Goal: Task Accomplishment & Management: Use online tool/utility

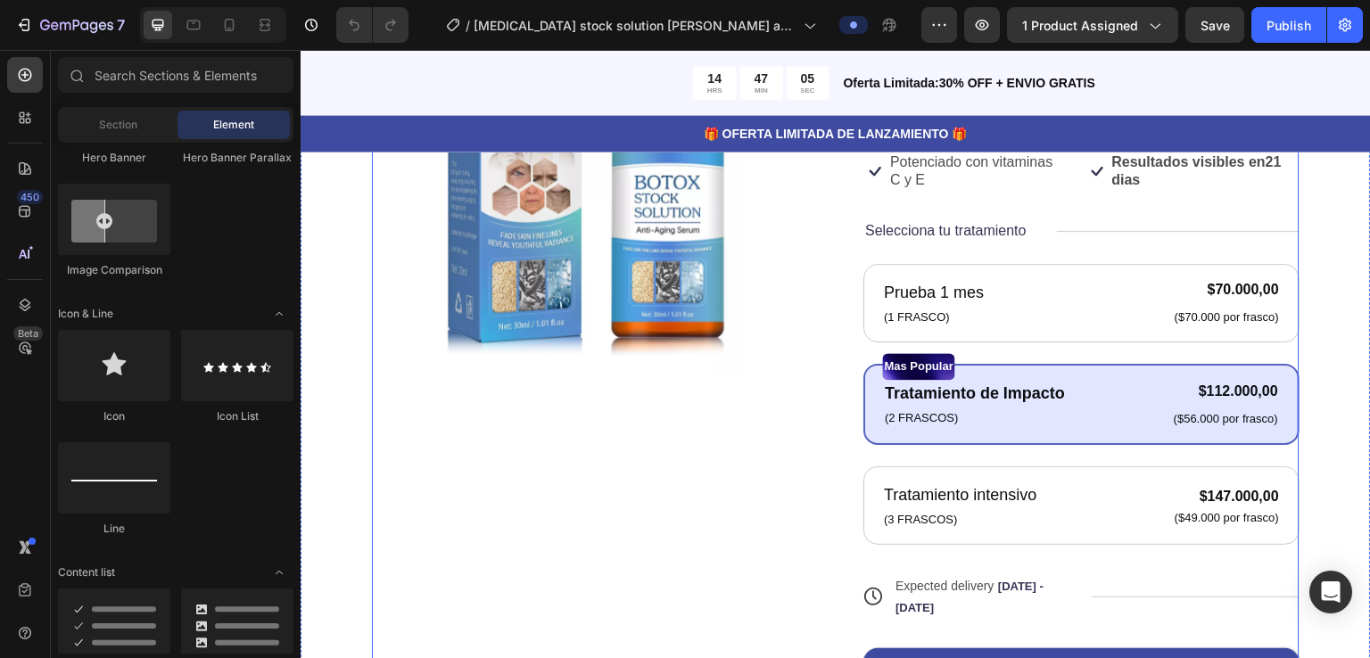
scroll to position [357, 0]
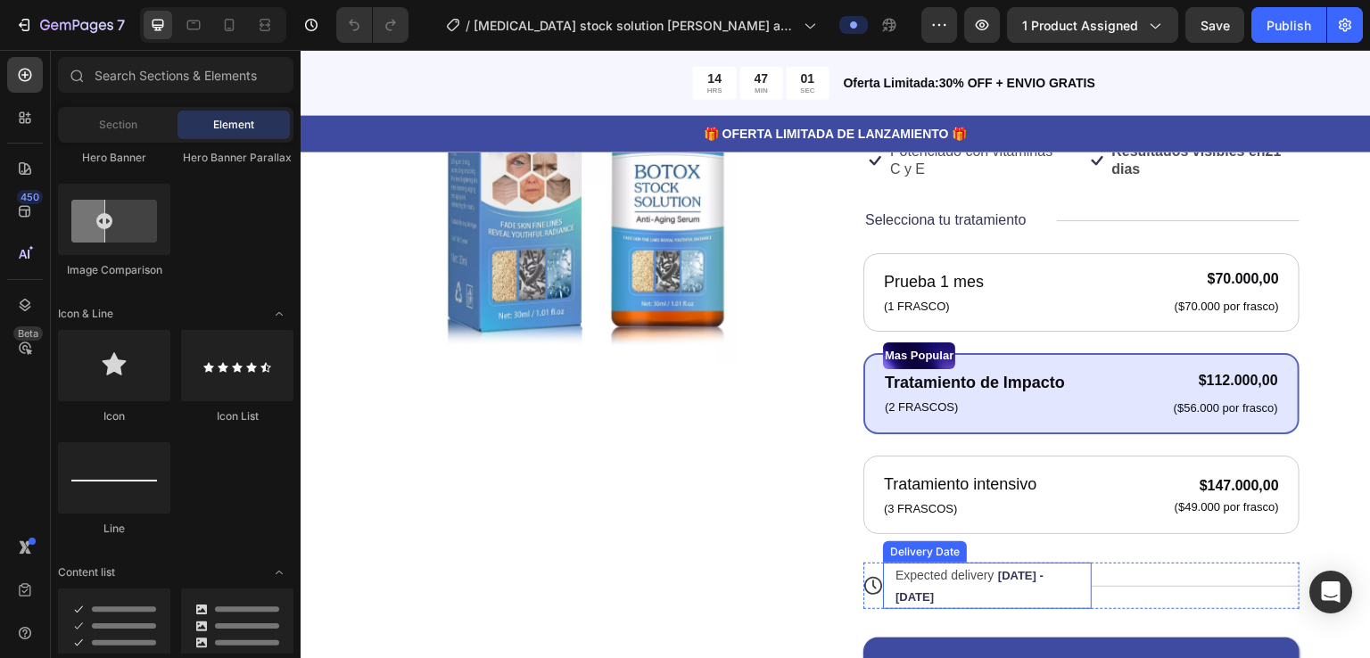
click at [925, 539] on span "Expected delivery" at bounding box center [944, 540] width 99 height 14
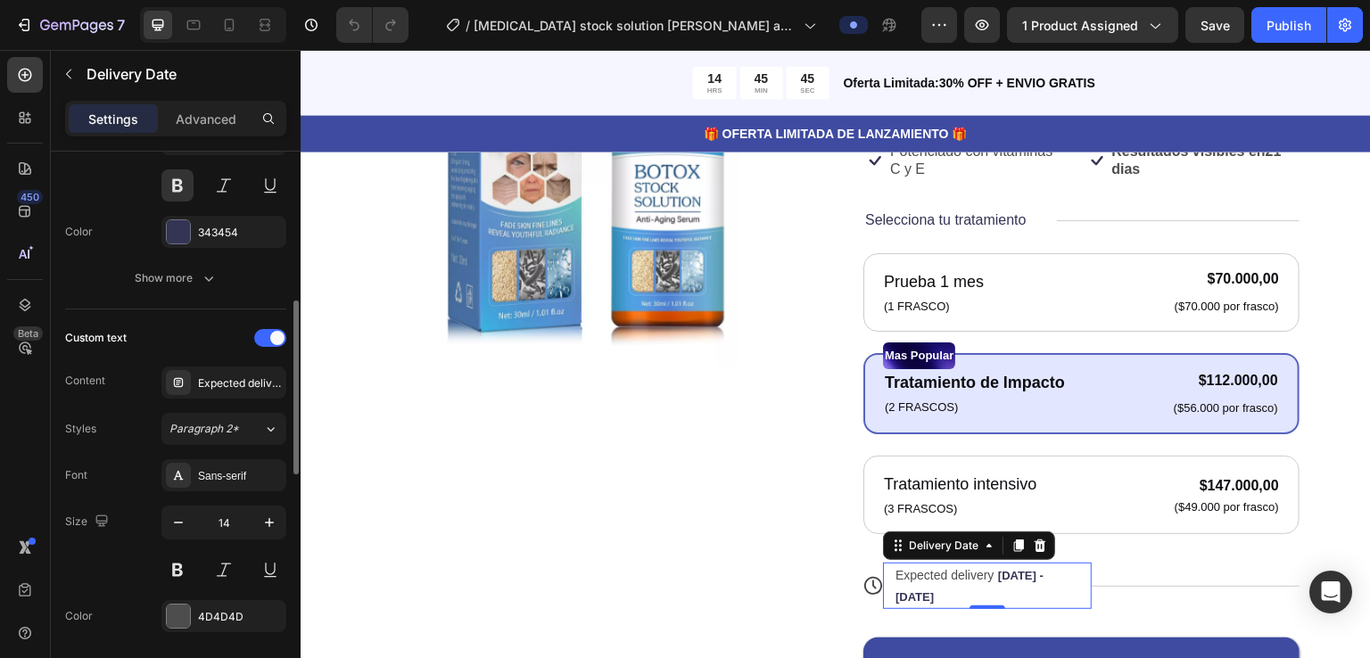
scroll to position [475, 0]
click at [210, 376] on div "Expected delivery" at bounding box center [240, 383] width 84 height 16
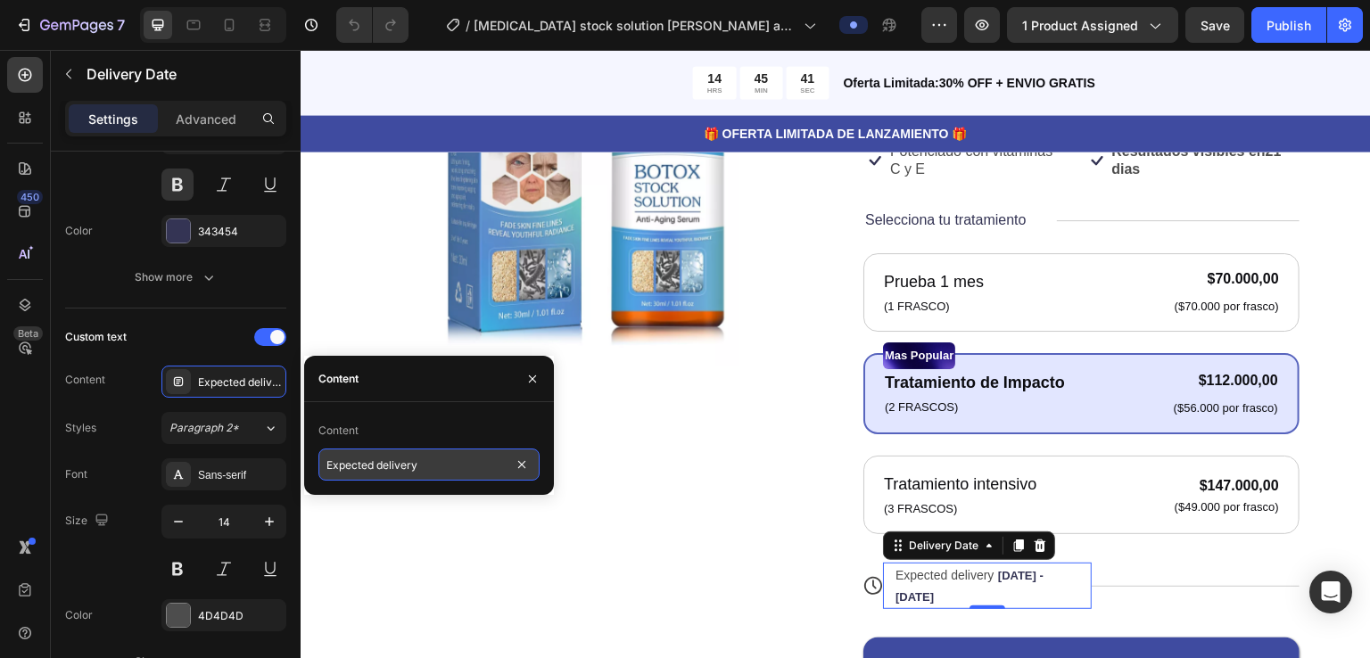
click at [417, 465] on input "Expected delivery" at bounding box center [428, 465] width 221 height 32
type input "Entrega estimada"
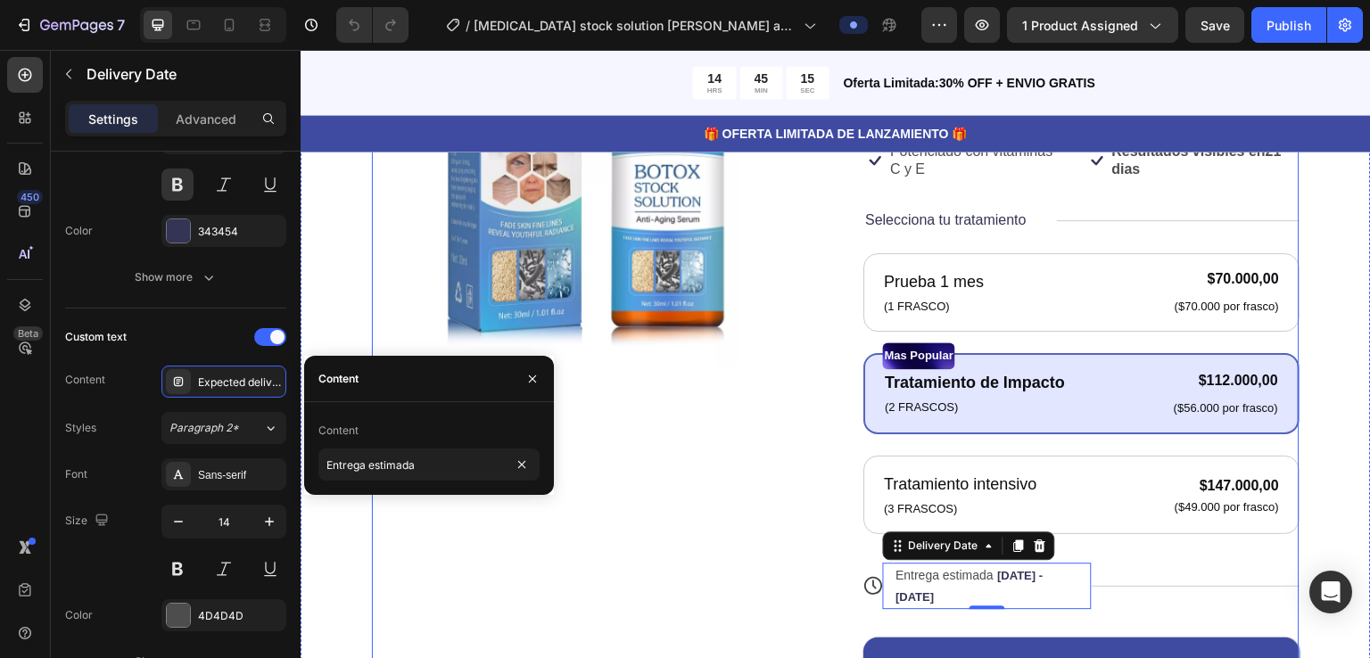
click at [789, 505] on div "Product Images" at bounding box center [590, 316] width 436 height 826
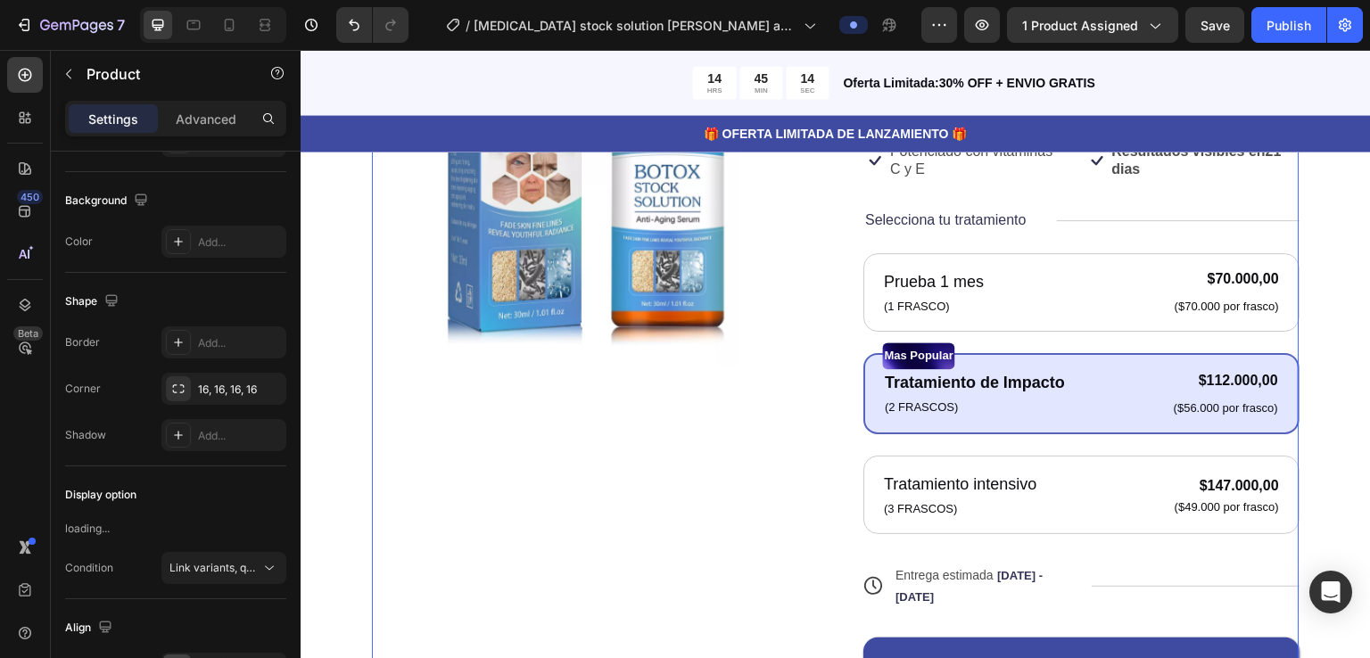
scroll to position [0, 0]
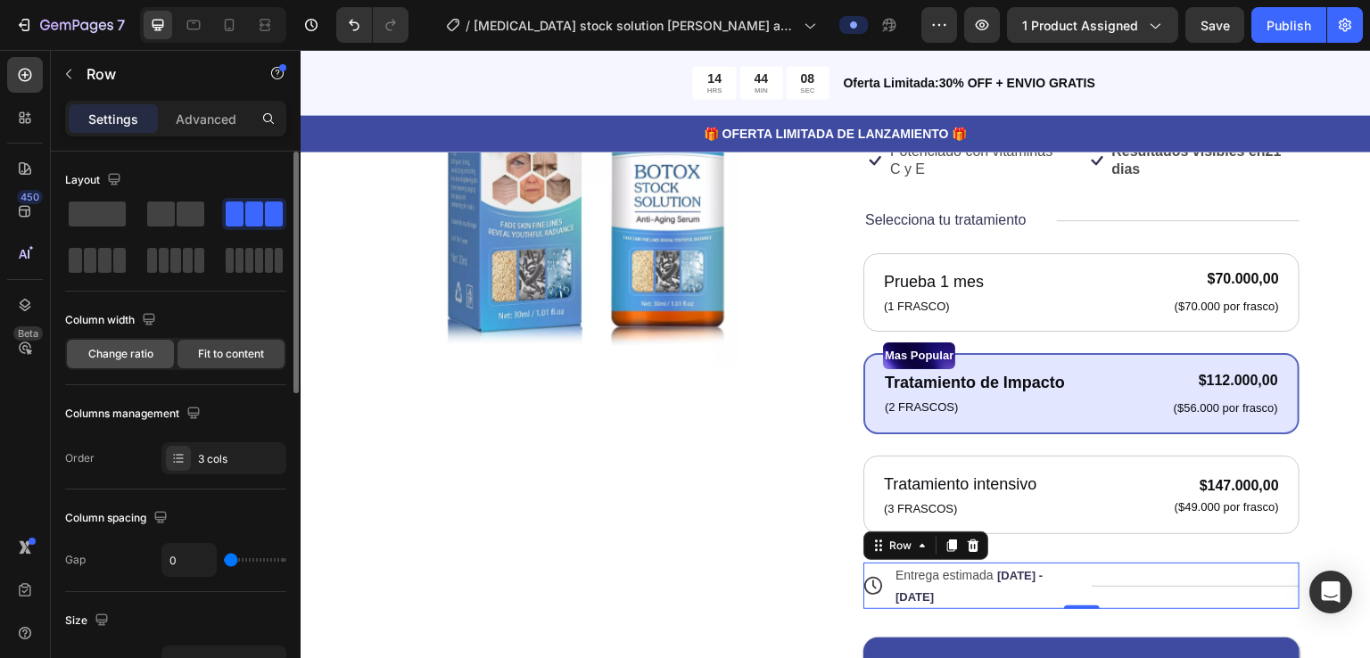
click at [123, 351] on span "Change ratio" at bounding box center [120, 354] width 65 height 16
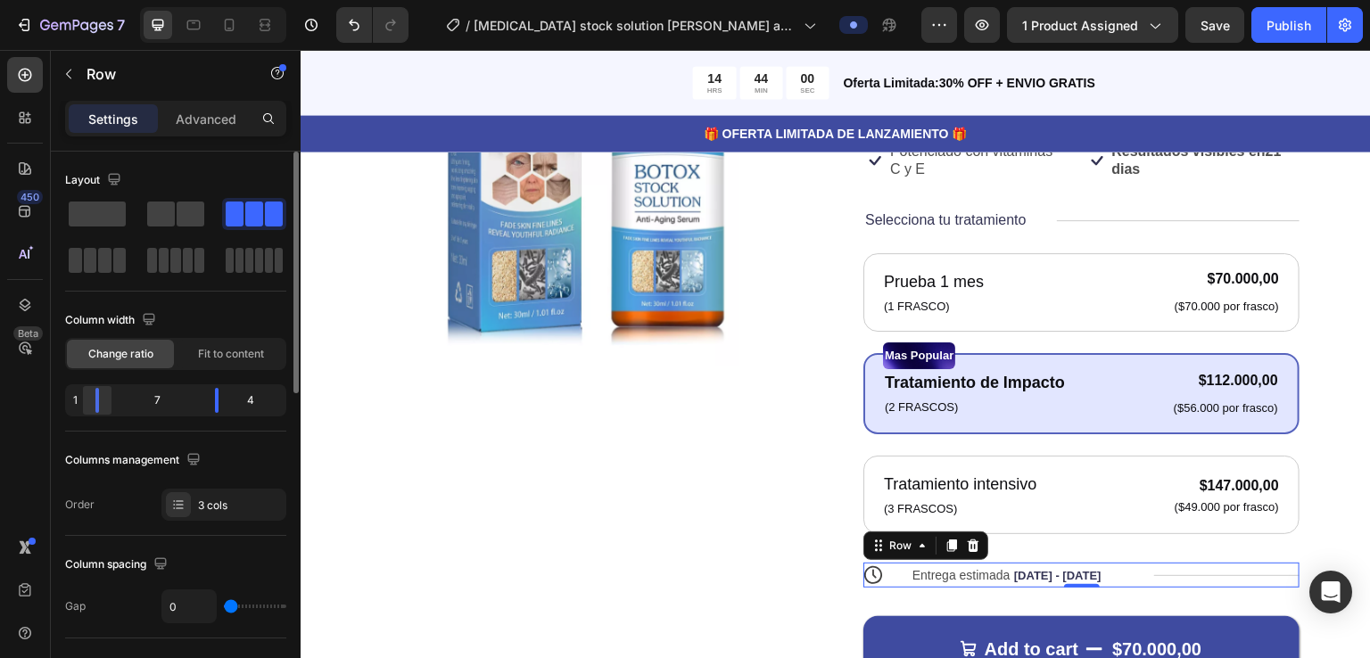
drag, startPoint x: 98, startPoint y: 400, endPoint x: 82, endPoint y: 401, distance: 16.1
click at [82, 0] on body "7 Version history / Botox stock solution suero antiarrugas Preview 1 product as…" at bounding box center [685, 0] width 1370 height 0
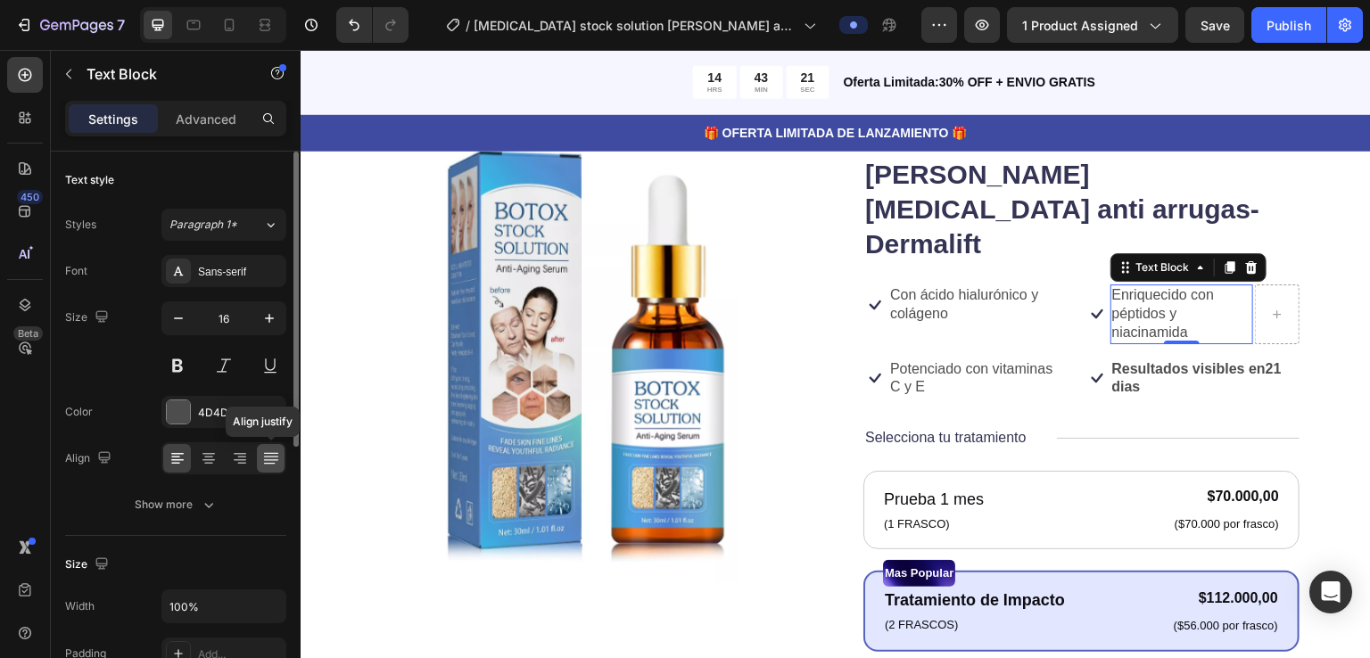
click at [270, 456] on icon at bounding box center [270, 456] width 14 height 1
click at [207, 457] on icon at bounding box center [209, 458] width 18 height 18
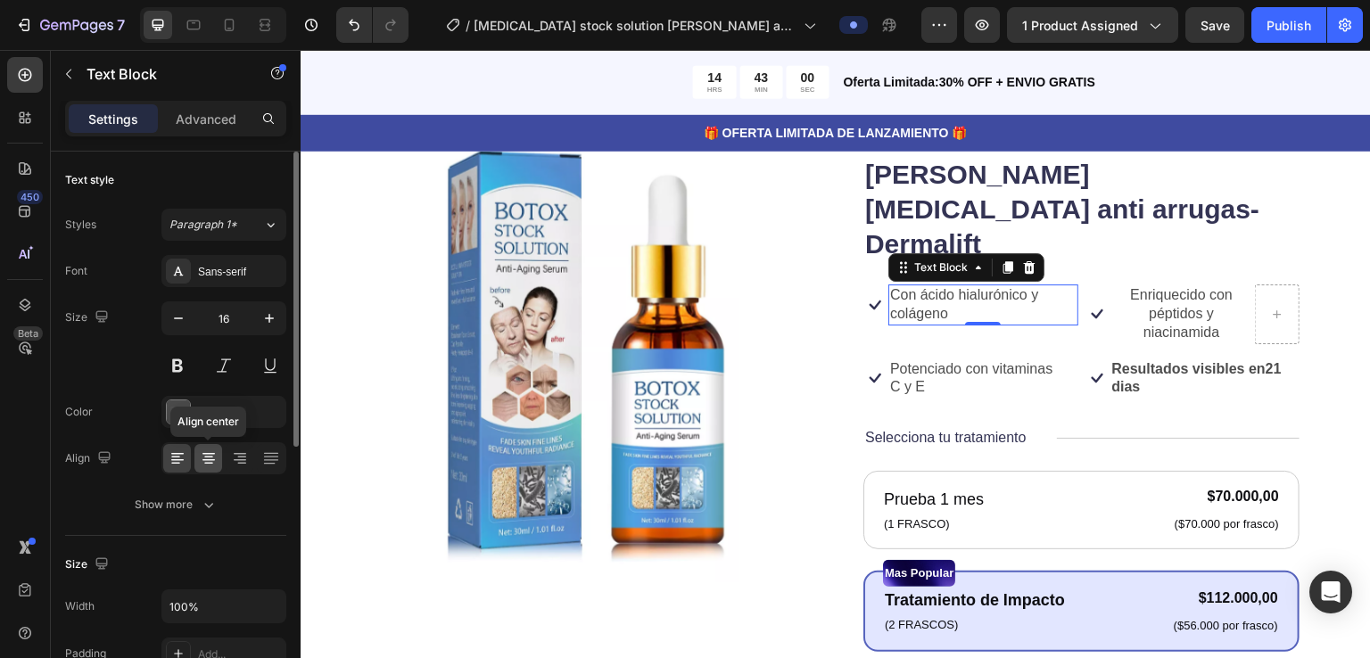
click at [208, 457] on icon at bounding box center [209, 458] width 18 height 18
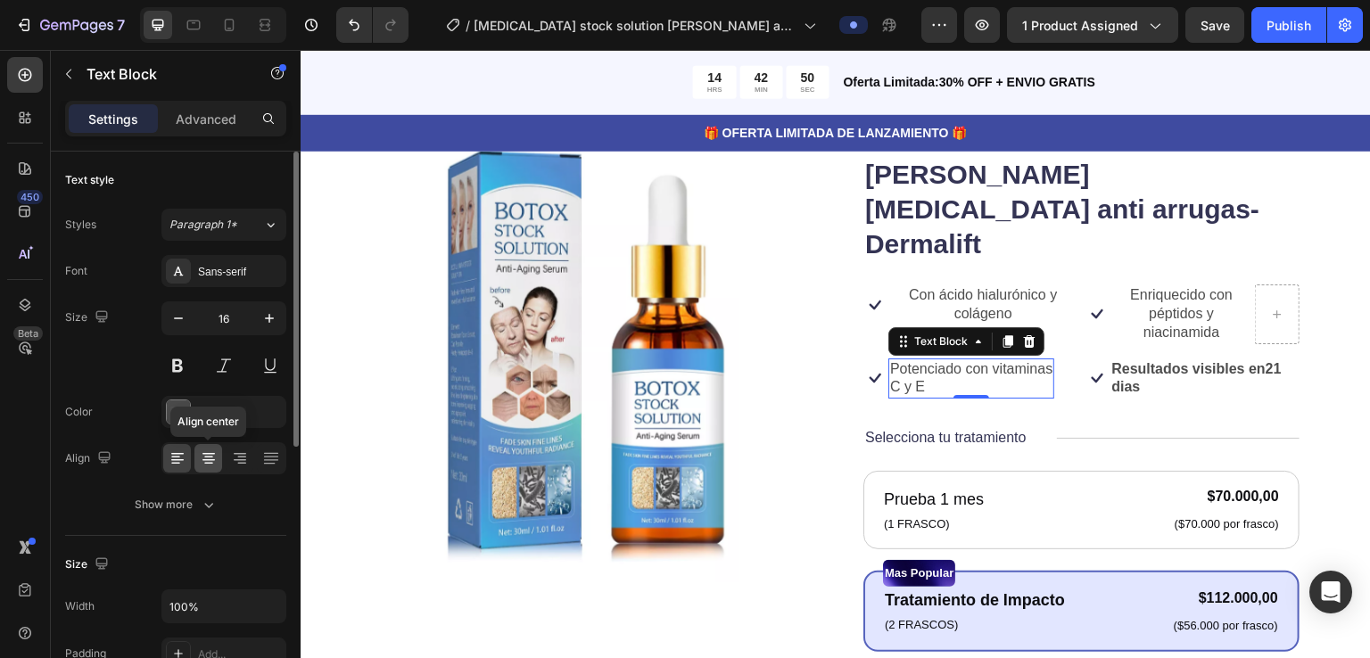
click at [210, 459] on icon at bounding box center [208, 460] width 12 height 2
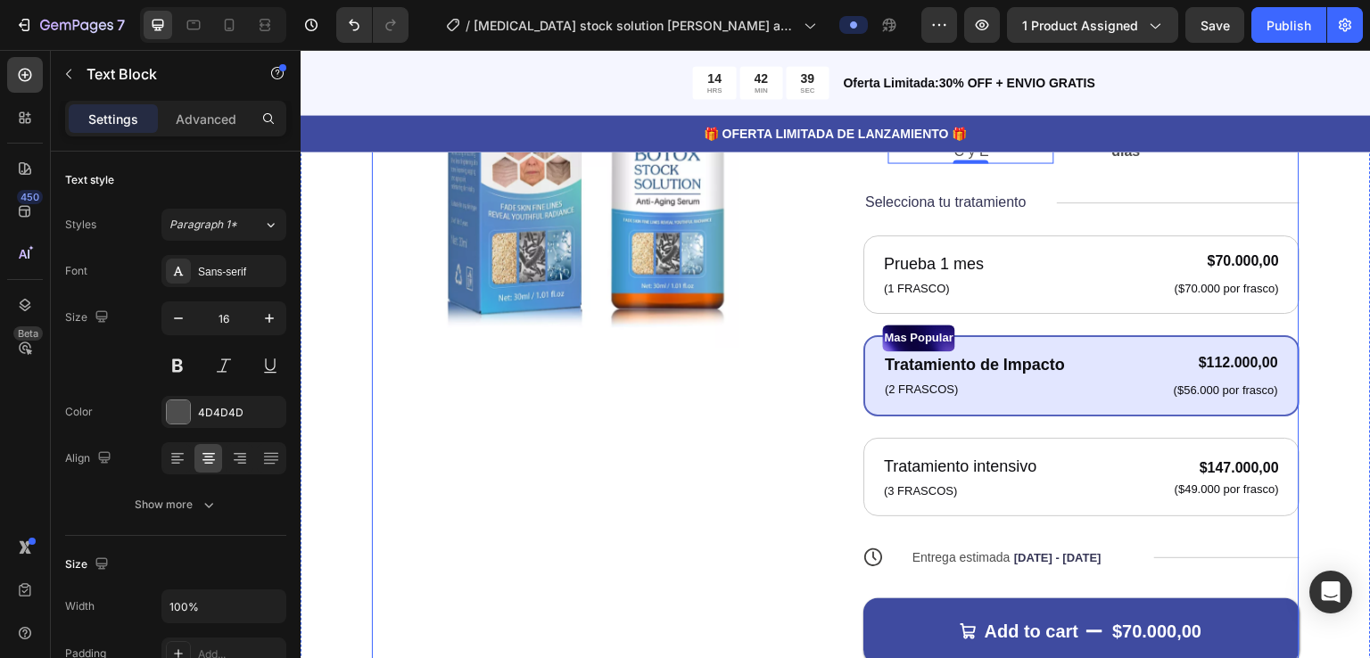
scroll to position [383, 0]
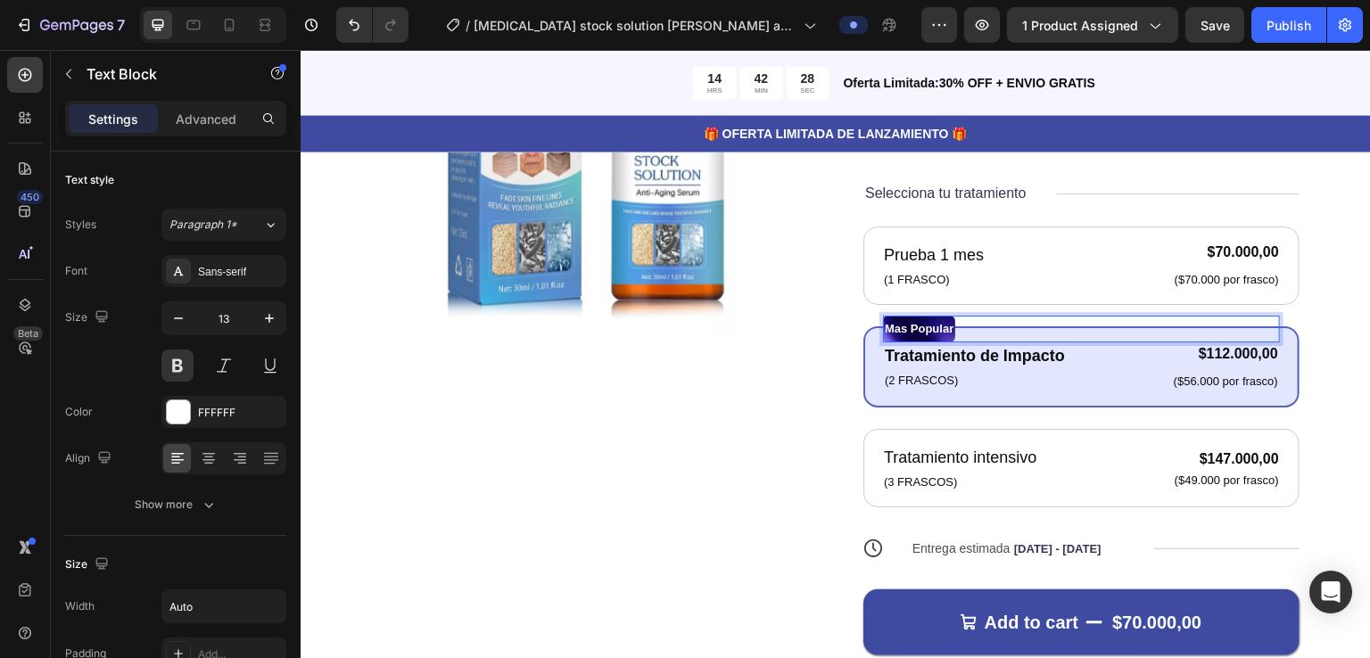
click at [903, 292] on p "Mas Popular" at bounding box center [919, 294] width 69 height 23
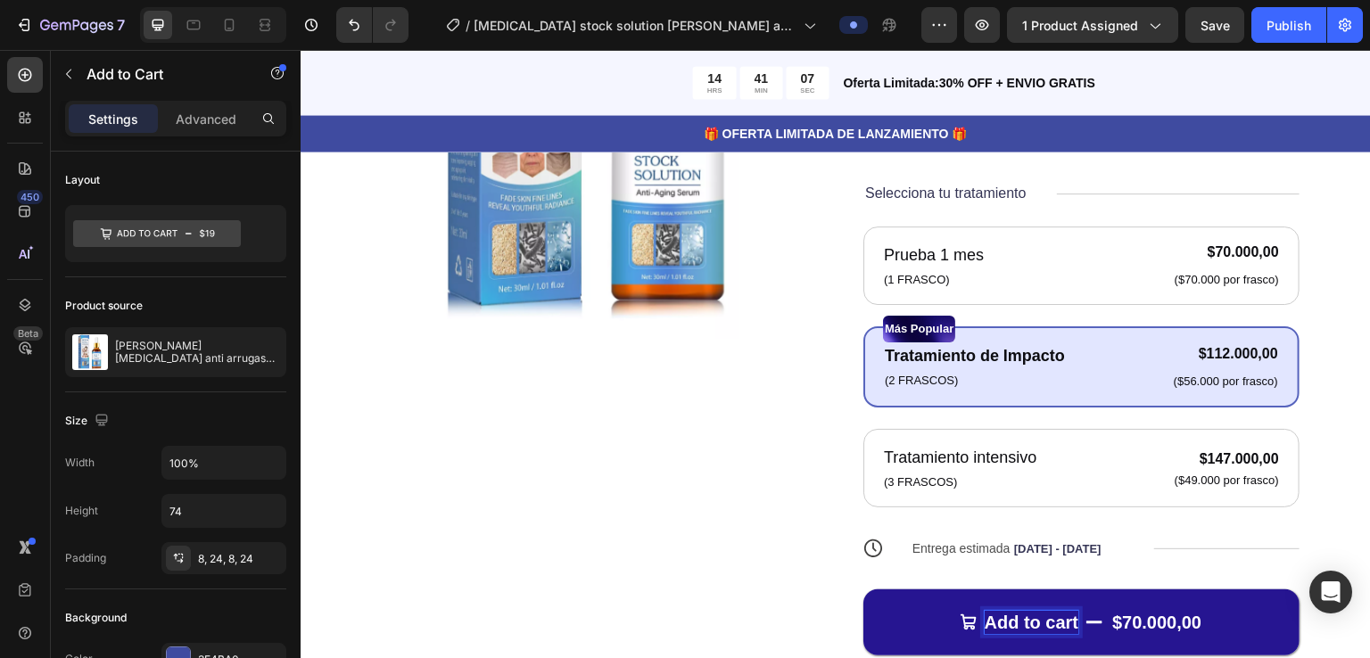
click at [925, 582] on p "Add to cart" at bounding box center [1031, 587] width 95 height 23
click at [863, 555] on button "Sí, $70.000,00" at bounding box center [1081, 588] width 436 height 66
click at [863, 555] on button "Sí, quiero $70.000,00" at bounding box center [1081, 588] width 436 height 66
click at [863, 555] on button "Sí, quiero probarlo $70.000,00" at bounding box center [1081, 588] width 436 height 66
click at [863, 555] on button "Sí, quiero probarlo sin $70.000,00" at bounding box center [1081, 588] width 436 height 66
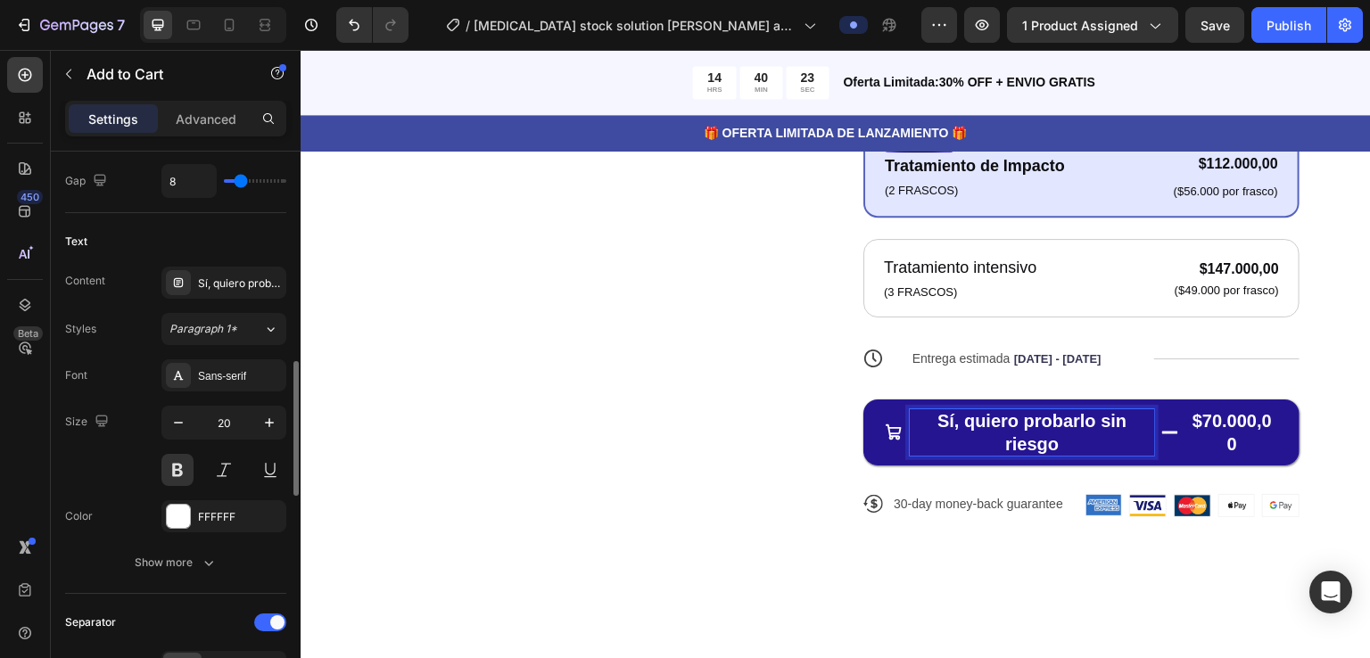
scroll to position [869, 0]
click at [175, 418] on icon "button" at bounding box center [178, 424] width 18 height 18
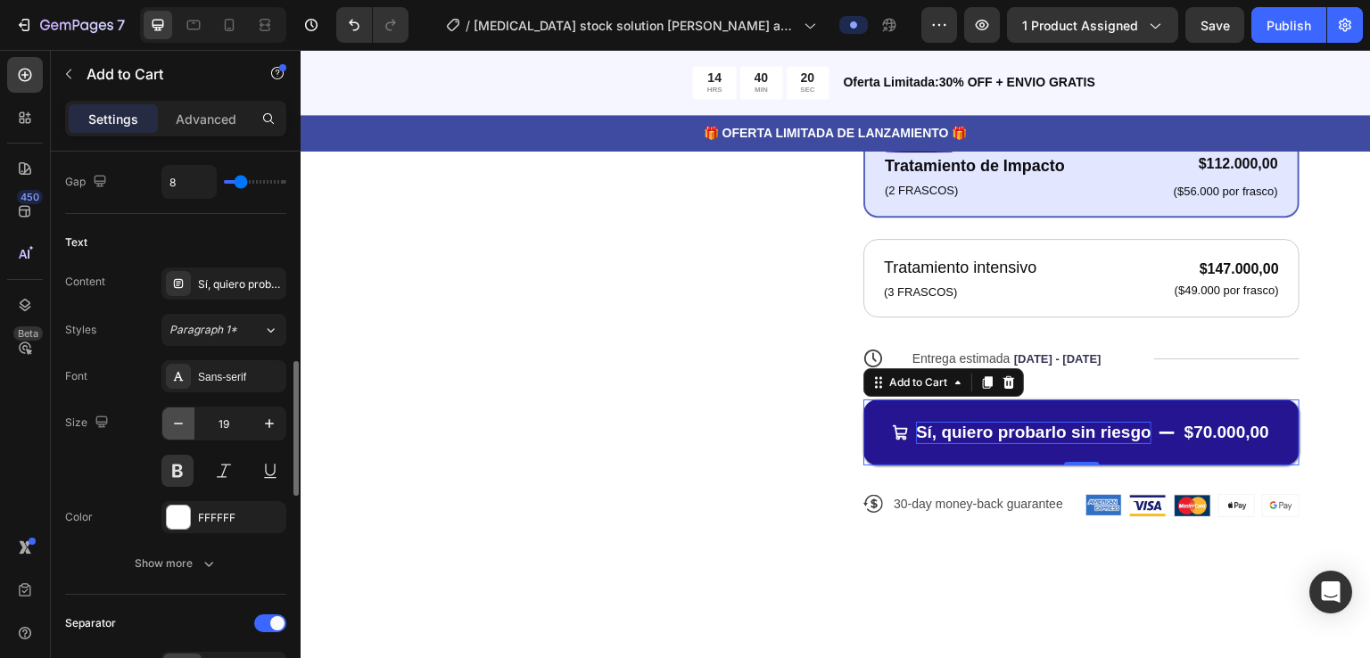
click at [175, 418] on icon "button" at bounding box center [178, 424] width 18 height 18
type input "18"
click at [925, 396] on p "Sí, quiero probarlo sin riesgo" at bounding box center [1035, 398] width 223 height 21
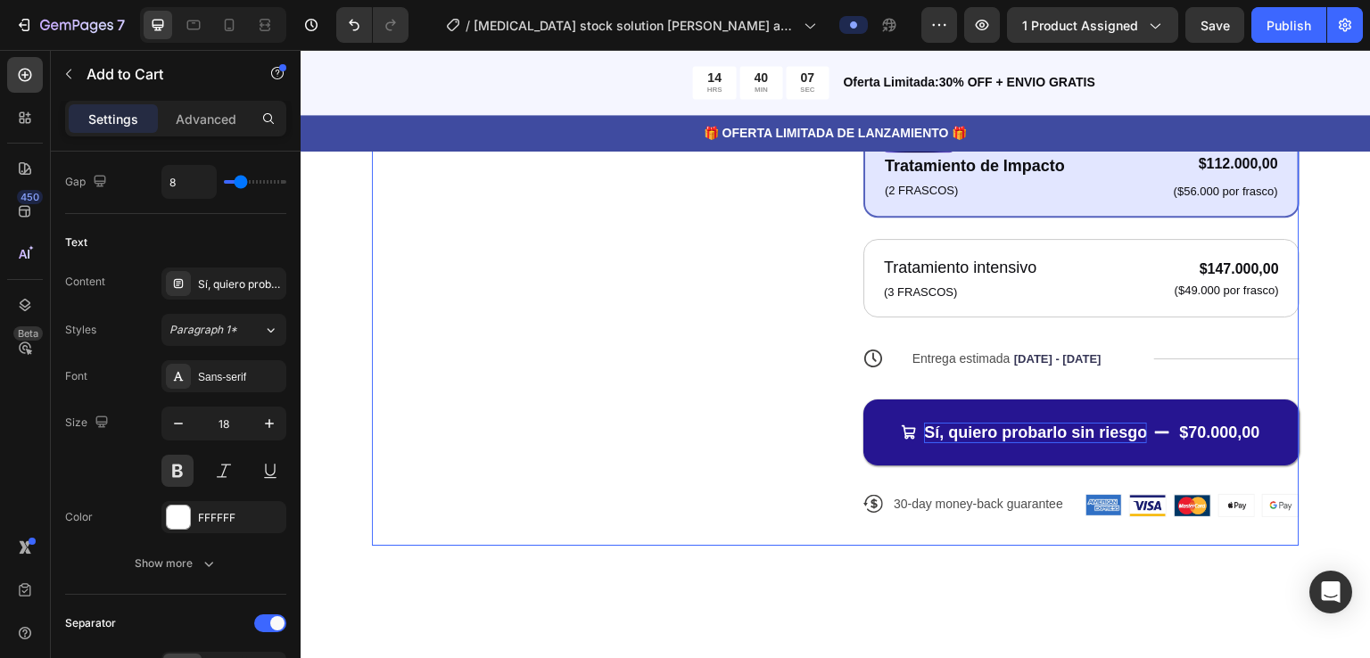
scroll to position [0, 0]
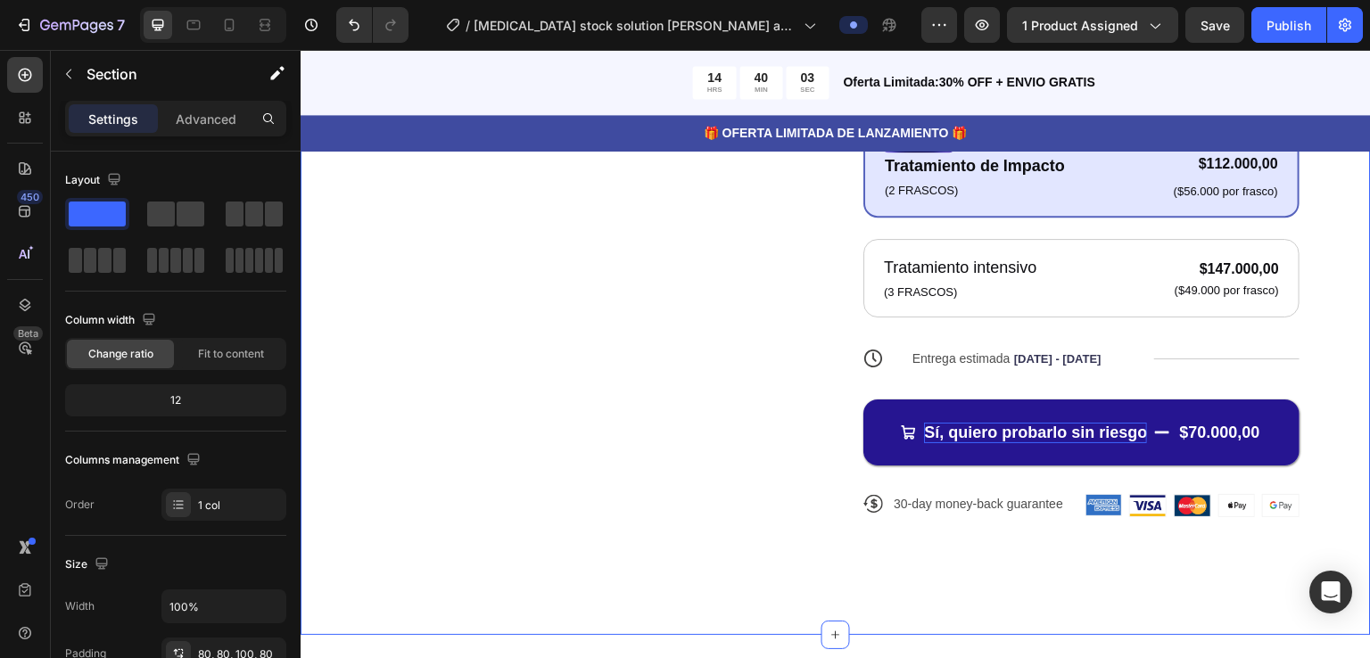
click at [925, 338] on div "Product Images Icon Icon Icon Icon Icon Icon List 122,000+ Mujeres Felices Text…" at bounding box center [836, 107] width 1070 height 985
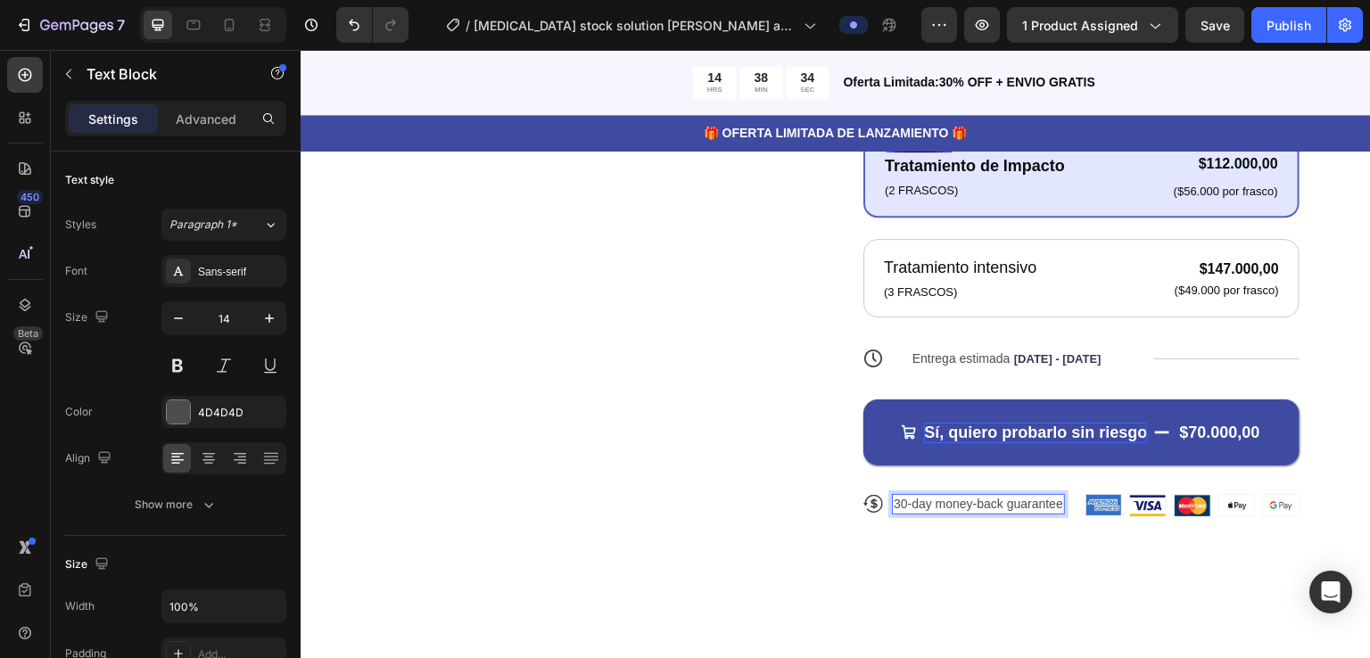
click at [925, 474] on p "30-day money-back guarantee" at bounding box center [978, 469] width 169 height 16
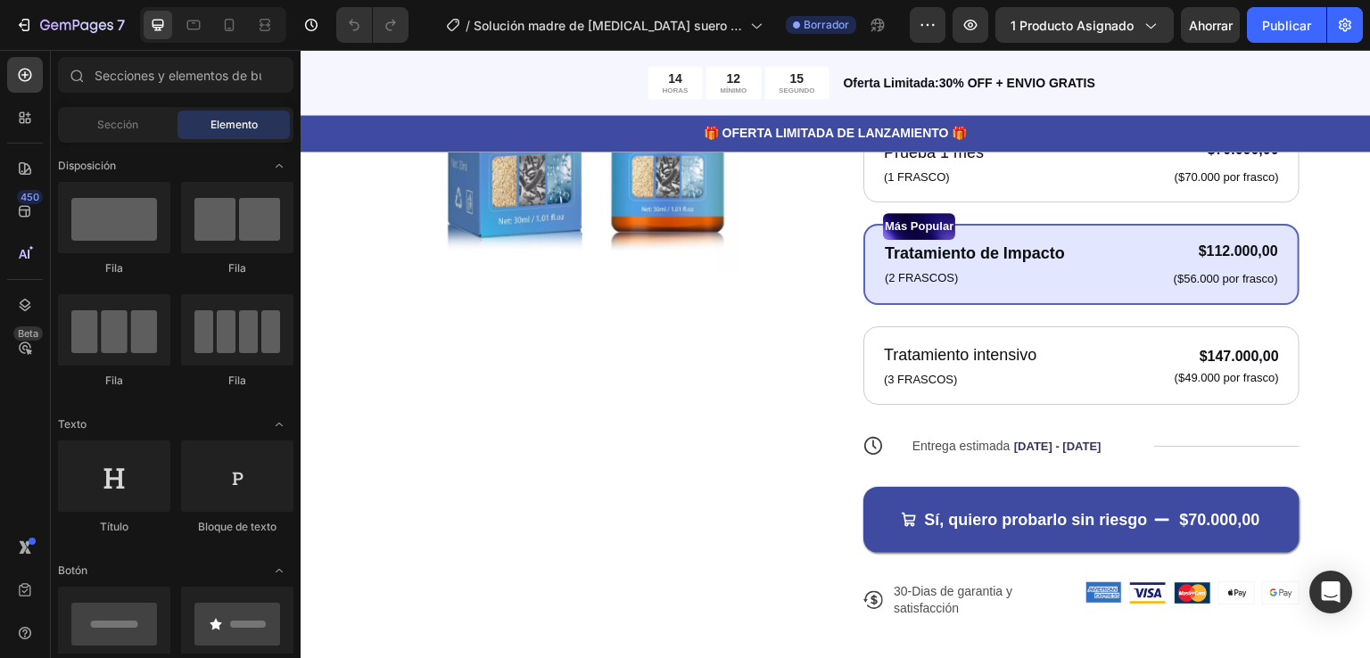
scroll to position [466, 0]
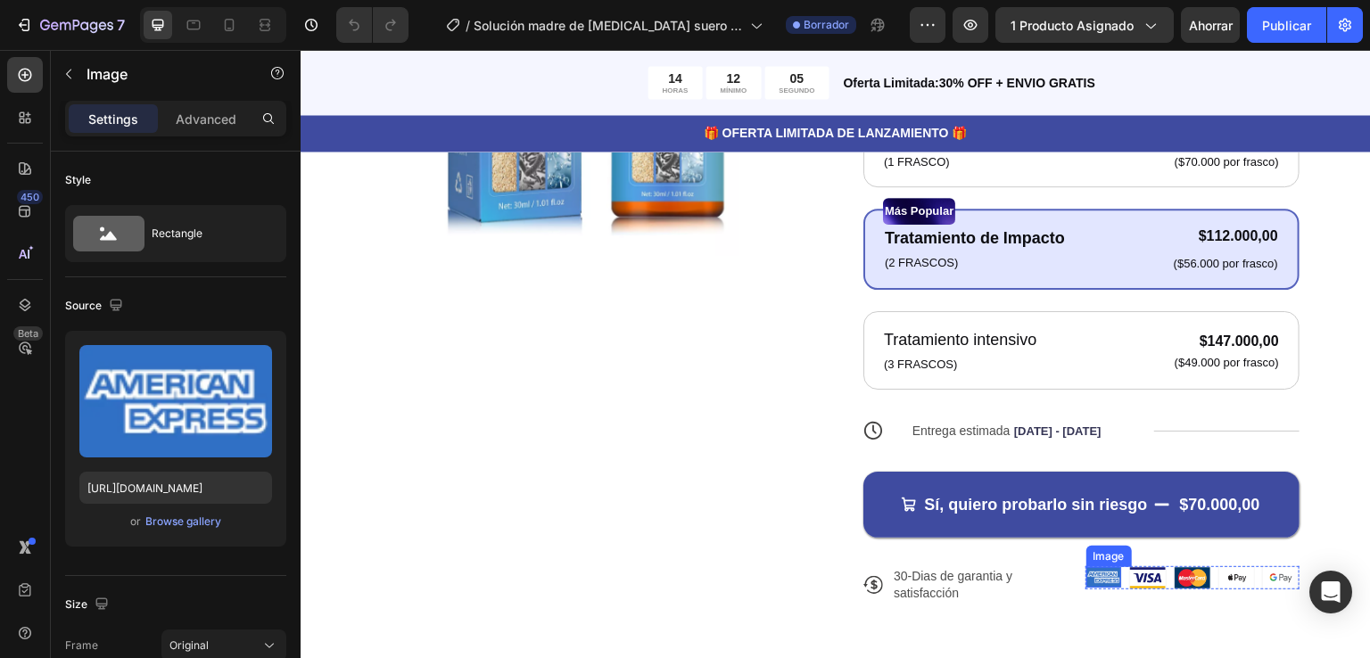
click at [1094, 578] on img at bounding box center [1104, 577] width 36 height 21
click at [1198, 551] on icon at bounding box center [1204, 550] width 12 height 12
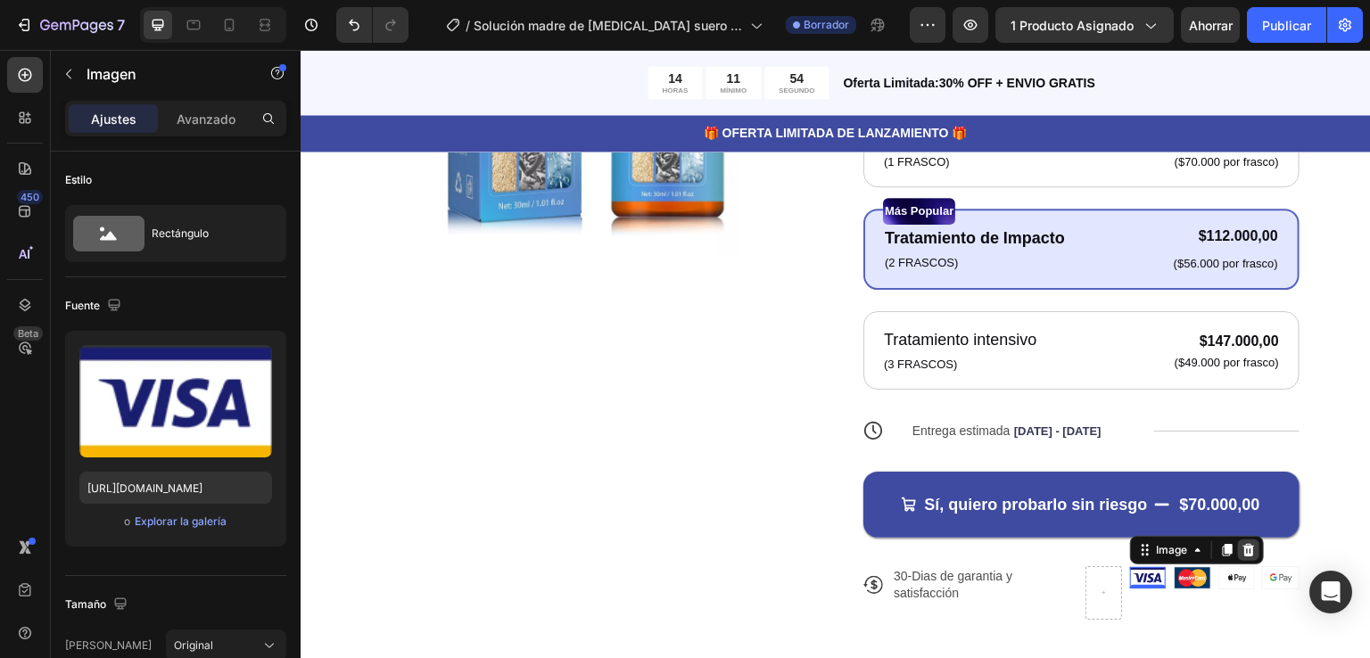
click at [1243, 545] on icon at bounding box center [1249, 550] width 12 height 12
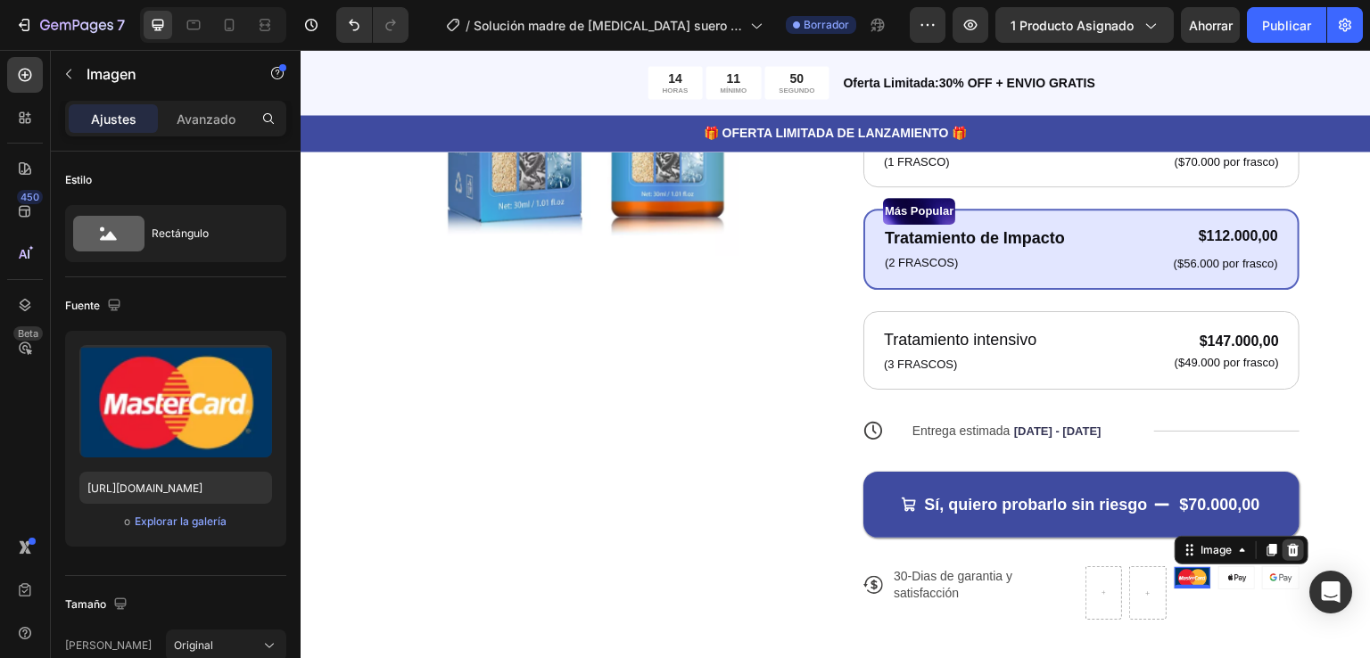
click at [1284, 556] on div at bounding box center [1292, 550] width 21 height 21
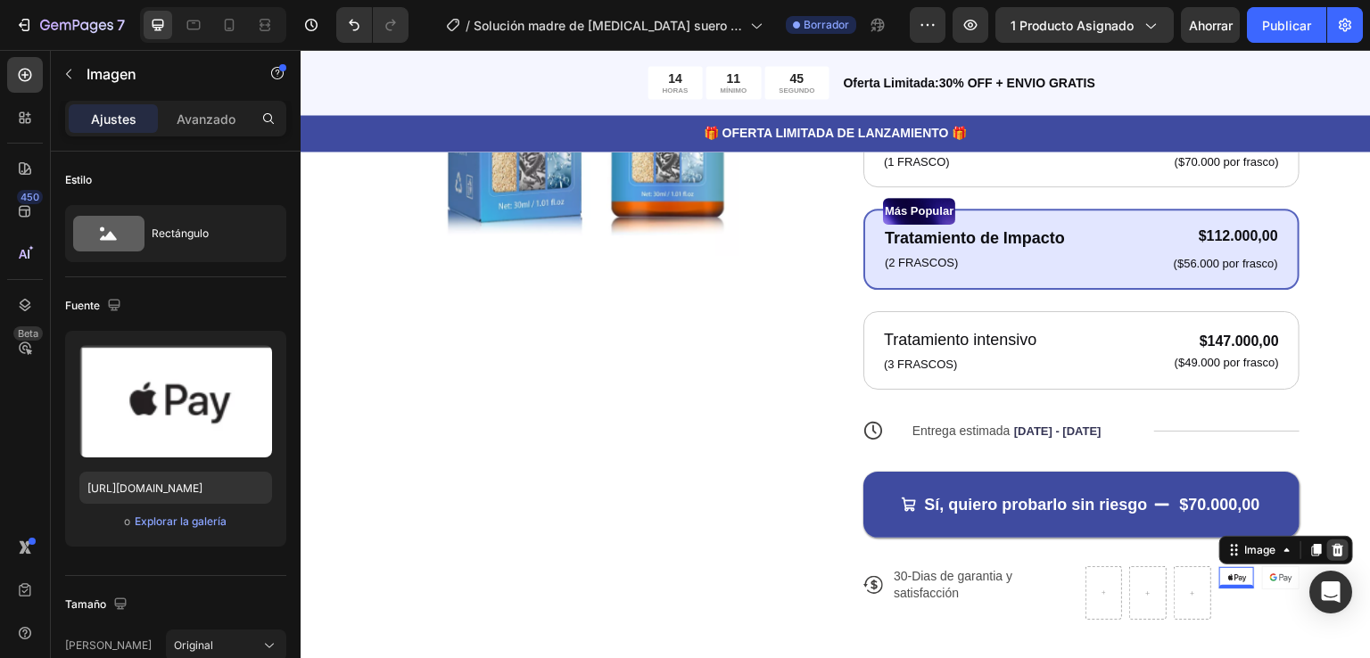
click at [1331, 551] on icon at bounding box center [1337, 550] width 12 height 12
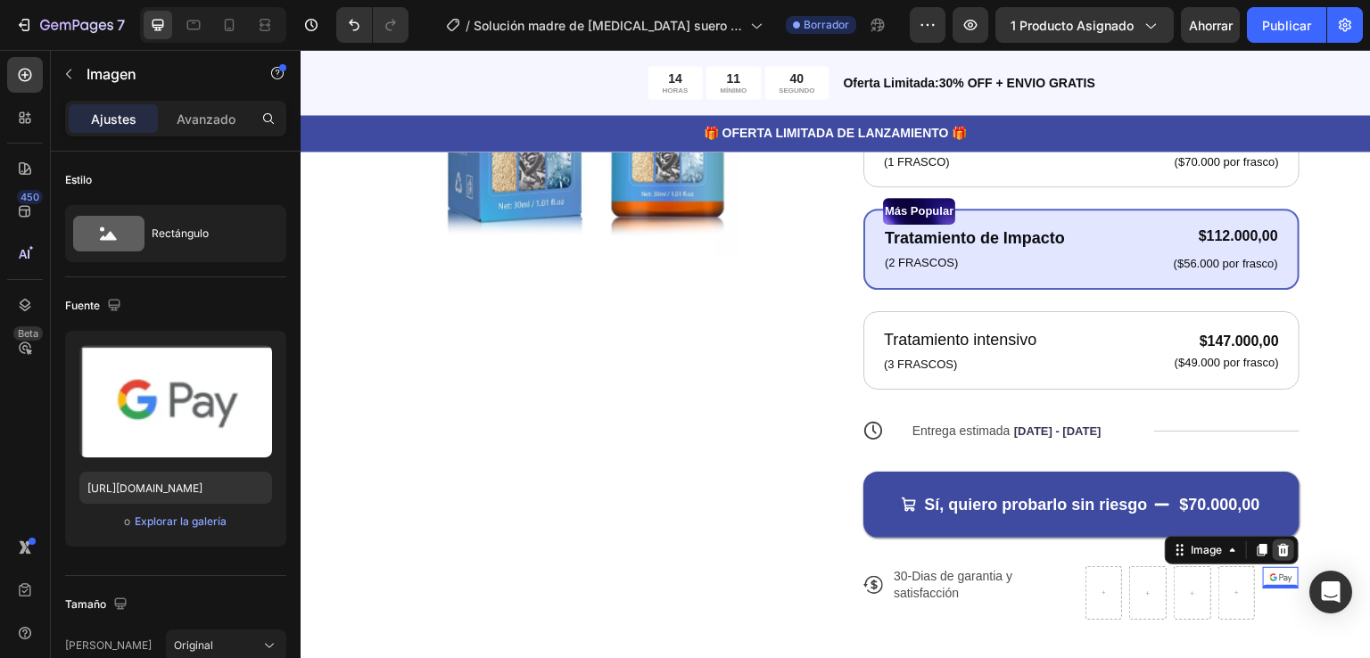
click at [1276, 548] on icon at bounding box center [1283, 550] width 14 height 14
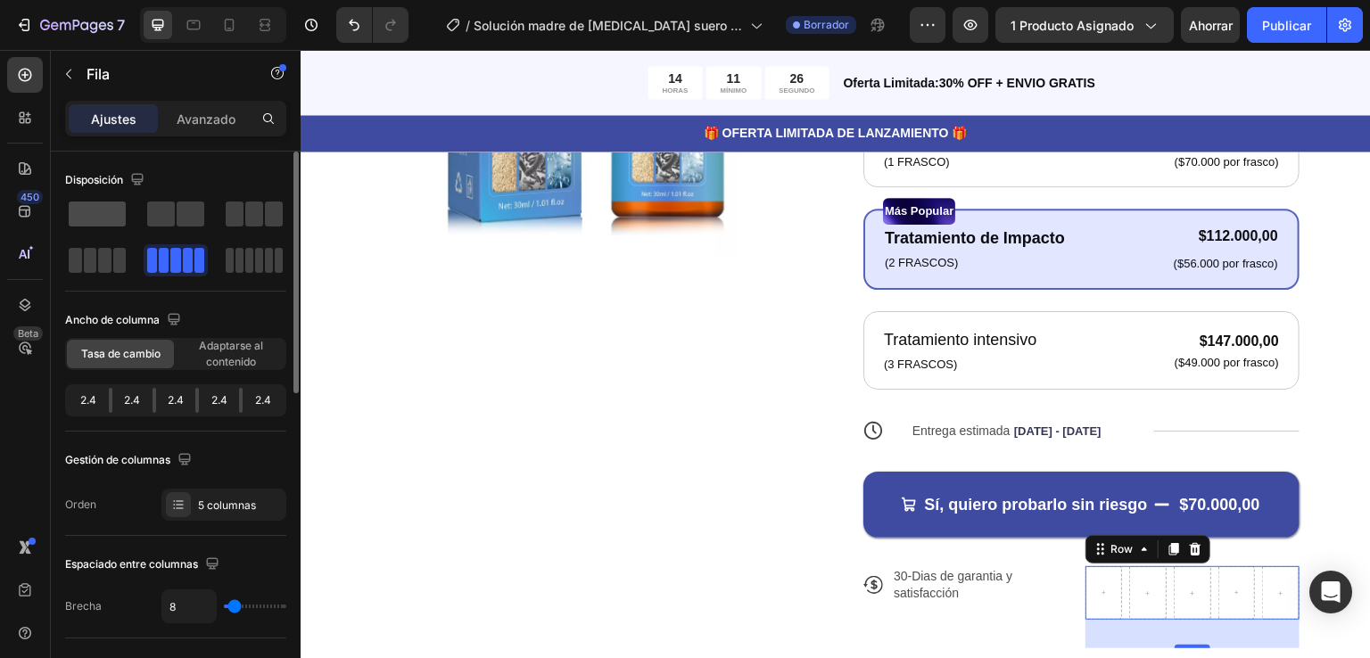
click at [105, 205] on span at bounding box center [97, 214] width 57 height 25
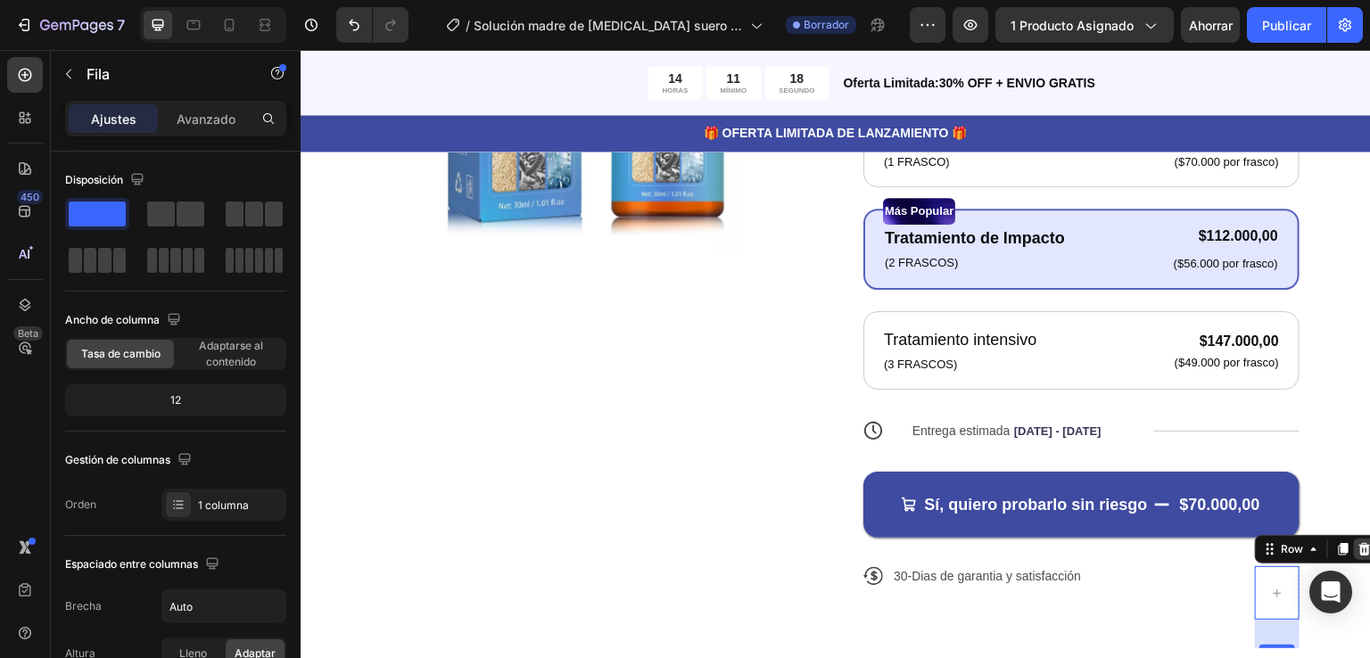
click at [1357, 548] on icon at bounding box center [1364, 549] width 14 height 14
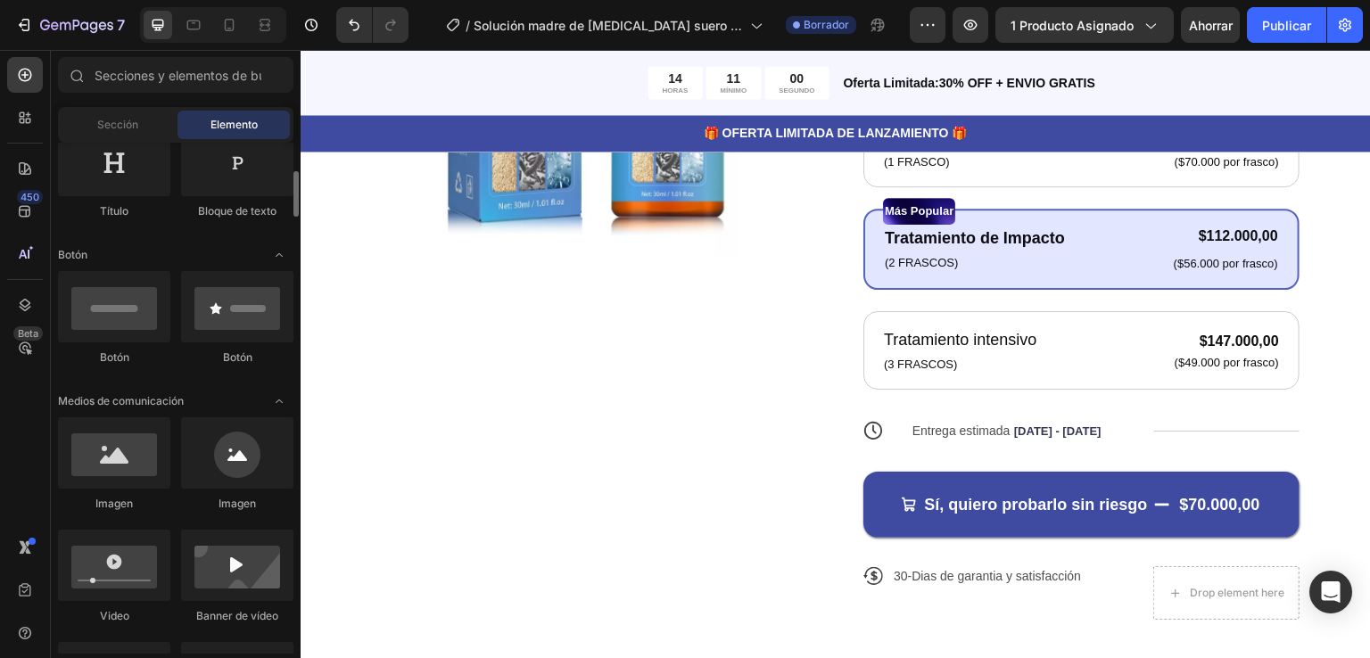
scroll to position [317, 0]
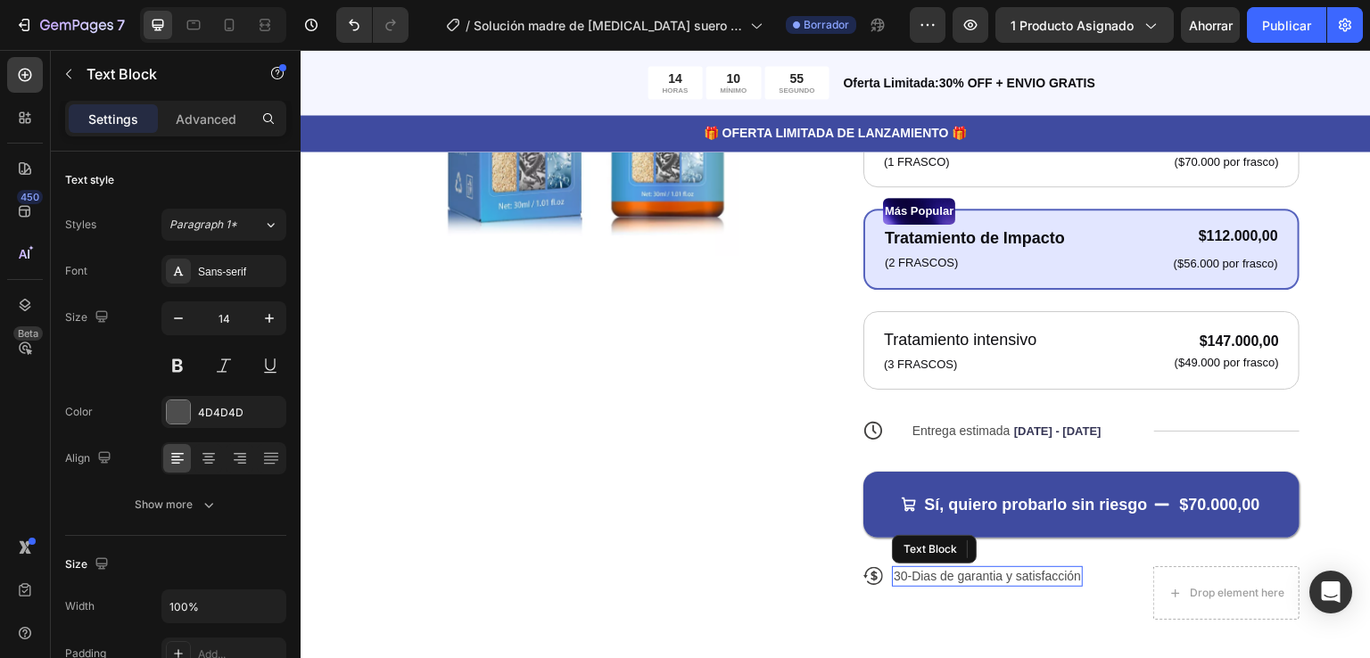
click at [960, 582] on div "30-Dias de garantia y satisfacción" at bounding box center [987, 576] width 191 height 20
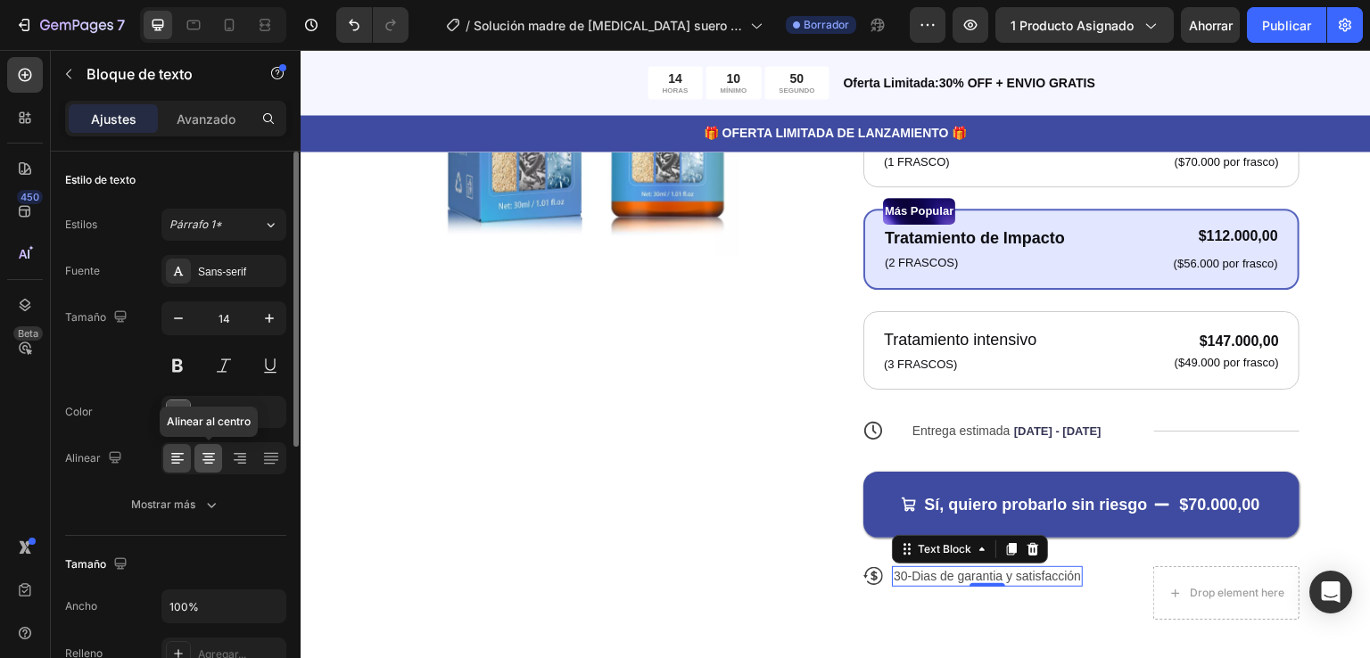
click at [207, 457] on icon at bounding box center [208, 458] width 9 height 2
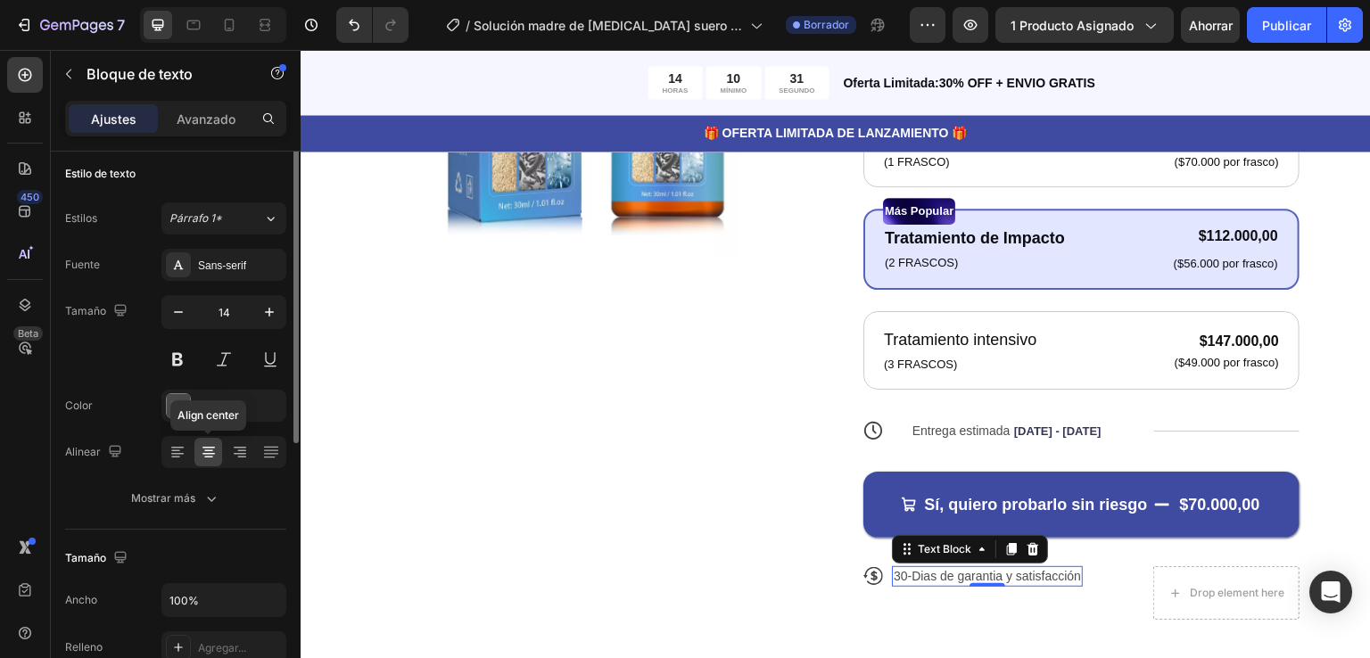
scroll to position [0, 0]
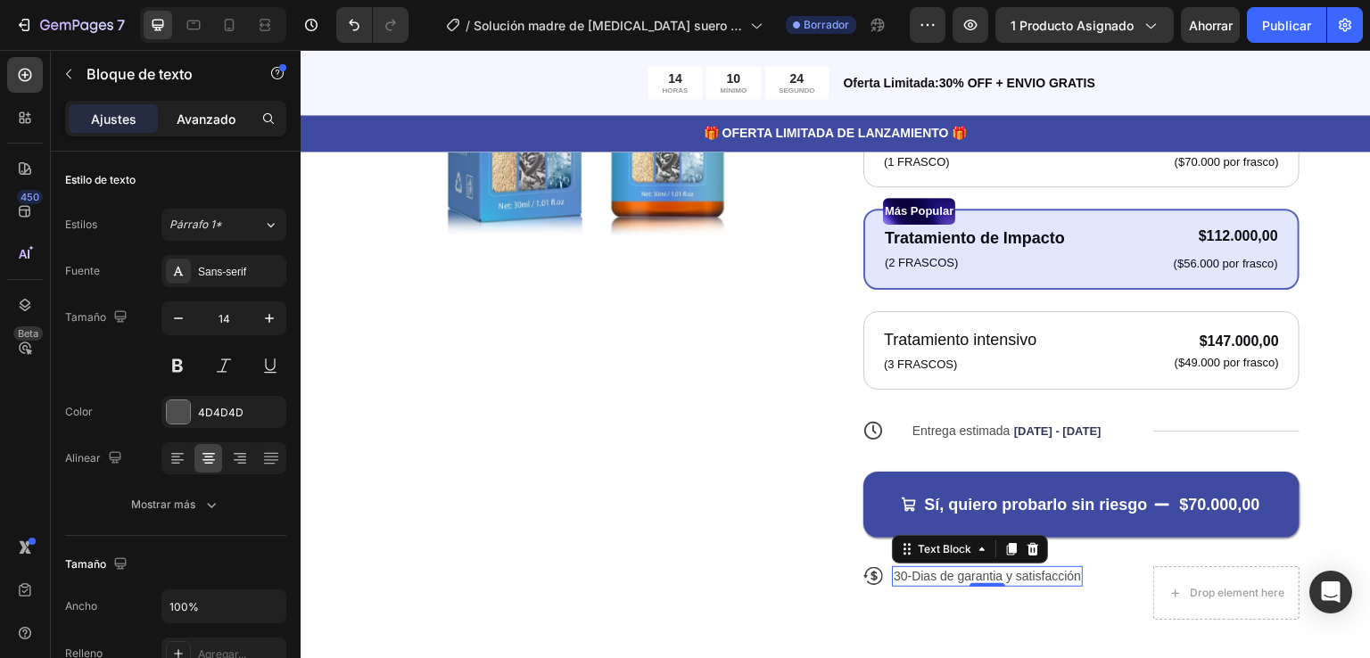
click at [203, 116] on font "Avanzado" at bounding box center [206, 118] width 59 height 15
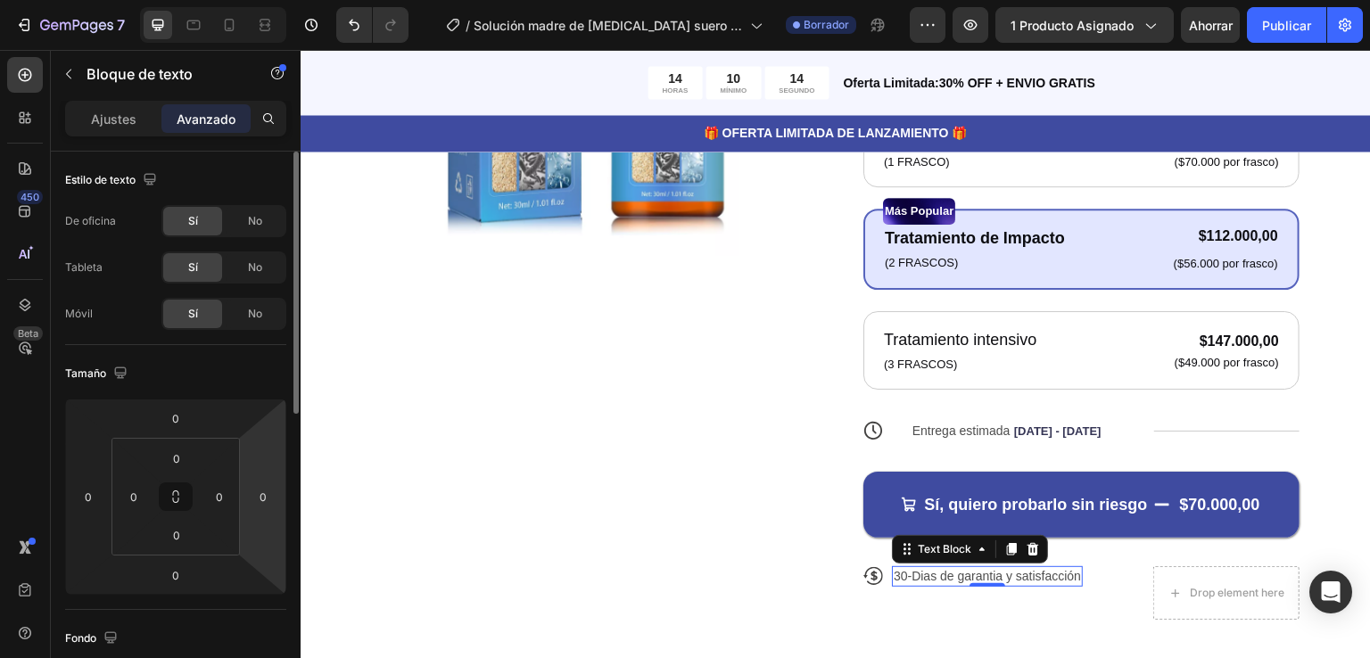
click at [244, 0] on html "7 Version history / Solución madre de [MEDICAL_DATA] [PERSON_NAME] antiarrugas …" at bounding box center [685, 0] width 1370 height 0
type input "14"
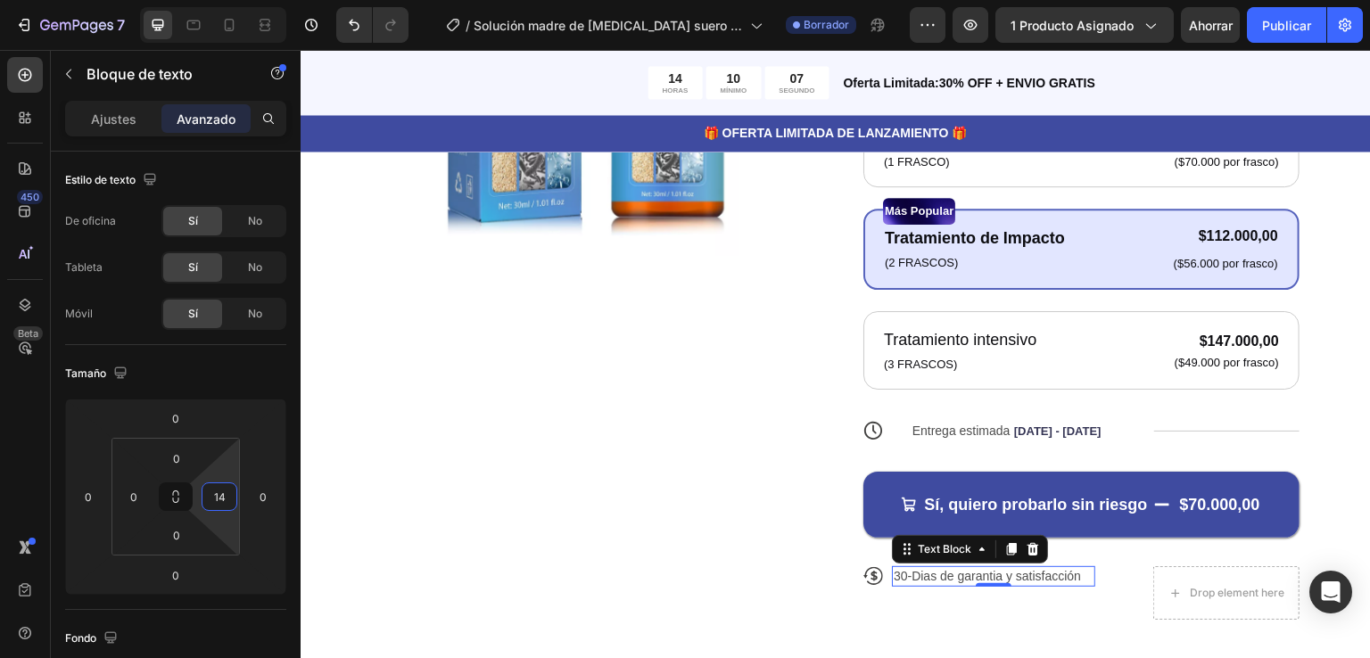
drag, startPoint x: 235, startPoint y: 511, endPoint x: 261, endPoint y: 505, distance: 27.5
click at [261, 0] on html "7 Version history / Solución madre de [MEDICAL_DATA] [PERSON_NAME] antiarrugas …" at bounding box center [685, 0] width 1370 height 0
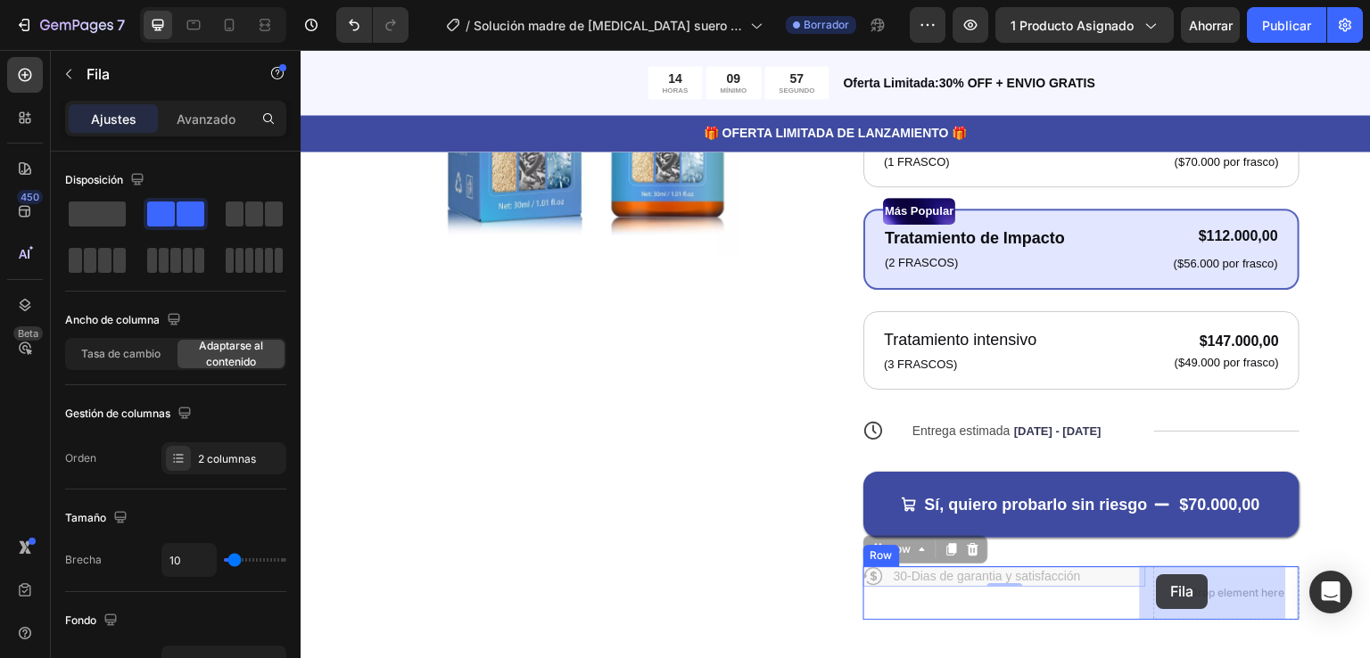
drag, startPoint x: 1090, startPoint y: 576, endPoint x: 1153, endPoint y: 574, distance: 63.3
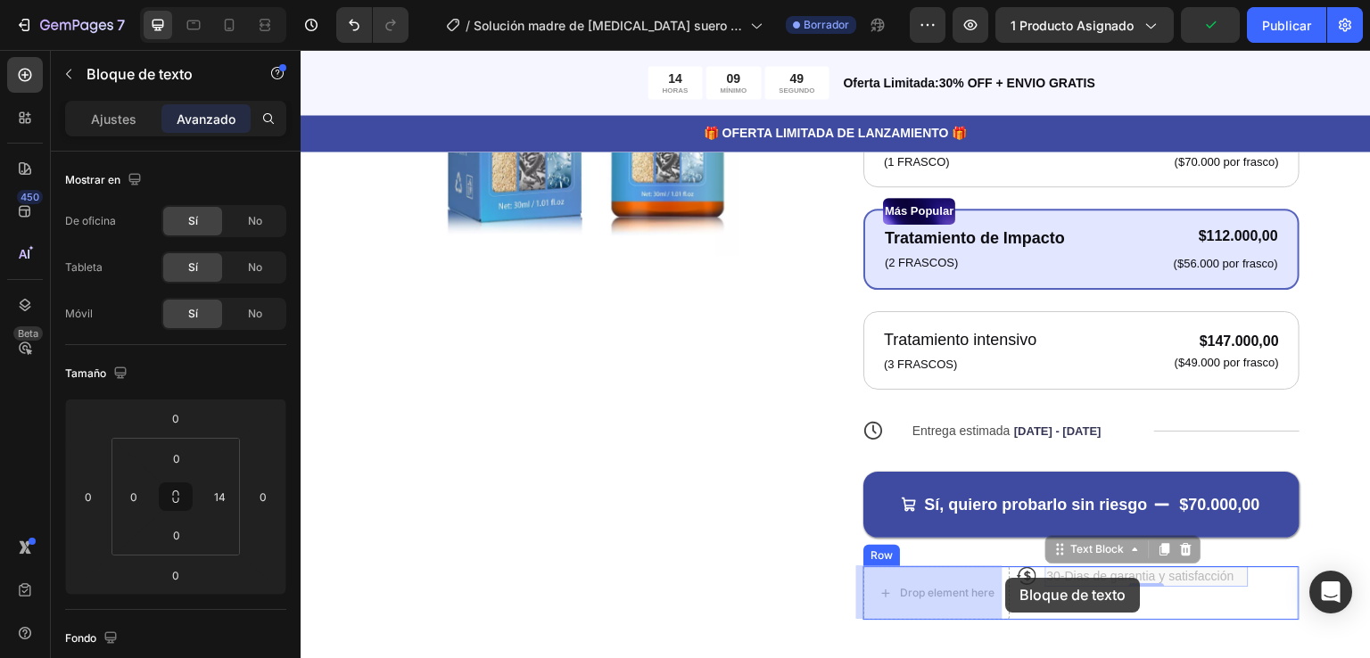
drag, startPoint x: 1051, startPoint y: 573, endPoint x: 1006, endPoint y: 578, distance: 45.7
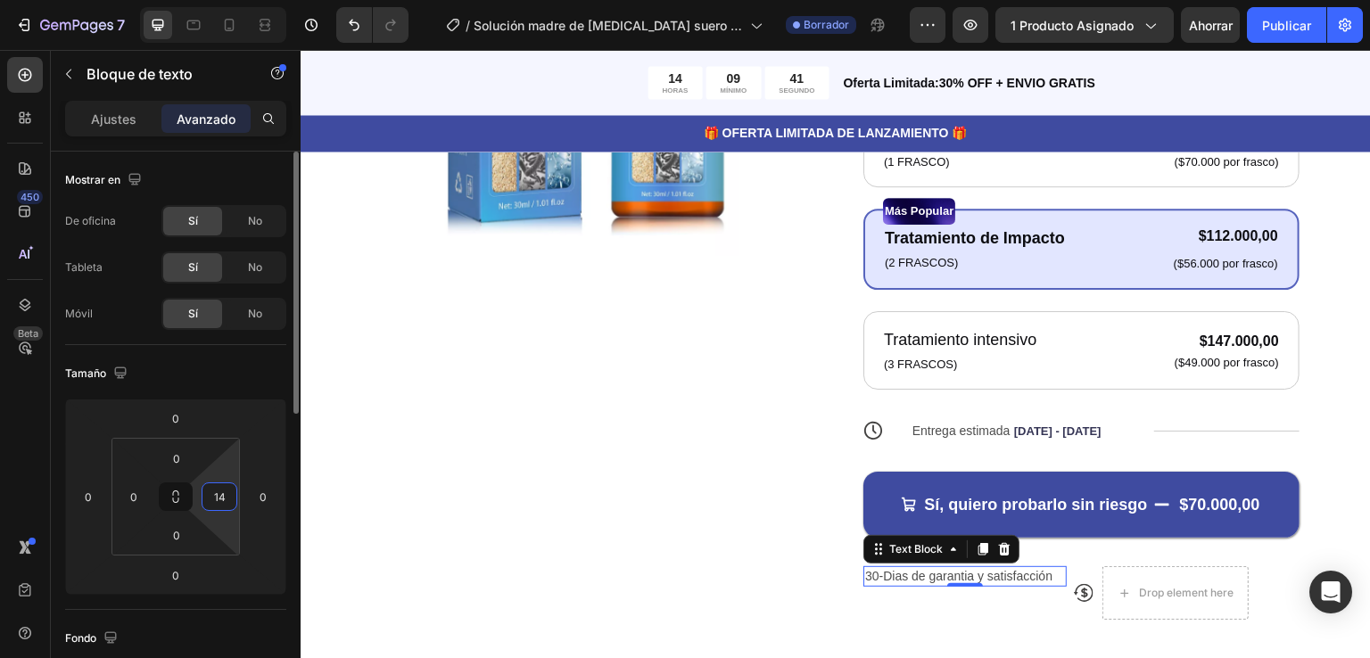
click at [214, 498] on input "14" at bounding box center [219, 496] width 27 height 27
click at [228, 495] on input "14" at bounding box center [219, 496] width 27 height 27
type input "1"
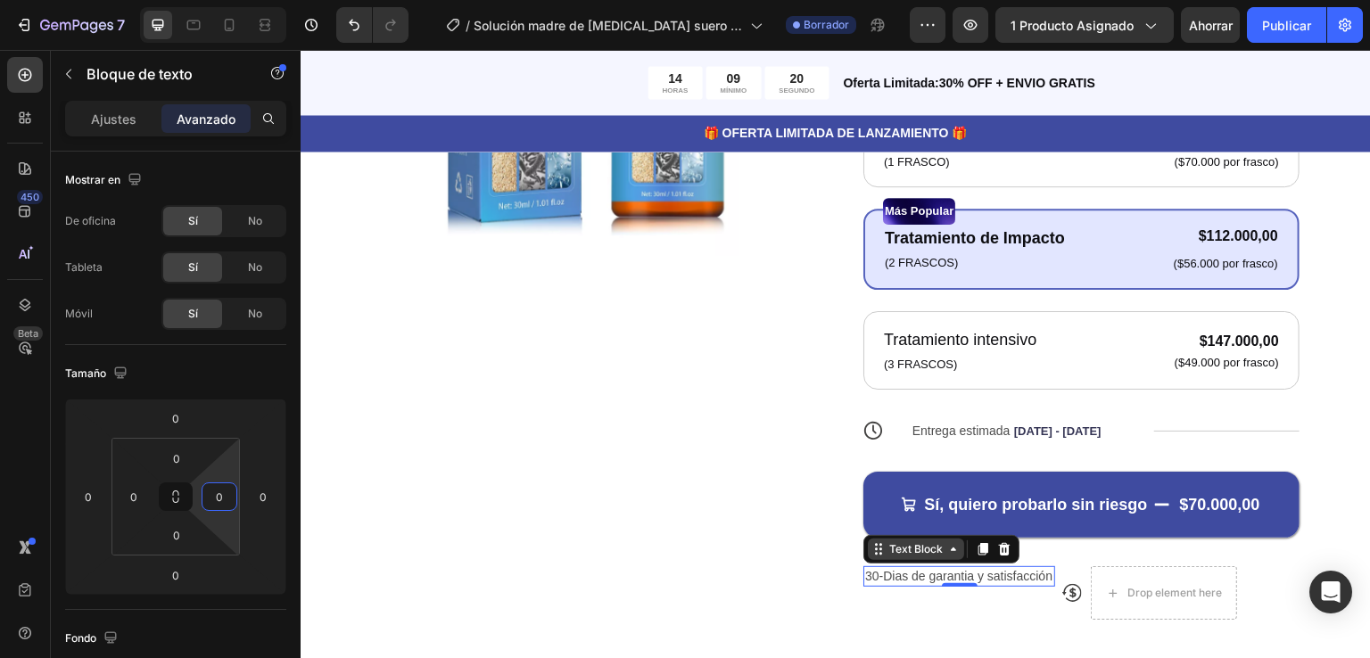
type input "0"
click at [913, 553] on div "Text Block" at bounding box center [915, 549] width 61 height 16
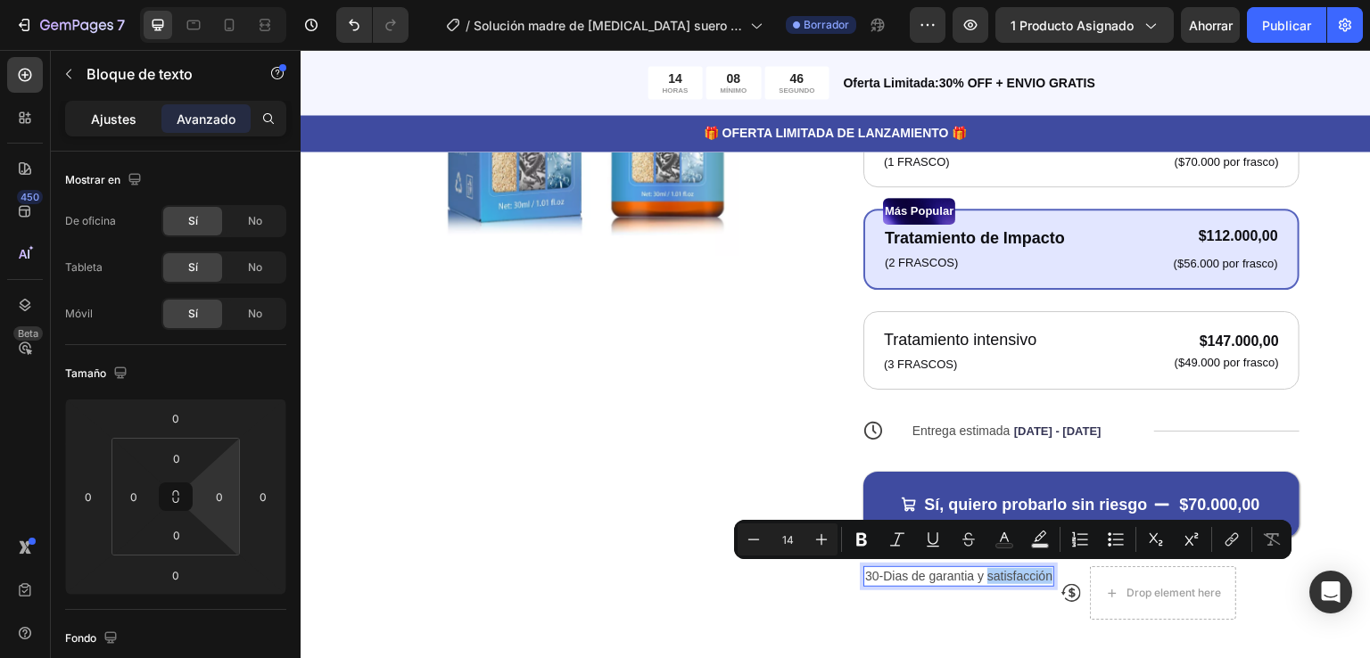
click at [120, 119] on font "Ajustes" at bounding box center [113, 118] width 45 height 15
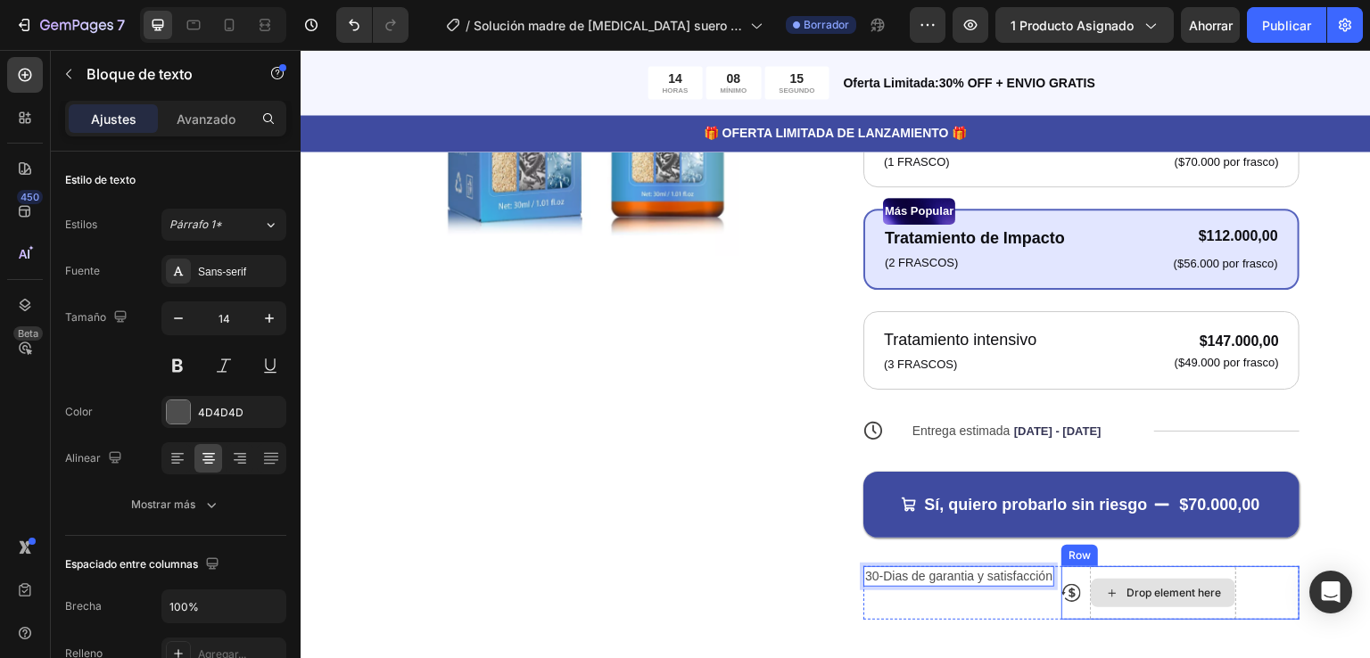
drag, startPoint x: 1047, startPoint y: 577, endPoint x: 1159, endPoint y: 575, distance: 112.4
click at [1159, 575] on div "30-Dias de garantia y satisfacción Text Block 0 Icon Drop element here Row Row" at bounding box center [1081, 593] width 436 height 54
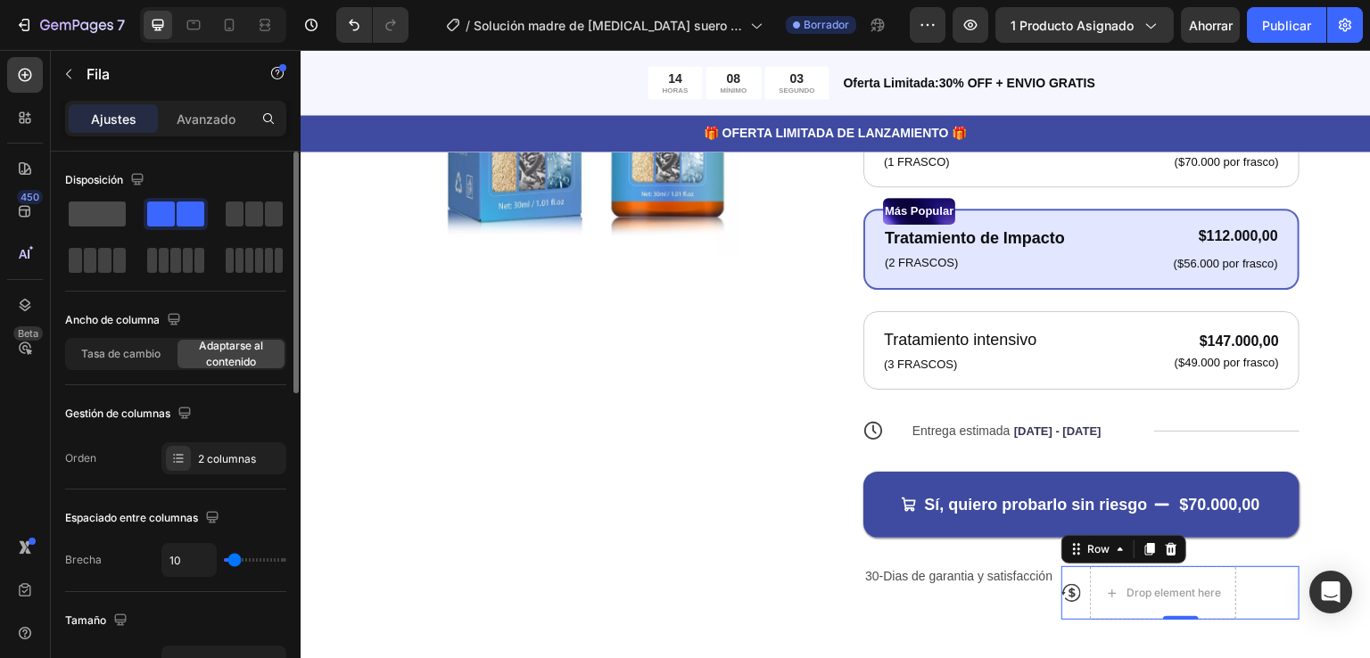
click at [82, 209] on span at bounding box center [97, 214] width 57 height 25
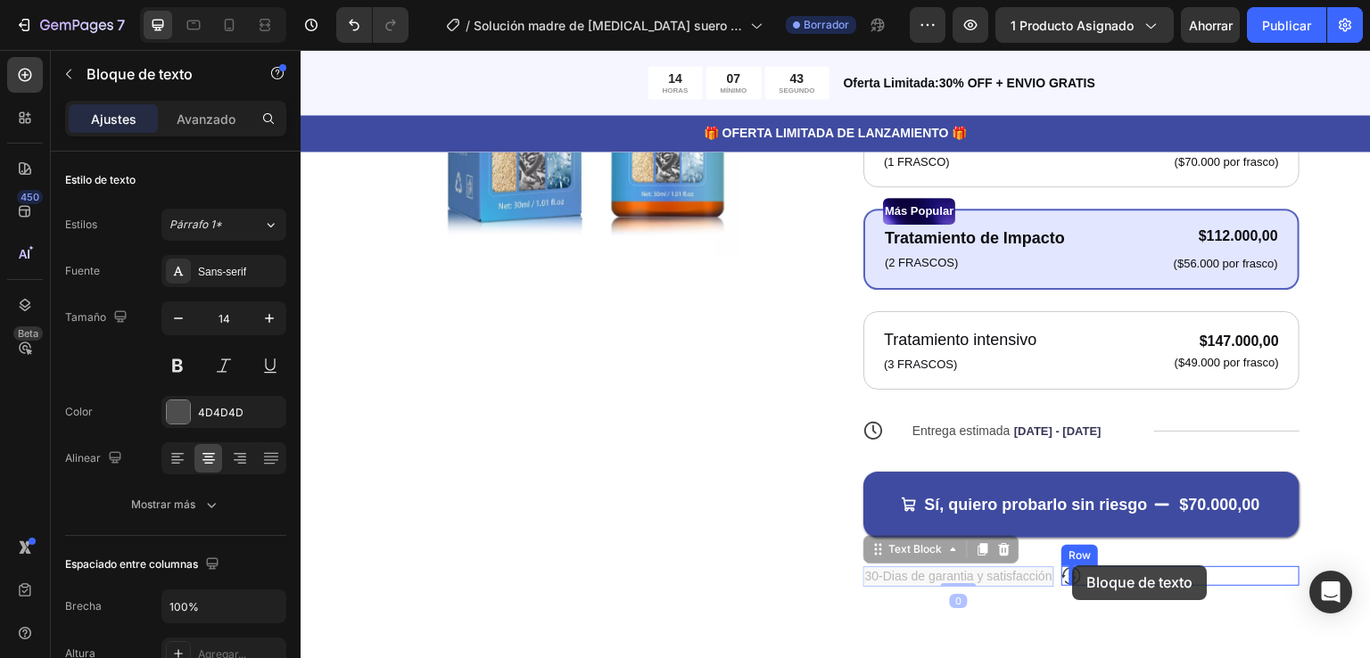
drag, startPoint x: 925, startPoint y: 577, endPoint x: 1073, endPoint y: 565, distance: 148.5
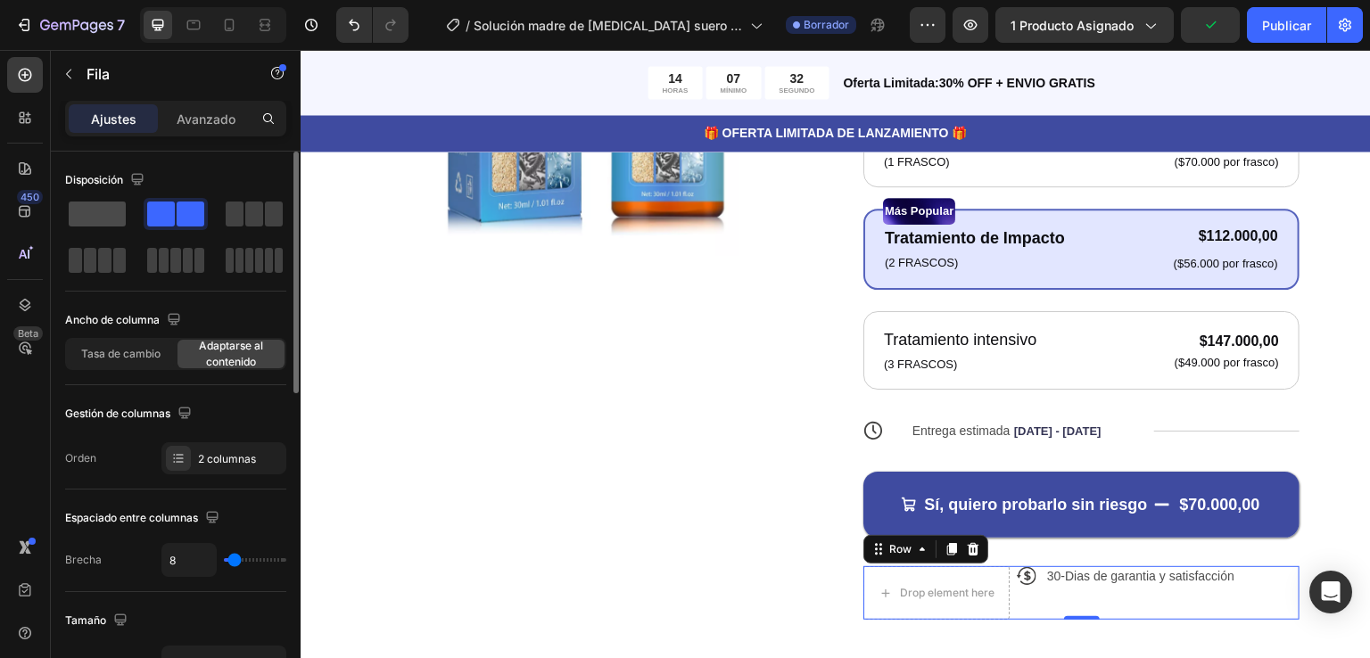
click at [95, 215] on span at bounding box center [97, 214] width 57 height 25
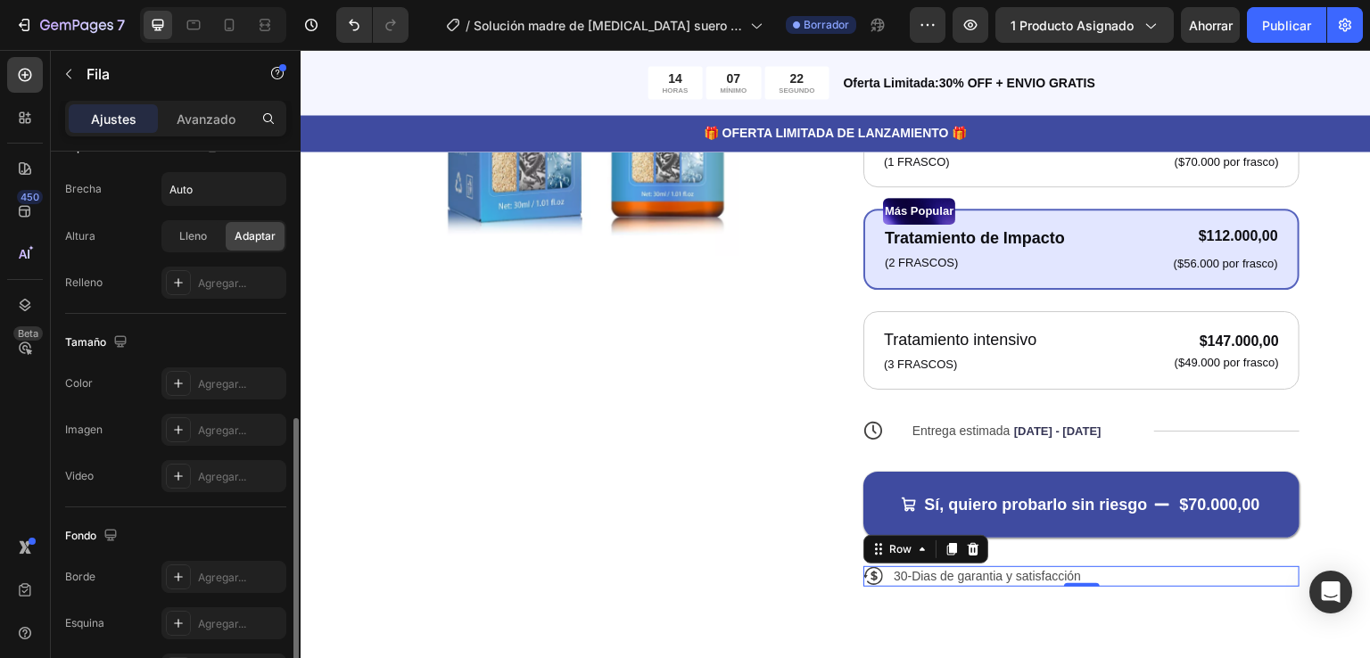
scroll to position [546, 0]
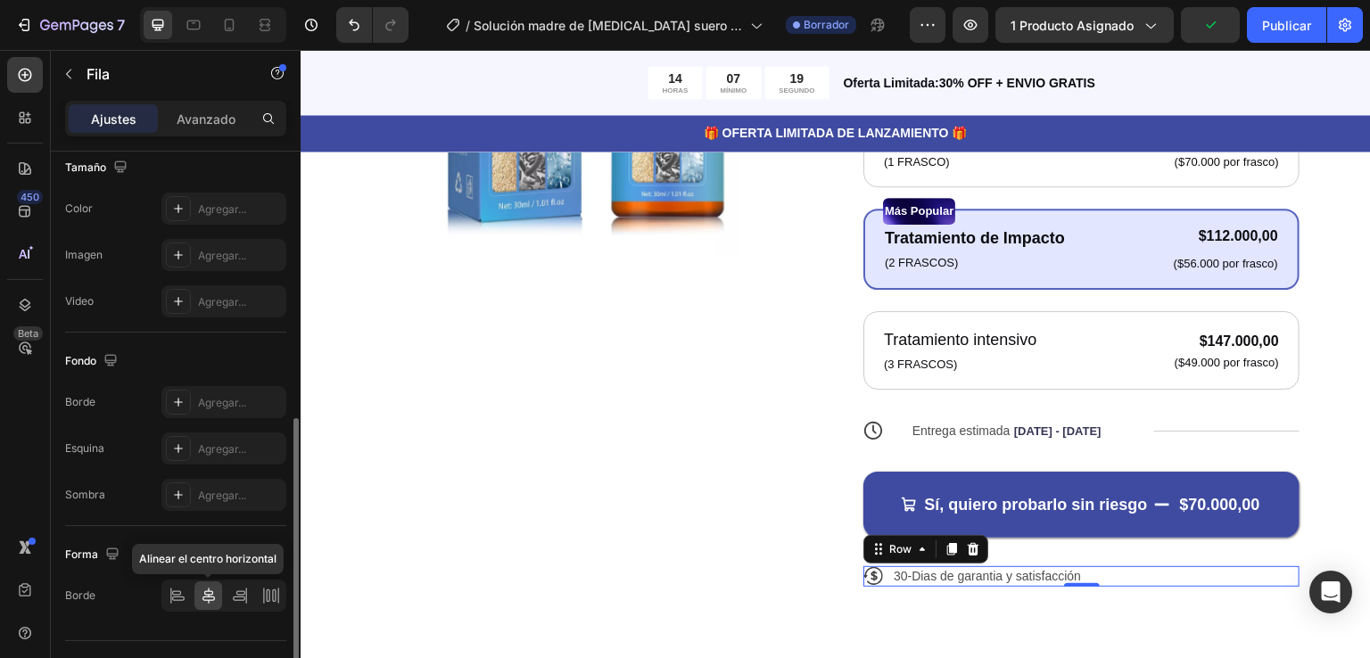
click at [208, 588] on icon at bounding box center [208, 596] width 12 height 16
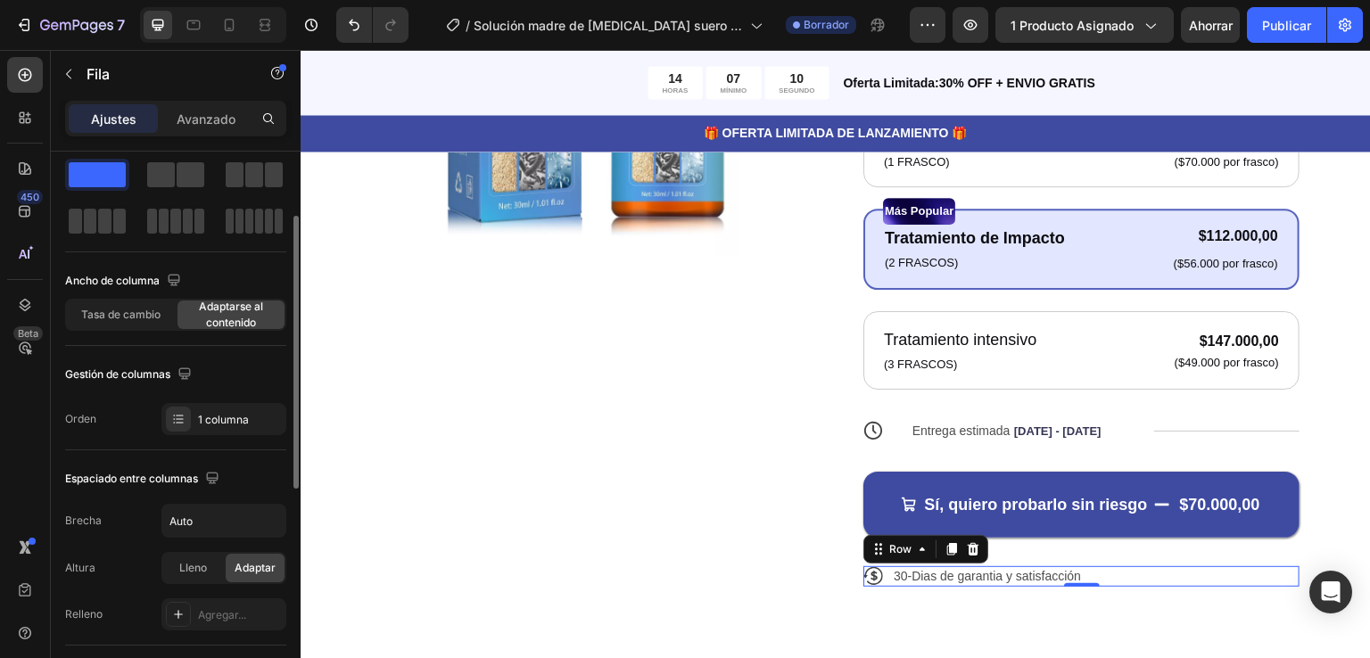
scroll to position [0, 0]
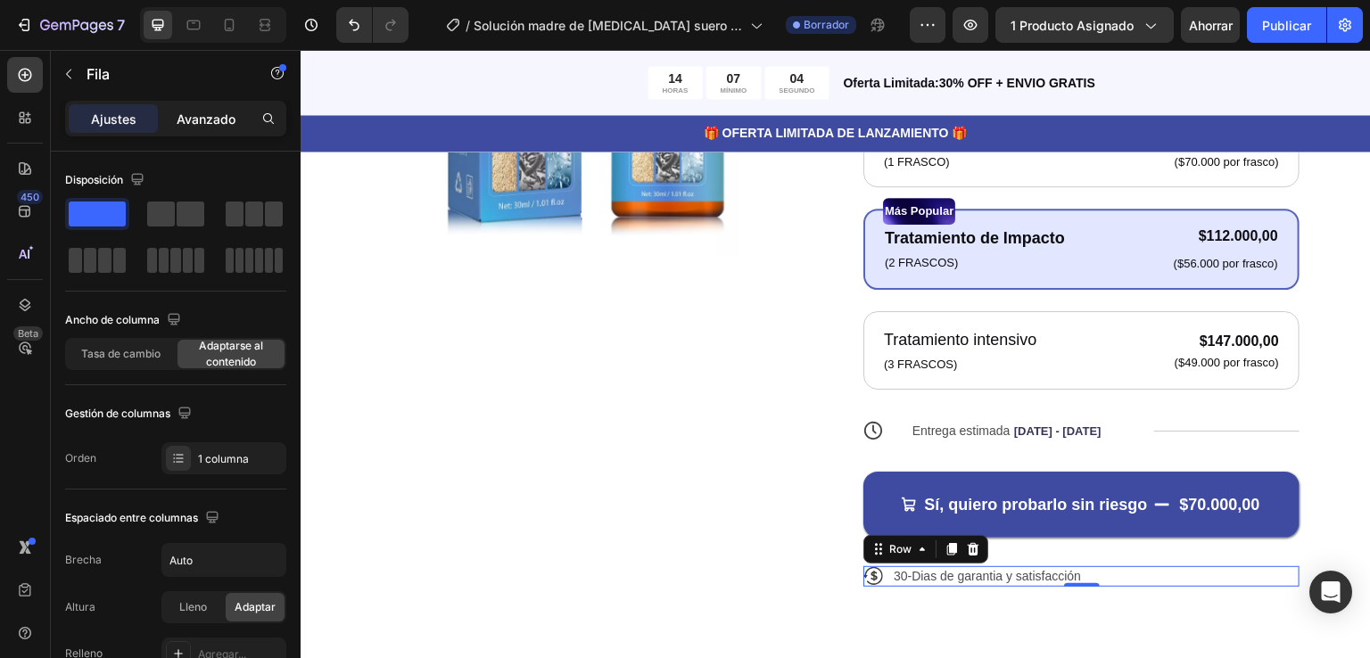
click at [199, 117] on font "Avanzado" at bounding box center [206, 118] width 59 height 15
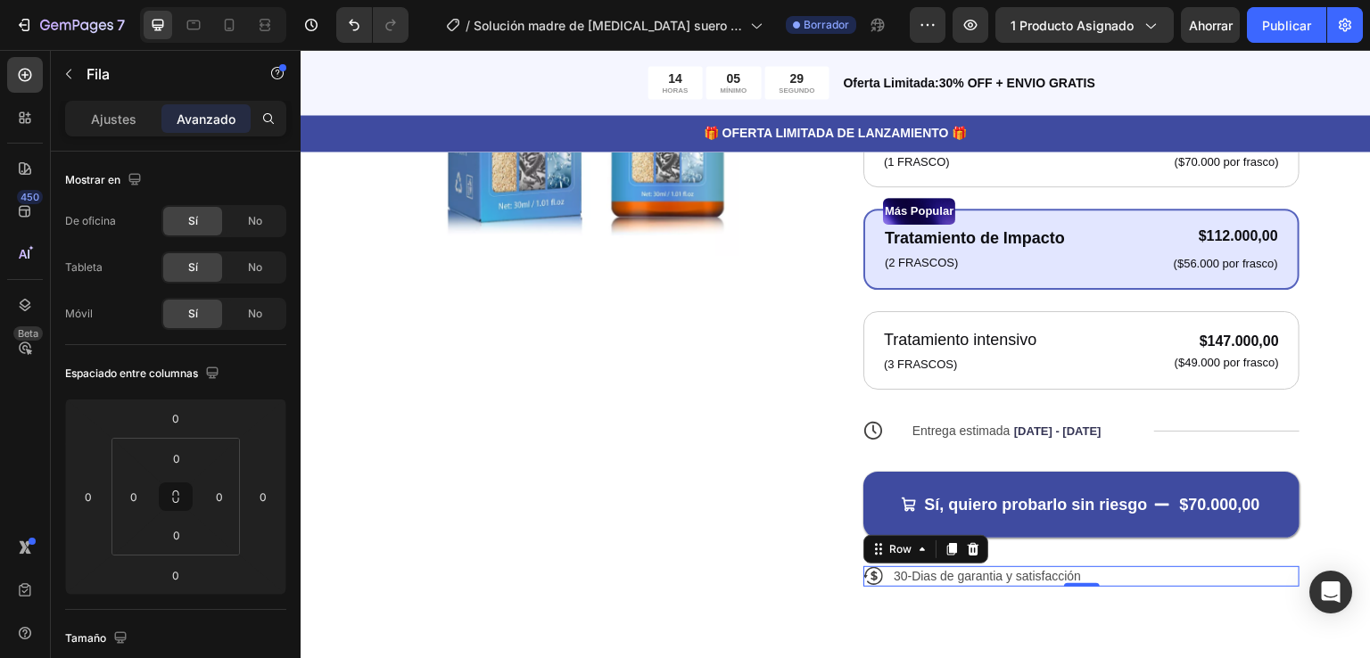
click at [1096, 573] on div "Icon 30-Dias de garantia y satisfacción Text Block Row 0" at bounding box center [1081, 576] width 436 height 20
click at [125, 117] on font "Ajustes" at bounding box center [113, 118] width 45 height 15
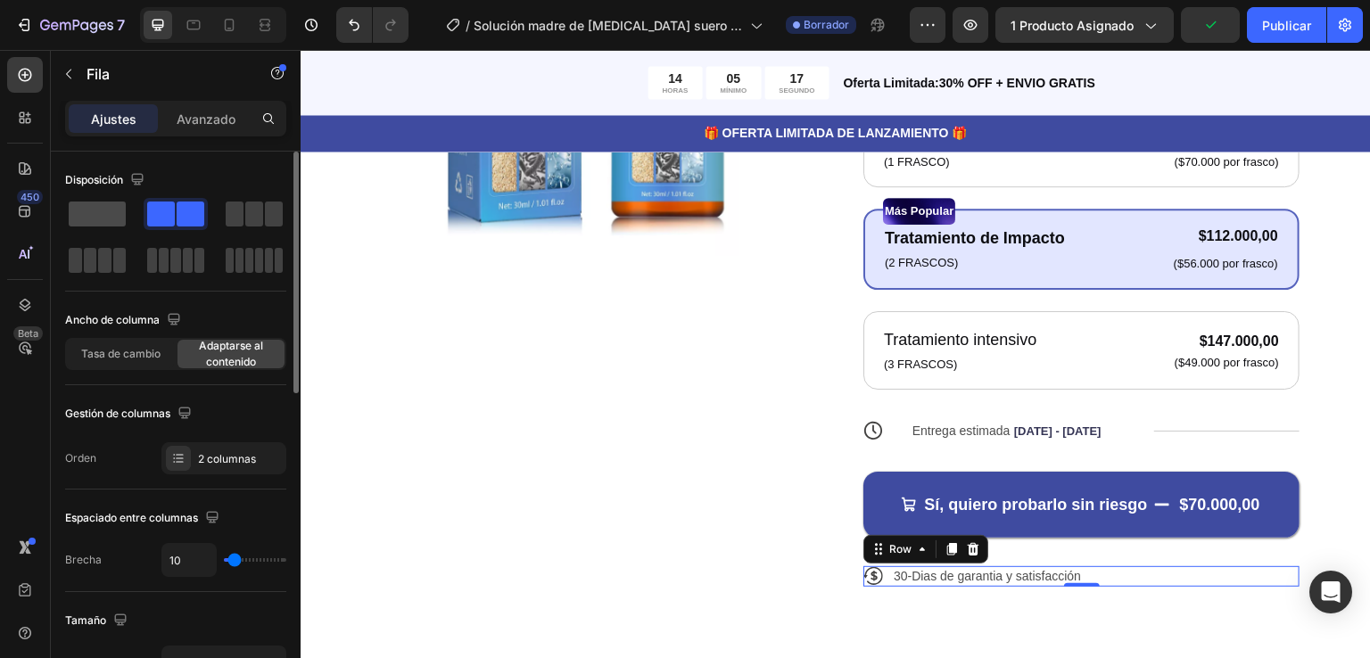
click at [103, 206] on span at bounding box center [97, 214] width 57 height 25
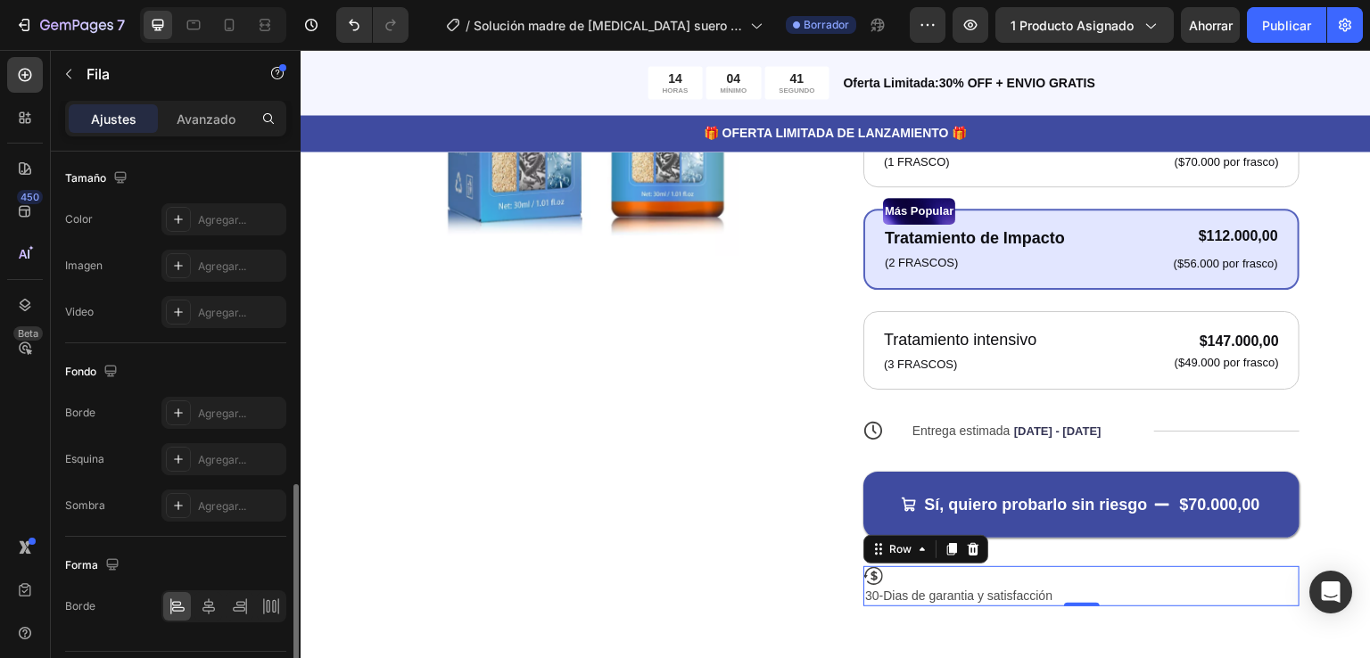
scroll to position [582, 0]
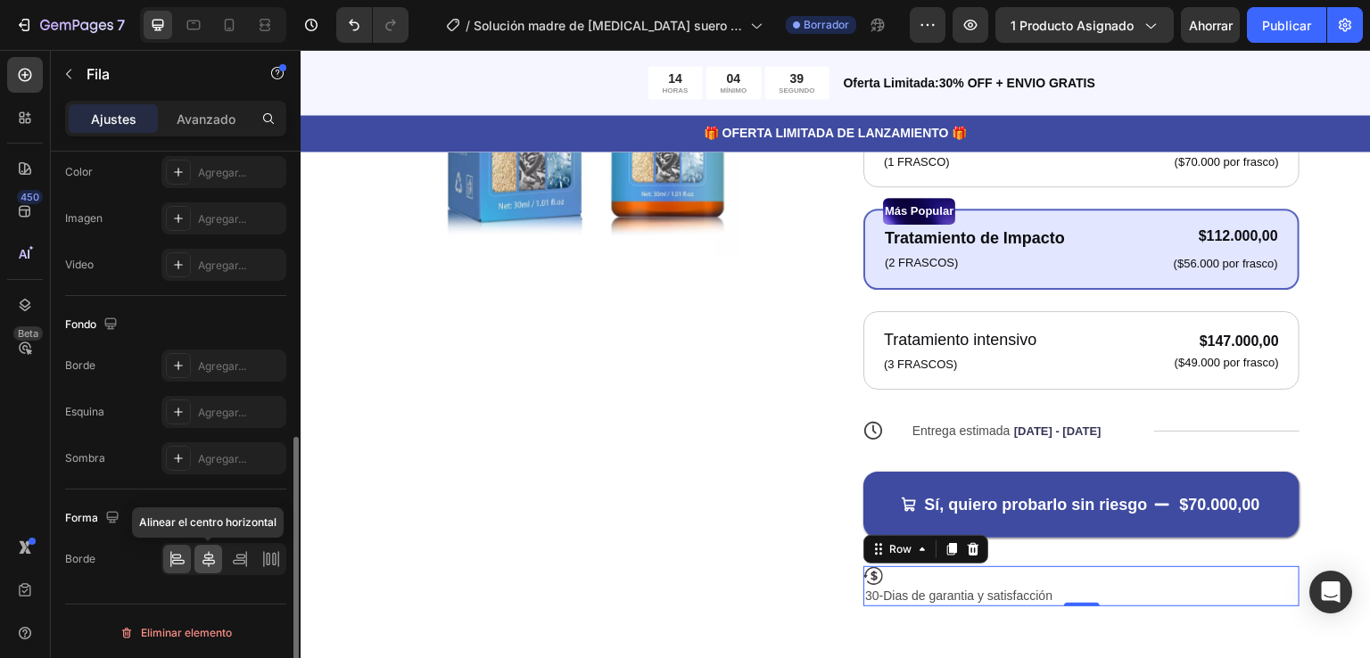
click at [203, 556] on icon at bounding box center [209, 559] width 18 height 18
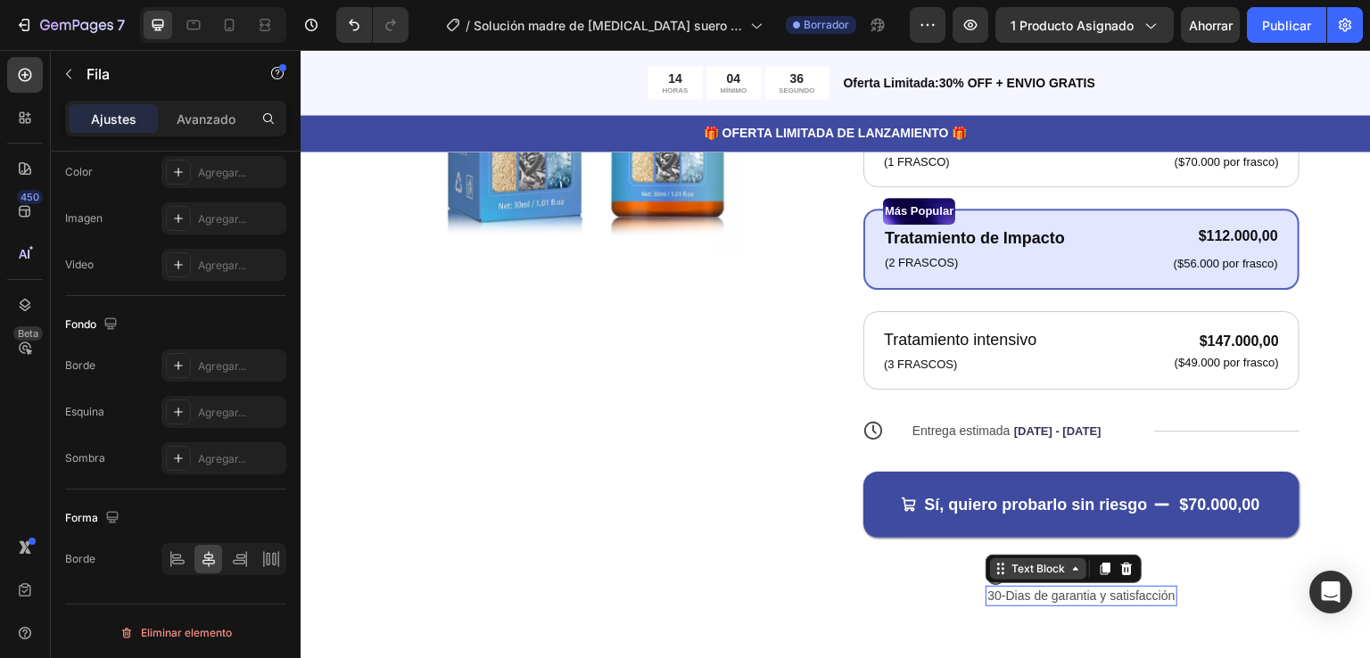
scroll to position [0, 0]
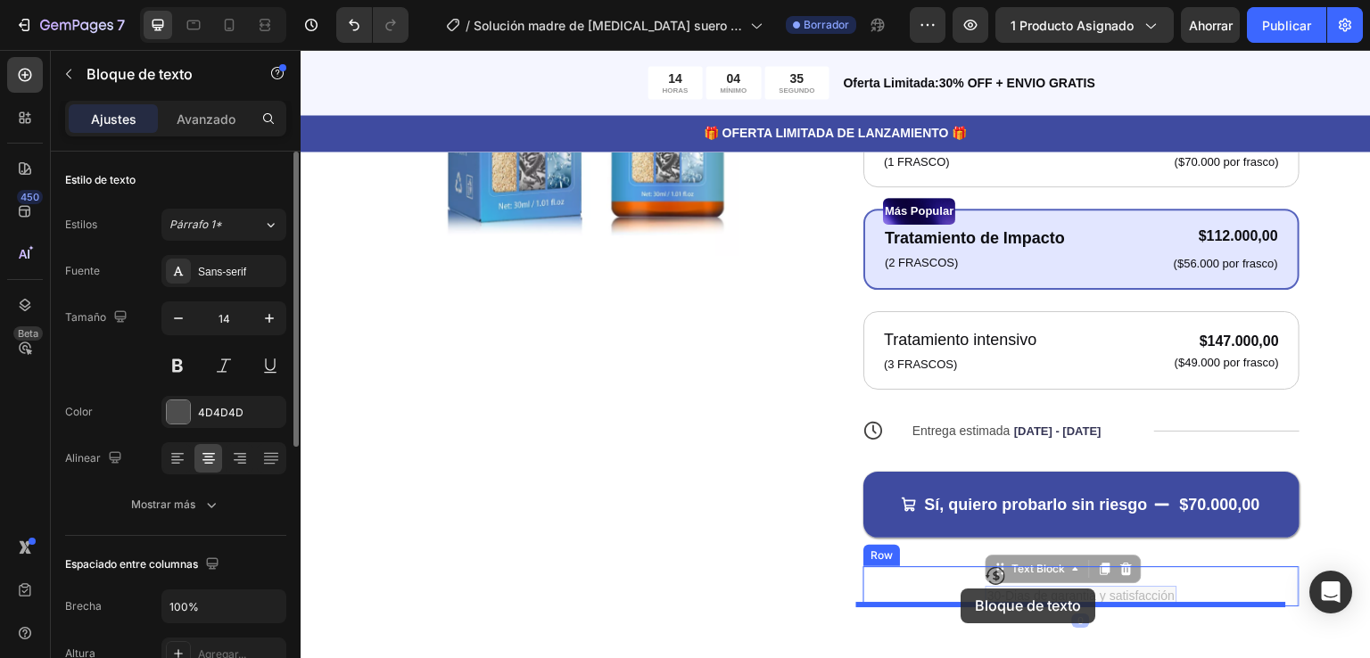
drag, startPoint x: 987, startPoint y: 578, endPoint x: 961, endPoint y: 589, distance: 28.0
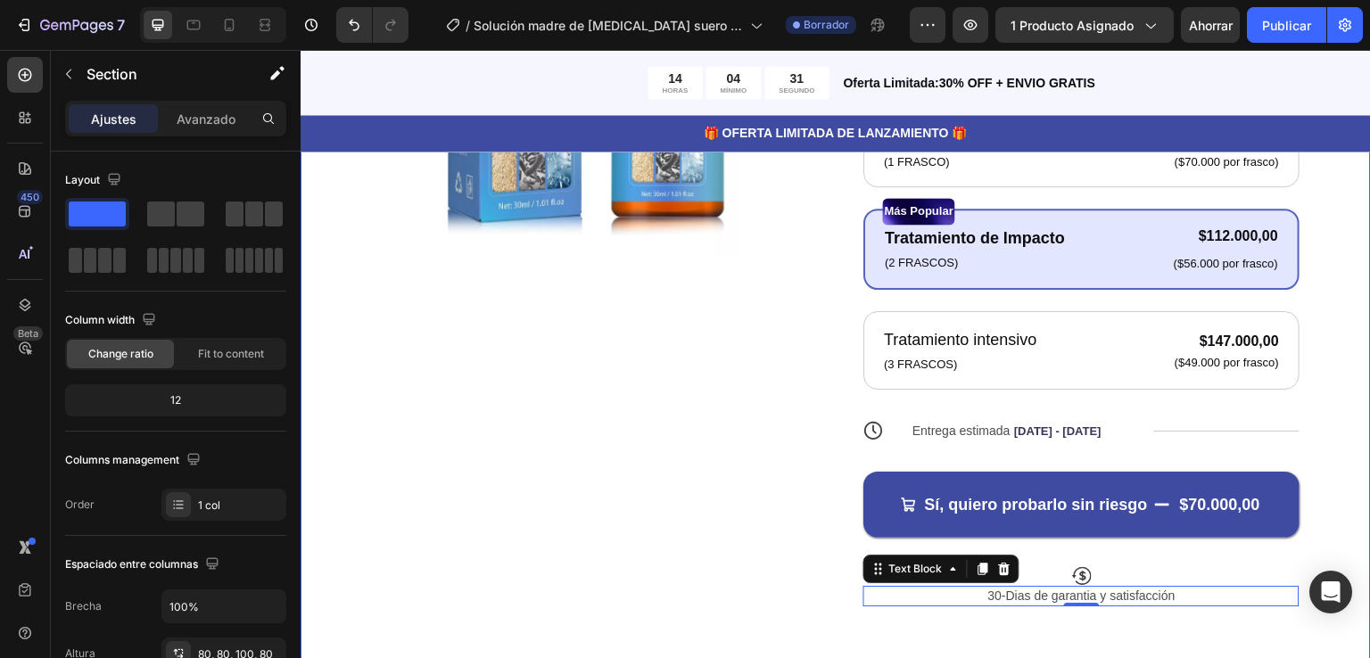
click at [1317, 539] on div "Product Images Icon Icon Icon Icon Icon Icon List 122,000+ Mujeres Felices Text…" at bounding box center [836, 209] width 1070 height 974
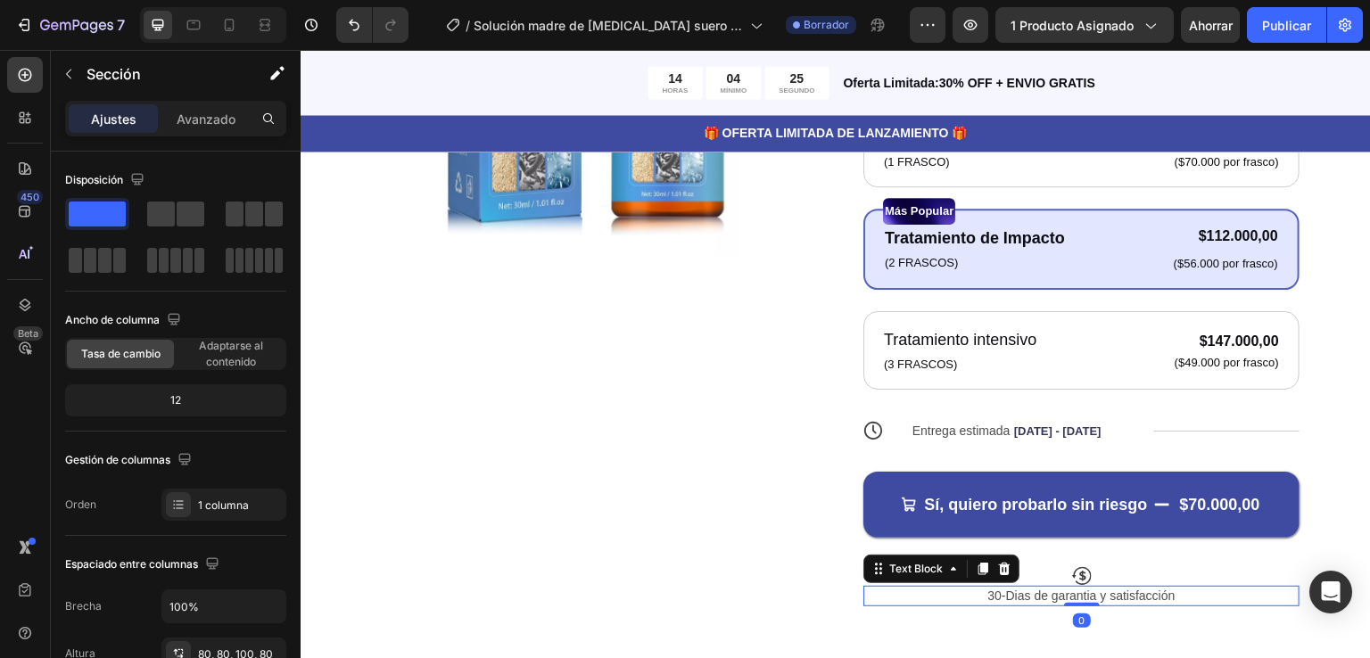
click at [1097, 595] on p "30-Dias de garantia y satisfacción" at bounding box center [1081, 596] width 432 height 16
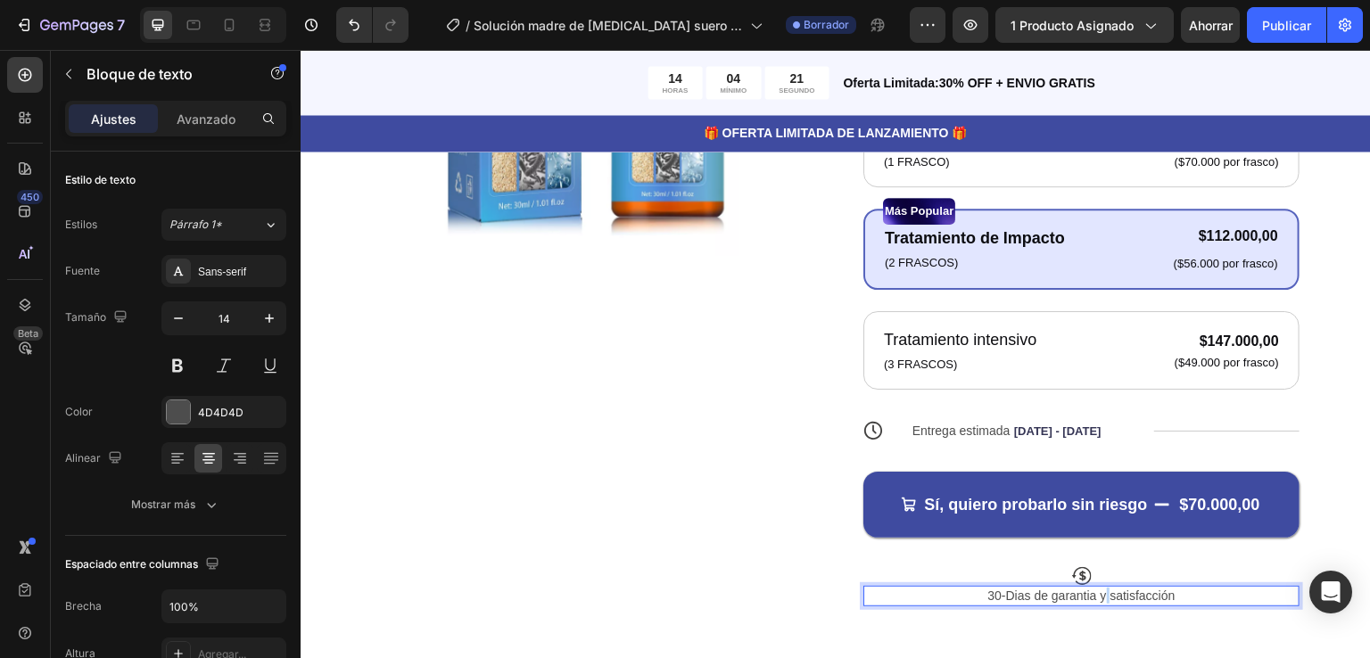
click at [1098, 593] on p "30-Dias de garantia y satisfacción" at bounding box center [1081, 596] width 432 height 16
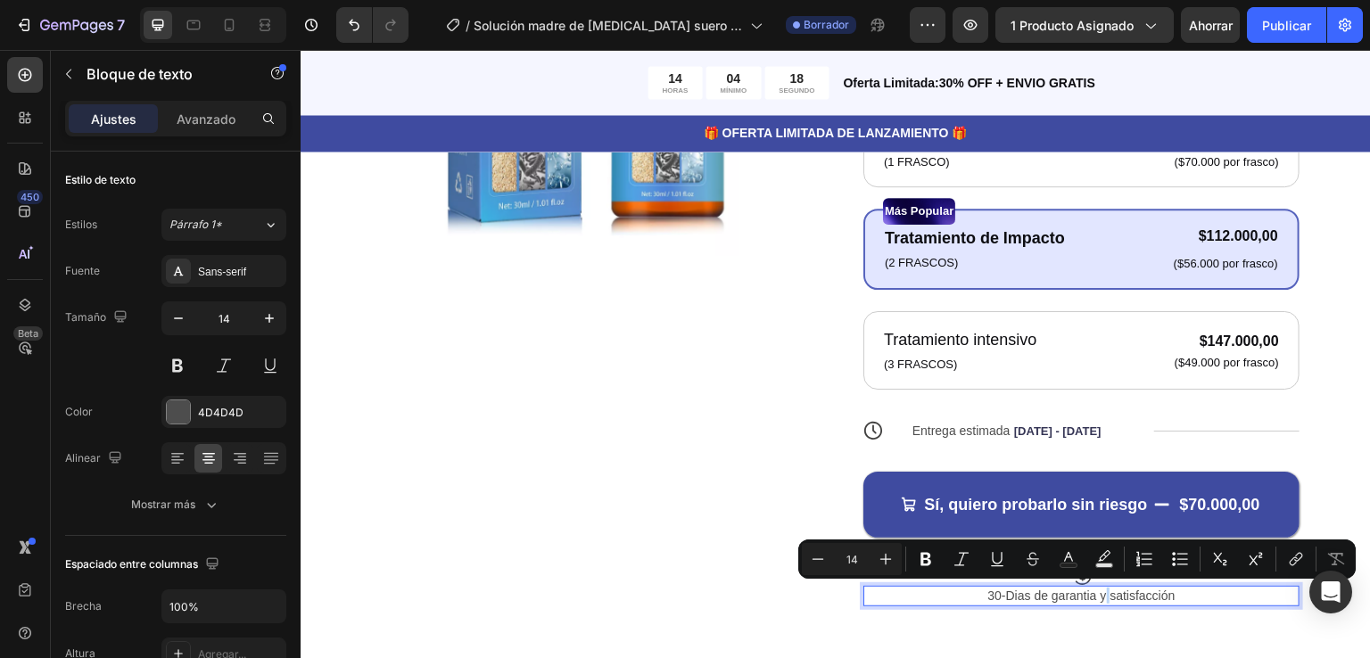
click at [1096, 597] on p "30-Dias de garantia y satisfacción" at bounding box center [1081, 596] width 432 height 16
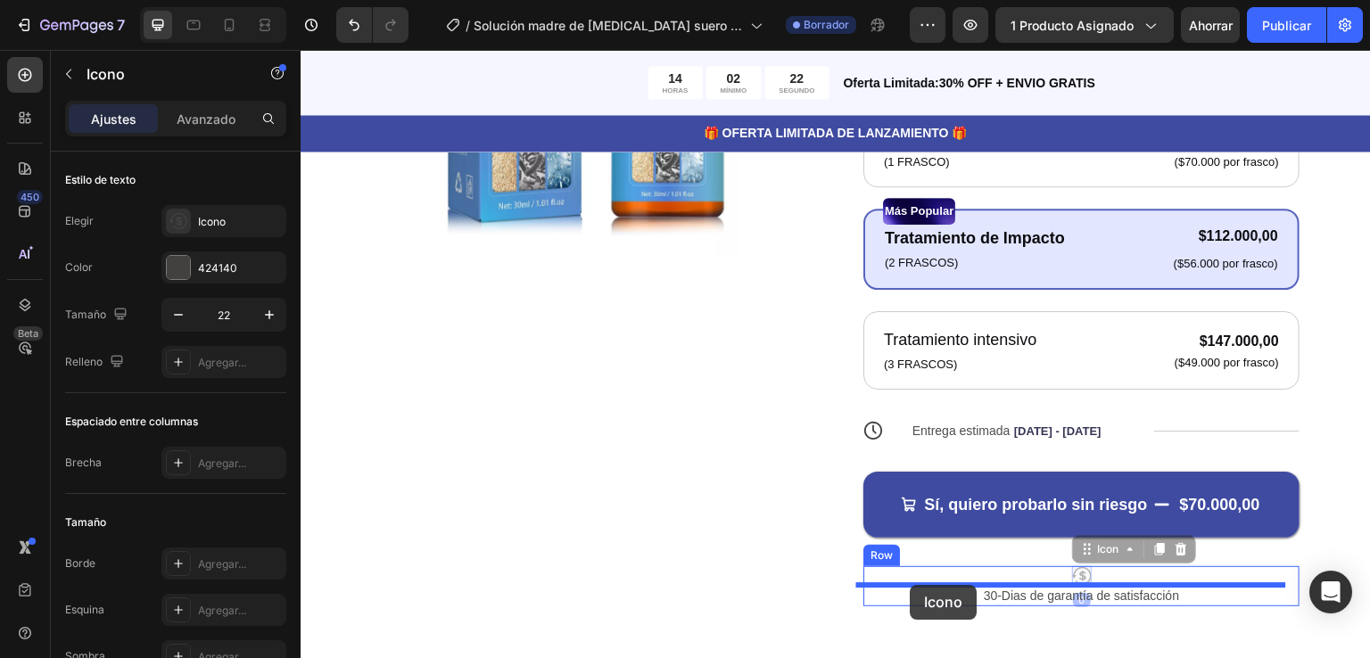
drag, startPoint x: 1071, startPoint y: 556, endPoint x: 910, endPoint y: 585, distance: 163.0
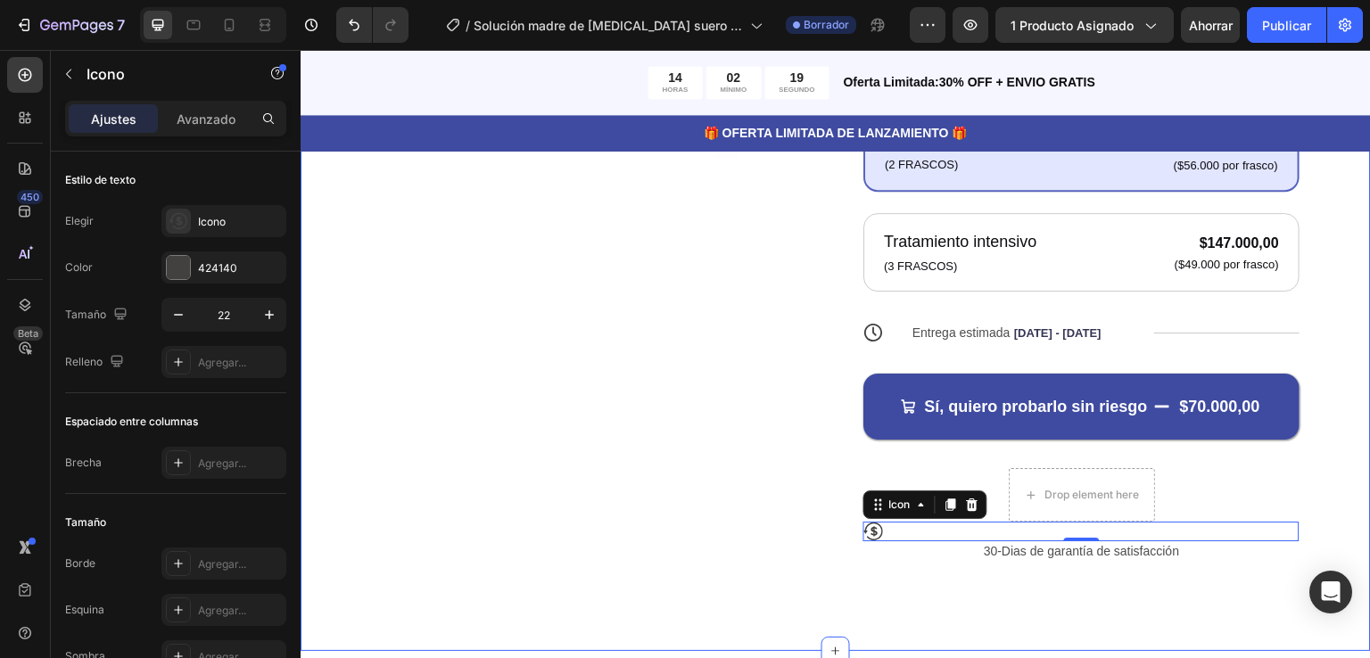
scroll to position [645, 0]
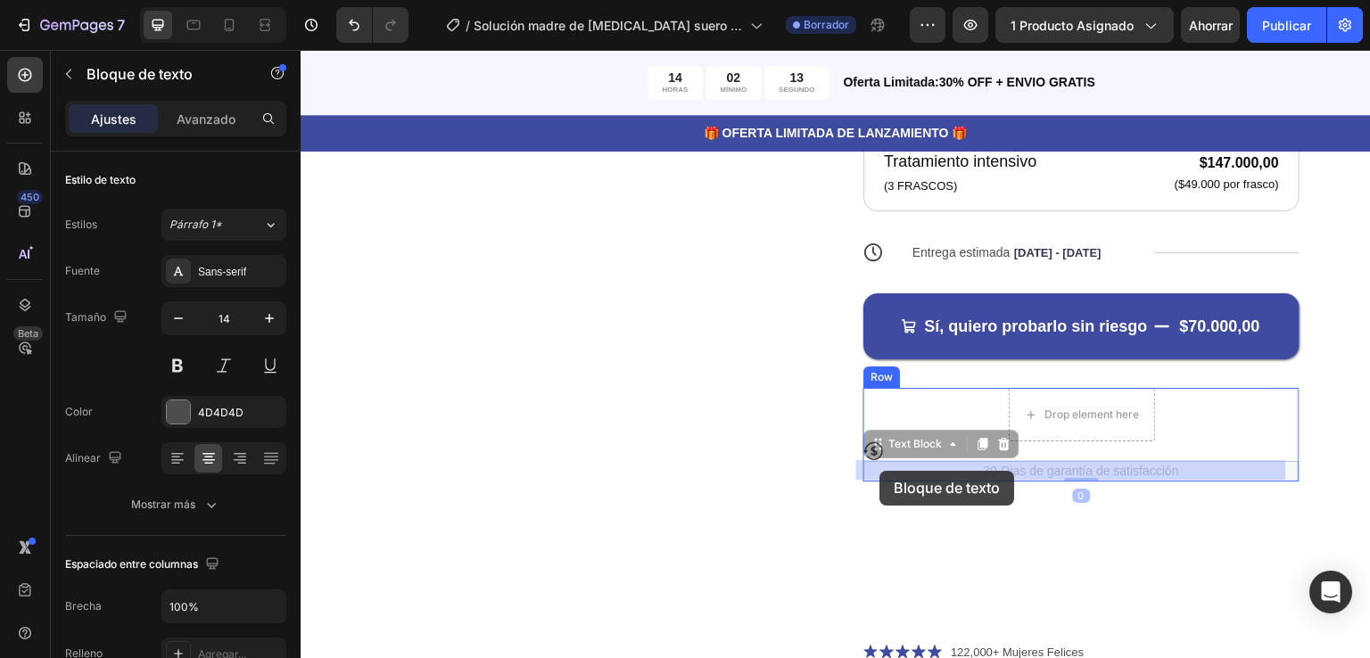
drag, startPoint x: 865, startPoint y: 452, endPoint x: 880, endPoint y: 471, distance: 24.1
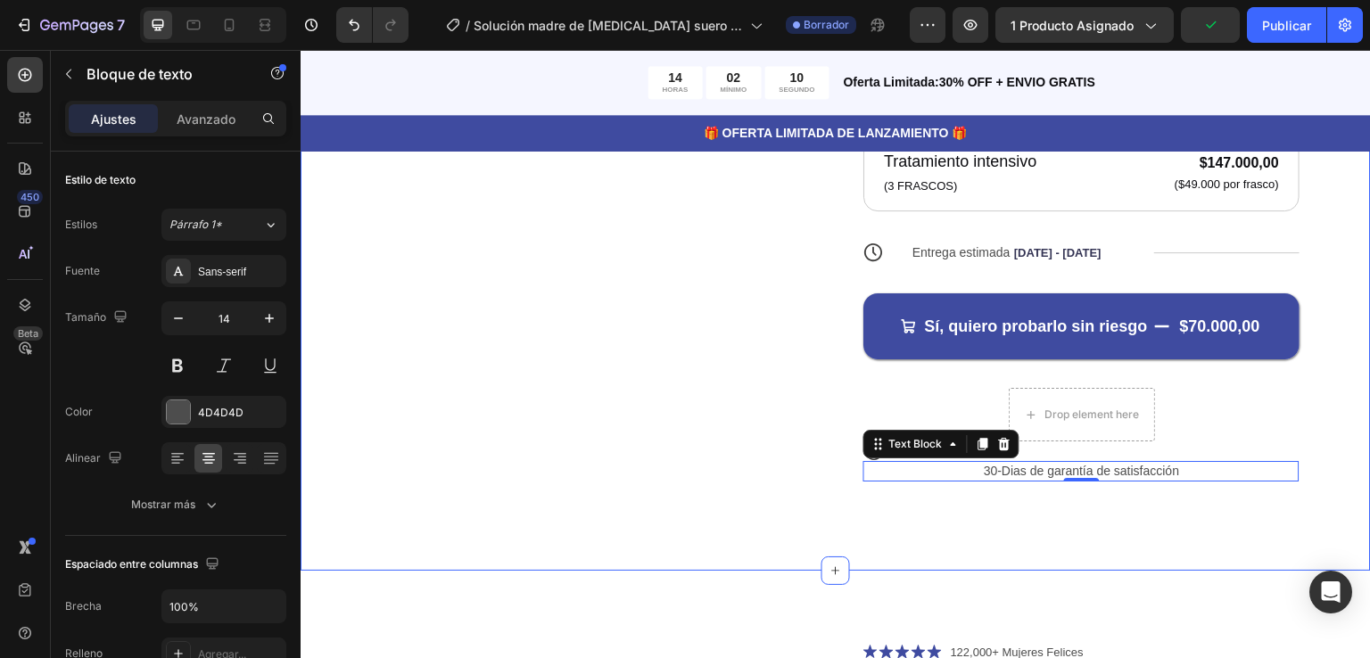
click at [1055, 564] on div "Product Images Icon Icon Icon Icon Icon Icon List 122,000+ Mujeres Felices Text…" at bounding box center [836, 56] width 1070 height 1027
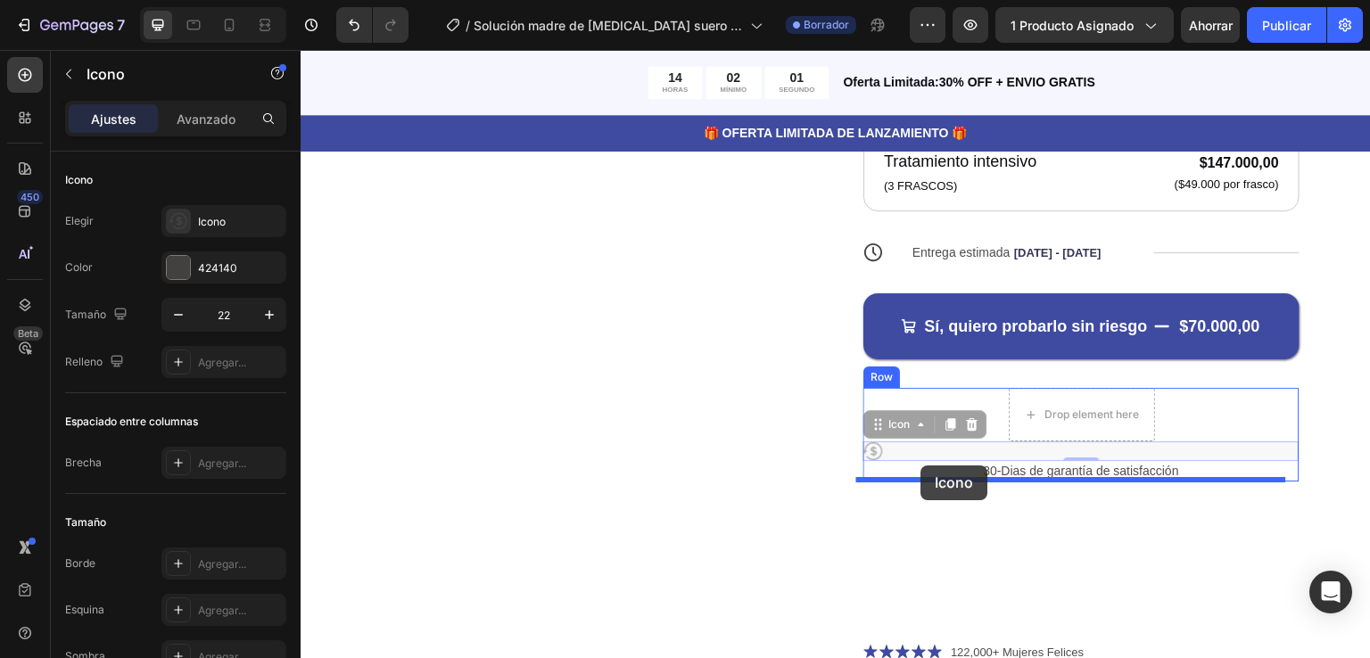
drag, startPoint x: 867, startPoint y: 446, endPoint x: 921, endPoint y: 465, distance: 57.8
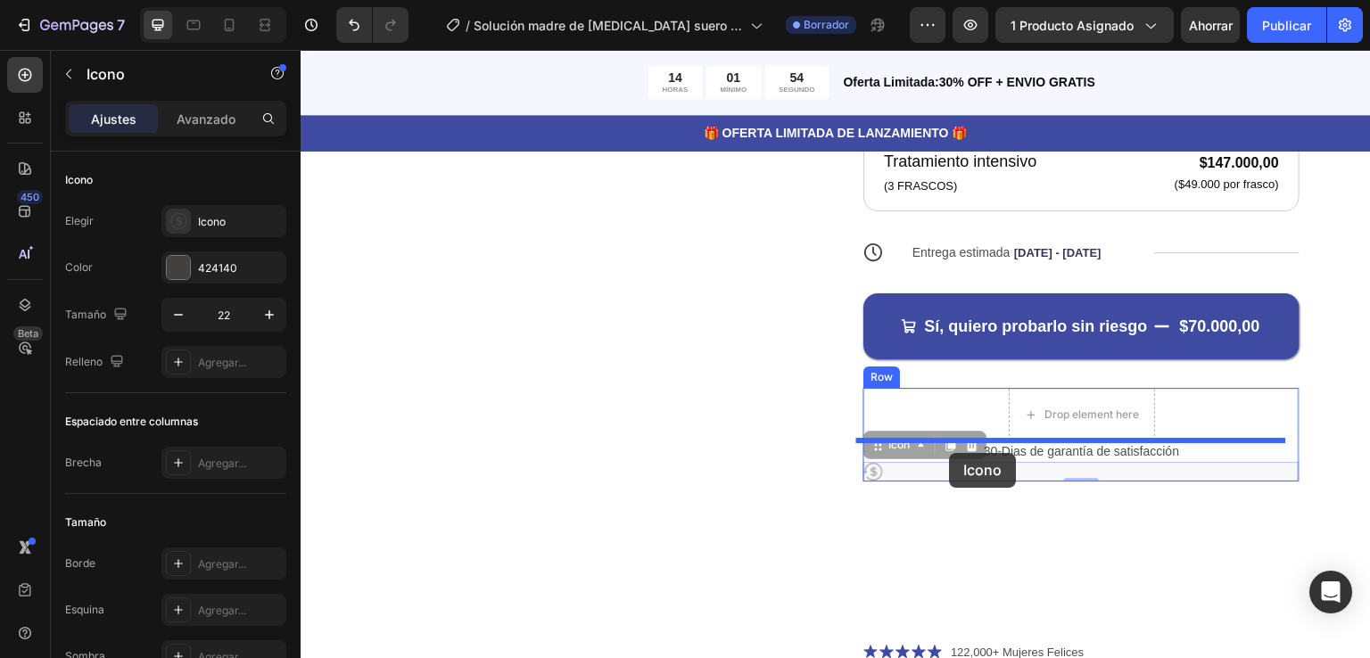
drag, startPoint x: 884, startPoint y: 448, endPoint x: 950, endPoint y: 453, distance: 66.2
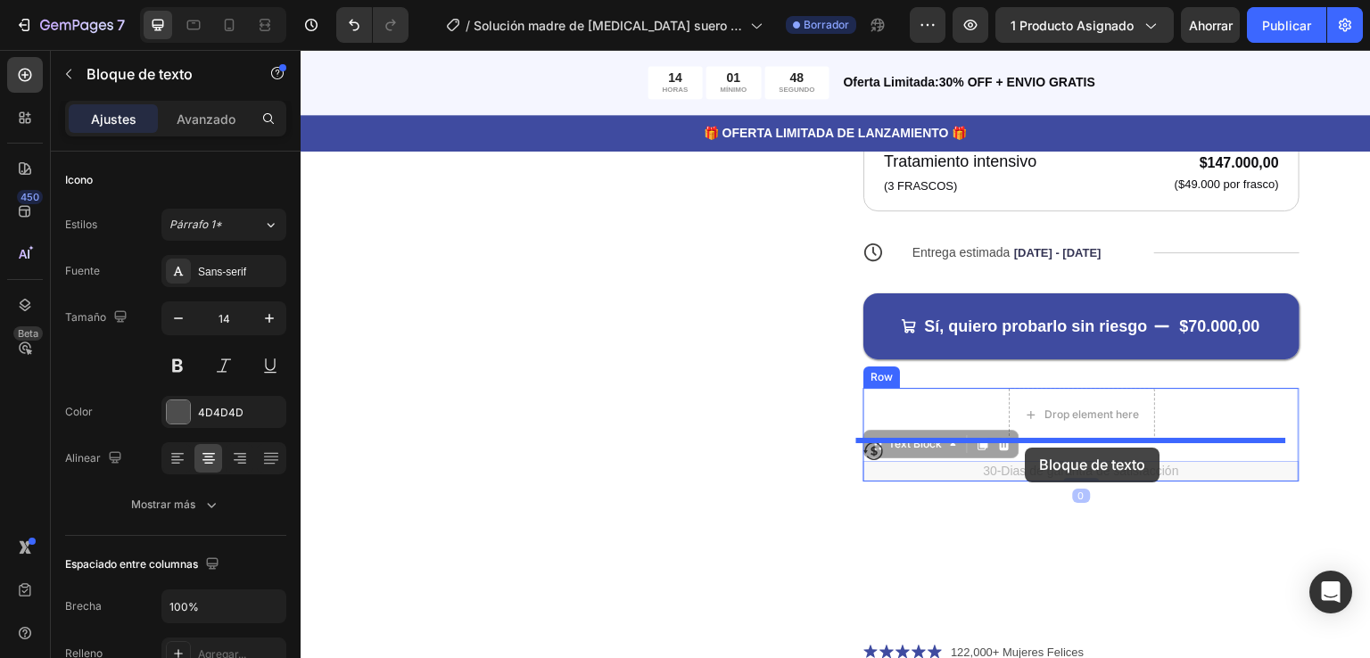
drag, startPoint x: 1025, startPoint y: 468, endPoint x: 1026, endPoint y: 447, distance: 21.5
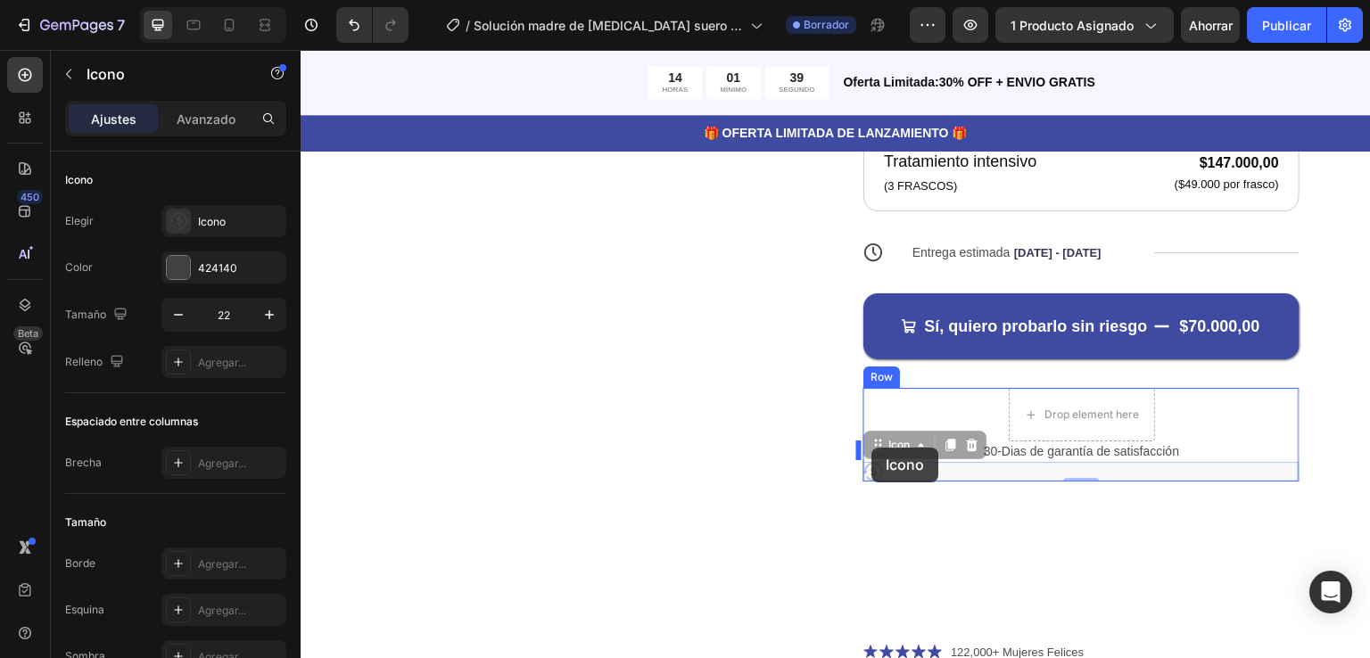
drag, startPoint x: 862, startPoint y: 468, endPoint x: 872, endPoint y: 448, distance: 22.7
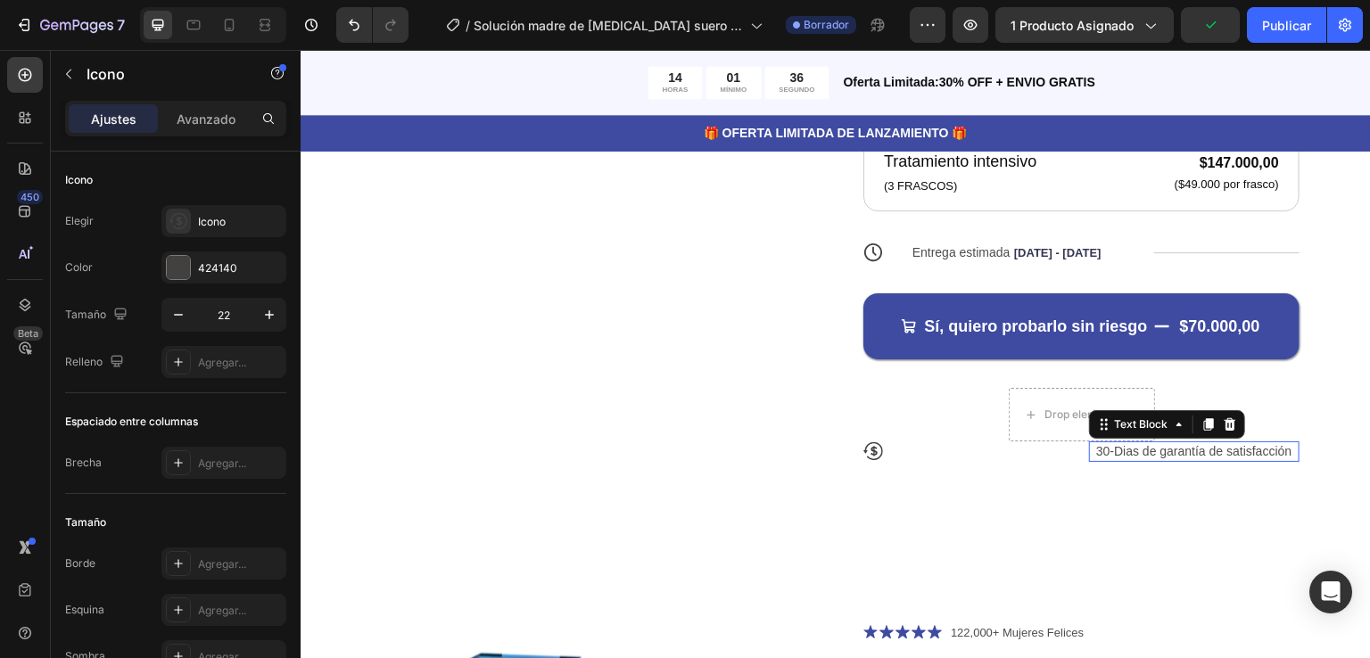
click at [1089, 455] on div "30-Dias de garantía de satisfacción" at bounding box center [1194, 451] width 211 height 20
click at [1062, 453] on div "Icon" at bounding box center [968, 451] width 211 height 20
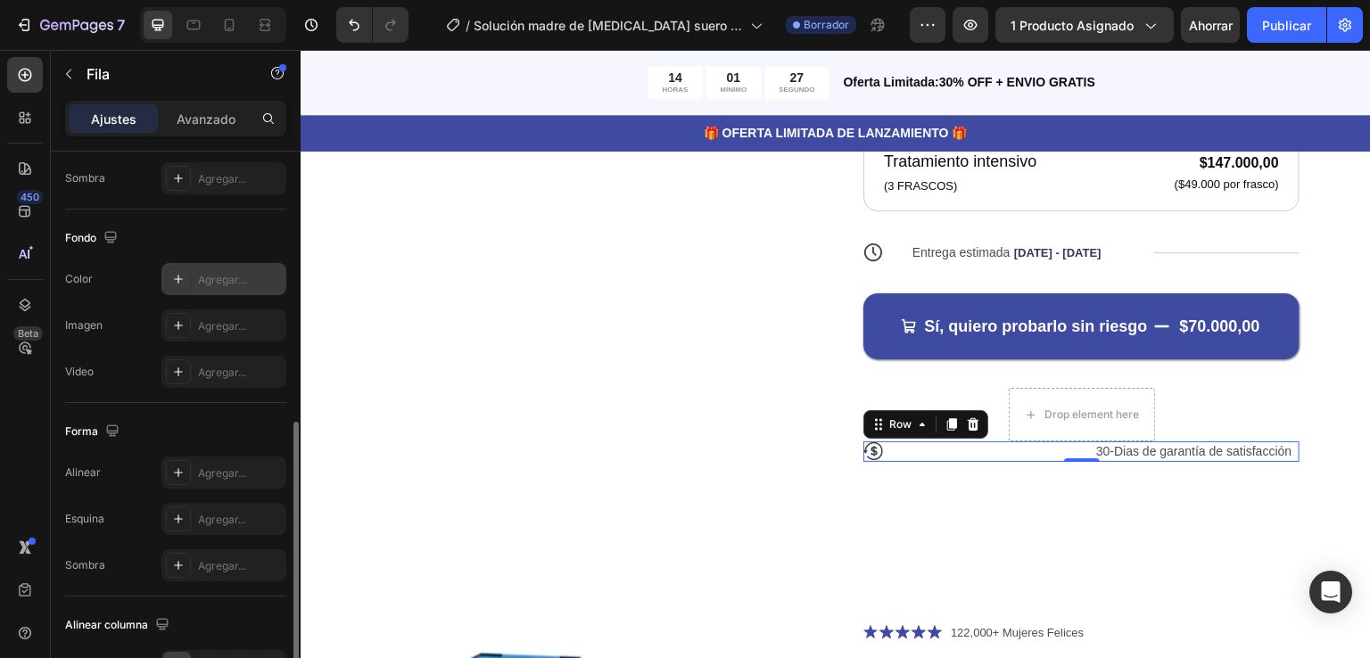
scroll to position [731, 0]
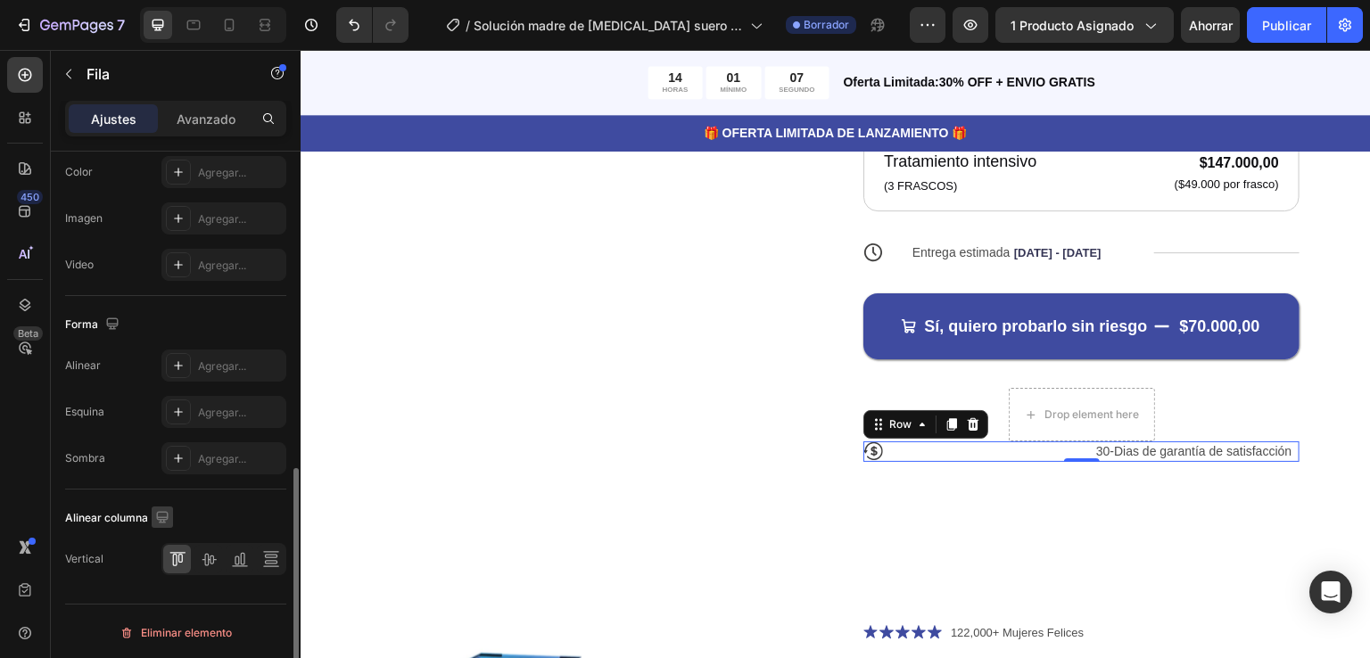
click at [159, 510] on icon "button" at bounding box center [162, 517] width 18 height 18
click at [166, 415] on icon "button" at bounding box center [166, 420] width 18 height 18
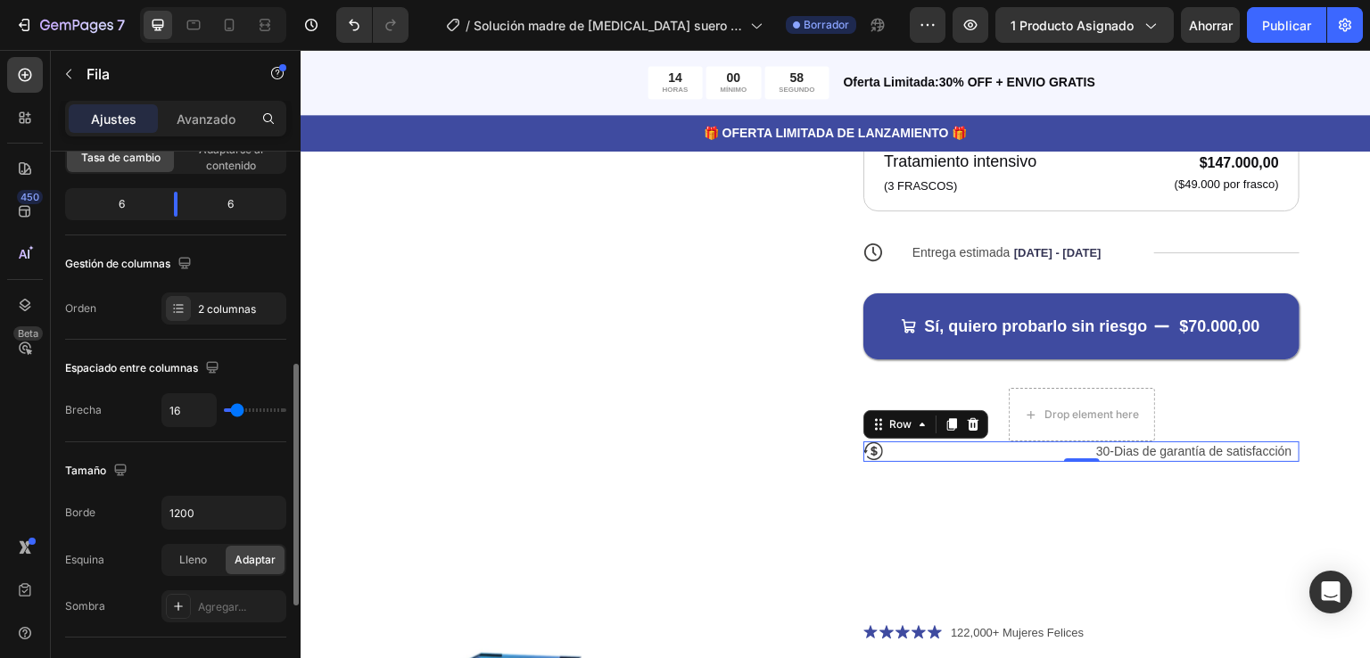
scroll to position [18, 0]
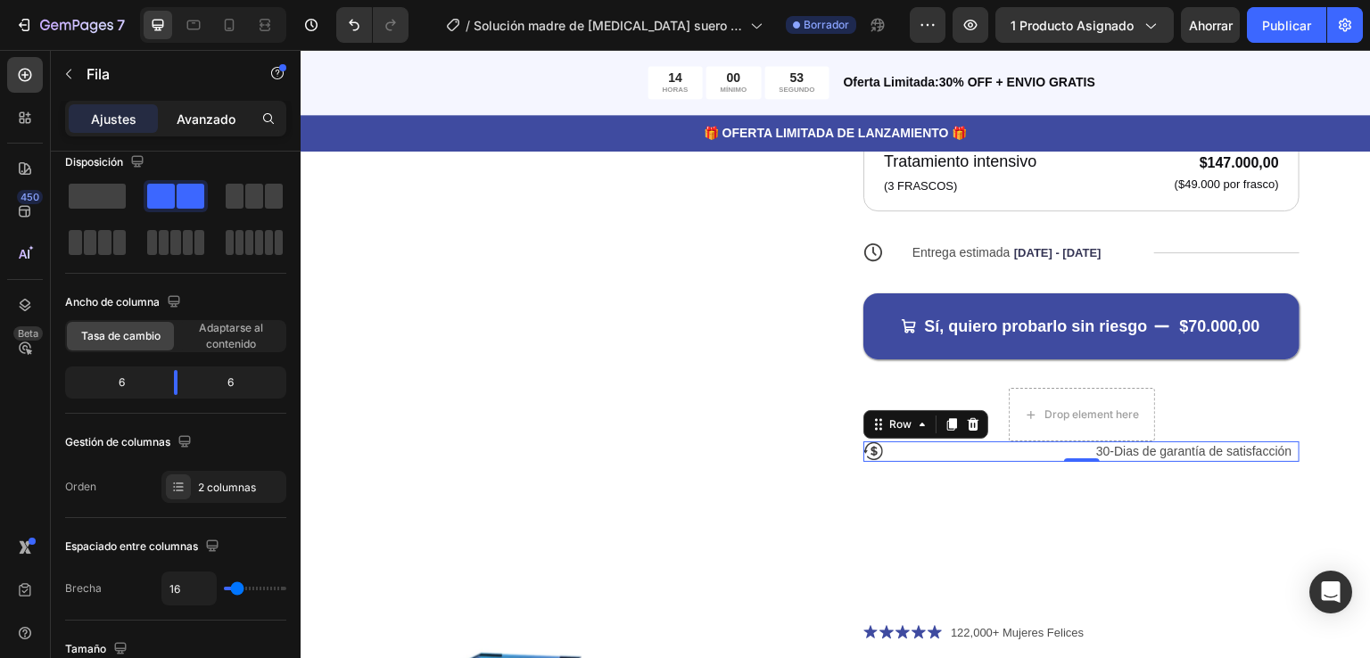
click at [205, 116] on font "Avanzado" at bounding box center [206, 118] width 59 height 15
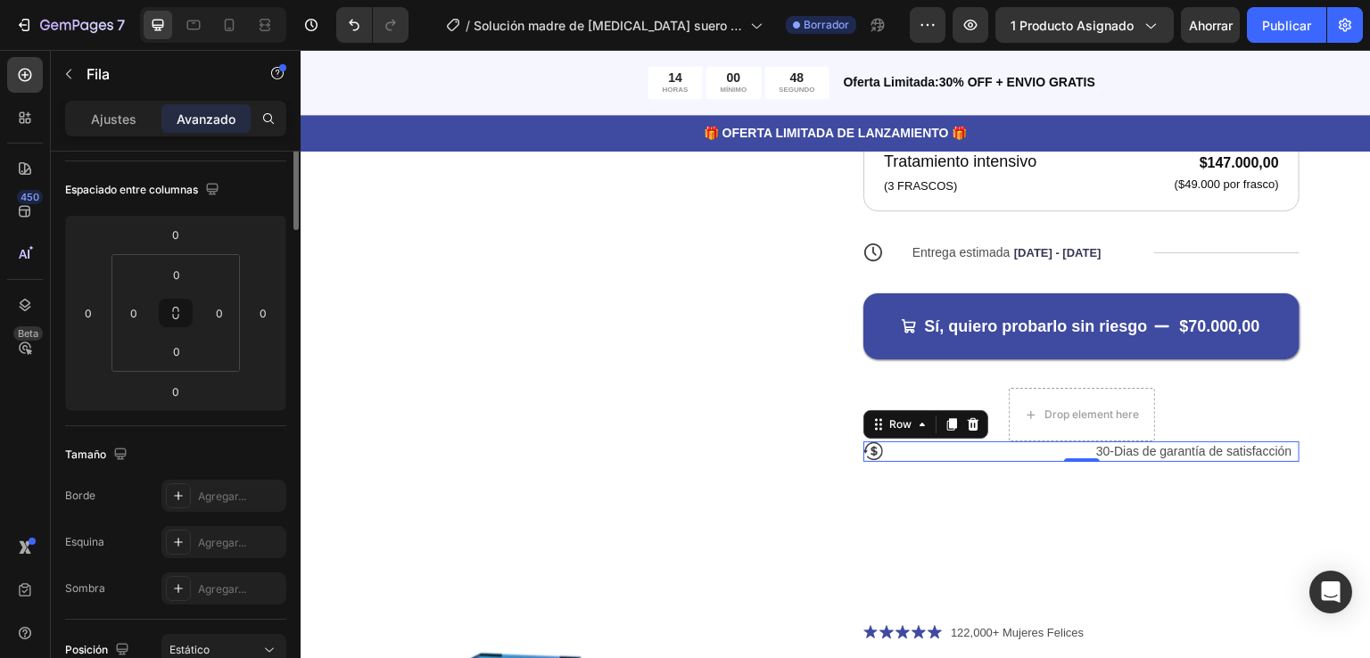
scroll to position [0, 0]
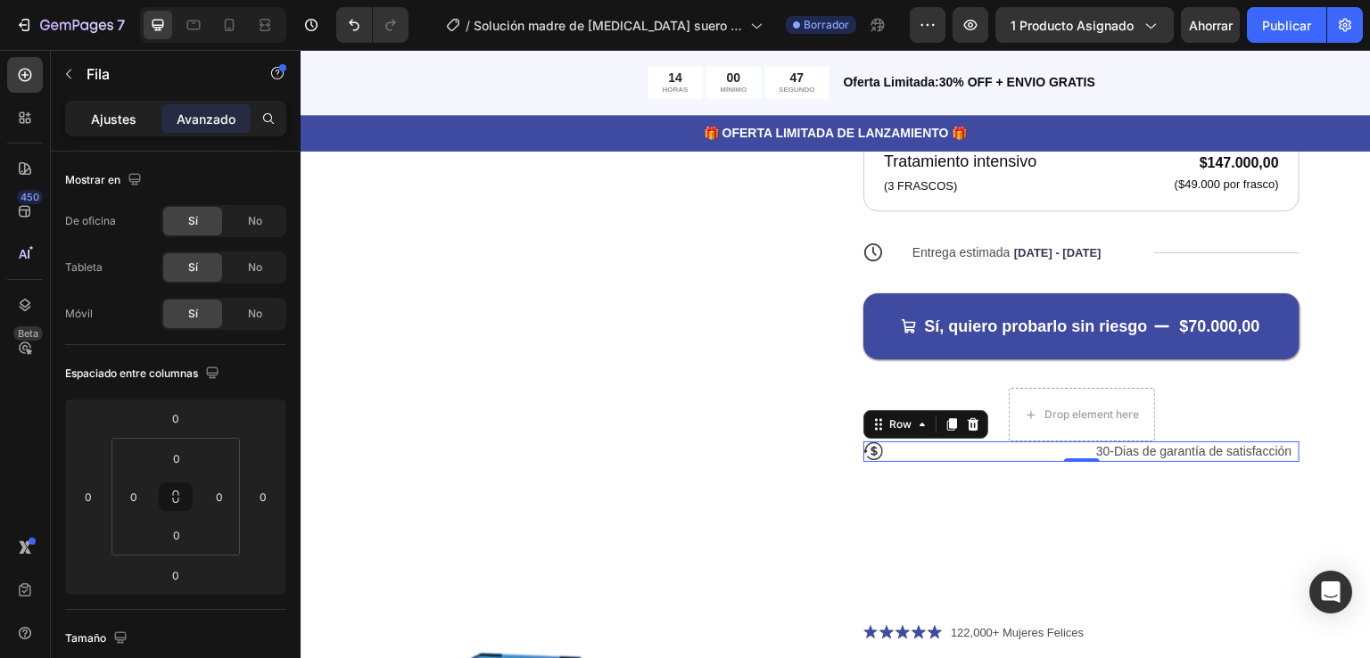
click at [108, 112] on font "Ajustes" at bounding box center [113, 118] width 45 height 15
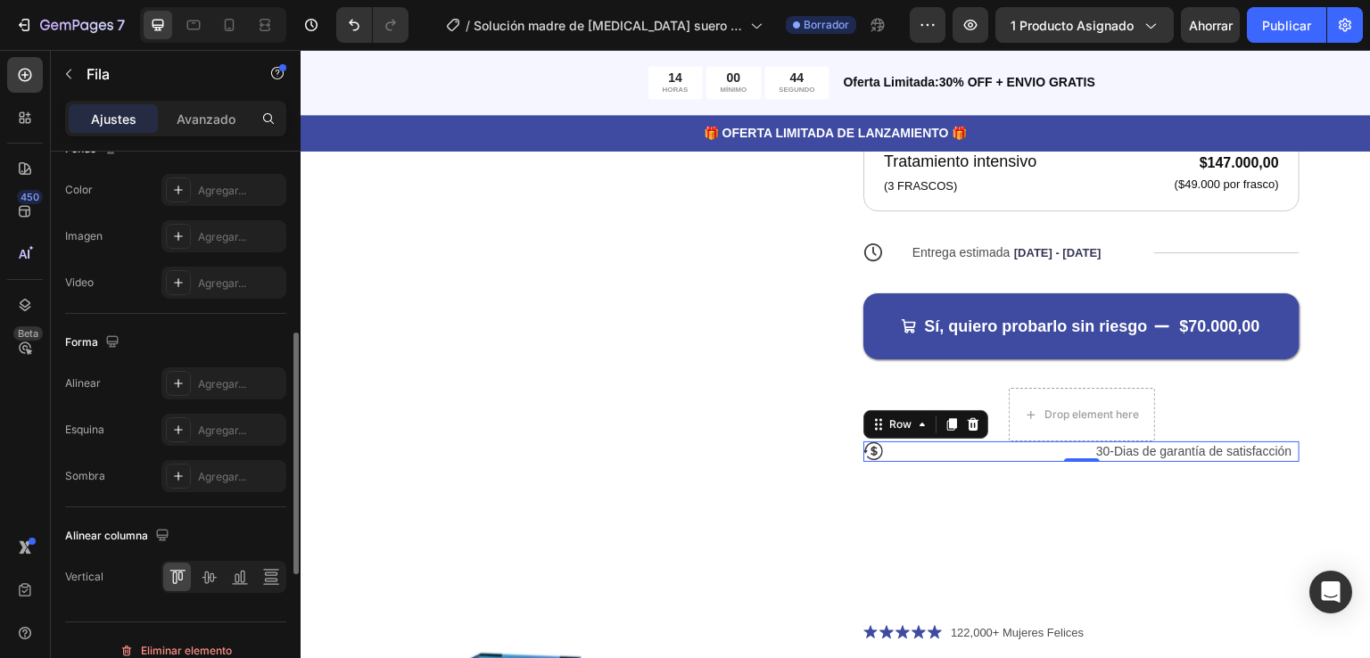
scroll to position [731, 0]
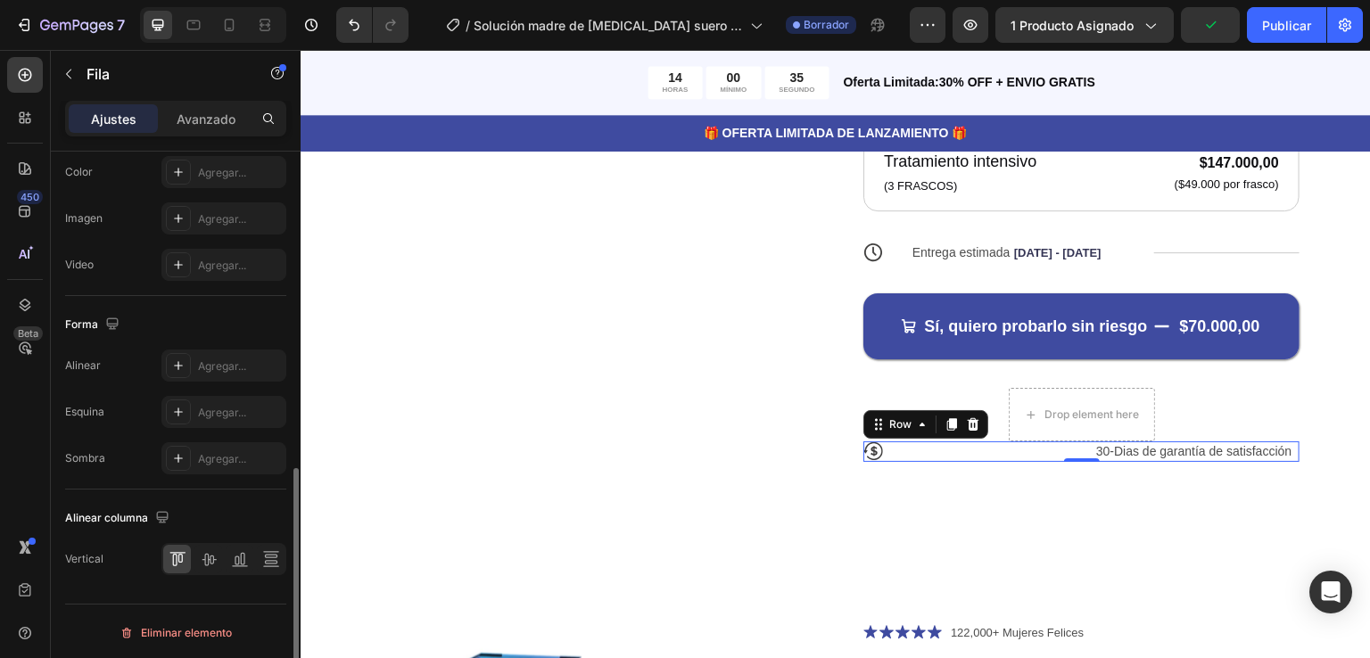
click at [132, 556] on div "Vertical" at bounding box center [175, 559] width 221 height 32
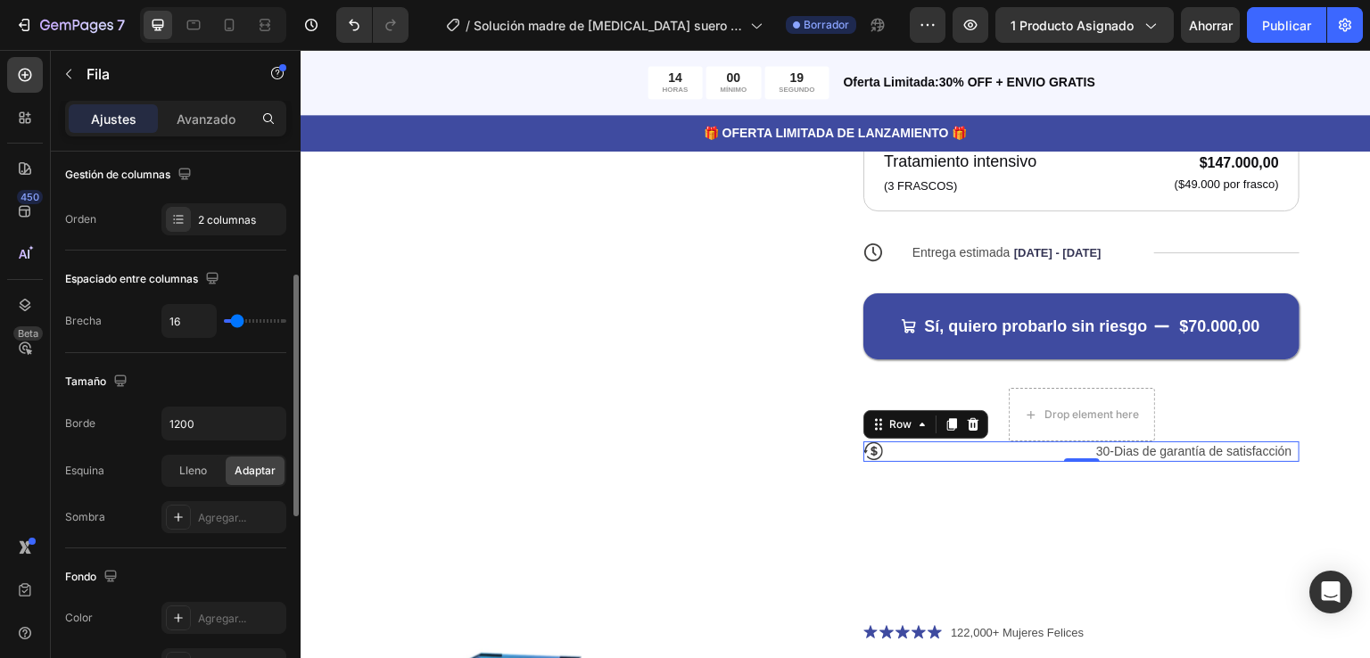
scroll to position [0, 0]
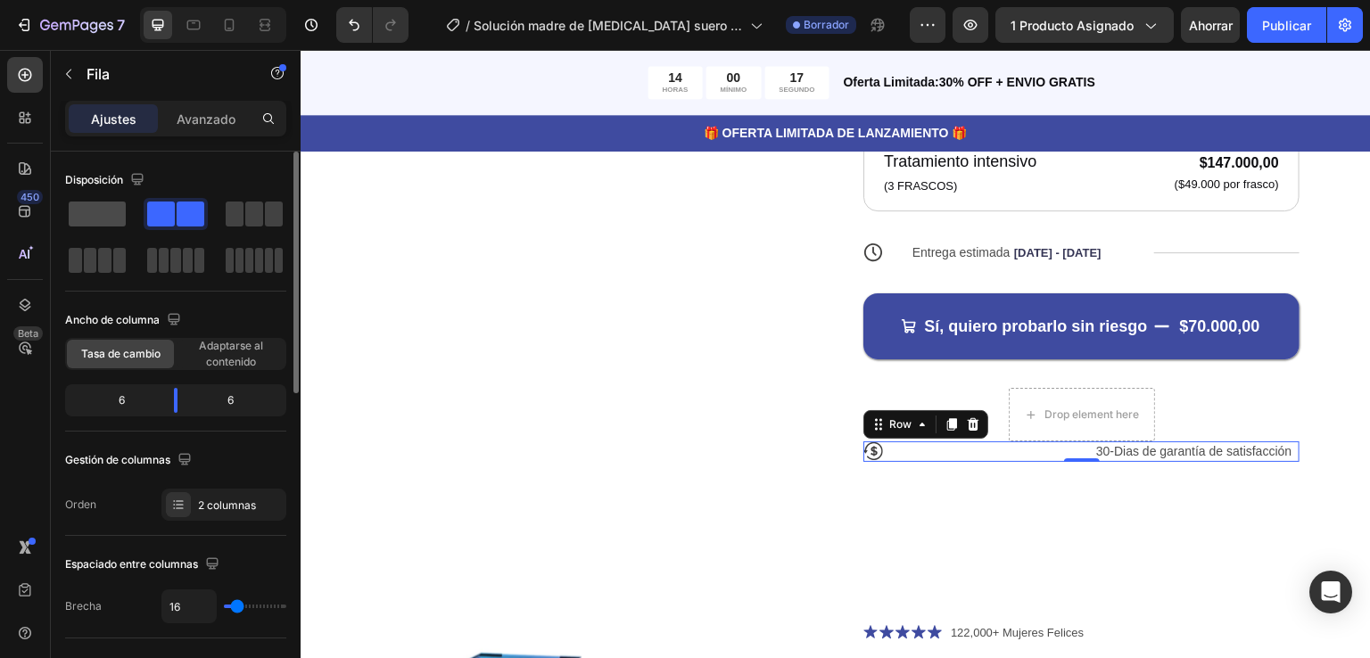
click at [98, 211] on span at bounding box center [97, 214] width 57 height 25
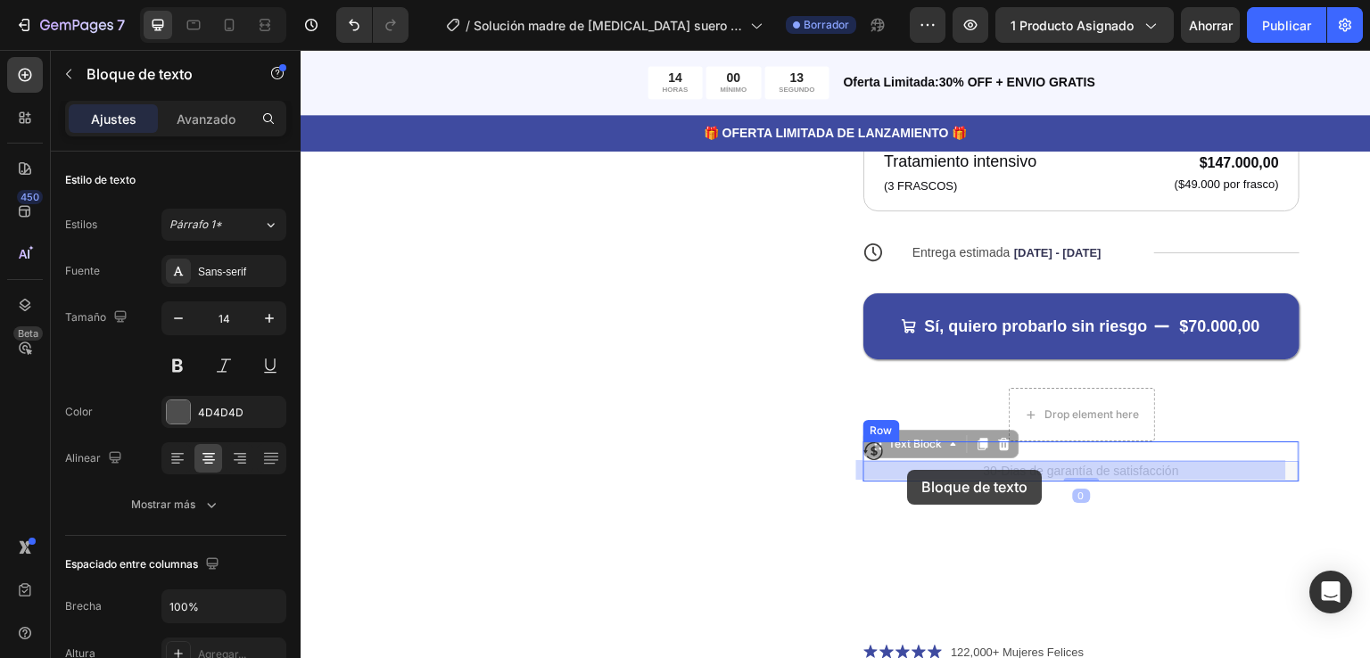
drag, startPoint x: 869, startPoint y: 452, endPoint x: 910, endPoint y: 470, distance: 43.9
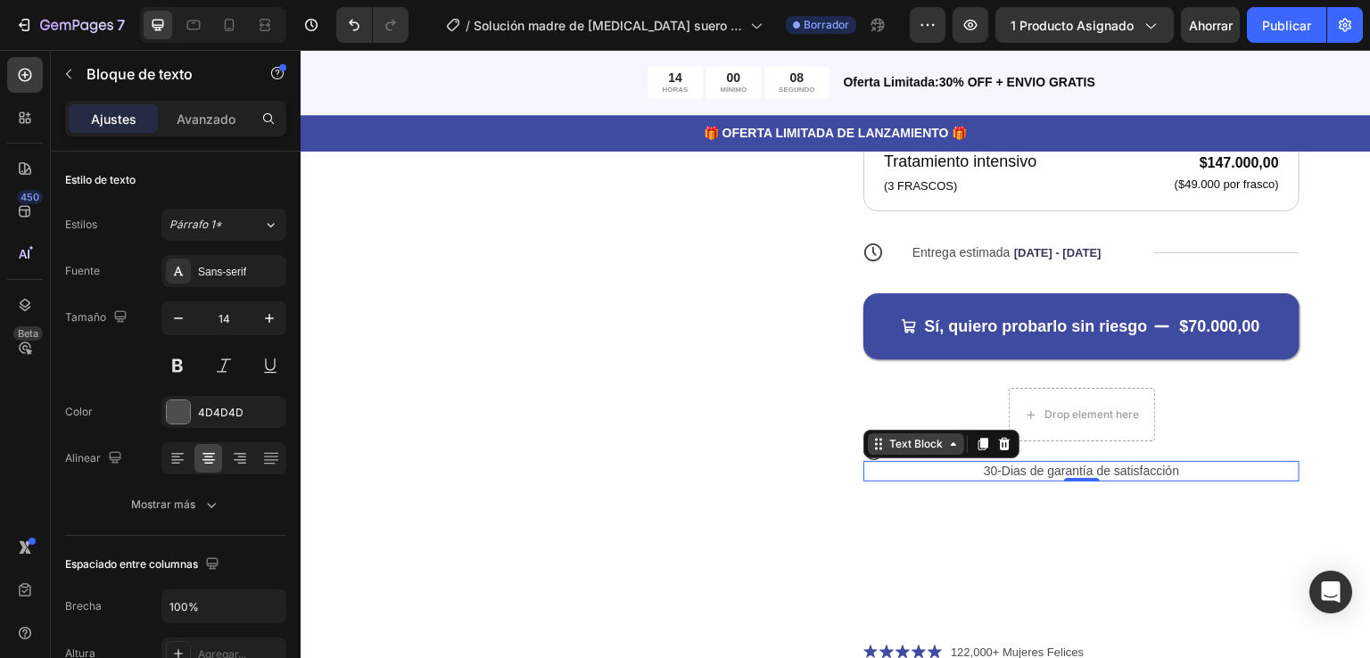
click at [944, 452] on div "Text Block" at bounding box center [916, 443] width 96 height 21
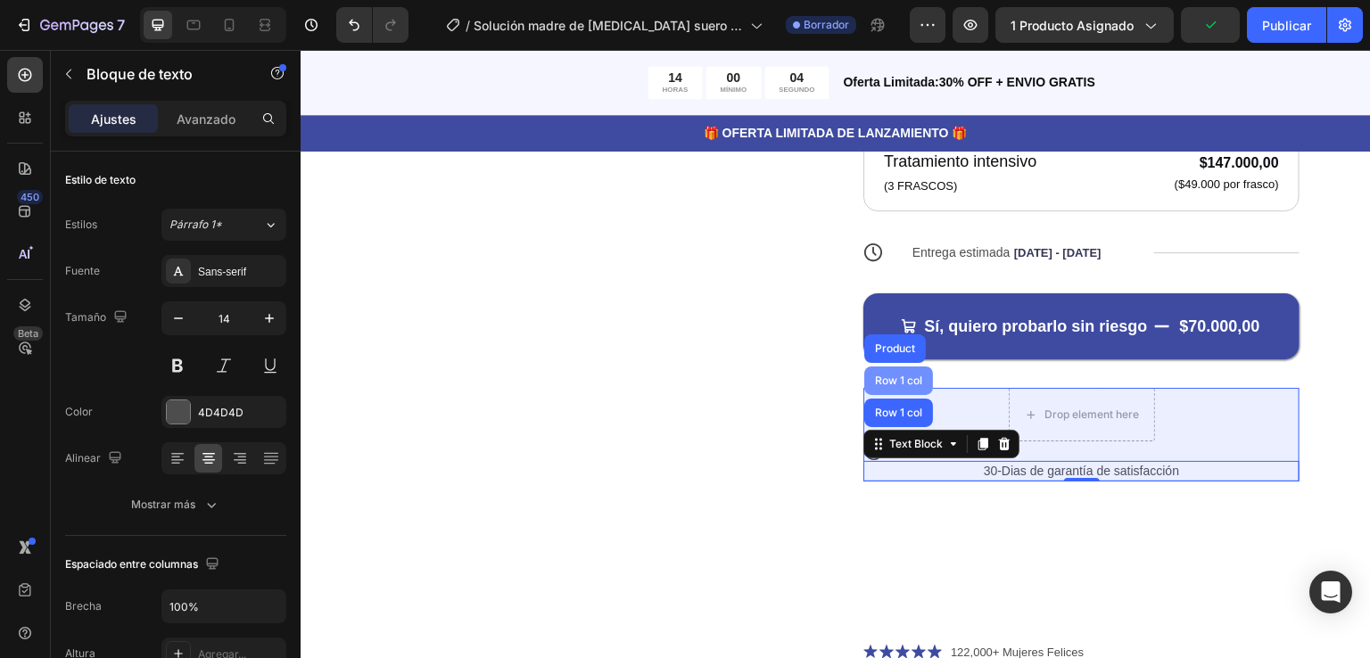
click at [883, 378] on div "Row 1 col" at bounding box center [898, 380] width 54 height 11
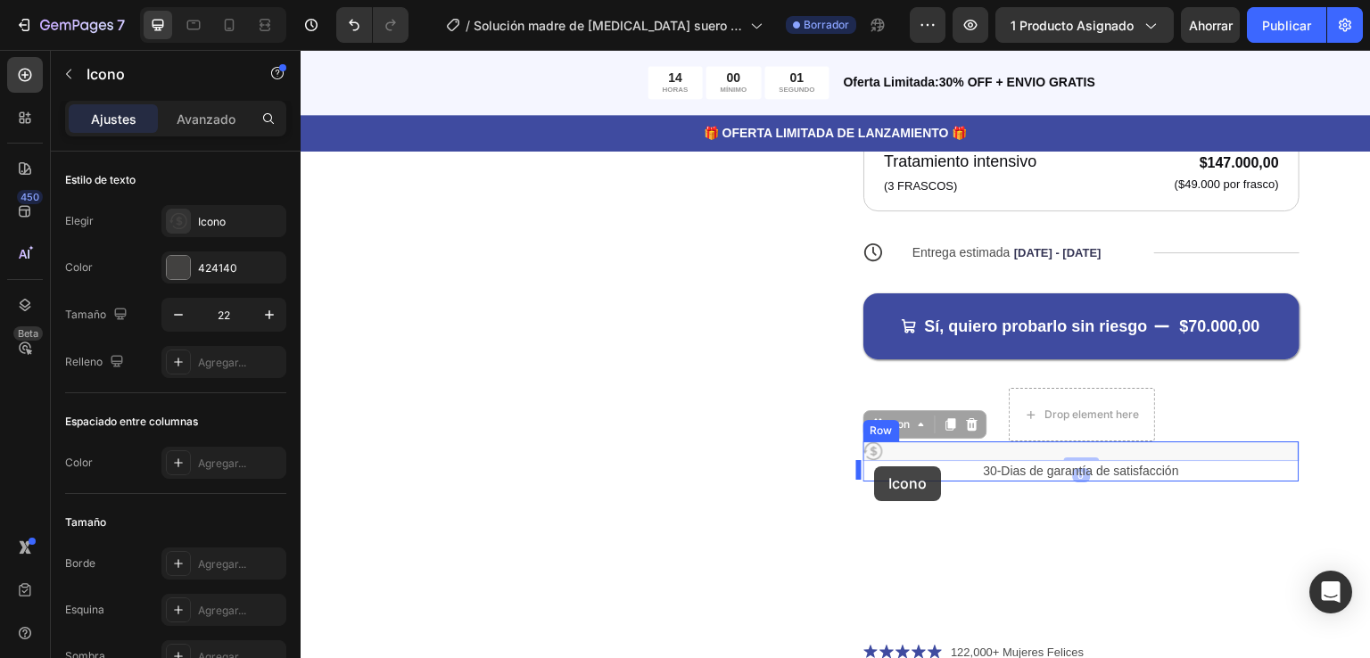
drag, startPoint x: 870, startPoint y: 450, endPoint x: 875, endPoint y: 466, distance: 16.7
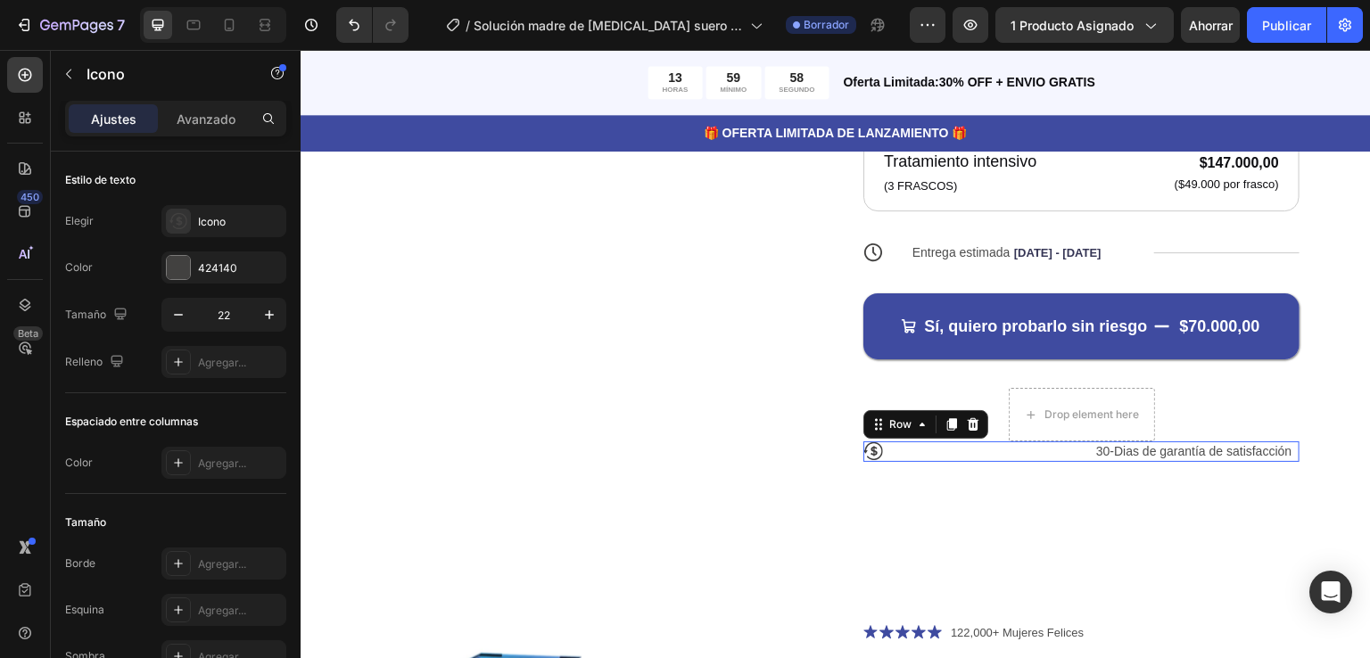
click at [1073, 449] on div "Icon 30-Dias de garantía de satisfacción Text Block Row 0" at bounding box center [1081, 451] width 436 height 20
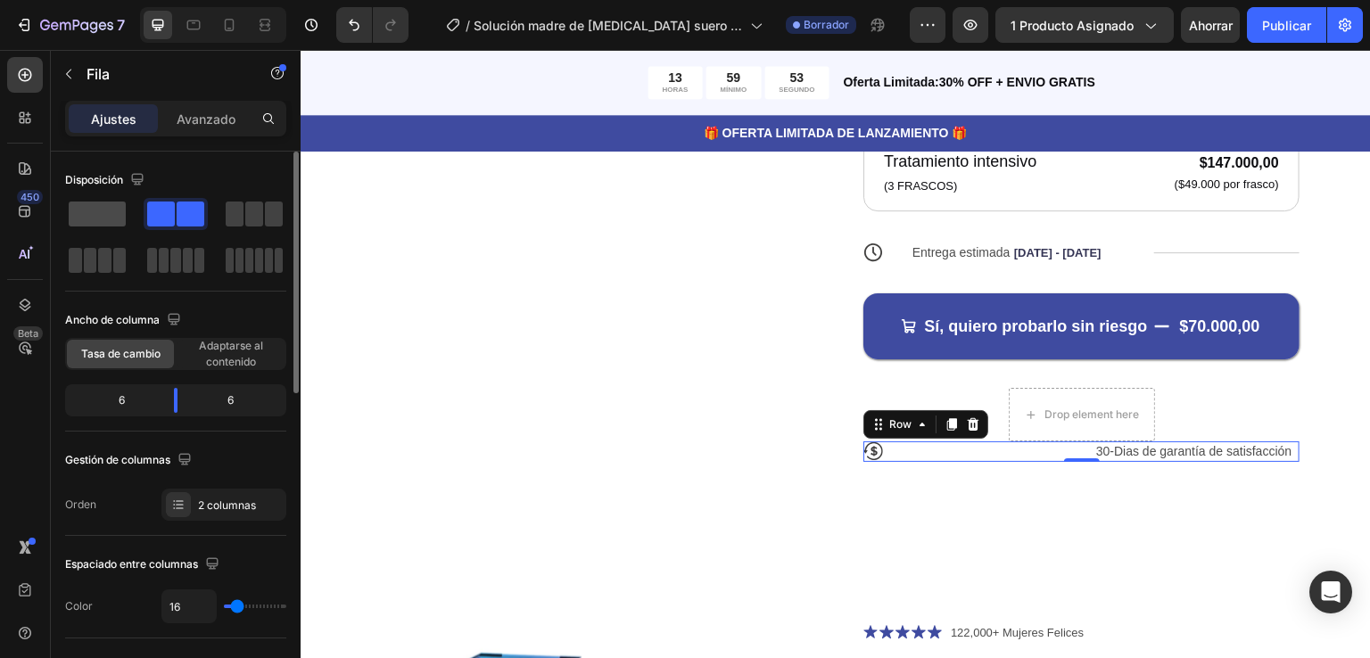
click at [95, 210] on span at bounding box center [97, 214] width 57 height 25
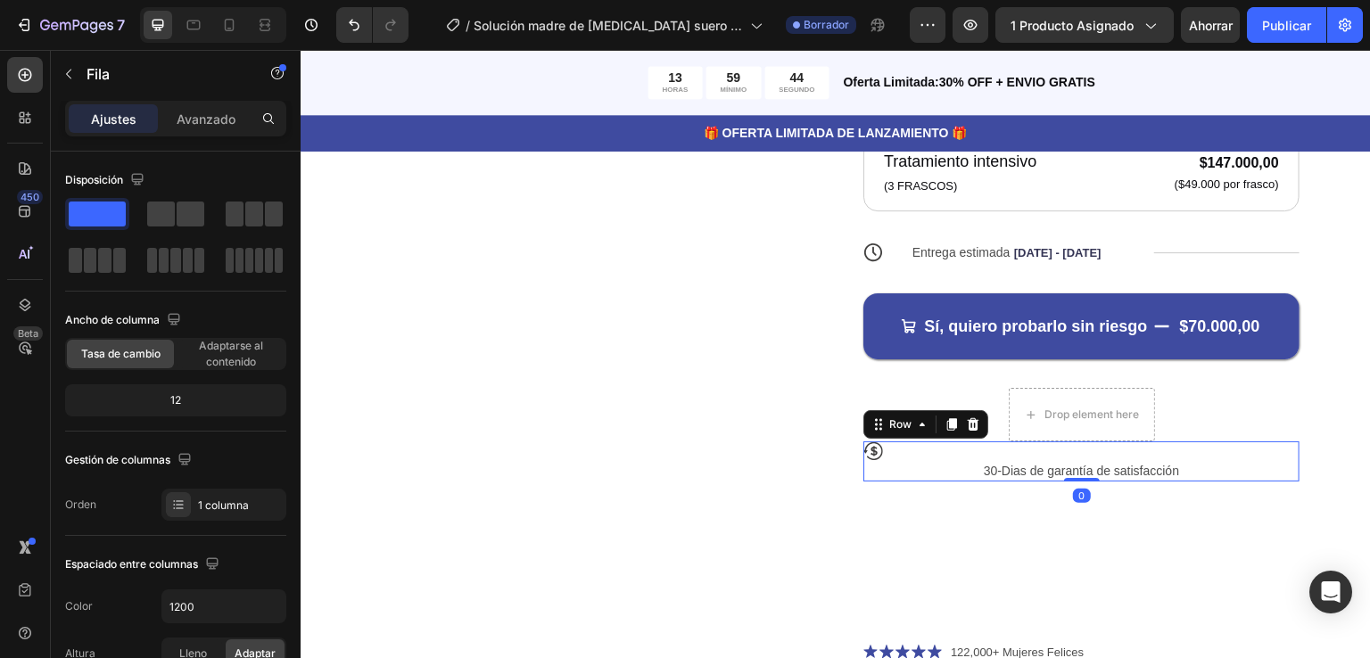
drag, startPoint x: 1073, startPoint y: 477, endPoint x: 1066, endPoint y: 455, distance: 23.4
click at [1066, 455] on div "Icon 30-Dias de garantía de satisfacción Text Block Row 0" at bounding box center [1081, 460] width 436 height 39
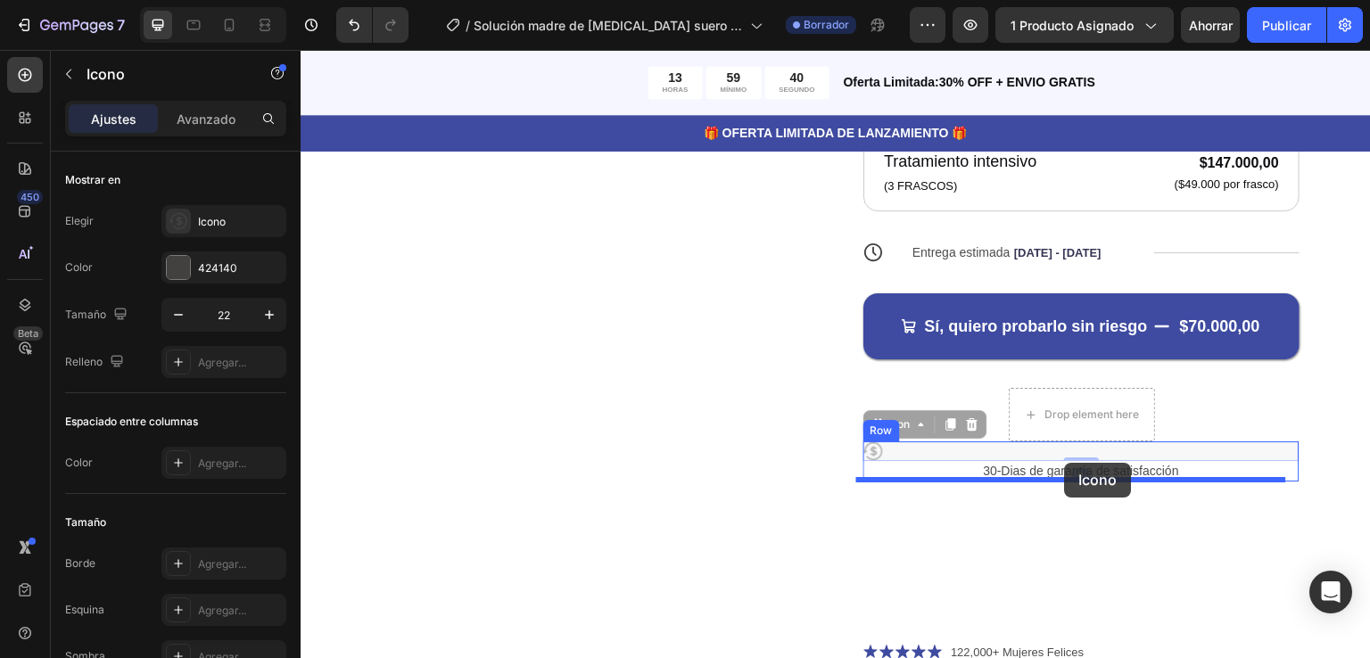
drag, startPoint x: 1066, startPoint y: 439, endPoint x: 1065, endPoint y: 463, distance: 24.1
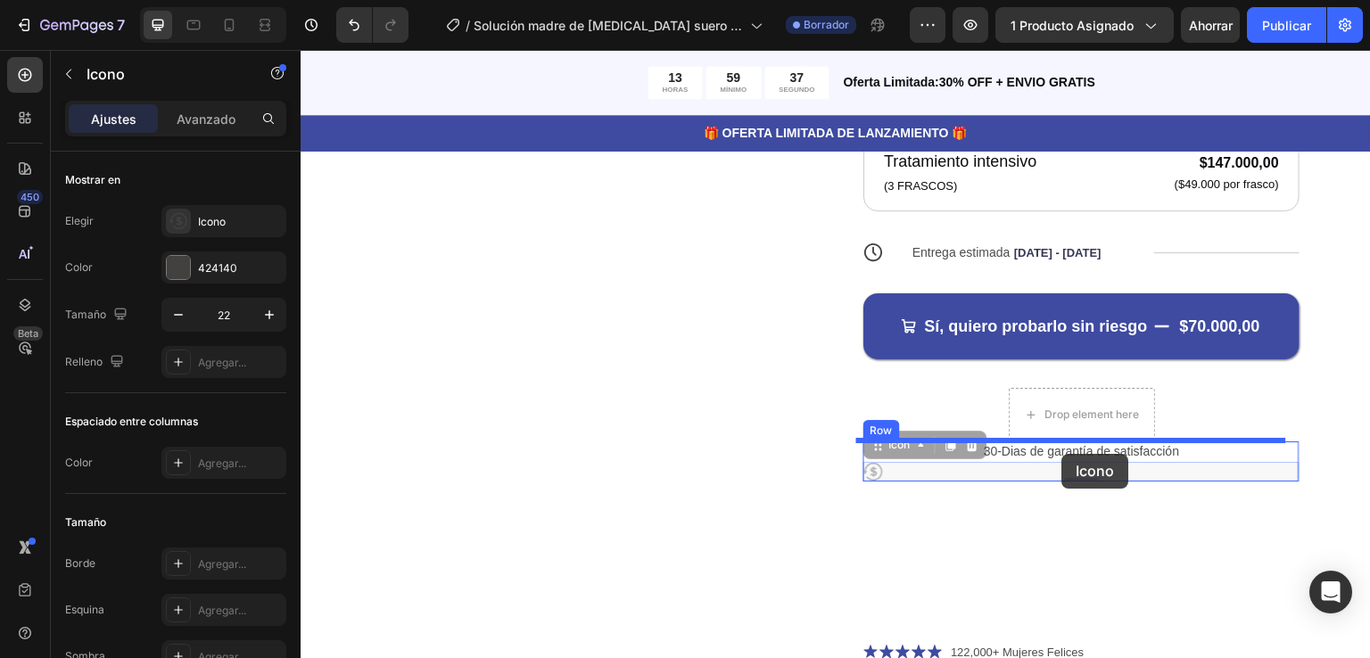
drag, startPoint x: 1065, startPoint y: 463, endPoint x: 1062, endPoint y: 454, distance: 9.3
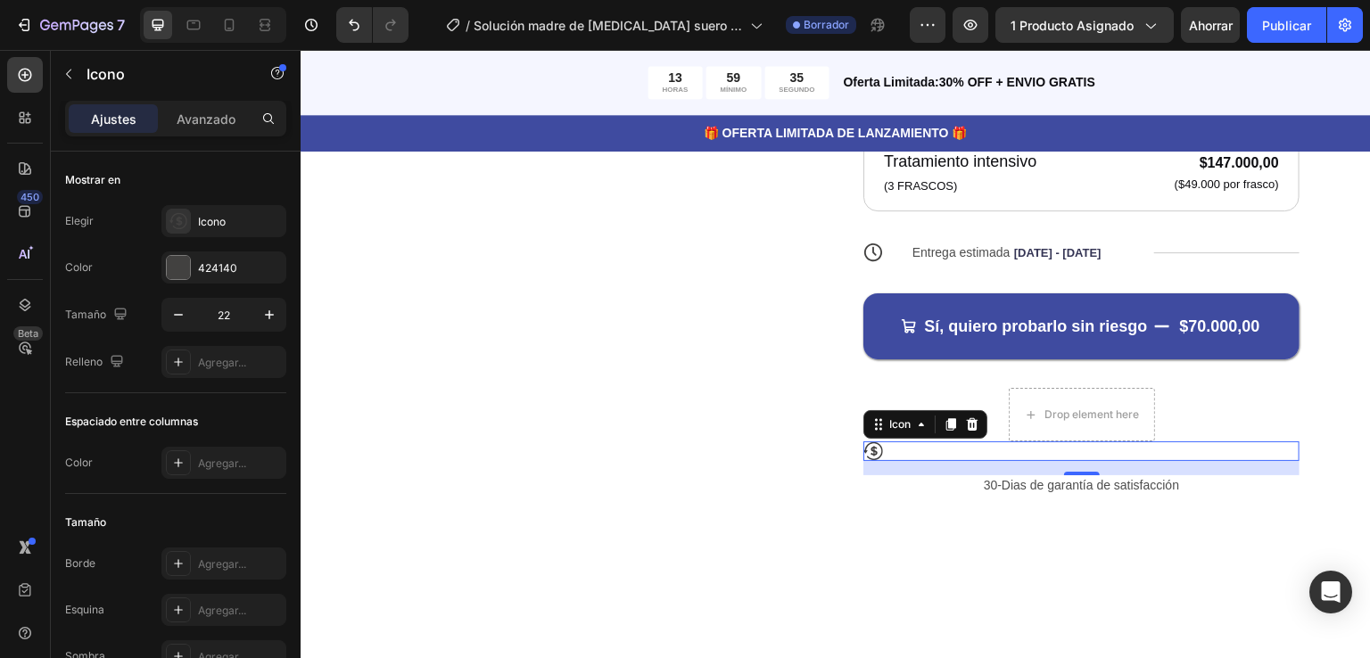
click at [1073, 488] on div "0" at bounding box center [1082, 482] width 18 height 14
click at [1073, 484] on div "0" at bounding box center [1082, 482] width 18 height 14
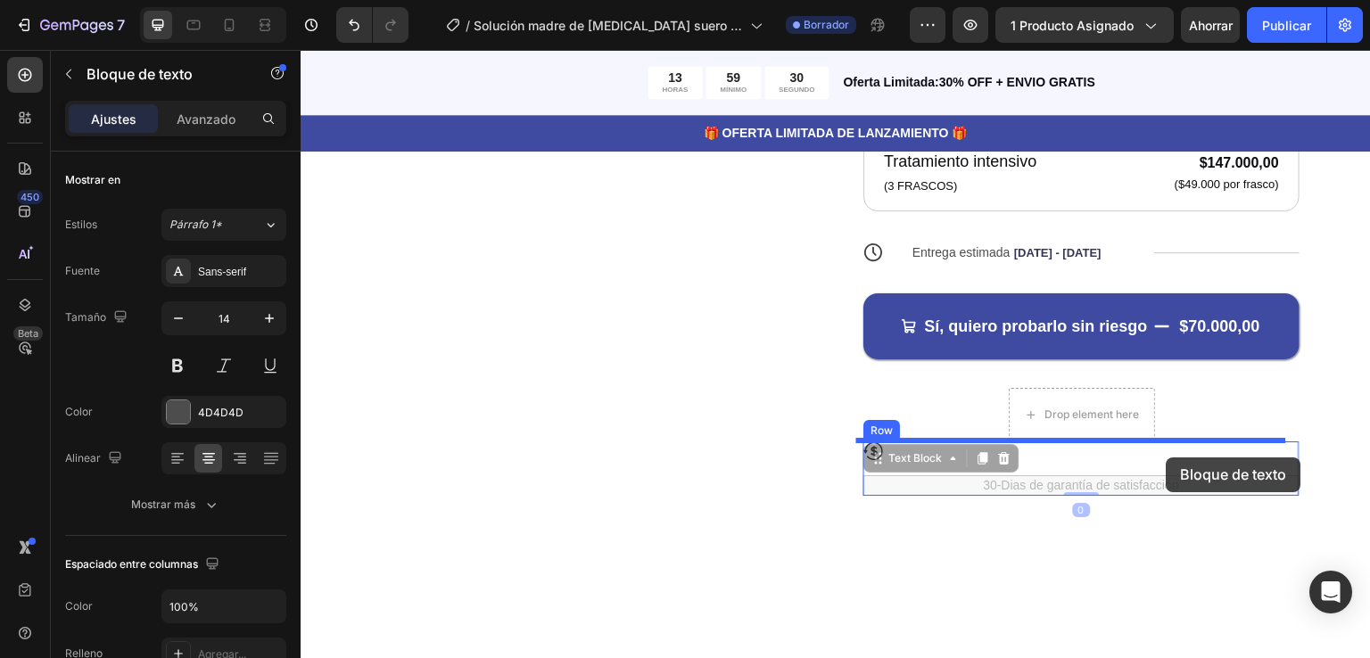
drag, startPoint x: 1175, startPoint y: 484, endPoint x: 1166, endPoint y: 457, distance: 28.2
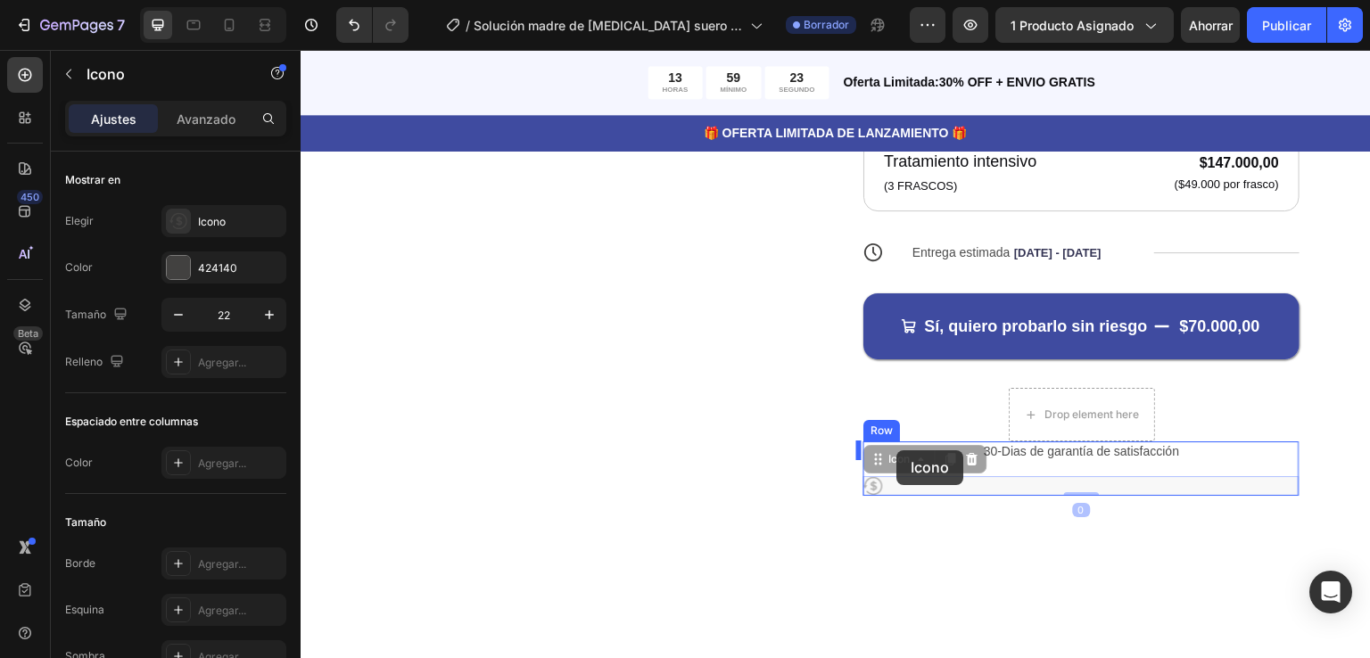
drag, startPoint x: 861, startPoint y: 482, endPoint x: 897, endPoint y: 450, distance: 48.0
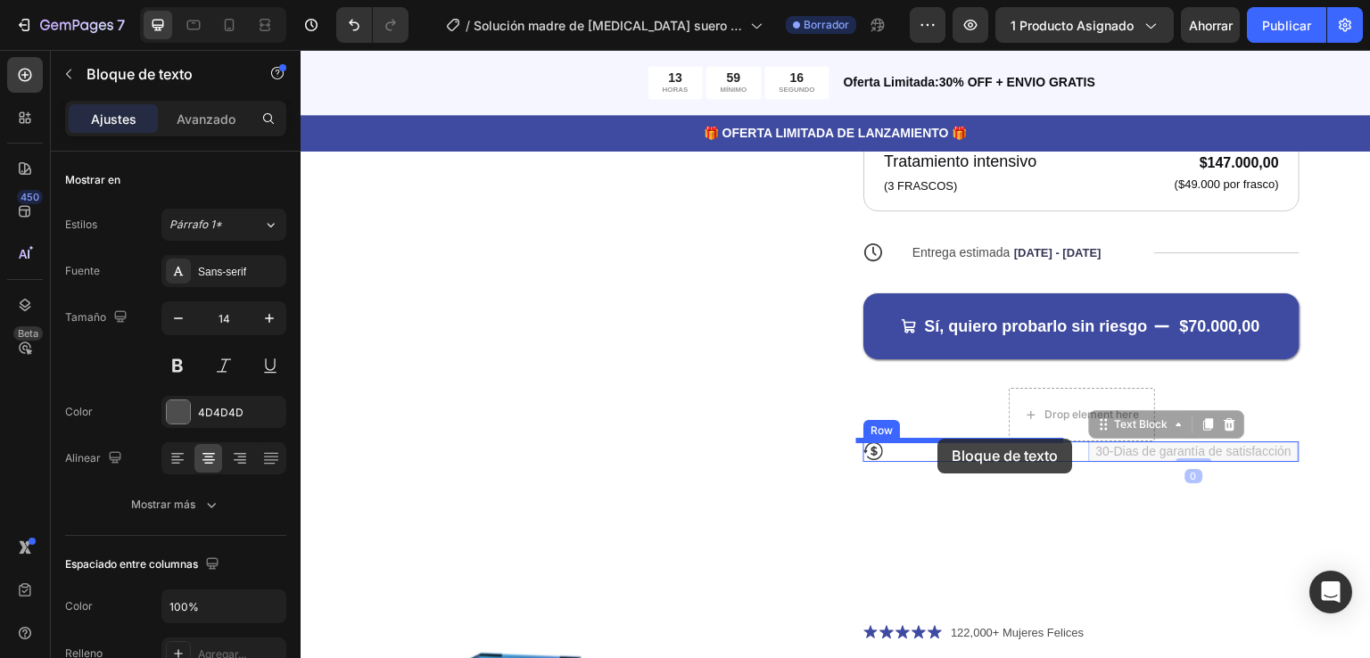
drag, startPoint x: 1124, startPoint y: 441, endPoint x: 938, endPoint y: 439, distance: 186.4
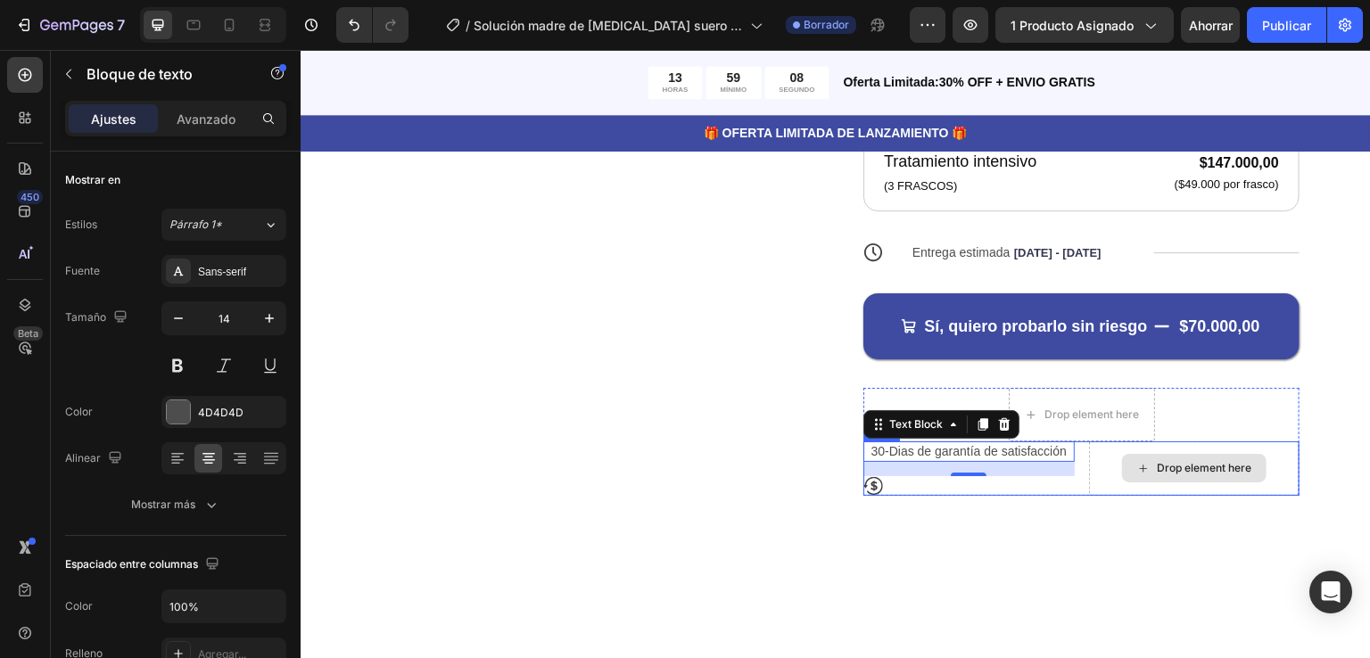
click at [1092, 468] on div "Drop element here" at bounding box center [1194, 468] width 211 height 54
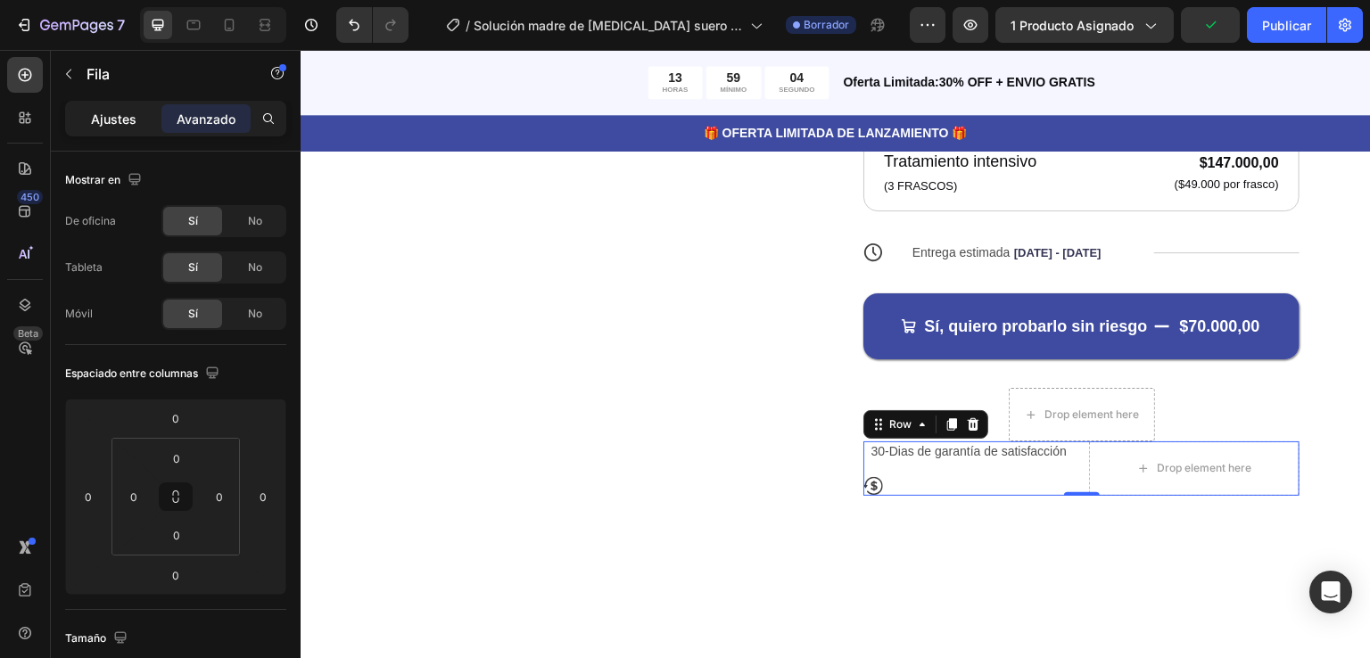
click at [115, 119] on font "Ajustes" at bounding box center [113, 118] width 45 height 15
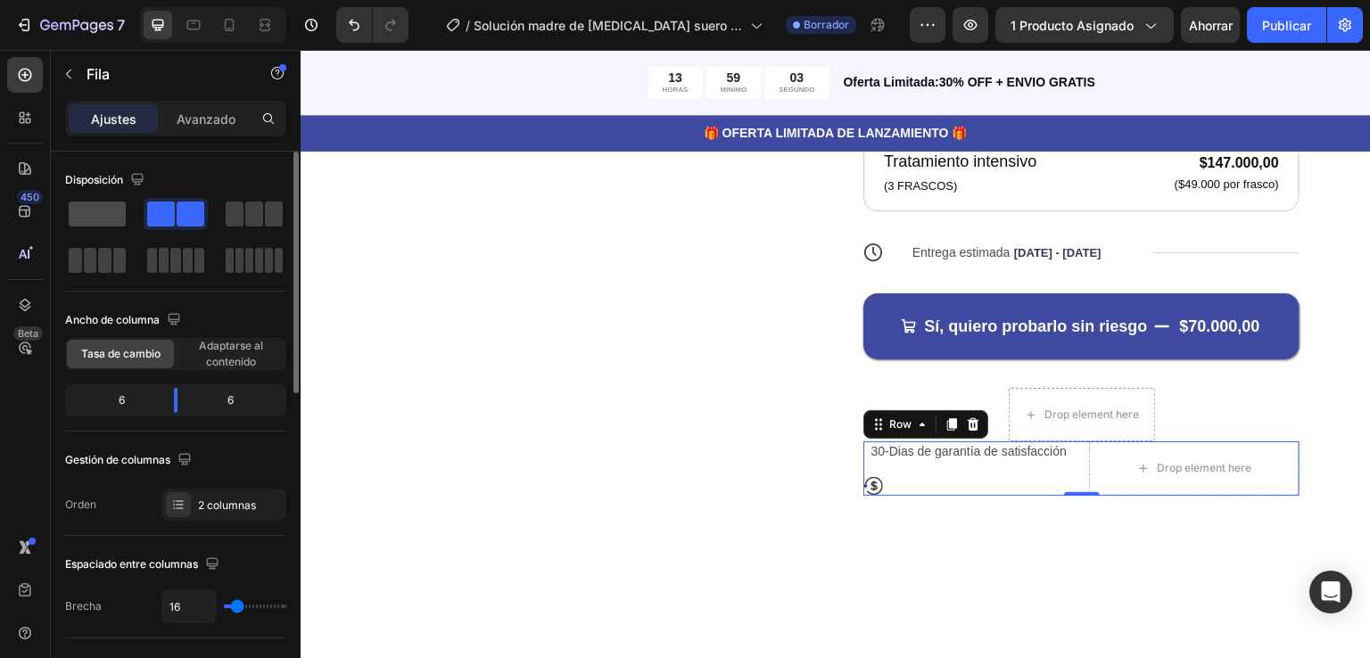
click at [78, 207] on span at bounding box center [97, 214] width 57 height 25
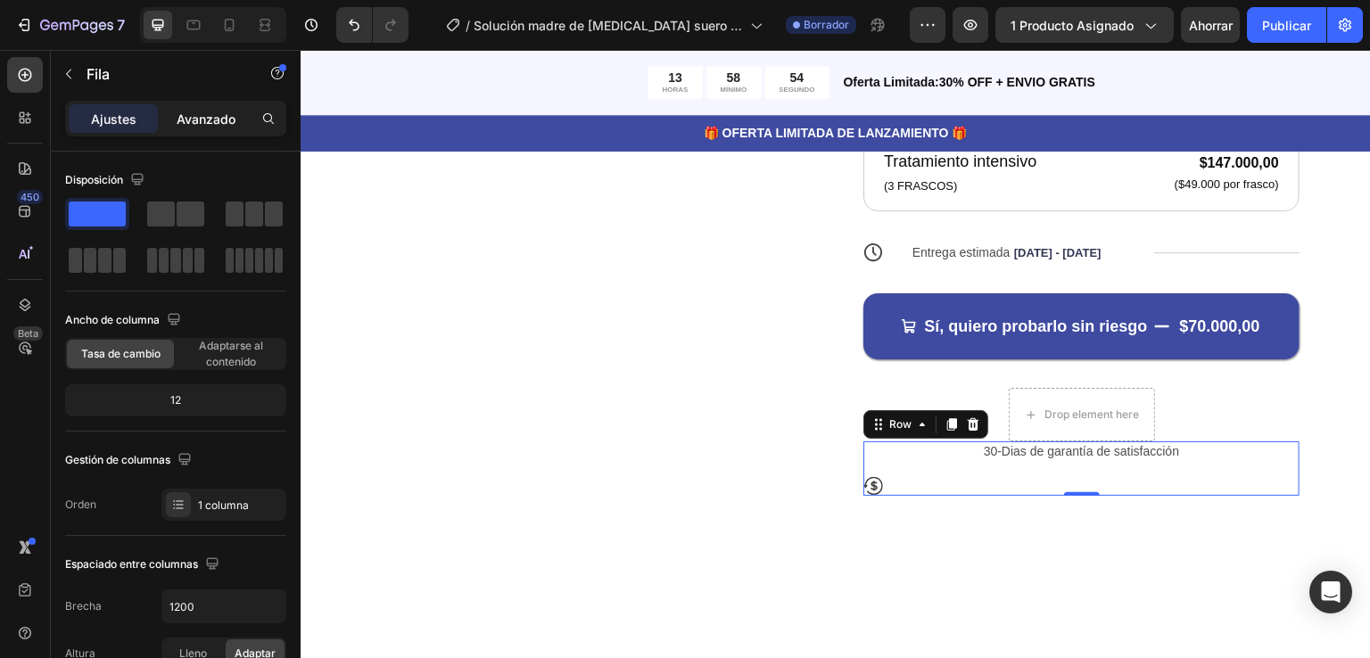
click at [199, 116] on font "Avanzado" at bounding box center [206, 118] width 59 height 15
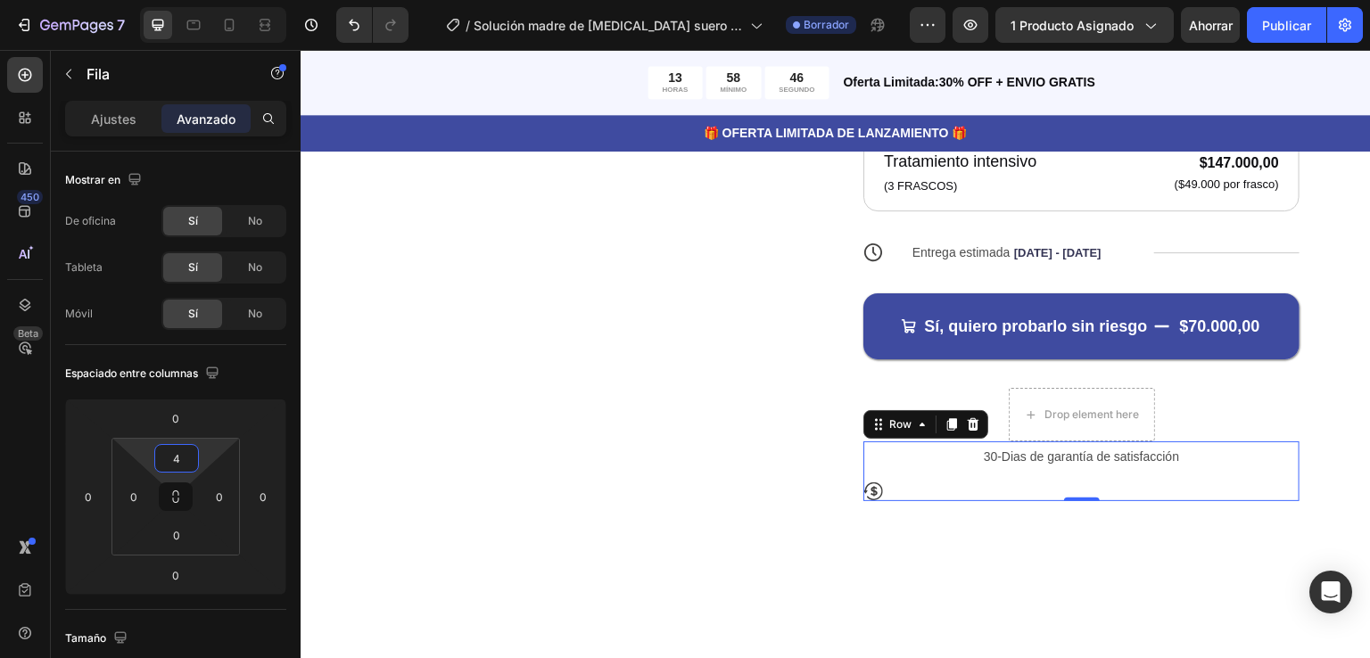
type input "0"
drag, startPoint x: 176, startPoint y: 440, endPoint x: 180, endPoint y: 463, distance: 23.6
click at [180, 0] on html "7 Version history / Solución madre de botox suero antiarrugas Borrador Avance 1…" at bounding box center [685, 0] width 1370 height 0
drag, startPoint x: 1066, startPoint y: 491, endPoint x: 1062, endPoint y: 435, distance: 56.3
click at [1062, 435] on div "Drop element here Row 30-Dias de garantía de satisfacción Text Block Icon Row 0" at bounding box center [1081, 441] width 436 height 107
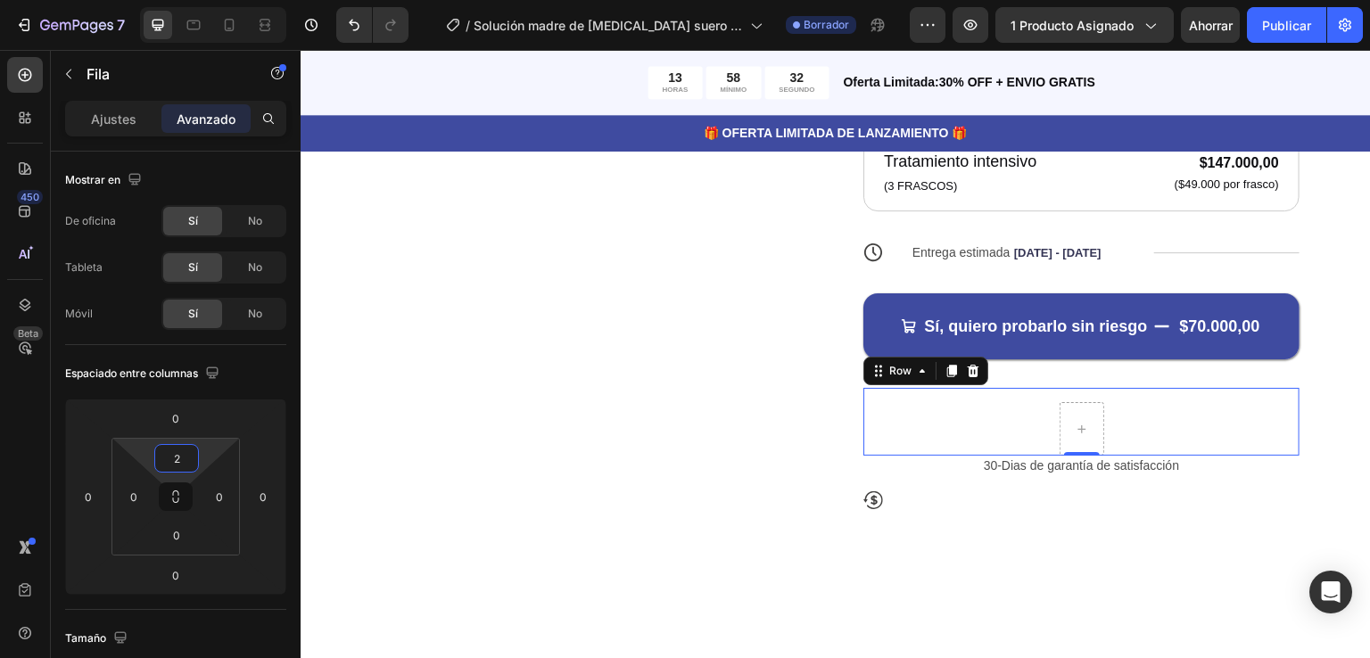
type input "0"
drag, startPoint x: 169, startPoint y: 438, endPoint x: 170, endPoint y: 465, distance: 27.7
click at [170, 0] on html "7 Version history / Solución madre de botox suero antiarrugas Borrador Avance 1…" at bounding box center [685, 0] width 1370 height 0
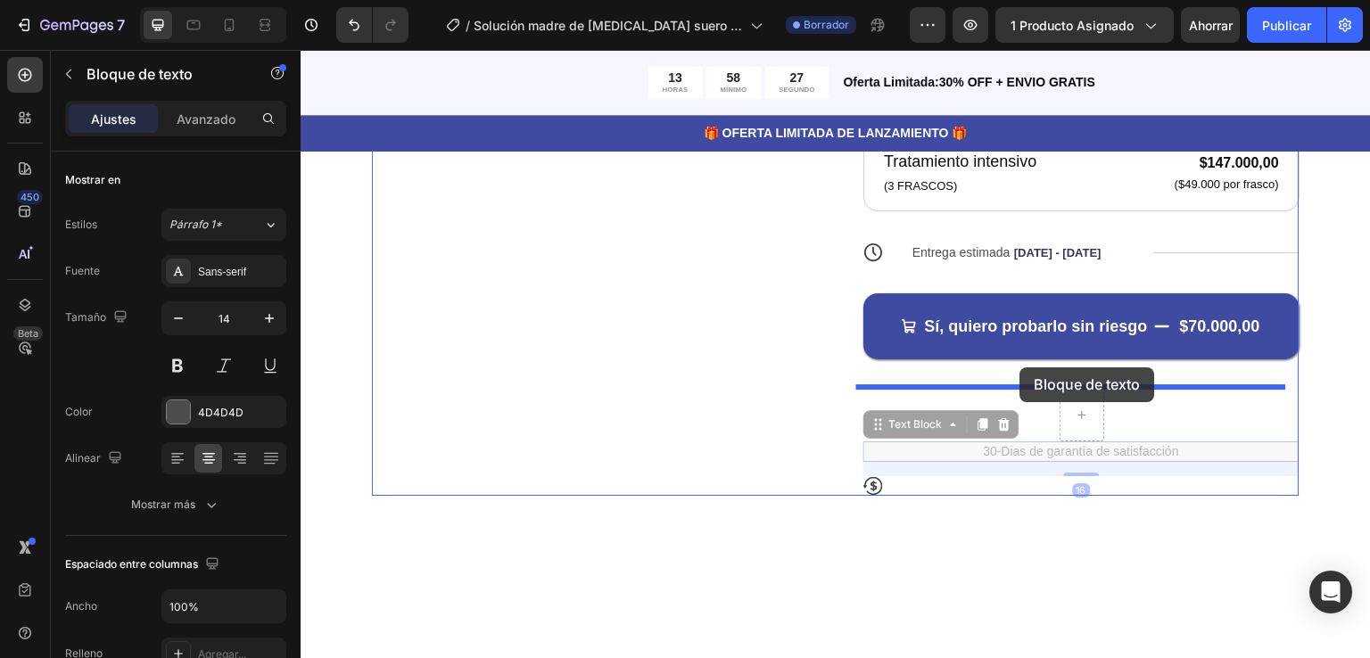
drag, startPoint x: 1033, startPoint y: 441, endPoint x: 1020, endPoint y: 367, distance: 75.1
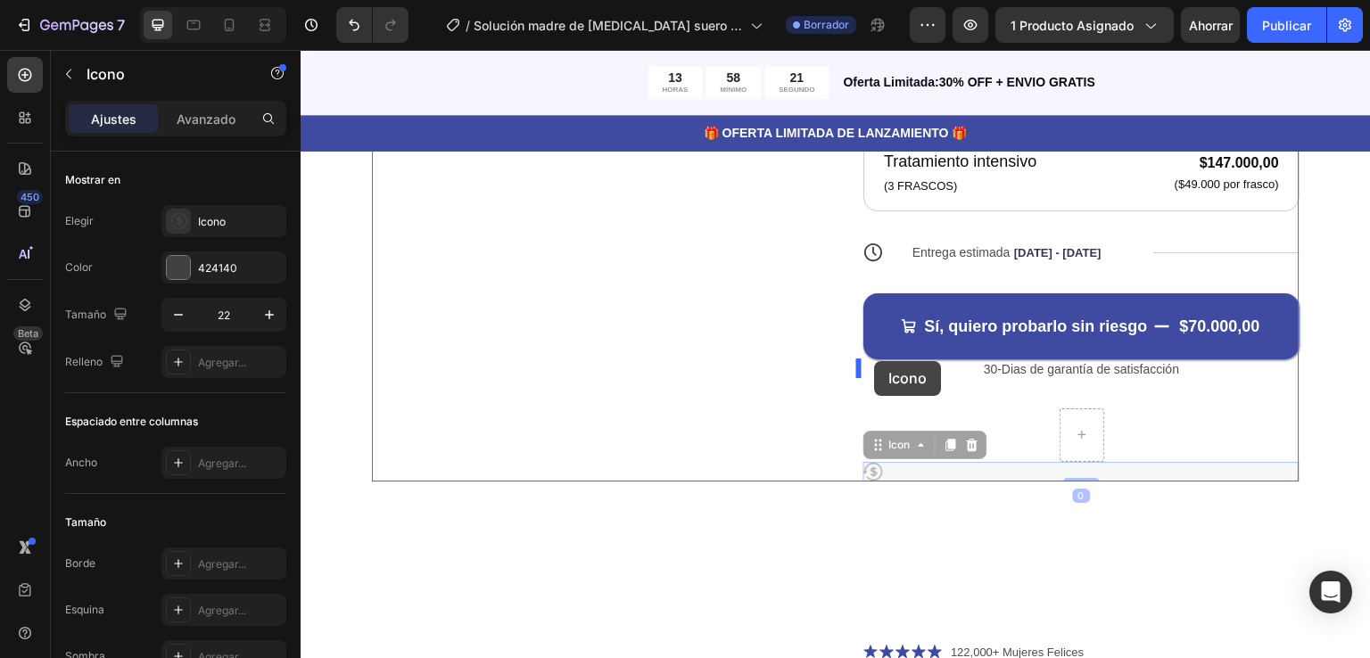
drag, startPoint x: 861, startPoint y: 469, endPoint x: 875, endPoint y: 361, distance: 108.7
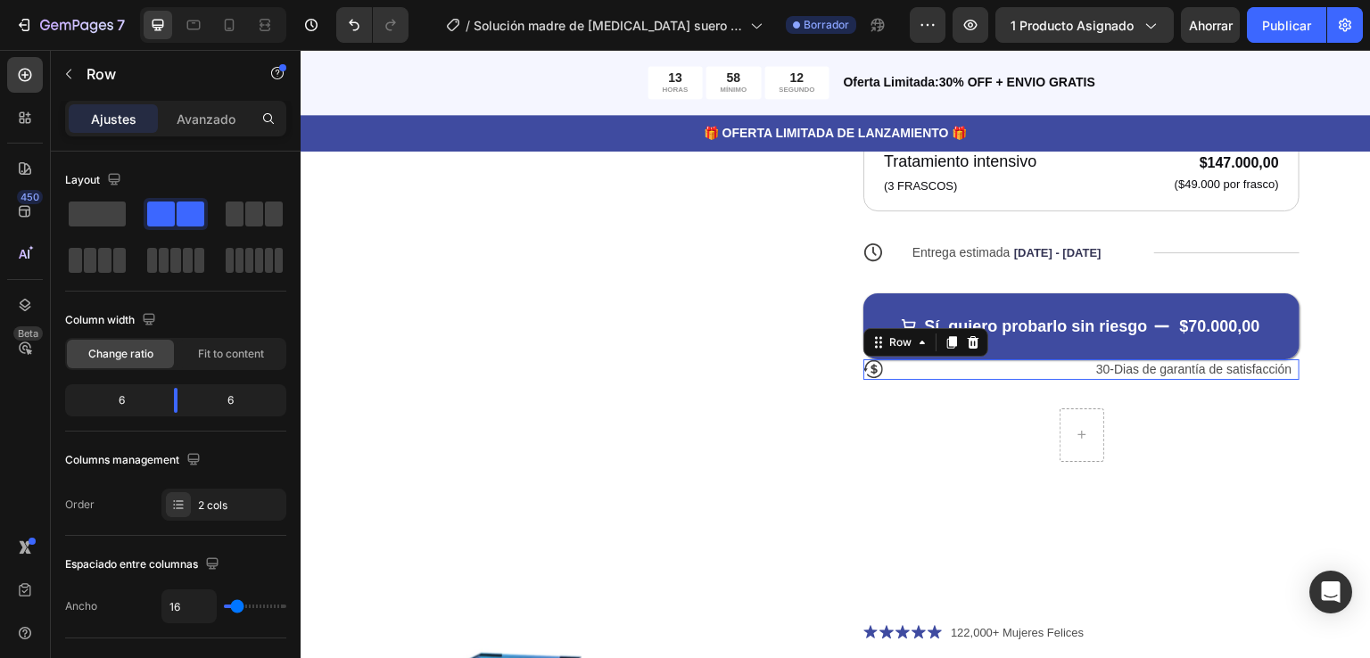
click at [1072, 369] on div "Icon 30-Dias de garantía de satisfacción Text Block Row 0" at bounding box center [1081, 369] width 436 height 20
click at [89, 209] on span at bounding box center [97, 214] width 57 height 25
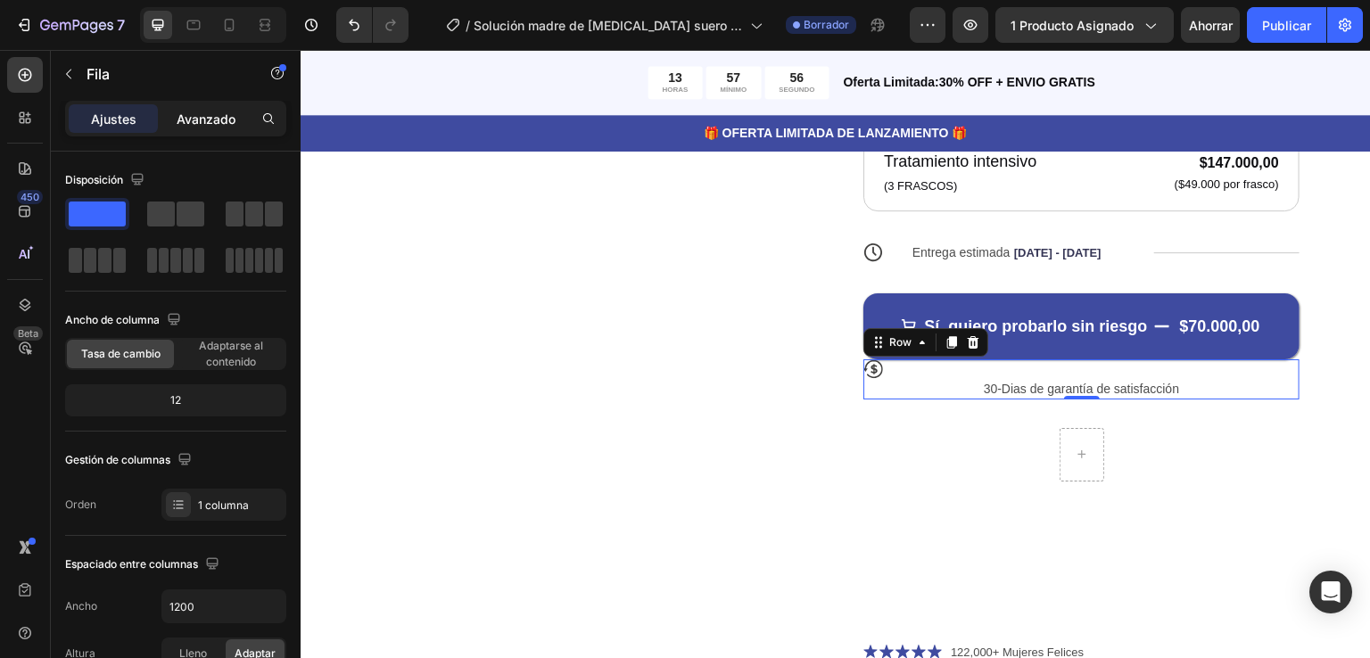
click at [204, 112] on font "Avanzado" at bounding box center [206, 118] width 59 height 15
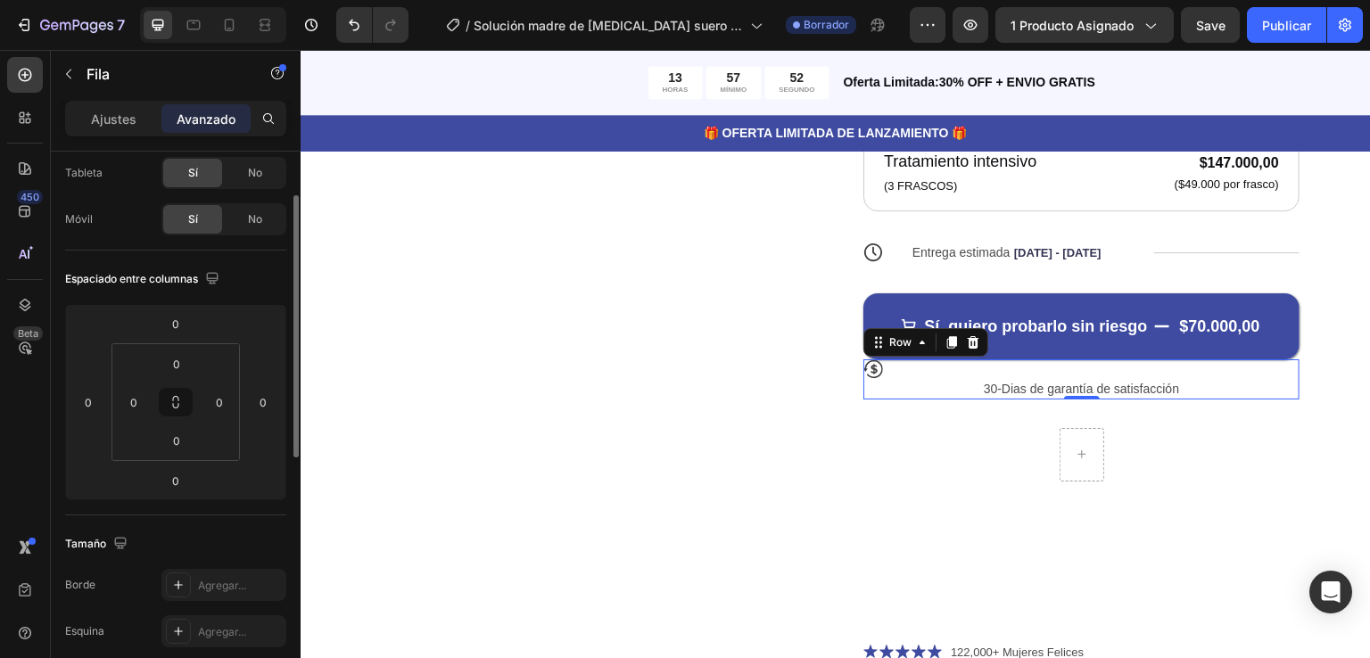
scroll to position [5, 0]
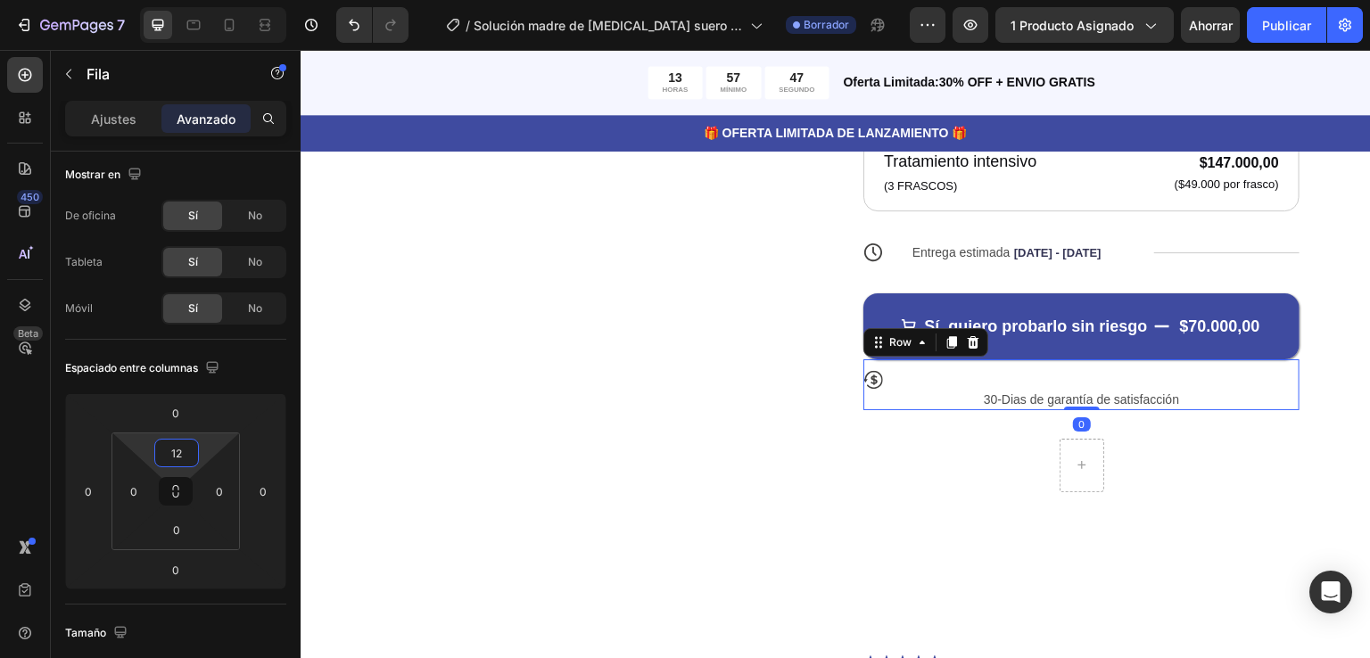
type input "0"
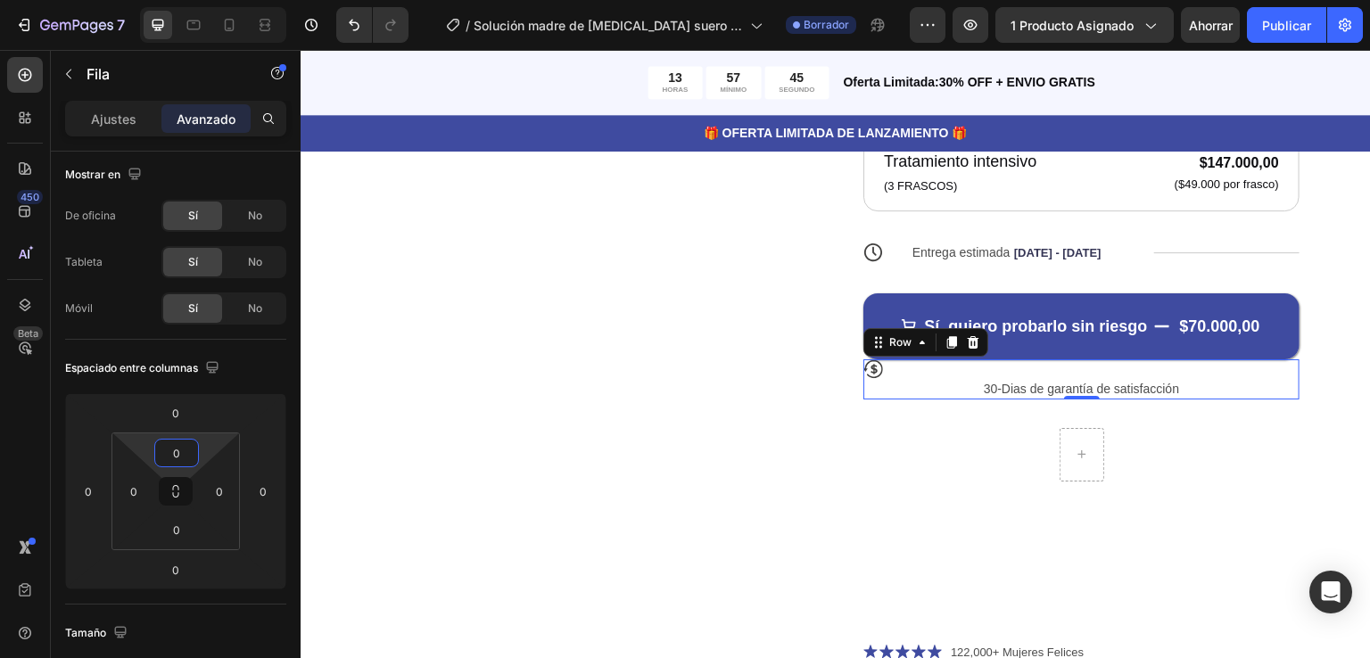
drag, startPoint x: 169, startPoint y: 436, endPoint x: 168, endPoint y: 490, distance: 54.4
click at [168, 0] on html "7 Version history / Solución madre de botox suero antiarrugas Borrador Avance 1…" at bounding box center [685, 0] width 1370 height 0
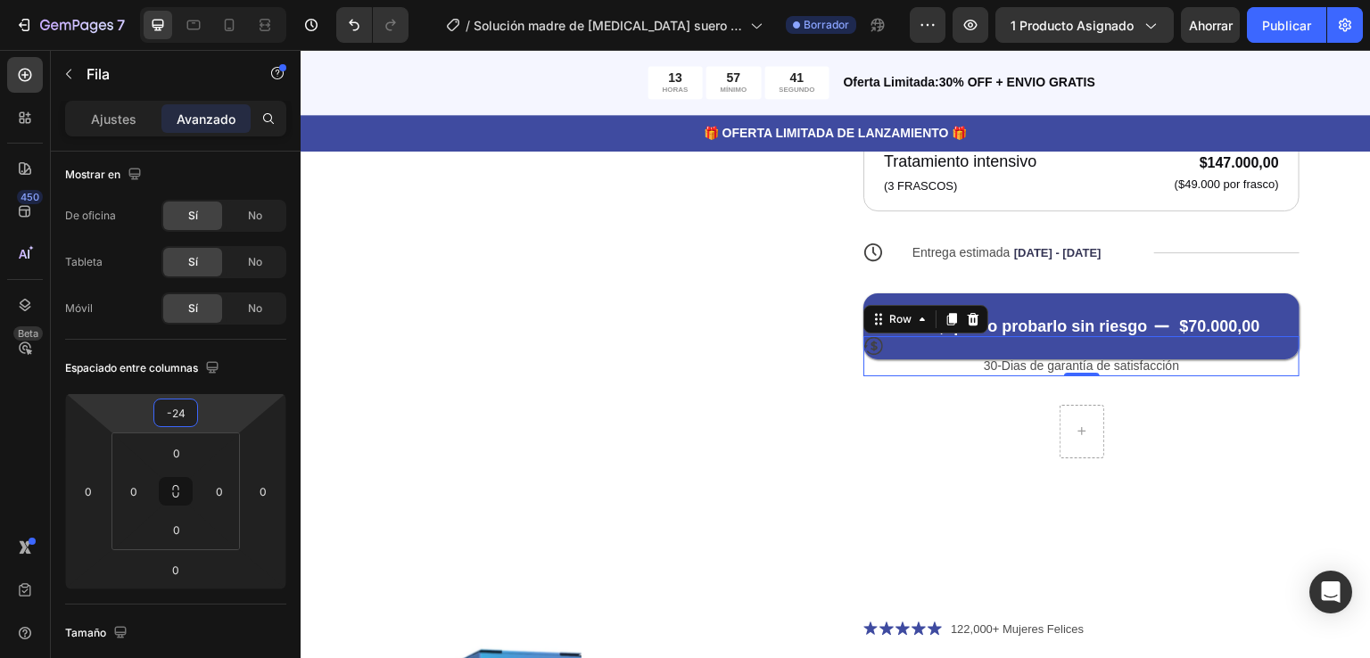
type input "-20"
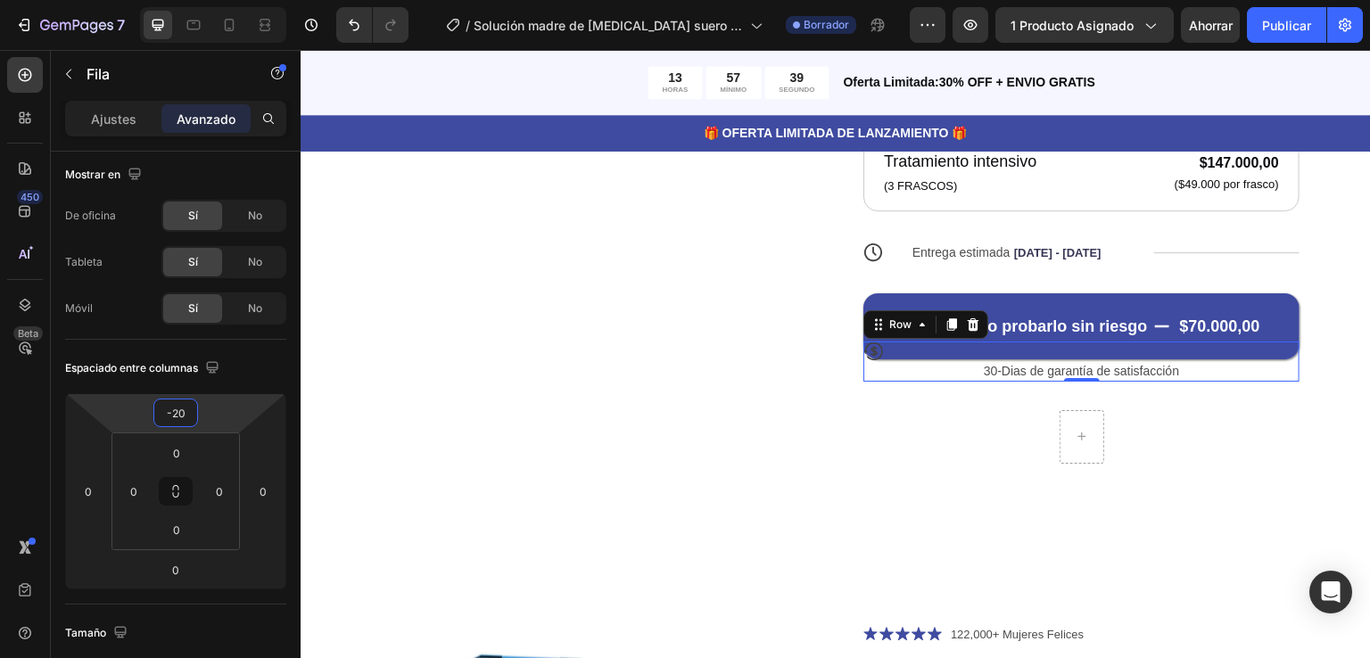
drag, startPoint x: 178, startPoint y: 430, endPoint x: 179, endPoint y: 439, distance: 9.0
click at [179, 0] on html "7 Version history / Solución madre de botox suero antiarrugas Borrador Avance 1…" at bounding box center [685, 0] width 1370 height 0
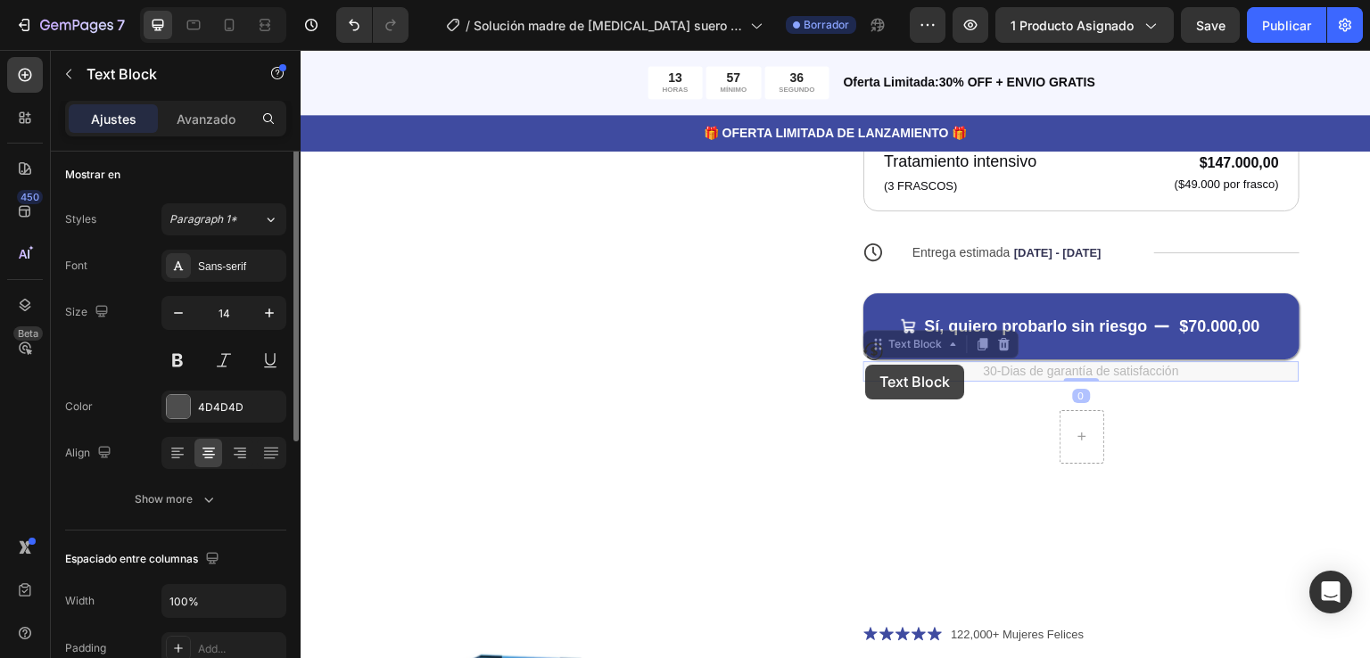
scroll to position [0, 0]
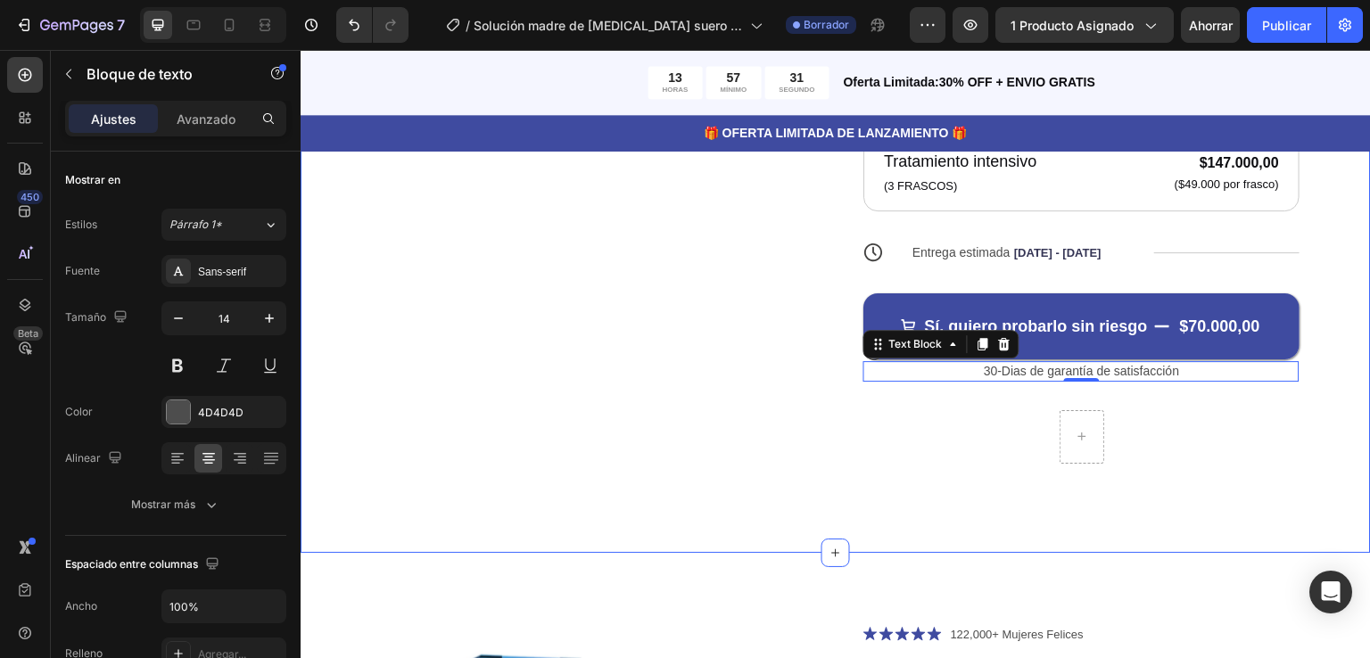
click at [1332, 448] on div "Product Images Icon Icon Icon Icon Icon Icon List 122,000+ Mujeres Felices Text…" at bounding box center [836, 47] width 1070 height 1009
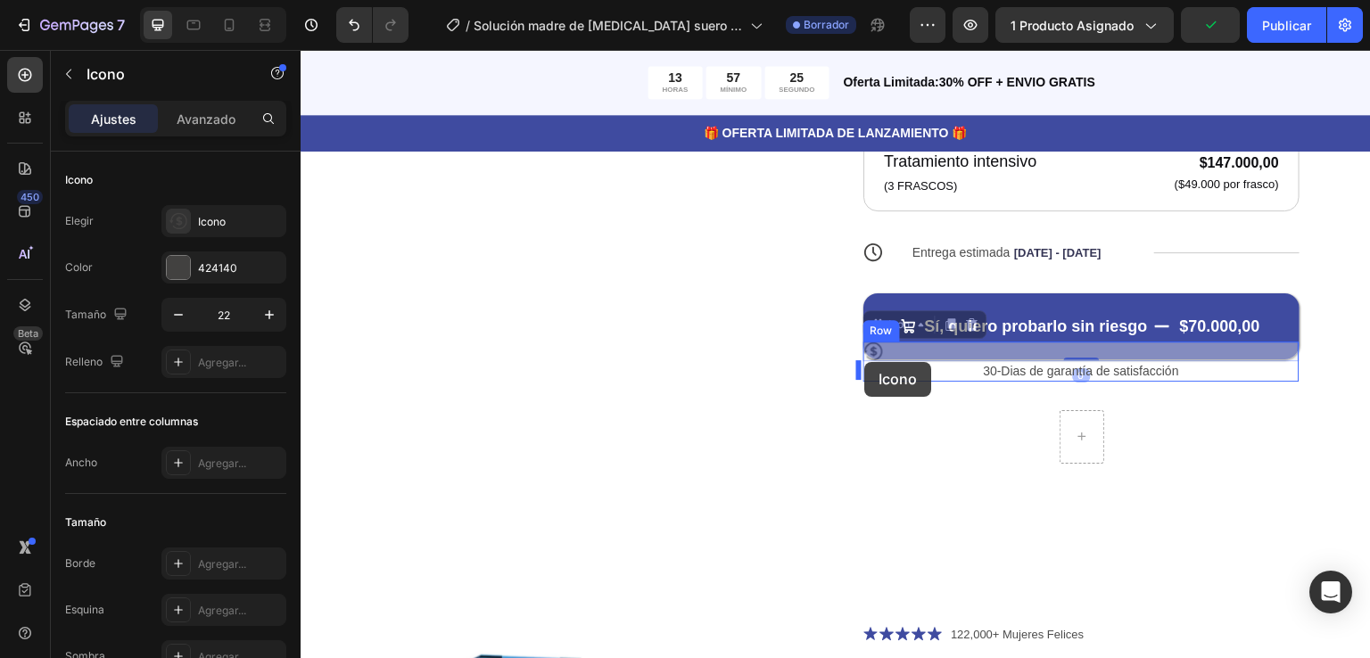
drag, startPoint x: 866, startPoint y: 333, endPoint x: 865, endPoint y: 362, distance: 29.4
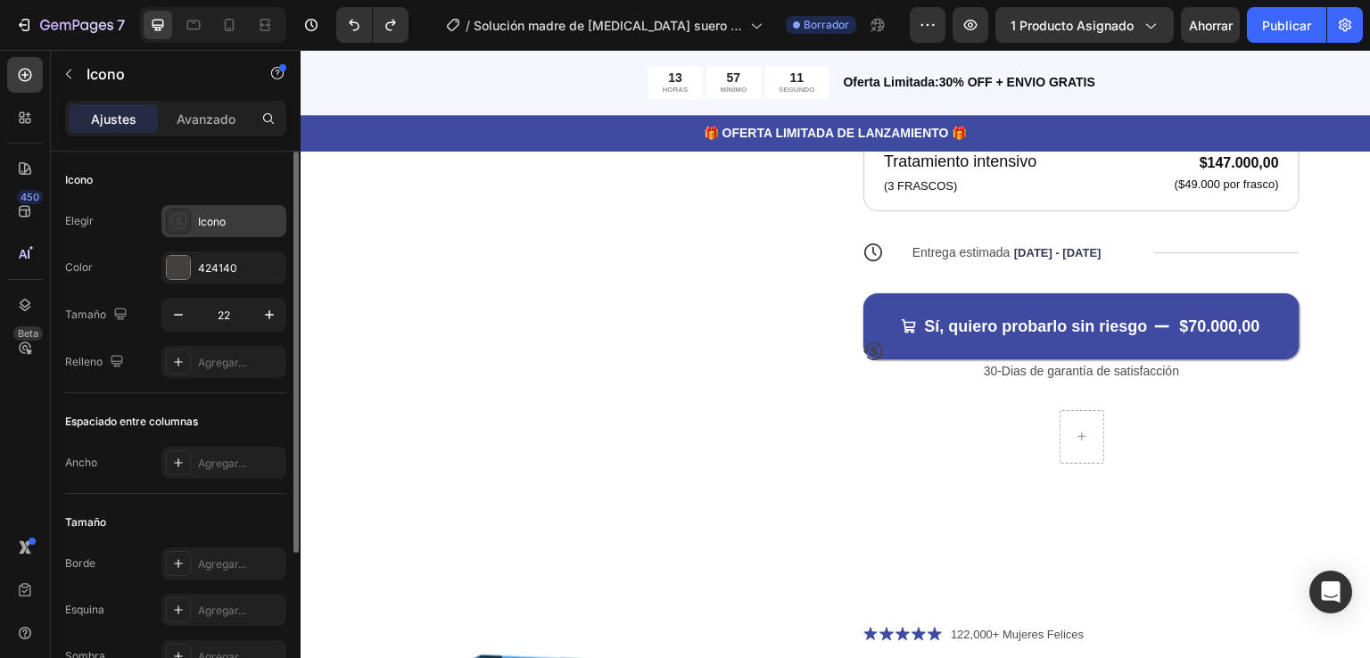
click at [192, 225] on div "Icono" at bounding box center [223, 221] width 125 height 32
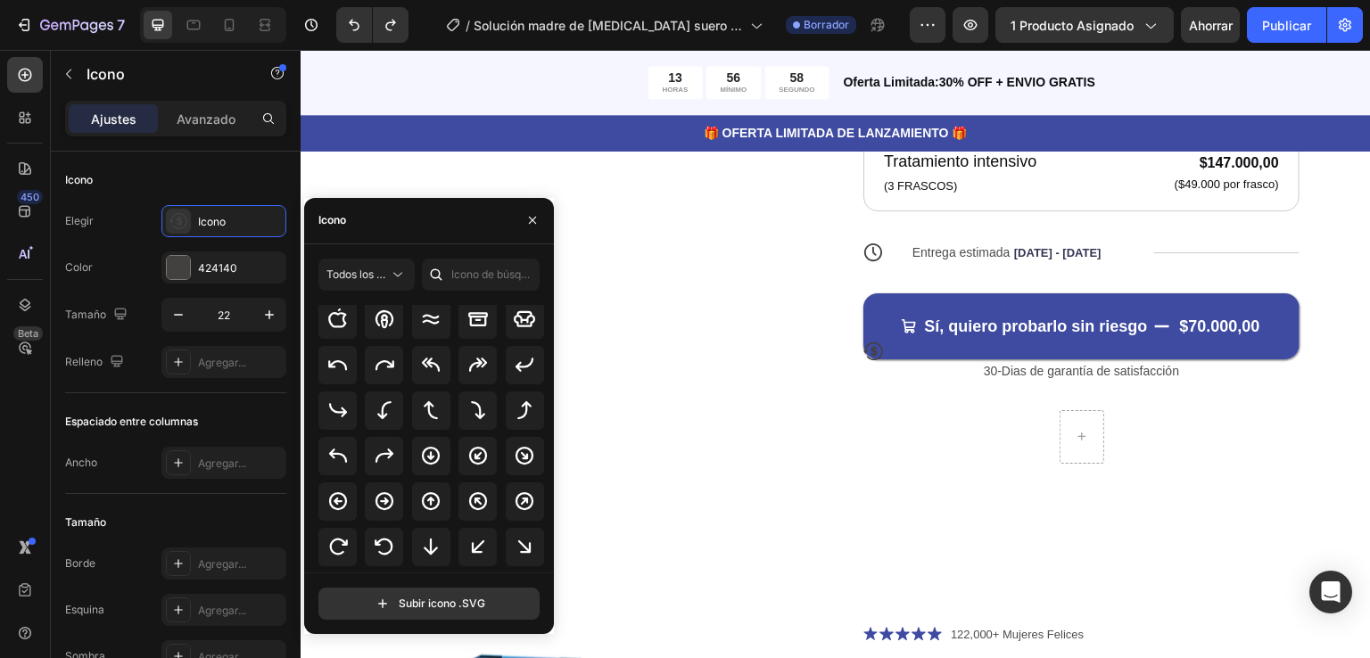
scroll to position [357, 0]
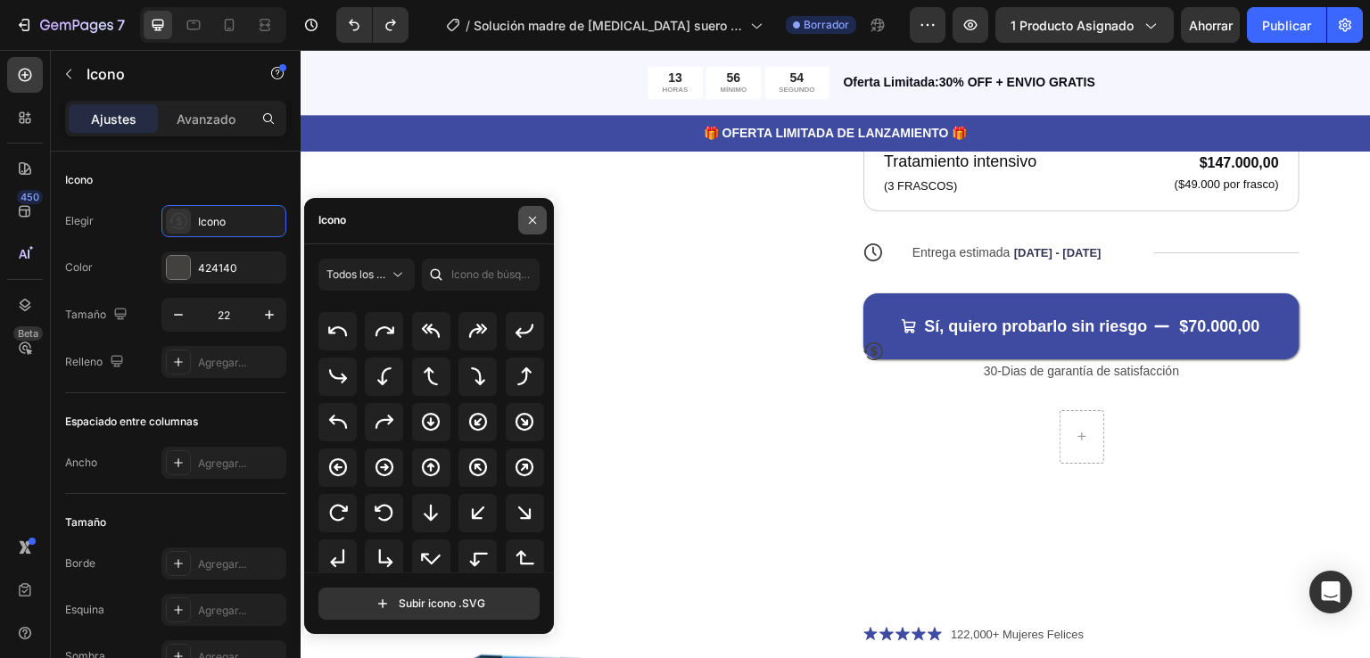
click at [536, 217] on icon "button" at bounding box center [532, 220] width 14 height 14
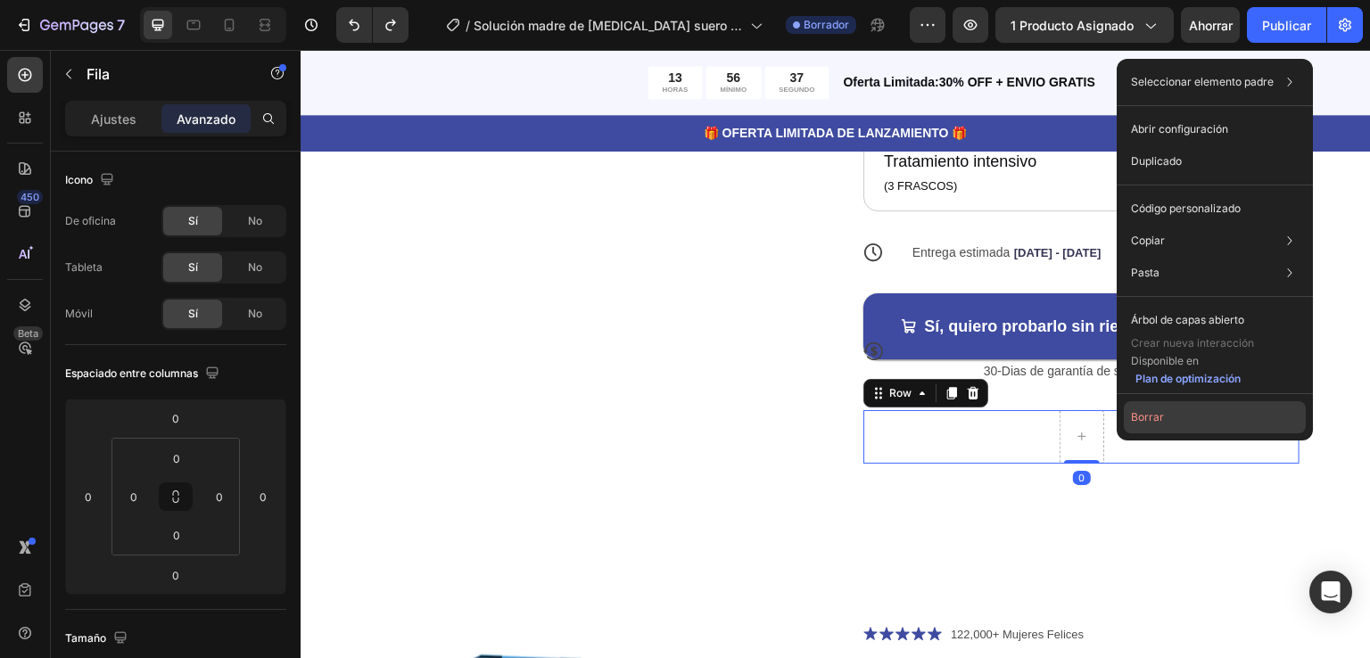
click at [1145, 412] on font "Borrar" at bounding box center [1147, 416] width 33 height 13
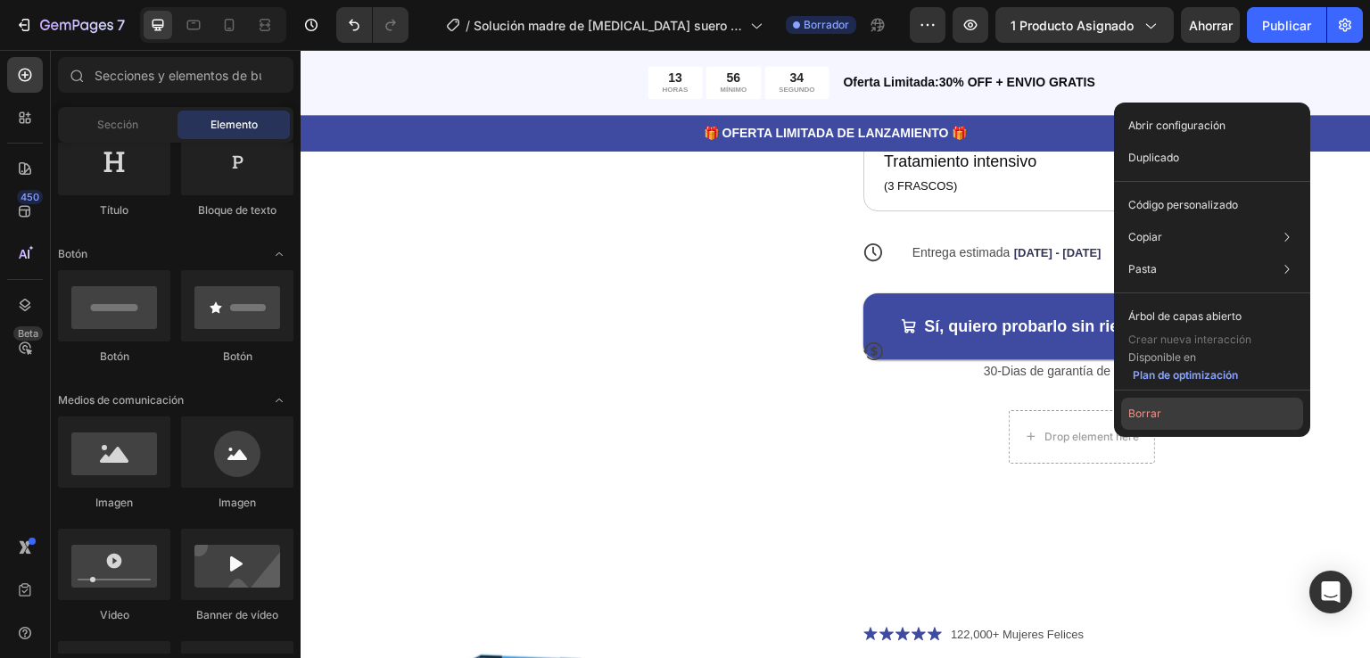
click at [1139, 412] on font "Borrar" at bounding box center [1144, 413] width 33 height 13
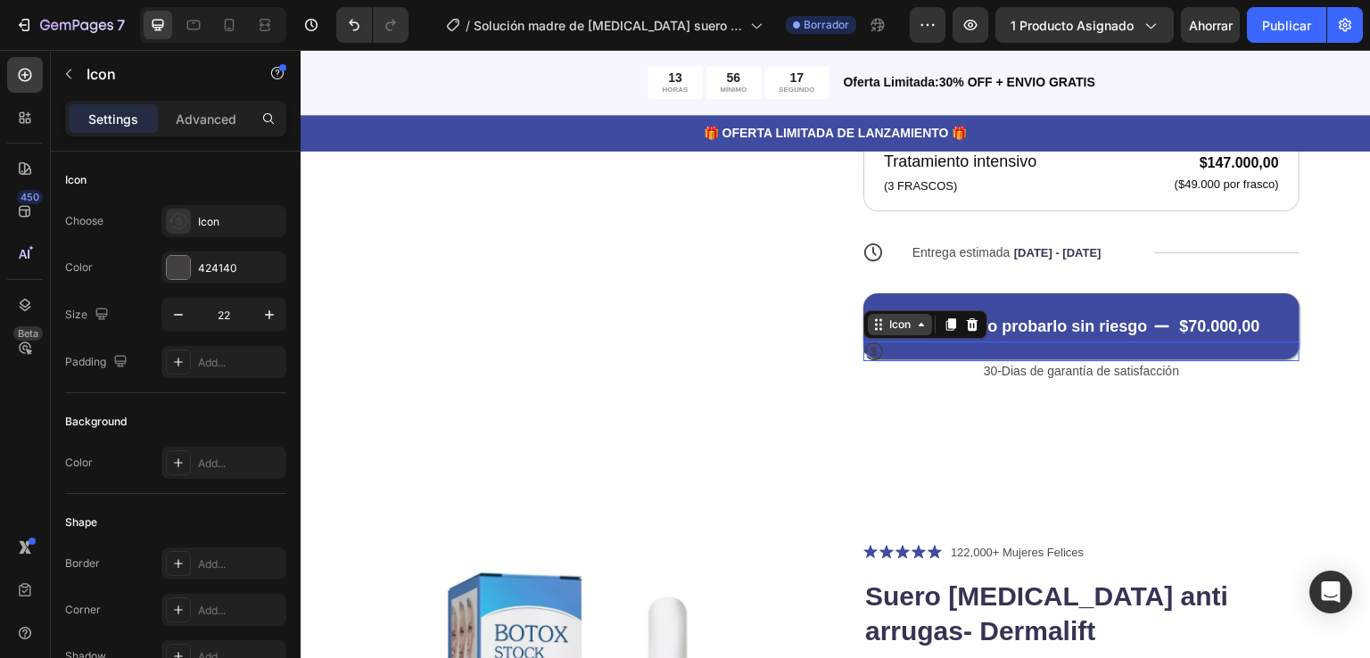
click at [869, 331] on div "Icon" at bounding box center [900, 324] width 64 height 21
click at [914, 326] on icon at bounding box center [921, 324] width 14 height 14
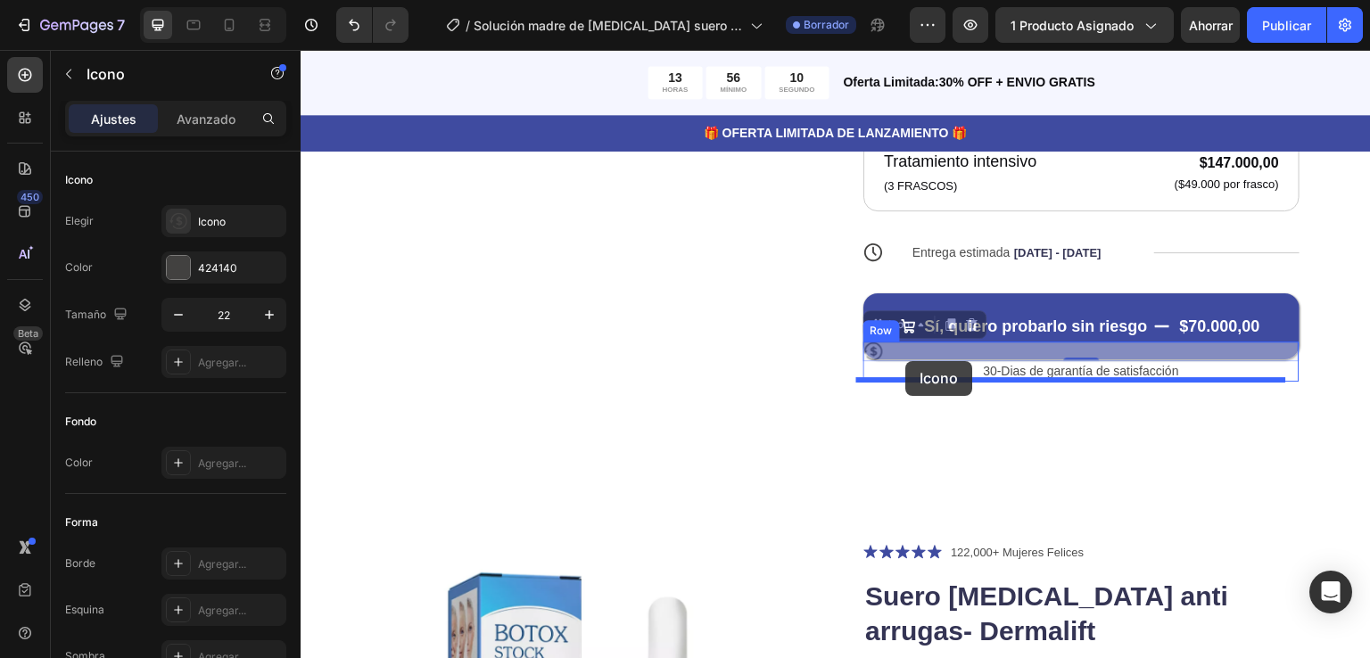
drag, startPoint x: 915, startPoint y: 326, endPoint x: 906, endPoint y: 361, distance: 35.9
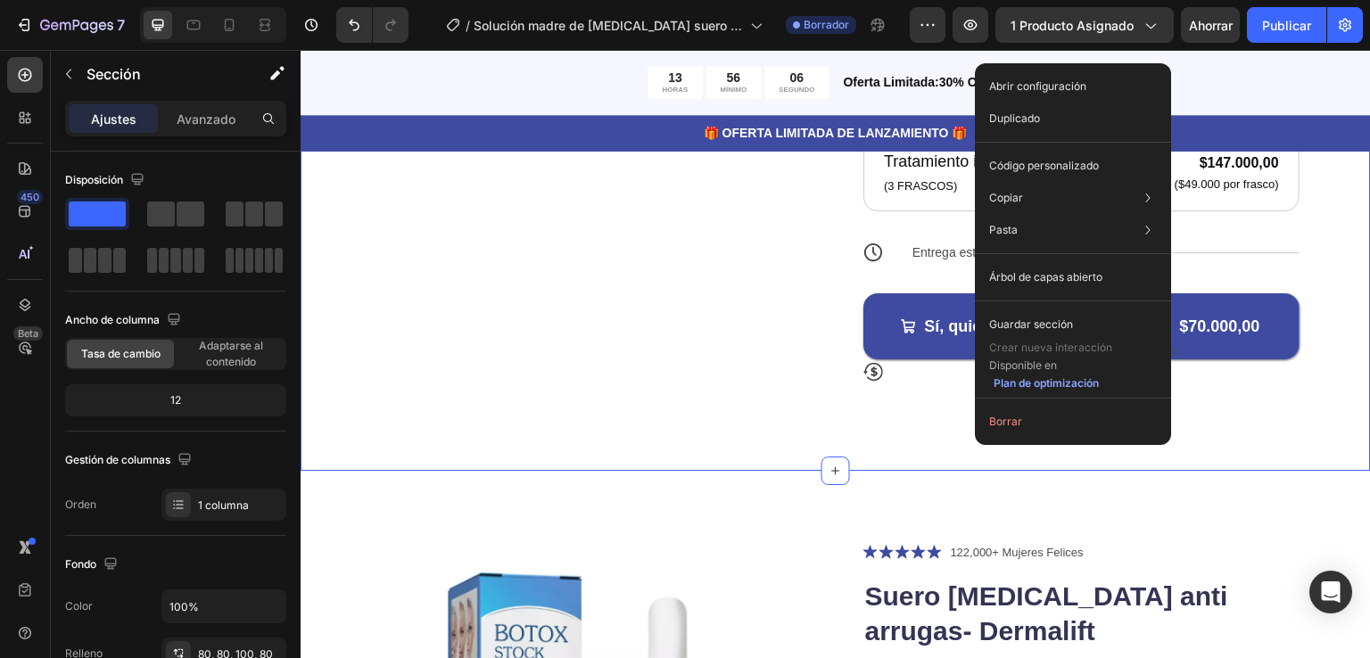
click at [925, 427] on div "Product Images Icon Icon Icon Icon Icon Icon List 122,000+ Mujeres Felices Text…" at bounding box center [836, 6] width 1070 height 927
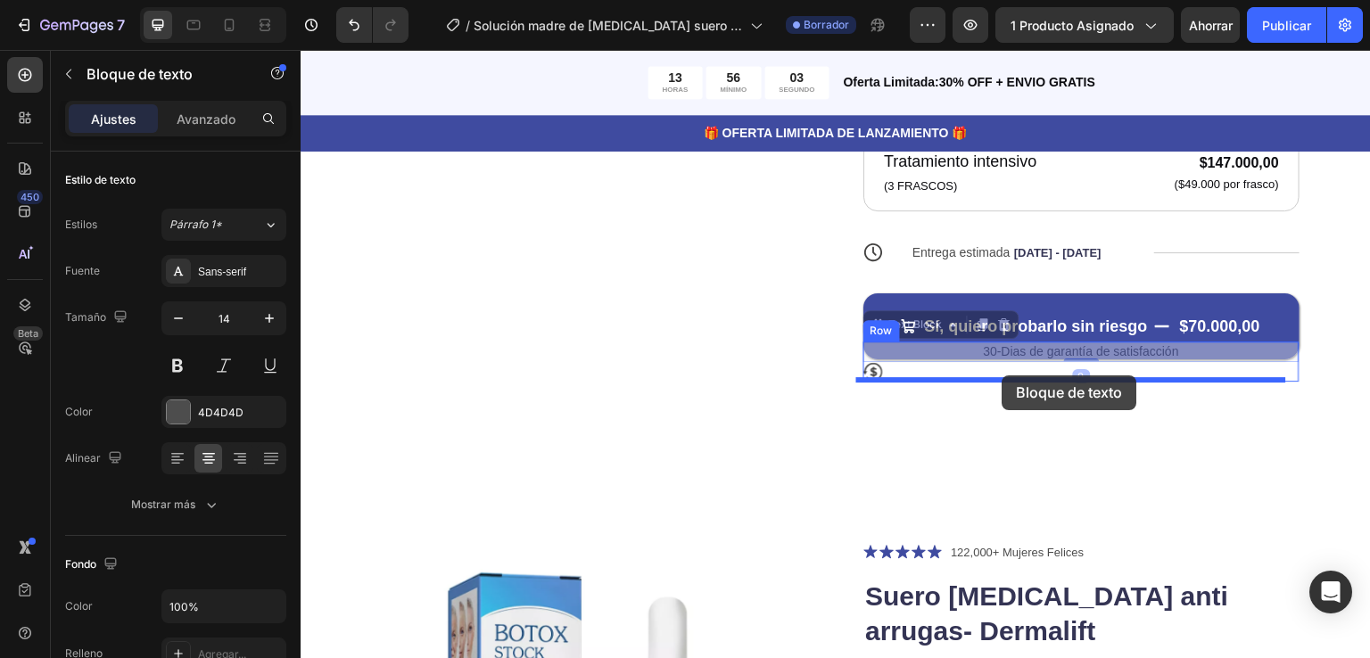
drag, startPoint x: 998, startPoint y: 356, endPoint x: 1002, endPoint y: 375, distance: 20.1
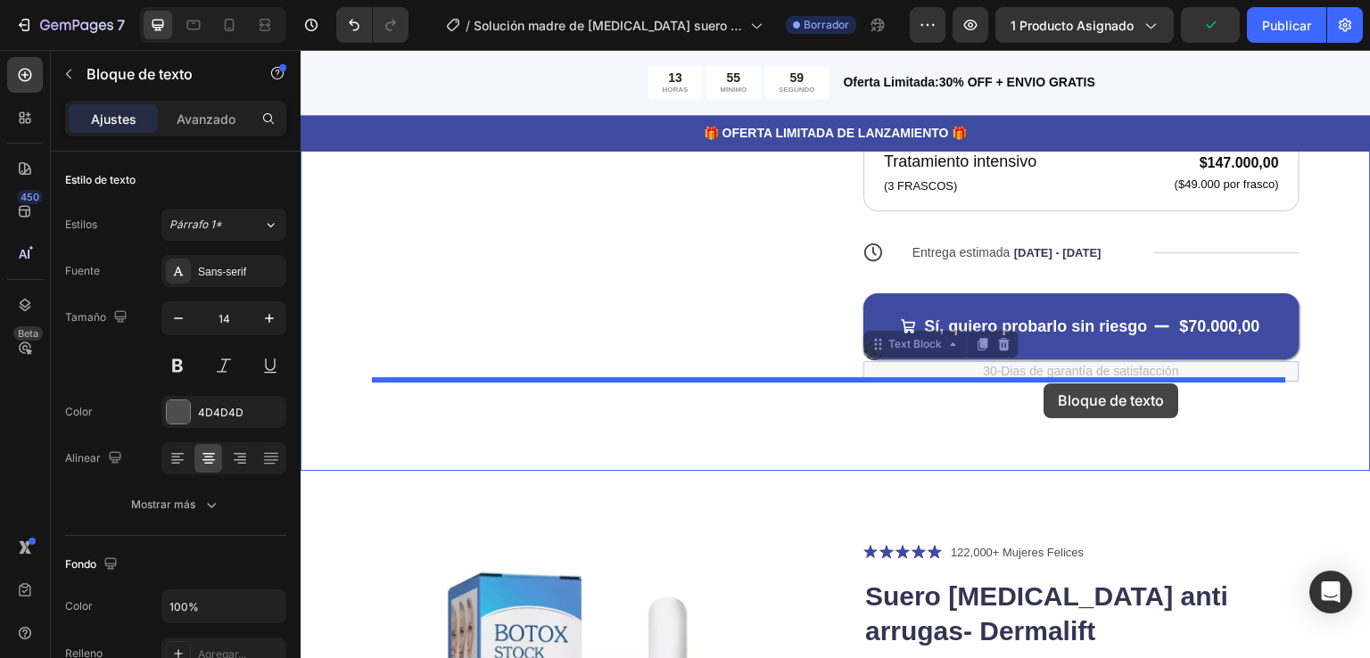
drag, startPoint x: 1041, startPoint y: 370, endPoint x: 1044, endPoint y: 383, distance: 13.8
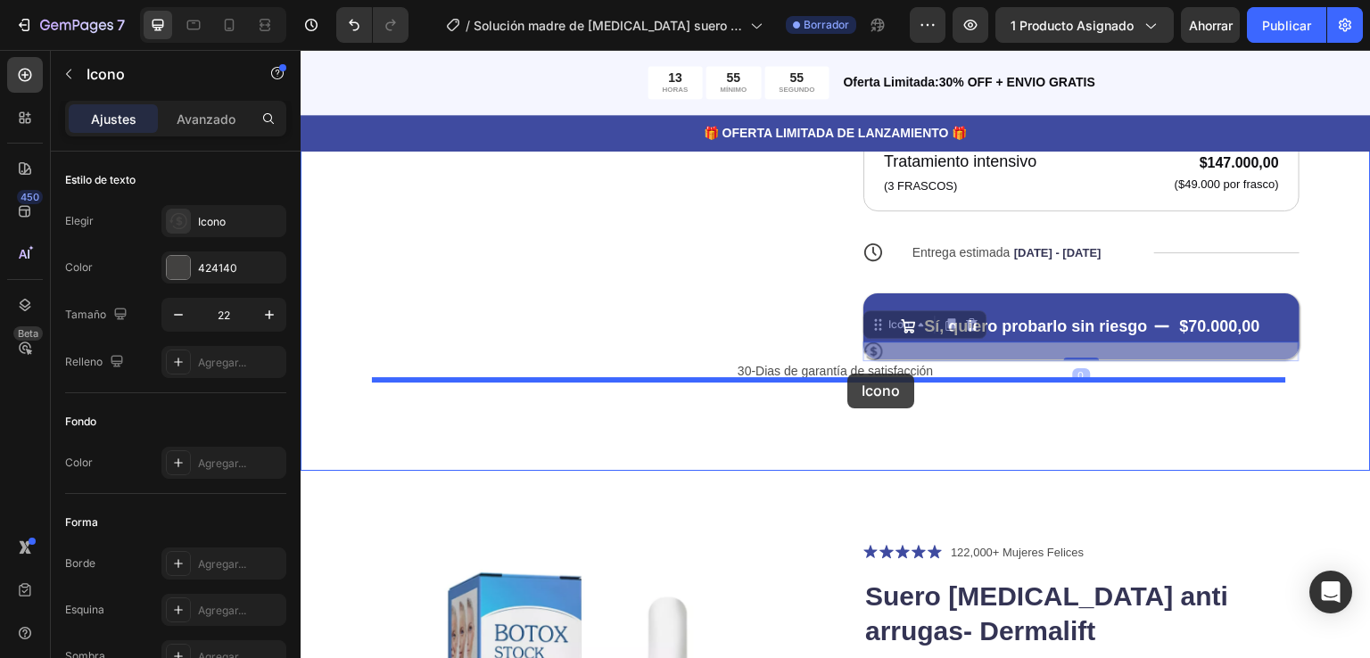
drag, startPoint x: 864, startPoint y: 352, endPoint x: 848, endPoint y: 374, distance: 26.8
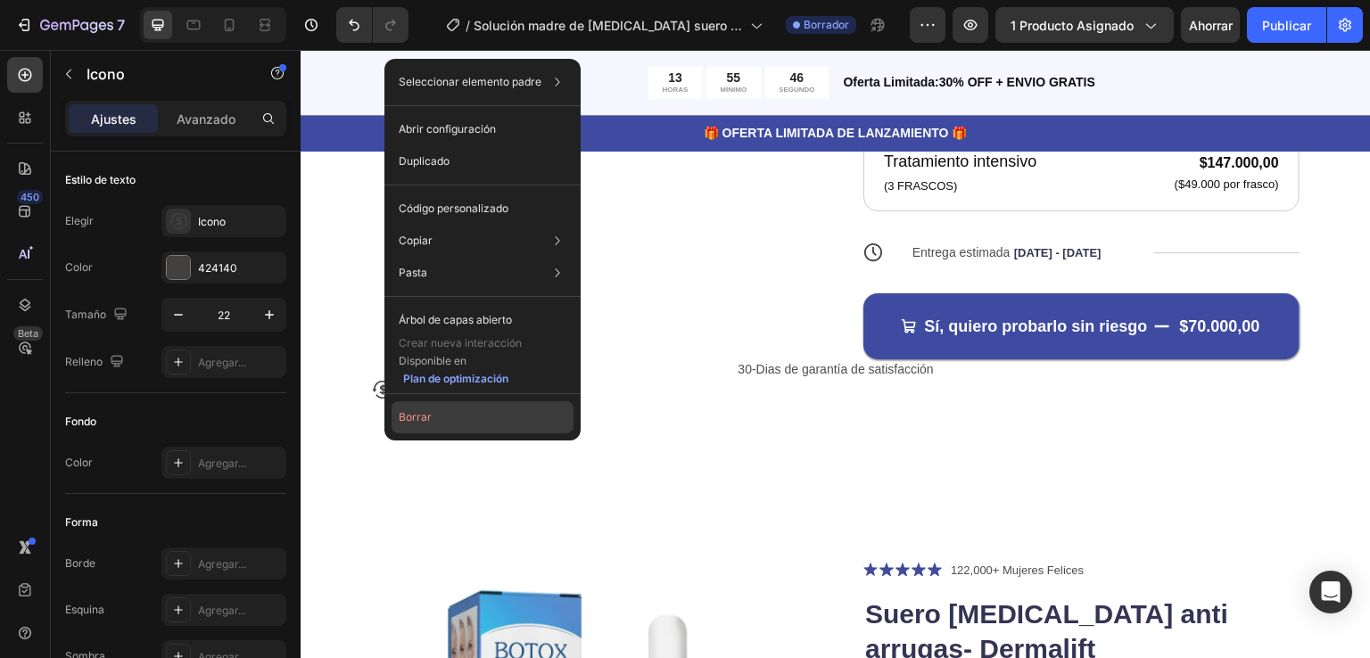
click at [410, 412] on font "Borrar" at bounding box center [415, 416] width 33 height 13
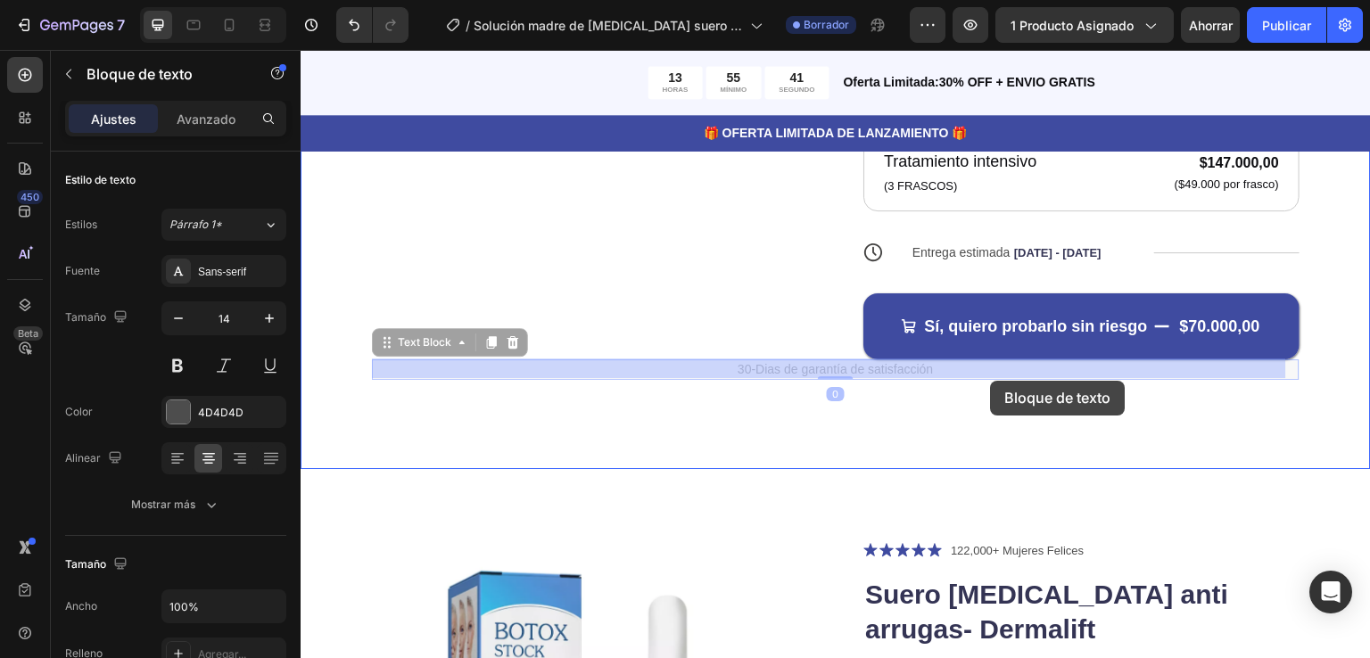
drag, startPoint x: 816, startPoint y: 365, endPoint x: 991, endPoint y: 381, distance: 175.5
drag, startPoint x: 981, startPoint y: 374, endPoint x: 992, endPoint y: 399, distance: 27.2
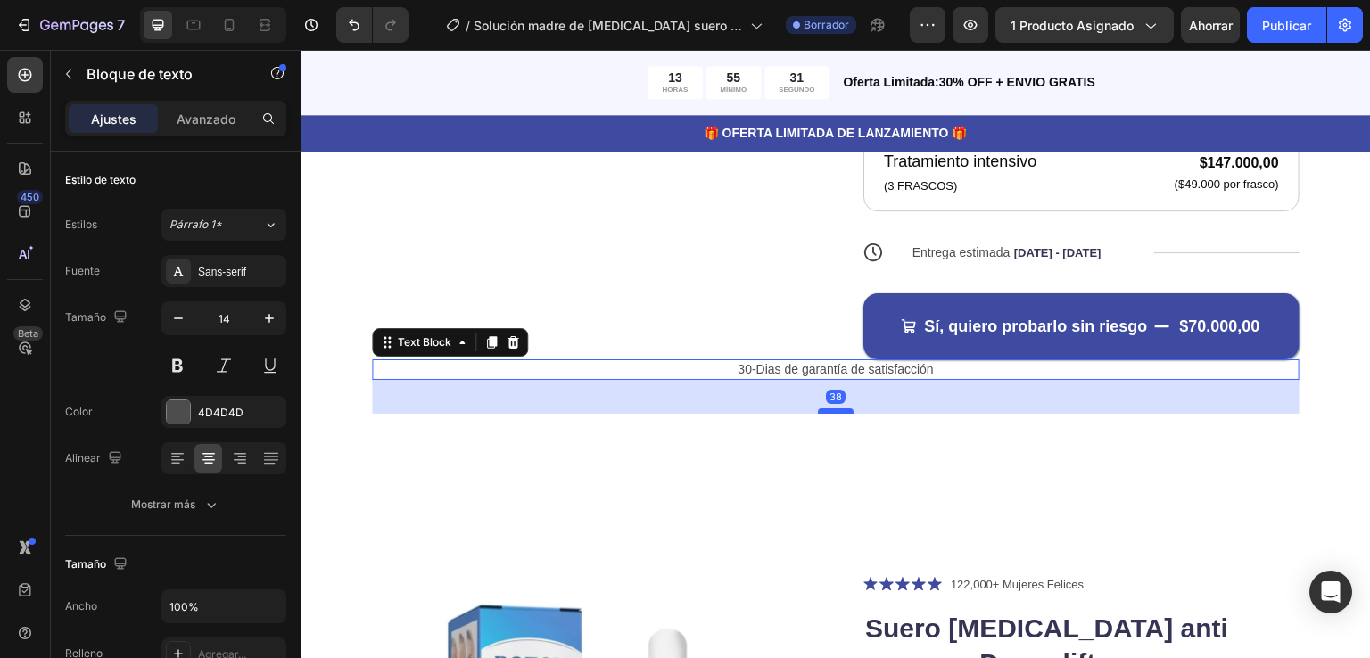
drag, startPoint x: 826, startPoint y: 375, endPoint x: 833, endPoint y: 409, distance: 34.6
click at [833, 409] on div at bounding box center [836, 410] width 36 height 5
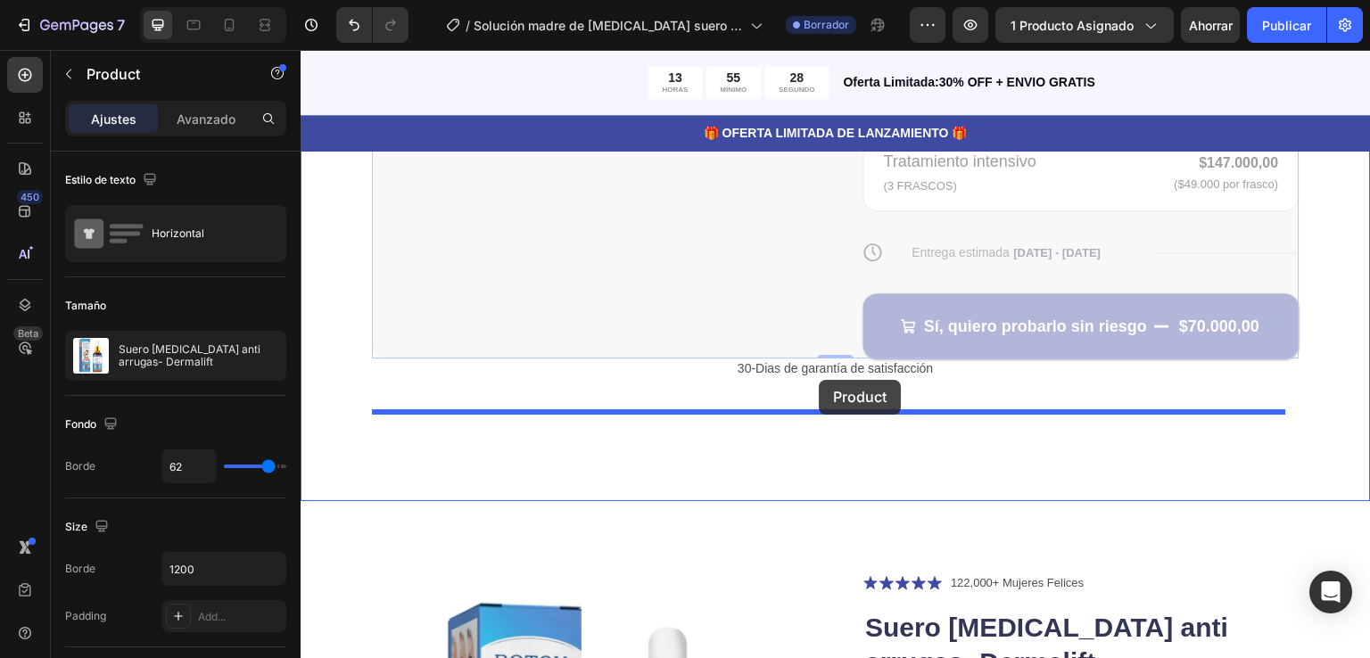
drag, startPoint x: 819, startPoint y: 351, endPoint x: 819, endPoint y: 383, distance: 32.1
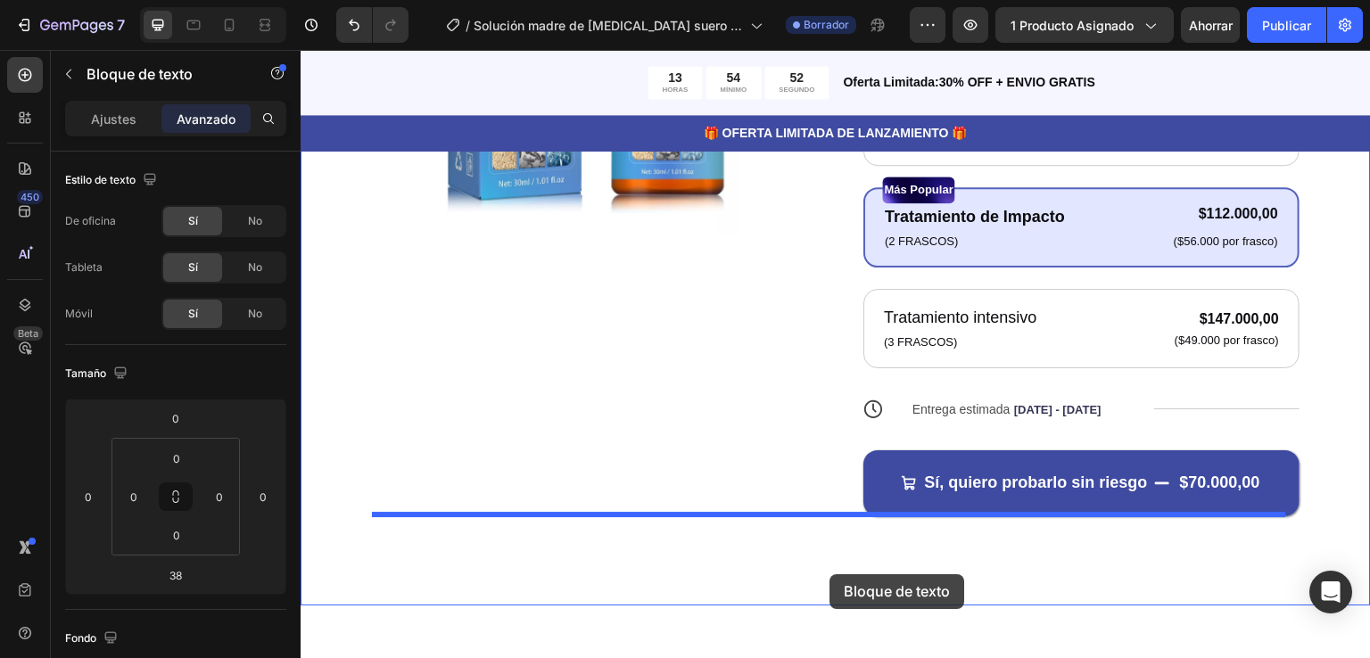
scroll to position [585, 0]
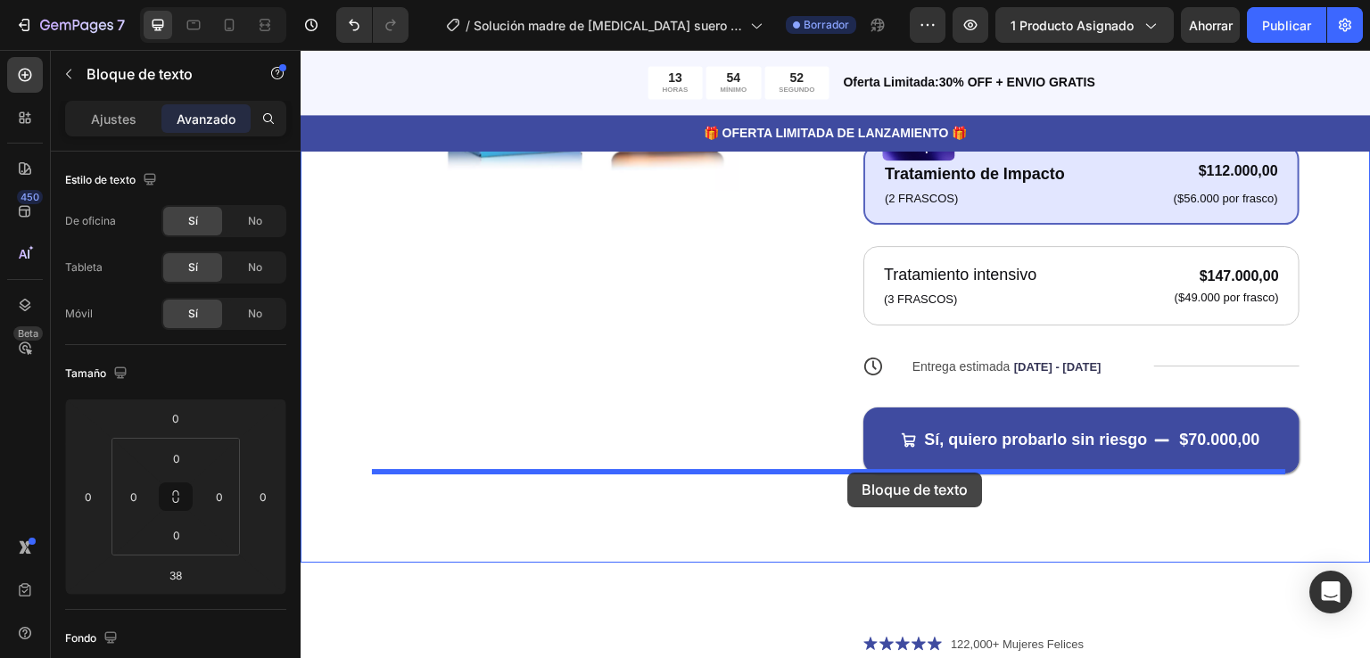
drag, startPoint x: 813, startPoint y: 270, endPoint x: 848, endPoint y: 473, distance: 205.4
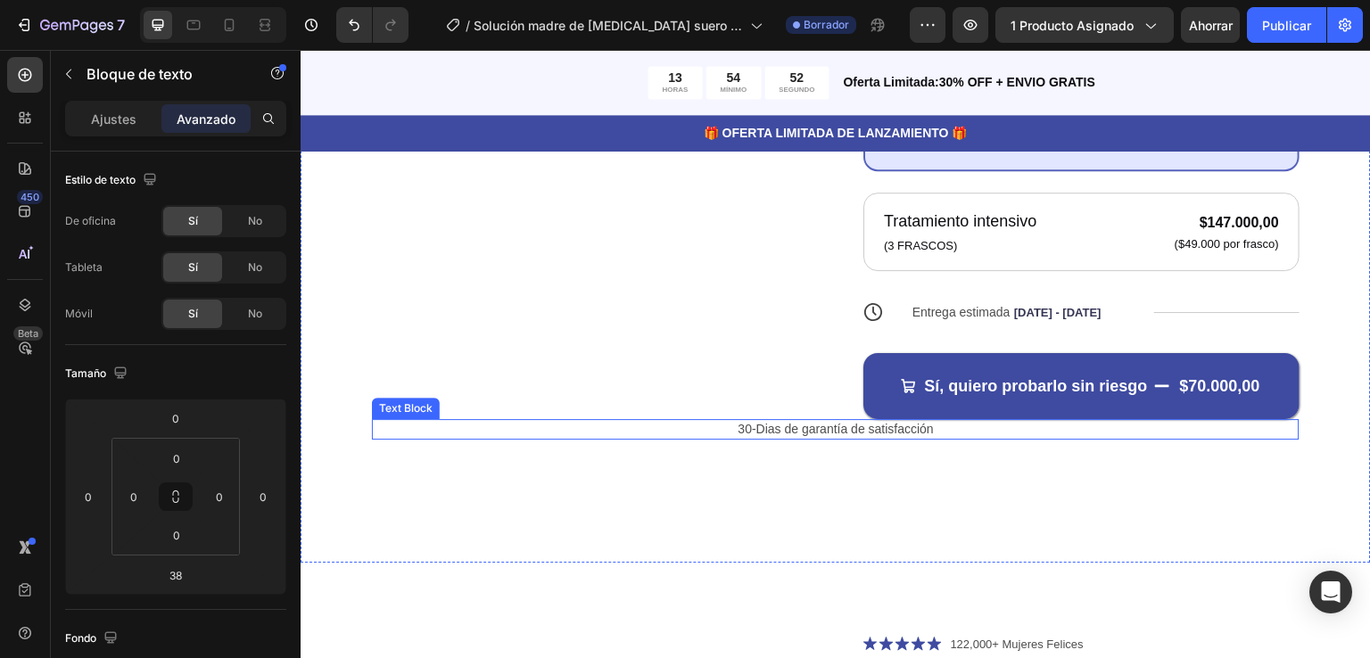
scroll to position [531, 0]
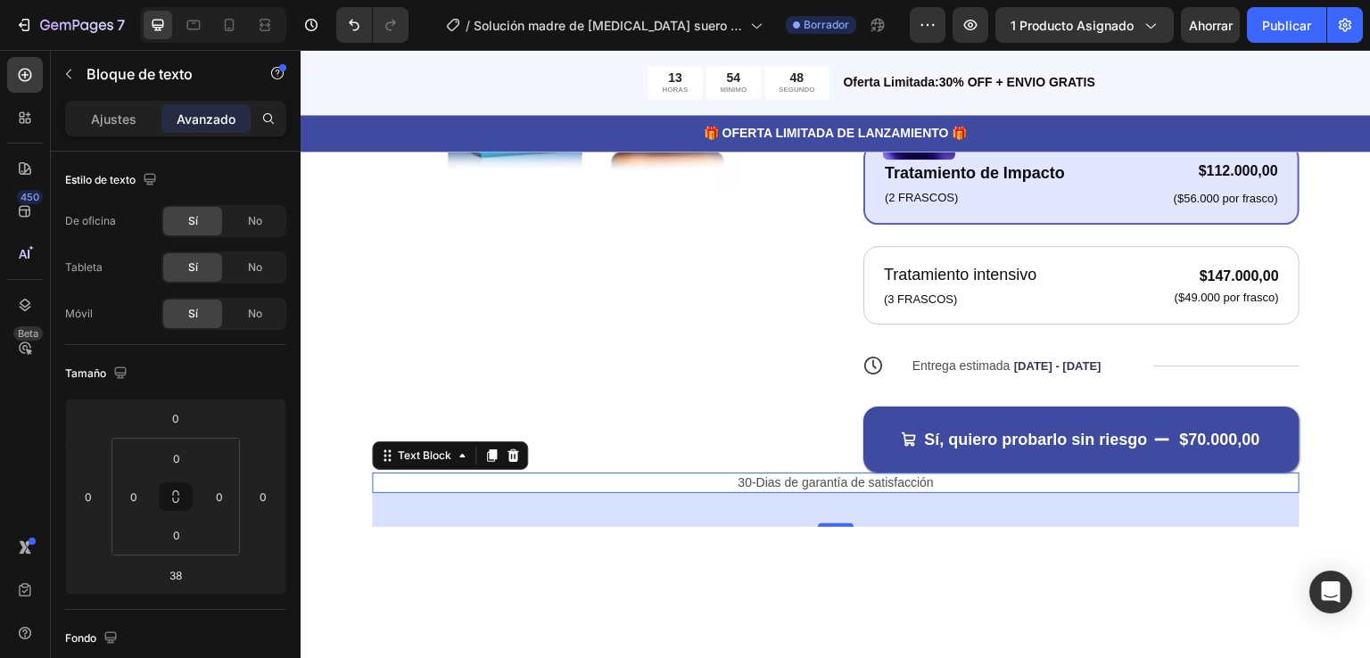
click at [963, 474] on p "30-Dias de garantía de satisfacción" at bounding box center [836, 482] width 924 height 16
click at [111, 119] on font "Ajustes" at bounding box center [113, 118] width 45 height 15
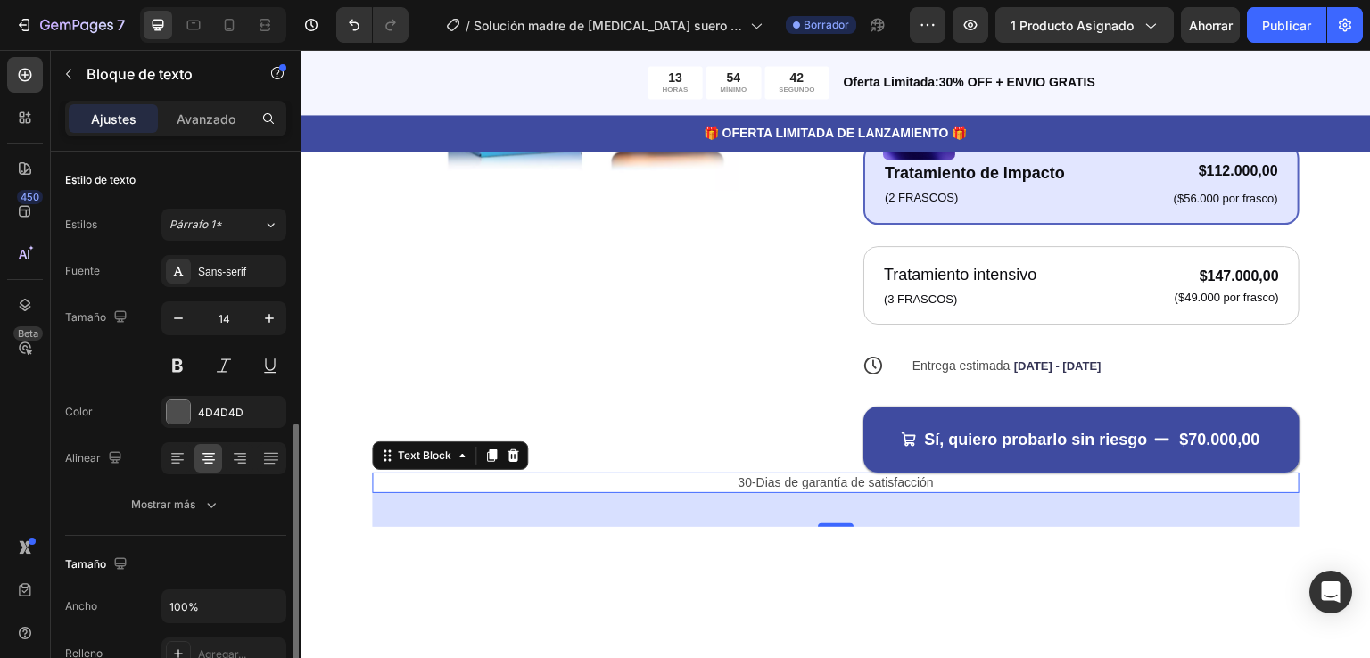
scroll to position [497, 0]
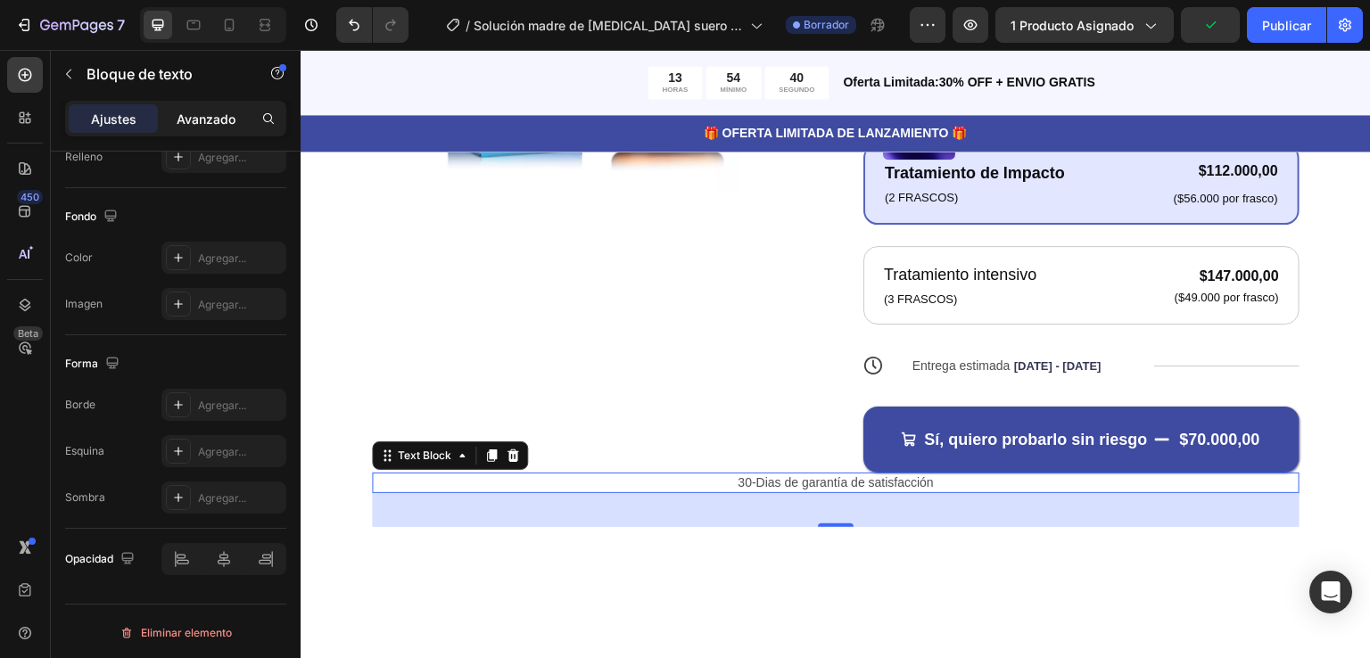
click at [208, 112] on font "Avanzado" at bounding box center [206, 118] width 59 height 15
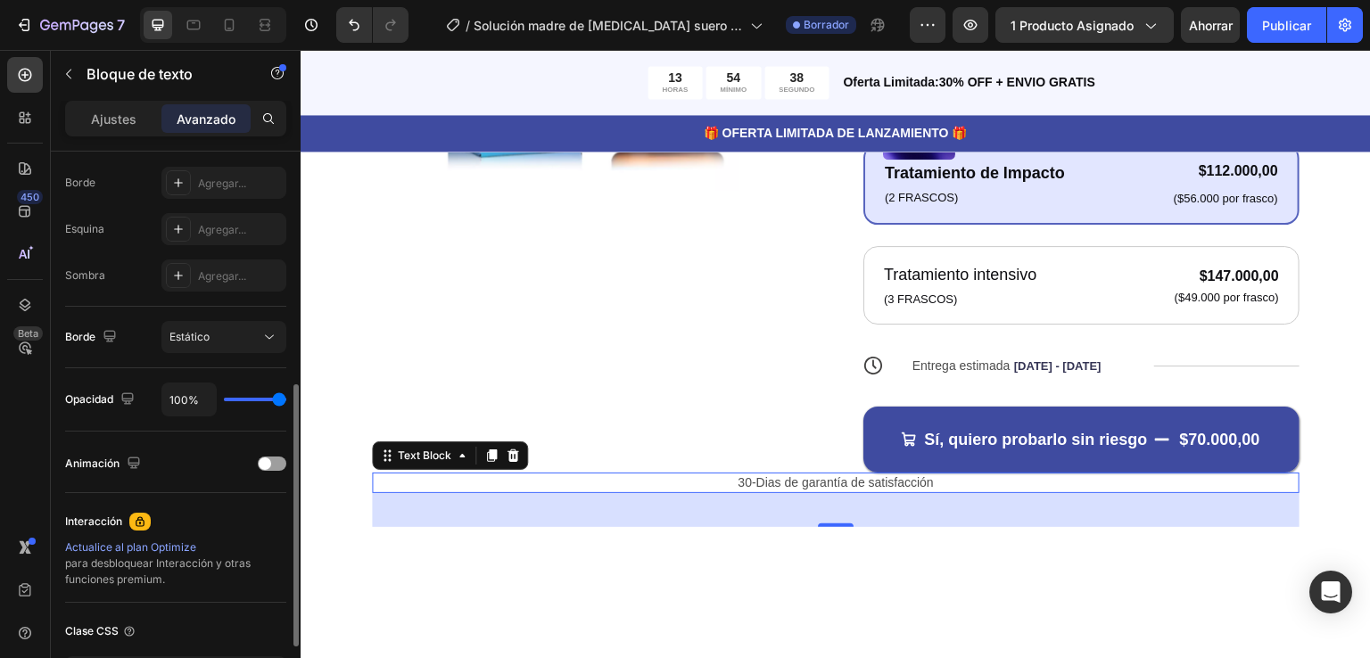
scroll to position [0, 0]
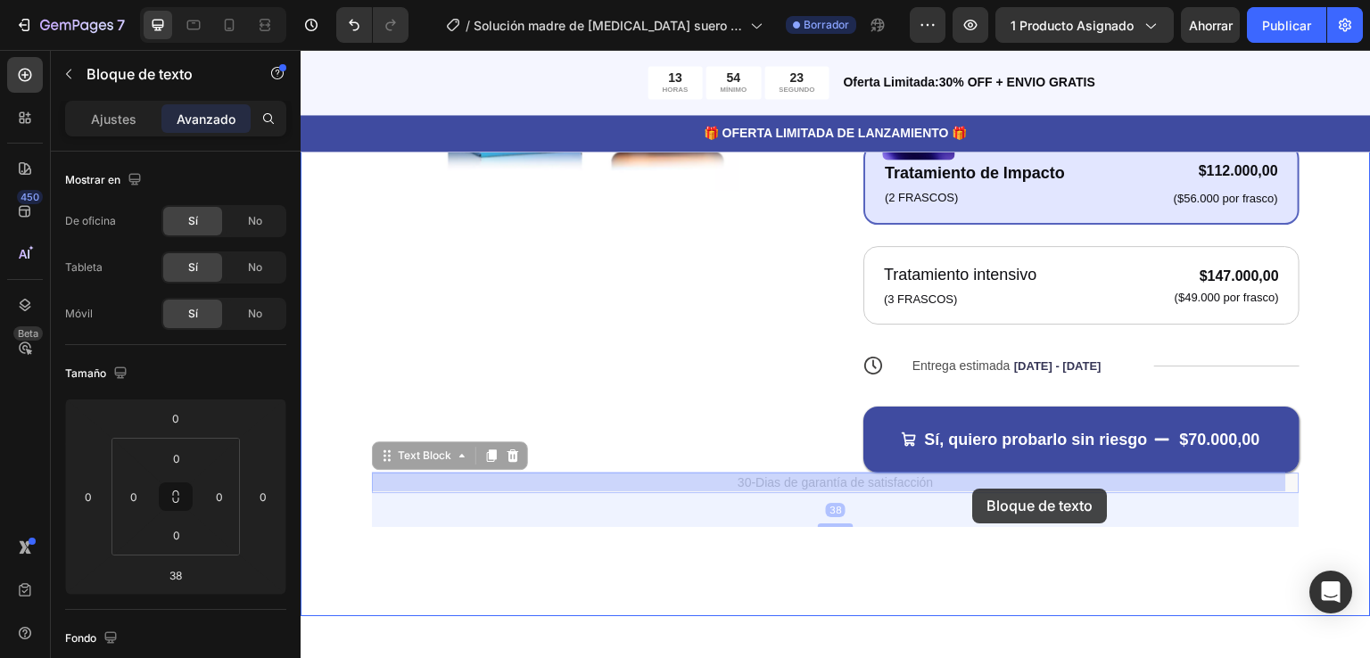
drag, startPoint x: 797, startPoint y: 480, endPoint x: 973, endPoint y: 489, distance: 175.9
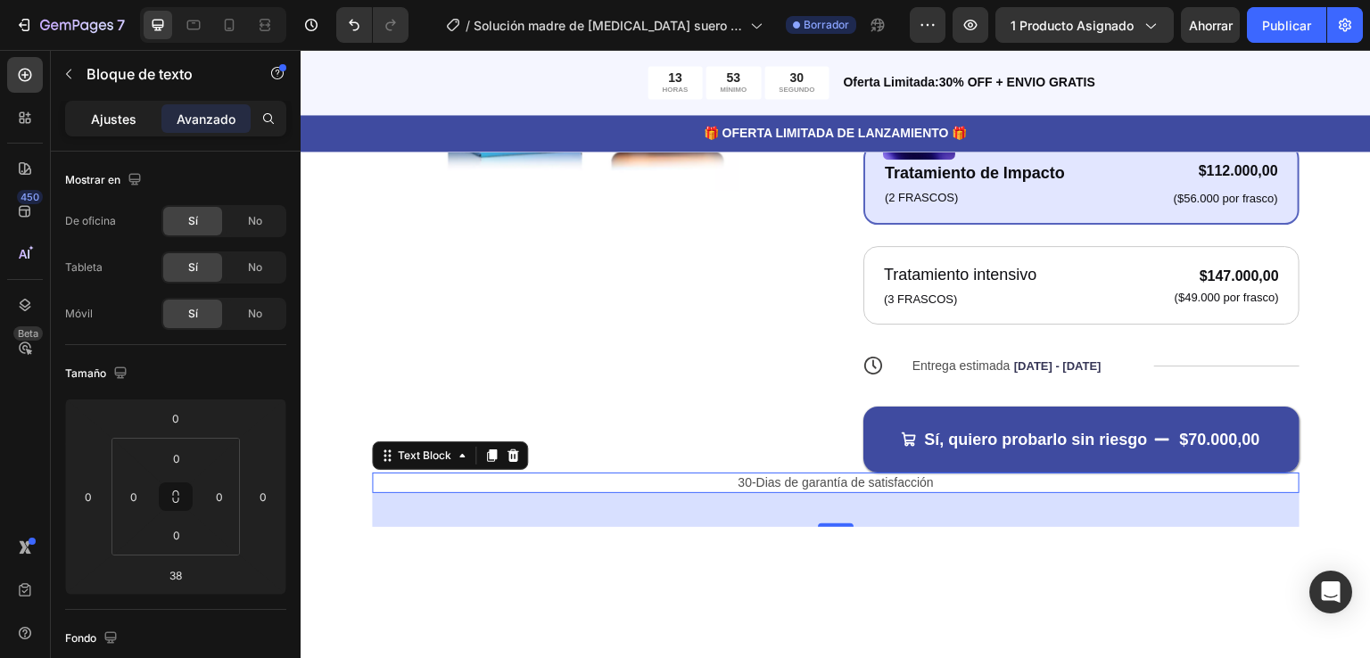
click at [112, 116] on font "Ajustes" at bounding box center [113, 118] width 45 height 15
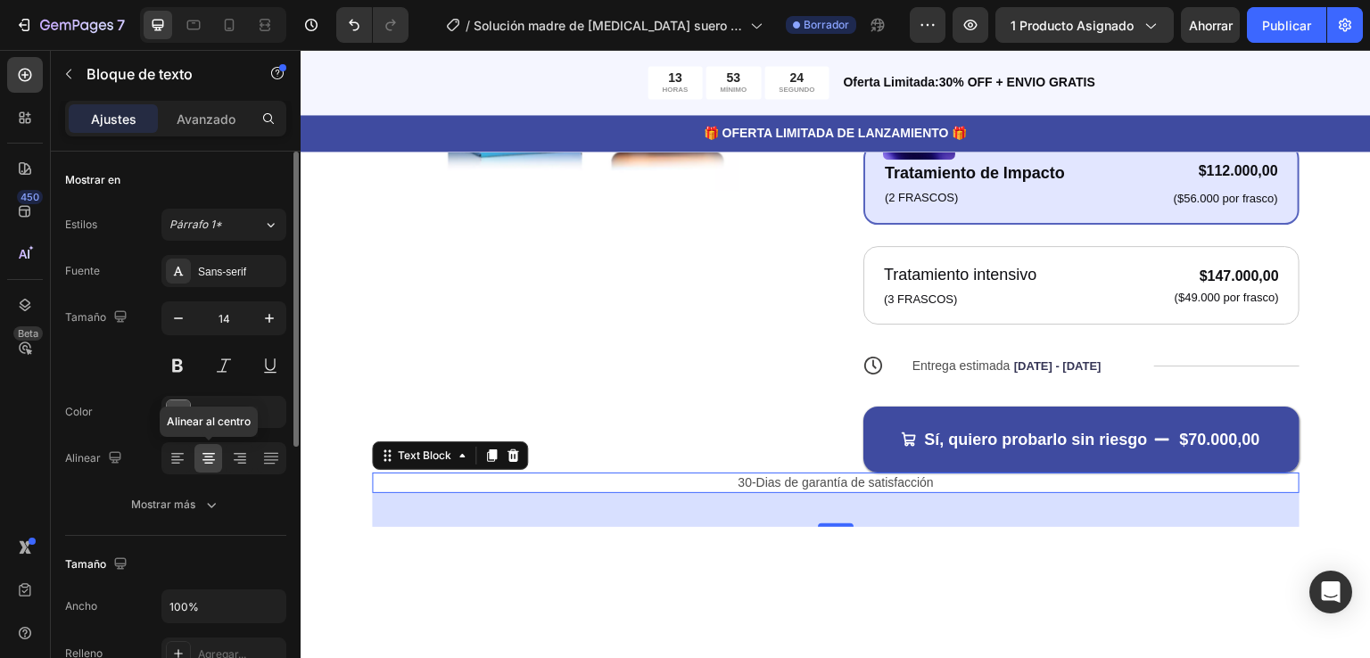
click at [205, 461] on icon at bounding box center [209, 458] width 18 height 18
click at [947, 495] on div "38" at bounding box center [835, 510] width 927 height 34
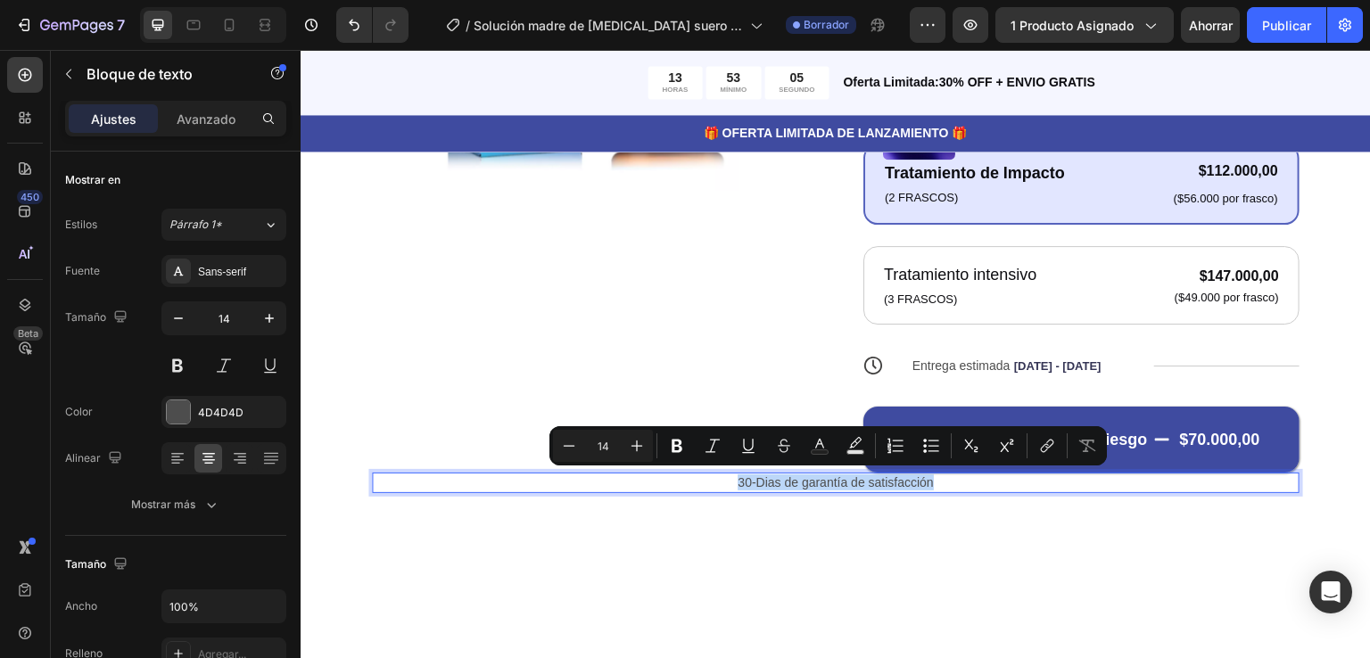
drag, startPoint x: 718, startPoint y: 477, endPoint x: 929, endPoint y: 484, distance: 211.5
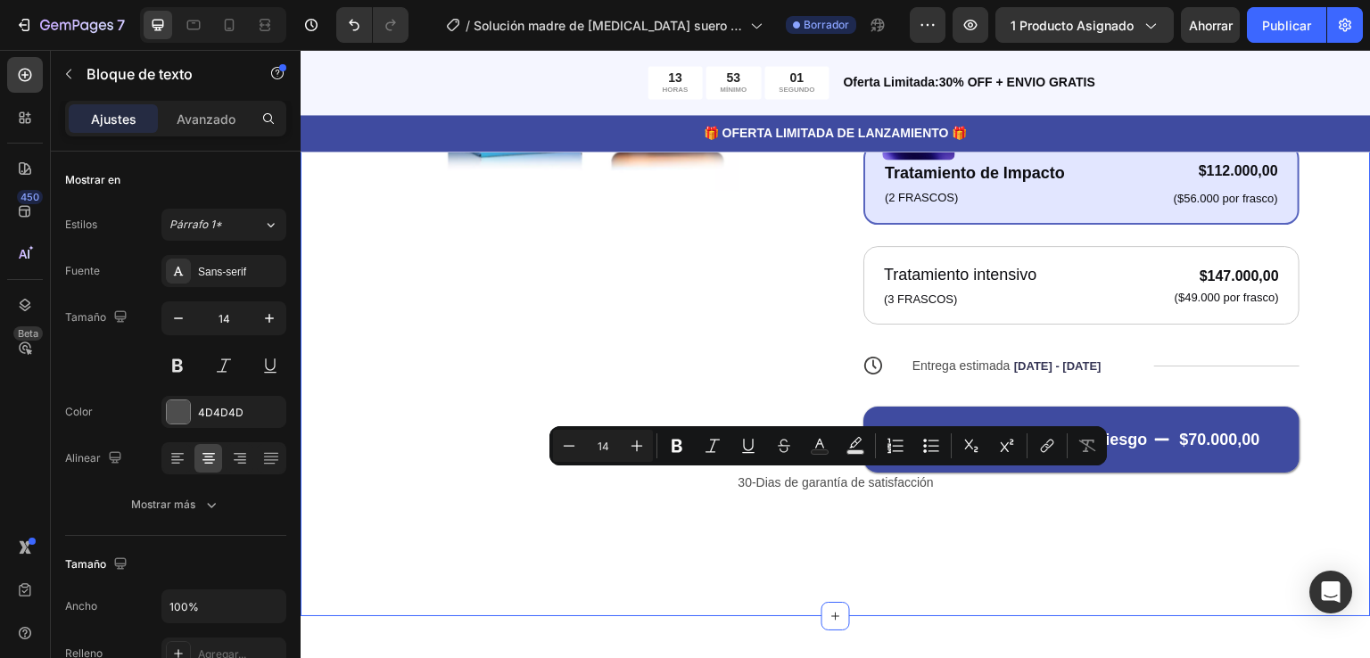
click at [1026, 513] on div "Product Images Icon Icon Icon Icon Icon Icon List 122,000+ Mujeres Felices Text…" at bounding box center [835, 127] width 927 height 799
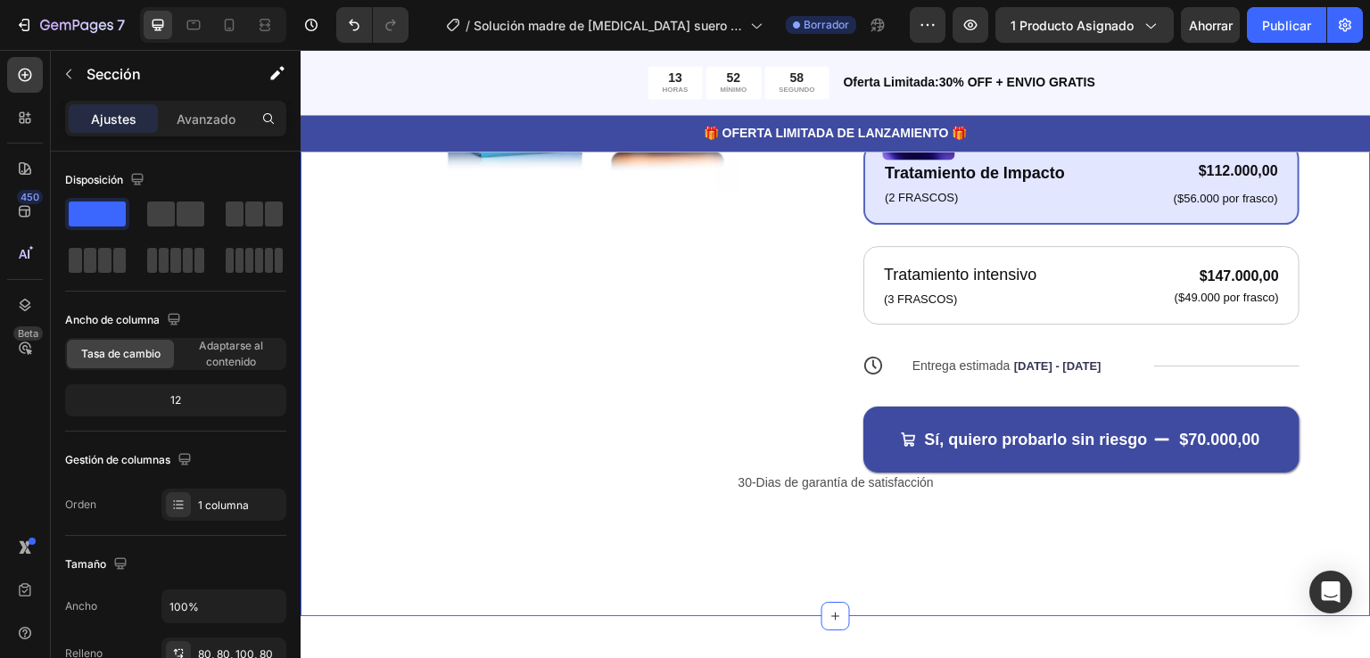
click at [951, 523] on div "Product Images Icon Icon Icon Icon Icon Icon List 122,000+ Mujeres Felices Text…" at bounding box center [835, 127] width 927 height 799
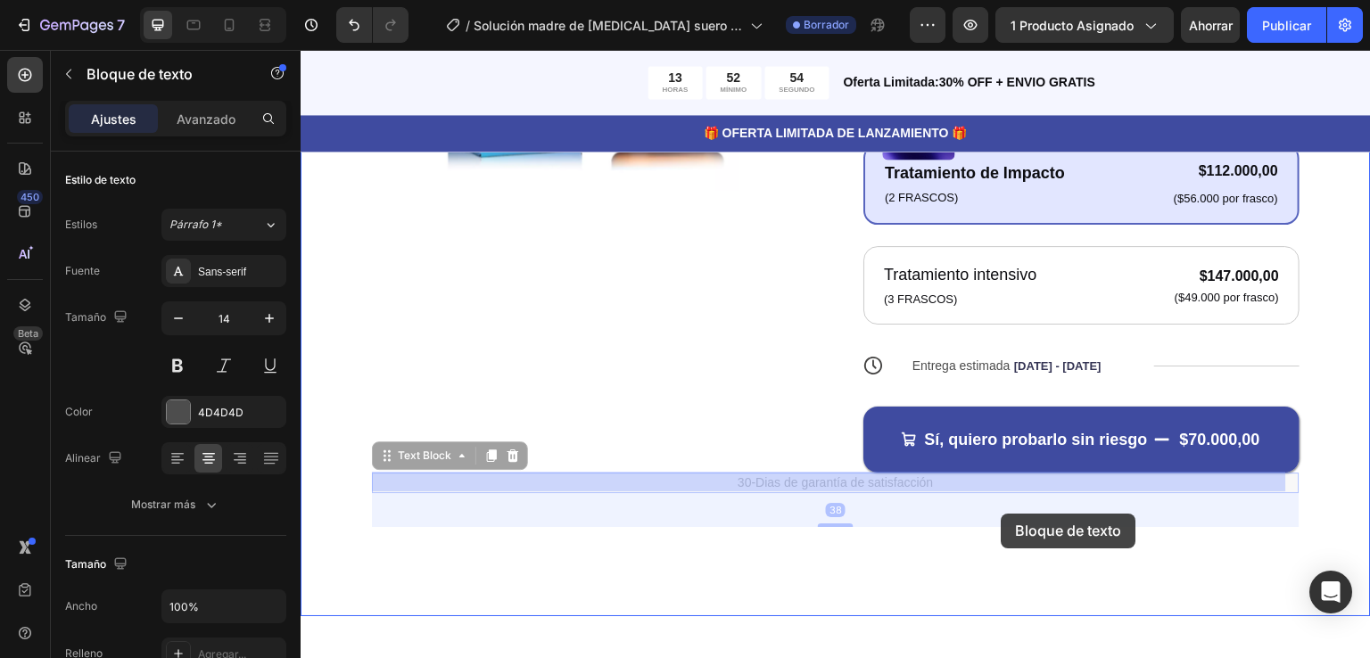
drag, startPoint x: 922, startPoint y: 474, endPoint x: 1001, endPoint y: 514, distance: 88.5
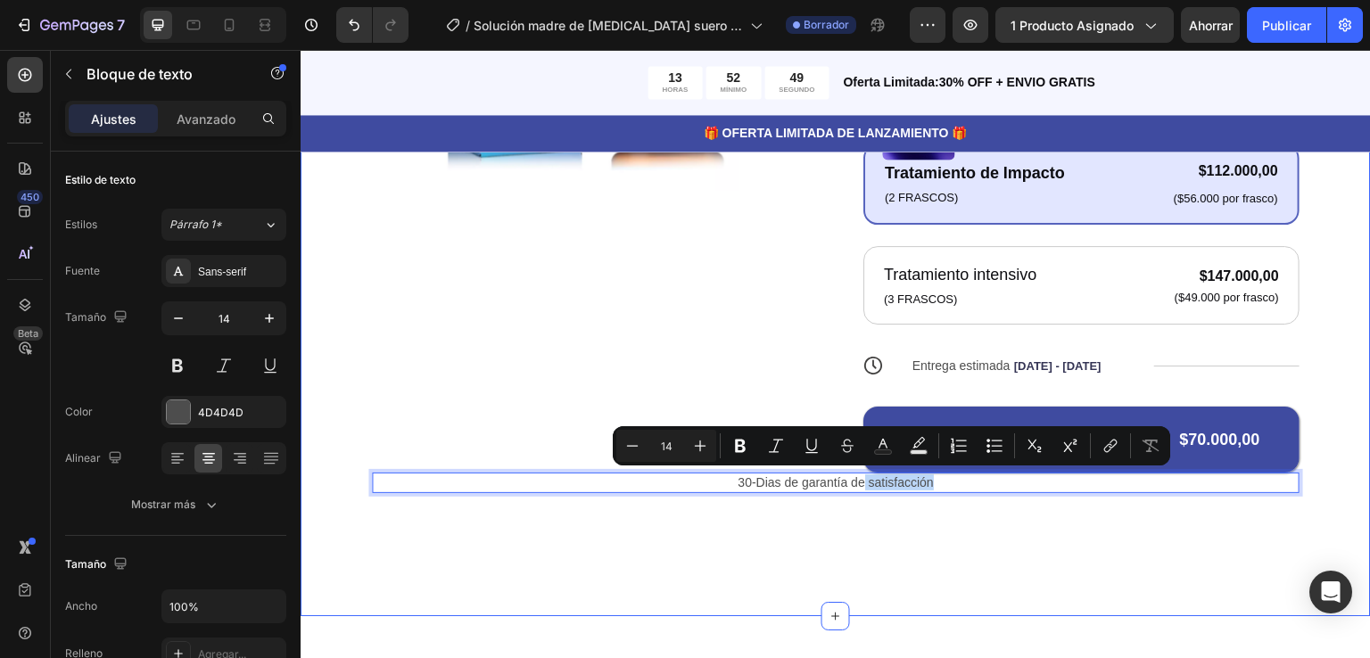
drag, startPoint x: 858, startPoint y: 481, endPoint x: 987, endPoint y: 559, distance: 151.3
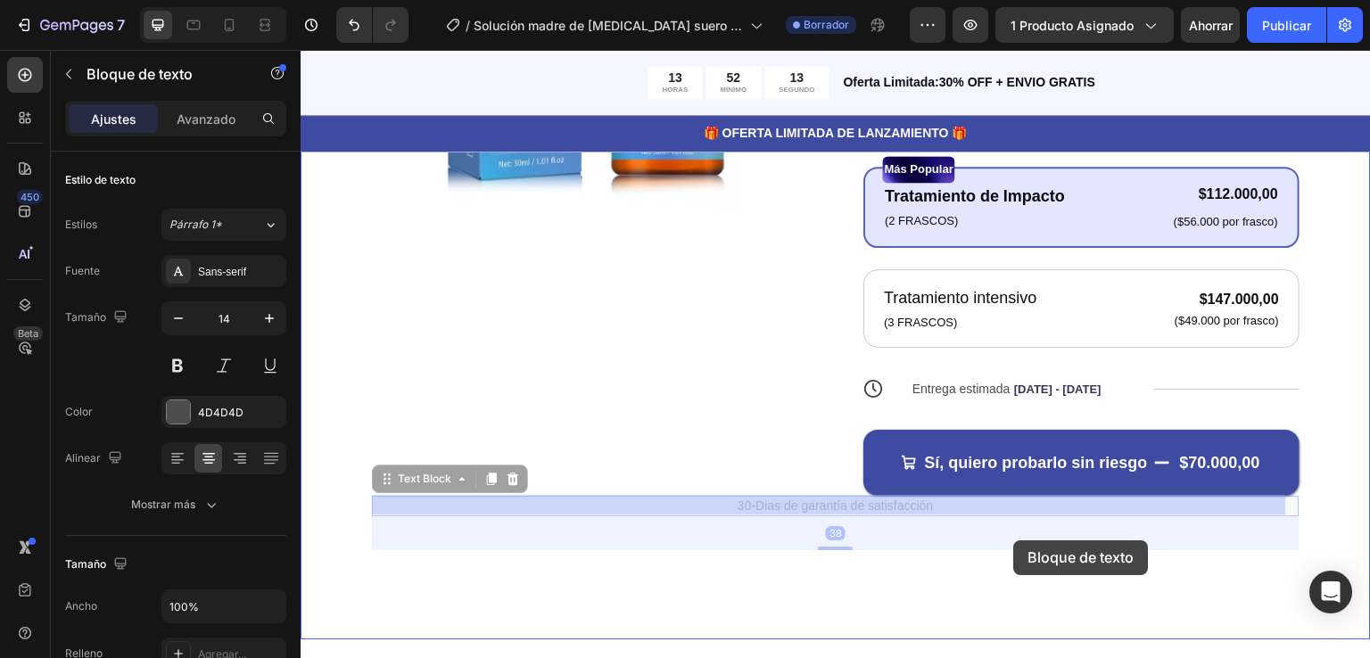
scroll to position [531, 0]
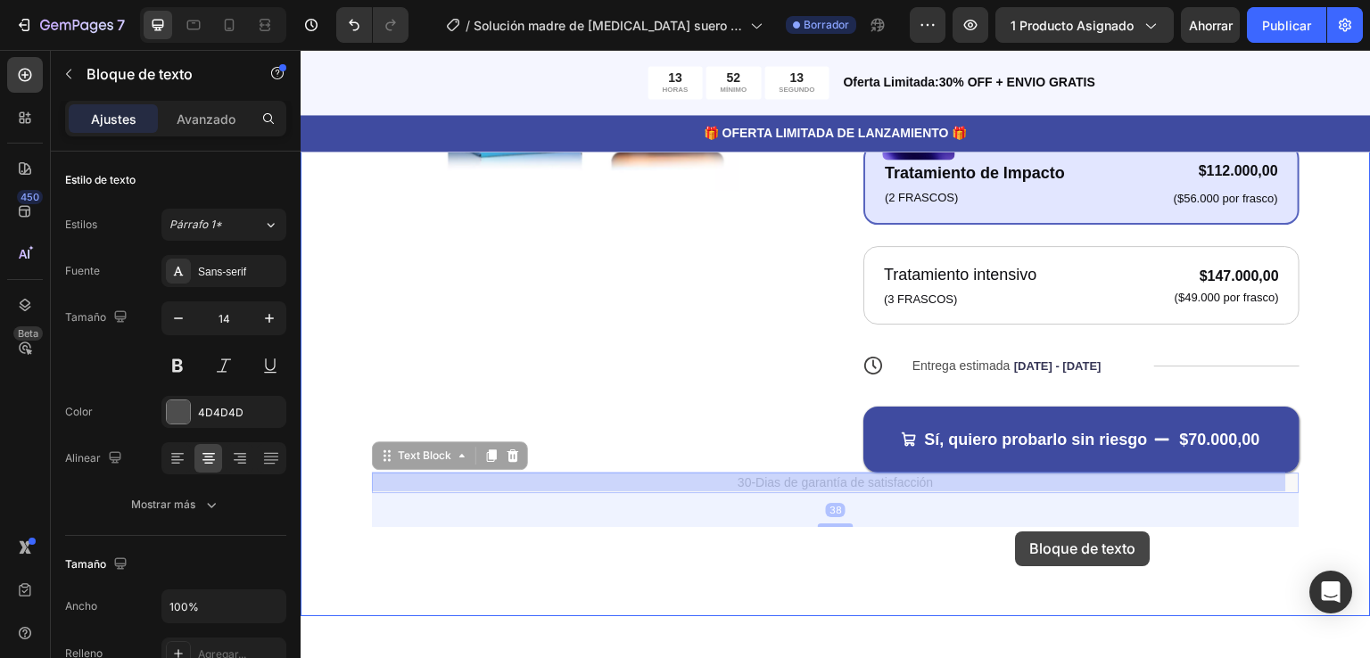
drag, startPoint x: 765, startPoint y: 567, endPoint x: 1016, endPoint y: 531, distance: 253.1
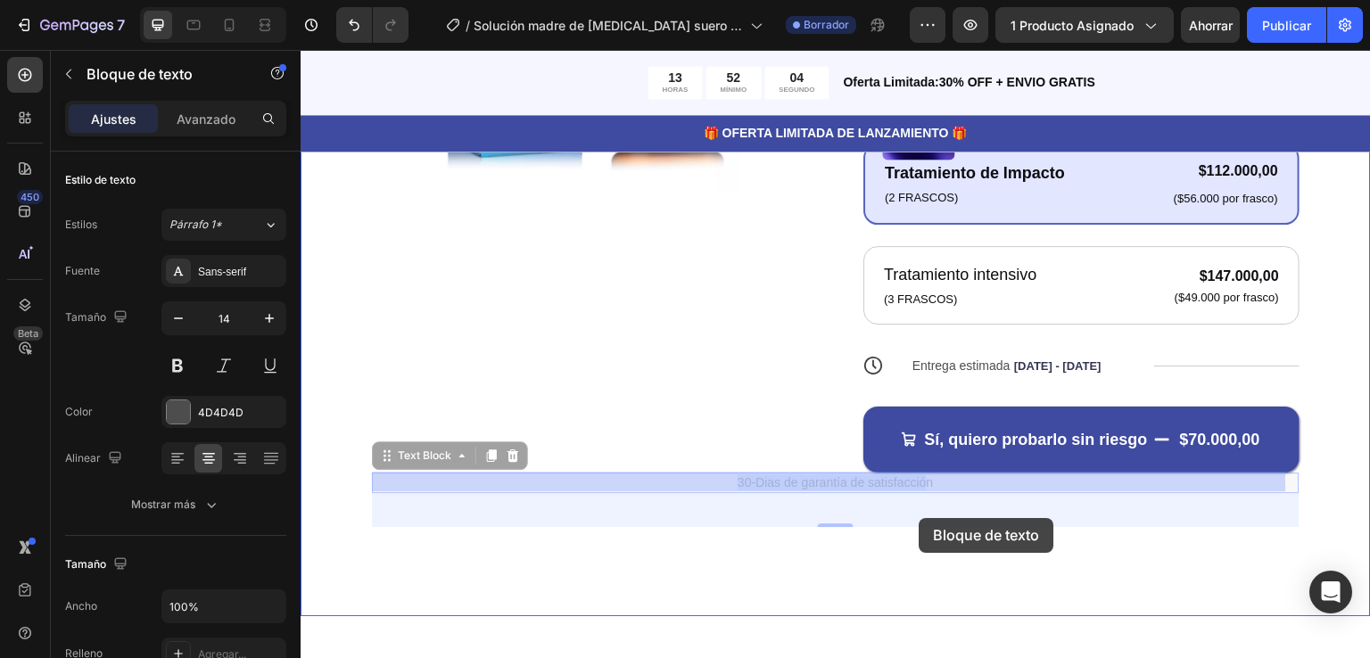
drag, startPoint x: 371, startPoint y: 476, endPoint x: 922, endPoint y: 518, distance: 552.7
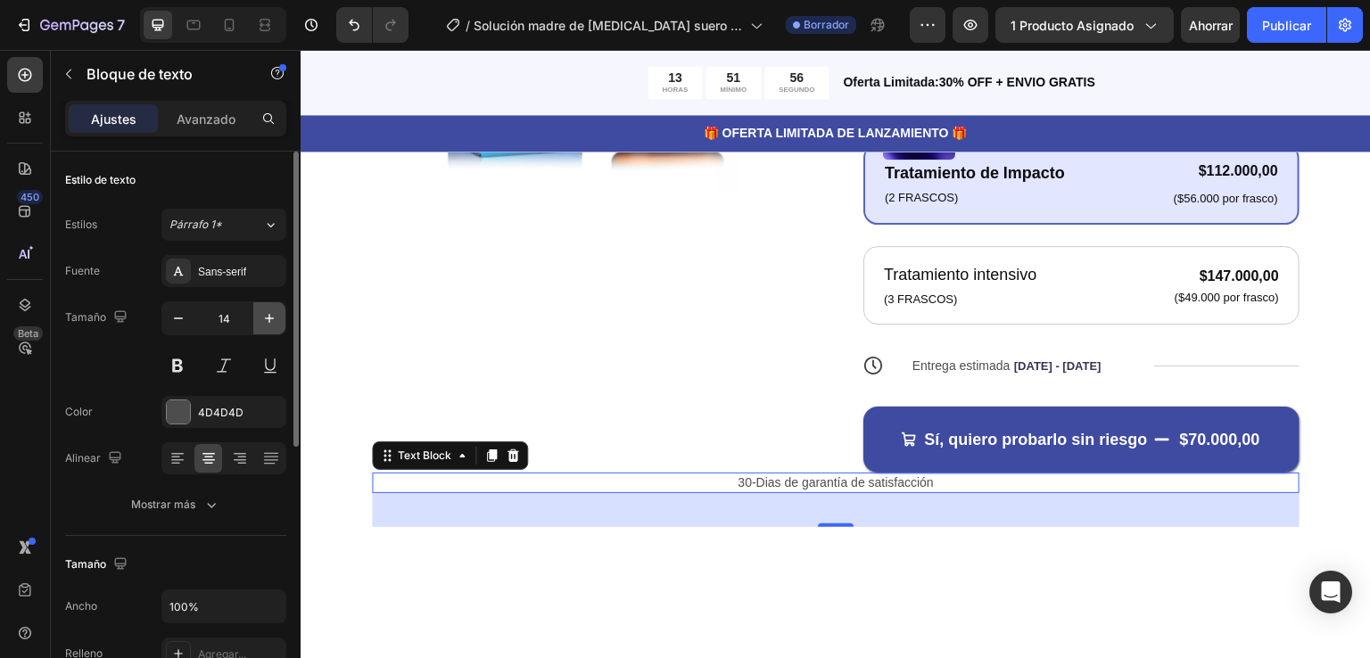
click at [270, 314] on icon "button" at bounding box center [269, 318] width 18 height 18
type input "16"
click at [207, 453] on icon at bounding box center [208, 454] width 12 height 2
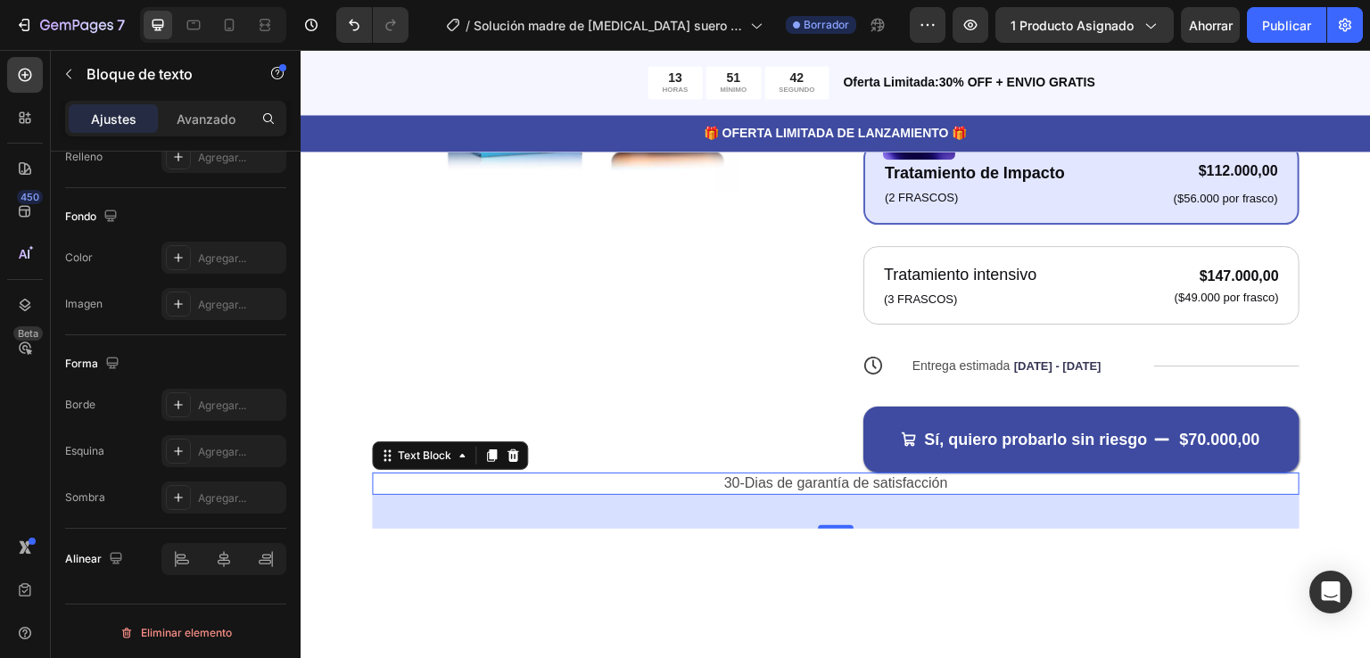
scroll to position [0, 0]
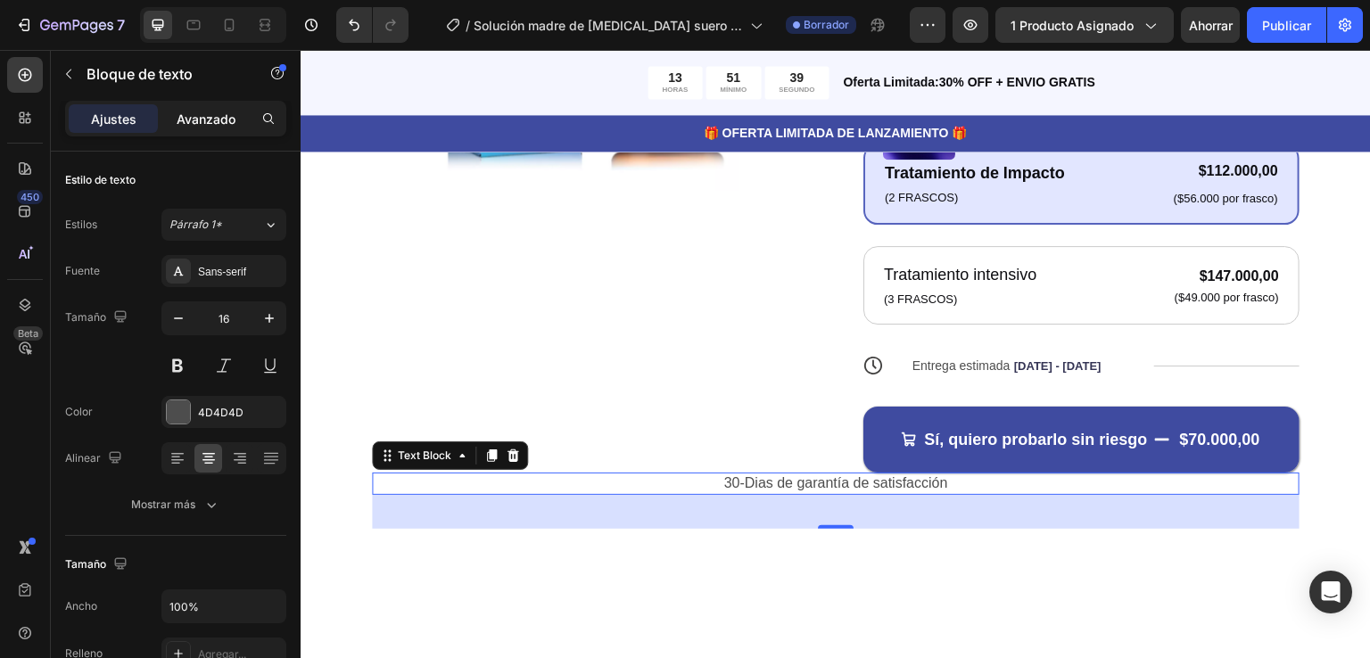
click at [217, 119] on font "Avanzado" at bounding box center [206, 118] width 59 height 15
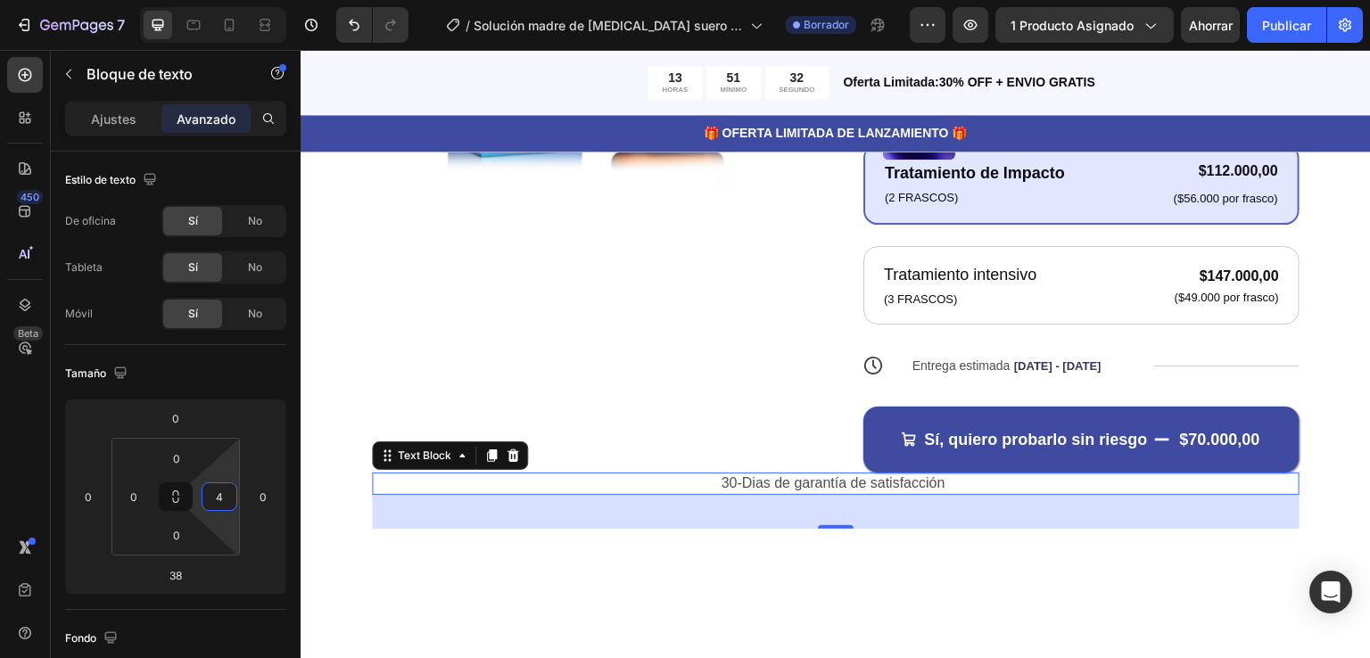
type input "0"
drag, startPoint x: 238, startPoint y: 494, endPoint x: 240, endPoint y: 504, distance: 10.0
click at [240, 0] on html "7 Version history / Solución madre de [MEDICAL_DATA] [PERSON_NAME] antiarrugas …" at bounding box center [685, 0] width 1370 height 0
click at [239, 496] on icon at bounding box center [176, 498] width 128 height 118
drag, startPoint x: 239, startPoint y: 496, endPoint x: 259, endPoint y: 495, distance: 19.6
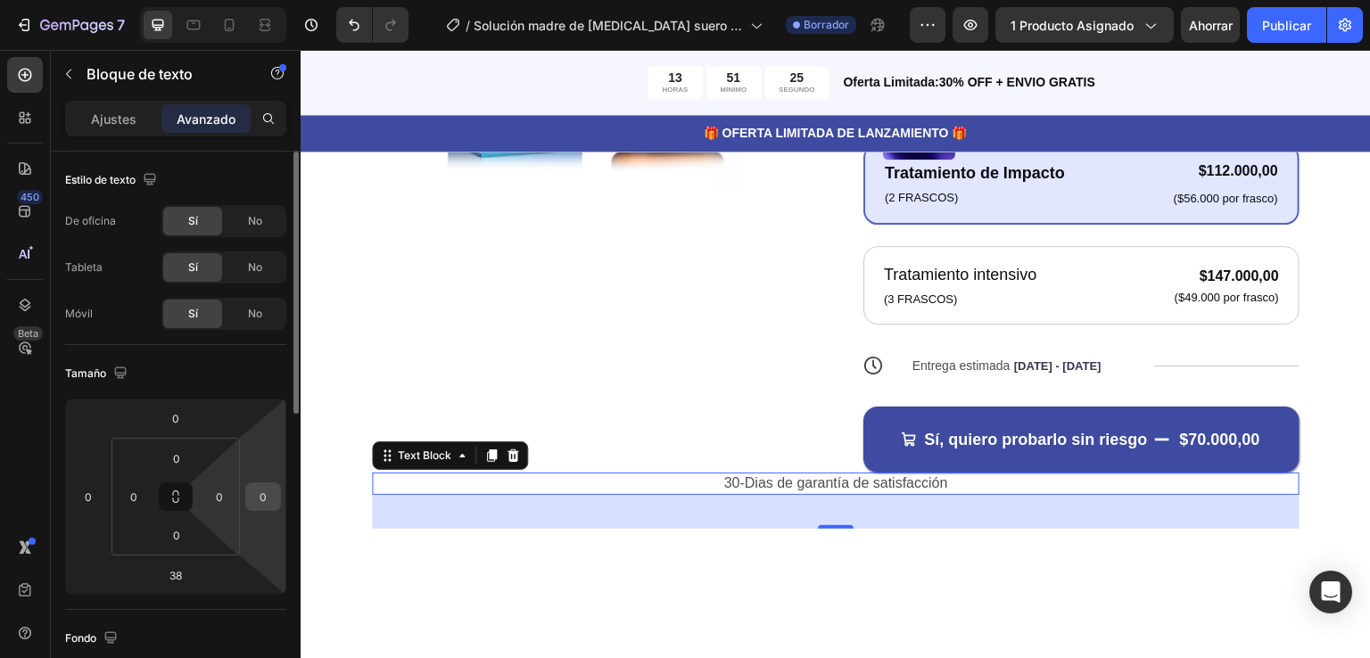
click at [259, 495] on div "0 0 38 0 0 0 0 0" at bounding box center [175, 497] width 221 height 196
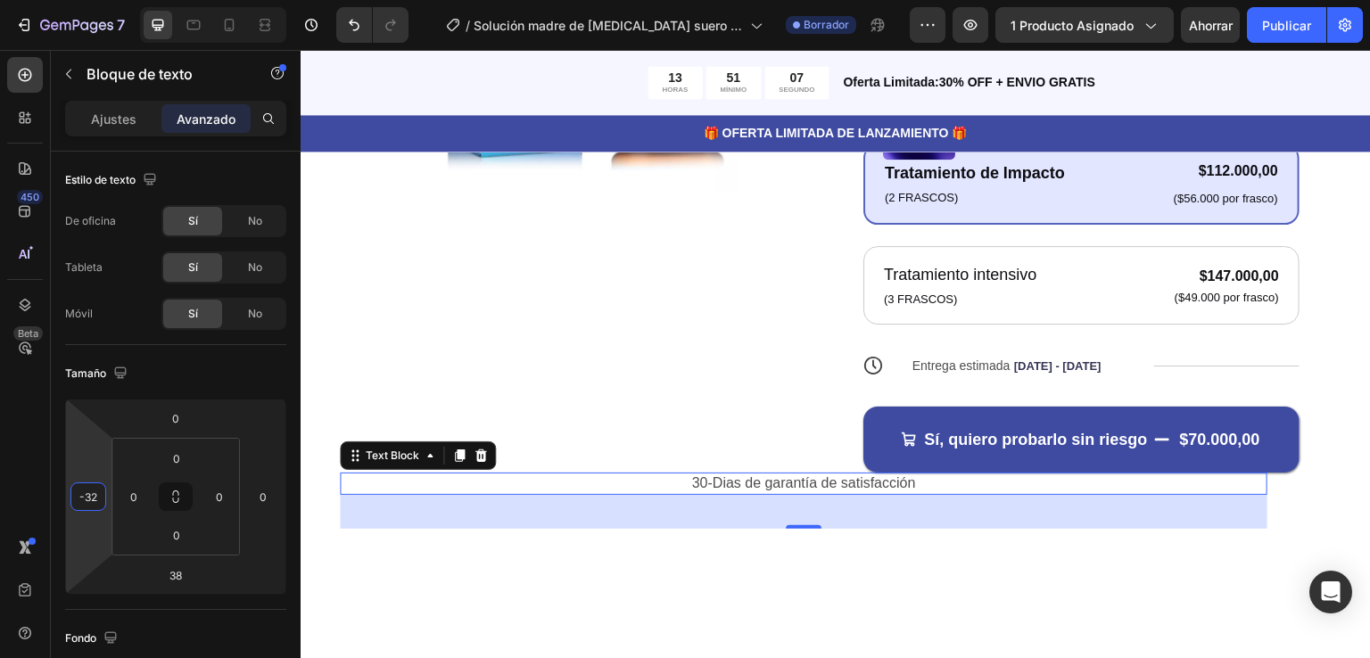
type input "-30"
drag, startPoint x: 110, startPoint y: 490, endPoint x: 0, endPoint y: 498, distance: 110.0
click at [4, 0] on html "7 Version history / Solución madre de [MEDICAL_DATA] [PERSON_NAME] antiarrugas …" at bounding box center [685, 0] width 1370 height 0
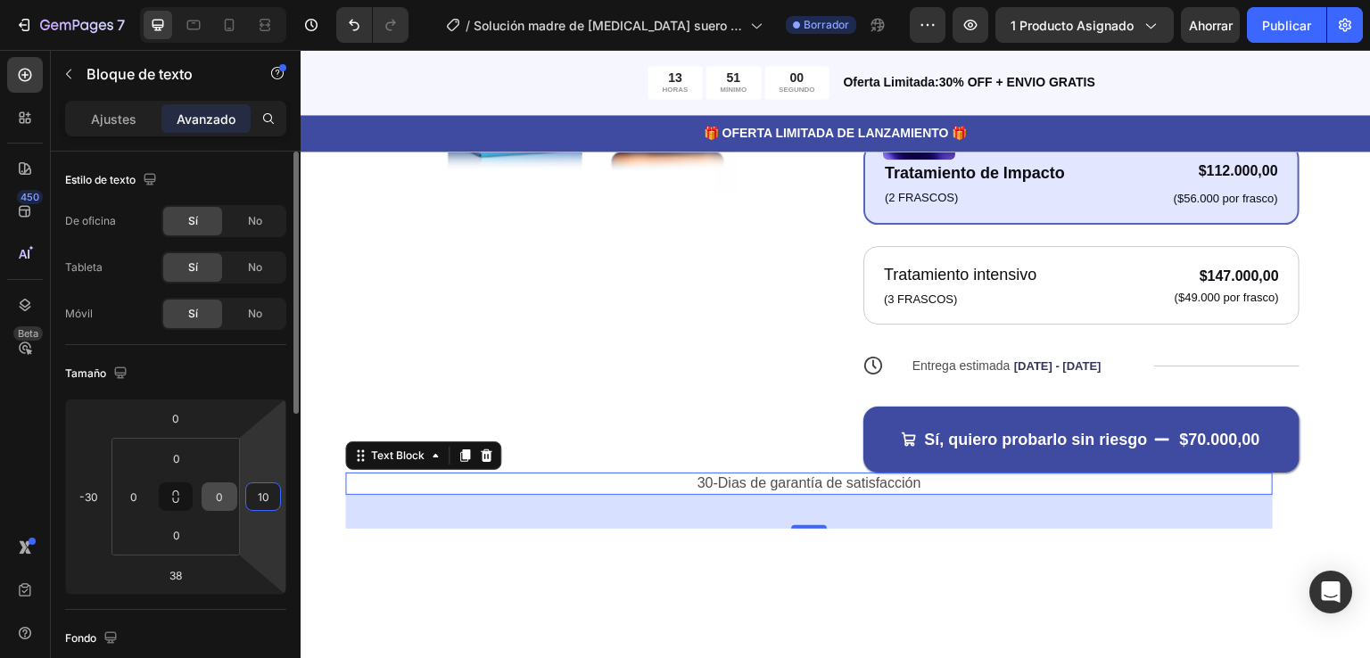
drag, startPoint x: 241, startPoint y: 511, endPoint x: 201, endPoint y: 502, distance: 41.1
click at [206, 0] on html "7 Version history / Solución madre de [MEDICAL_DATA] [PERSON_NAME] antiarrugas …" at bounding box center [685, 0] width 1370 height 0
drag, startPoint x: 238, startPoint y: 493, endPoint x: 274, endPoint y: 496, distance: 35.8
click at [274, 0] on html "7 Version history / Solución madre de botox suero antiarrugas Borrador Avance 1…" at bounding box center [685, 0] width 1370 height 0
drag, startPoint x: 282, startPoint y: 494, endPoint x: 209, endPoint y: 491, distance: 73.2
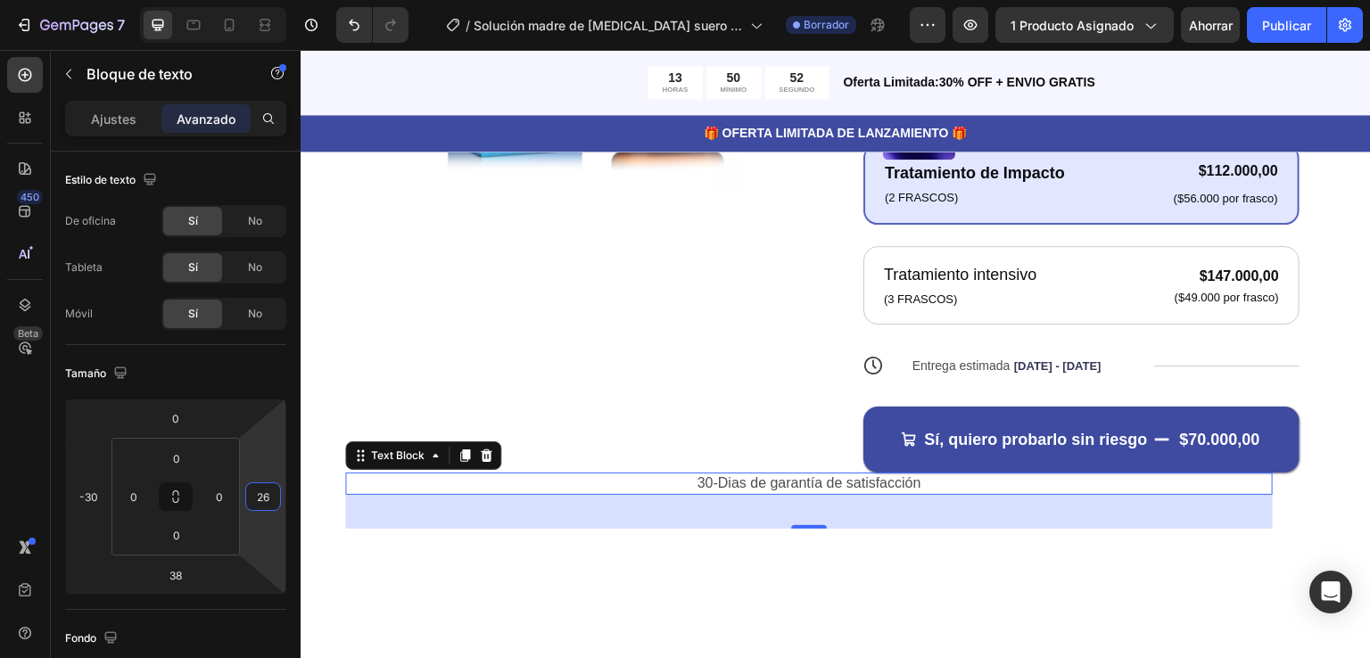
click at [209, 0] on html "7 Version history / Solución madre de botox suero antiarrugas Borrador Avance 1…" at bounding box center [685, 0] width 1370 height 0
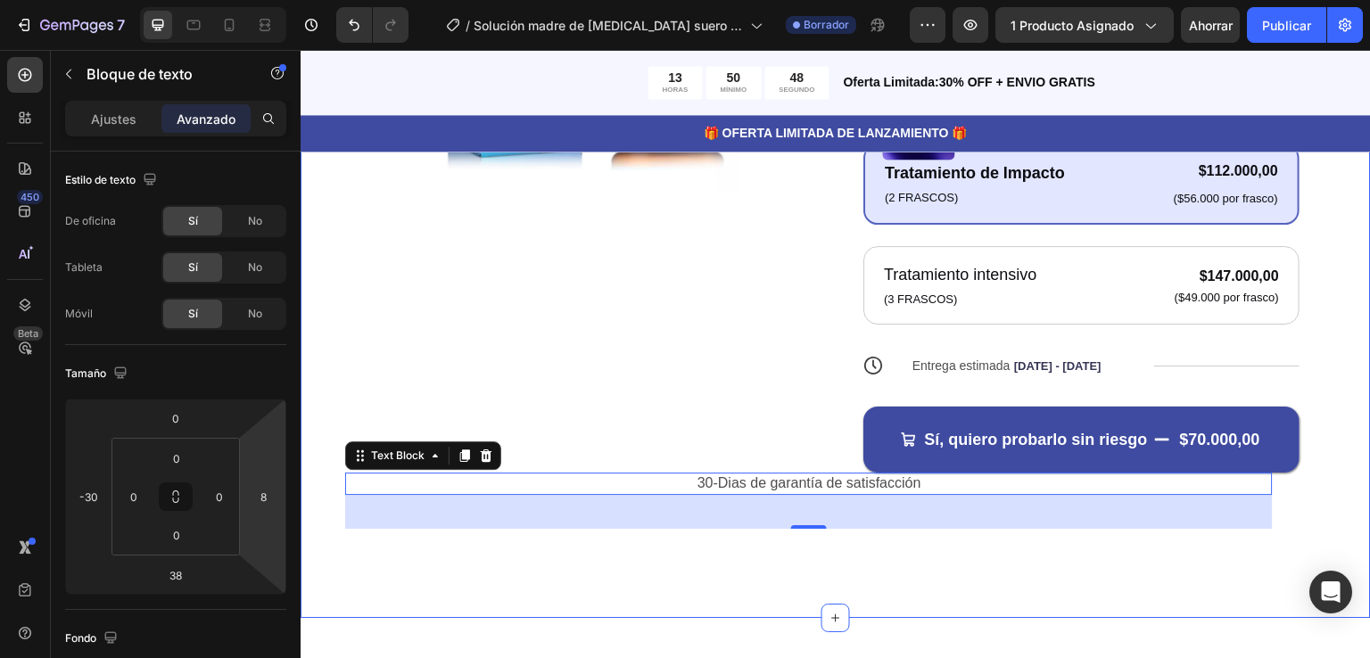
drag, startPoint x: 540, startPoint y: 543, endPoint x: 303, endPoint y: 502, distance: 240.7
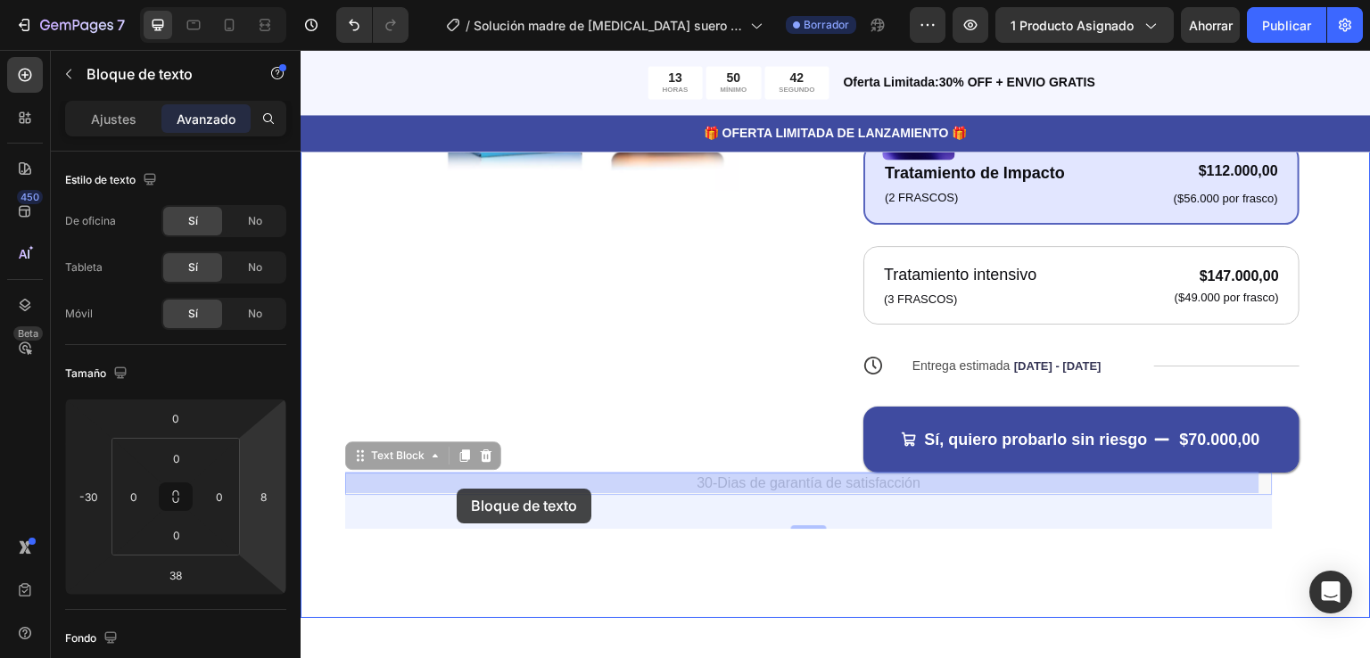
drag, startPoint x: 346, startPoint y: 480, endPoint x: 457, endPoint y: 489, distance: 110.9
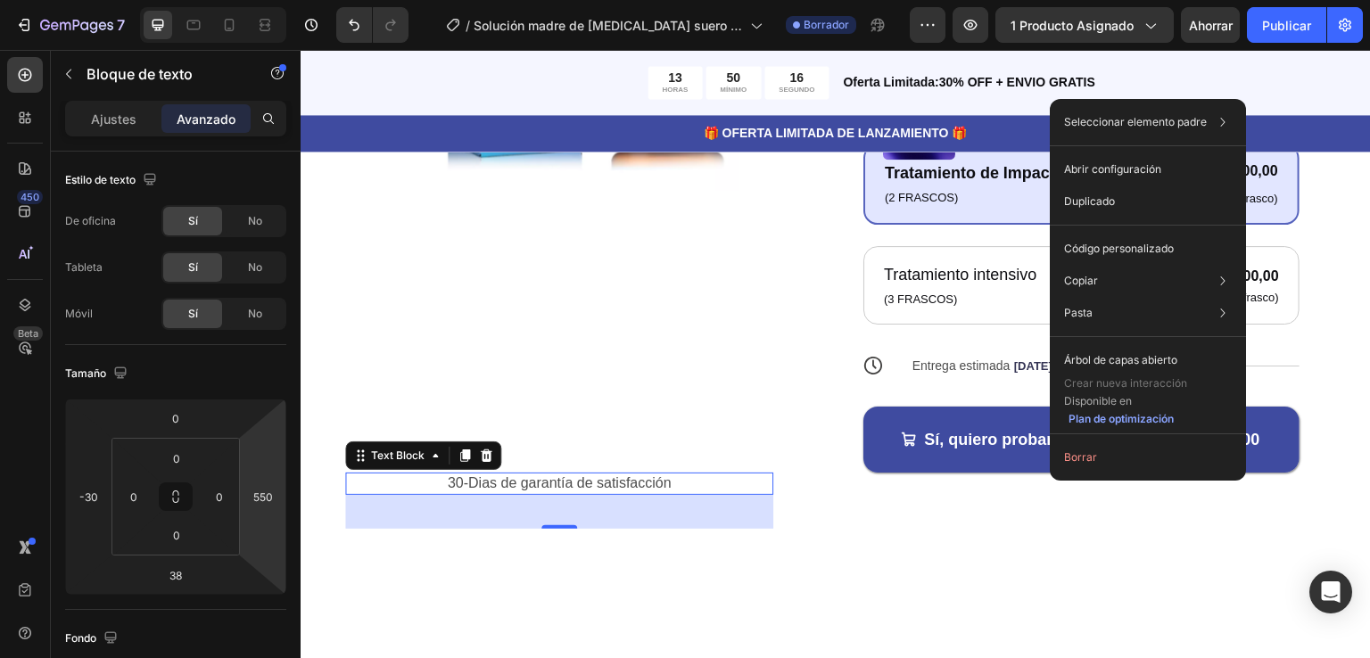
type input "528"
click at [629, 216] on div "Product Images" at bounding box center [590, 118] width 436 height 780
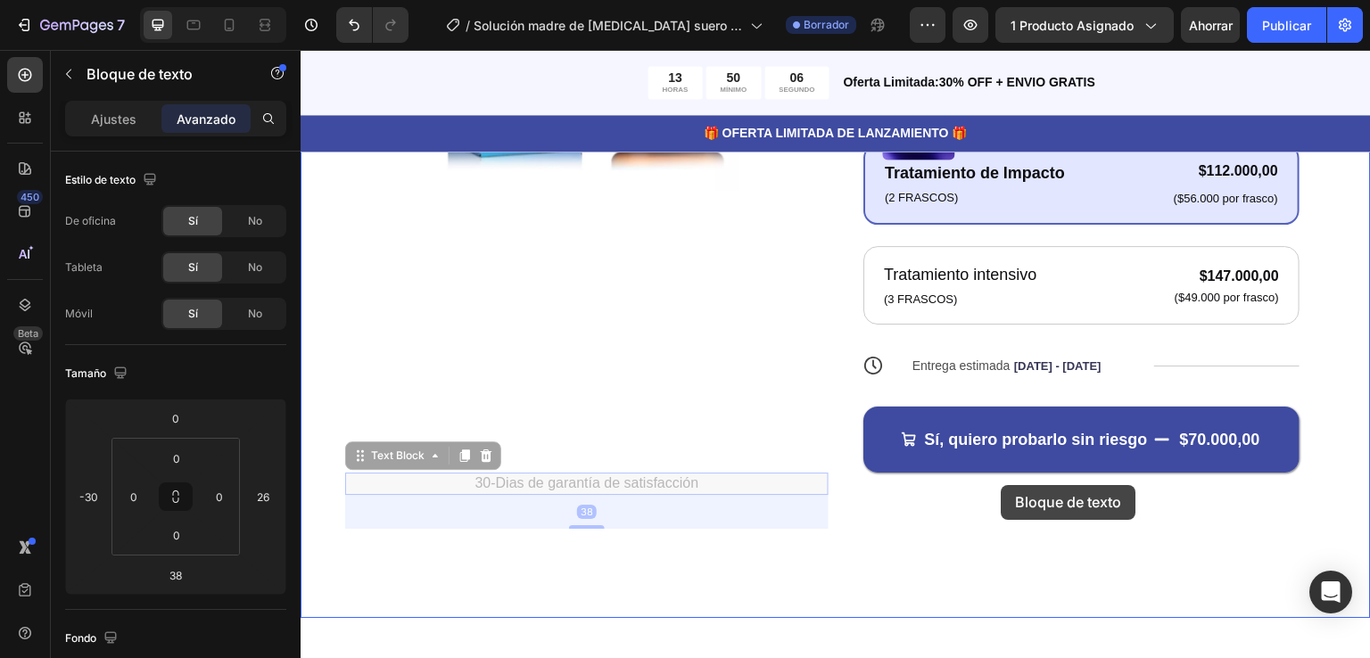
drag, startPoint x: 604, startPoint y: 479, endPoint x: 1001, endPoint y: 485, distance: 397.8
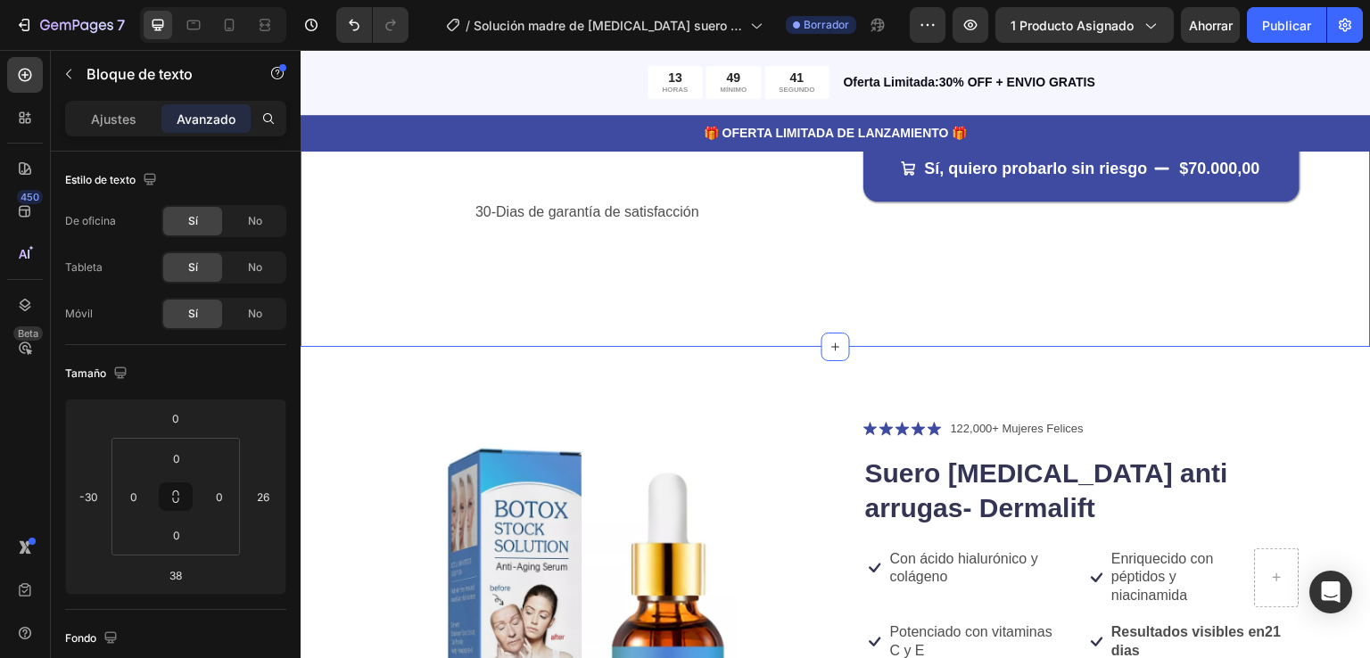
scroll to position [745, 0]
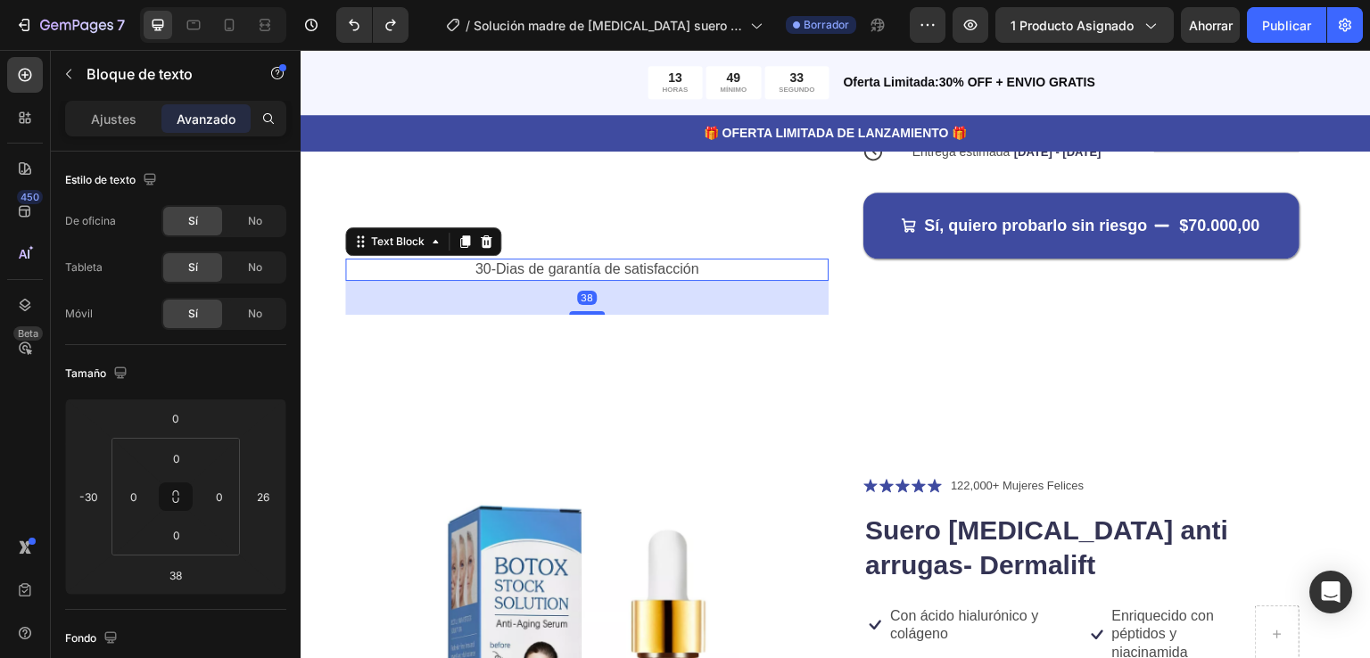
click at [579, 295] on p "30-Dias de garantía de satisfacción" at bounding box center [587, 304] width 480 height 19
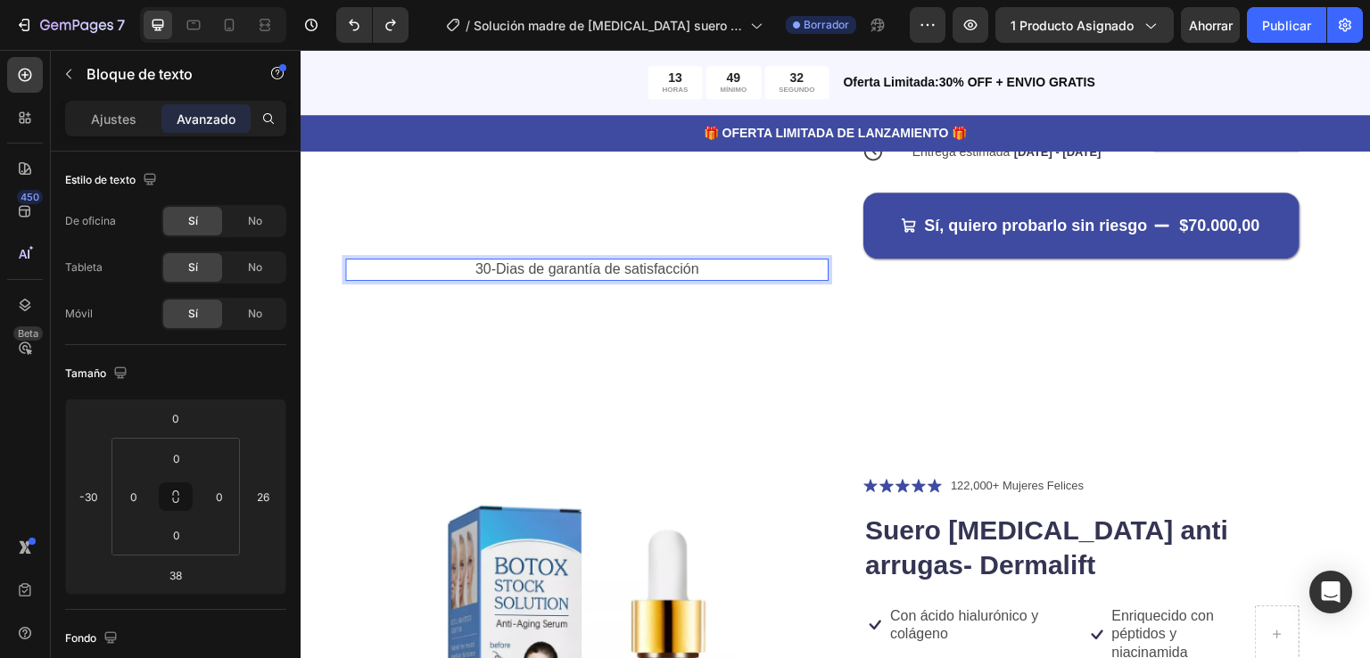
click at [737, 295] on p "30-Dias de garantía de satisfacción" at bounding box center [587, 304] width 480 height 19
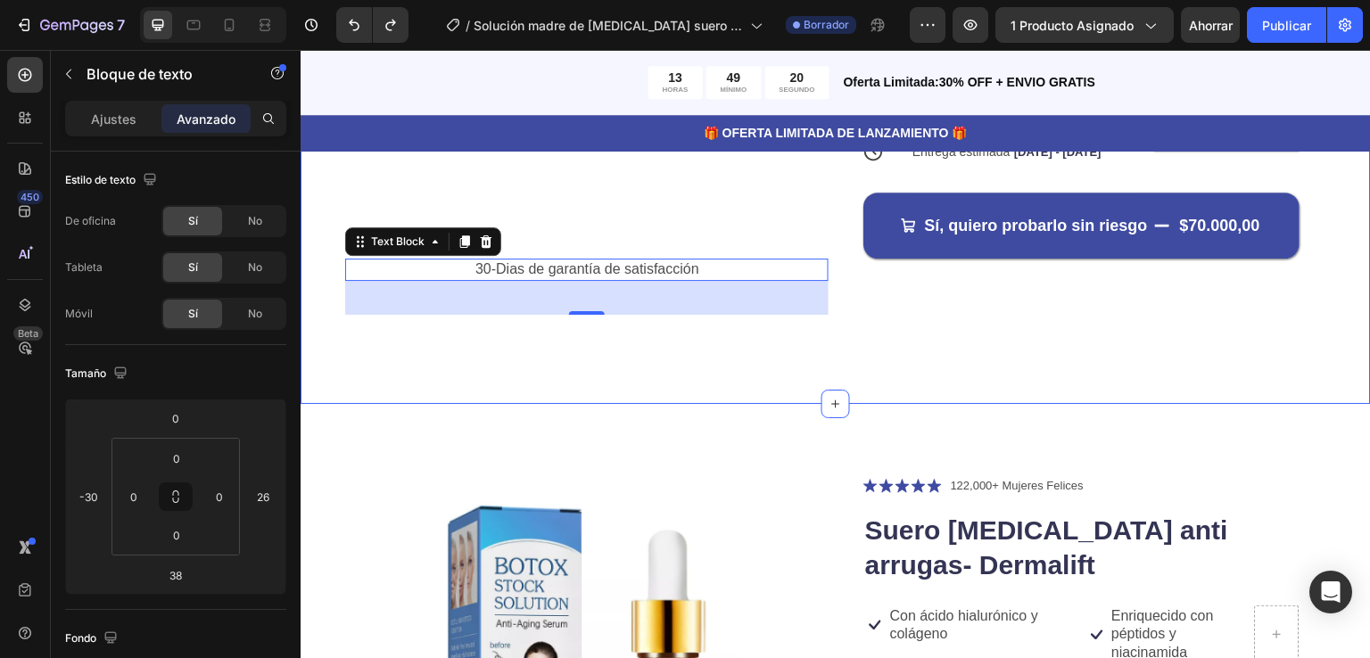
drag, startPoint x: 440, startPoint y: 511, endPoint x: 733, endPoint y: 340, distance: 339.7
click at [268, 0] on html "7 Version history / Solución madre de botox suero antiarrugas Borrador Avance 1…" at bounding box center [685, 0] width 1370 height 0
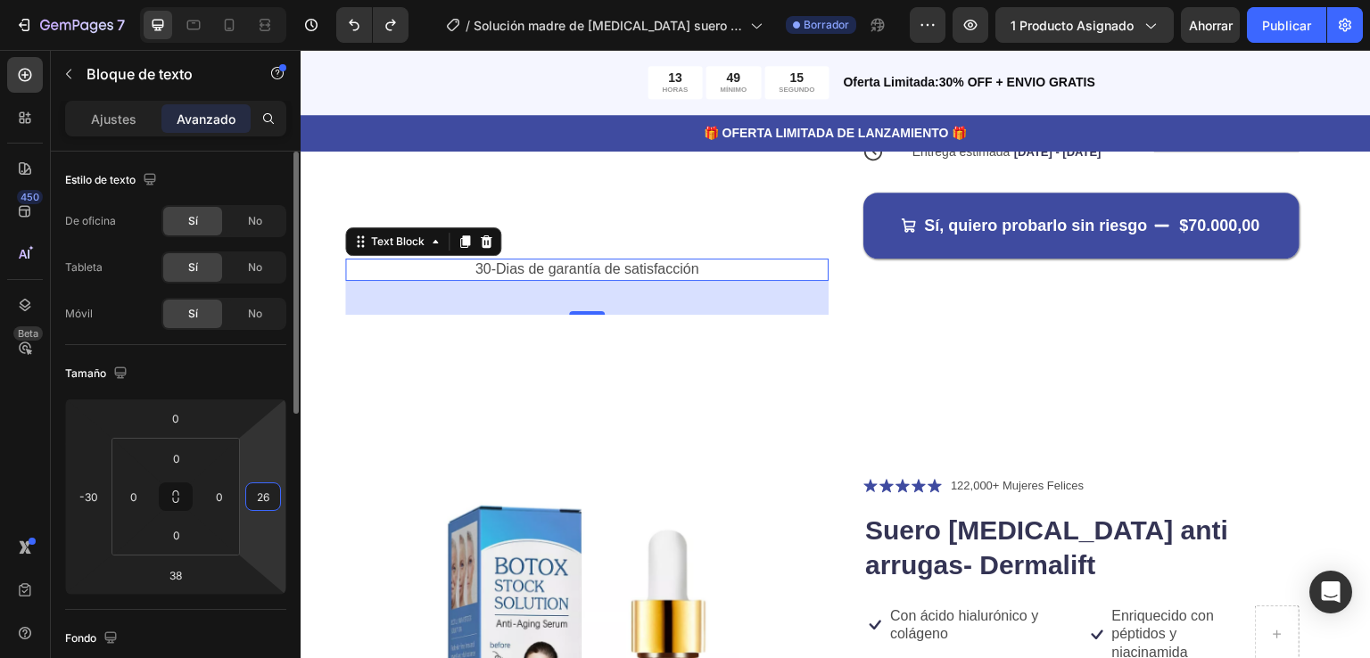
click at [272, 500] on input "26" at bounding box center [263, 496] width 27 height 27
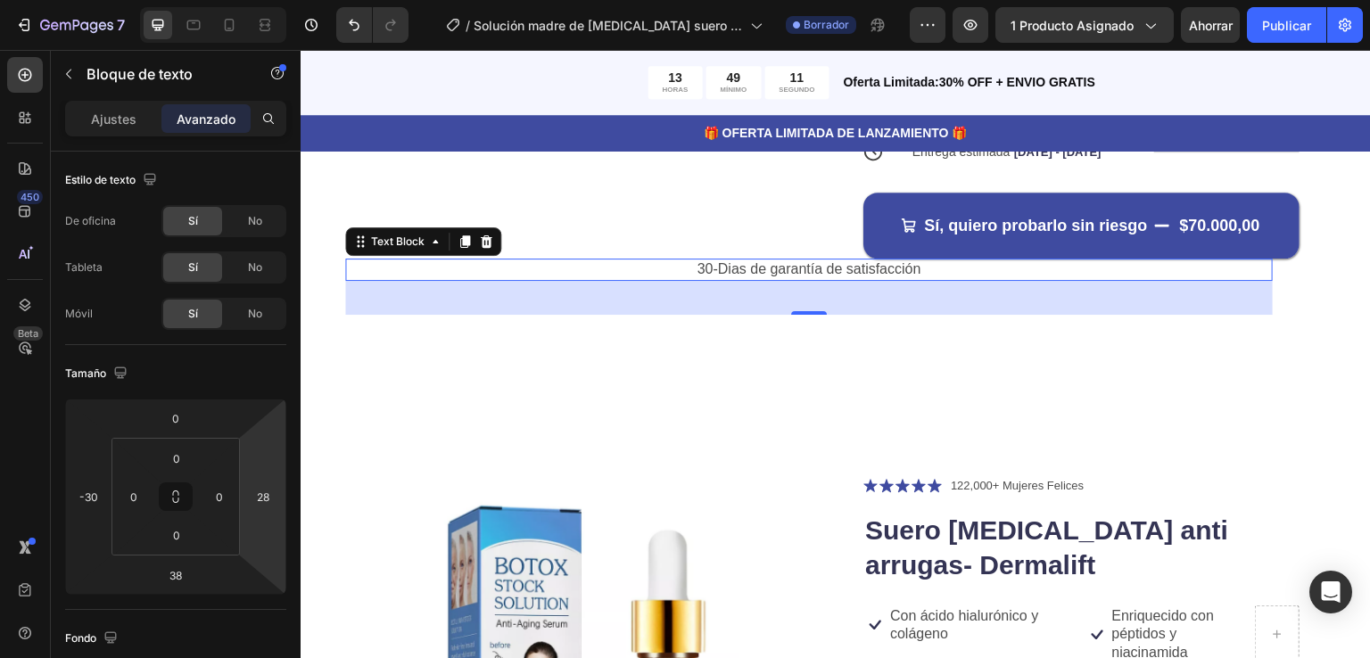
type input "30"
drag, startPoint x: 240, startPoint y: 506, endPoint x: 285, endPoint y: 504, distance: 45.5
click at [285, 0] on html "7 Version history / Solución madre de botox suero antiarrugas Borrador Avance 1…" at bounding box center [685, 0] width 1370 height 0
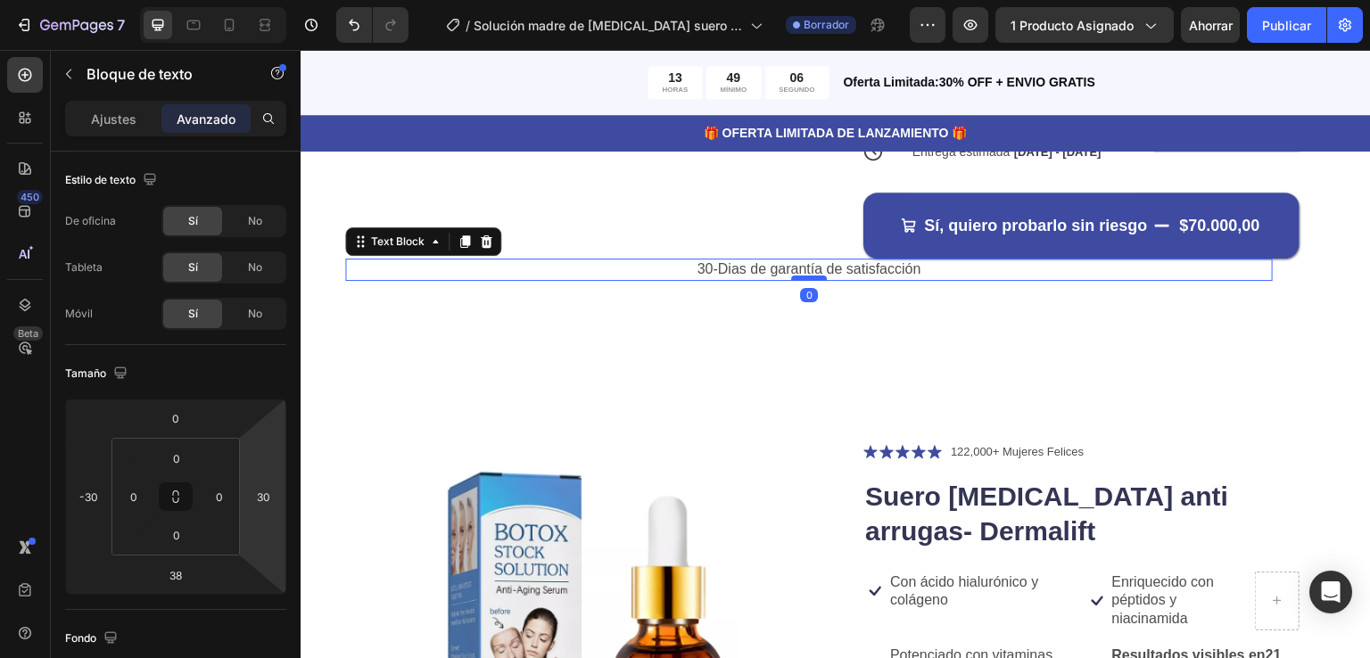
drag, startPoint x: 801, startPoint y: 309, endPoint x: 816, endPoint y: 273, distance: 39.6
click at [816, 310] on div at bounding box center [809, 312] width 36 height 5
type input "0"
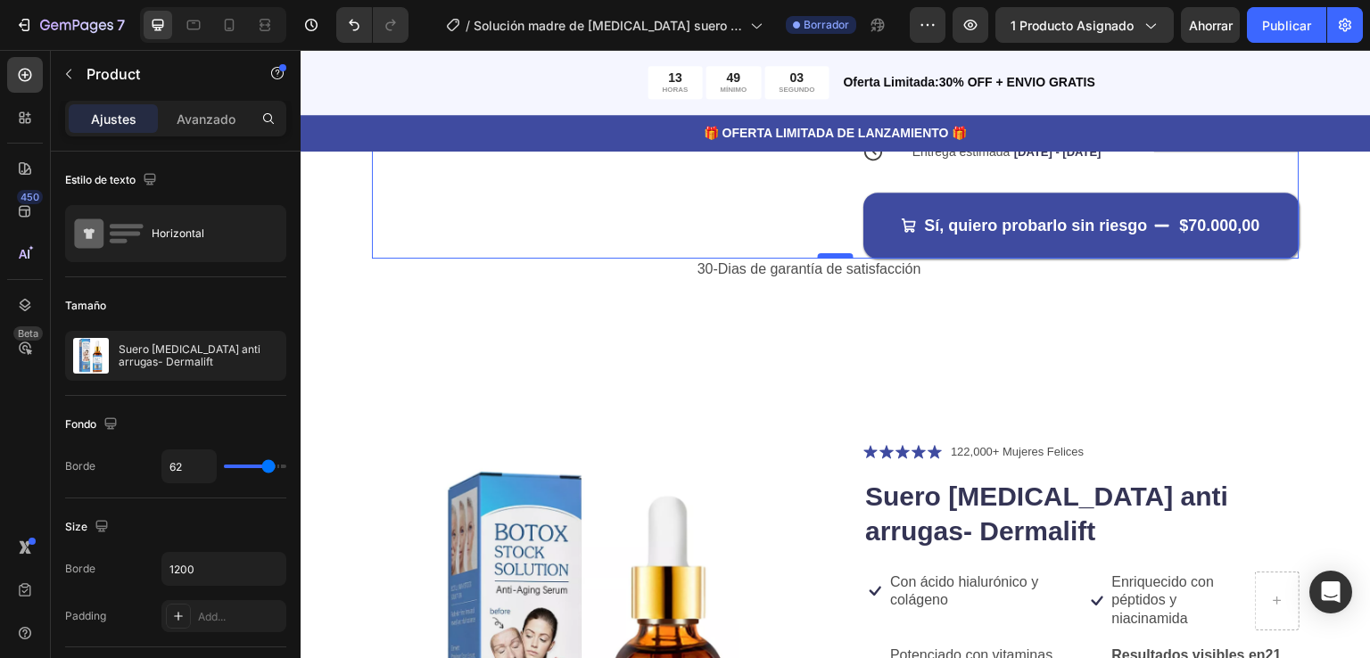
drag, startPoint x: 804, startPoint y: 255, endPoint x: 828, endPoint y: 255, distance: 24.1
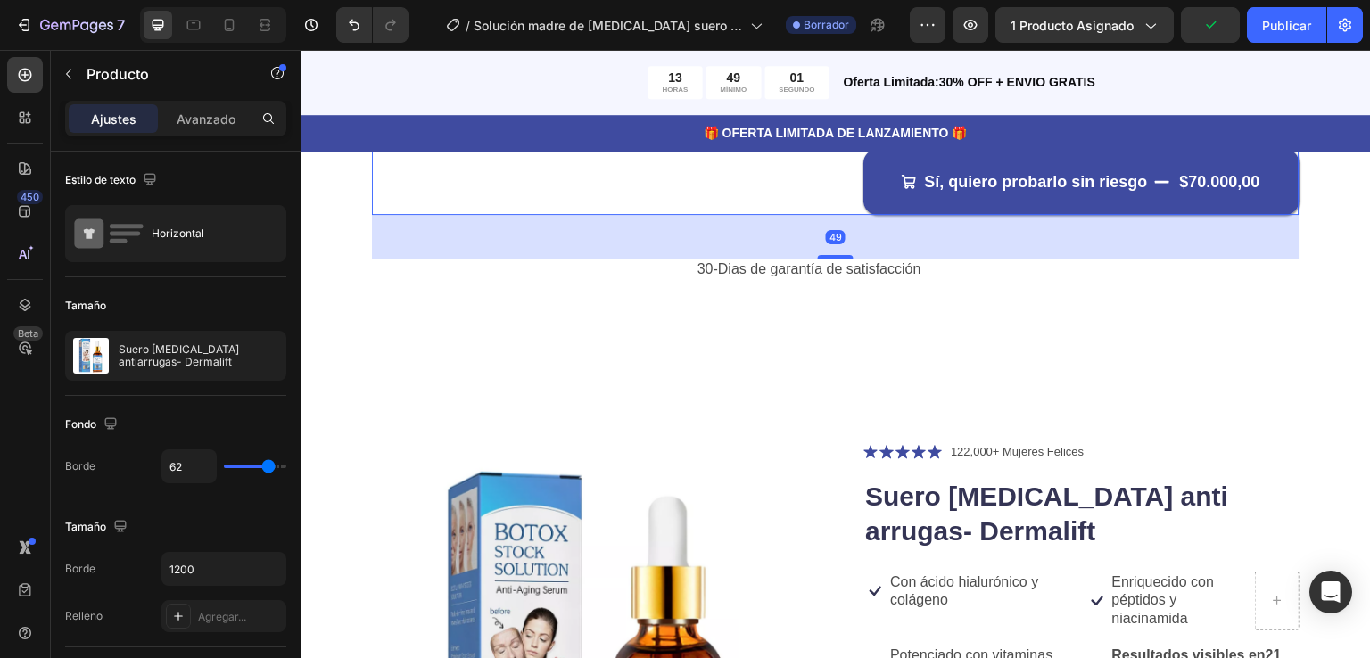
scroll to position [790, 0]
drag, startPoint x: 828, startPoint y: 255, endPoint x: 829, endPoint y: 300, distance: 44.6
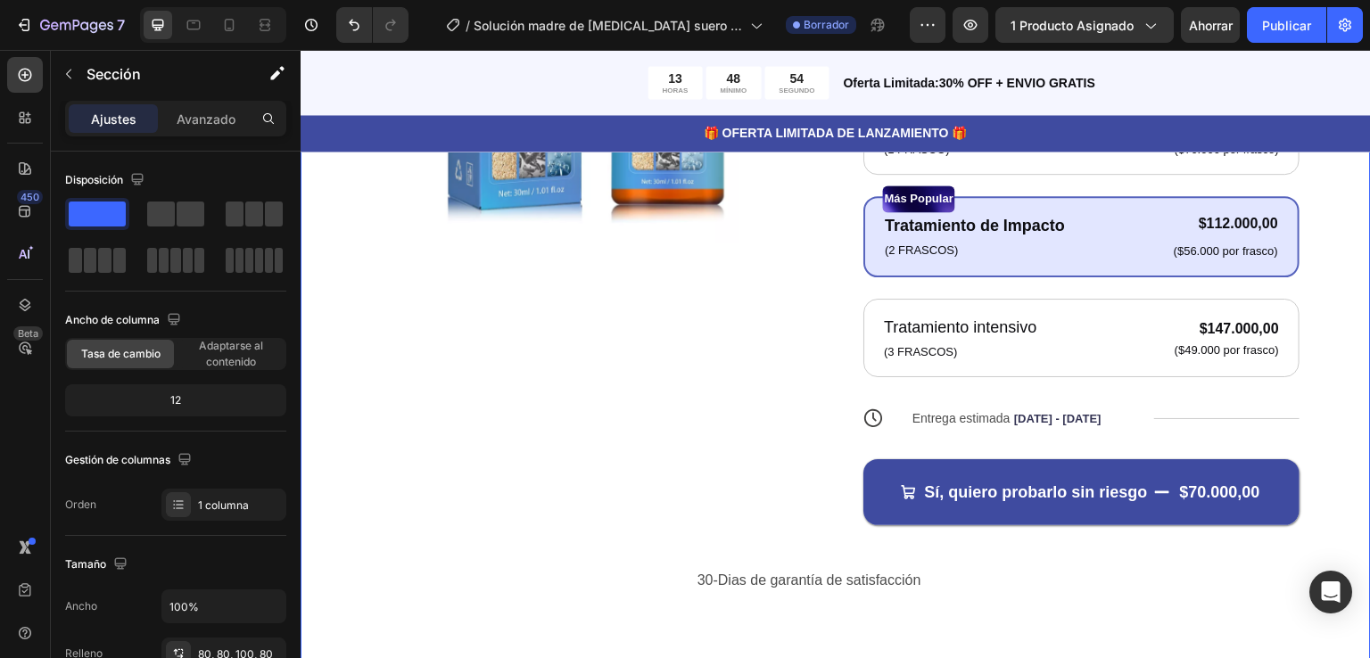
scroll to position [701, 0]
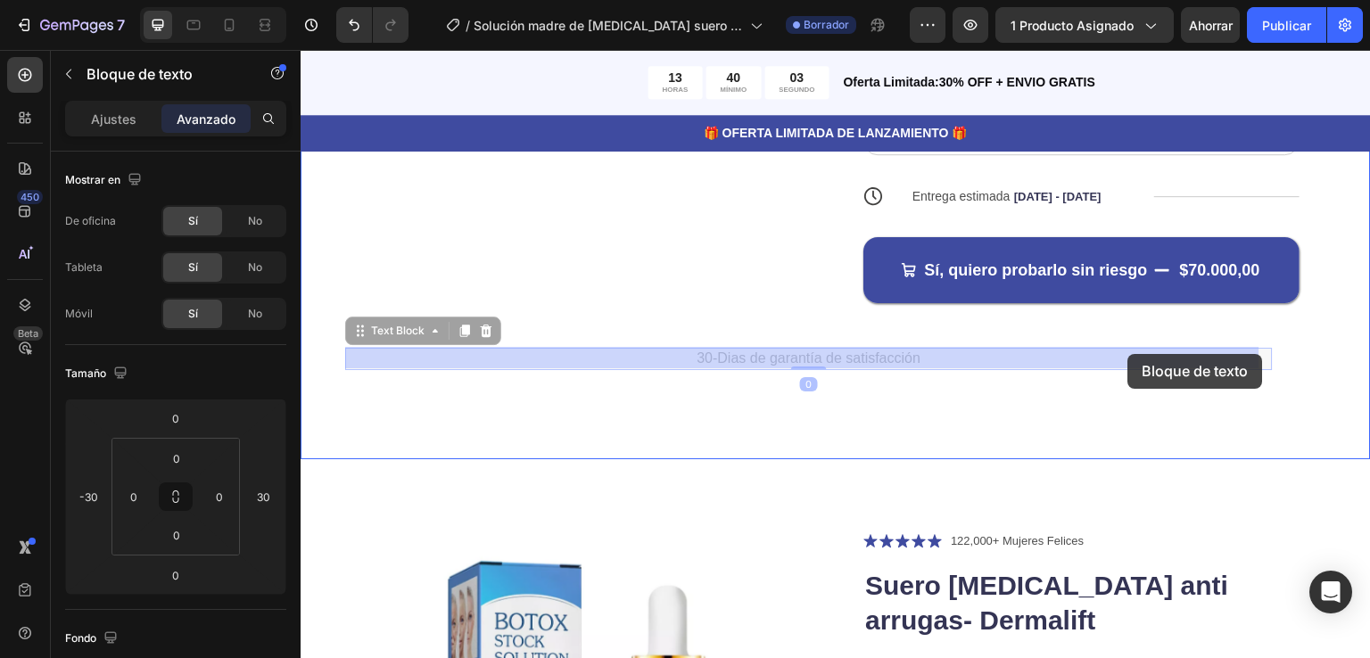
drag, startPoint x: 1257, startPoint y: 349, endPoint x: 1128, endPoint y: 354, distance: 129.4
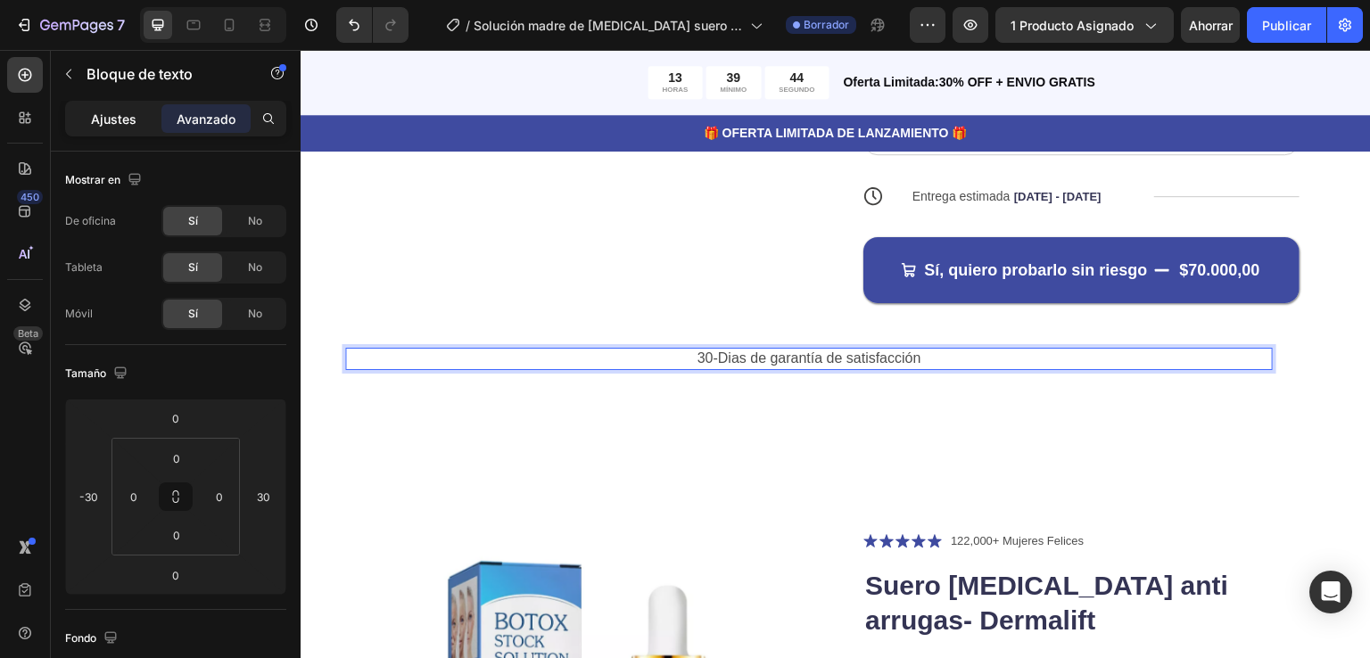
click at [125, 119] on font "Ajustes" at bounding box center [113, 118] width 45 height 15
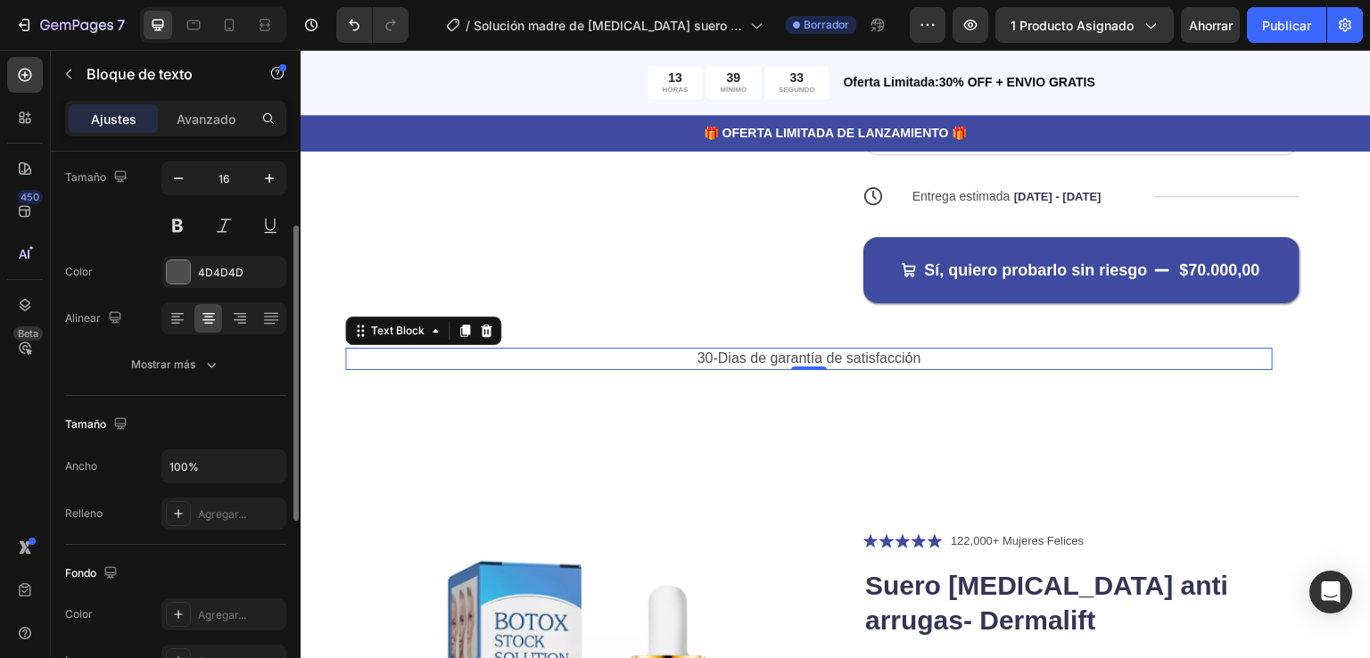
scroll to position [0, 0]
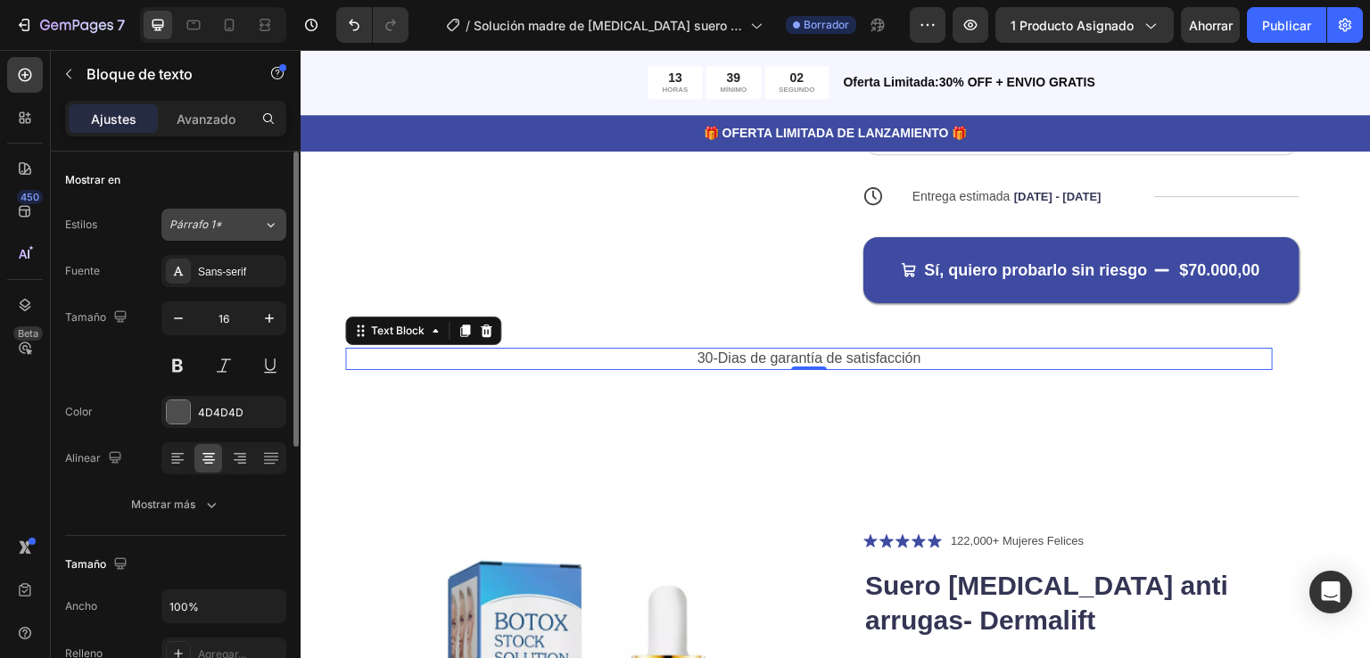
click at [273, 226] on icon at bounding box center [270, 225] width 15 height 18
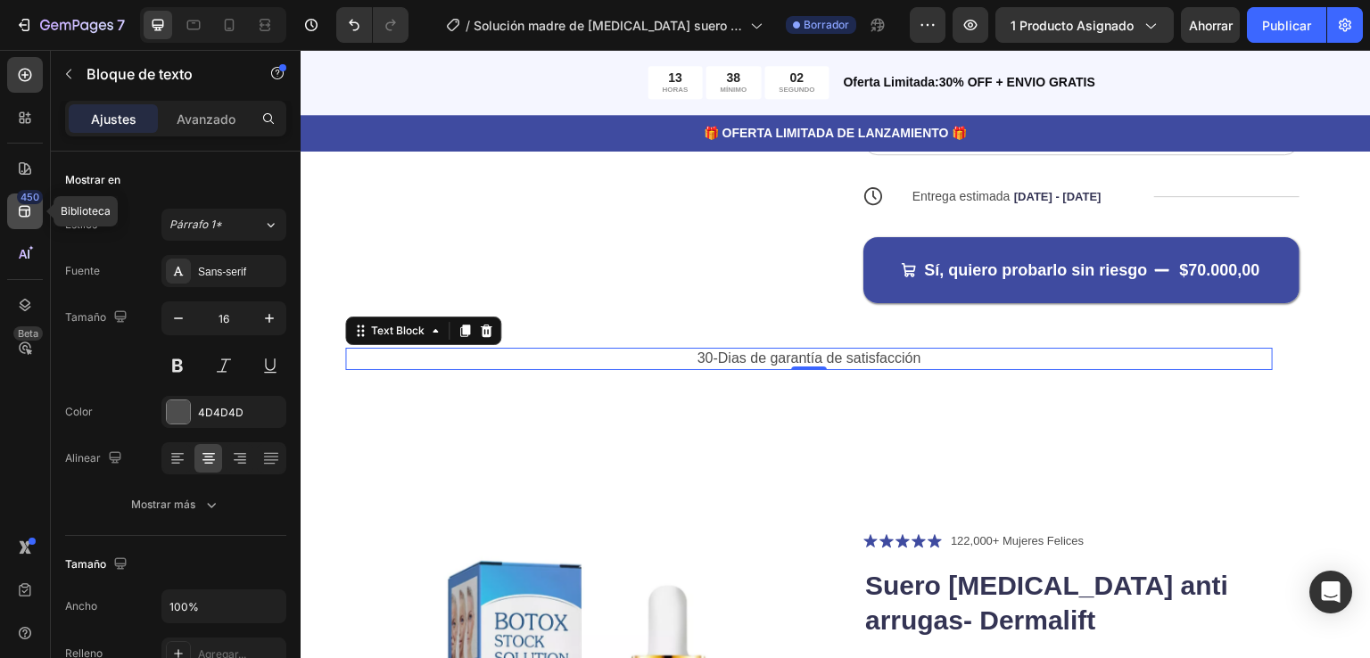
click at [29, 207] on icon at bounding box center [25, 211] width 18 height 18
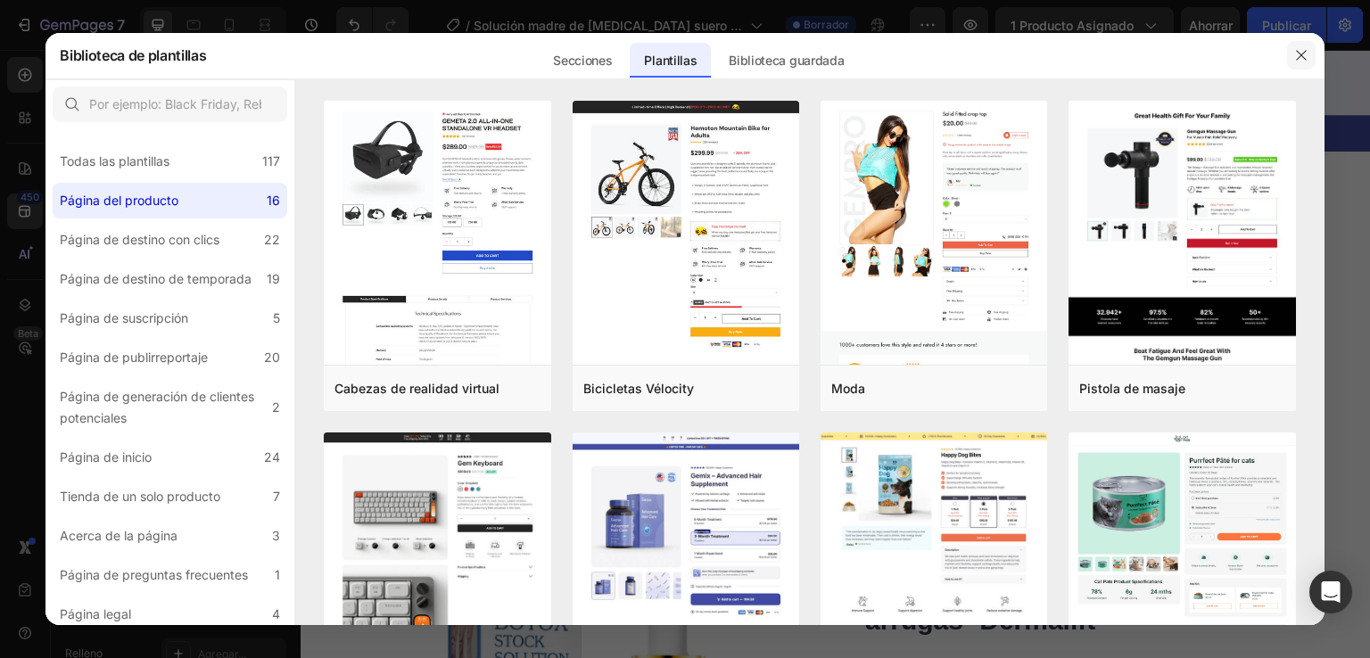
click at [1302, 55] on icon "button" at bounding box center [1301, 55] width 14 height 14
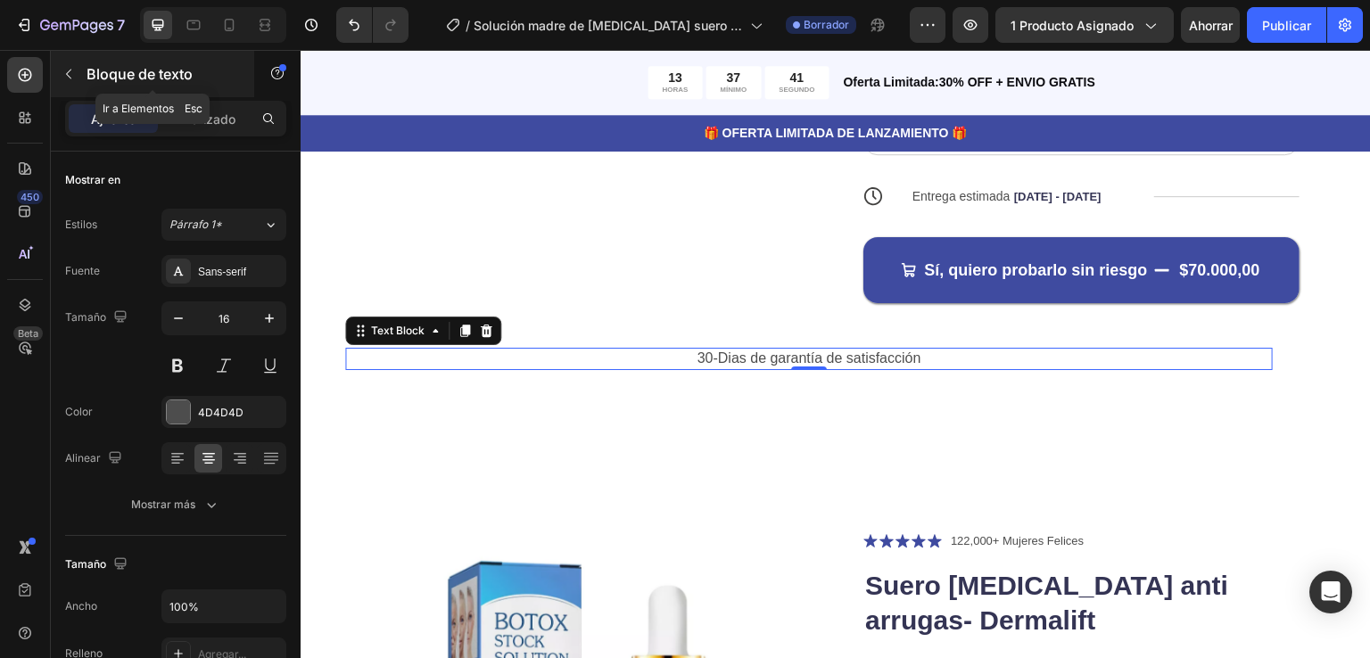
click at [207, 70] on p "Bloque de texto" at bounding box center [162, 73] width 152 height 21
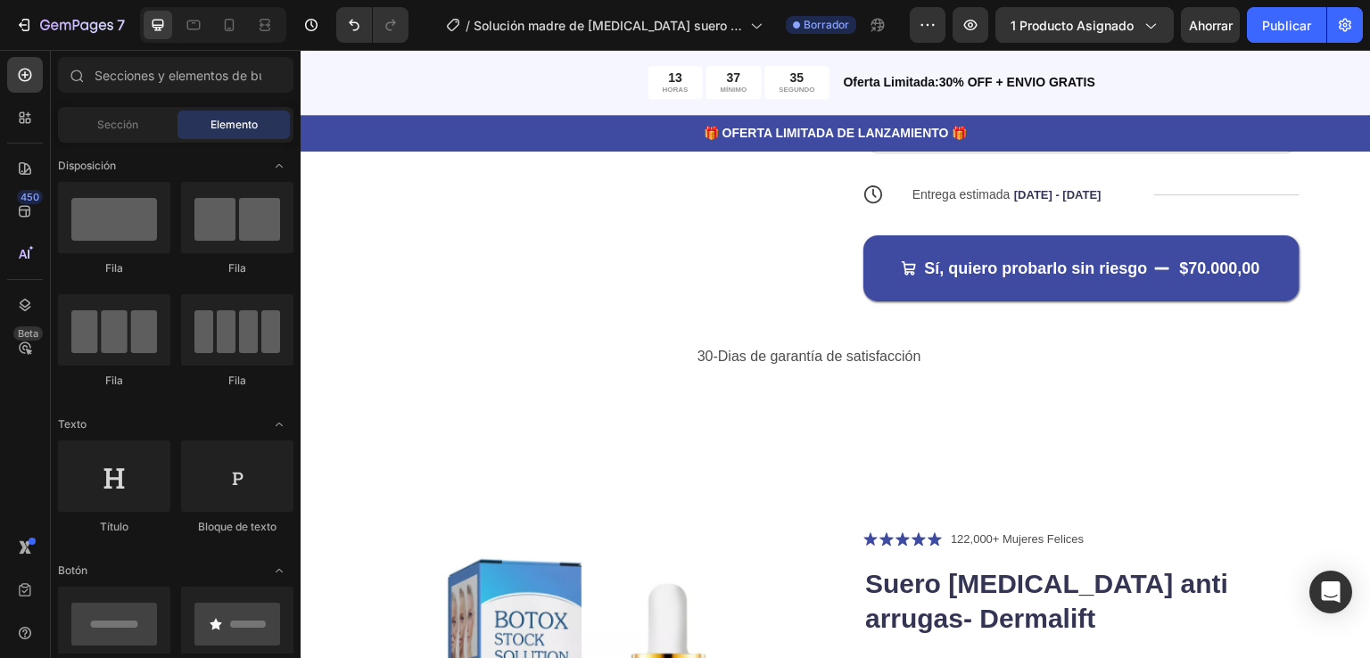
scroll to position [612, 0]
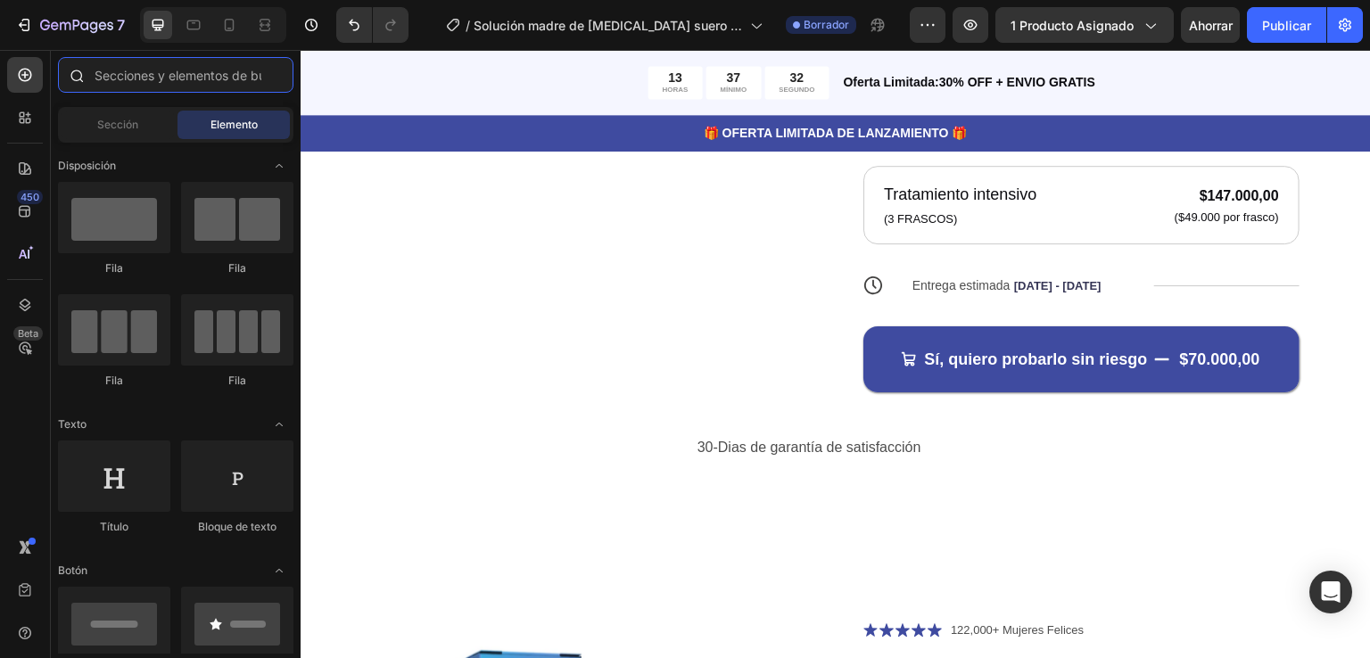
click at [180, 70] on input "text" at bounding box center [175, 75] width 235 height 36
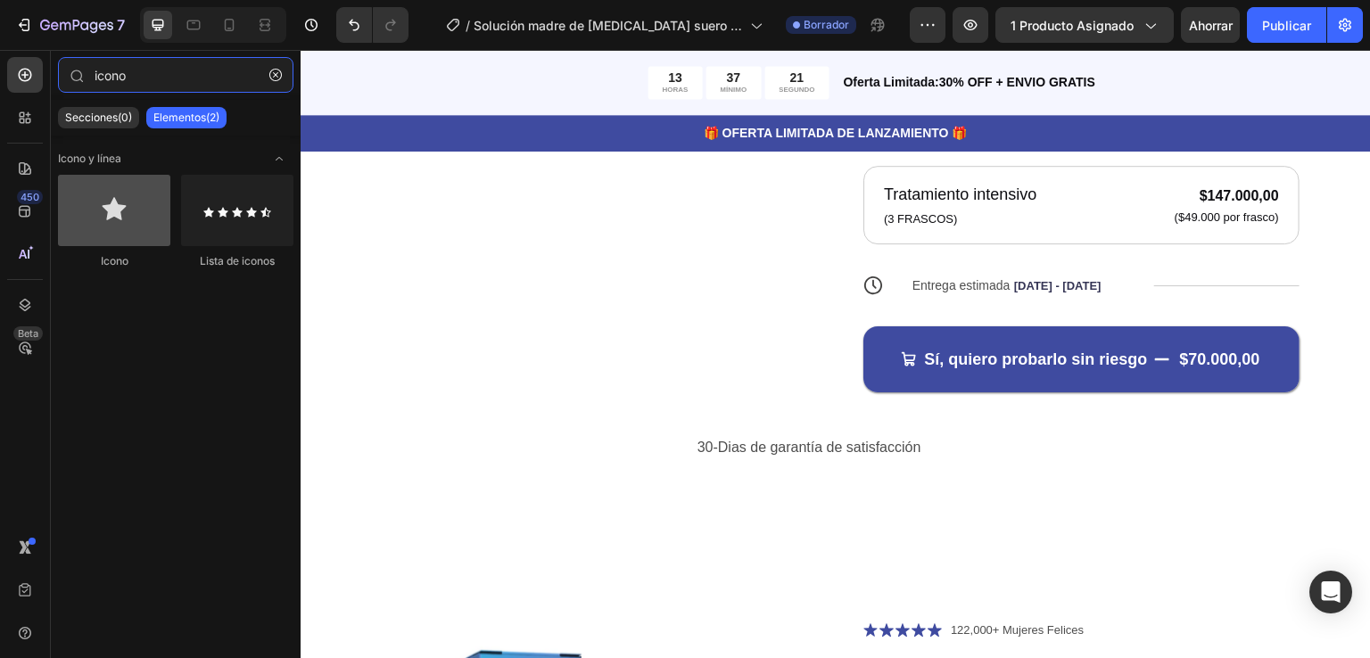
type input "icono"
click at [103, 210] on div at bounding box center [114, 210] width 112 height 71
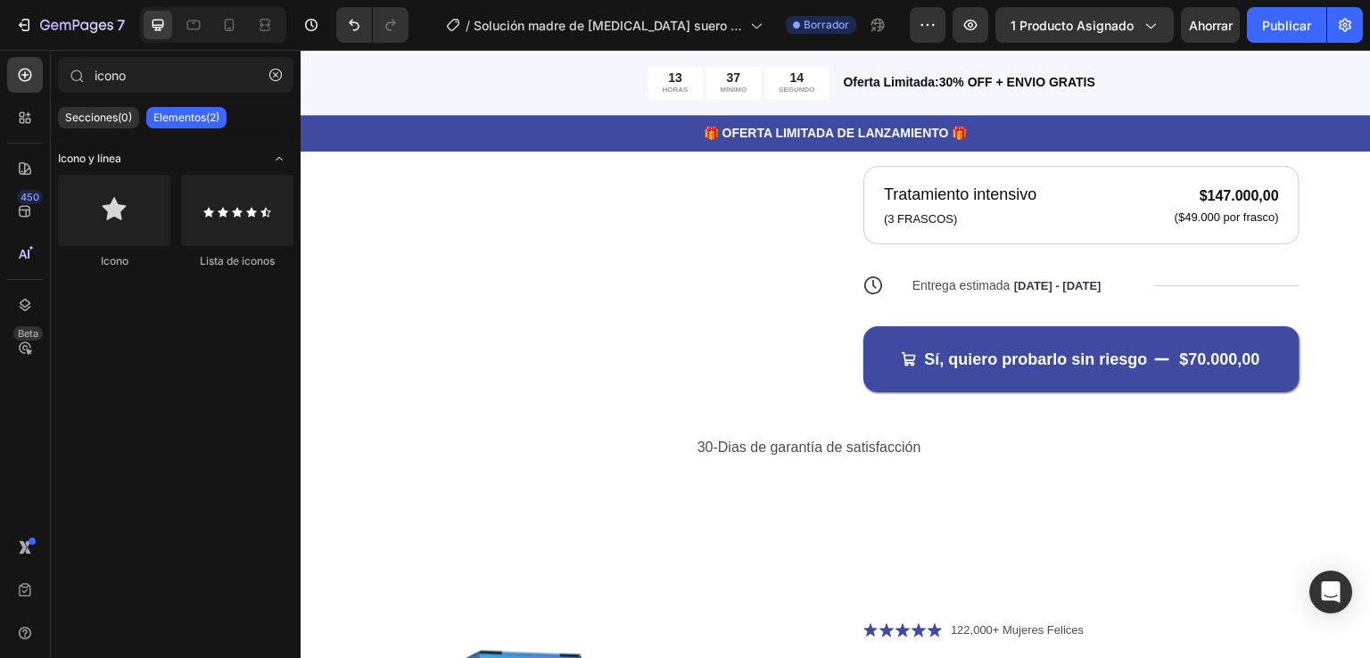
click at [88, 157] on font "Icono y línea" at bounding box center [89, 158] width 63 height 13
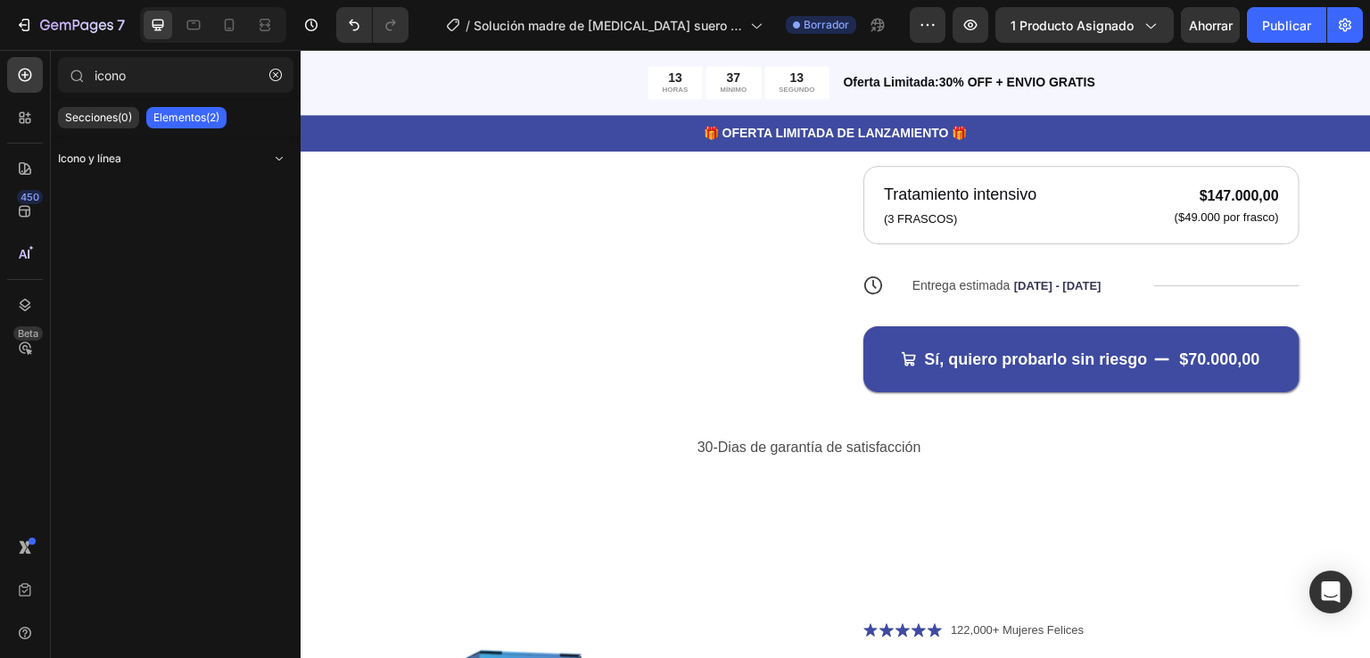
click at [88, 157] on font "Icono y línea" at bounding box center [89, 158] width 63 height 13
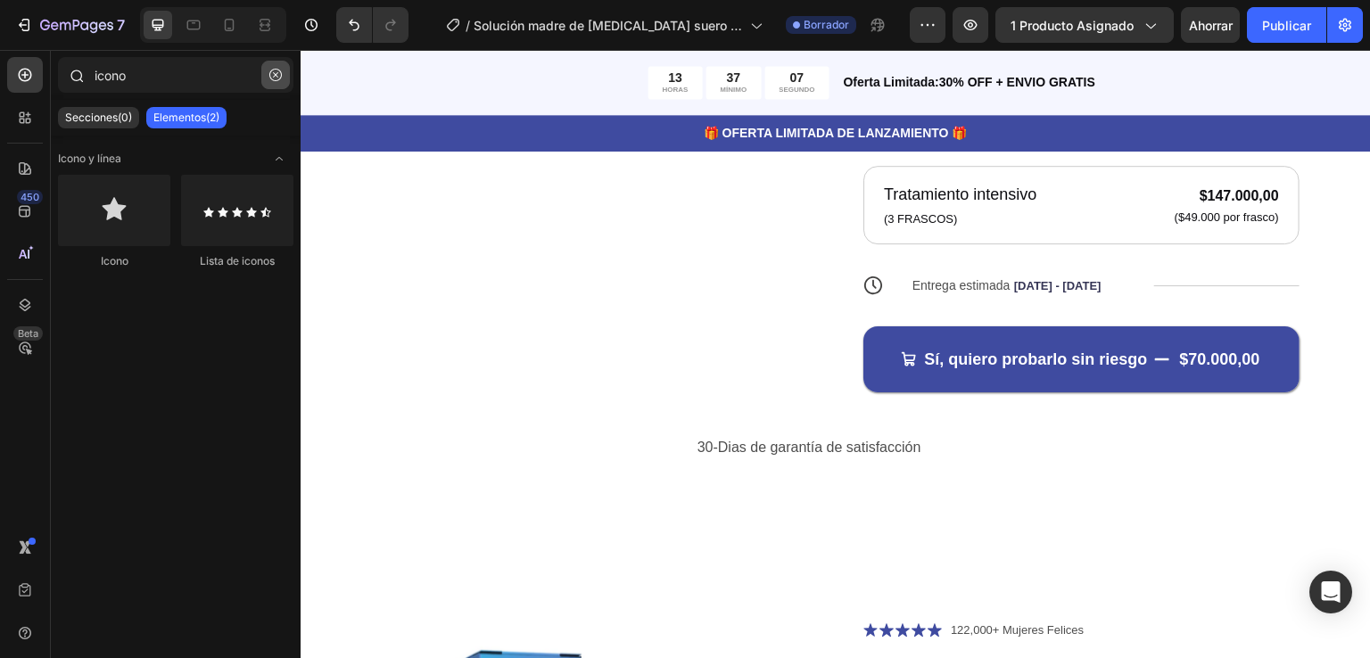
click at [278, 74] on icon "button" at bounding box center [275, 75] width 12 height 12
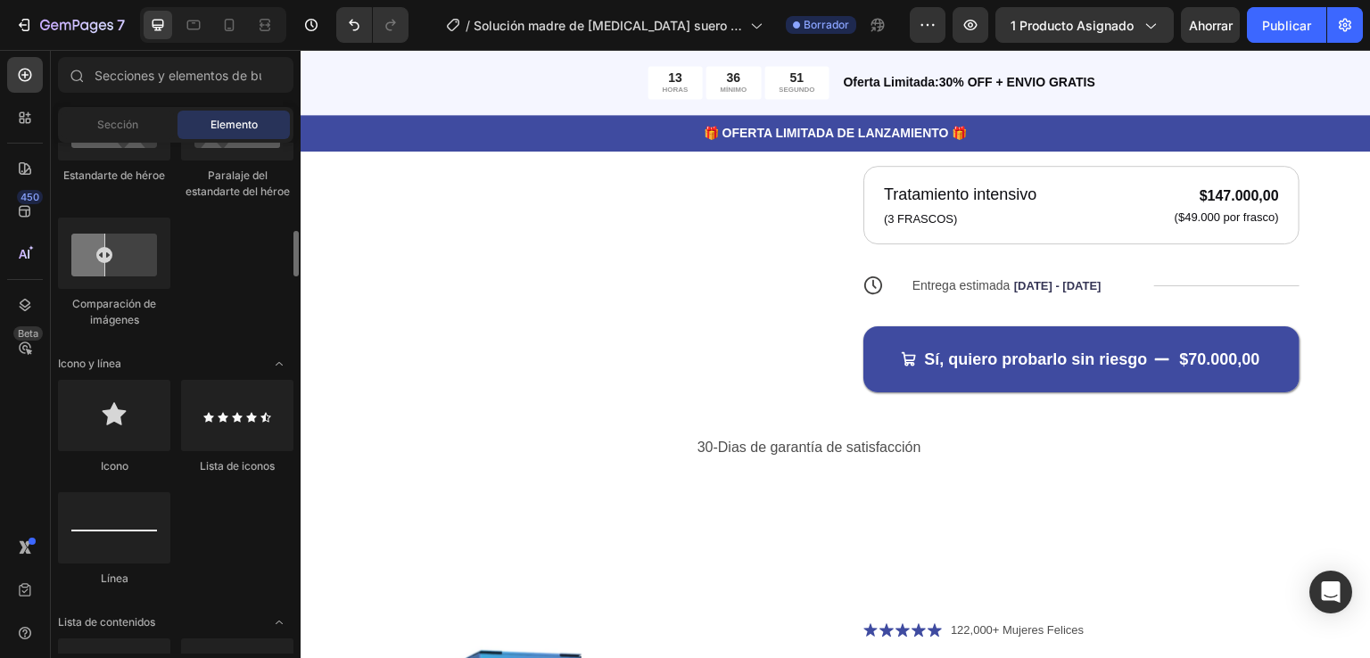
scroll to position [1070, 0]
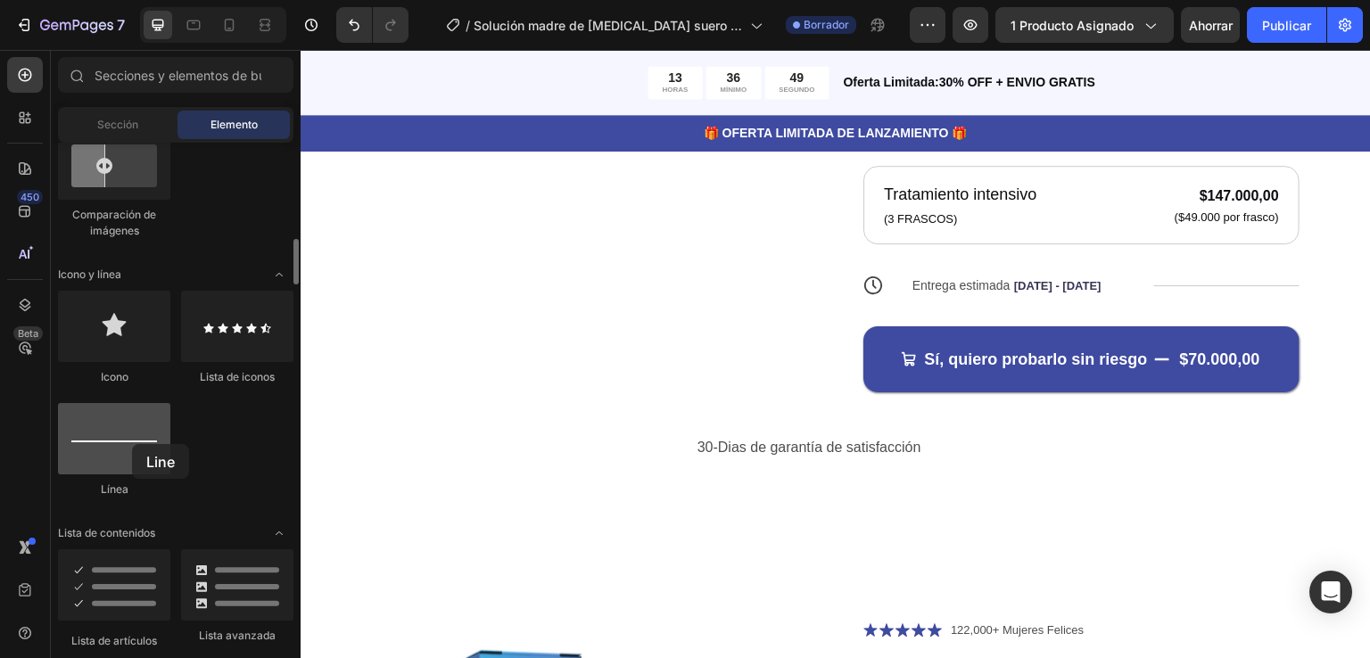
click at [132, 444] on div at bounding box center [114, 438] width 112 height 71
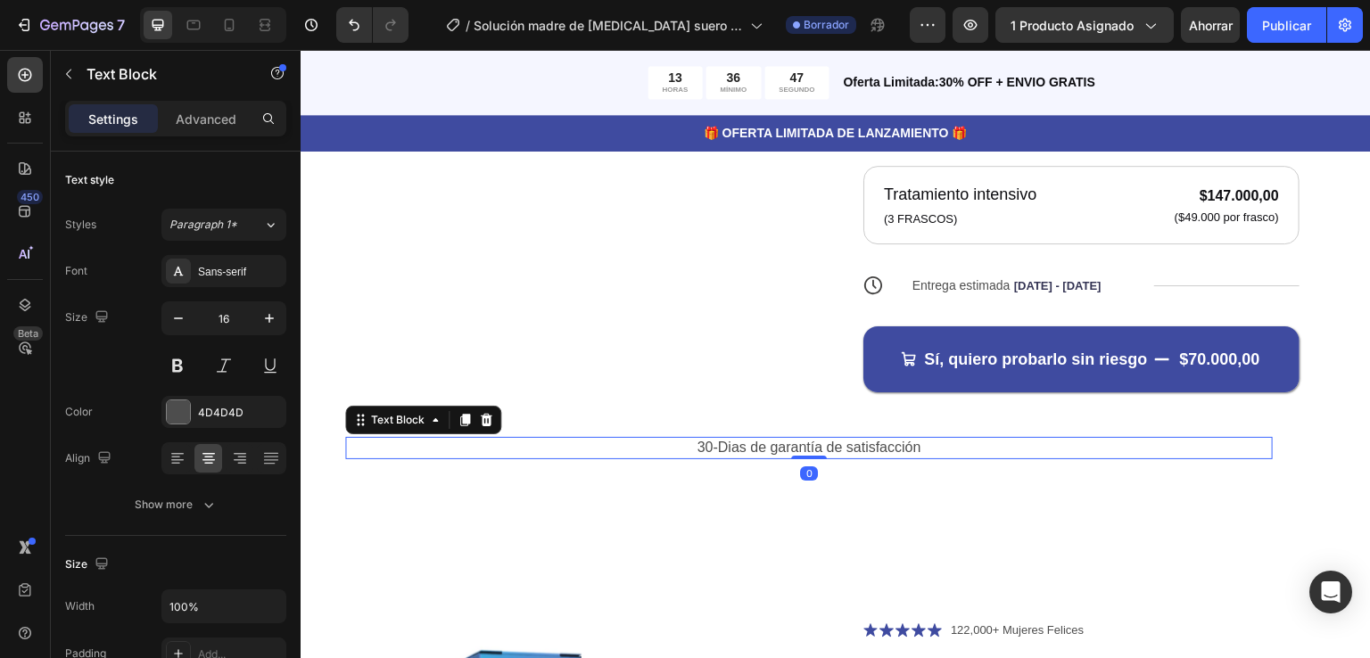
click at [715, 474] on p "30-Dias de garantía de satisfacción" at bounding box center [809, 483] width 924 height 19
click at [219, 605] on input "100%" at bounding box center [223, 606] width 123 height 32
click at [269, 602] on icon "button" at bounding box center [269, 606] width 18 height 18
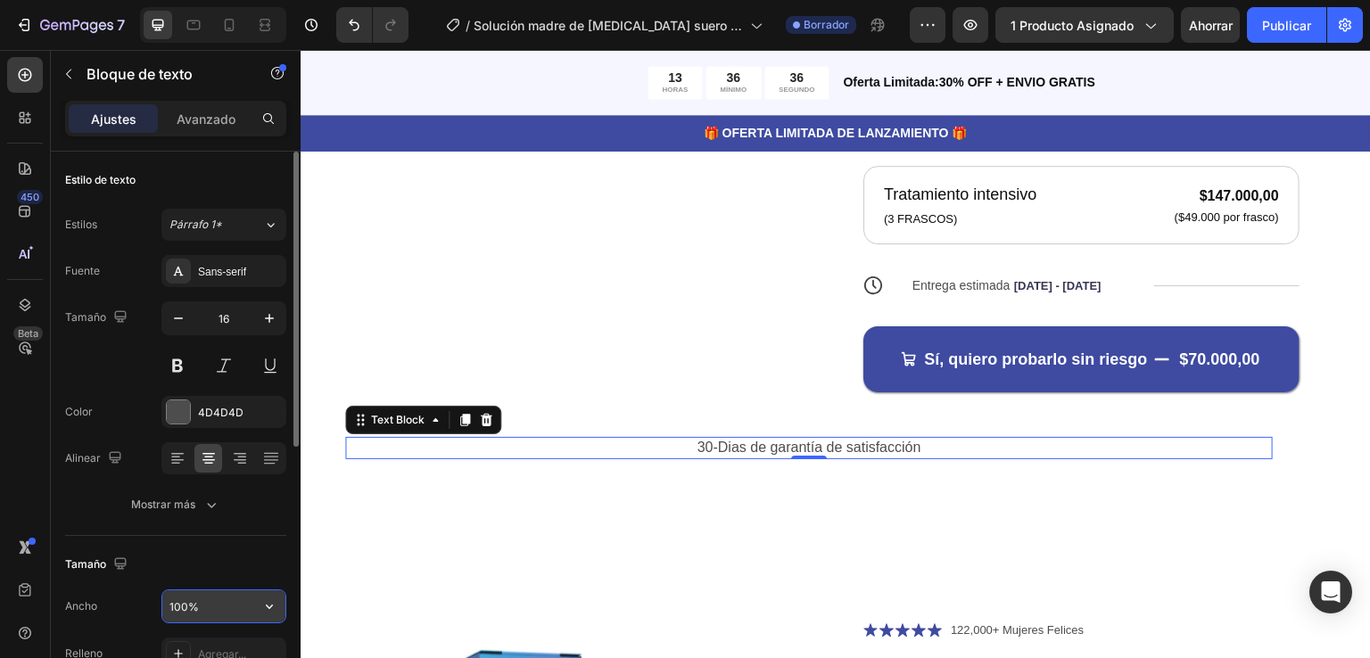
click at [269, 602] on icon "button" at bounding box center [269, 606] width 18 height 18
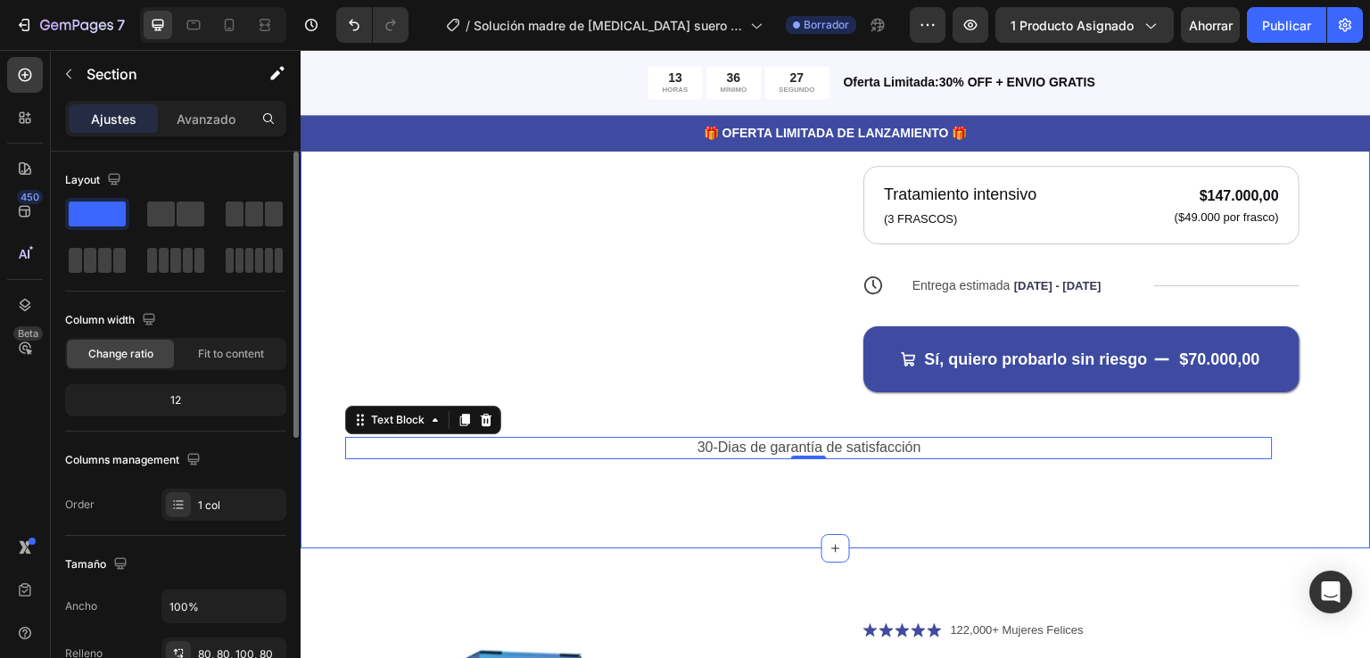
click at [367, 492] on div "Product Images Icon Icon Icon Icon Icon Icon List 122,000+ Mujeres Felices Text…" at bounding box center [836, 80] width 1070 height 1008
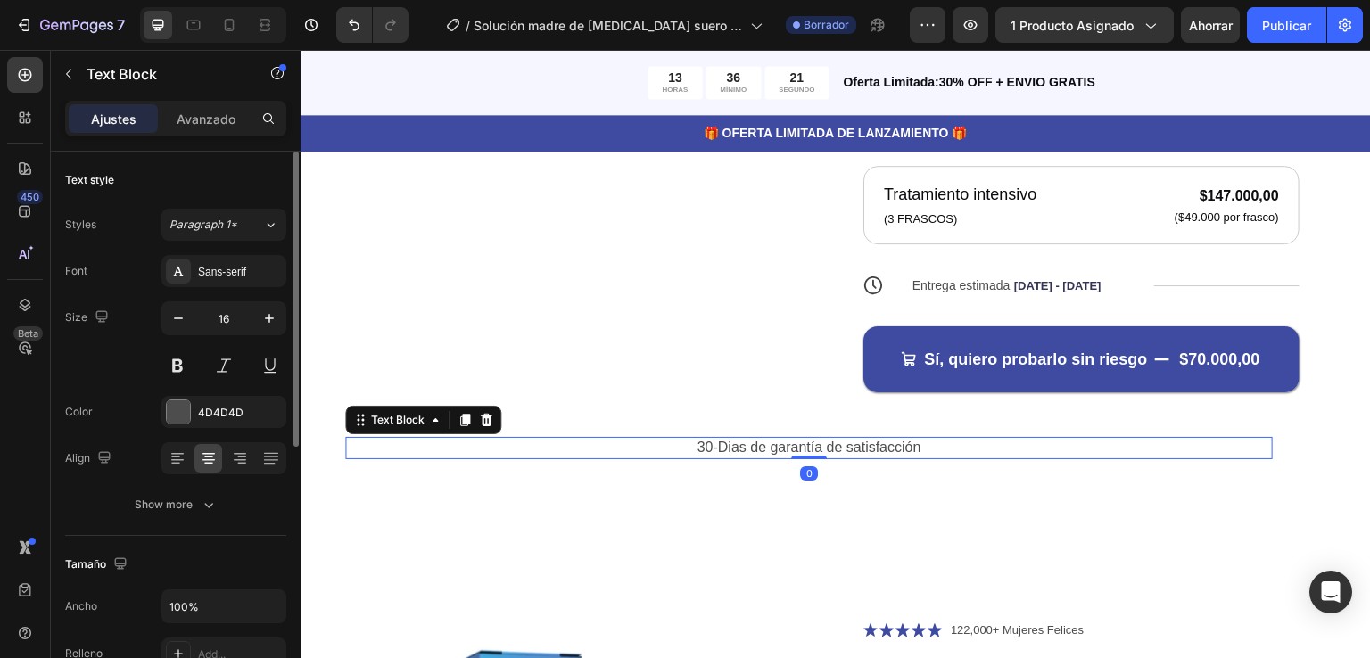
click at [653, 474] on p "30-Dias de garantía de satisfacción" at bounding box center [809, 483] width 924 height 19
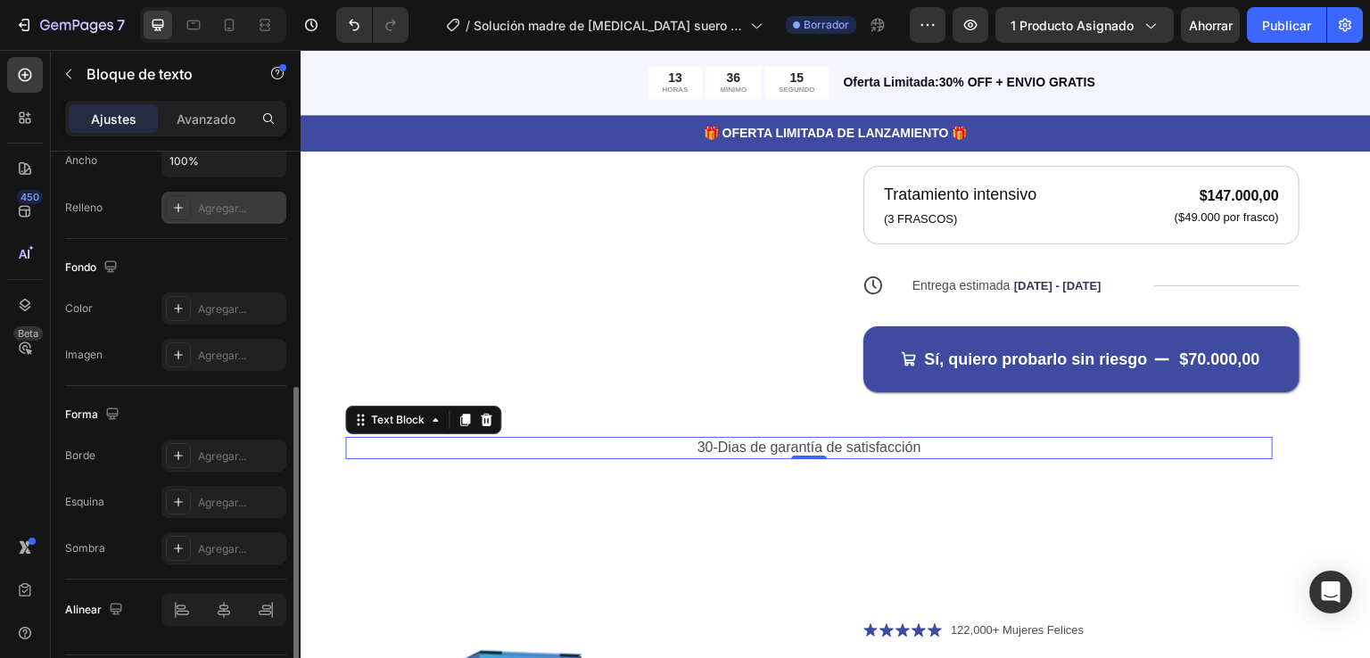
scroll to position [497, 0]
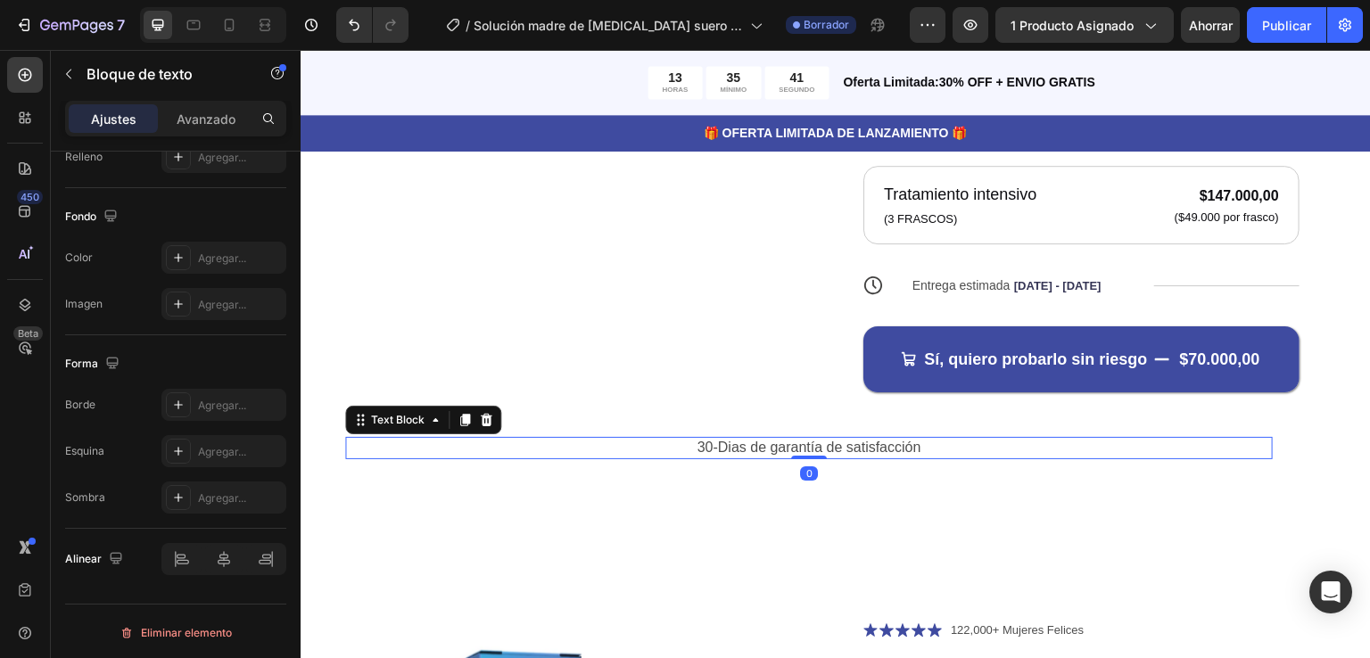
drag, startPoint x: 812, startPoint y: 457, endPoint x: 1245, endPoint y: 445, distance: 432.6
click at [1230, 472] on div "30-Dias de garantía de satisfacción Text Block 0" at bounding box center [808, 483] width 927 height 22
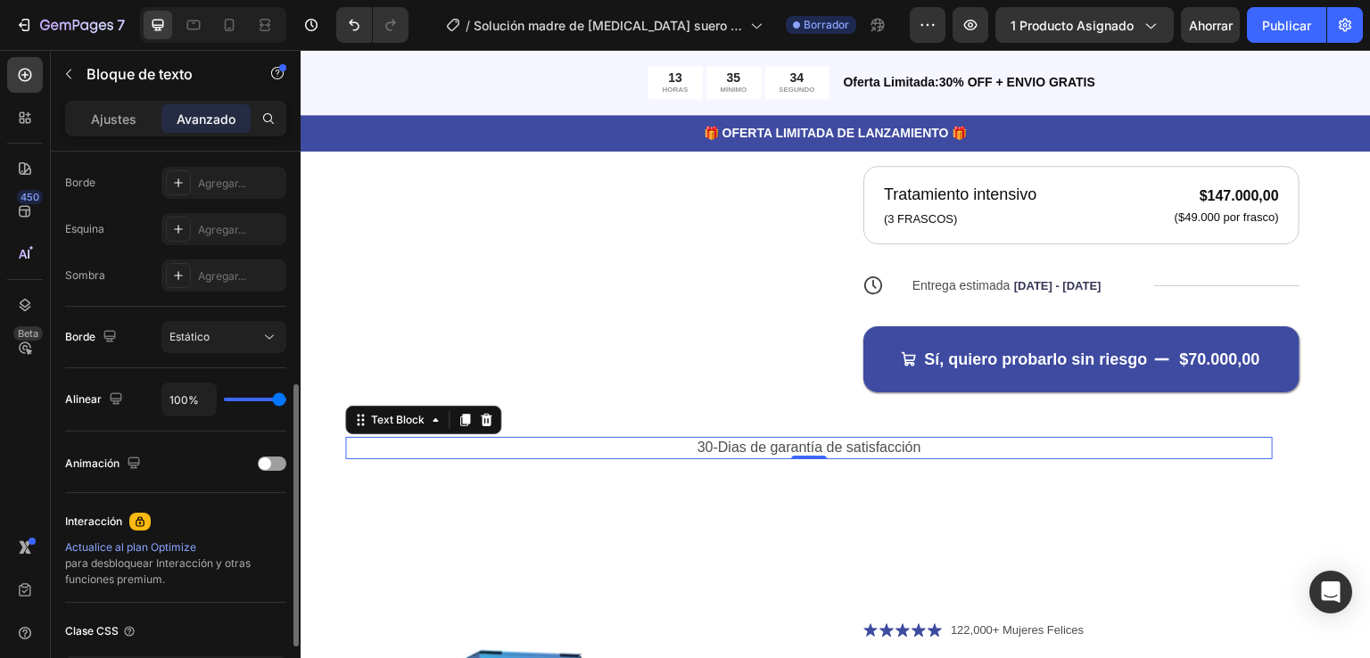
type input "9%"
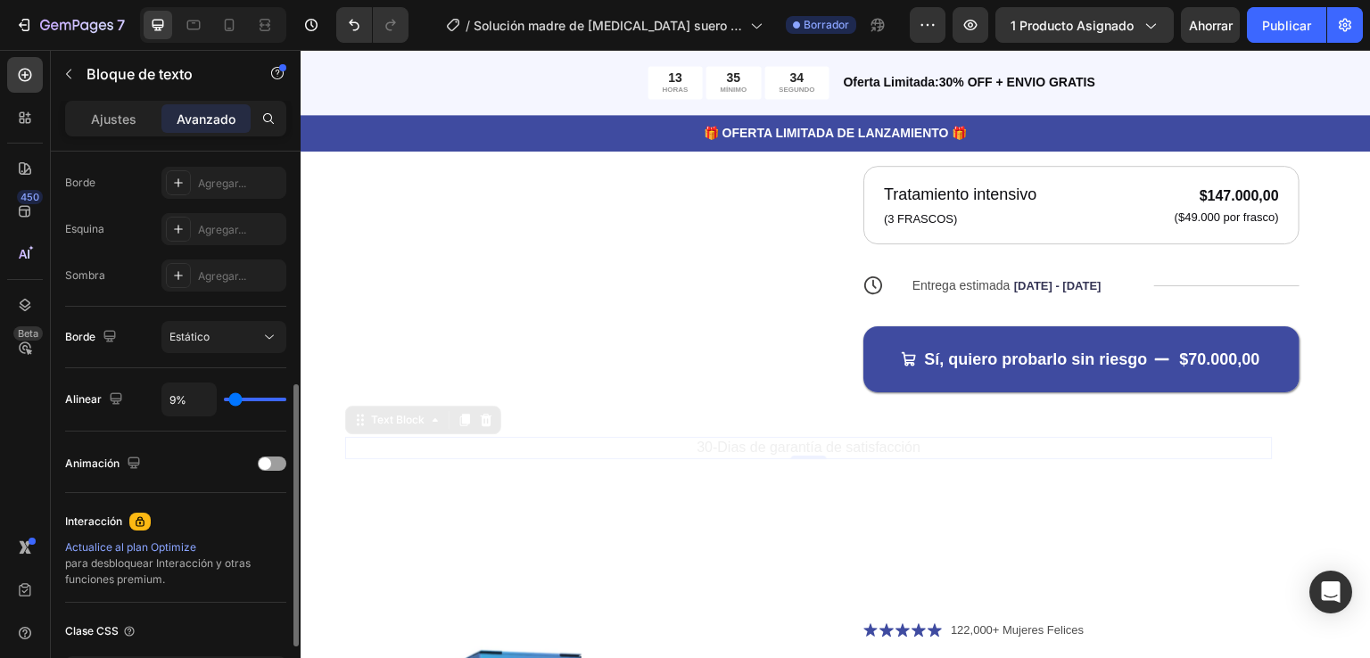
type input "9"
click at [235, 398] on input "range" at bounding box center [255, 400] width 62 height 4
click at [264, 392] on div "9%" at bounding box center [223, 400] width 125 height 34
type input "100%"
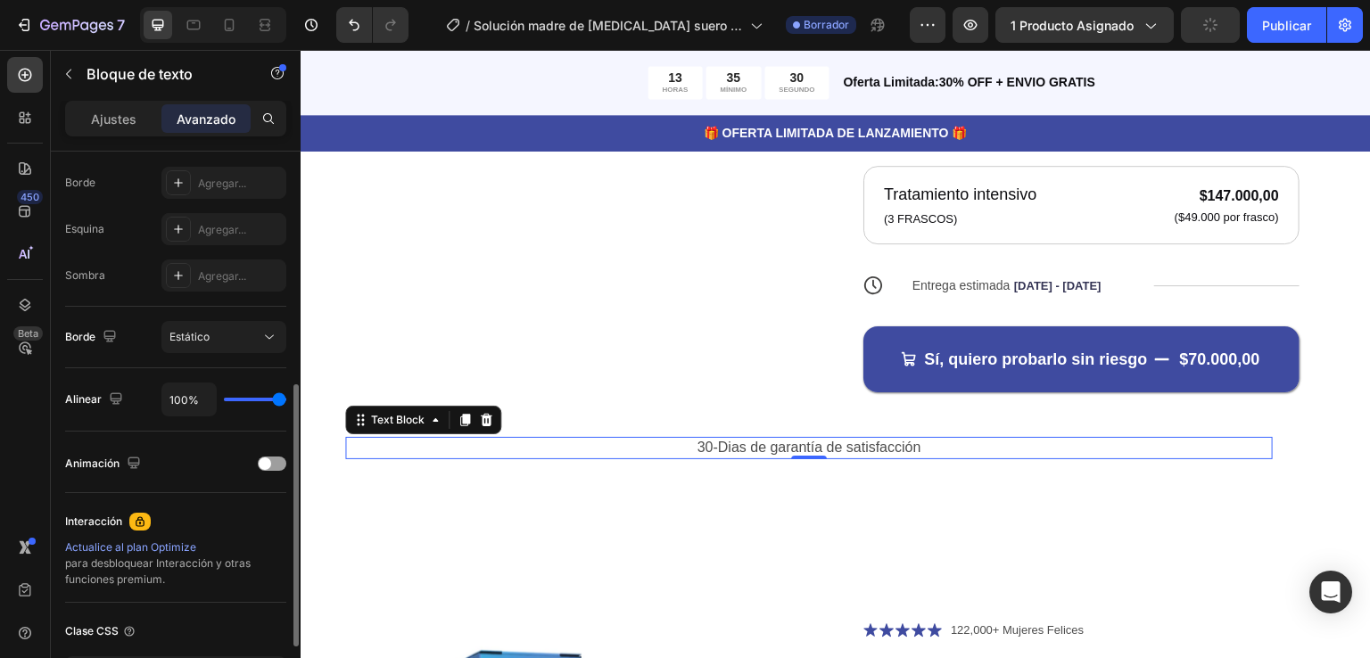
type input "100"
click at [281, 398] on input "range" at bounding box center [255, 400] width 62 height 4
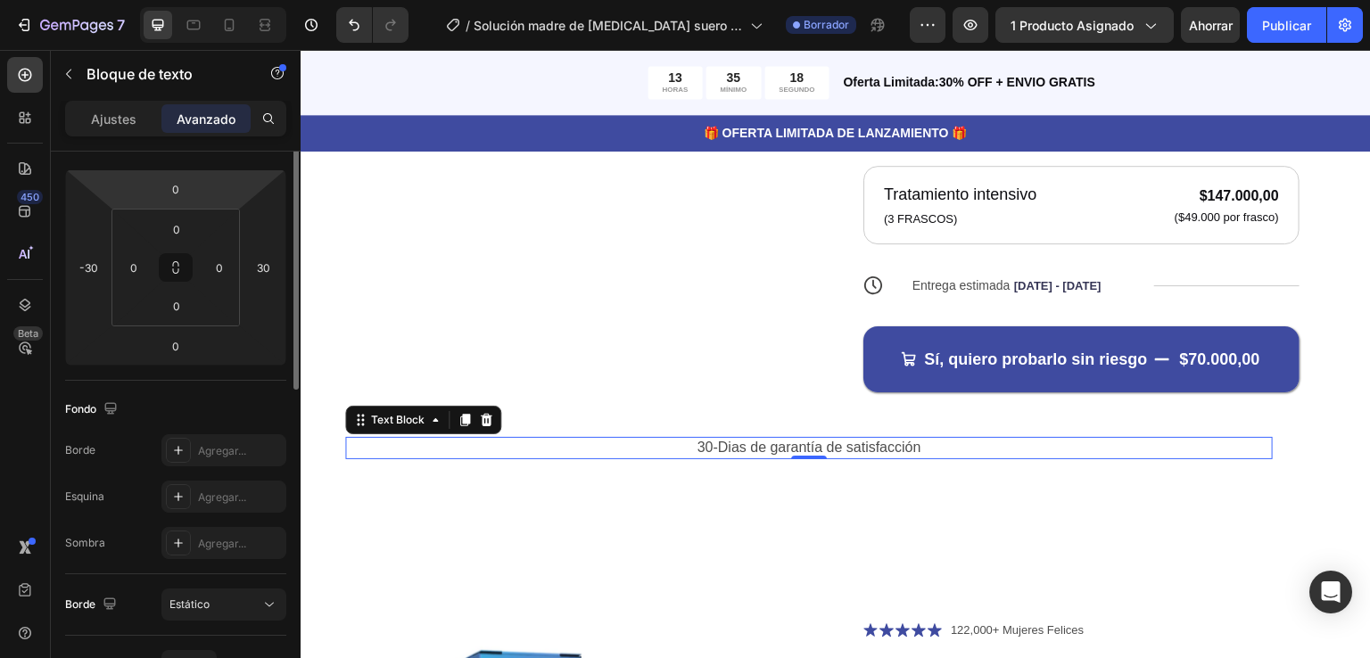
scroll to position [140, 0]
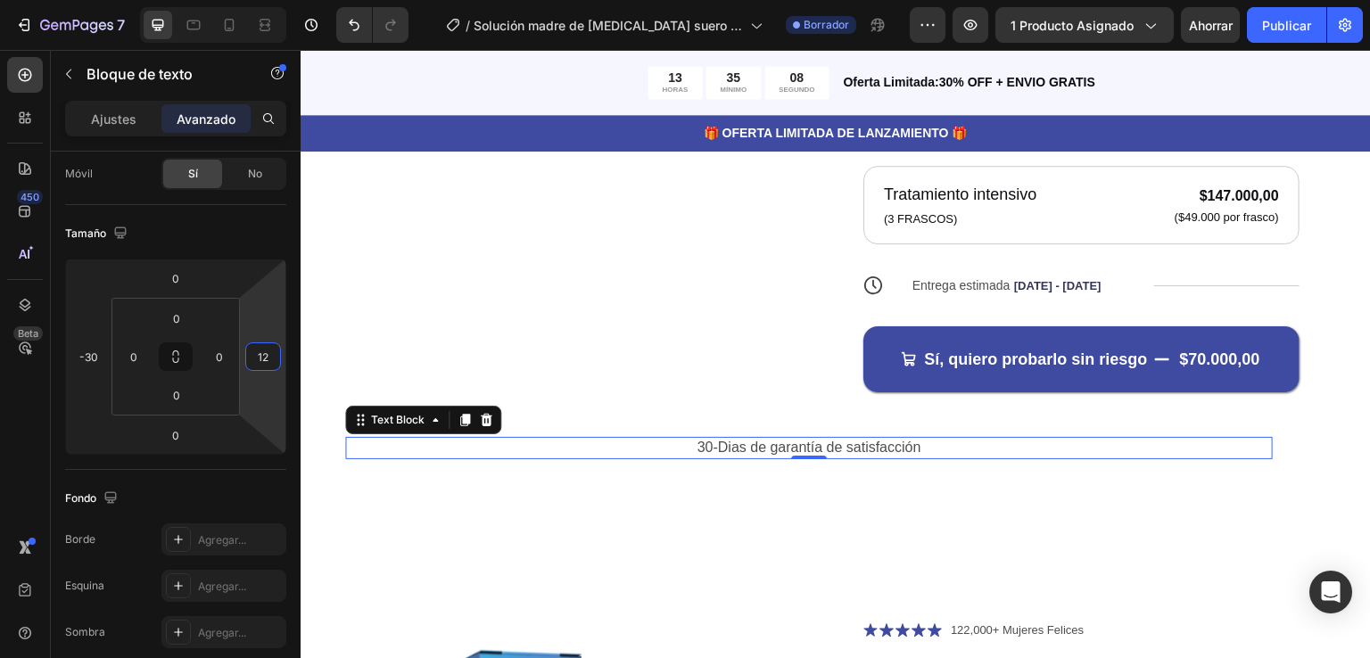
drag, startPoint x: 542, startPoint y: 405, endPoint x: 507, endPoint y: 440, distance: 49.8
type input "56"
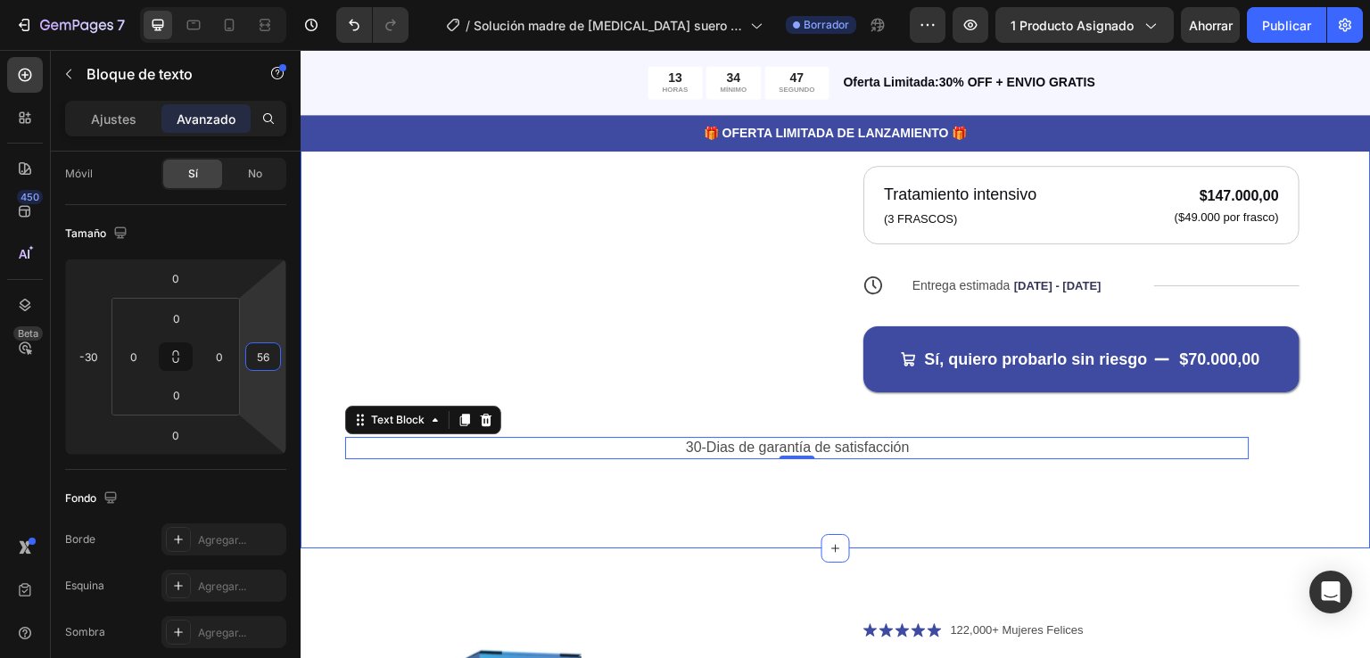
click at [1330, 394] on div "Product Images Icon Icon Icon Icon Icon Icon List 122,000+ Mujeres Felices Text…" at bounding box center [836, 80] width 1070 height 1008
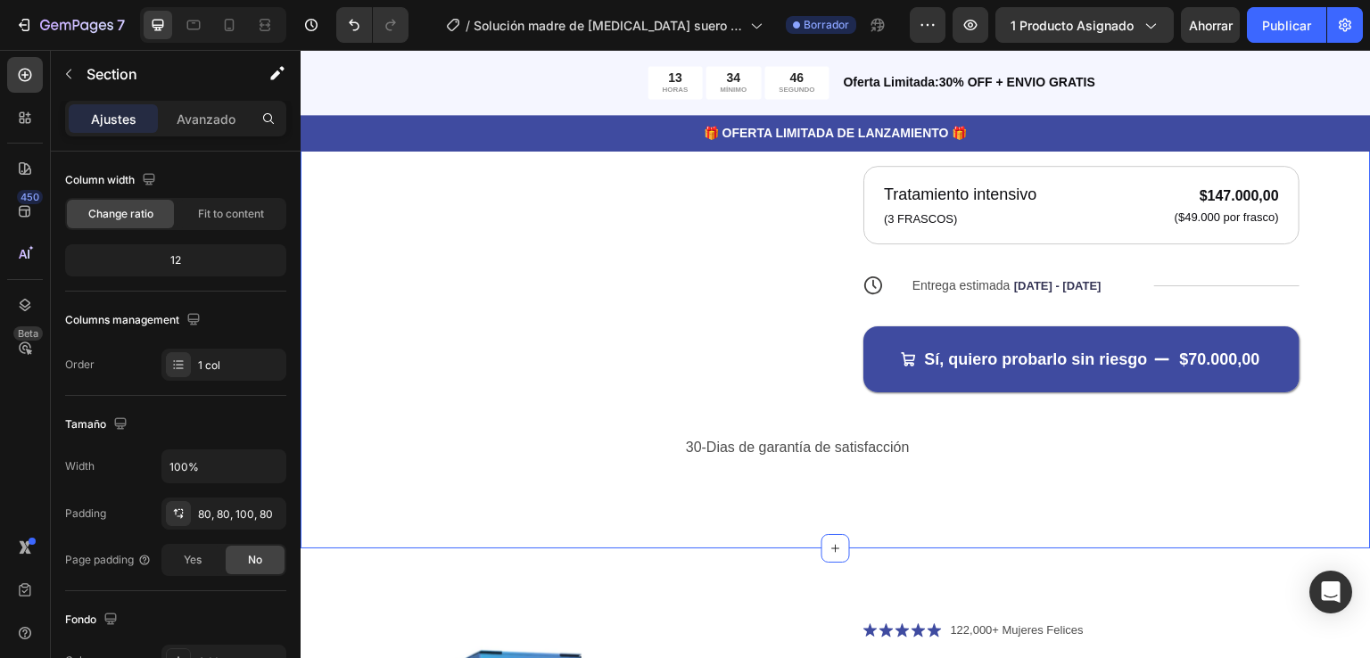
scroll to position [0, 0]
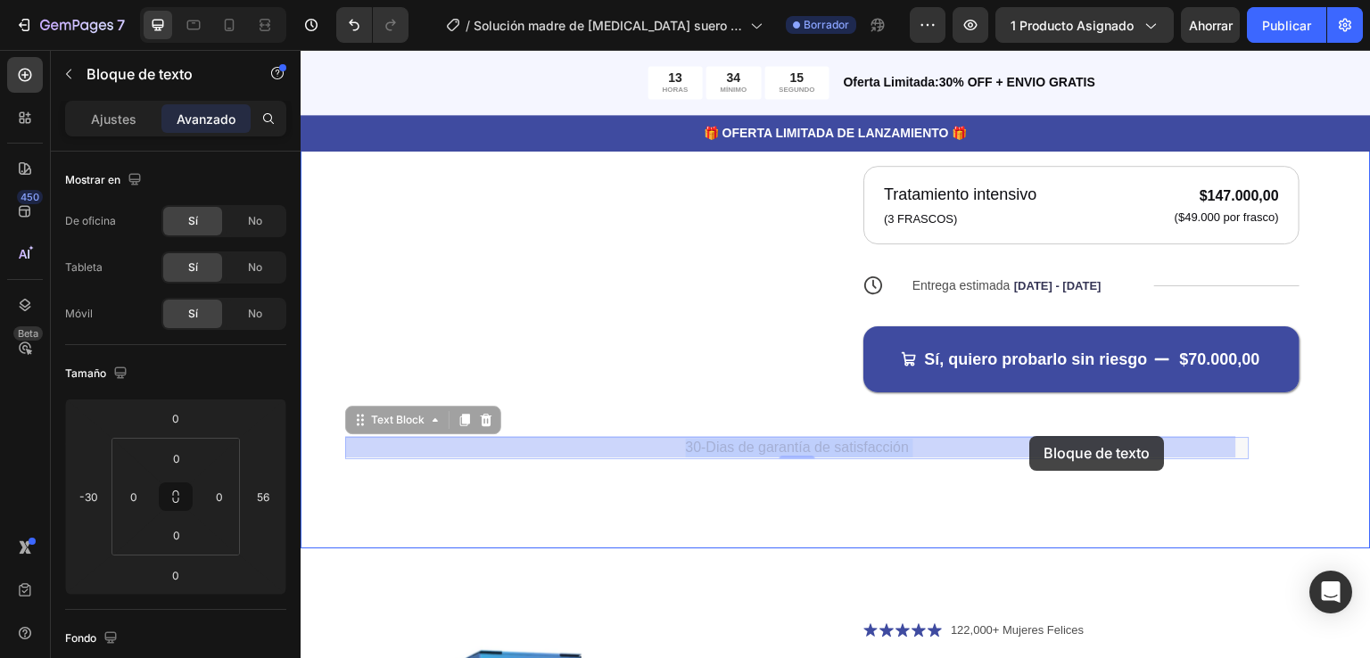
drag, startPoint x: 828, startPoint y: 445, endPoint x: 1030, endPoint y: 436, distance: 202.6
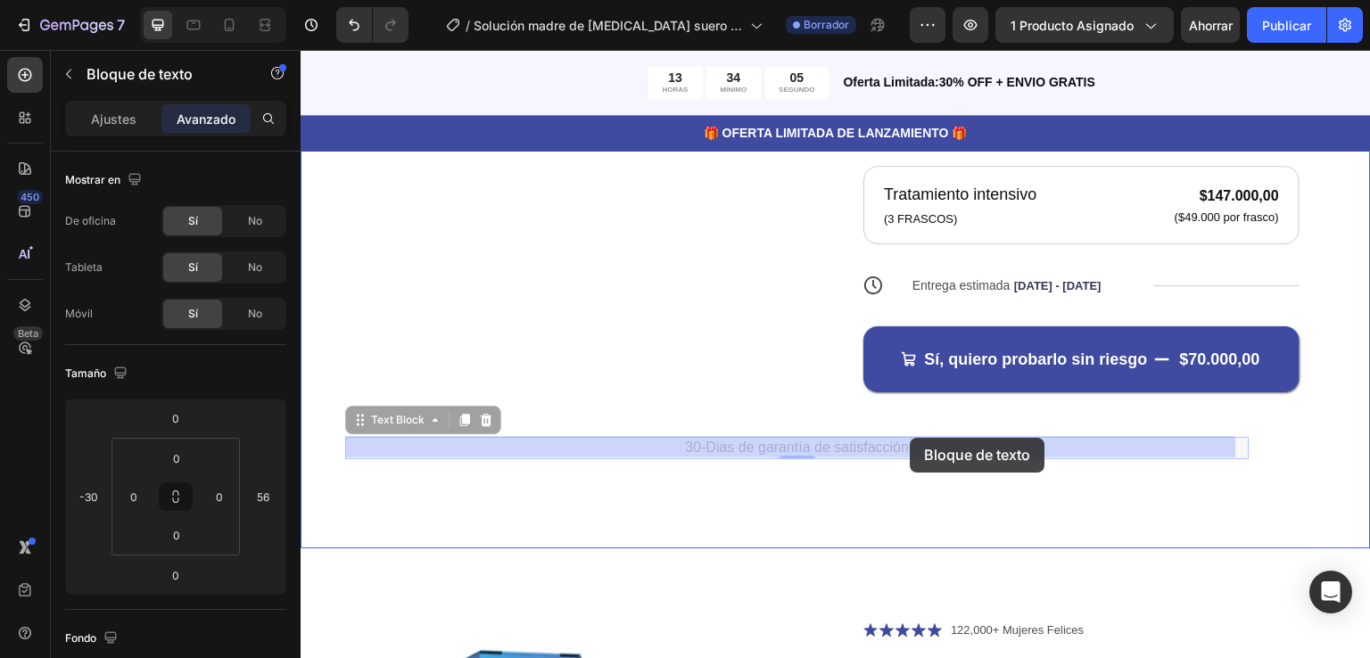
drag, startPoint x: 365, startPoint y: 424, endPoint x: 917, endPoint y: 438, distance: 552.2
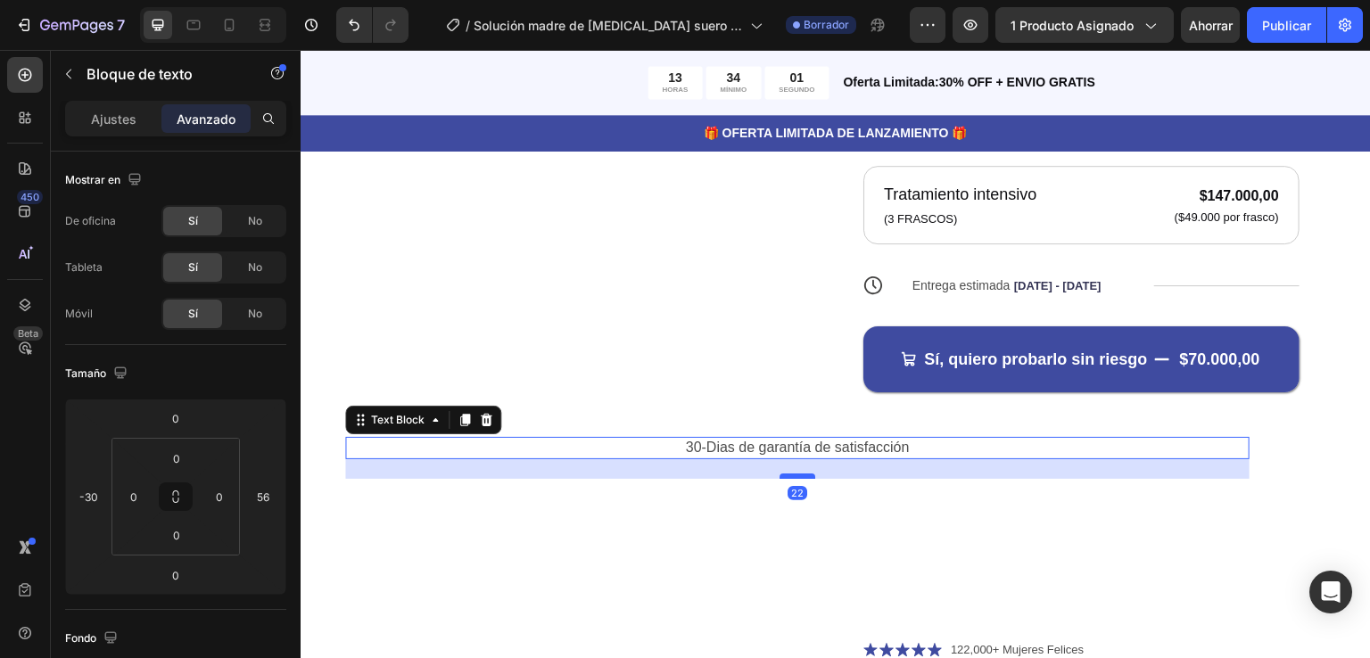
drag, startPoint x: 788, startPoint y: 454, endPoint x: 787, endPoint y: 473, distance: 18.8
click at [787, 508] on div at bounding box center [797, 510] width 36 height 5
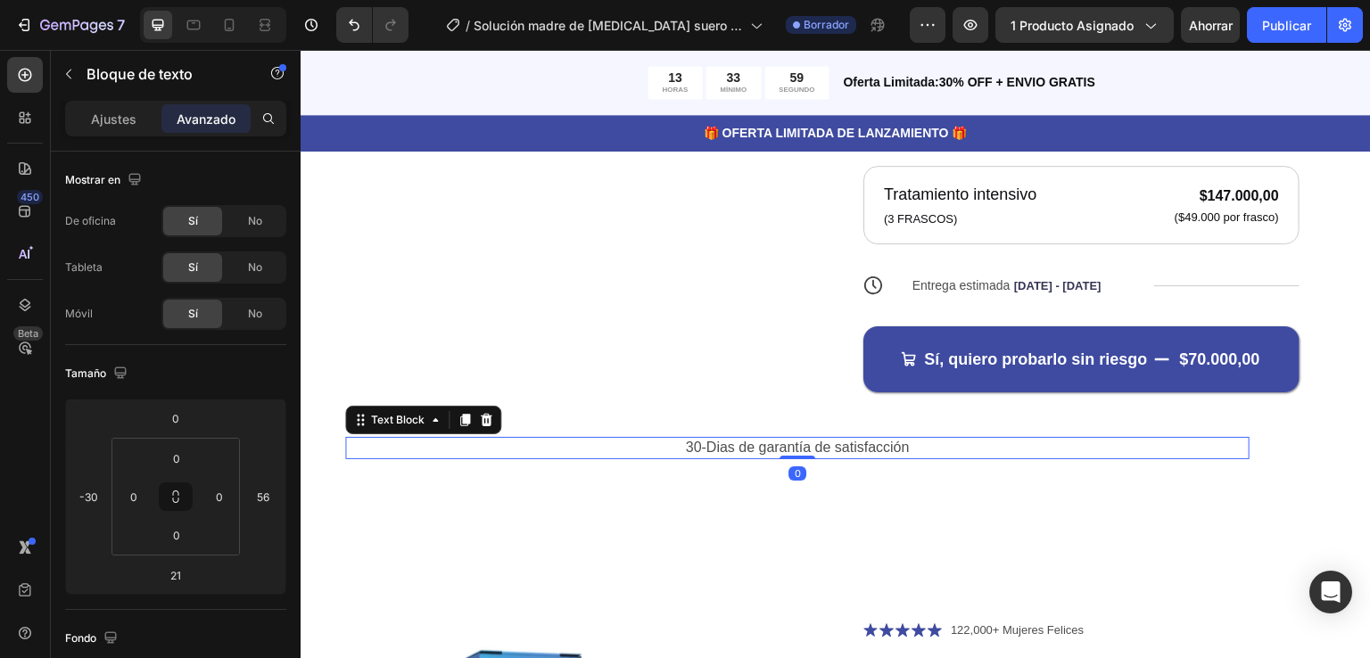
drag, startPoint x: 787, startPoint y: 473, endPoint x: 790, endPoint y: 451, distance: 21.7
click at [790, 472] on div "30-Dias de garantía de satisfacción Text Block 0" at bounding box center [797, 483] width 904 height 22
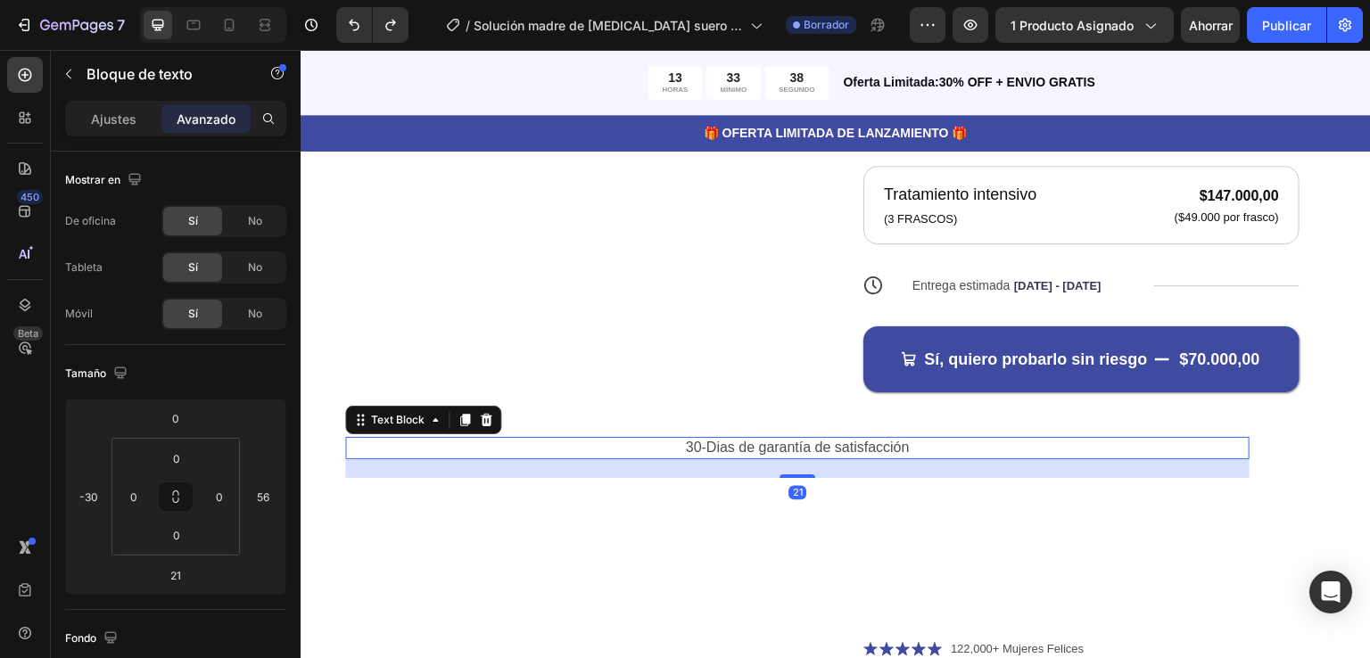
type input "0"
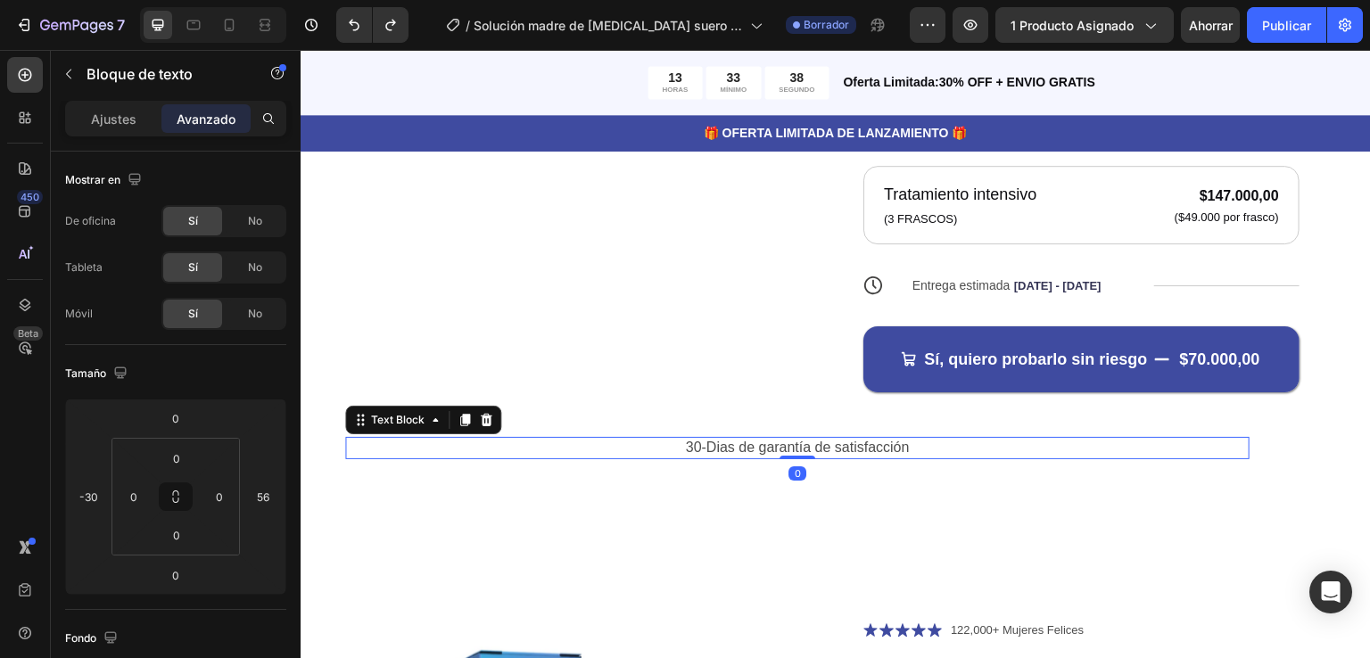
type input "30"
type input "100%"
type input "100"
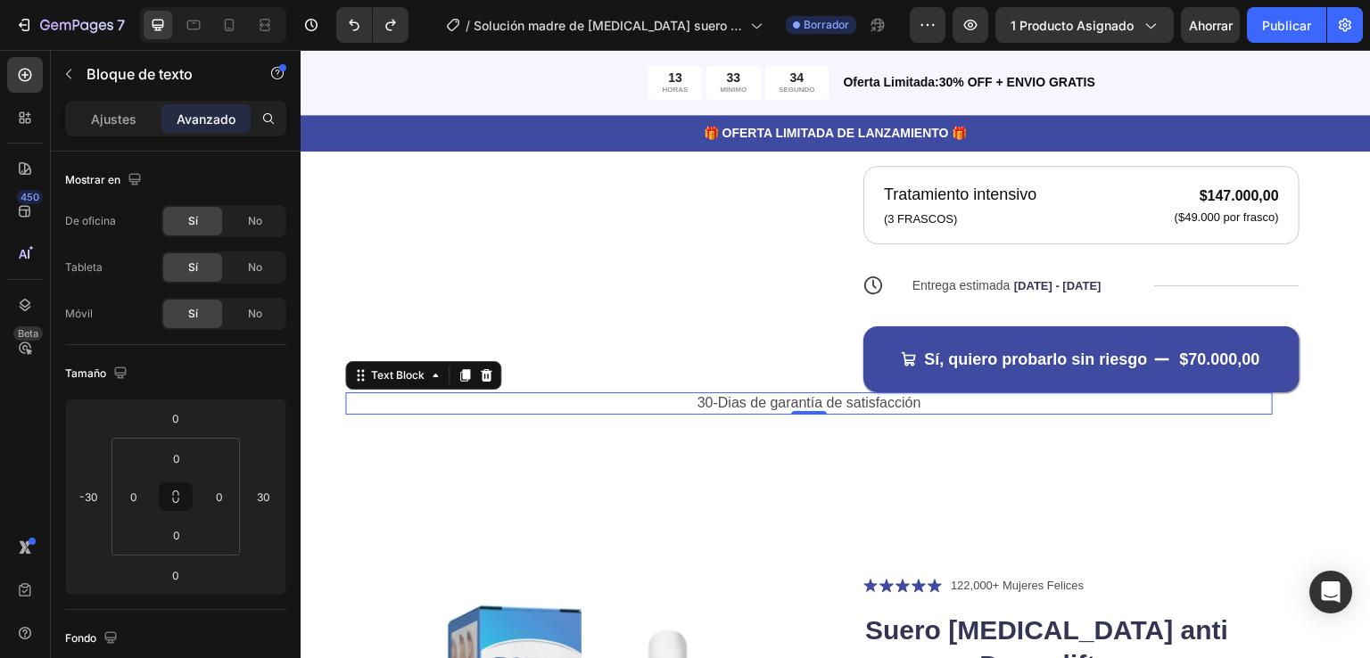
type input "38"
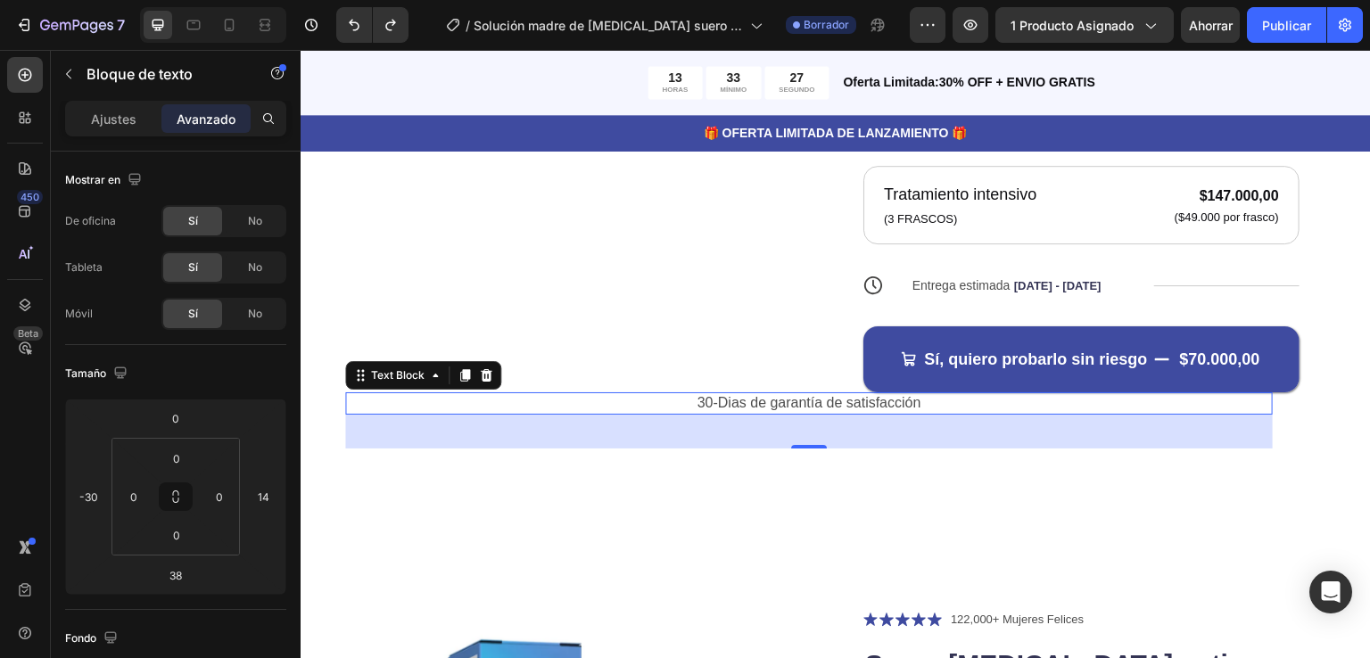
type input "0"
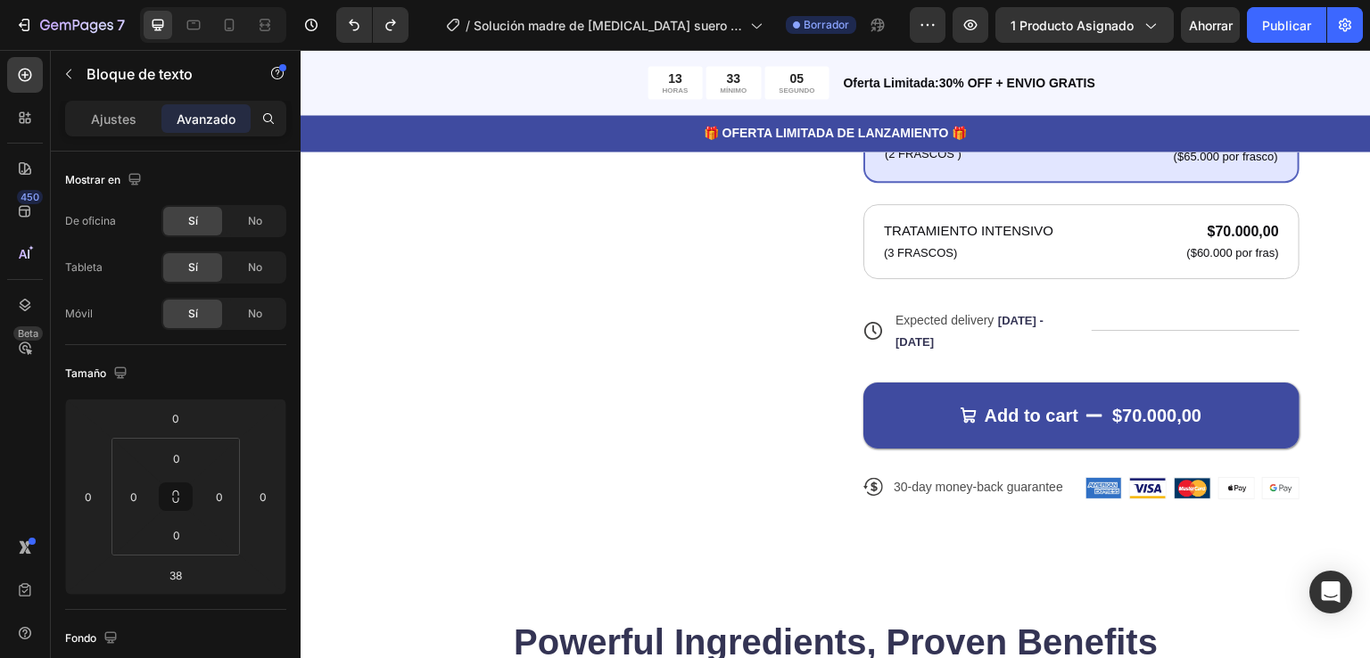
scroll to position [1530, 0]
click at [389, 0] on html "7 Version history / Solución madre de botox suero antiarrugas Borrador Avance 1…" at bounding box center [685, 0] width 1370 height 0
click at [389, 19] on icon "Deshacer/Rehacer" at bounding box center [391, 25] width 18 height 18
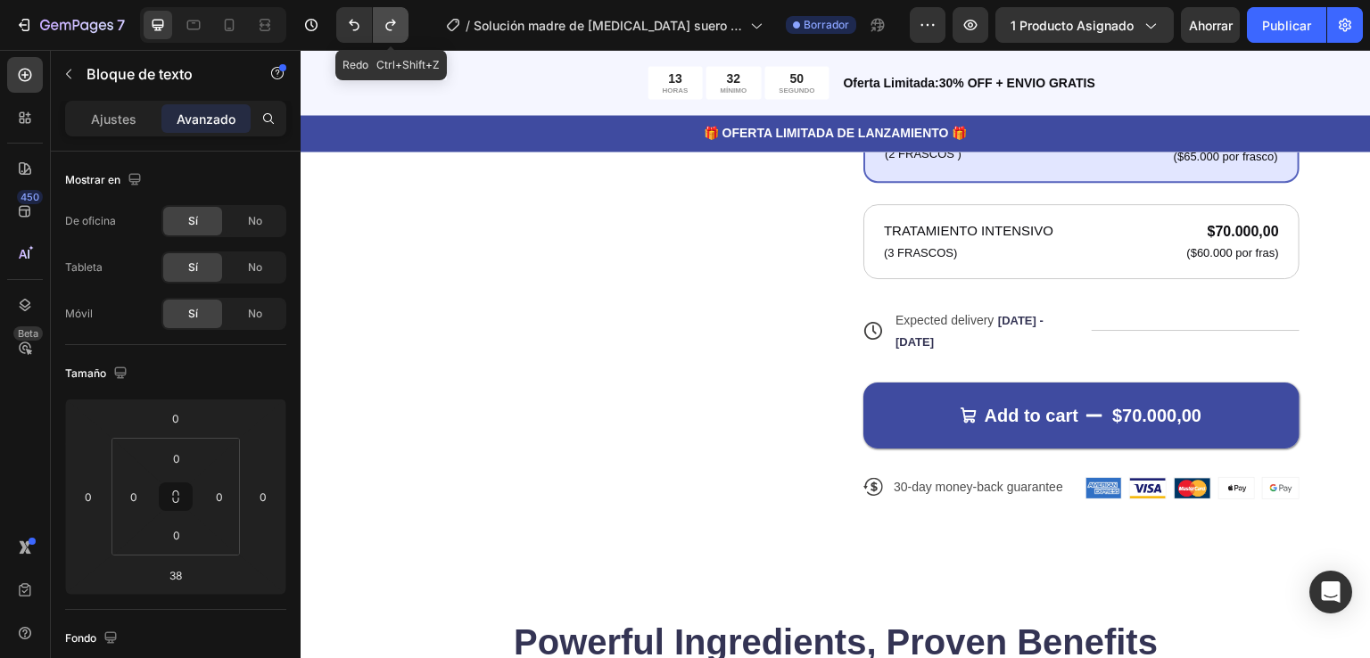
click at [383, 34] on icon "Deshacer/Rehacer" at bounding box center [391, 25] width 18 height 18
click at [395, 22] on icon "Deshacer/Rehacer" at bounding box center [390, 26] width 10 height 12
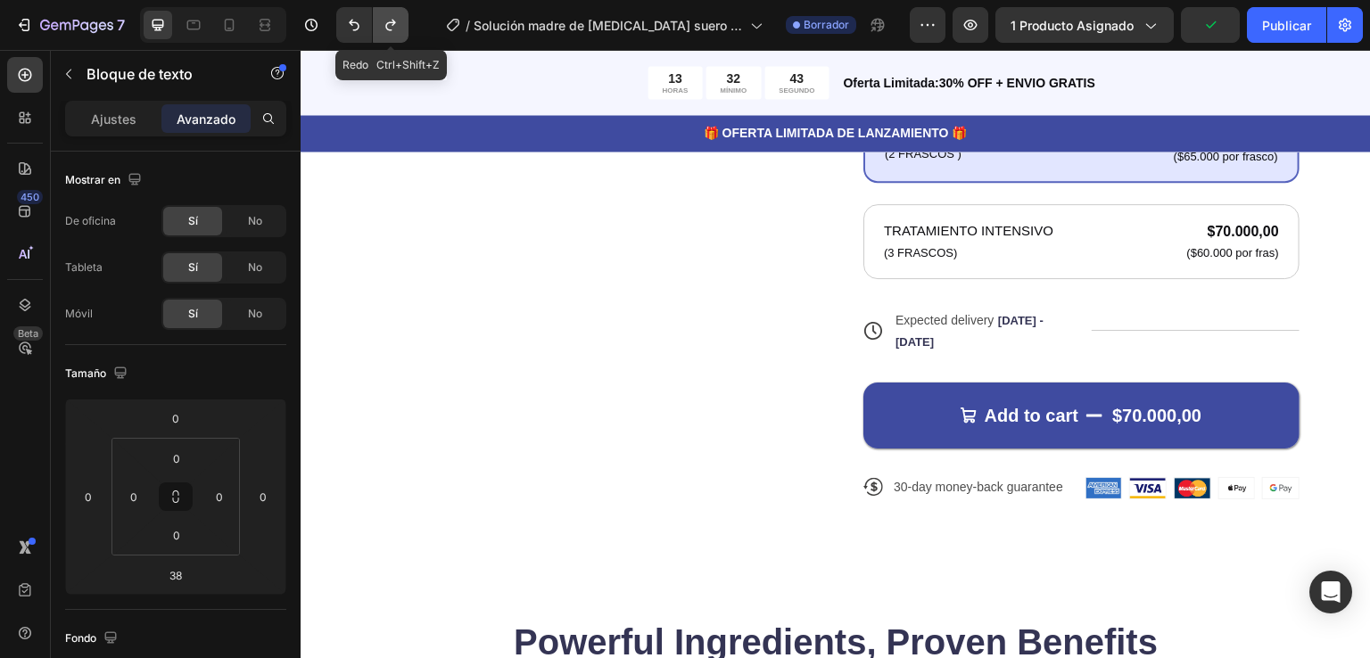
click at [395, 22] on icon "Deshacer/Rehacer" at bounding box center [390, 26] width 10 height 12
type input "-30"
click at [395, 22] on icon "Deshacer/Rehacer" at bounding box center [390, 26] width 10 height 12
click at [383, 29] on icon "Deshacer/Rehacer" at bounding box center [391, 25] width 18 height 18
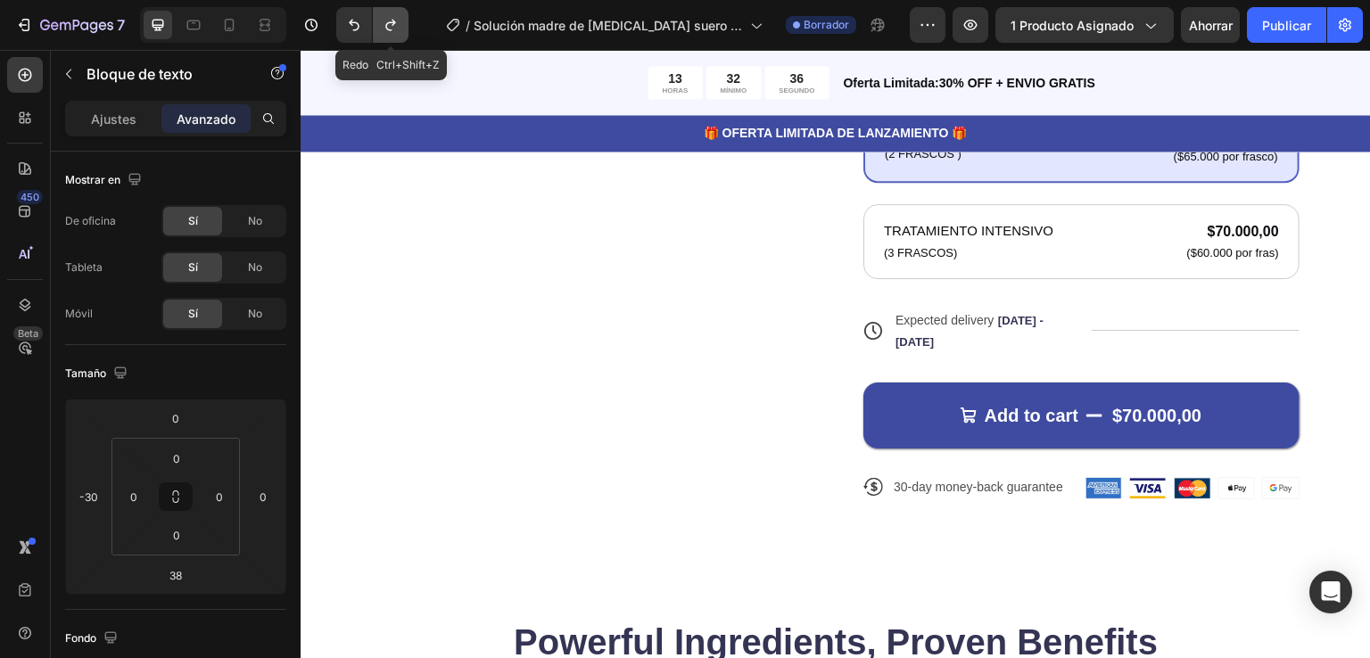
click at [383, 29] on icon "Deshacer/Rehacer" at bounding box center [391, 25] width 18 height 18
type input "14"
click at [383, 29] on icon "Deshacer/Rehacer" at bounding box center [391, 25] width 18 height 18
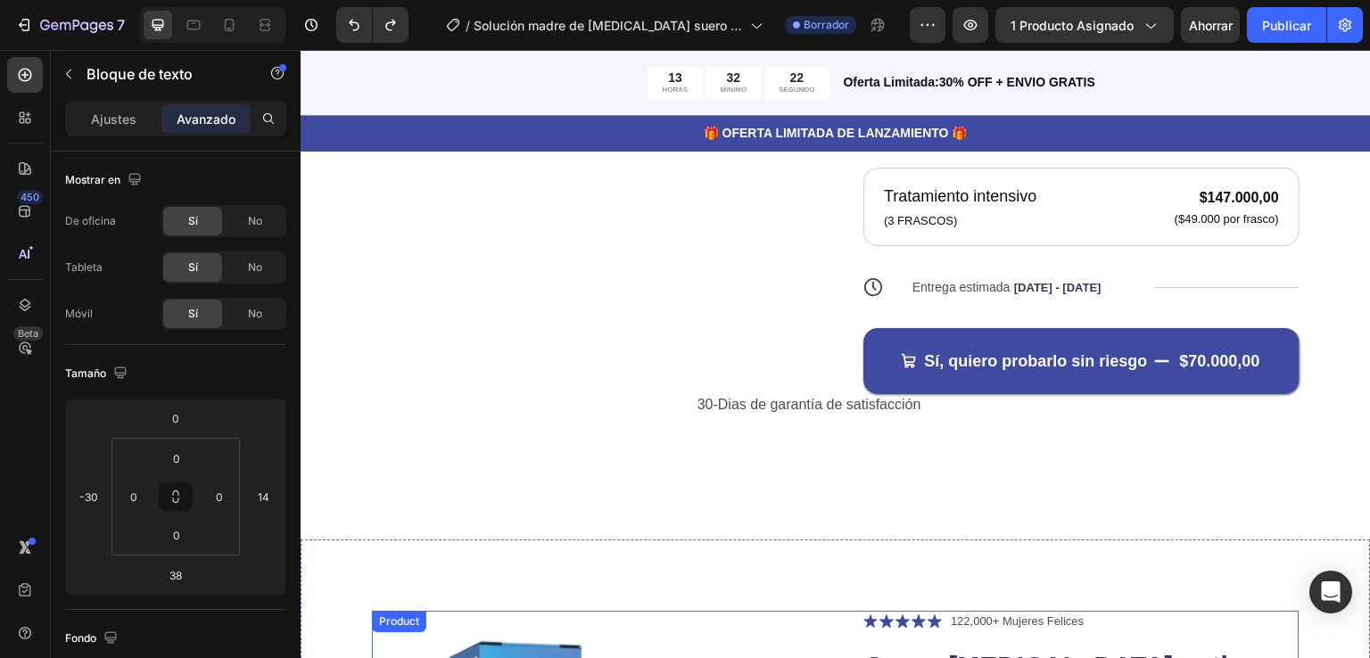
scroll to position [596, 0]
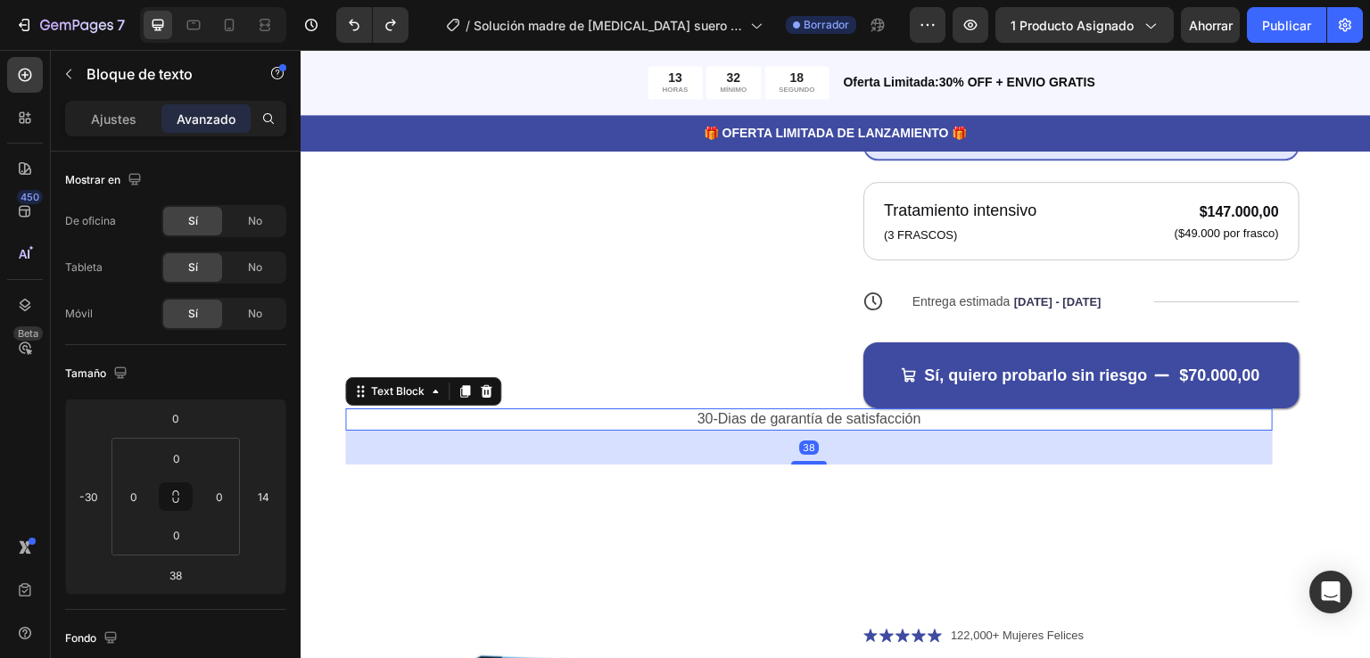
click at [955, 445] on p "30-Dias de garantía de satisfacción" at bounding box center [809, 454] width 924 height 19
click at [685, 445] on p "30-Dias de garantía de satisfacción" at bounding box center [809, 454] width 924 height 19
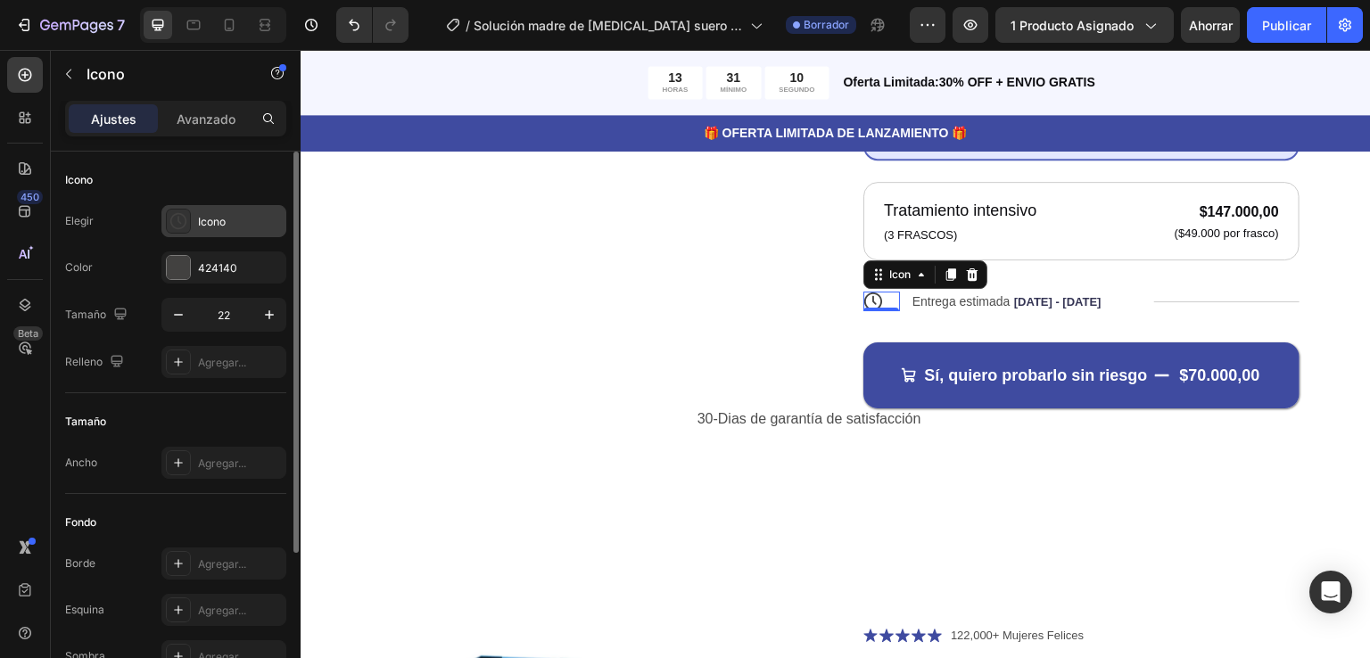
click at [232, 227] on div "Icono" at bounding box center [240, 222] width 84 height 16
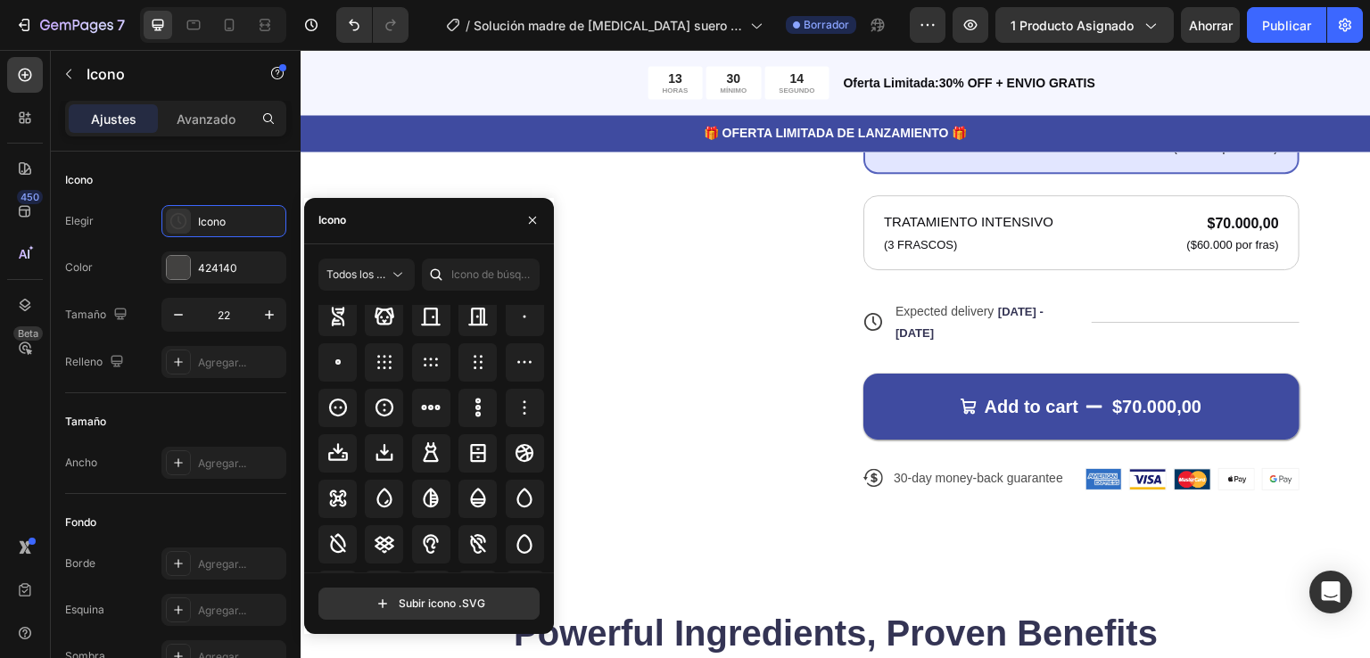
scroll to position [3859, 0]
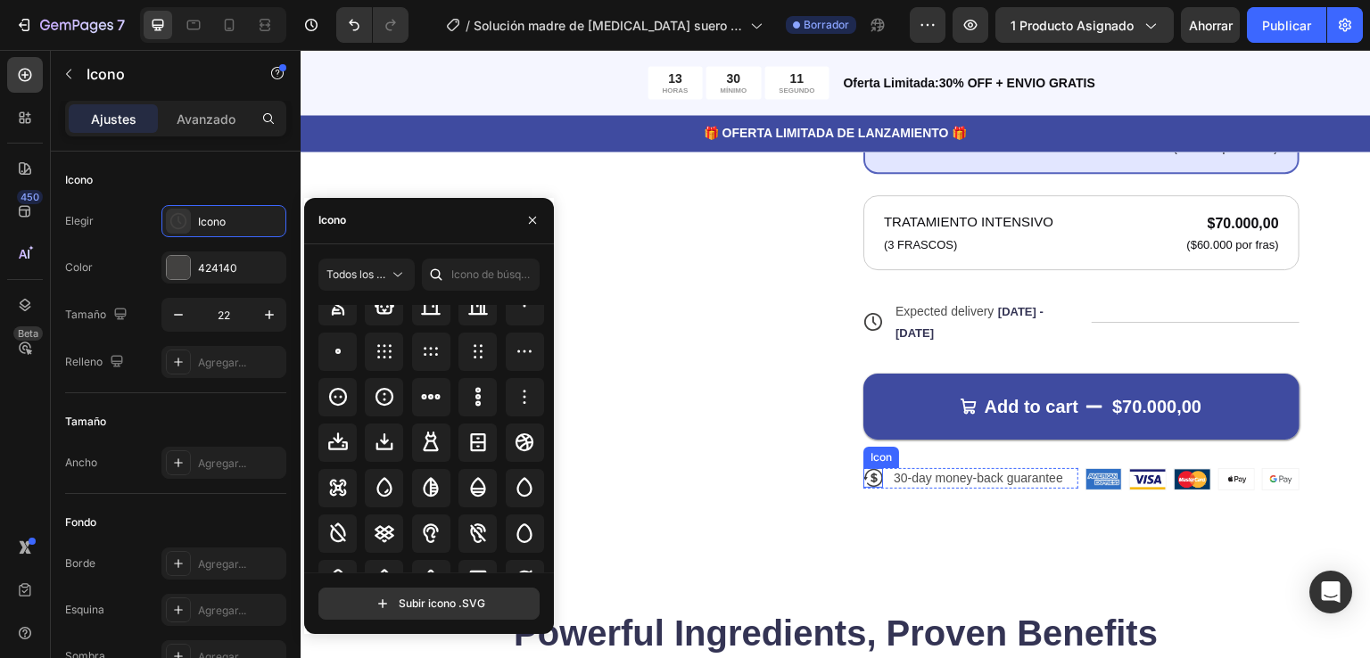
click at [867, 503] on icon at bounding box center [873, 513] width 20 height 20
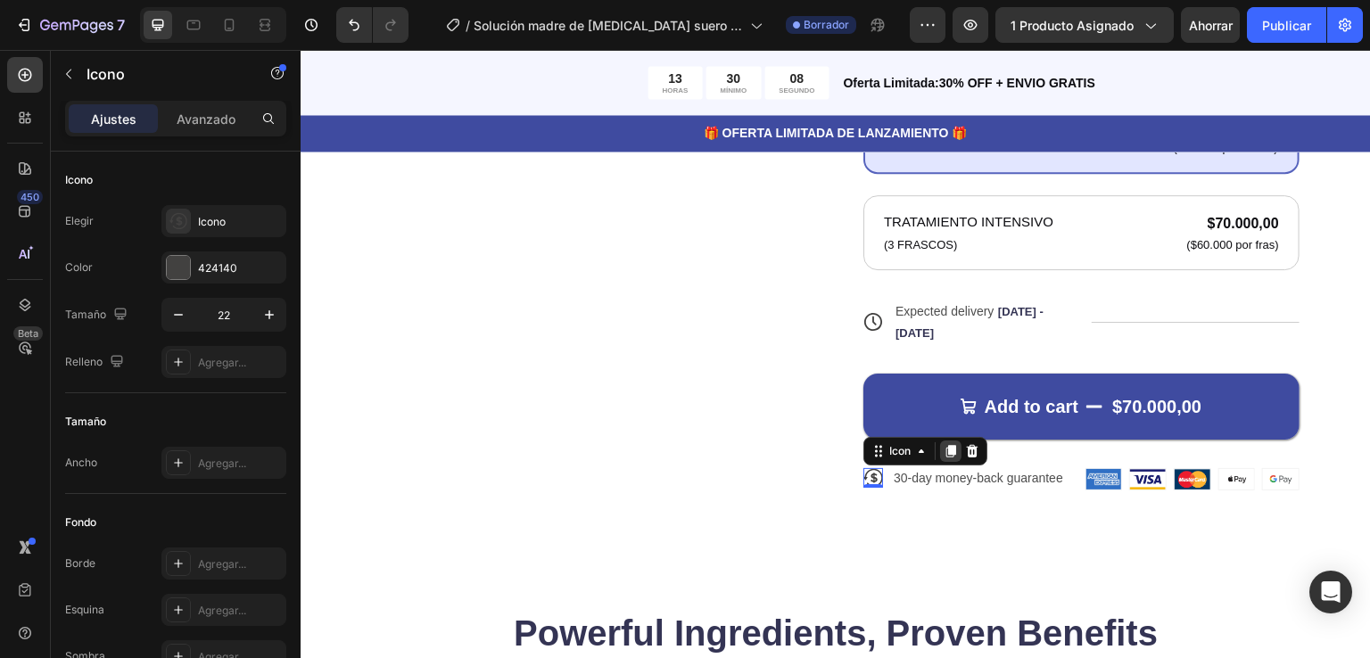
click at [942, 475] on div at bounding box center [950, 485] width 21 height 21
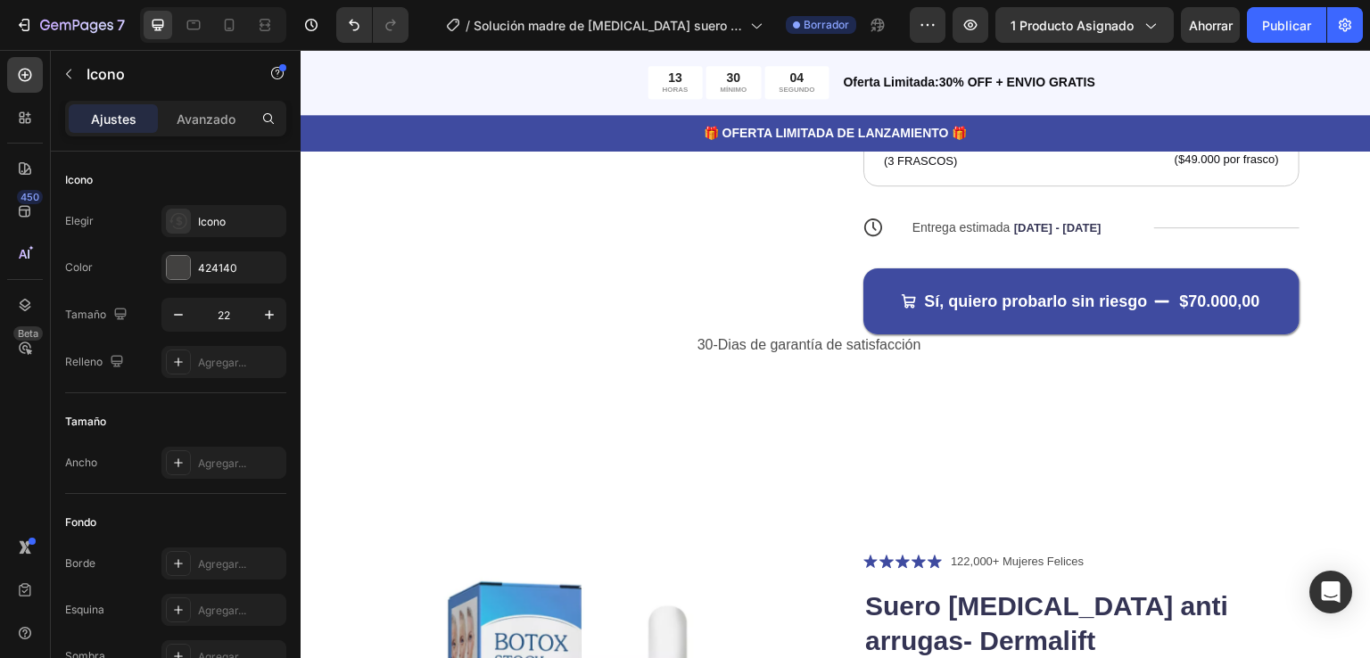
scroll to position [669, 0]
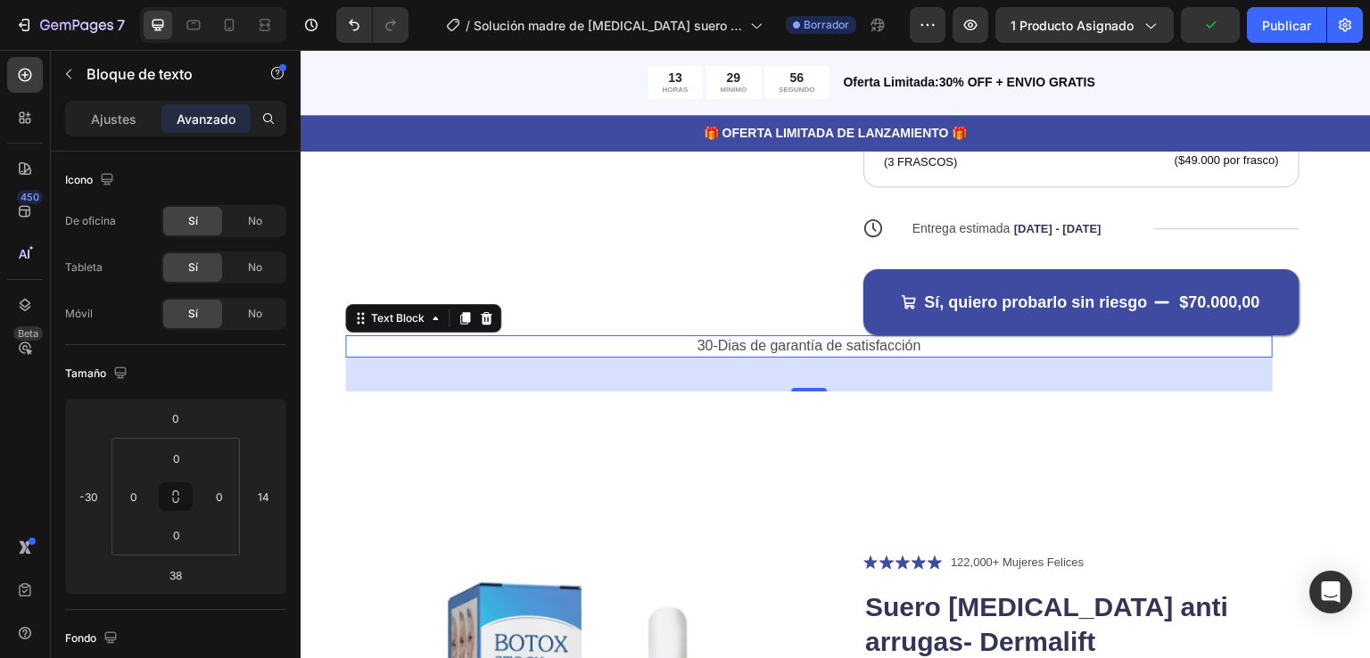
click at [948, 372] on p "30-Dias de garantía de satisfacción" at bounding box center [809, 381] width 924 height 19
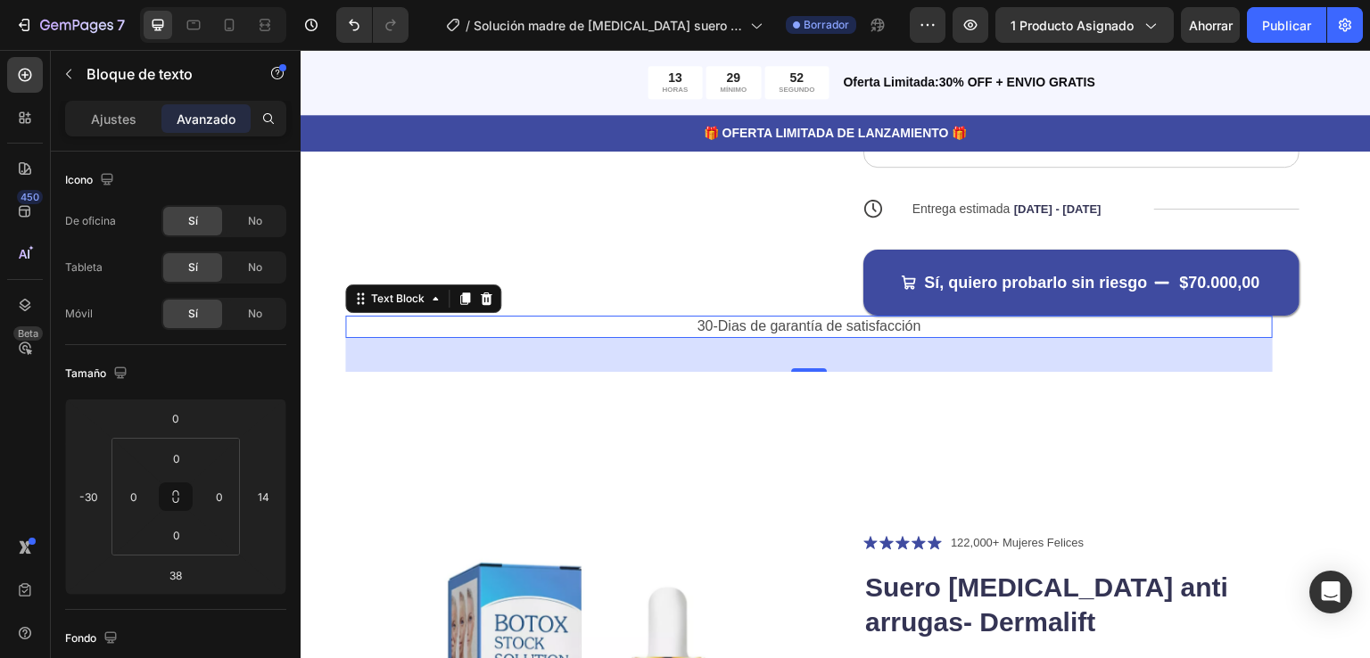
scroll to position [977, 0]
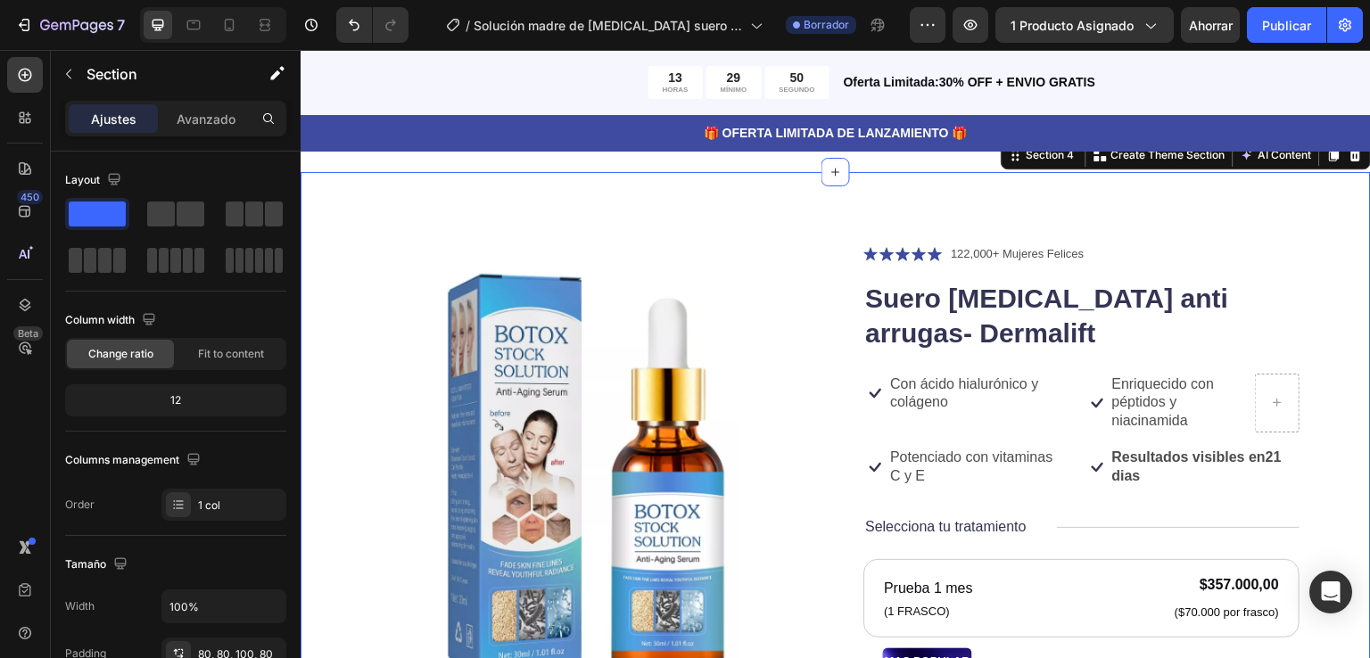
drag, startPoint x: 948, startPoint y: 344, endPoint x: 1298, endPoint y: 297, distance: 353.6
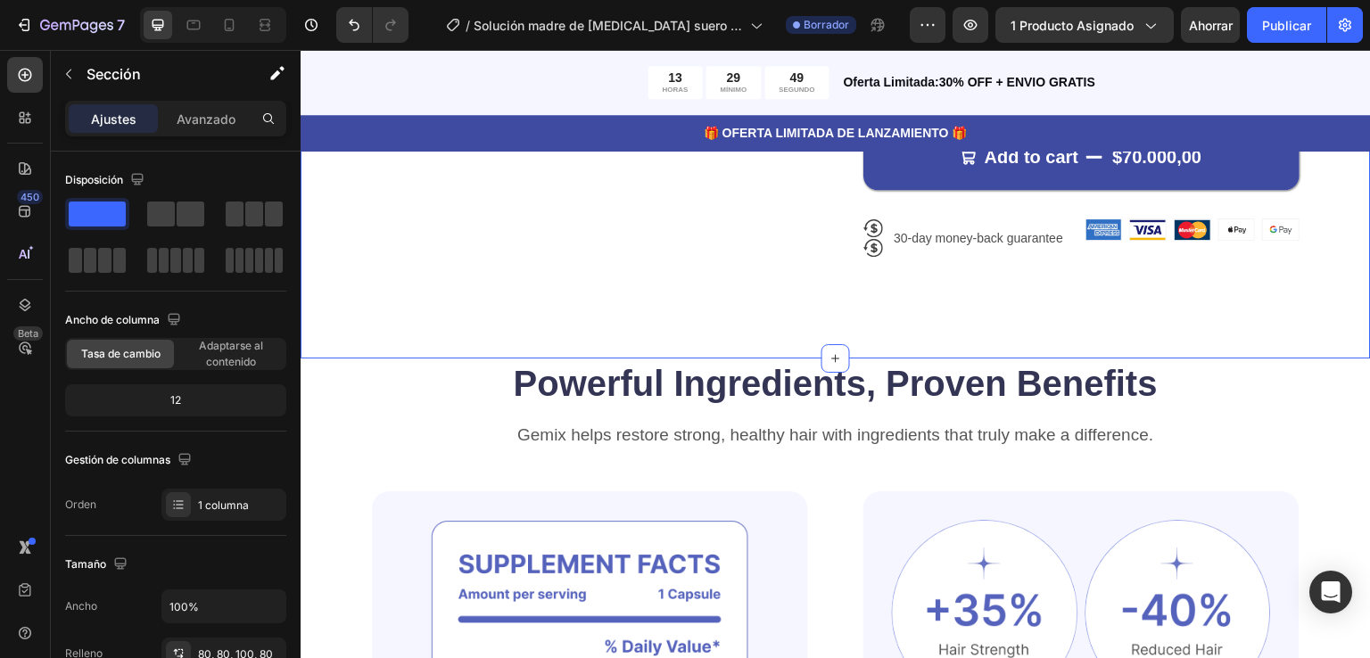
scroll to position [1792, 0]
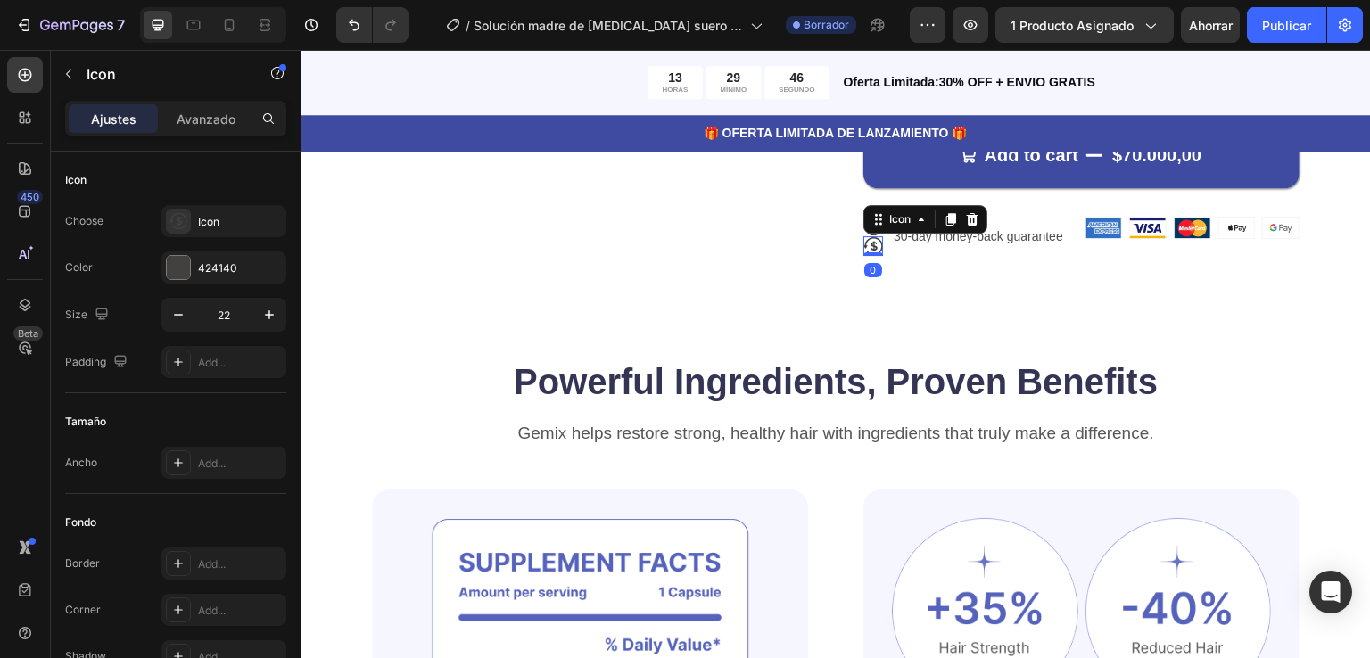
click at [864, 271] on icon at bounding box center [873, 281] width 20 height 20
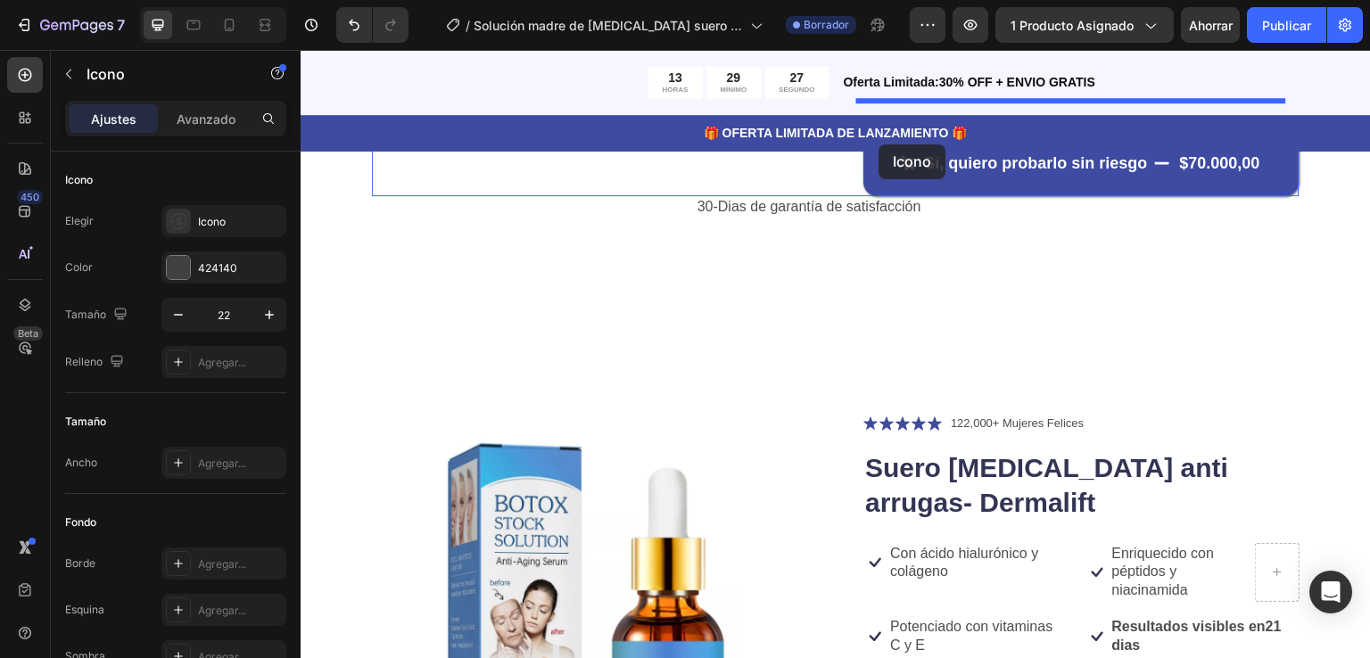
scroll to position [782, 0]
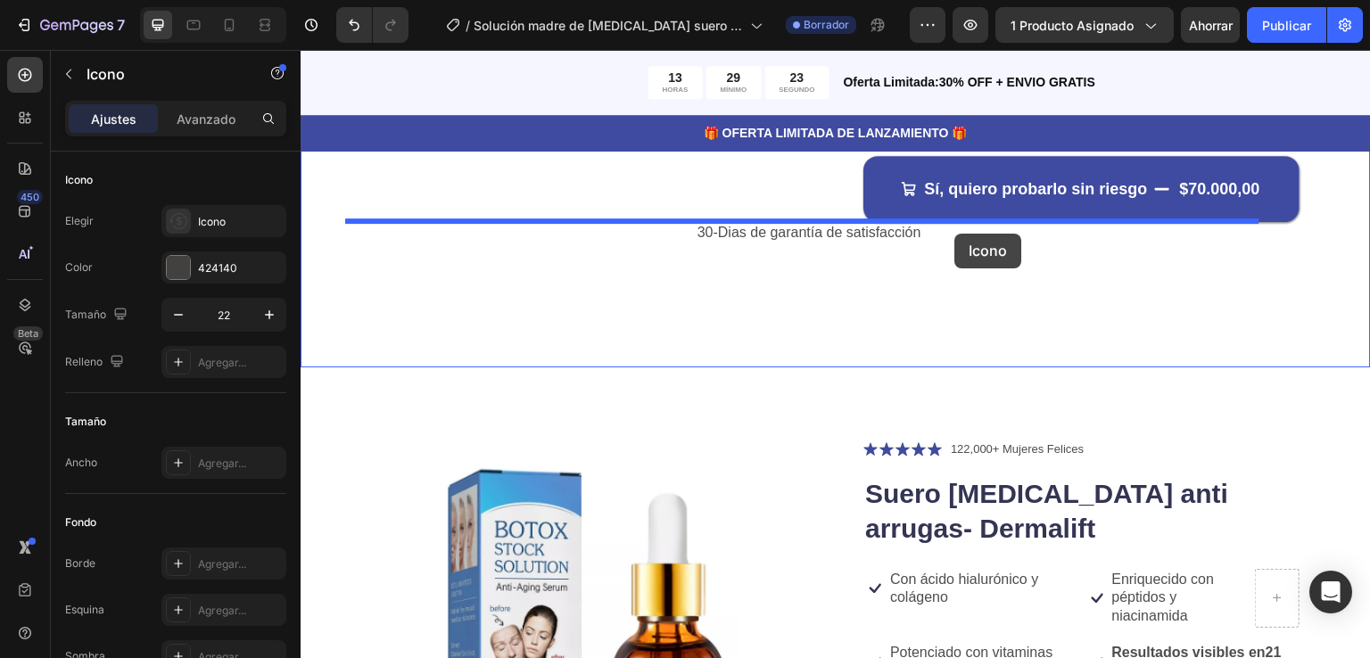
drag, startPoint x: 863, startPoint y: 241, endPoint x: 955, endPoint y: 234, distance: 92.1
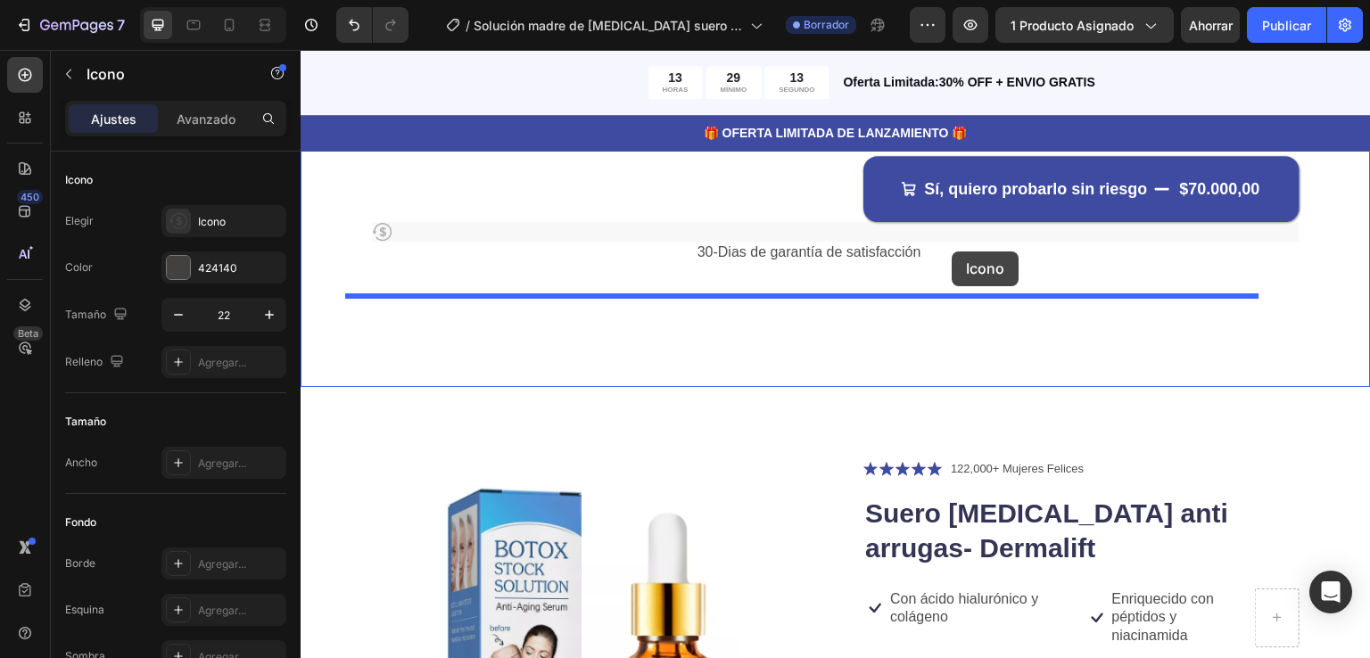
drag, startPoint x: 379, startPoint y: 230, endPoint x: 952, endPoint y: 251, distance: 573.8
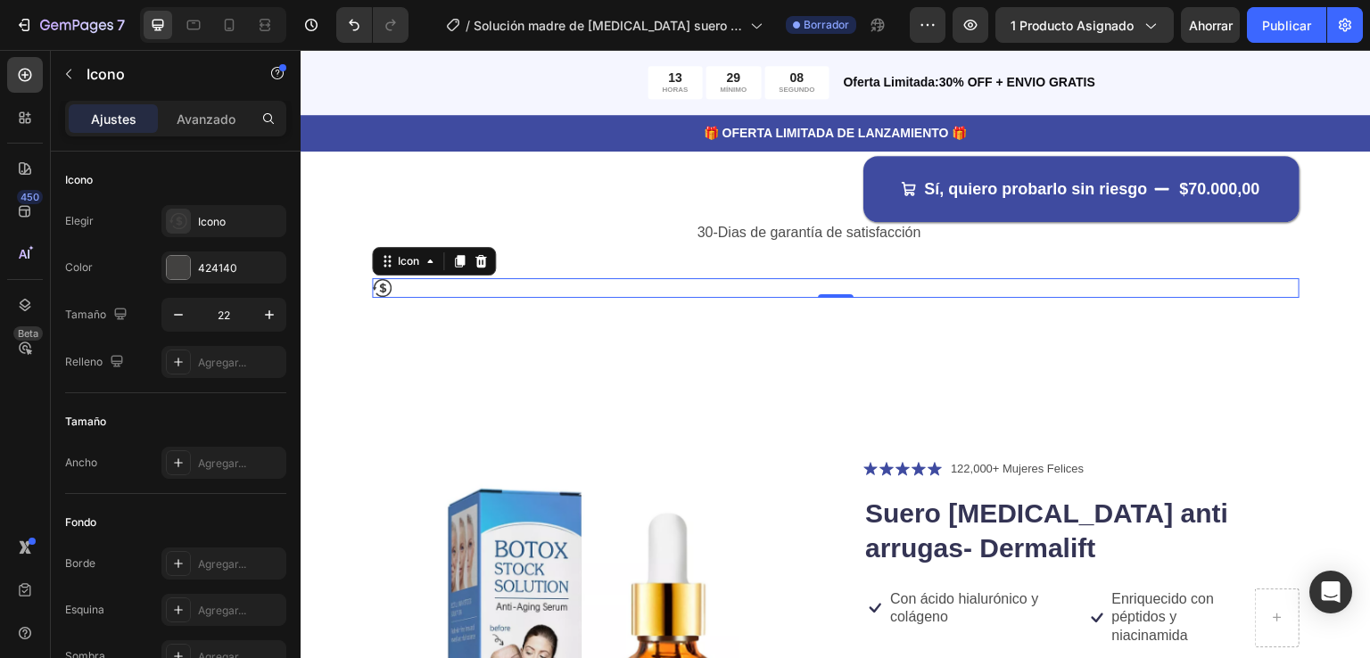
click at [378, 313] on icon at bounding box center [382, 323] width 20 height 20
click at [399, 313] on div "Icon 0" at bounding box center [835, 323] width 927 height 20
drag, startPoint x: 399, startPoint y: 279, endPoint x: 597, endPoint y: 401, distance: 232.6
click at [399, 313] on div "Icon 0" at bounding box center [835, 323] width 927 height 20
click at [389, 313] on icon at bounding box center [382, 323] width 20 height 20
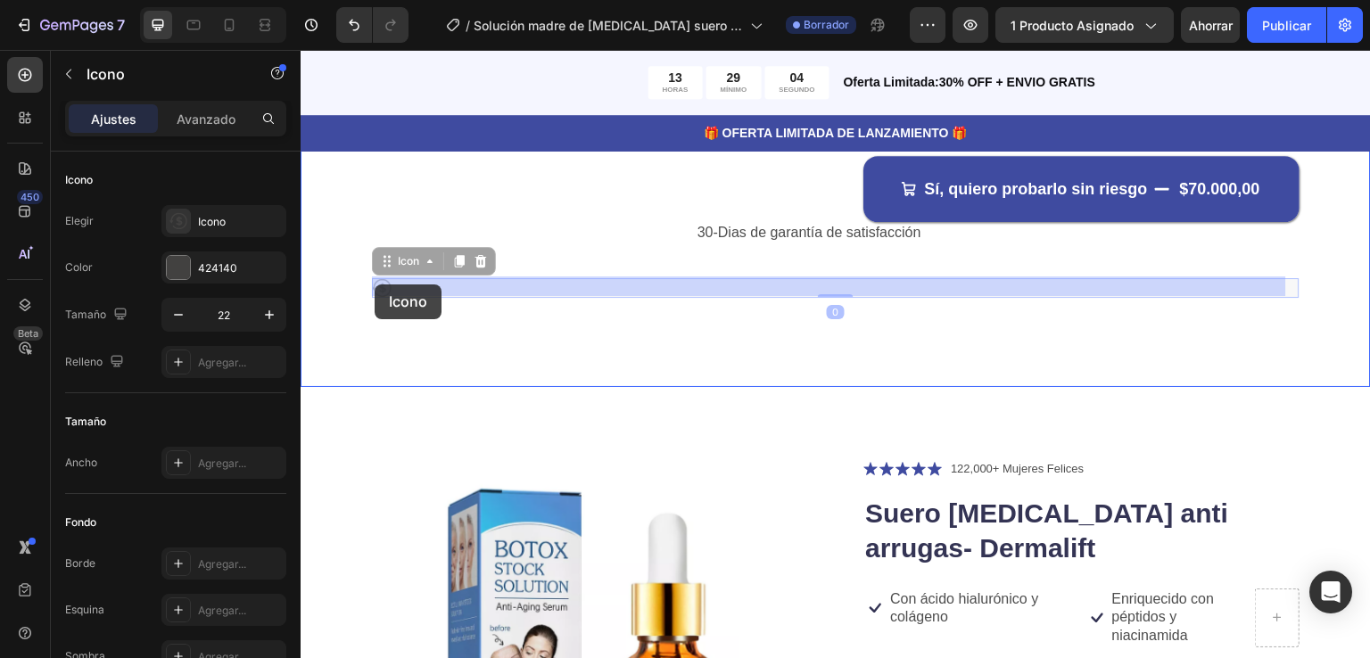
drag, startPoint x: 389, startPoint y: 287, endPoint x: 375, endPoint y: 285, distance: 14.4
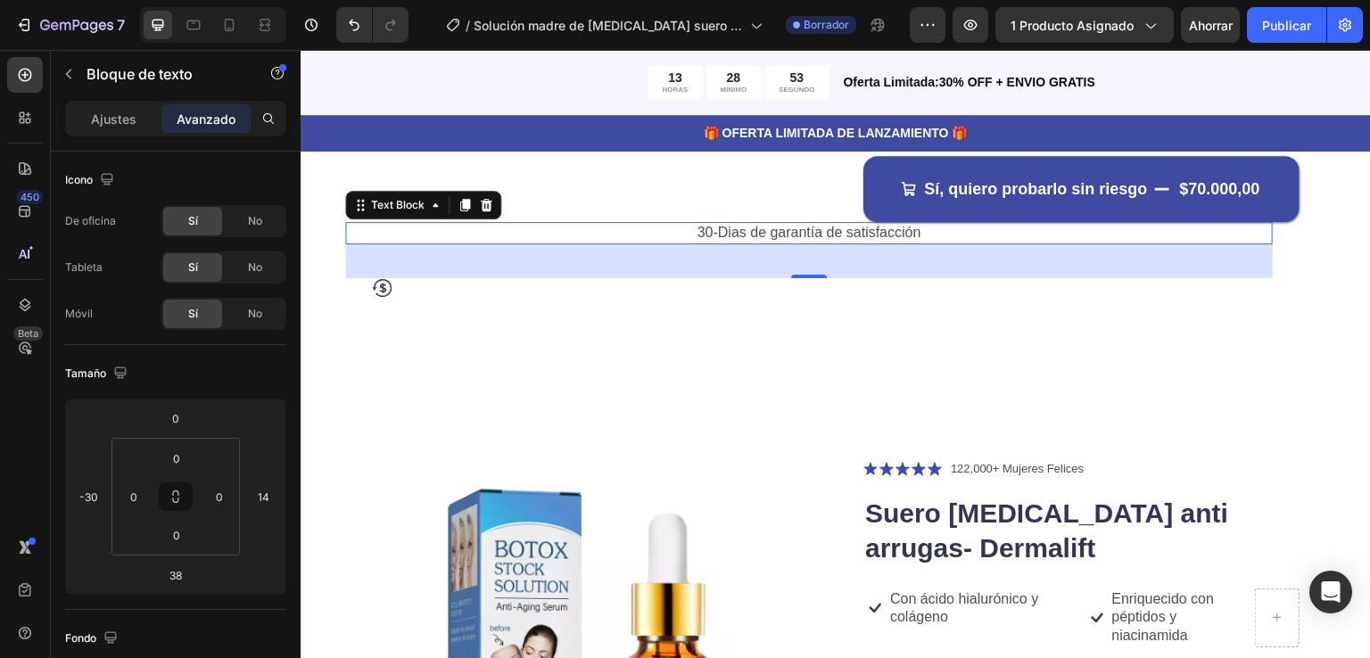
click at [960, 259] on p "30-Dias de garantía de satisfacción" at bounding box center [809, 268] width 924 height 19
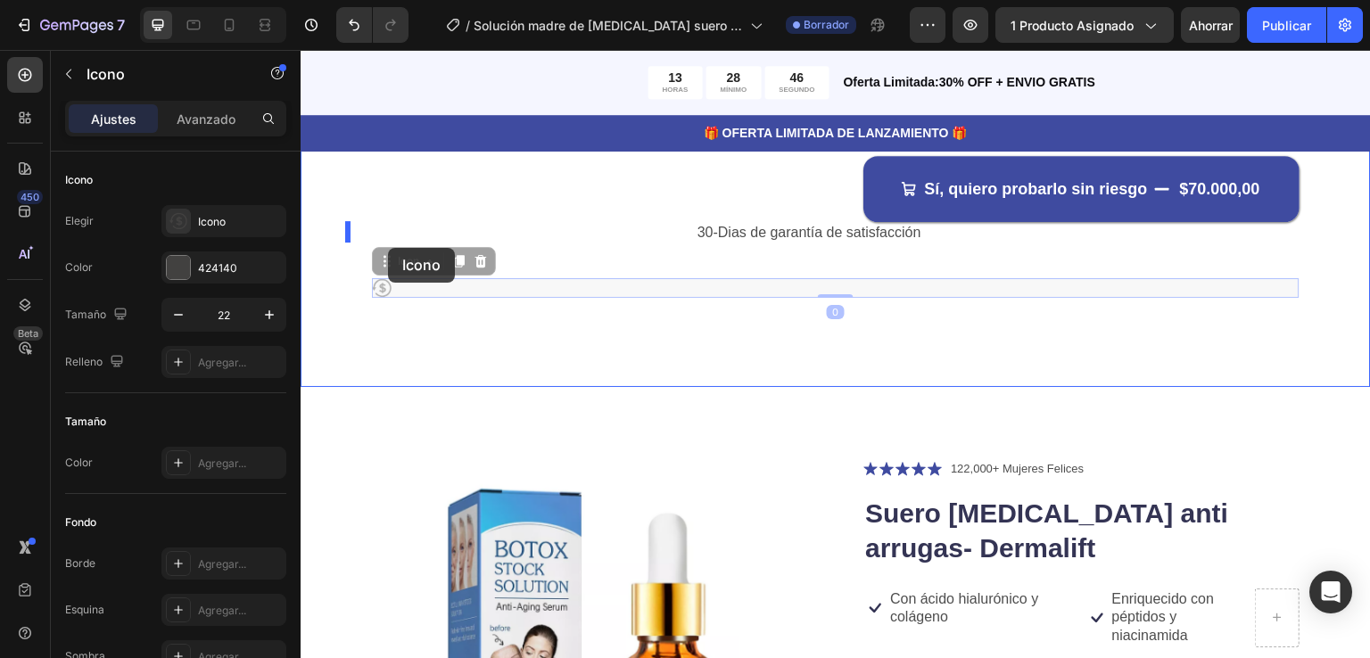
drag, startPoint x: 384, startPoint y: 288, endPoint x: 388, endPoint y: 248, distance: 40.3
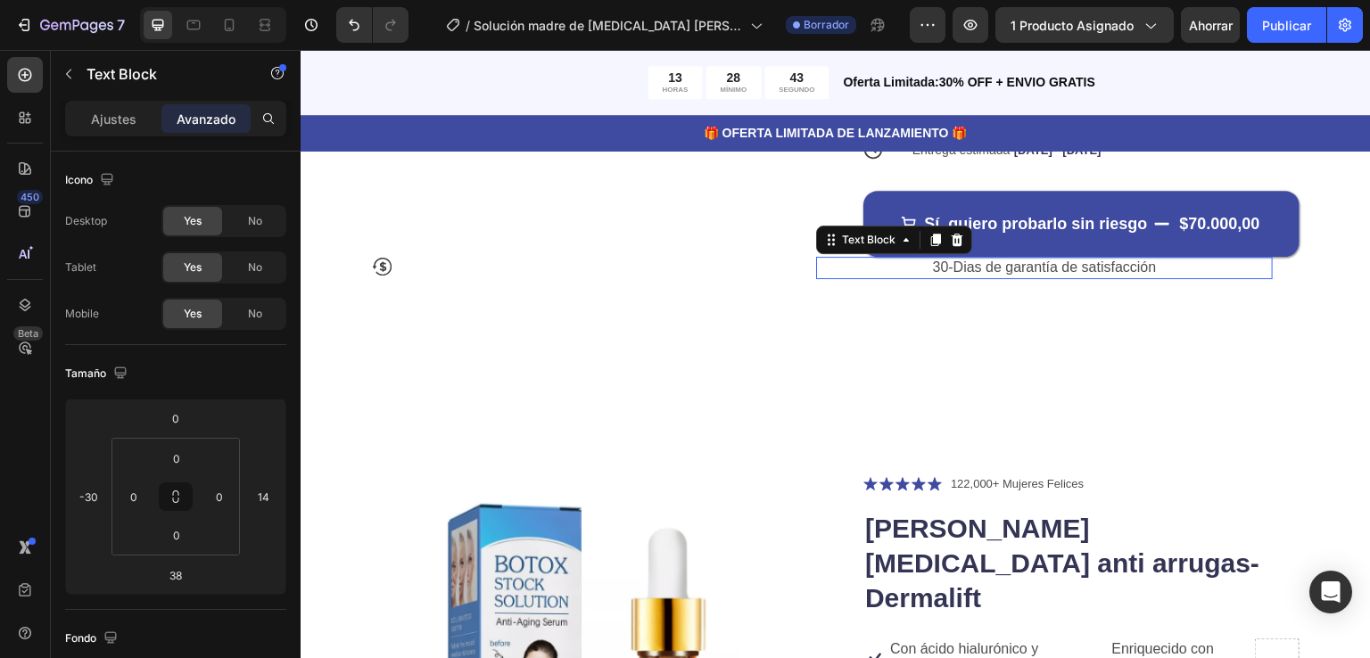
click at [1002, 259] on p "30-Dias de garantía de satisfacción" at bounding box center [1044, 268] width 453 height 19
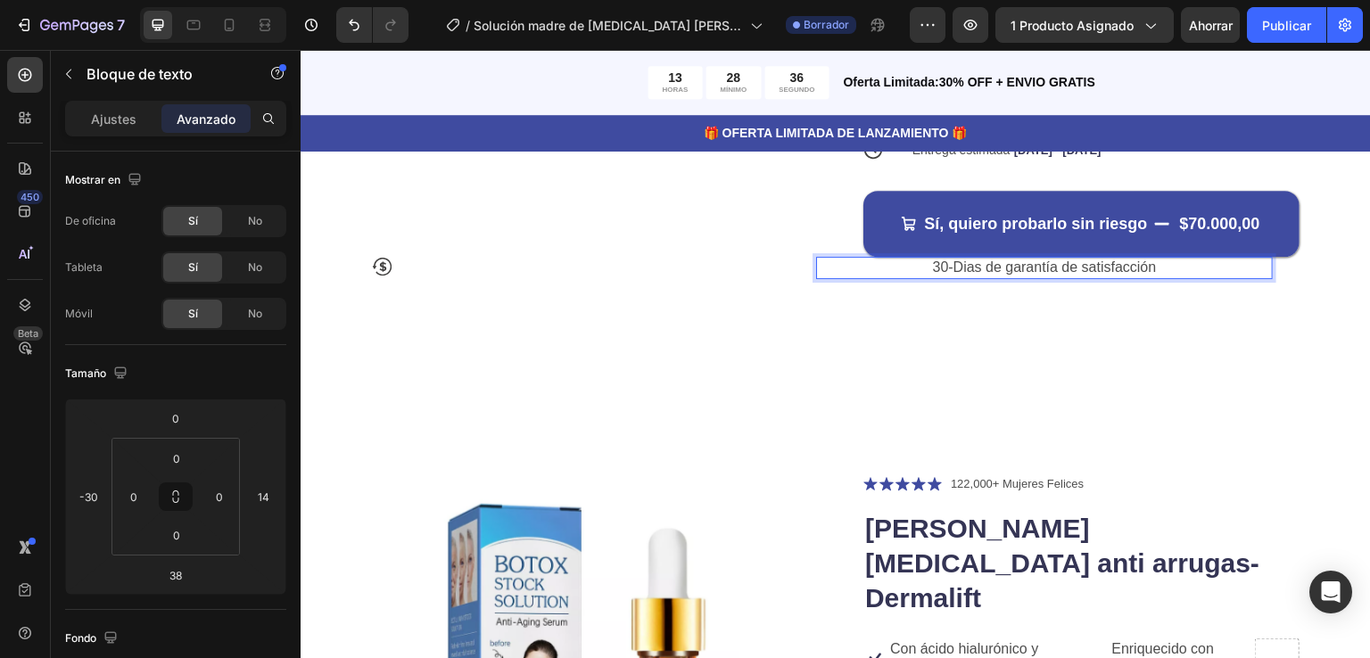
click at [972, 259] on p "30-Dias de garantía de satisfacción" at bounding box center [1044, 268] width 453 height 19
drag, startPoint x: 1198, startPoint y: 245, endPoint x: 968, endPoint y: 248, distance: 231.0
click at [968, 259] on p "30-Dias de garantía de satisfacción" at bounding box center [1044, 268] width 453 height 19
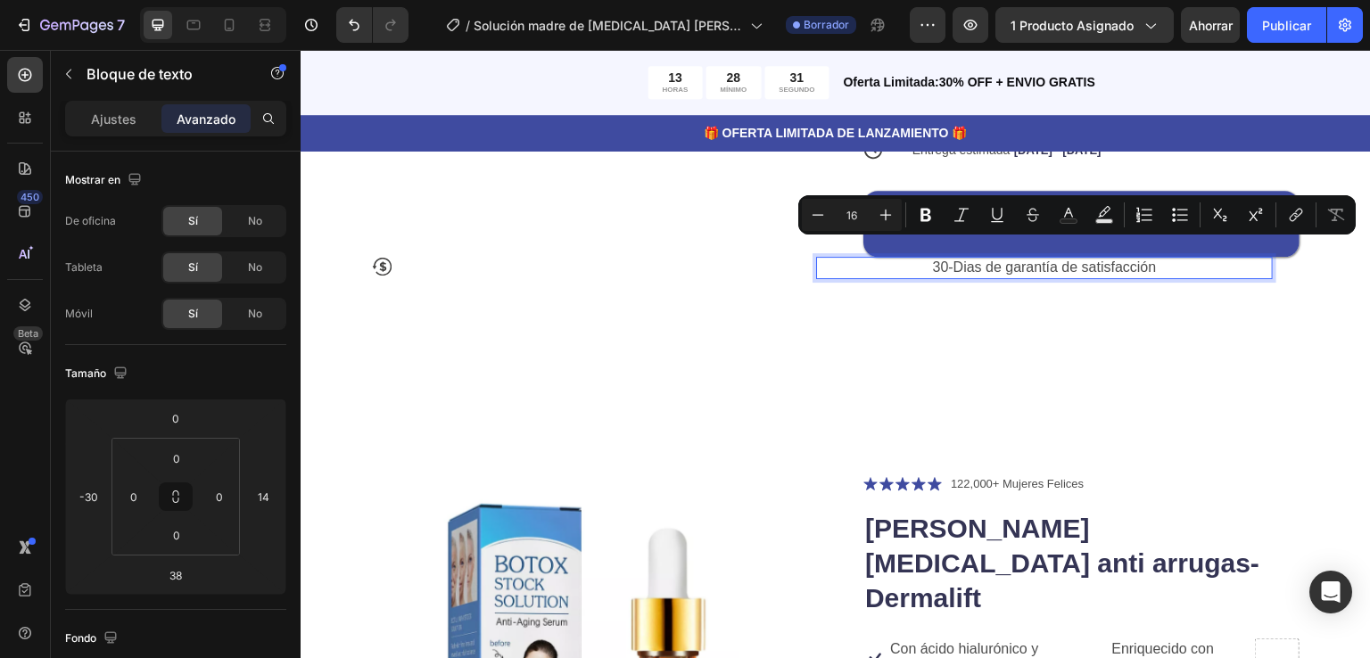
copy p "30-Dias de garantía de satisfacción"
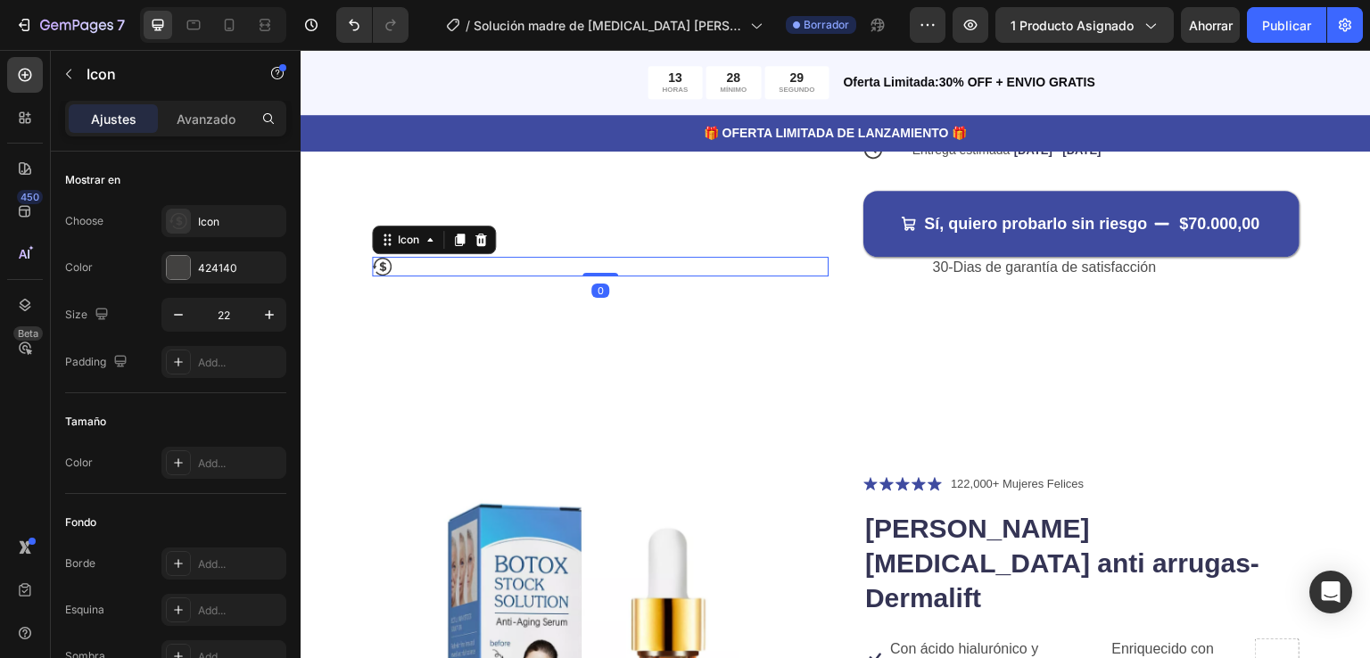
click at [404, 257] on div "Icon 0" at bounding box center [600, 267] width 457 height 20
click at [393, 257] on div "Icon 0" at bounding box center [600, 267] width 457 height 20
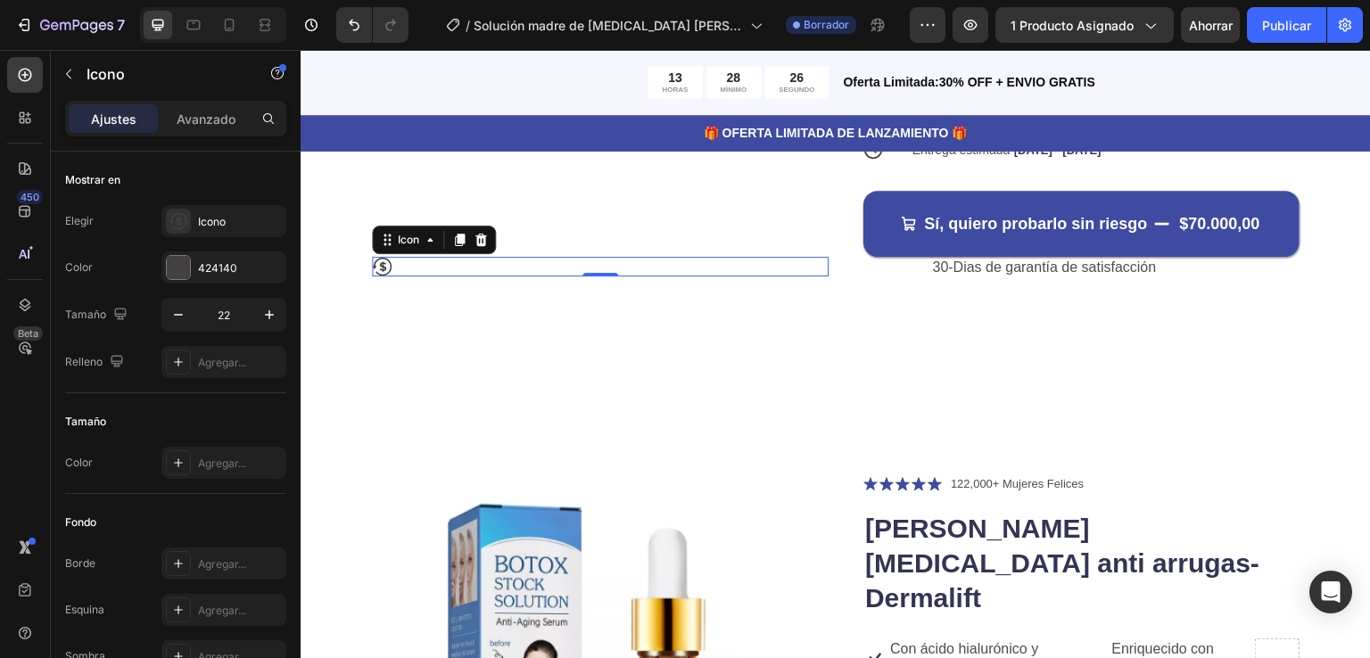
click at [393, 257] on div "Icon 0" at bounding box center [600, 267] width 457 height 20
click at [403, 257] on div "Icon 0" at bounding box center [600, 267] width 457 height 20
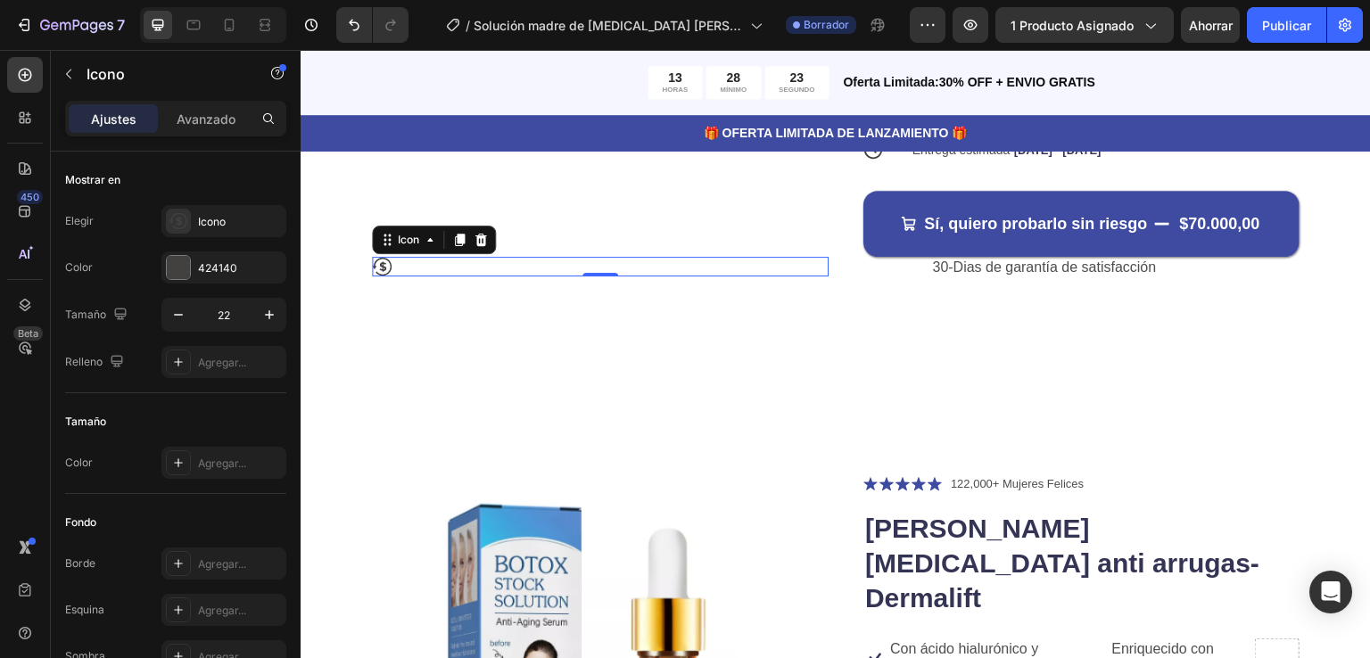
click at [403, 257] on div "Icon 0" at bounding box center [600, 267] width 457 height 20
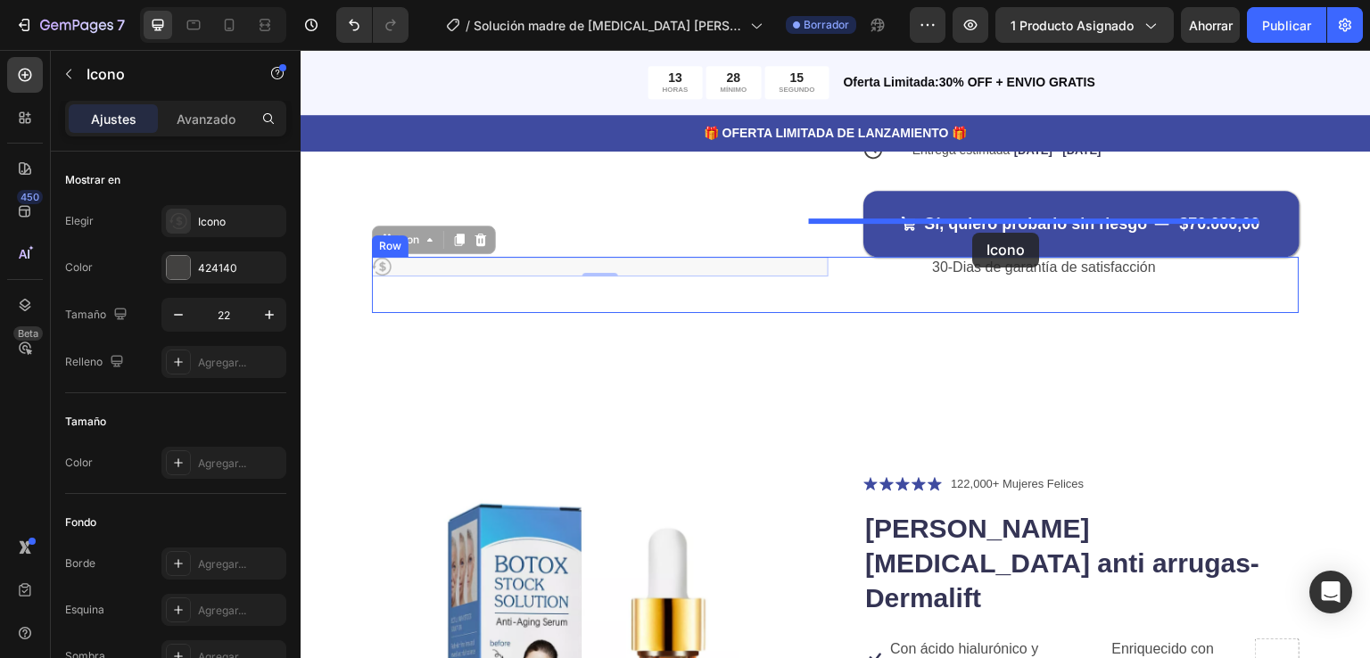
drag, startPoint x: 403, startPoint y: 227, endPoint x: 973, endPoint y: 233, distance: 569.9
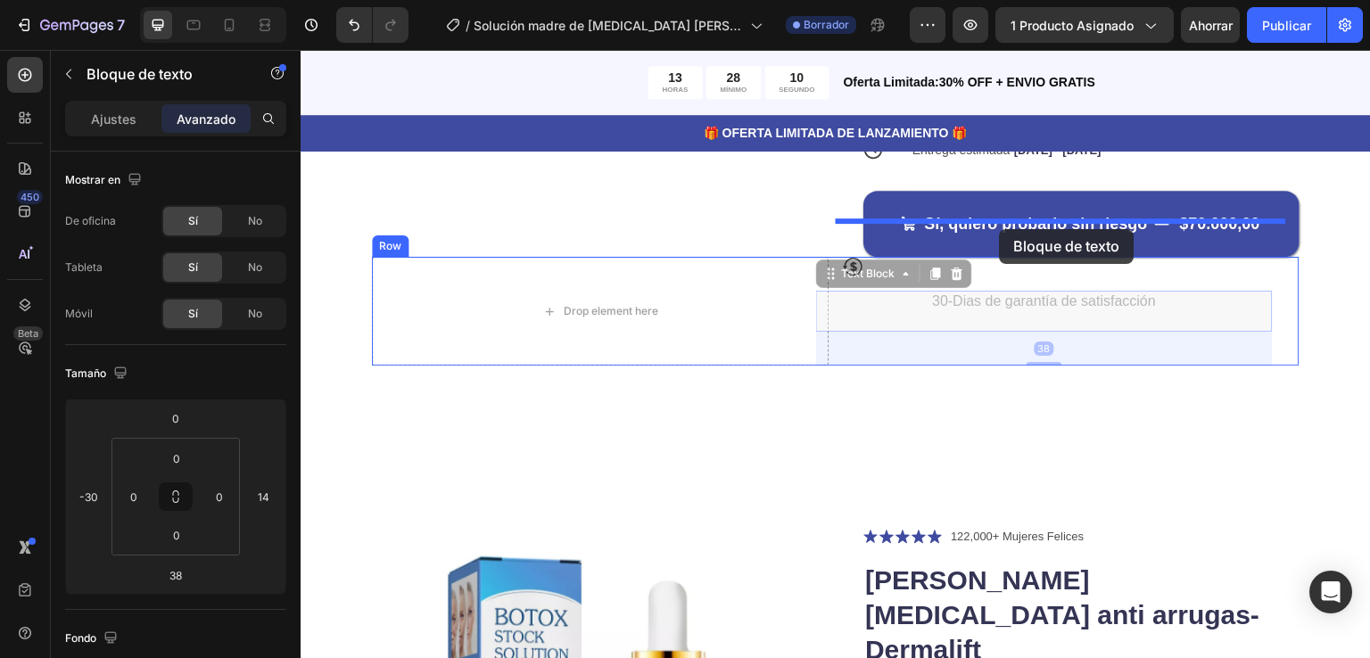
drag, startPoint x: 1000, startPoint y: 284, endPoint x: 1000, endPoint y: 229, distance: 55.3
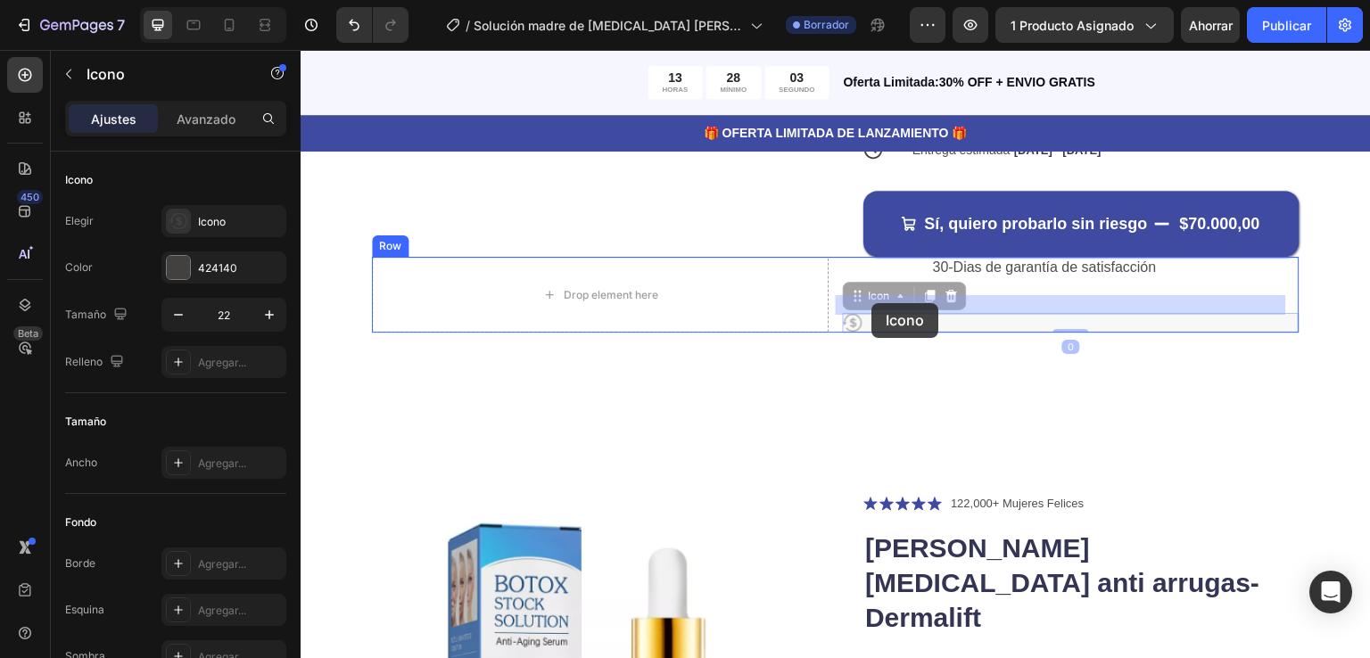
drag, startPoint x: 844, startPoint y: 301, endPoint x: 867, endPoint y: 302, distance: 22.3
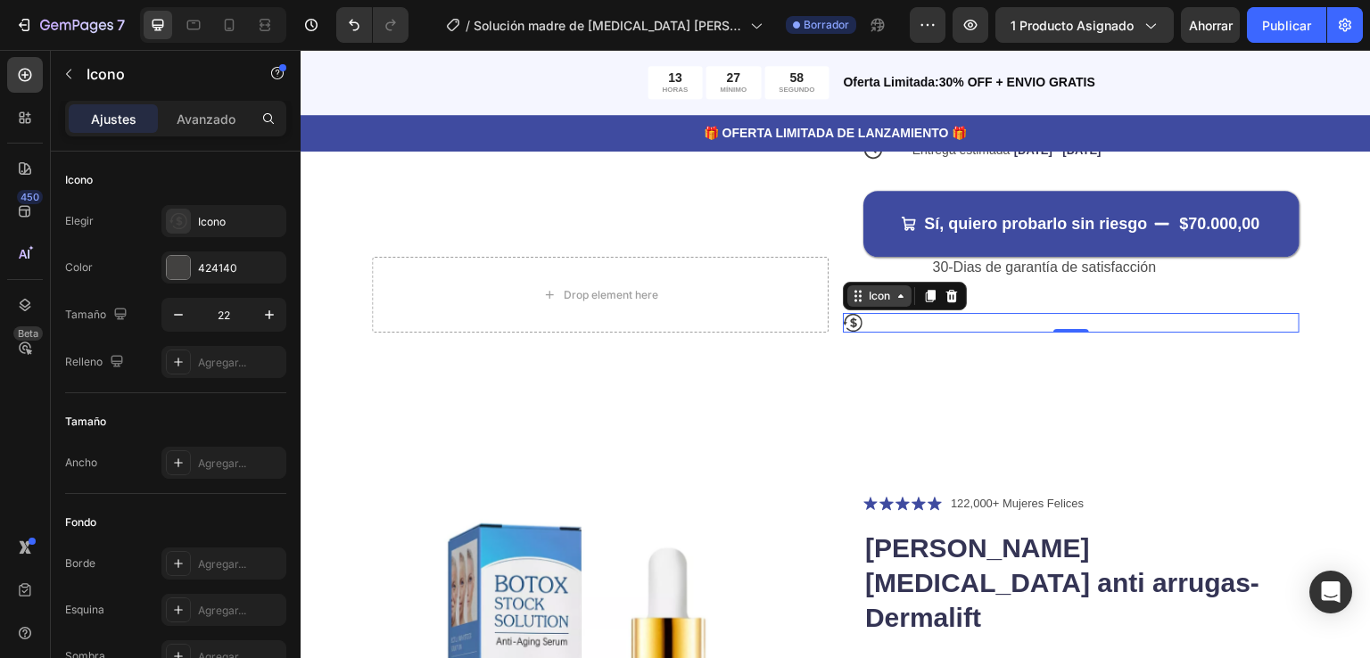
click at [852, 287] on div "Icon" at bounding box center [879, 295] width 64 height 21
click at [846, 313] on icon at bounding box center [853, 323] width 20 height 20
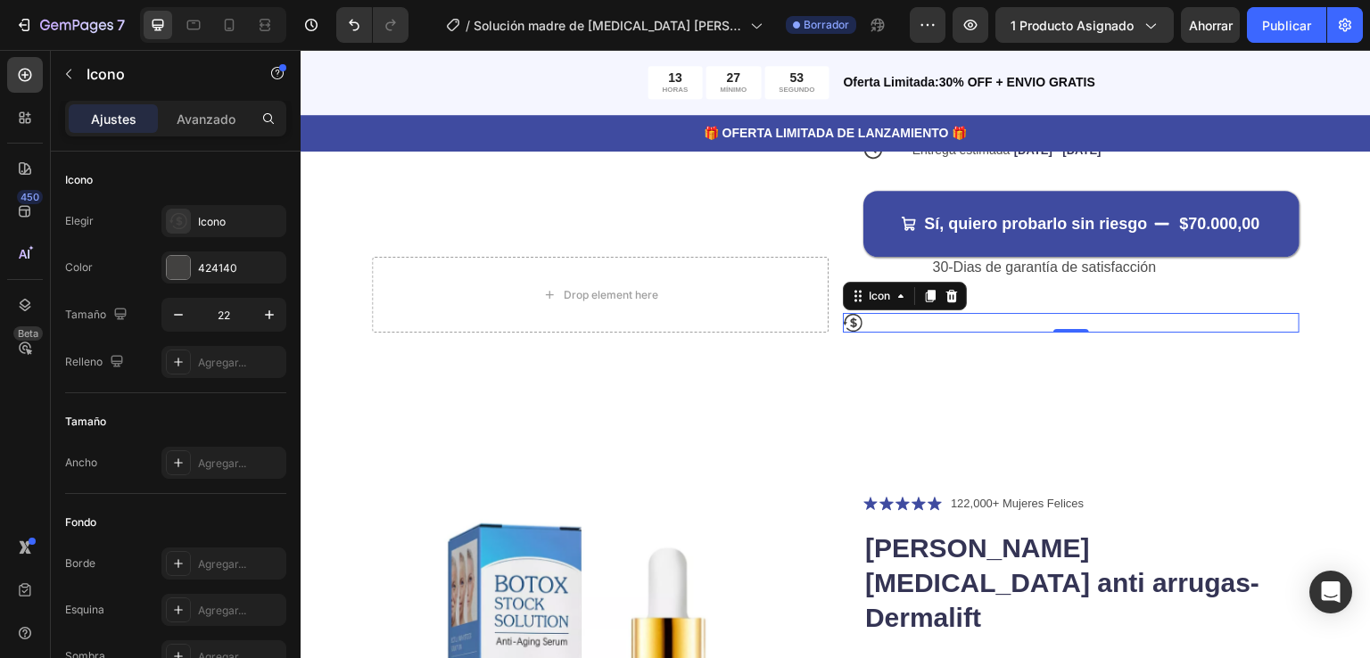
click at [846, 313] on icon at bounding box center [853, 323] width 20 height 20
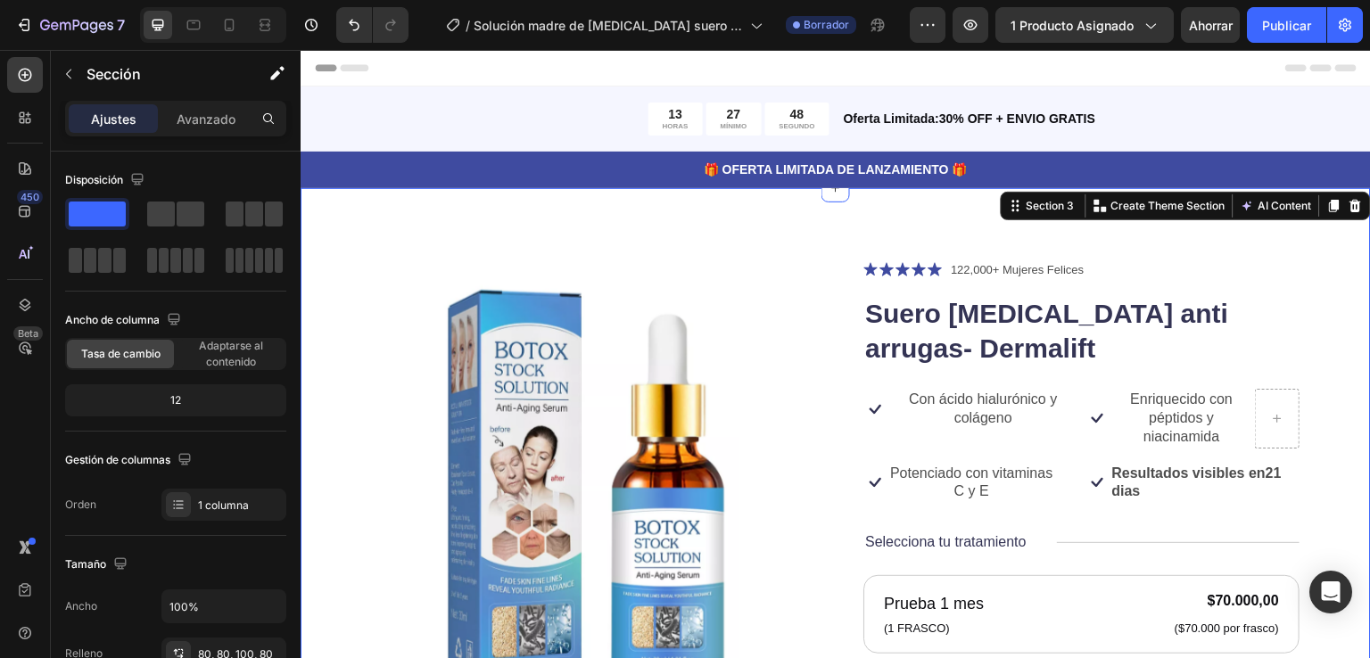
scroll to position [782, 0]
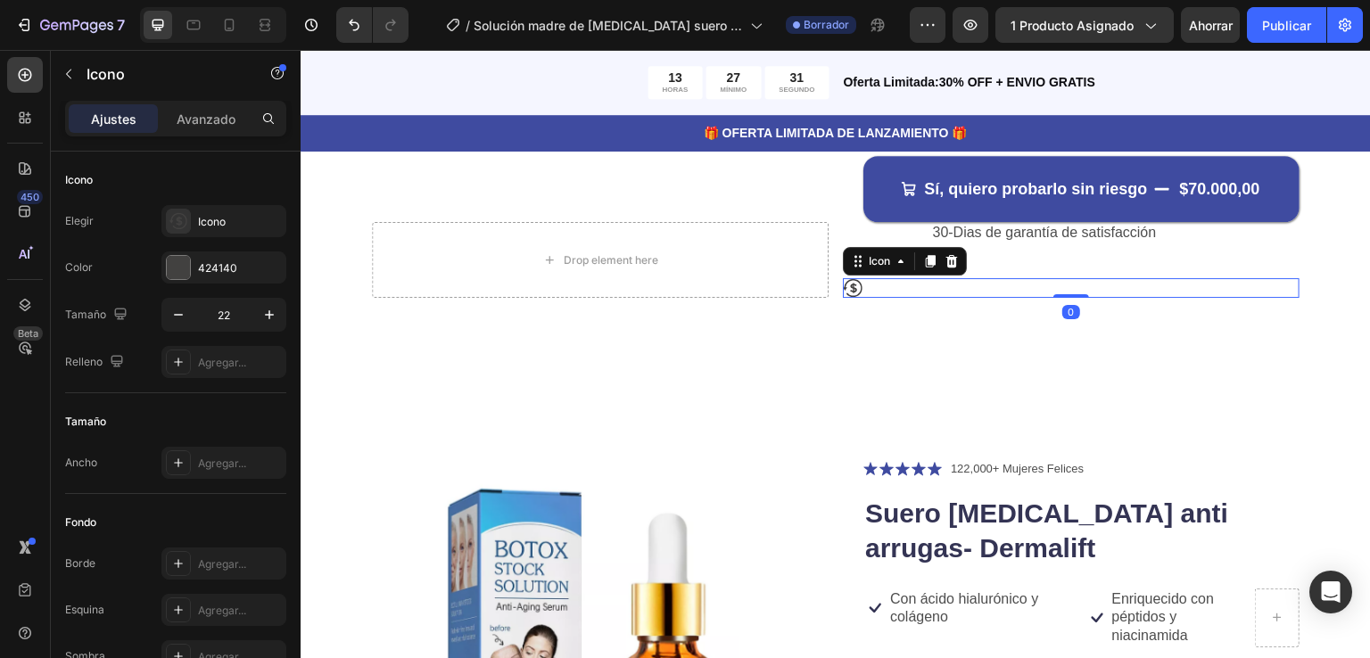
drag, startPoint x: 1072, startPoint y: 310, endPoint x: 902, endPoint y: 306, distance: 169.5
click at [902, 298] on div "Icon 0" at bounding box center [1071, 288] width 457 height 20
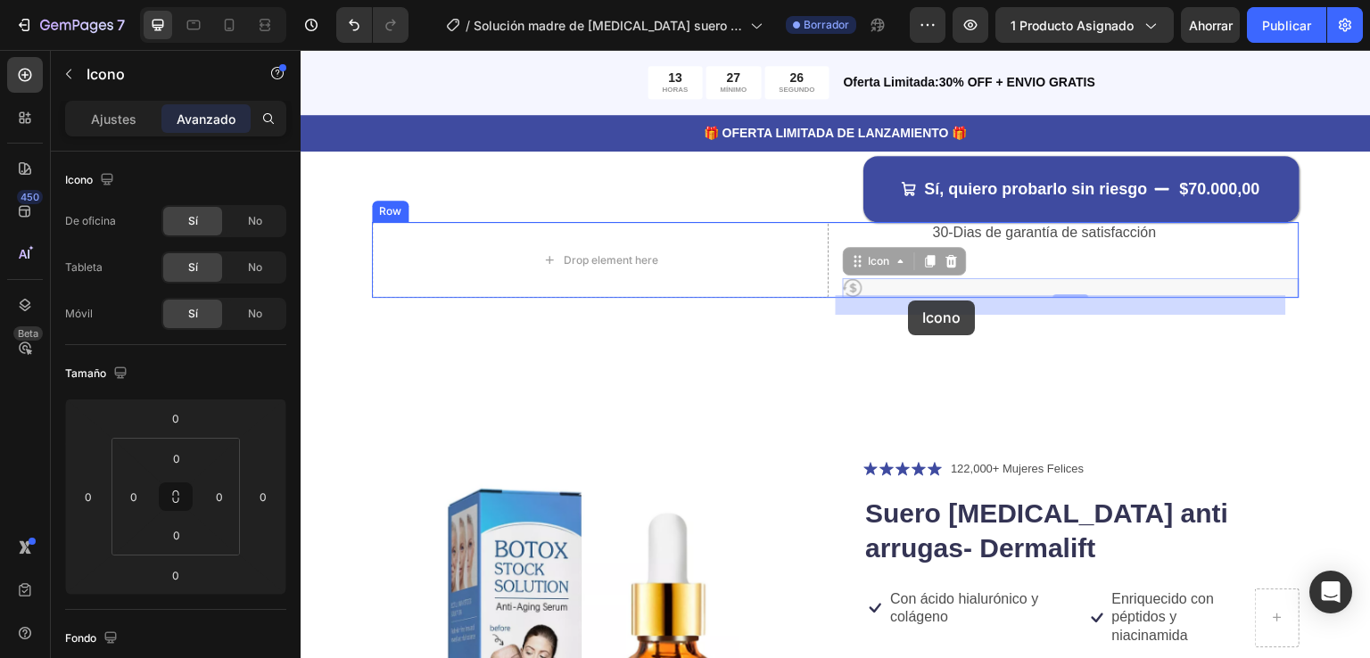
drag, startPoint x: 1267, startPoint y: 294, endPoint x: 910, endPoint y: 301, distance: 357.6
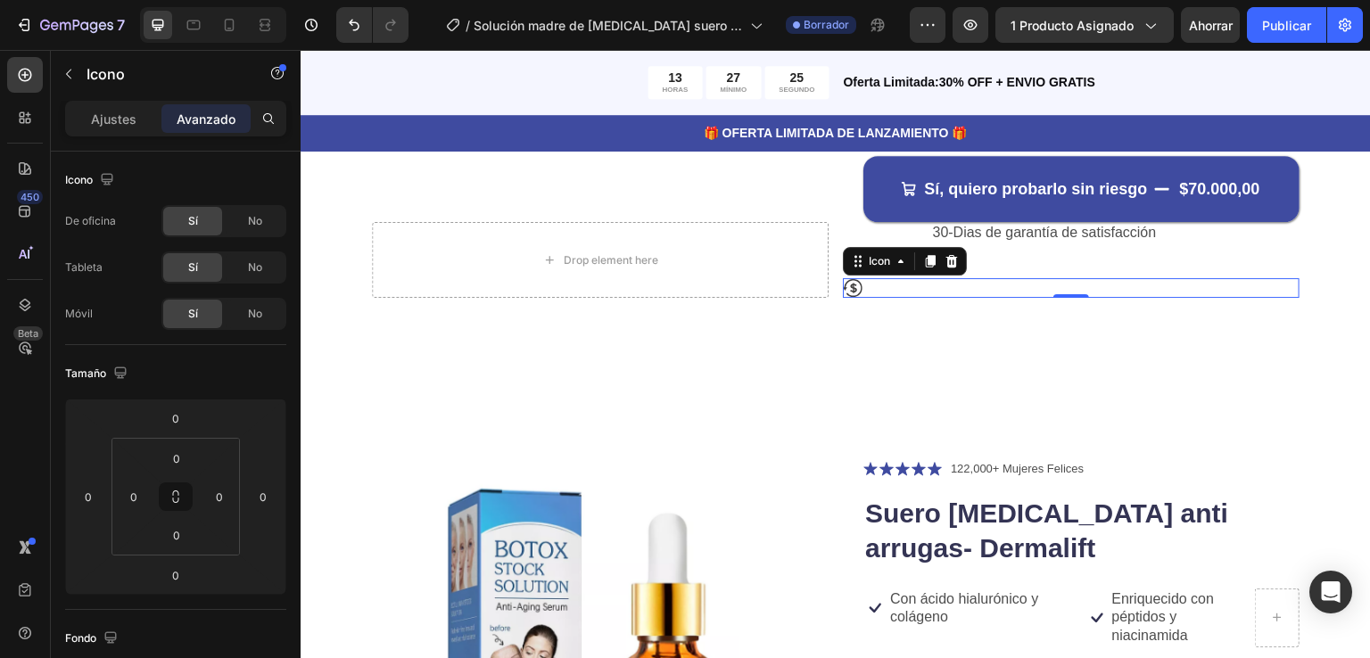
click at [910, 298] on div "Icon 0" at bounding box center [1071, 288] width 457 height 20
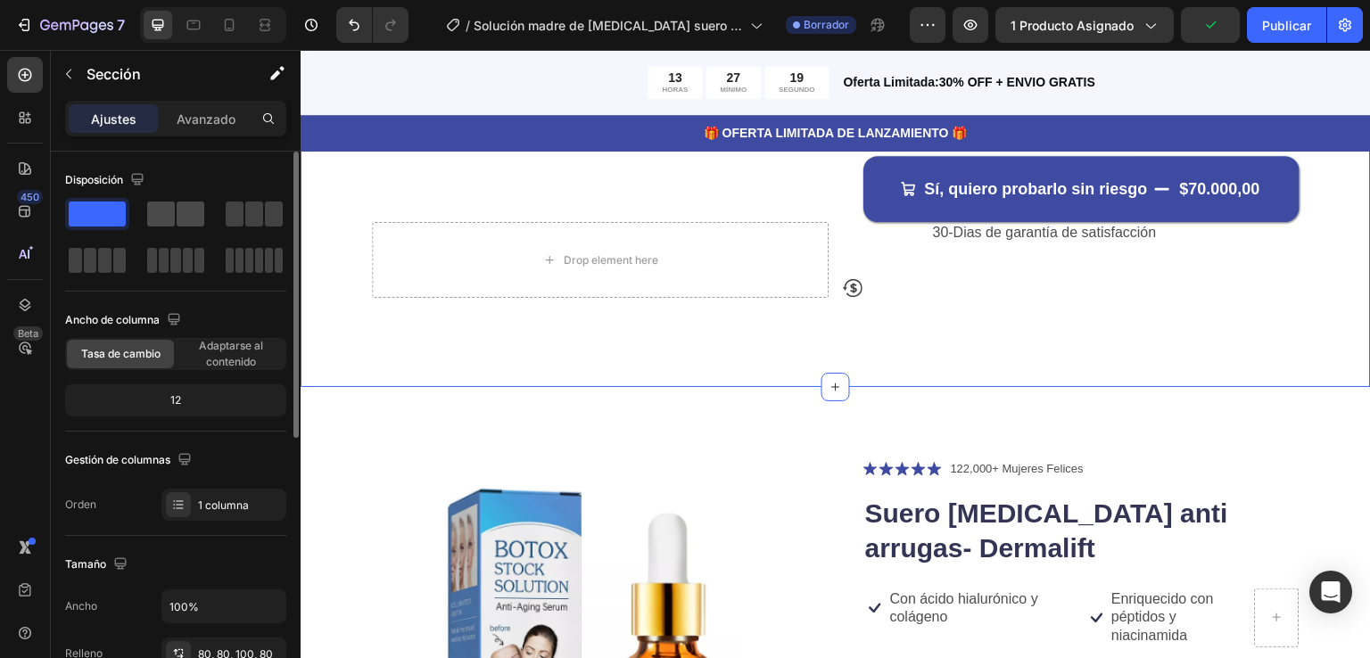
click at [168, 203] on span at bounding box center [161, 214] width 28 height 25
click at [962, 243] on p "30-Dias de garantía de satisfacción" at bounding box center [1044, 233] width 453 height 19
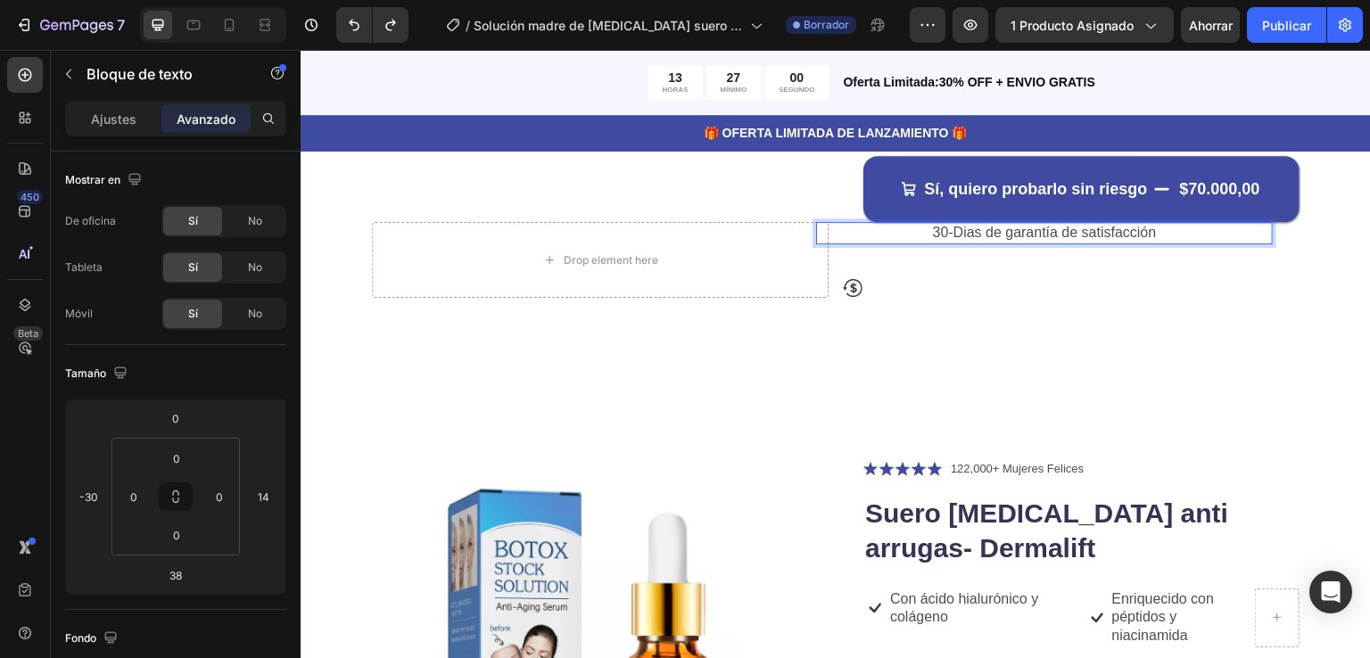
click at [967, 243] on p "30-Dias de garantía de satisfacción" at bounding box center [1044, 233] width 453 height 19
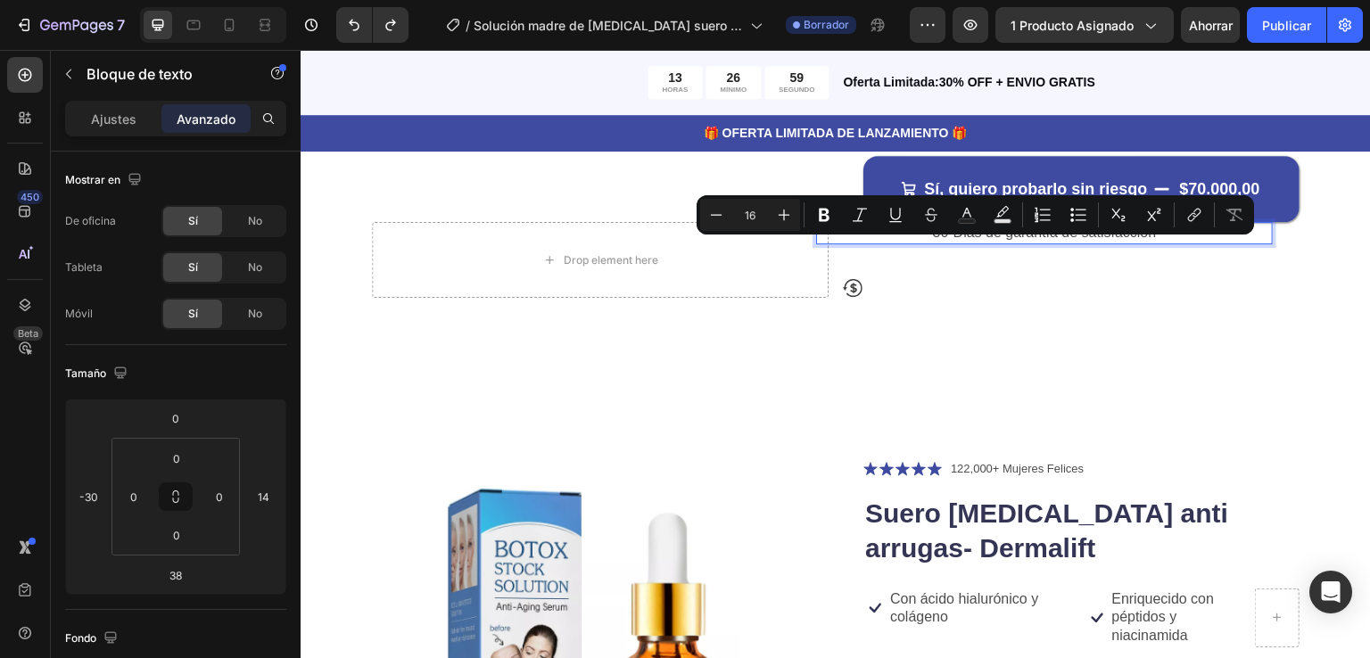
click at [967, 243] on p "30-Dias de garantía de satisfacción" at bounding box center [1044, 233] width 453 height 19
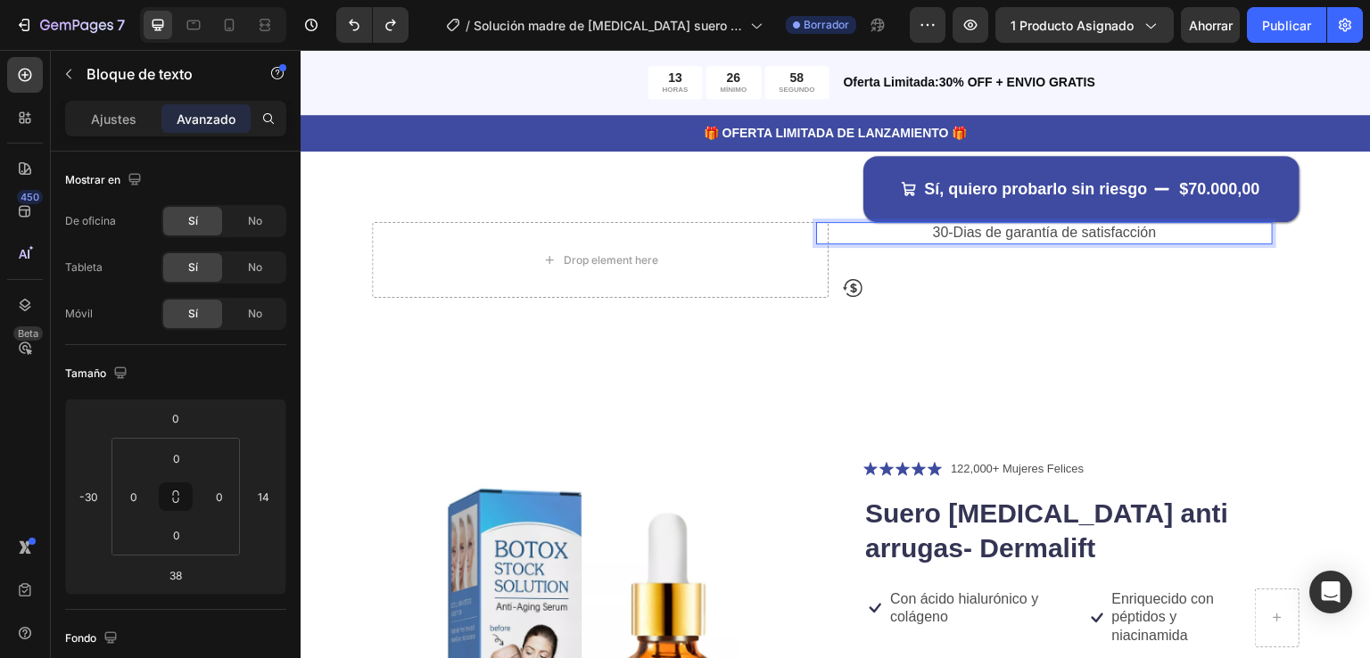
click at [967, 243] on p "30-Dias de garantía de satisfacción" at bounding box center [1044, 233] width 453 height 19
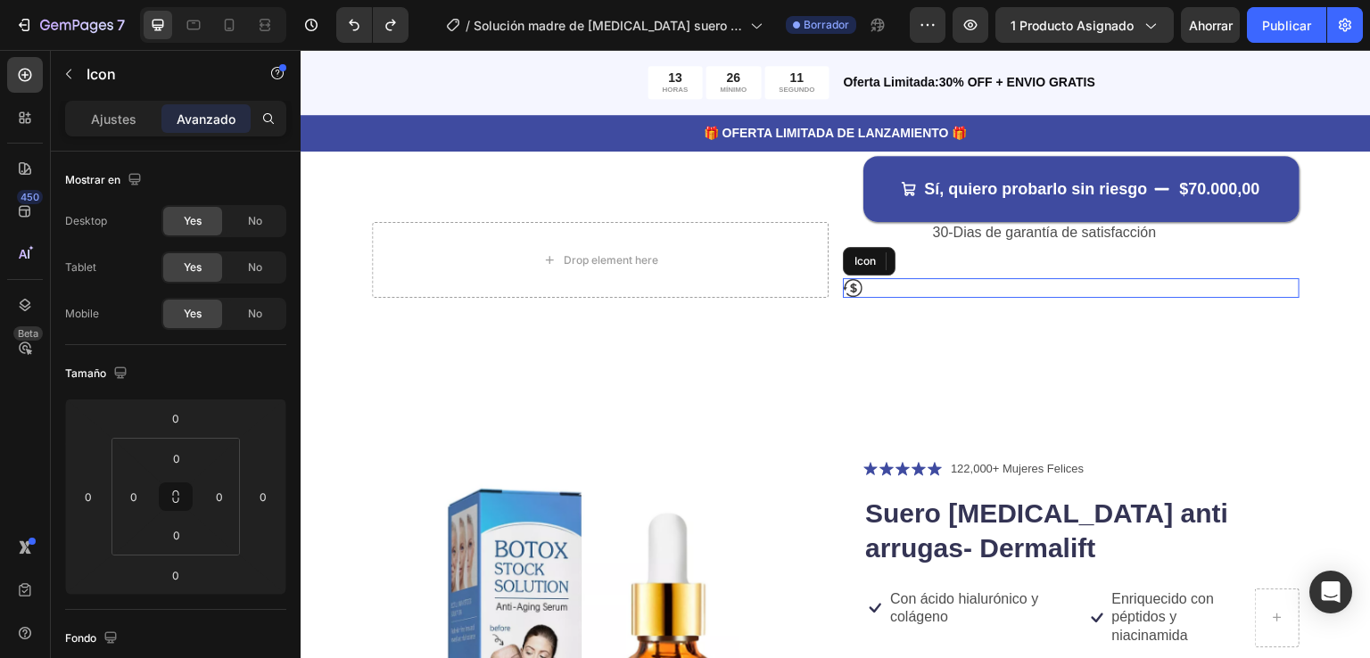
click at [850, 293] on icon at bounding box center [853, 289] width 7 height 10
click at [82, 112] on div "Ajustes" at bounding box center [113, 118] width 89 height 29
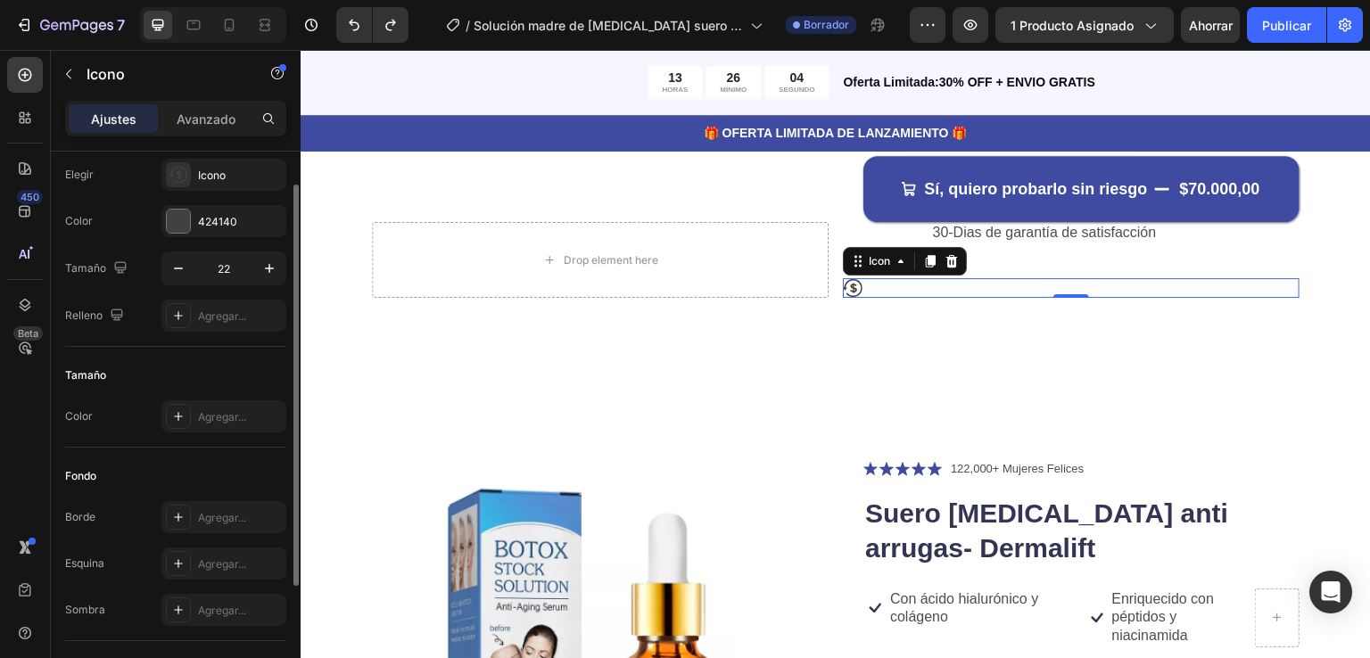
scroll to position [48, 0]
click at [177, 262] on icon "button" at bounding box center [178, 267] width 18 height 18
click at [268, 269] on icon "button" at bounding box center [269, 266] width 9 height 9
type input "22"
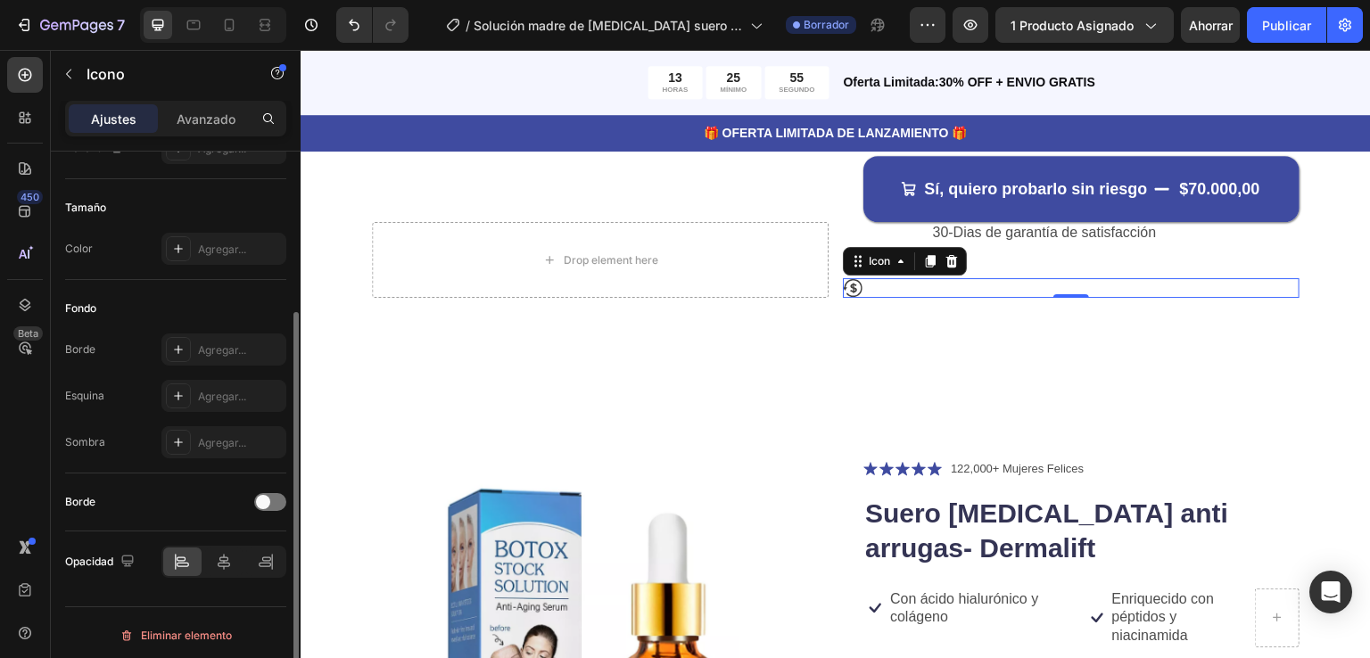
scroll to position [218, 0]
click at [259, 549] on icon at bounding box center [266, 558] width 18 height 18
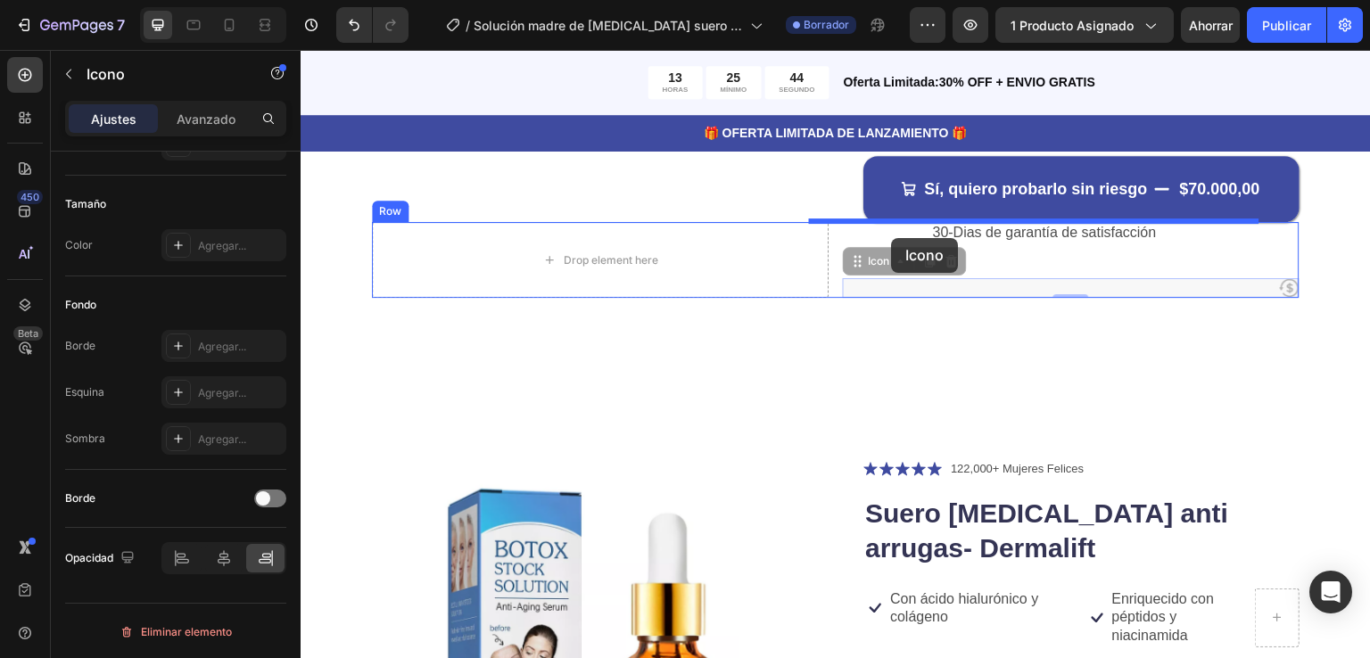
drag, startPoint x: 1277, startPoint y: 303, endPoint x: 892, endPoint y: 238, distance: 390.7
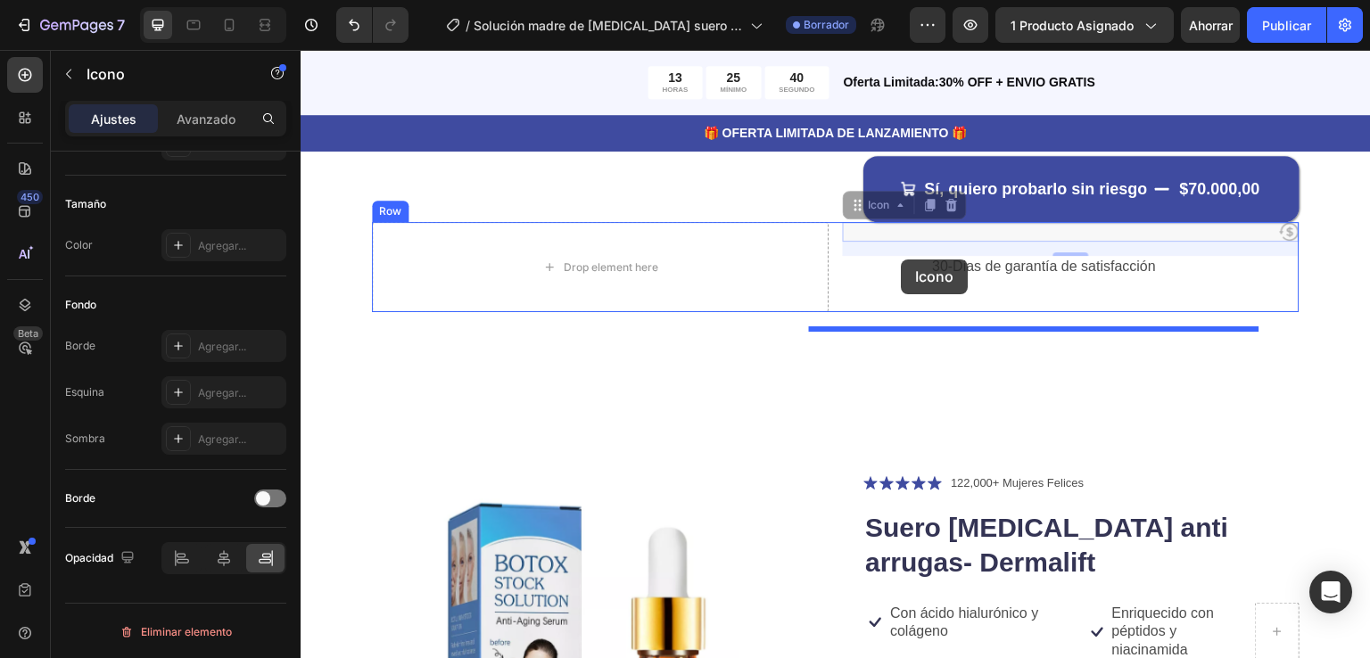
drag, startPoint x: 1040, startPoint y: 231, endPoint x: 902, endPoint y: 259, distance: 141.1
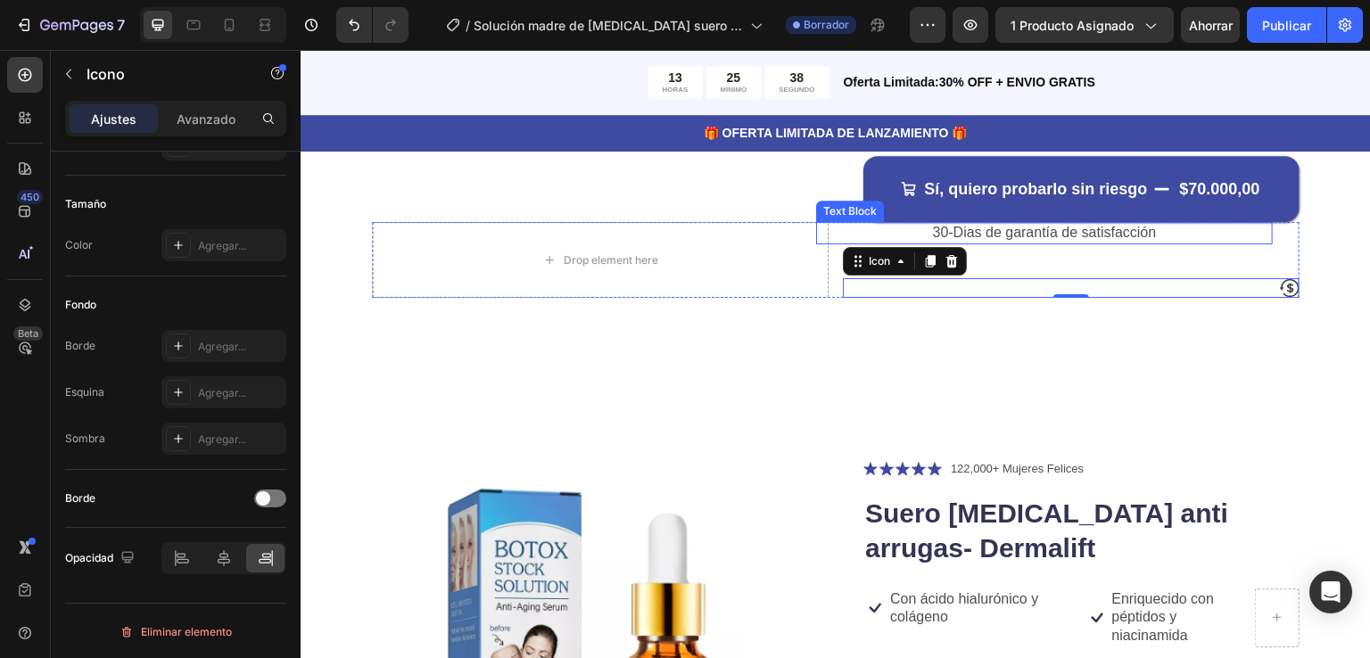
click at [991, 243] on p "30-Dias de garantía de satisfacción" at bounding box center [1044, 233] width 453 height 19
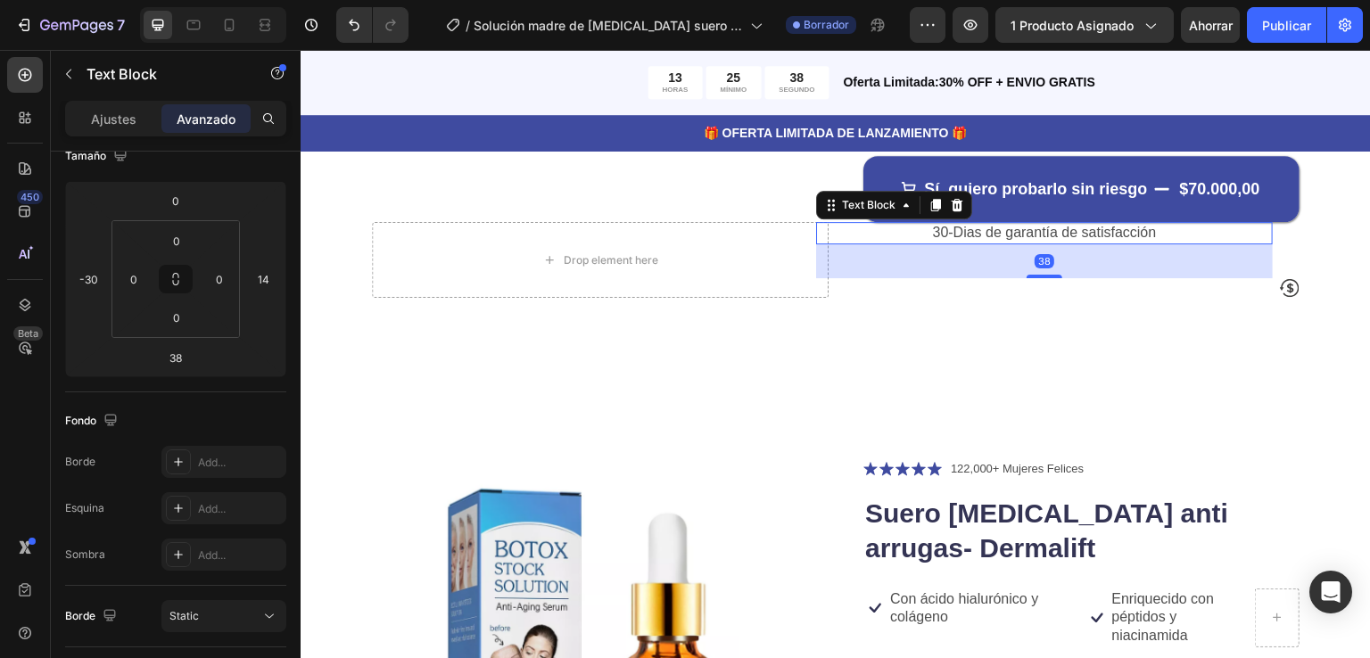
scroll to position [0, 0]
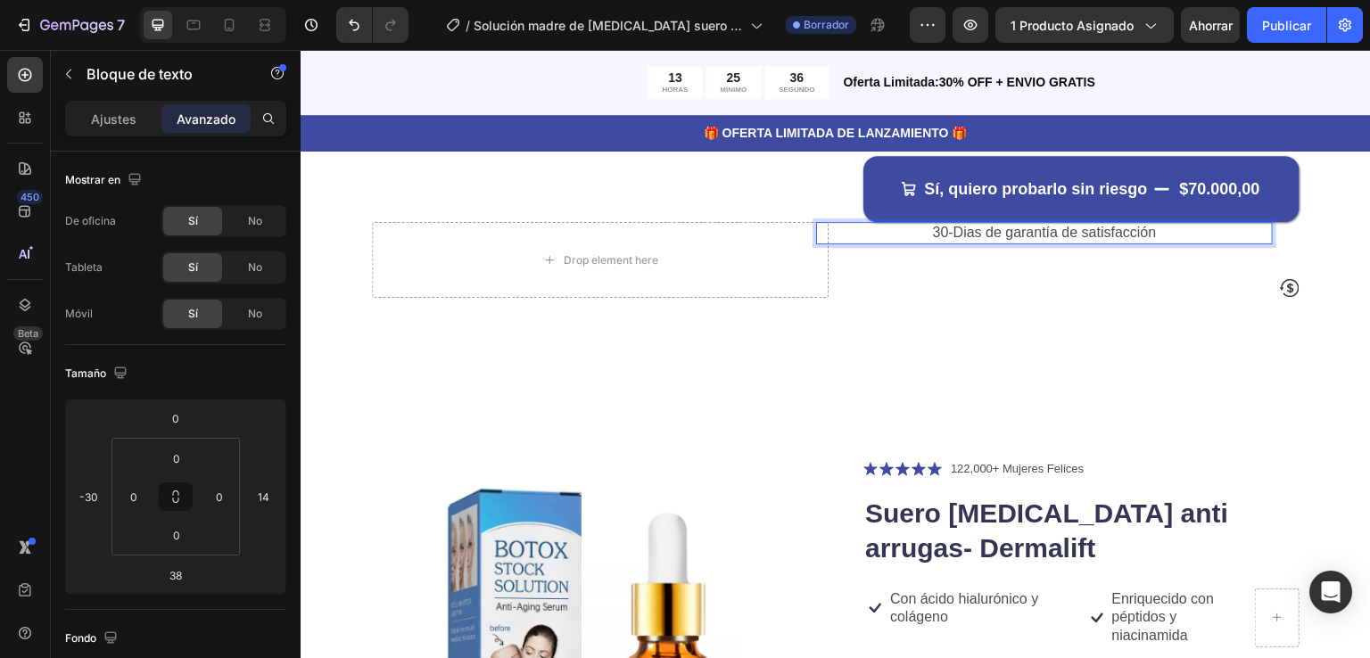
click at [1069, 243] on p "30-Dias de garantía de satisfacción" at bounding box center [1044, 233] width 453 height 19
click at [1100, 242] on p "30-Dias de garantía de satisfacción" at bounding box center [1044, 233] width 453 height 19
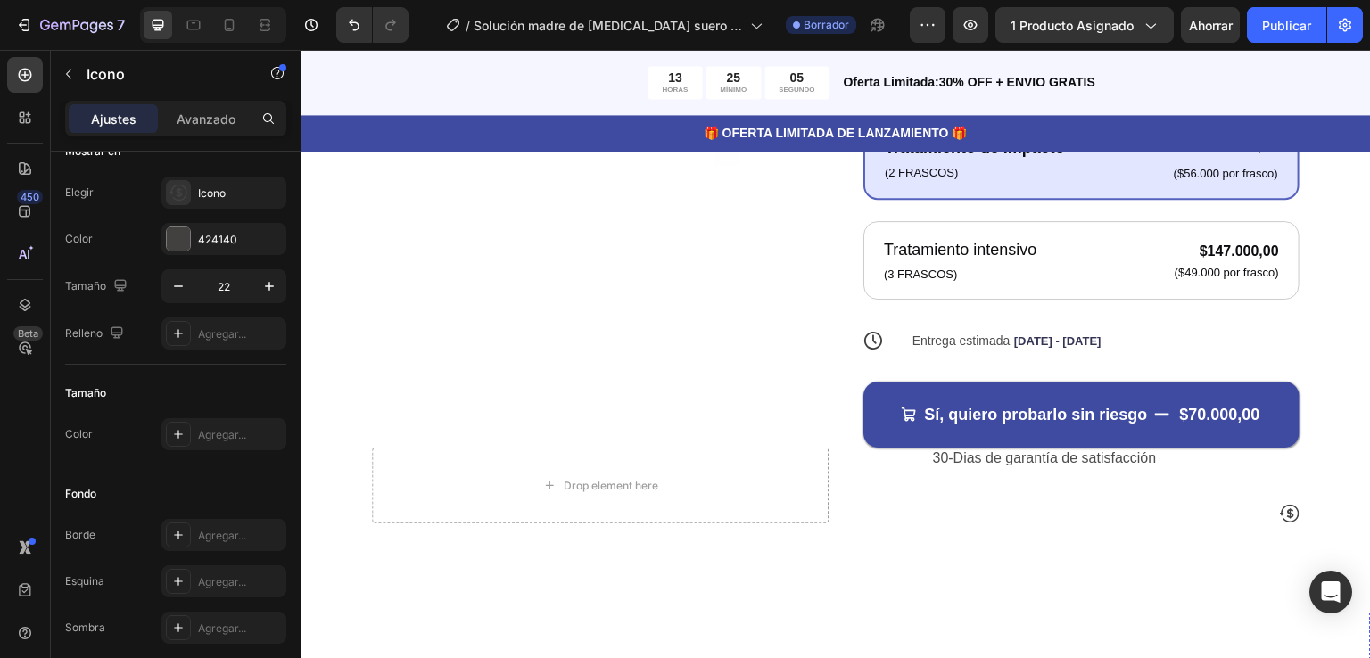
scroll to position [525, 0]
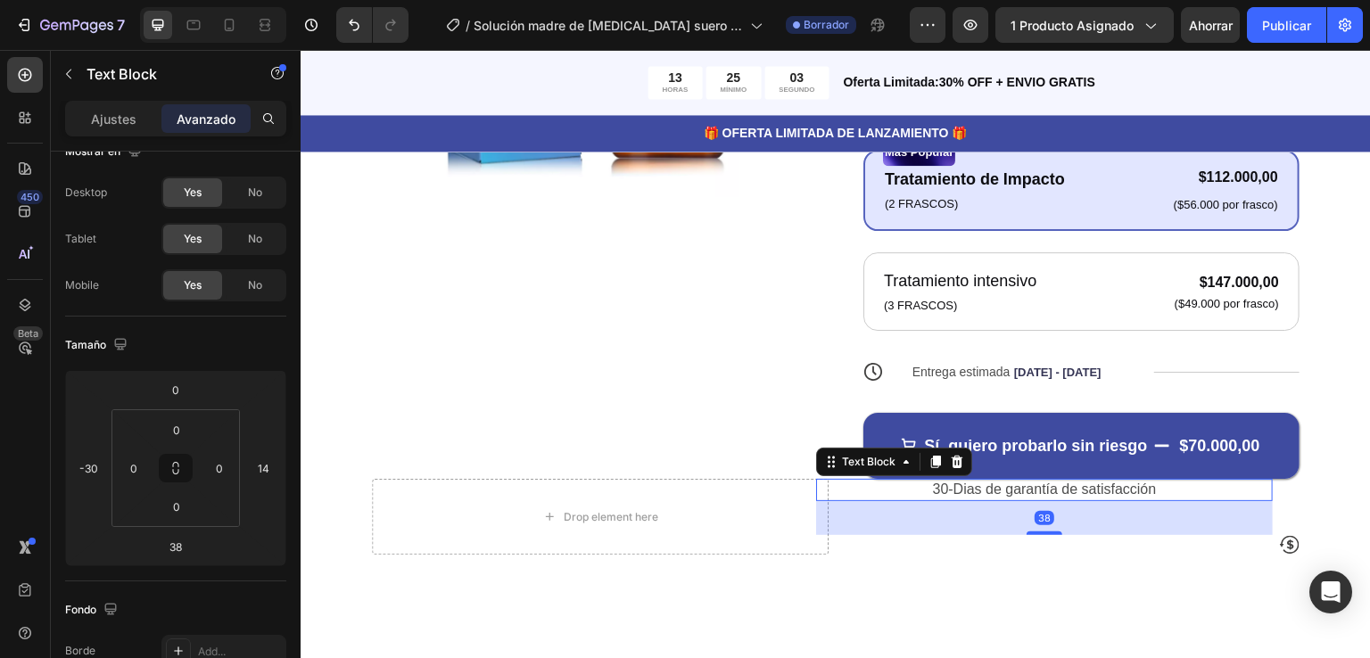
click at [973, 499] on p "30-Dias de garantía de satisfacción" at bounding box center [1044, 490] width 453 height 19
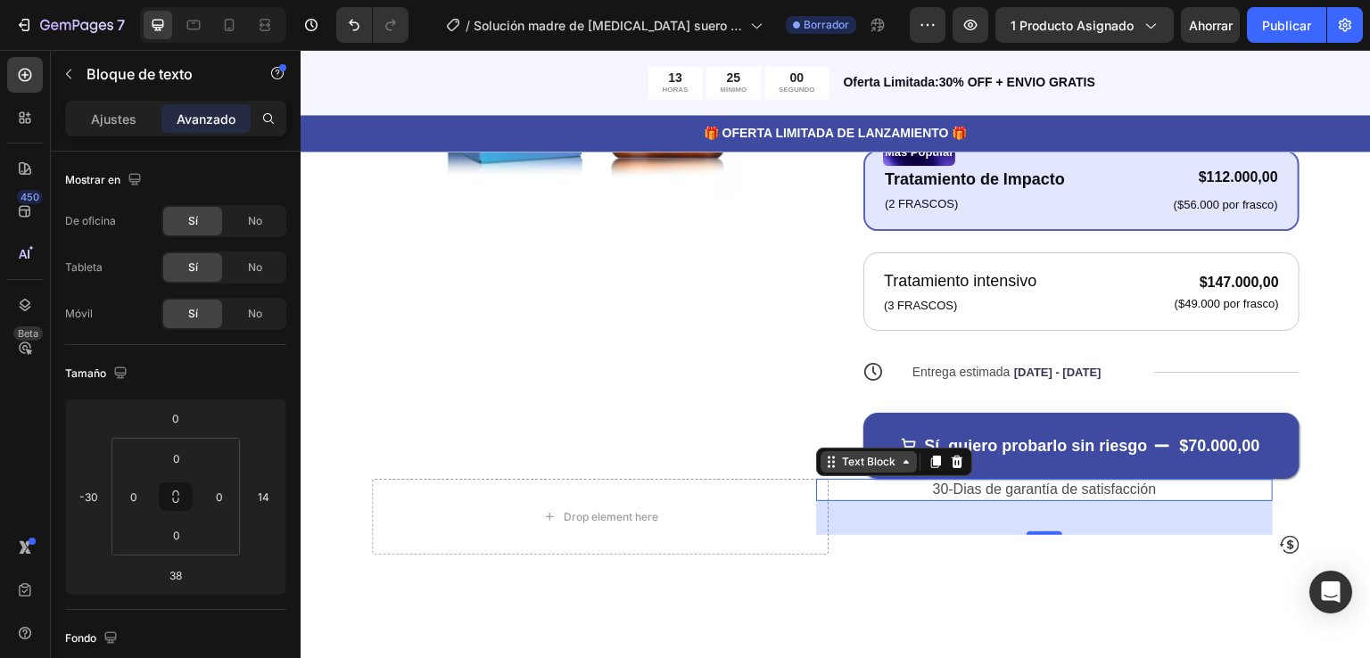
click at [898, 468] on div "Text Block" at bounding box center [868, 461] width 96 height 21
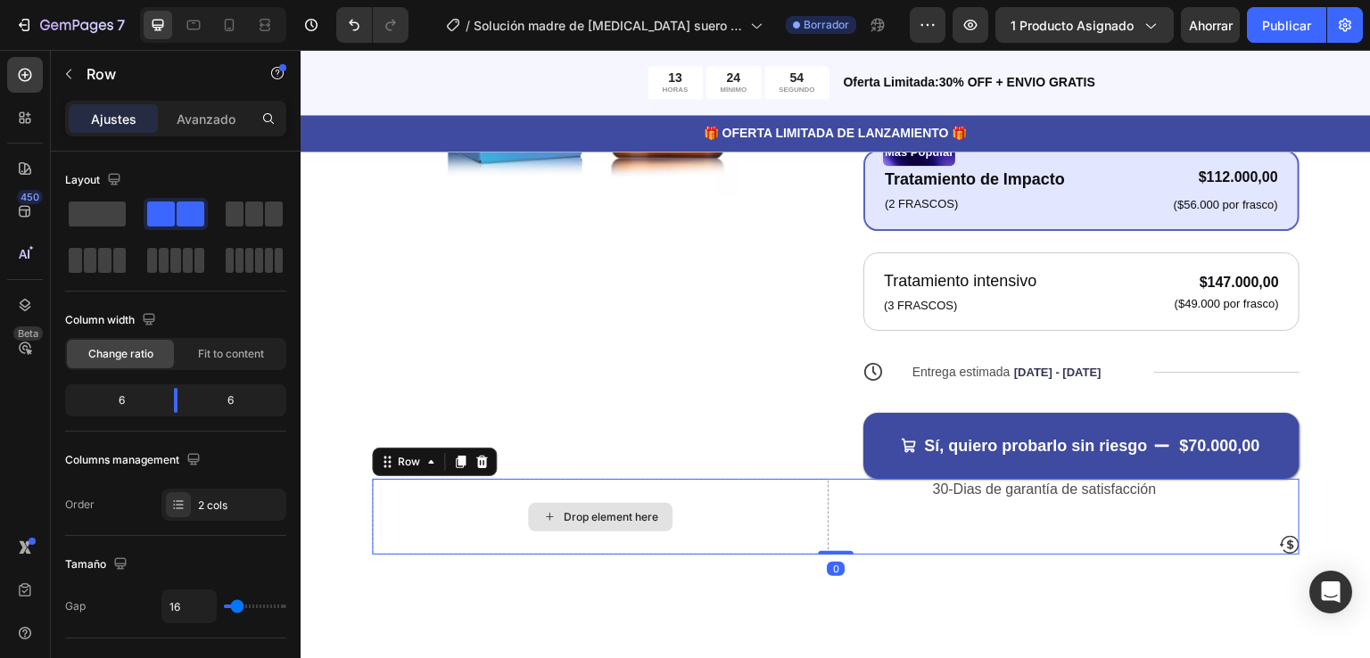
click at [460, 514] on div "Drop element here" at bounding box center [600, 517] width 457 height 76
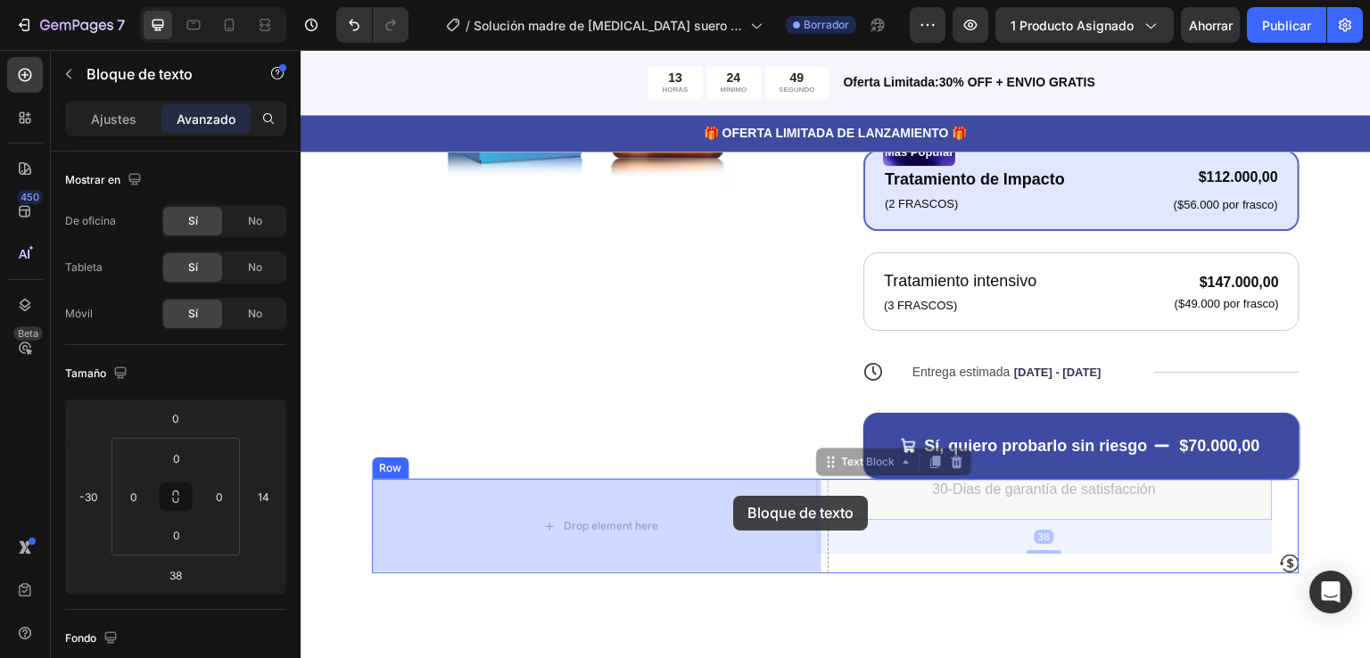
drag, startPoint x: 991, startPoint y: 507, endPoint x: 733, endPoint y: 496, distance: 258.0
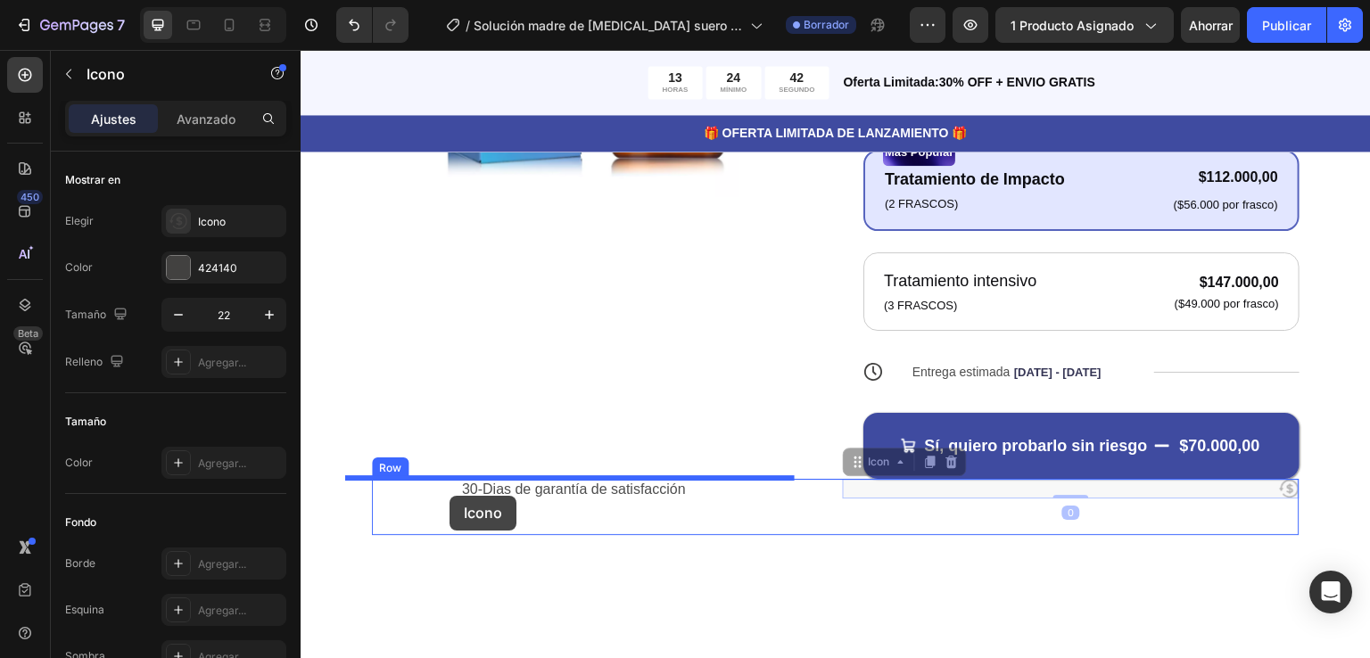
drag, startPoint x: 1274, startPoint y: 490, endPoint x: 450, endPoint y: 497, distance: 824.0
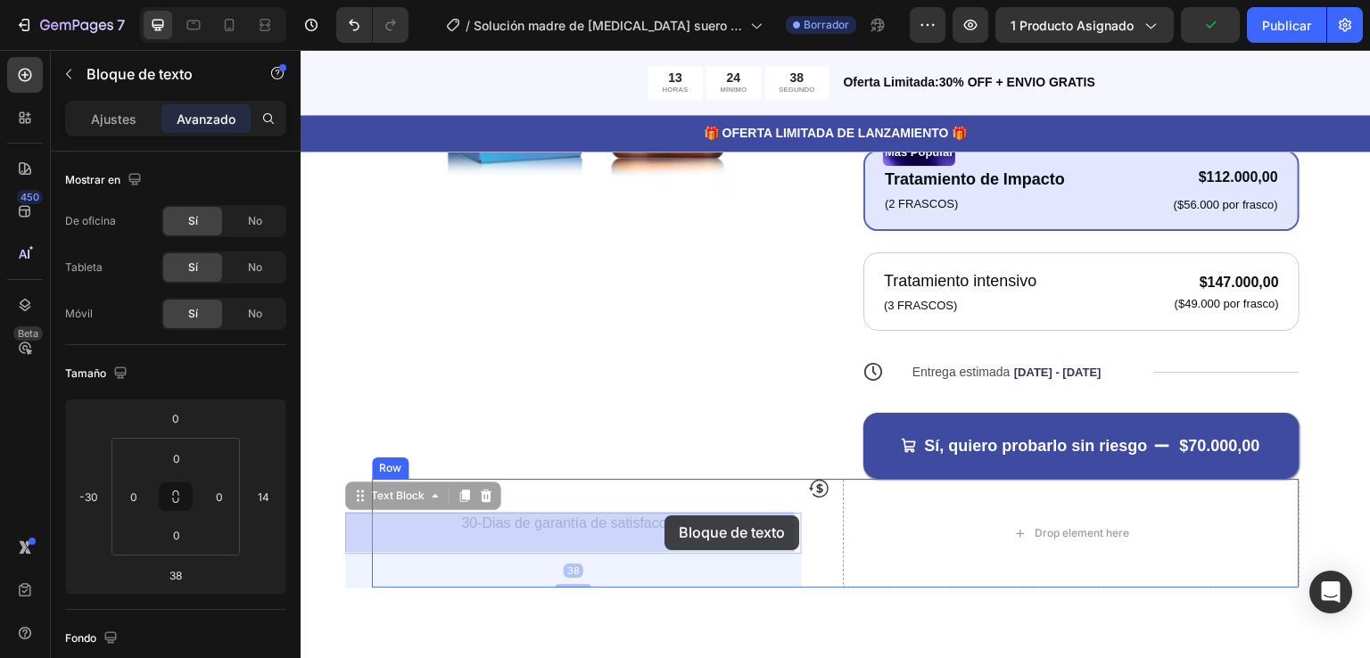
drag, startPoint x: 632, startPoint y: 531, endPoint x: 664, endPoint y: 515, distance: 35.5
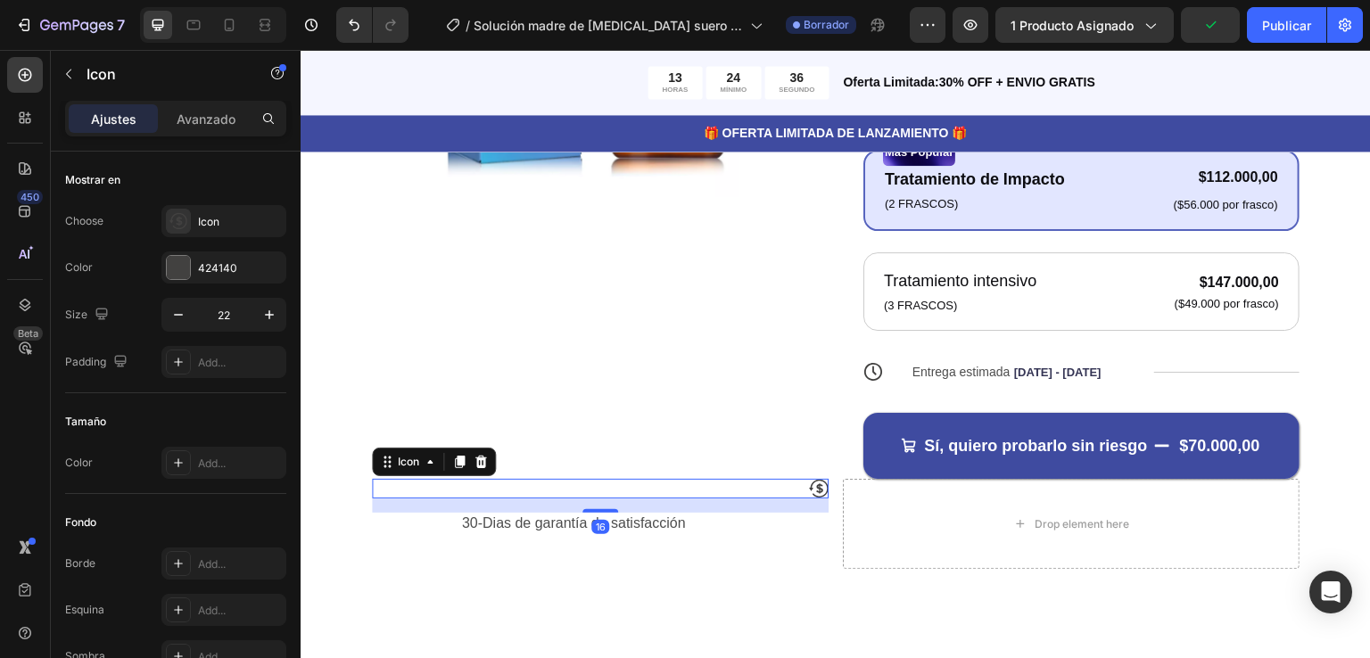
click at [809, 491] on icon at bounding box center [819, 489] width 20 height 20
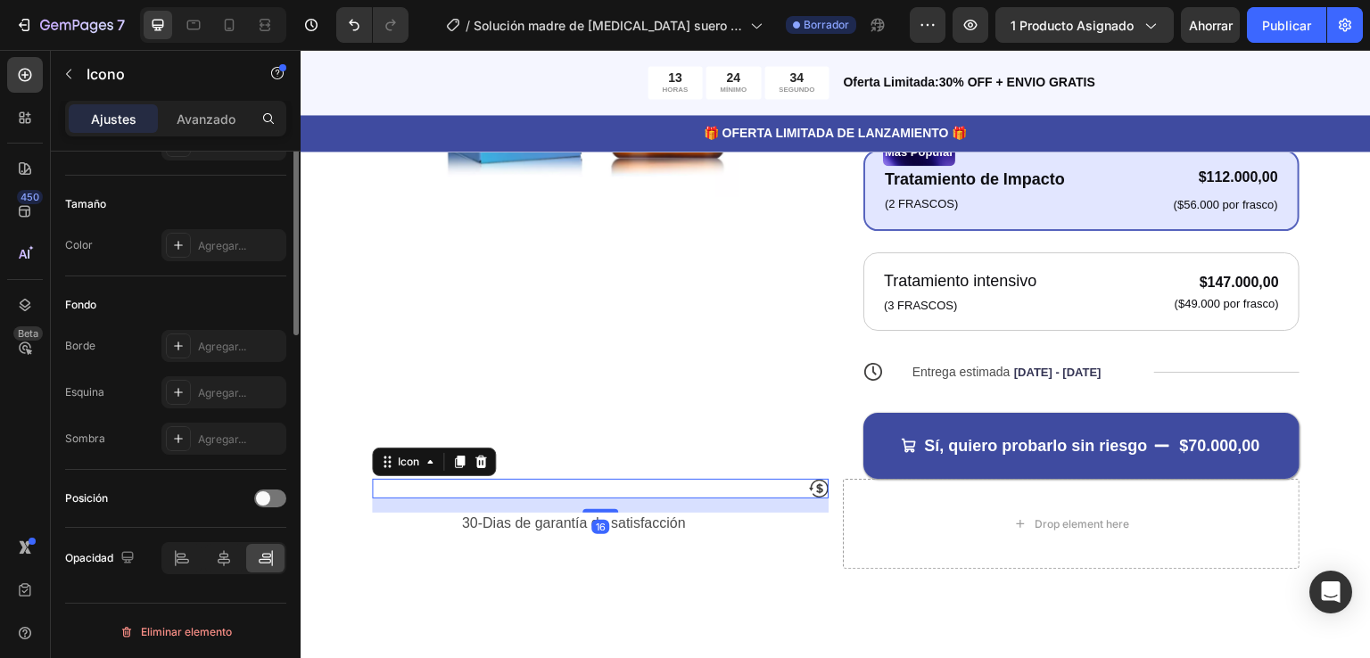
scroll to position [218, 0]
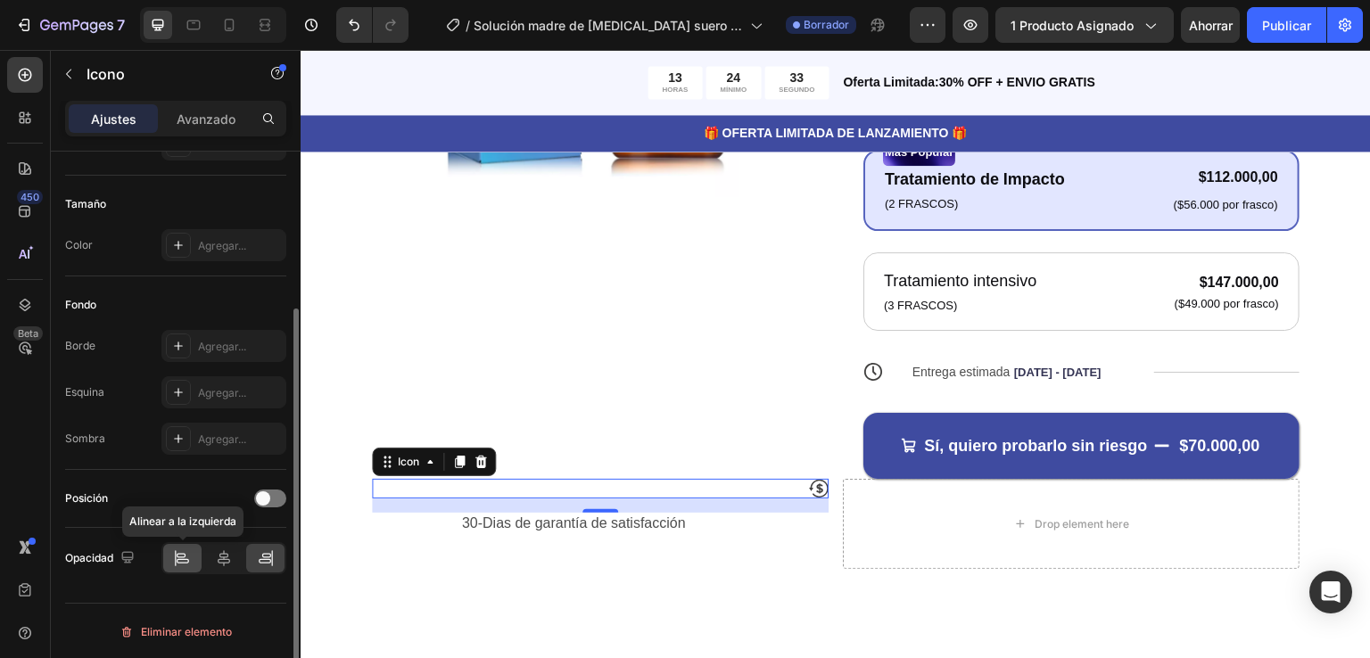
click at [165, 549] on div at bounding box center [182, 558] width 38 height 29
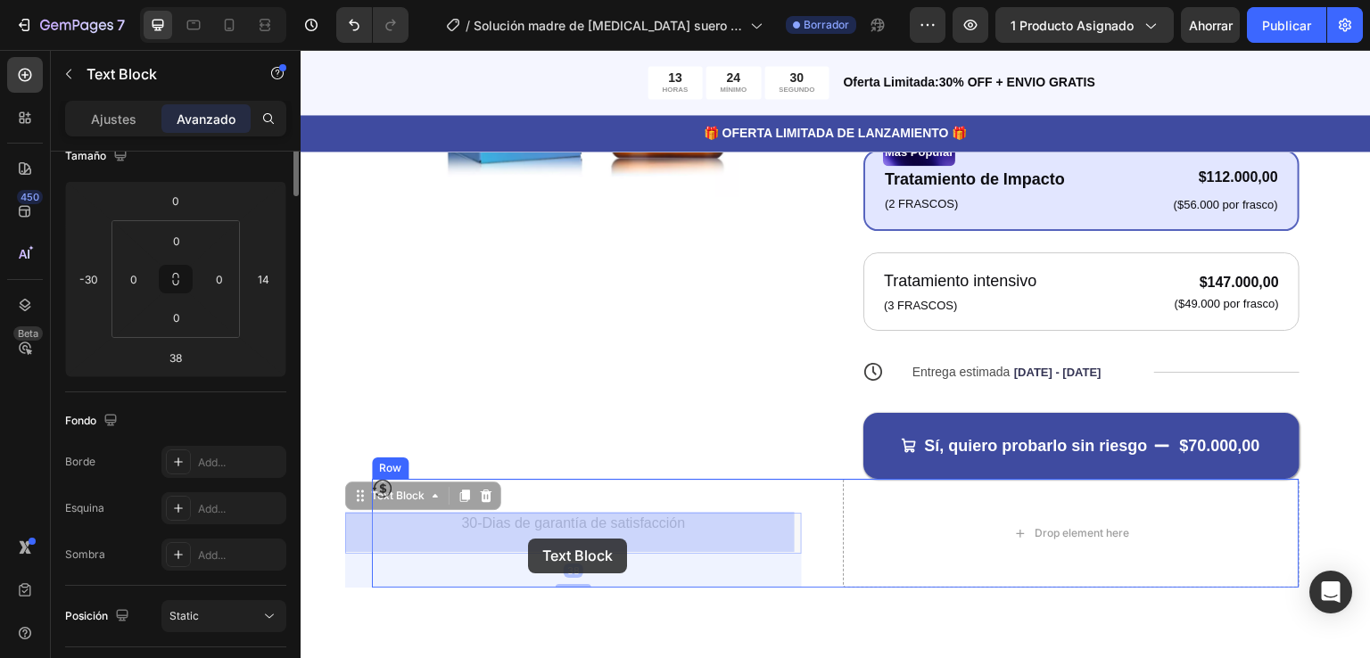
scroll to position [0, 0]
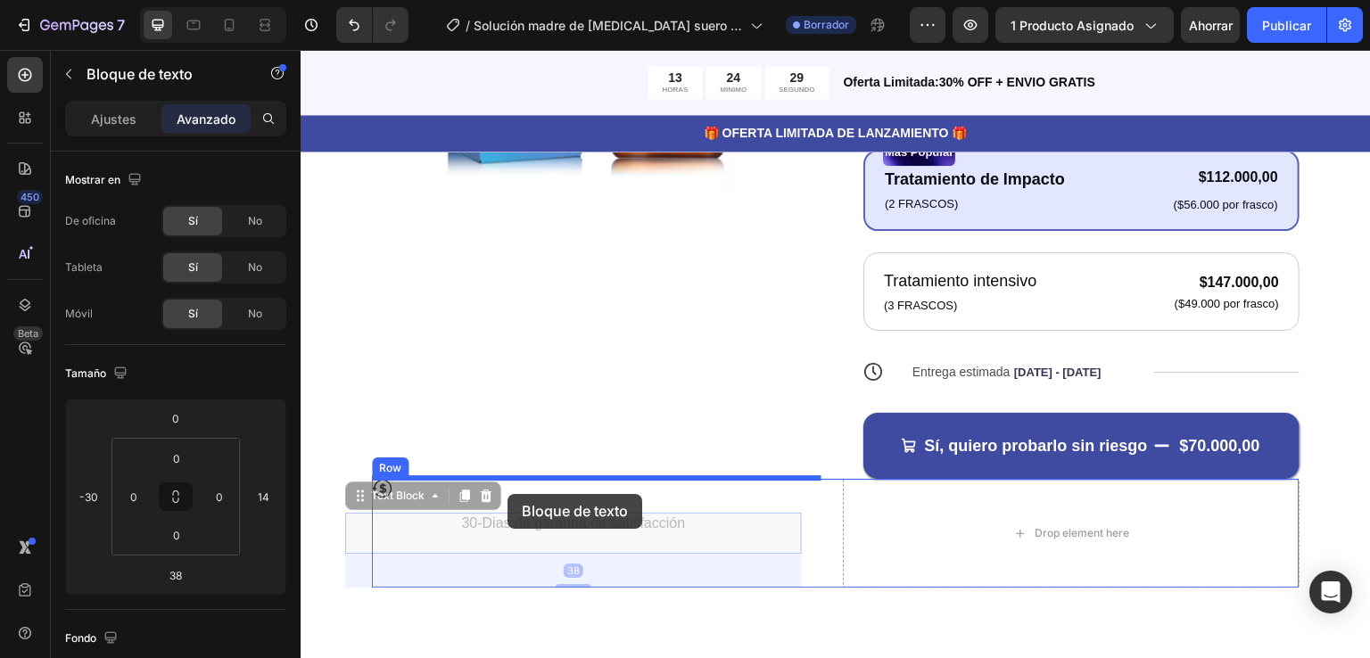
drag, startPoint x: 537, startPoint y: 550, endPoint x: 507, endPoint y: 494, distance: 63.4
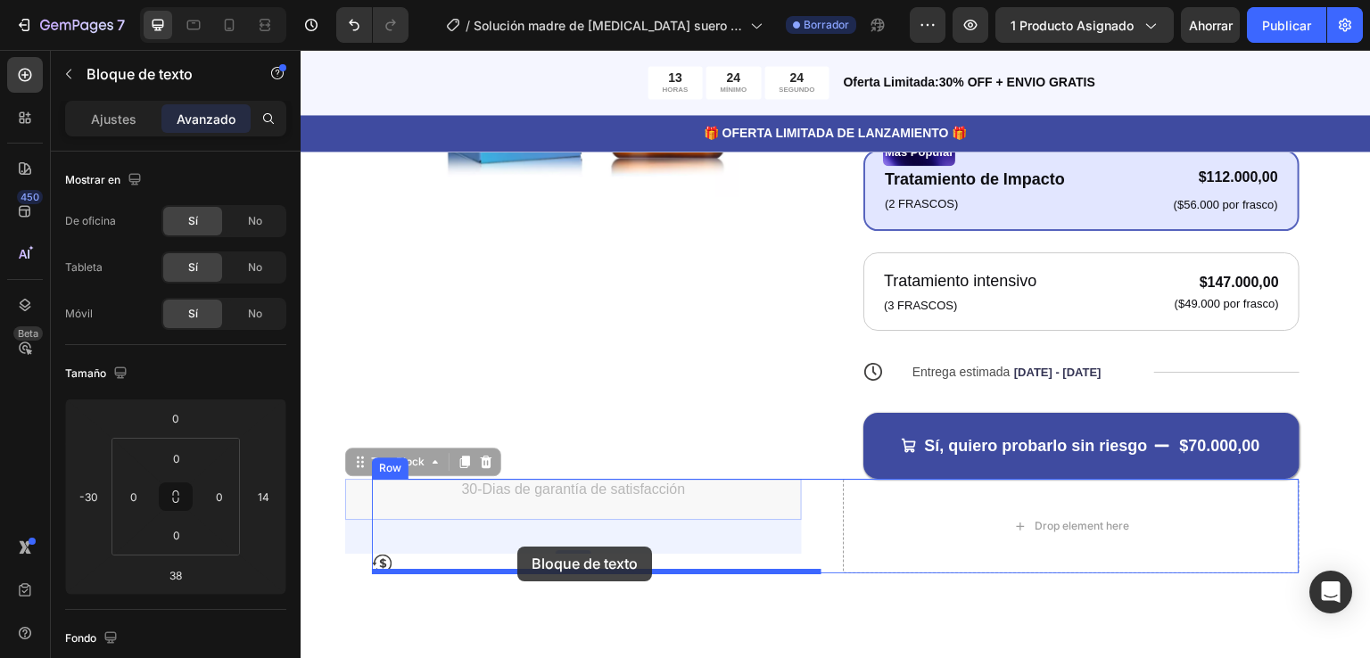
drag, startPoint x: 531, startPoint y: 496, endPoint x: 517, endPoint y: 547, distance: 52.6
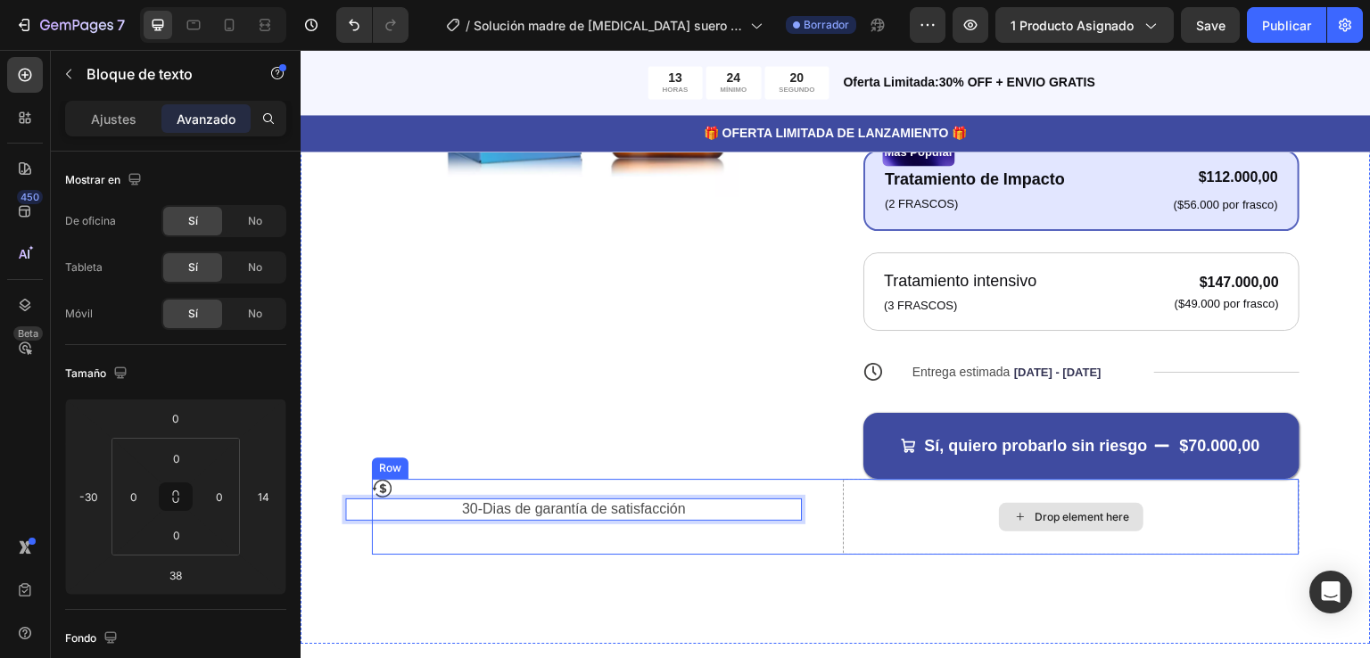
drag, startPoint x: 568, startPoint y: 521, endPoint x: 984, endPoint y: 517, distance: 415.6
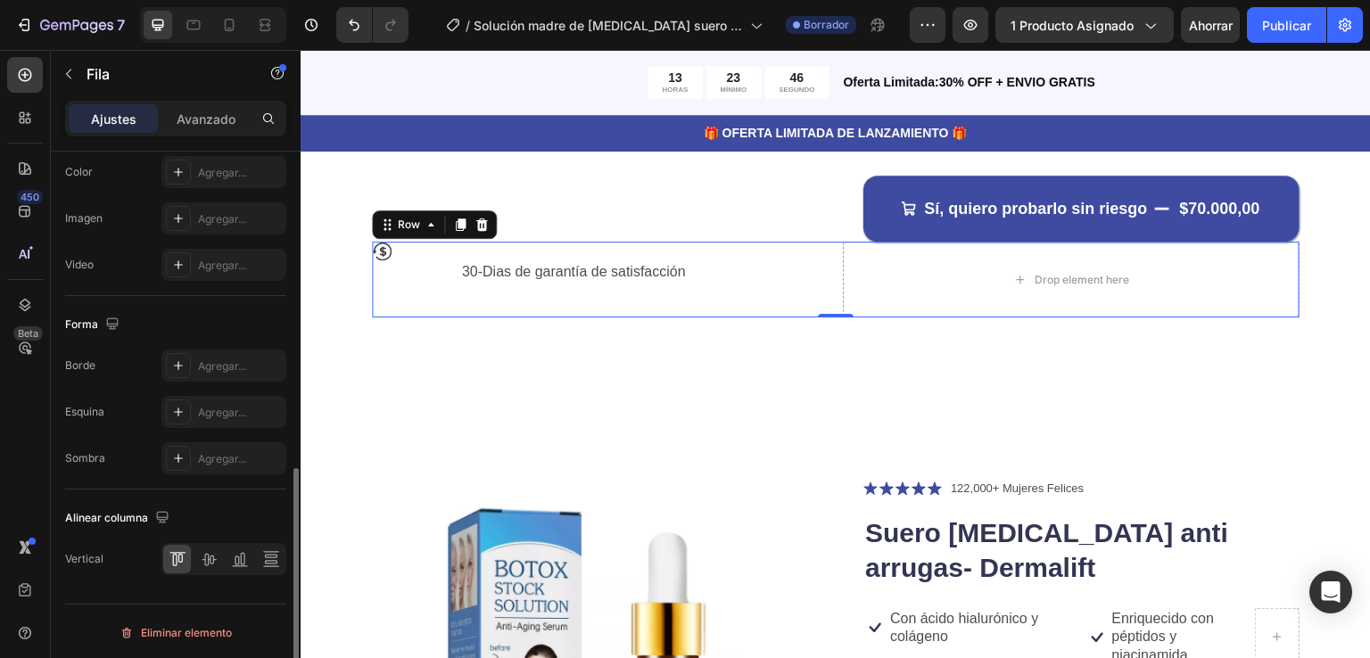
scroll to position [731, 0]
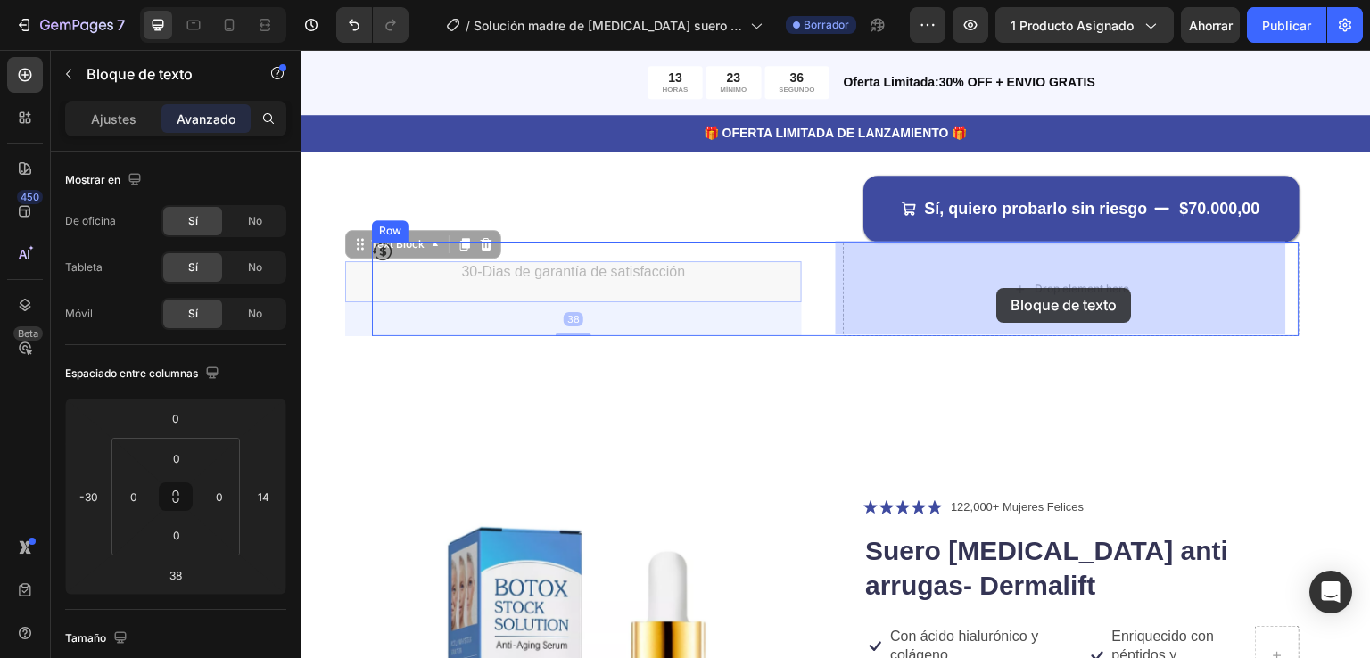
drag, startPoint x: 589, startPoint y: 291, endPoint x: 997, endPoint y: 288, distance: 407.5
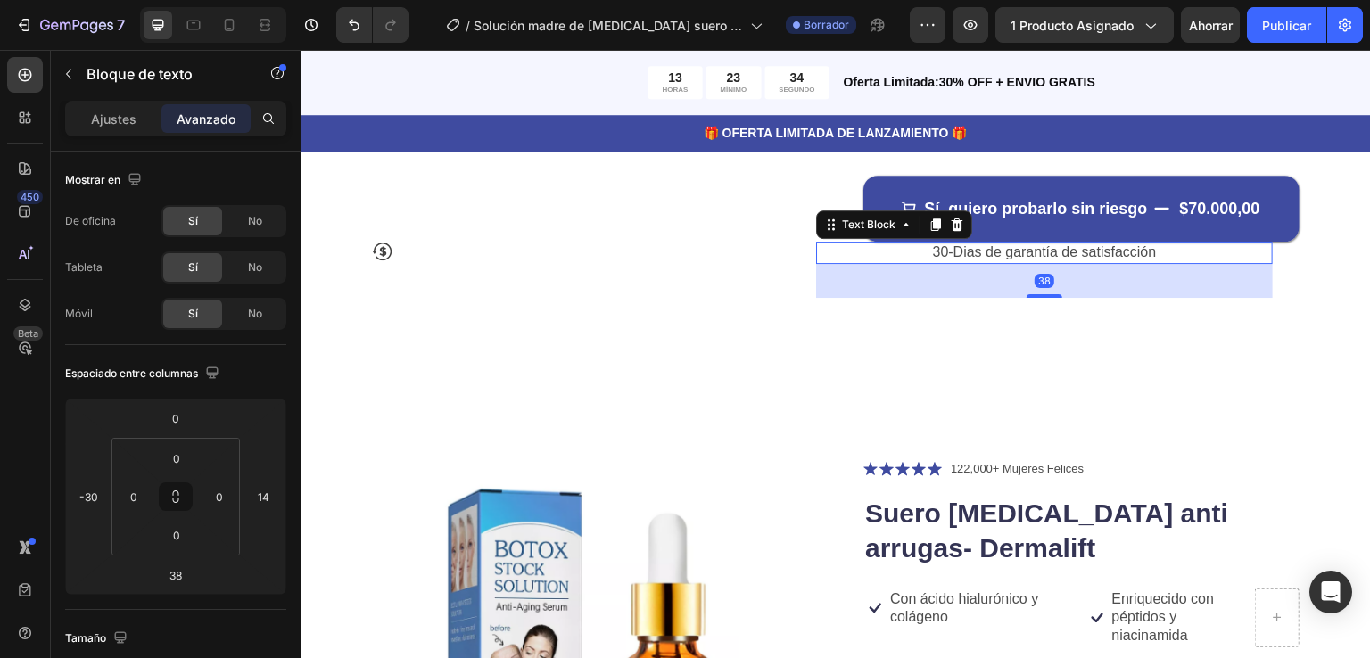
click at [861, 284] on div "38" at bounding box center [1044, 281] width 457 height 34
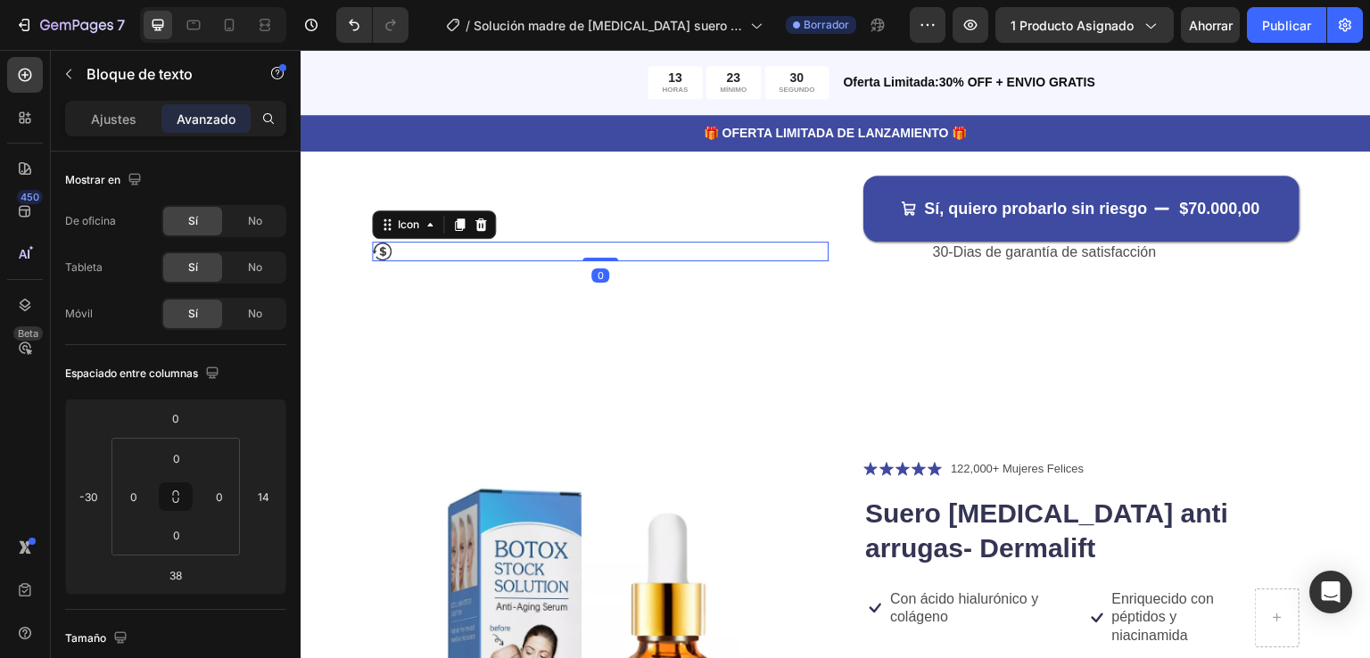
click at [384, 249] on icon at bounding box center [382, 252] width 20 height 20
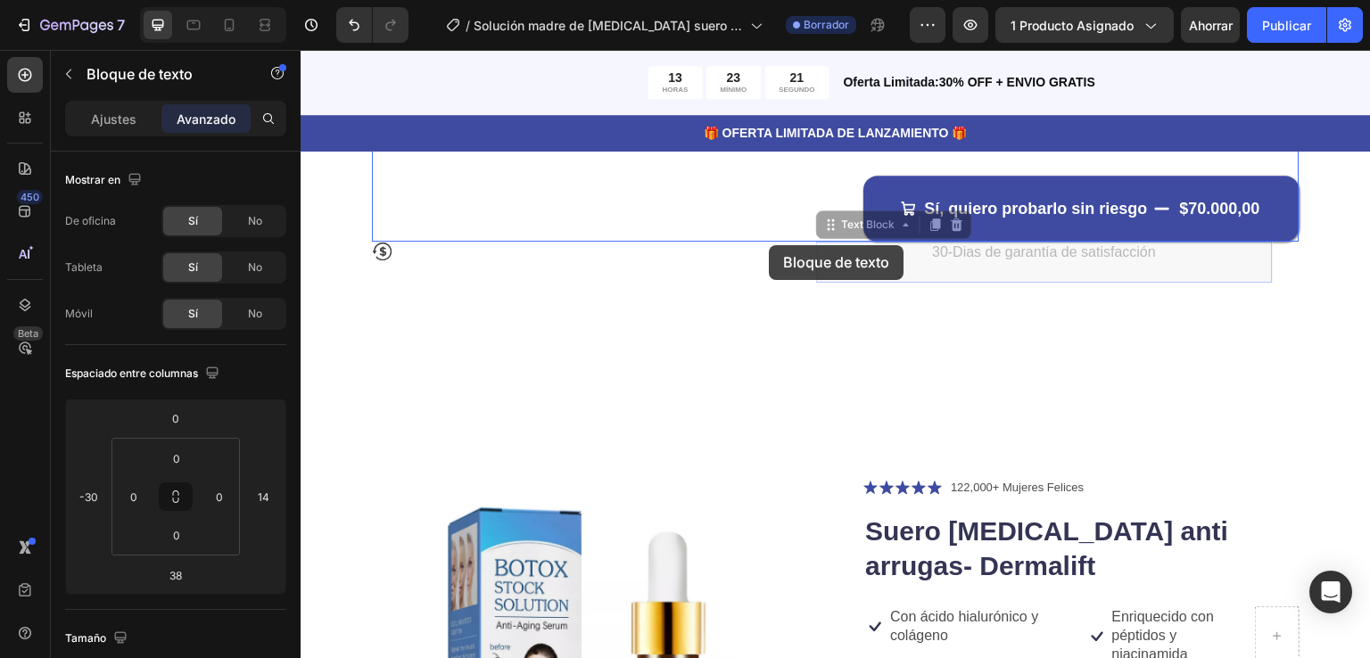
drag, startPoint x: 822, startPoint y: 240, endPoint x: 769, endPoint y: 245, distance: 53.8
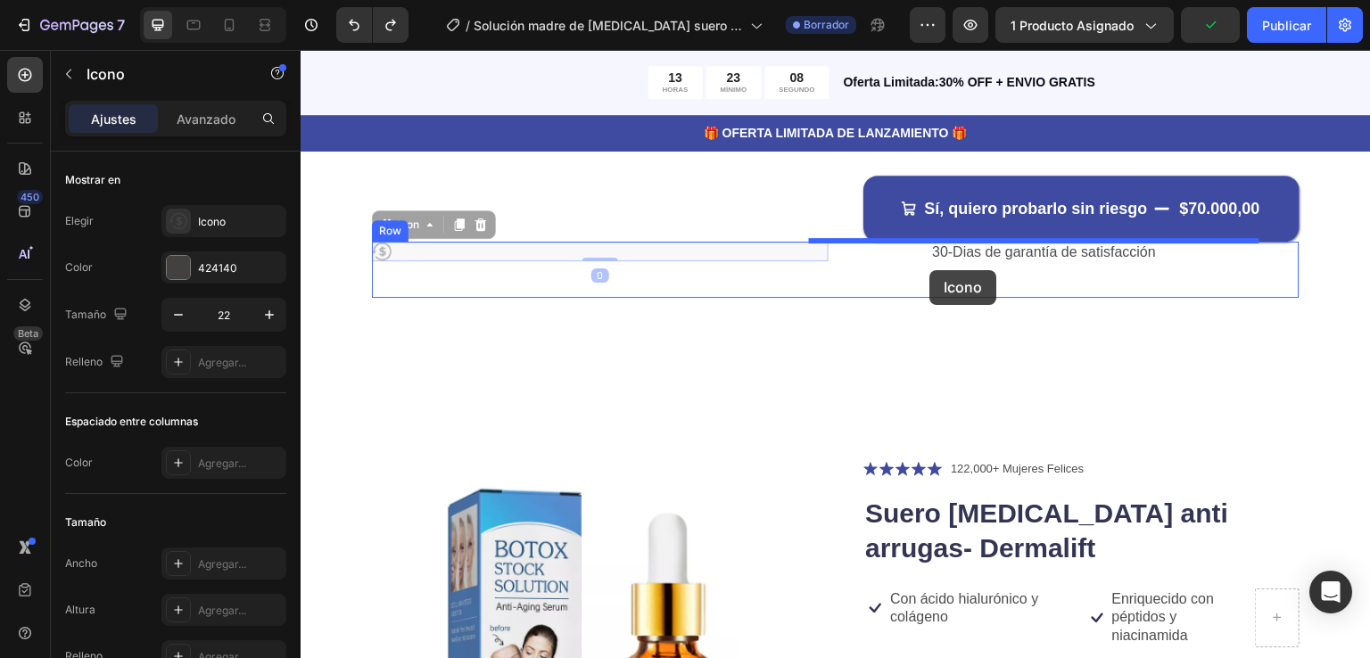
drag, startPoint x: 376, startPoint y: 251, endPoint x: 930, endPoint y: 270, distance: 554.1
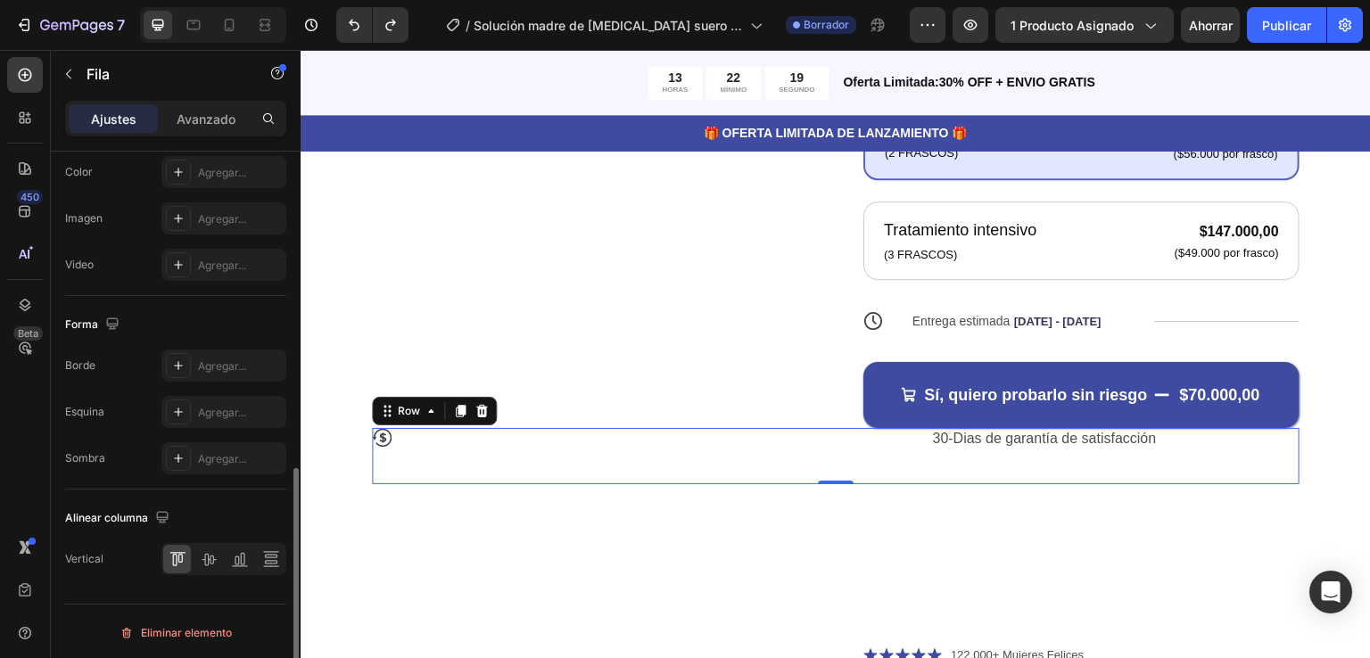
click at [121, 523] on div "Alinear columna" at bounding box center [119, 519] width 108 height 24
click at [118, 514] on font "Alinear columna" at bounding box center [106, 517] width 83 height 13
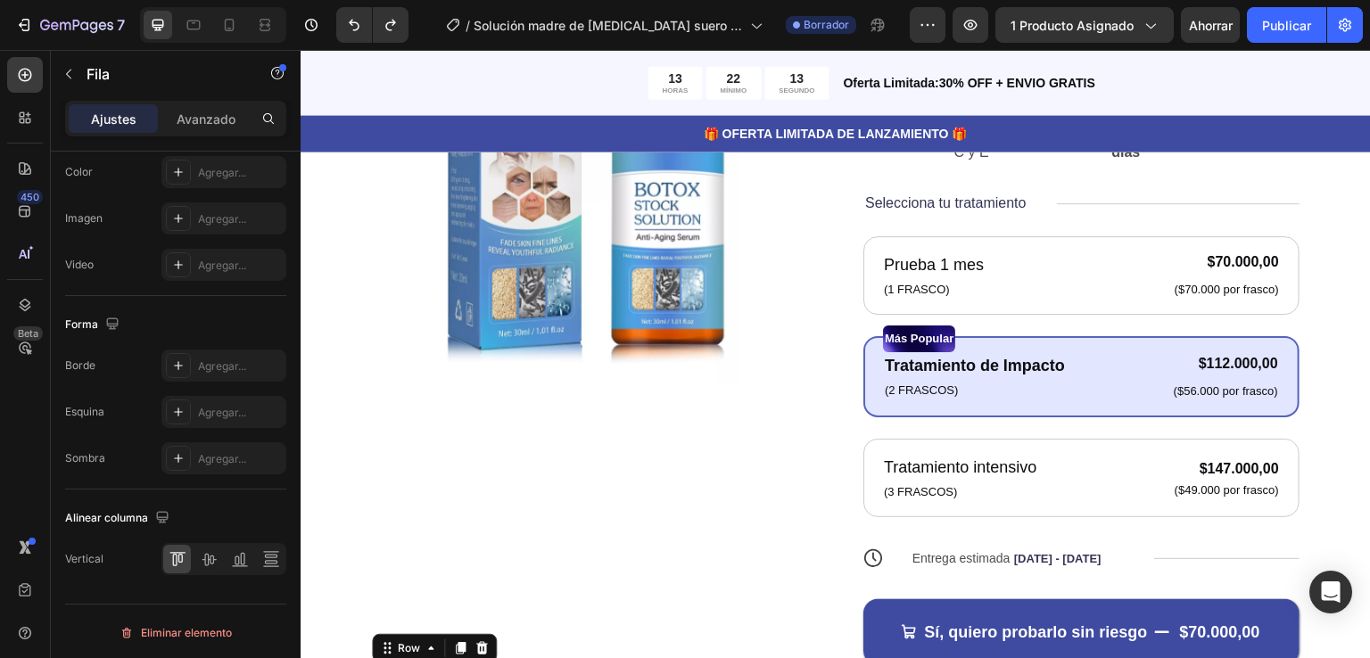
scroll to position [663, 0]
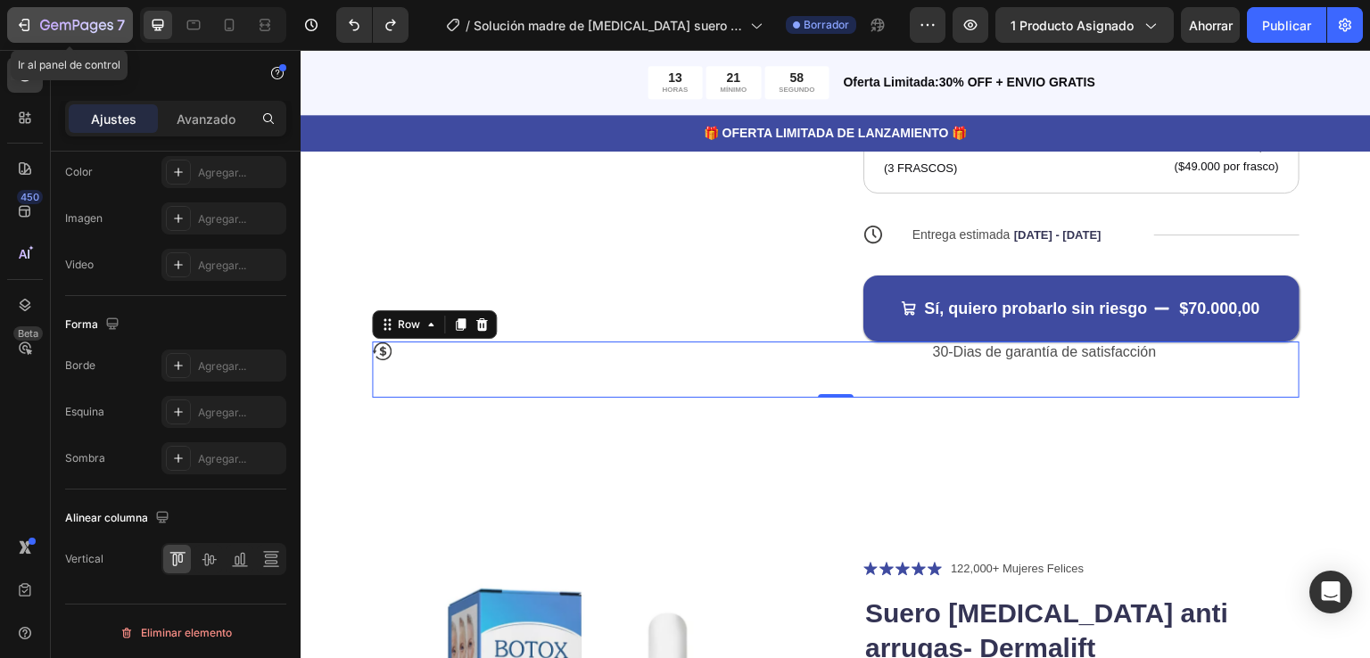
click at [62, 20] on icon "button" at bounding box center [76, 26] width 73 height 15
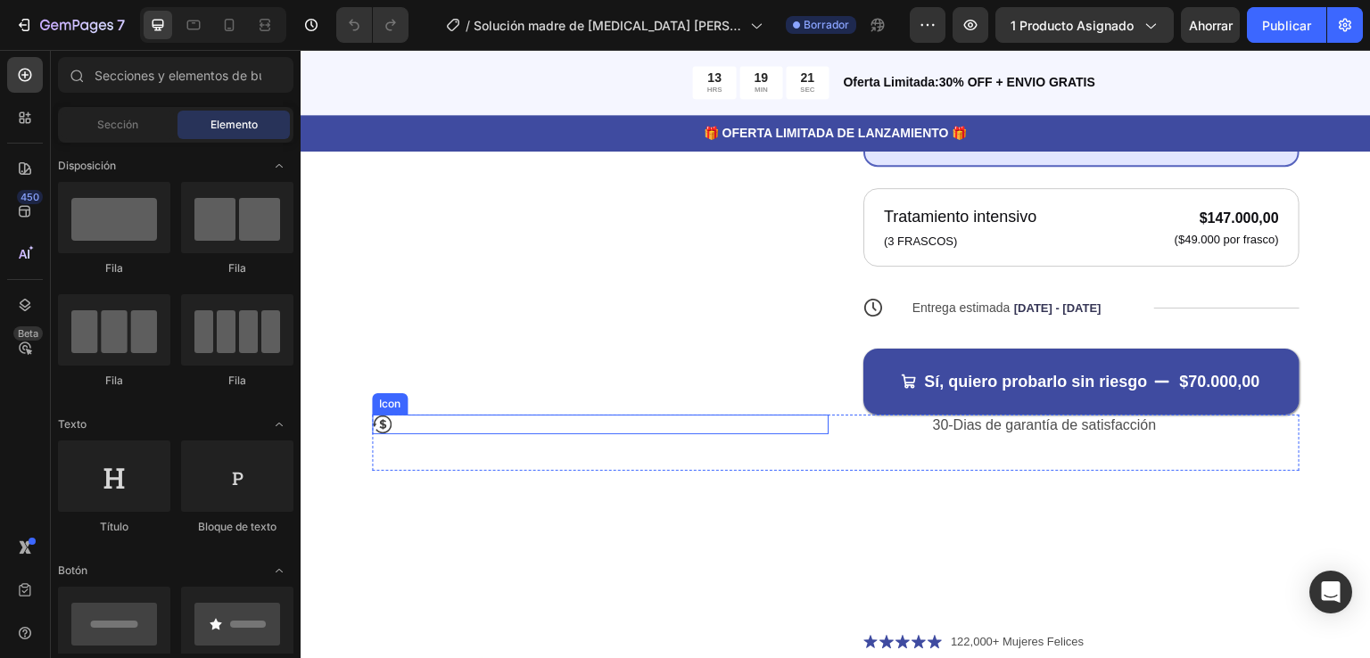
scroll to position [713, 0]
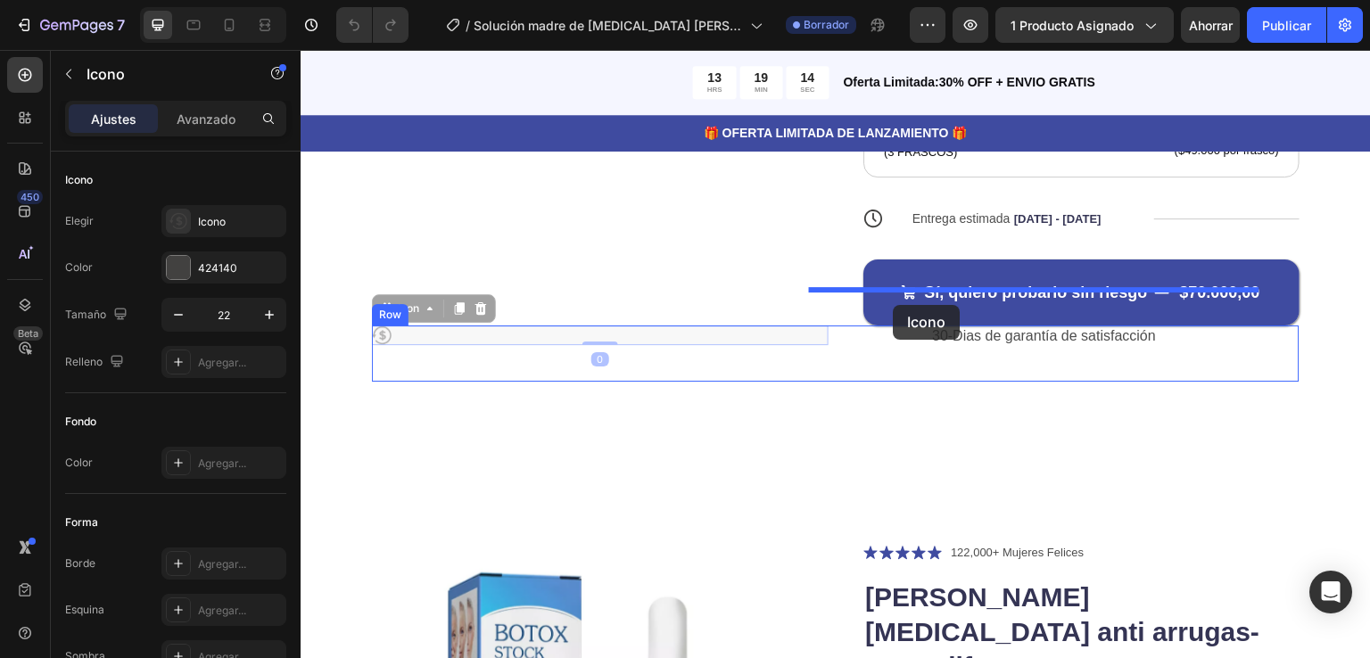
drag, startPoint x: 381, startPoint y: 301, endPoint x: 894, endPoint y: 305, distance: 512.8
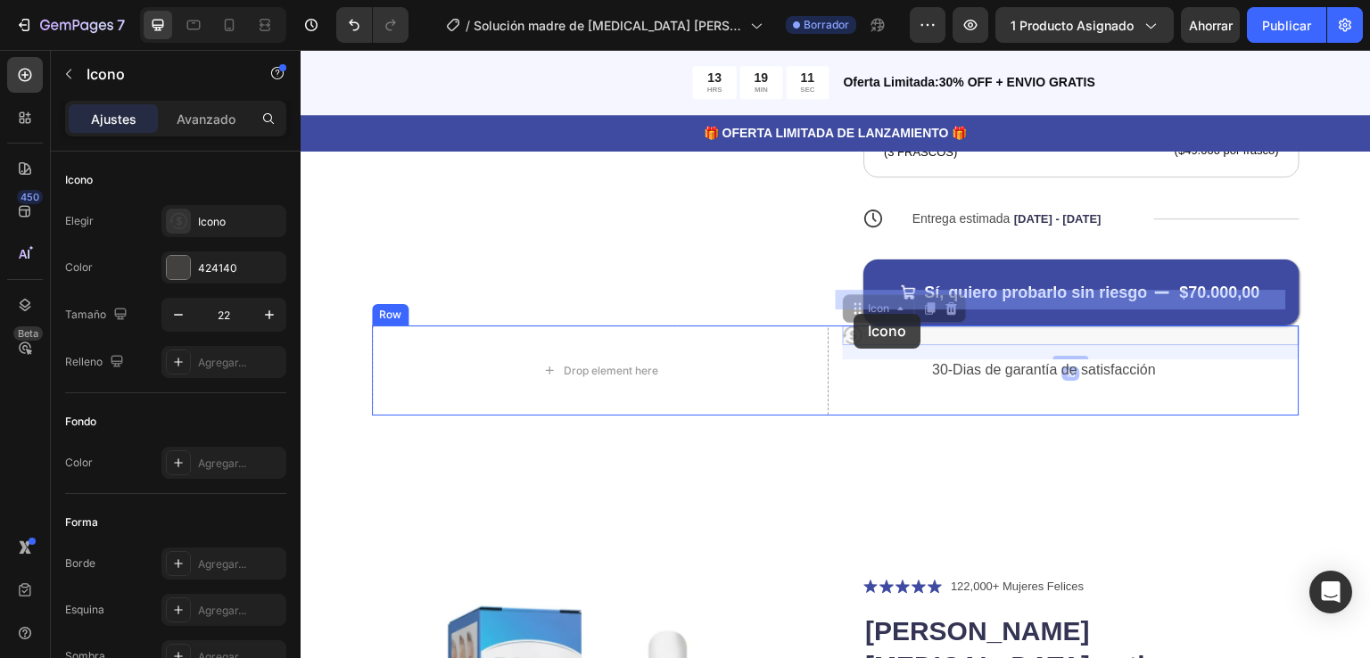
drag, startPoint x: 854, startPoint y: 302, endPoint x: 854, endPoint y: 314, distance: 11.6
drag, startPoint x: 845, startPoint y: 299, endPoint x: 1055, endPoint y: 314, distance: 210.1
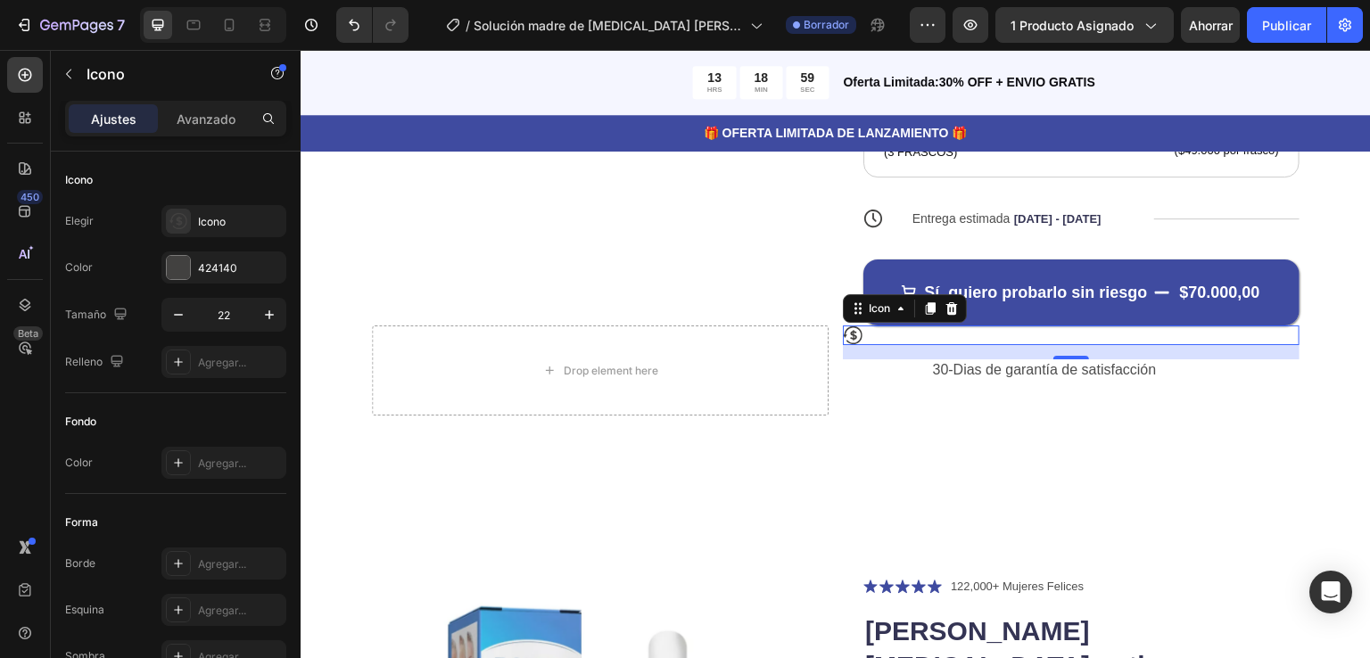
click at [843, 325] on icon at bounding box center [853, 335] width 20 height 20
click at [858, 325] on div "Icon 16" at bounding box center [1071, 335] width 457 height 20
click at [861, 325] on div "Icon 16" at bounding box center [1071, 335] width 457 height 20
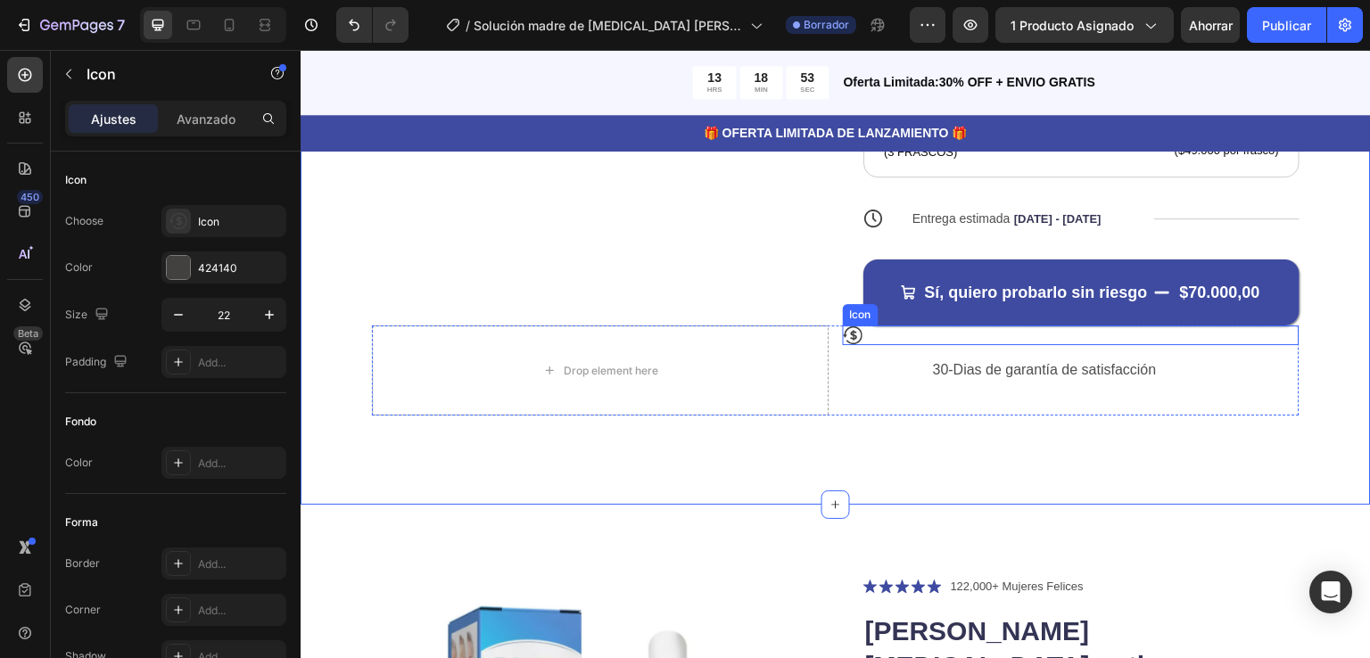
click at [885, 325] on div "Icon" at bounding box center [1071, 335] width 457 height 20
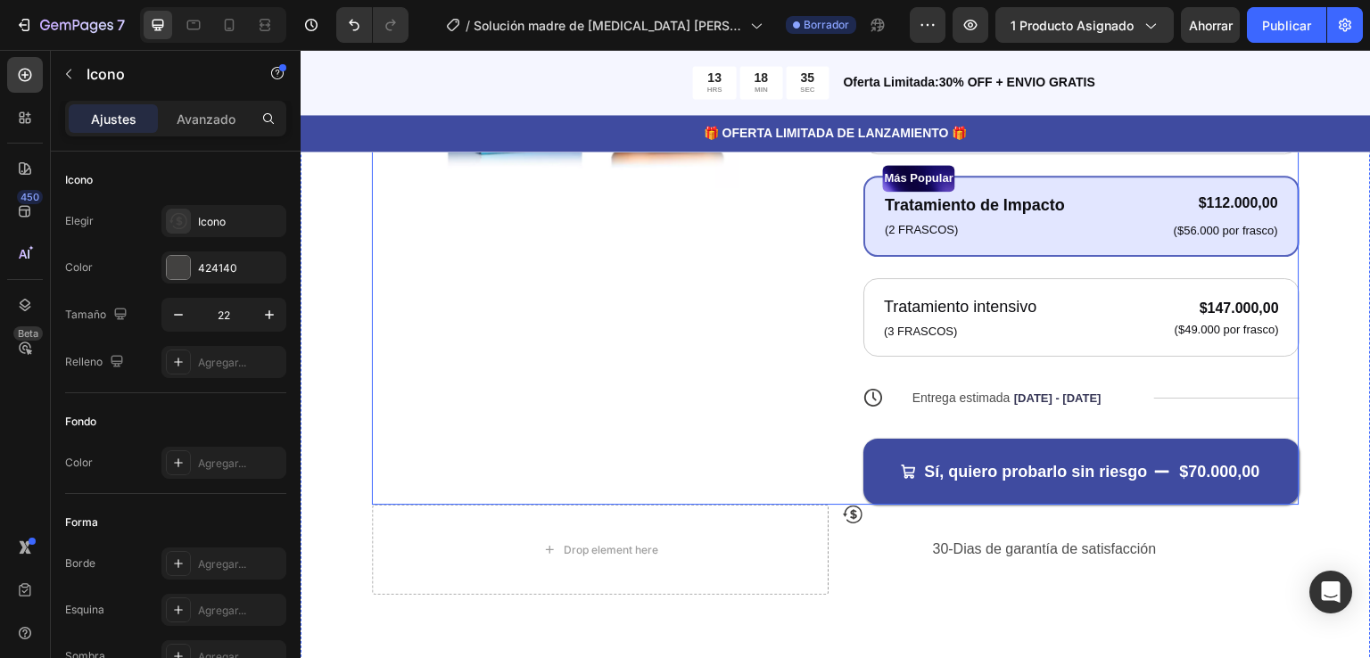
scroll to position [624, 0]
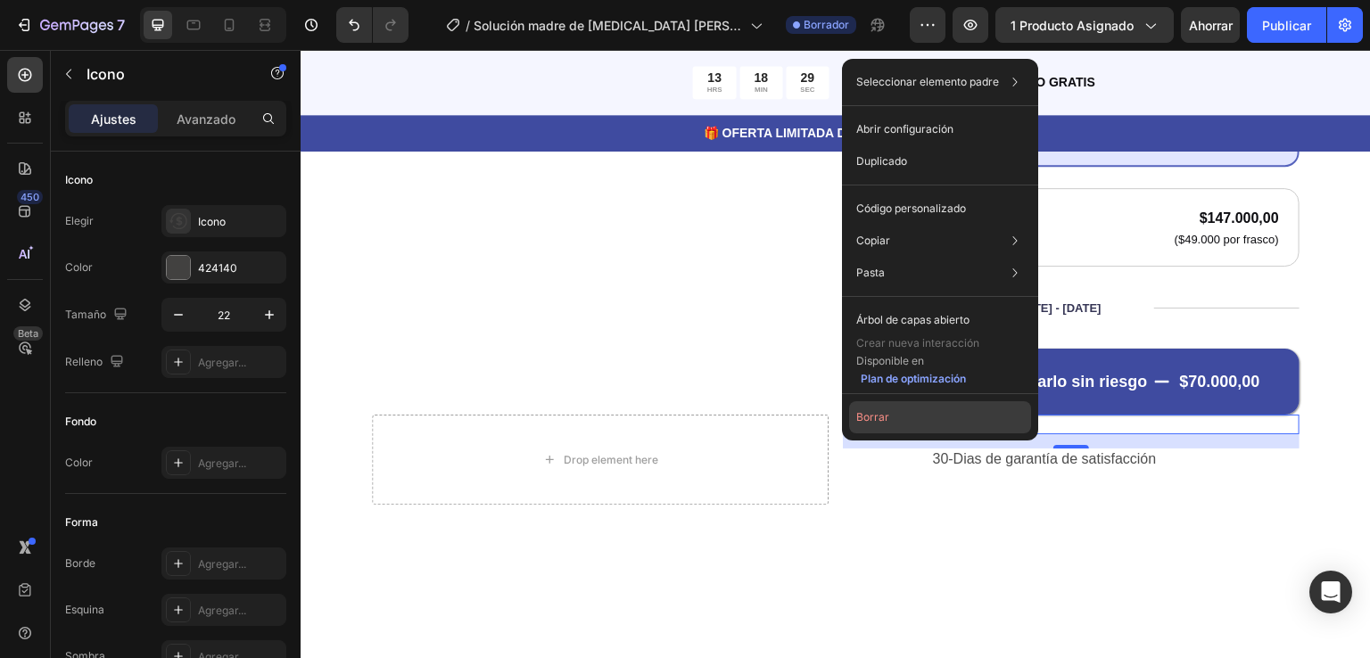
click at [870, 410] on font "Borrar" at bounding box center [872, 416] width 33 height 13
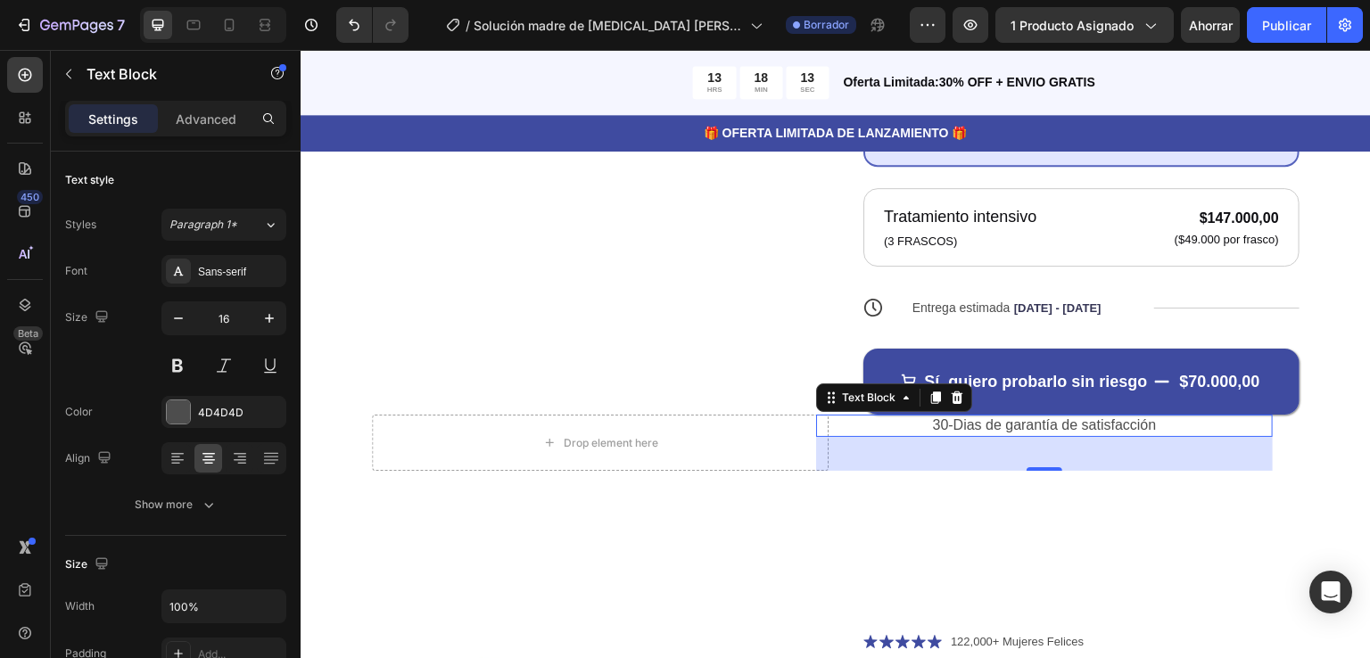
click at [1072, 416] on p "30-Dias de garantía de satisfacción" at bounding box center [1044, 425] width 453 height 19
click at [218, 116] on font "Avanzado" at bounding box center [206, 118] width 59 height 15
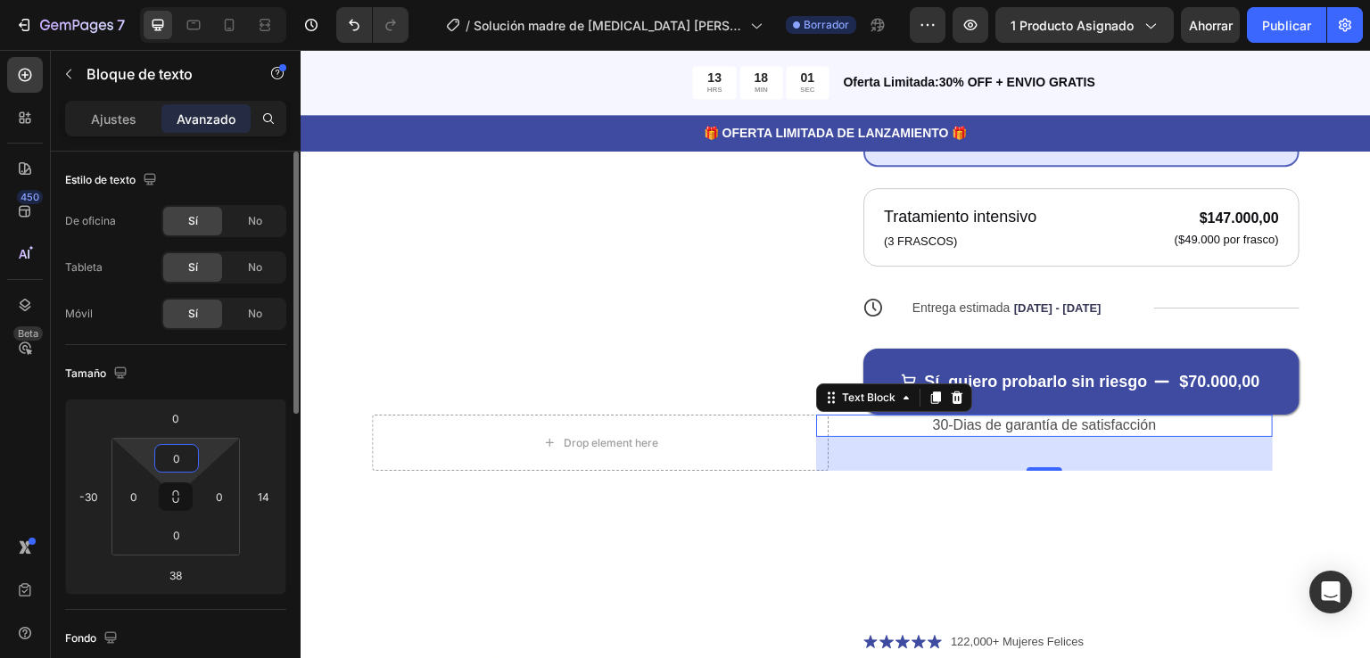
click at [169, 0] on html "7 Version history / Solución madre de [MEDICAL_DATA] [PERSON_NAME] antiarrugas …" at bounding box center [685, 0] width 1370 height 0
click at [177, 0] on html "7 Version history / Solución madre de [MEDICAL_DATA] [PERSON_NAME] antiarrugas …" at bounding box center [685, 0] width 1370 height 0
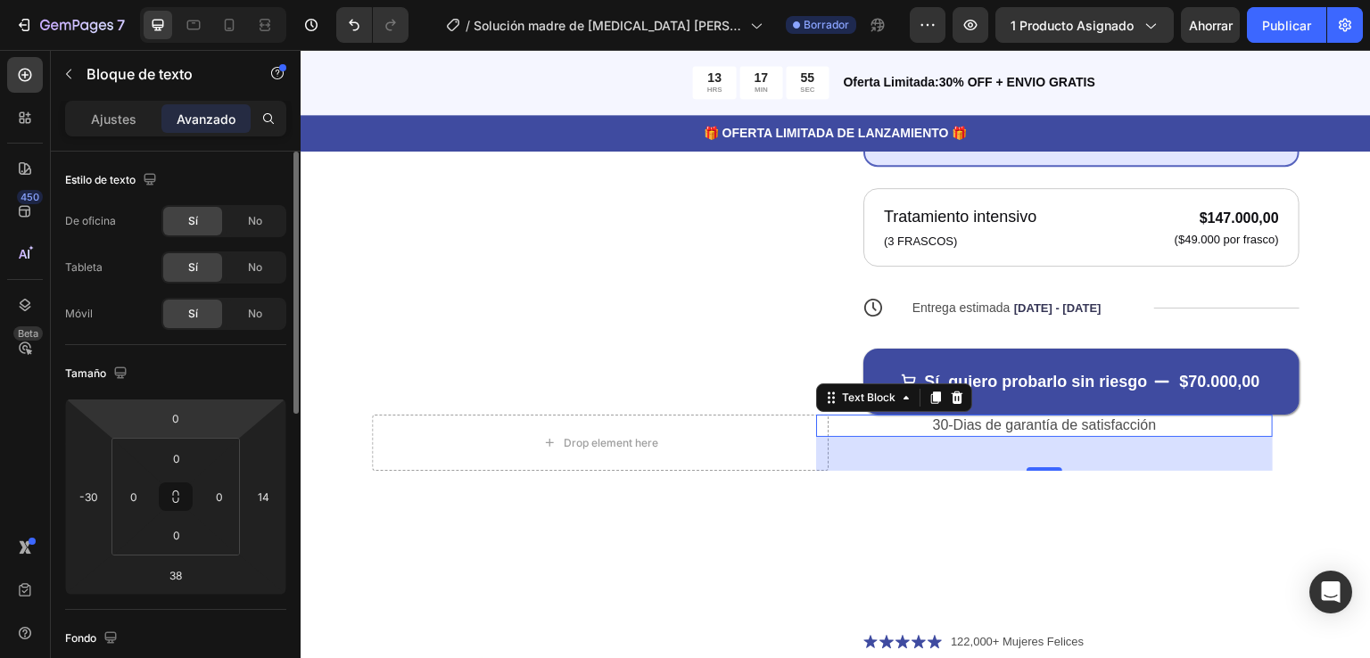
click at [177, 0] on html "7 Version history / Solución madre de [MEDICAL_DATA] [PERSON_NAME] antiarrugas …" at bounding box center [685, 0] width 1370 height 0
click at [1037, 416] on p "30-Dias de garantía de satisfacción" at bounding box center [1044, 425] width 453 height 19
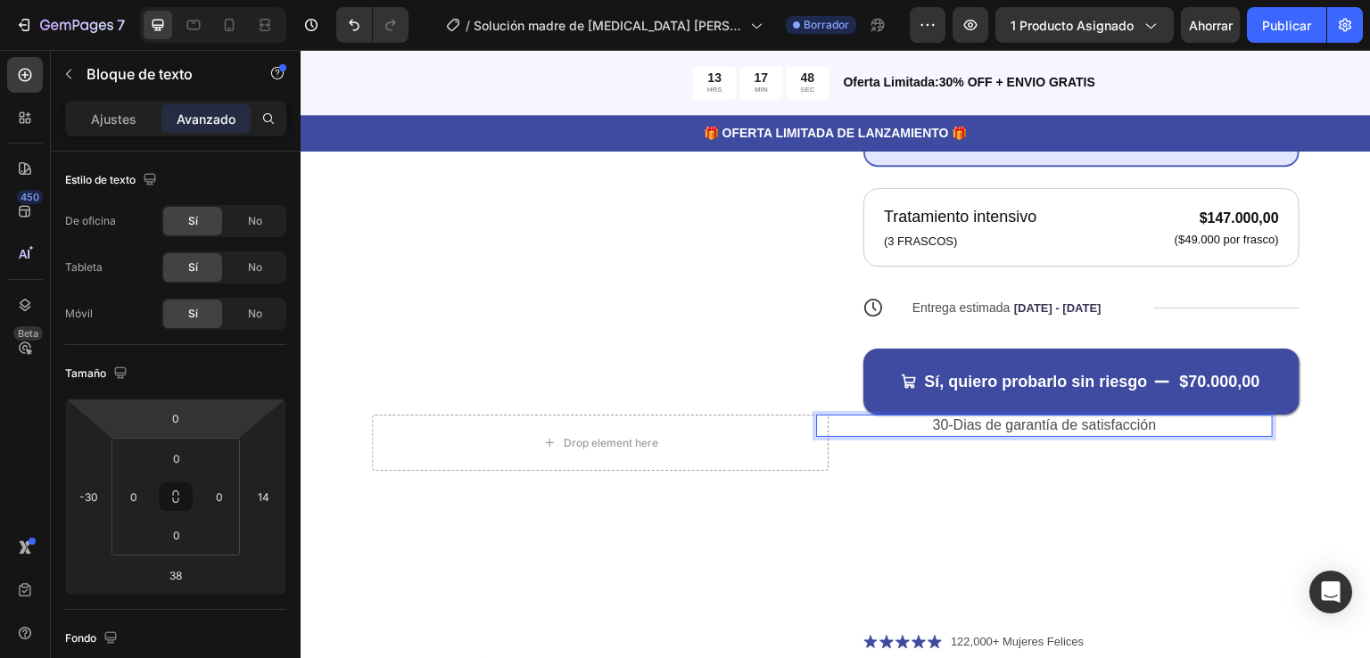
drag, startPoint x: 1101, startPoint y: 392, endPoint x: 1037, endPoint y: 390, distance: 64.3
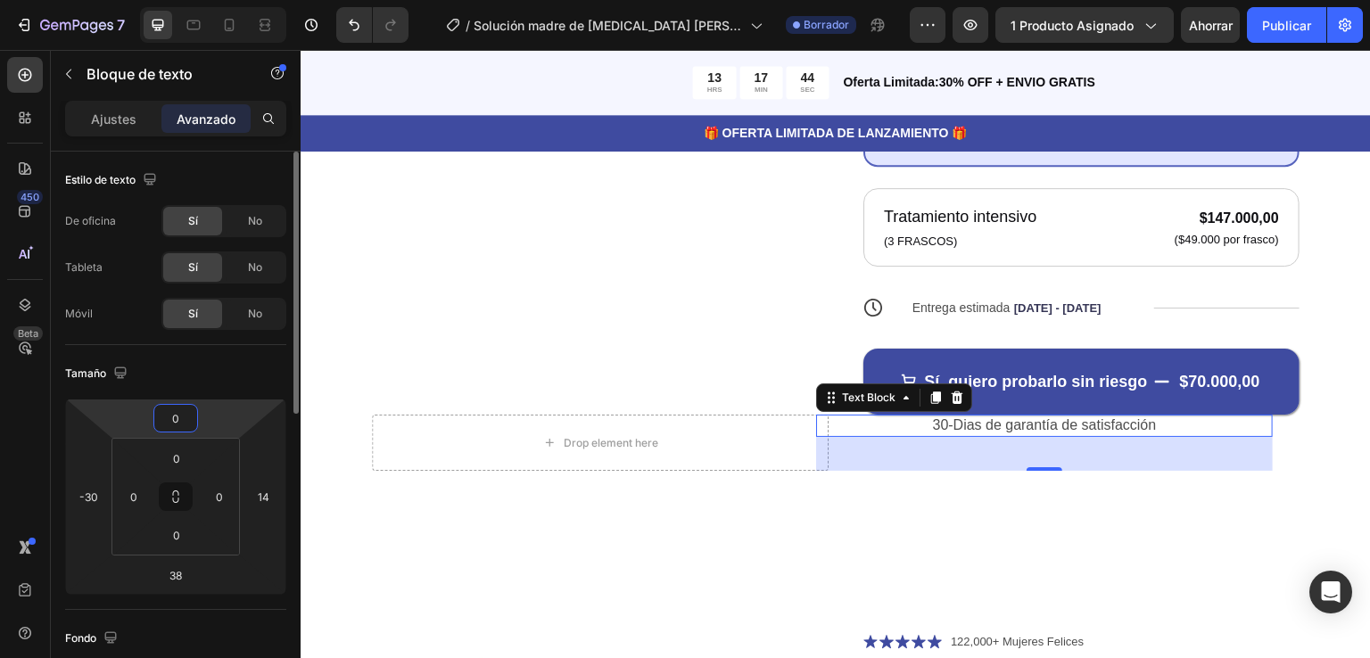
drag, startPoint x: 737, startPoint y: 340, endPoint x: 172, endPoint y: 431, distance: 571.8
click at [172, 431] on div "0" at bounding box center [175, 418] width 45 height 29
click at [177, 408] on input "0" at bounding box center [176, 418] width 36 height 27
click at [177, 407] on input "0" at bounding box center [176, 418] width 36 height 27
click at [0, 0] on div "Tamaño 0 -30 38 14 0 0 0 0" at bounding box center [0, 0] width 0 height 0
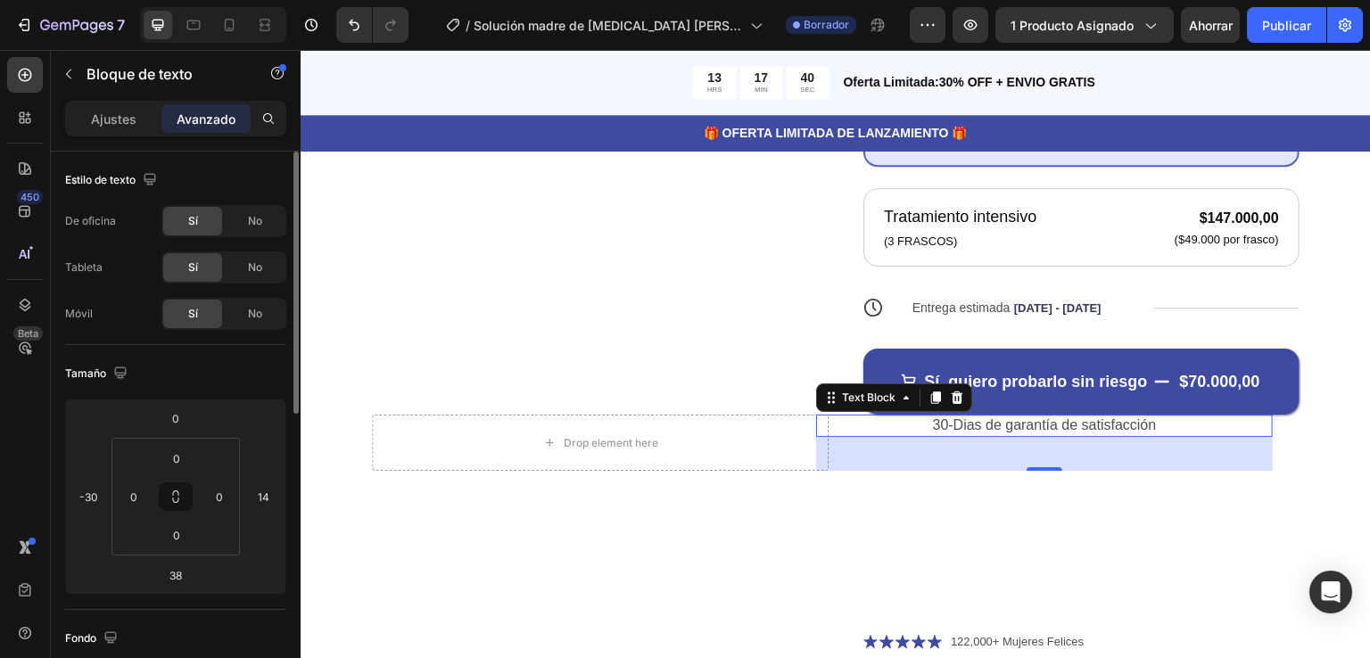
click at [0, 0] on div "Tamaño 0 -30 38 14 0 0 0 0" at bounding box center [0, 0] width 0 height 0
type input "-2"
click at [166, 0] on html "7 Version history / Solución madre de [MEDICAL_DATA] [PERSON_NAME] antiarrugas …" at bounding box center [685, 0] width 1370 height 0
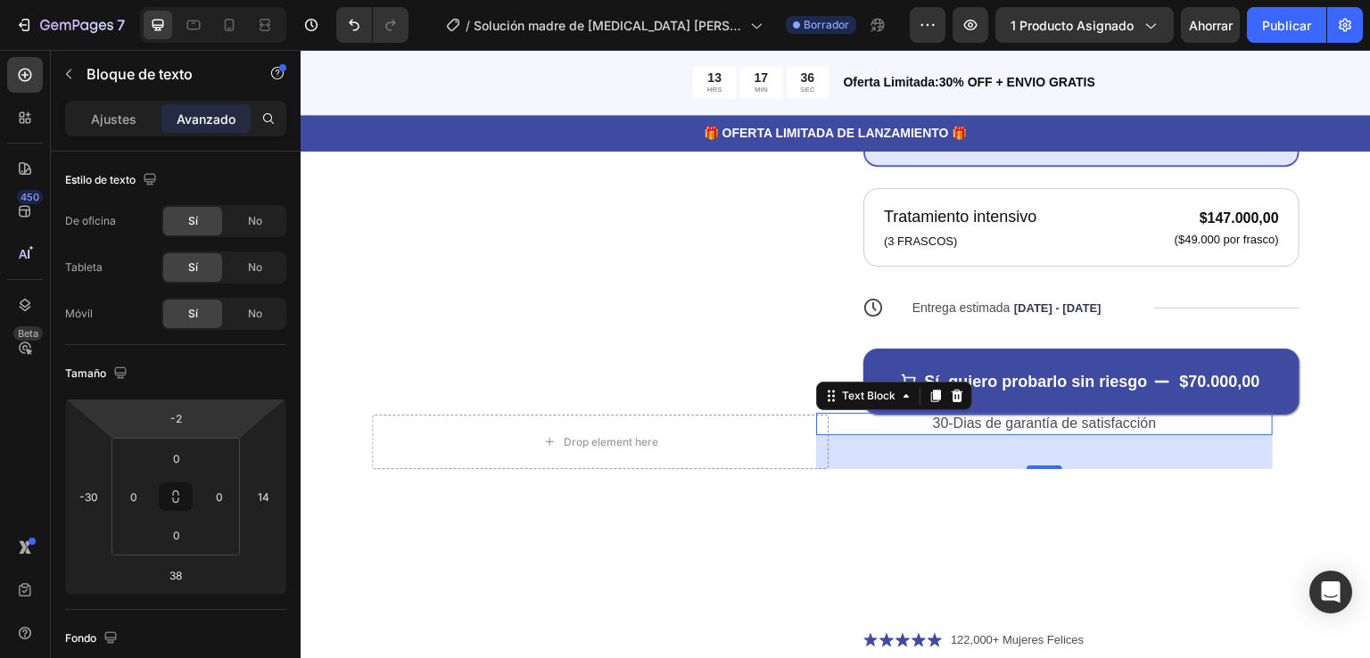
click at [167, 0] on html "7 Version history / Solución madre de [MEDICAL_DATA] [PERSON_NAME] antiarrugas …" at bounding box center [685, 0] width 1370 height 0
click at [175, 0] on html "7 Version history / Solución madre de [MEDICAL_DATA] [PERSON_NAME] antiarrugas …" at bounding box center [685, 0] width 1370 height 0
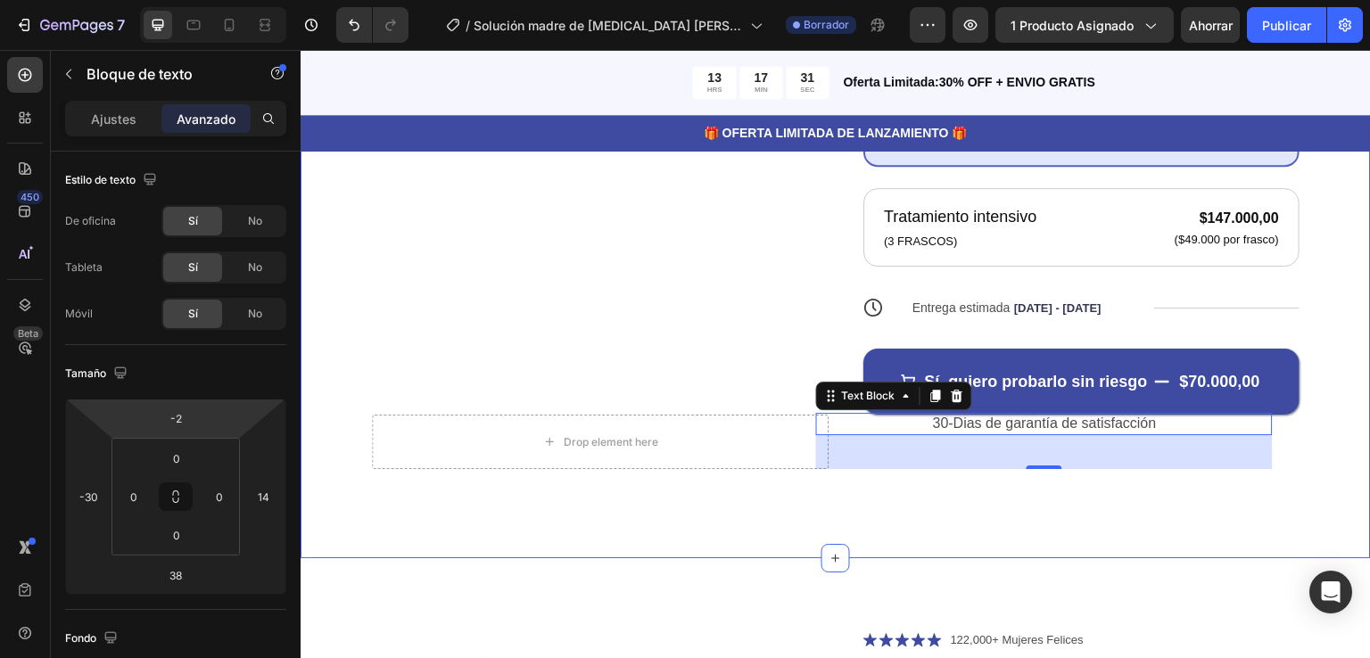
click at [1348, 391] on div "Product Images Icon Icon Icon Icon Icon Icon List 122,000+ Mujeres Felices Text…" at bounding box center [836, 61] width 1070 height 995
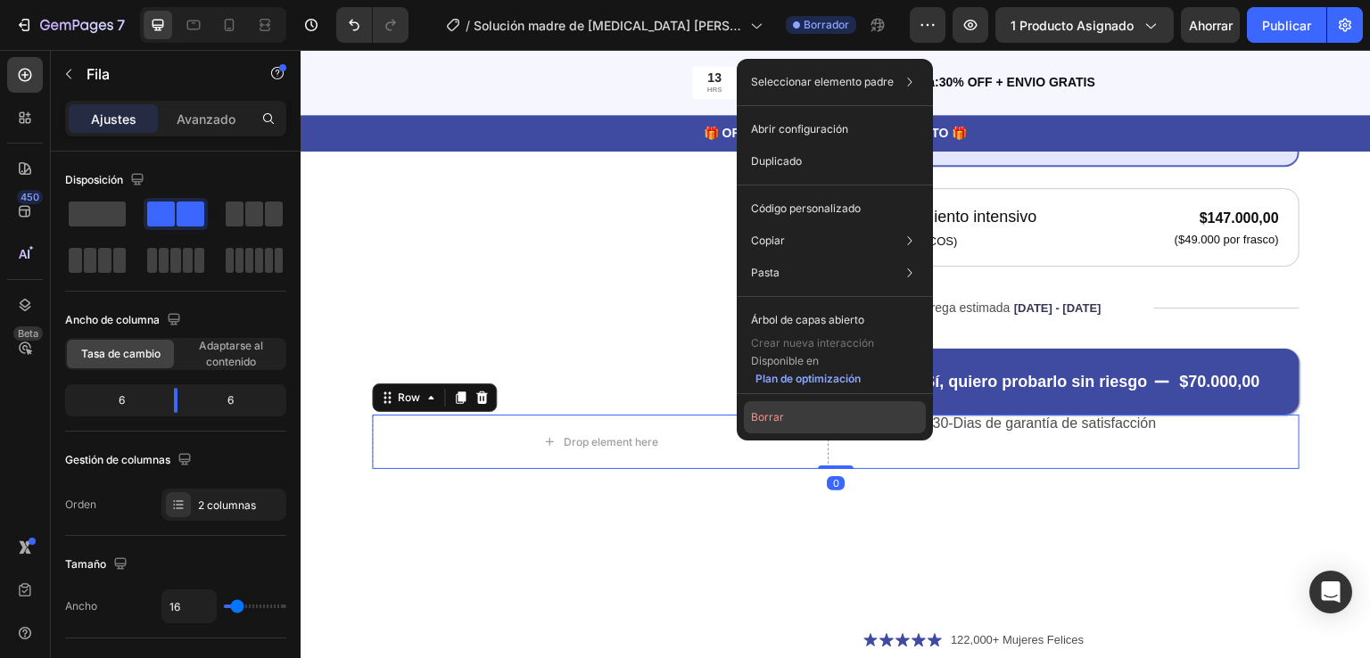
click at [757, 408] on button "Borrar" at bounding box center [835, 417] width 182 height 32
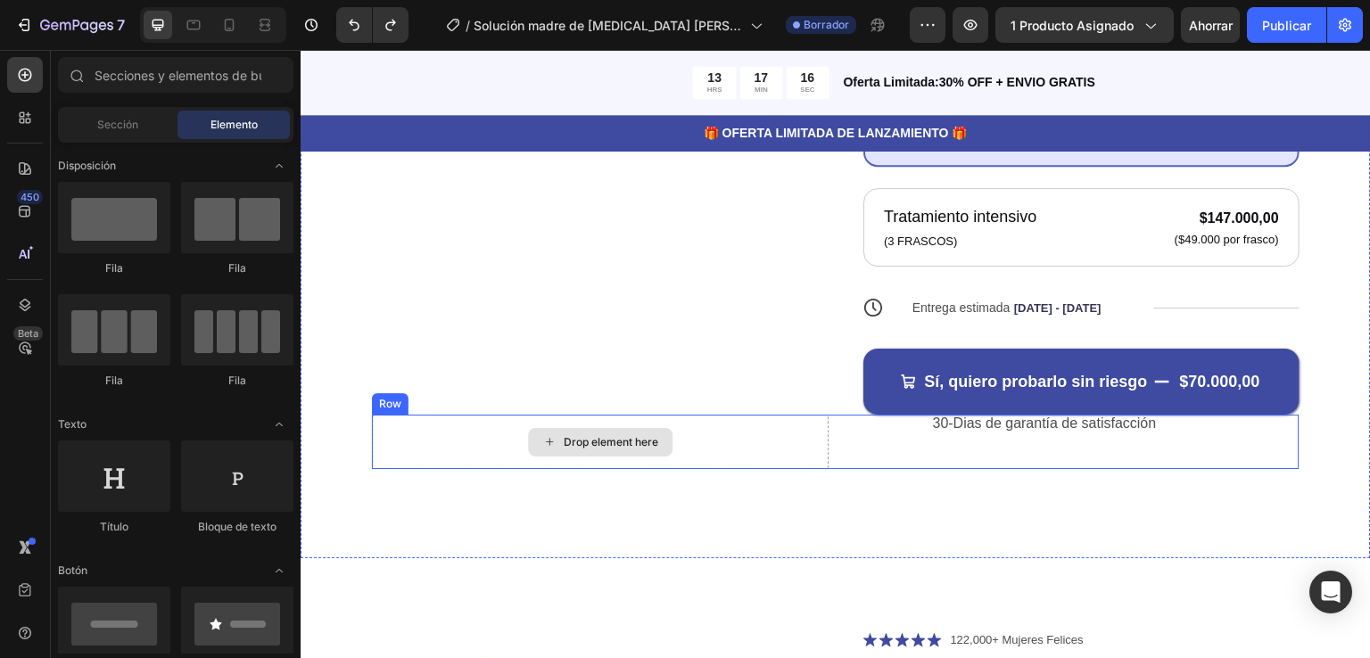
click at [758, 415] on div "Drop element here" at bounding box center [600, 442] width 457 height 54
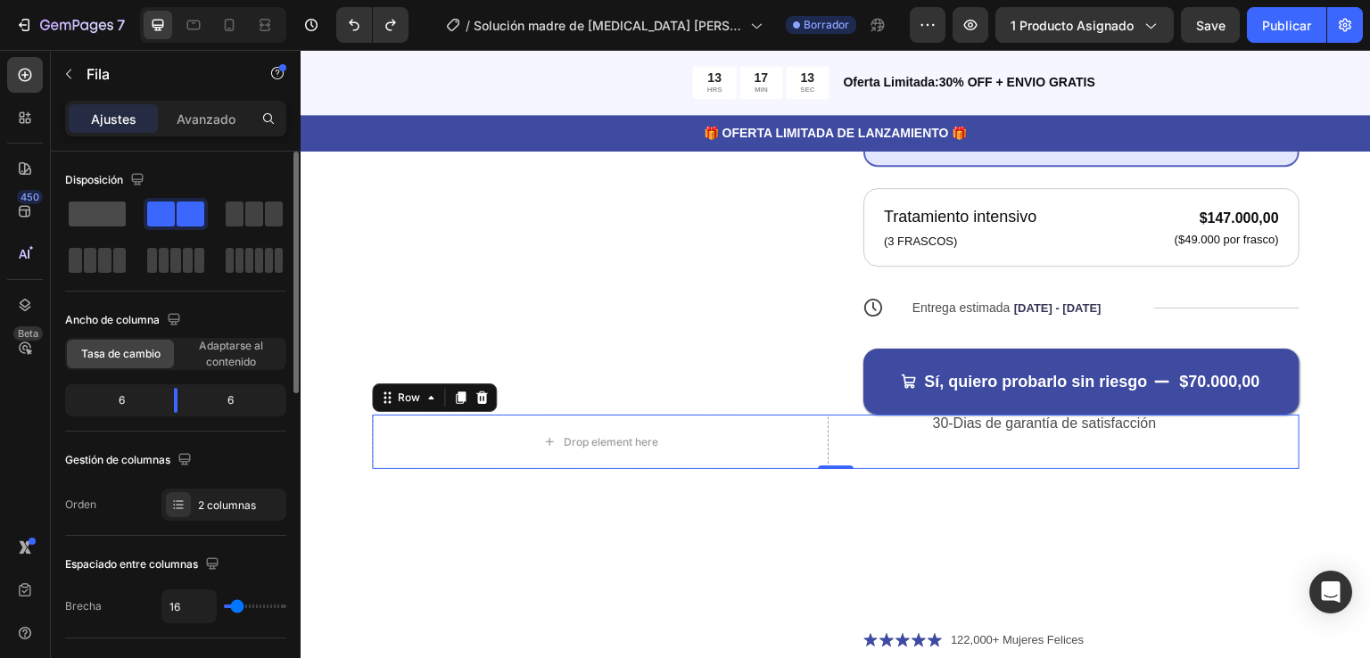
click at [93, 209] on span at bounding box center [97, 214] width 57 height 25
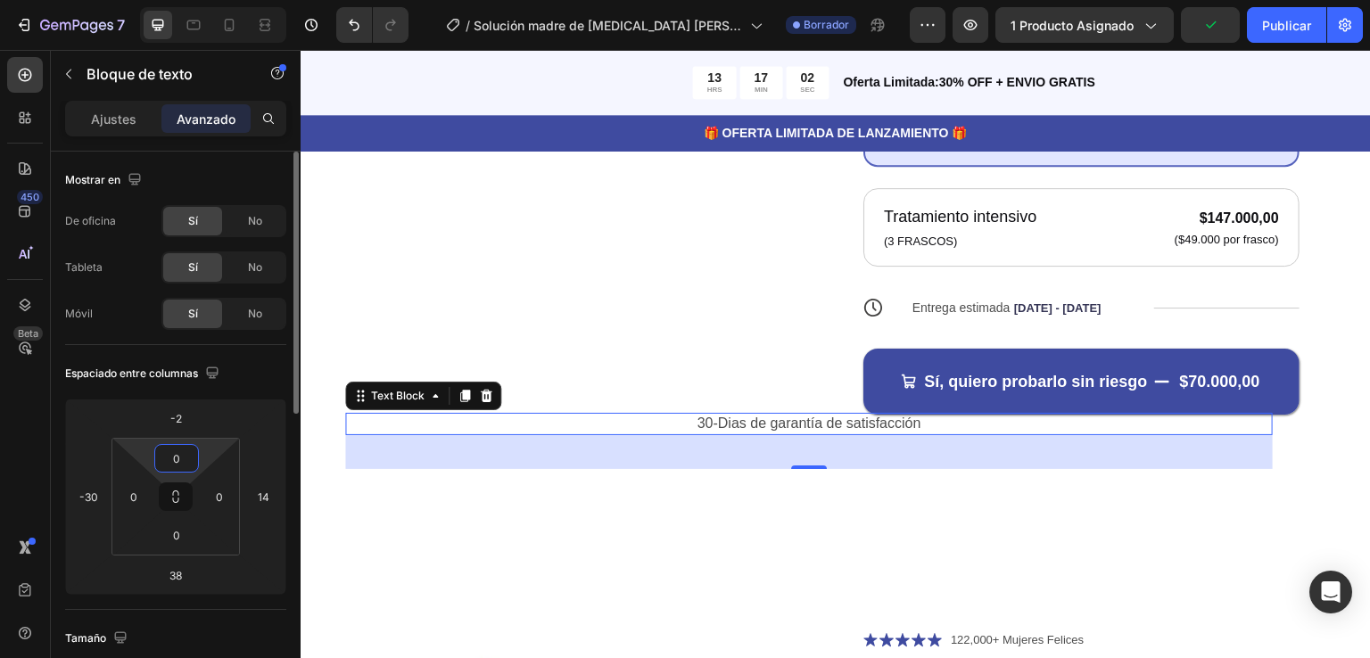
click at [177, 0] on html "7 Version history / Solución madre de [MEDICAL_DATA] [PERSON_NAME] antiarrugas …" at bounding box center [685, 0] width 1370 height 0
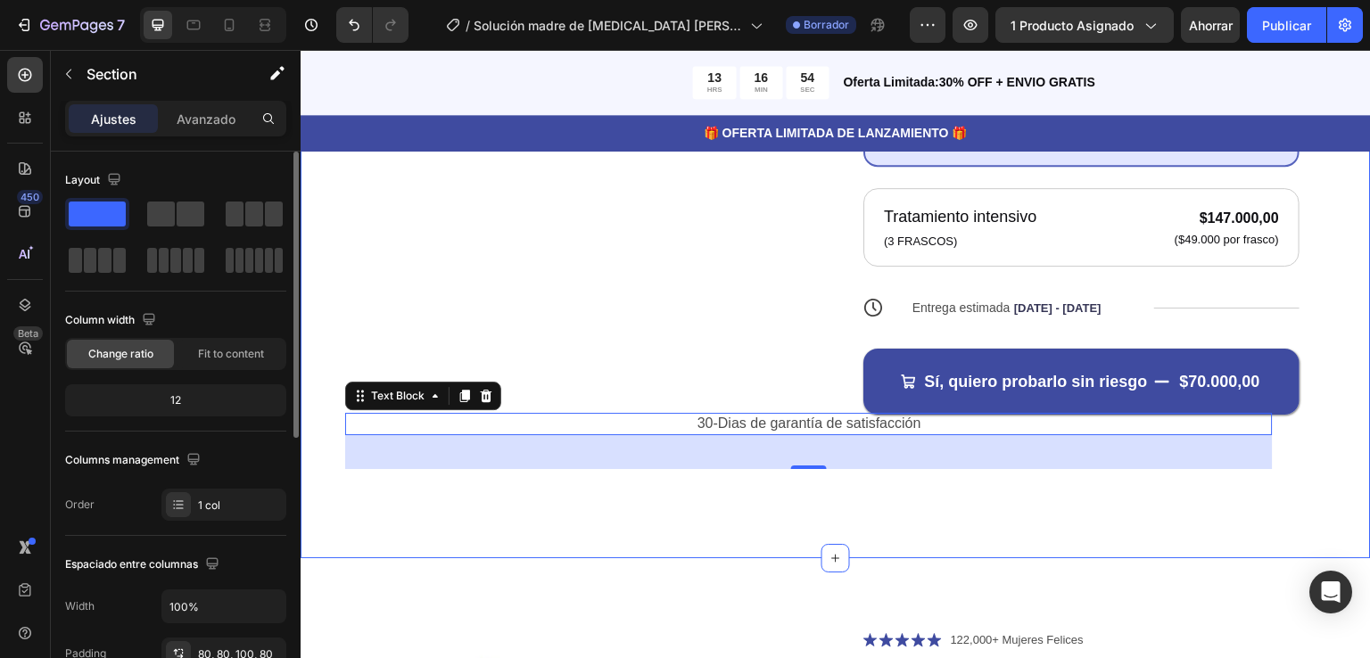
click at [1342, 372] on div "Product Images Icon Icon Icon Icon Icon Icon List 122,000+ Mujeres Felices Text…" at bounding box center [836, 61] width 1070 height 995
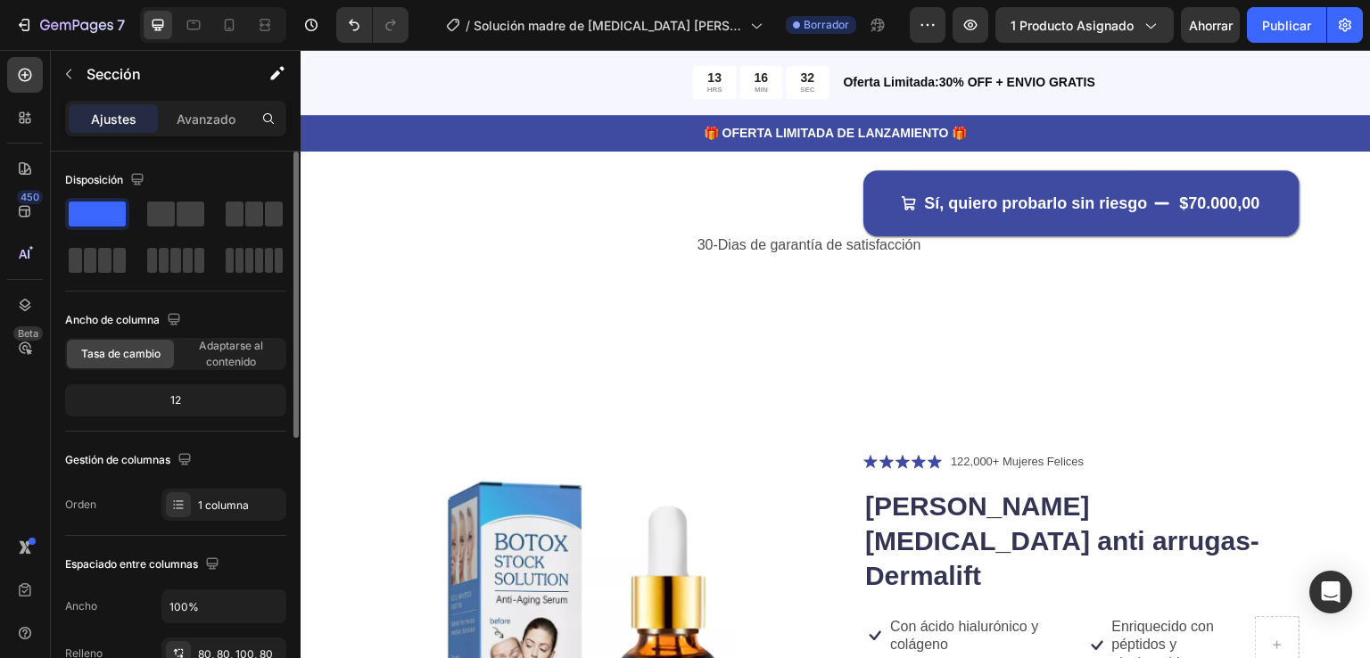
scroll to position [713, 0]
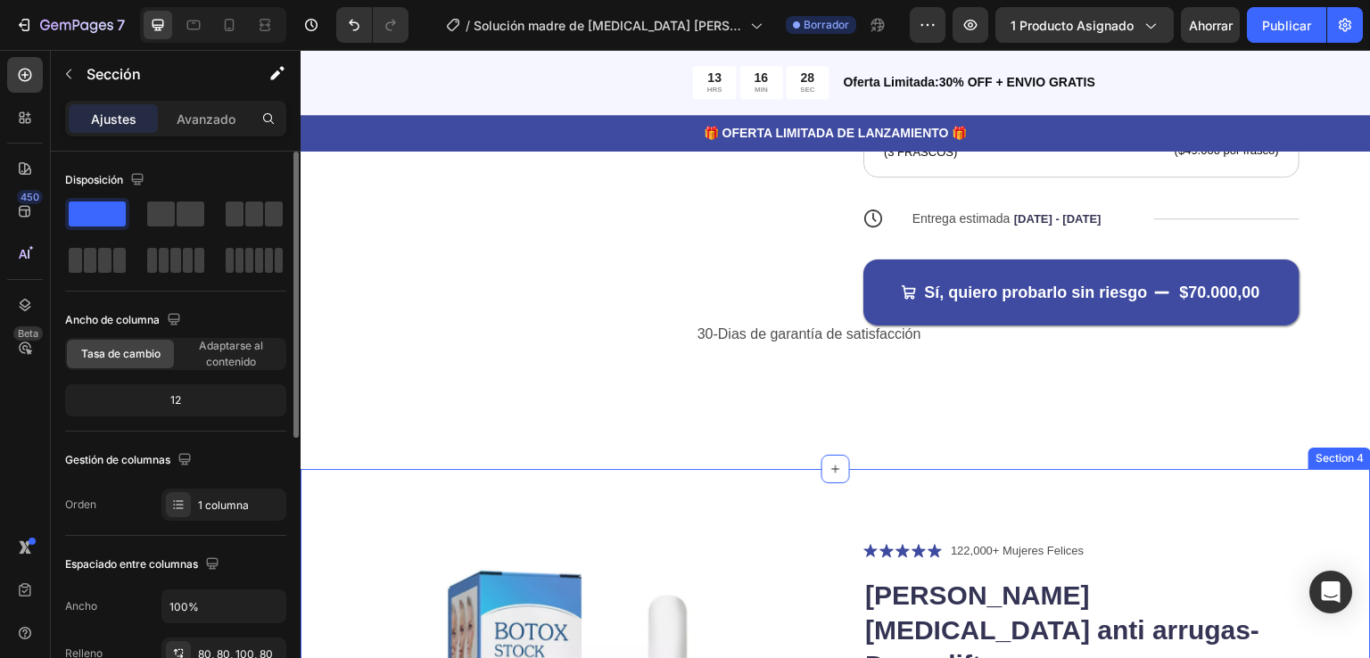
drag, startPoint x: 822, startPoint y: 431, endPoint x: 821, endPoint y: 477, distance: 46.4
drag, startPoint x: 826, startPoint y: 440, endPoint x: 1055, endPoint y: 481, distance: 232.8
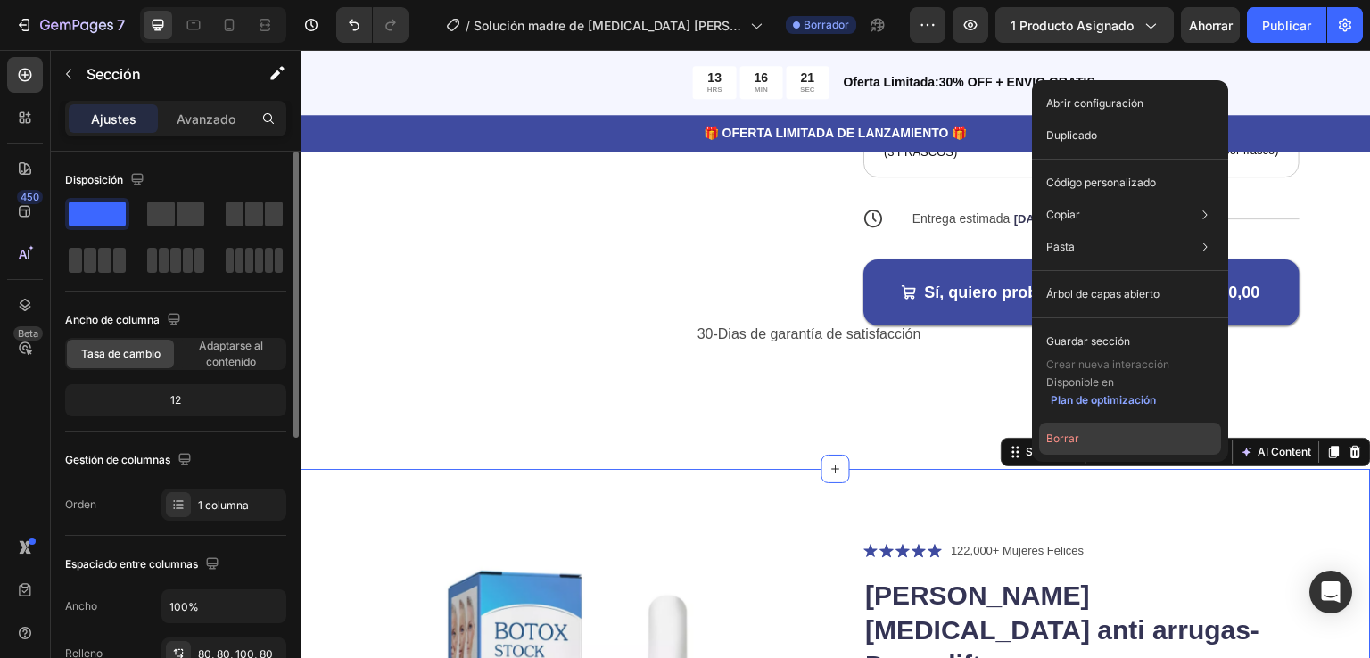
click at [1055, 437] on font "Borrar" at bounding box center [1062, 438] width 33 height 13
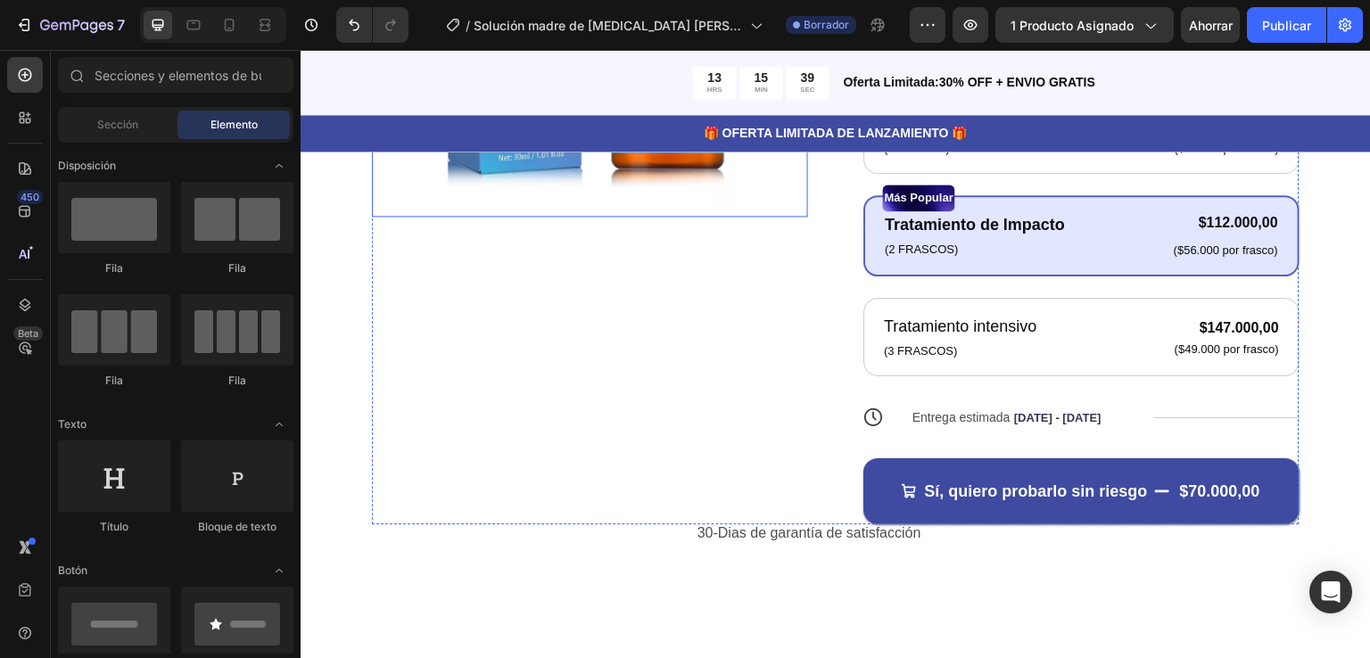
scroll to position [535, 0]
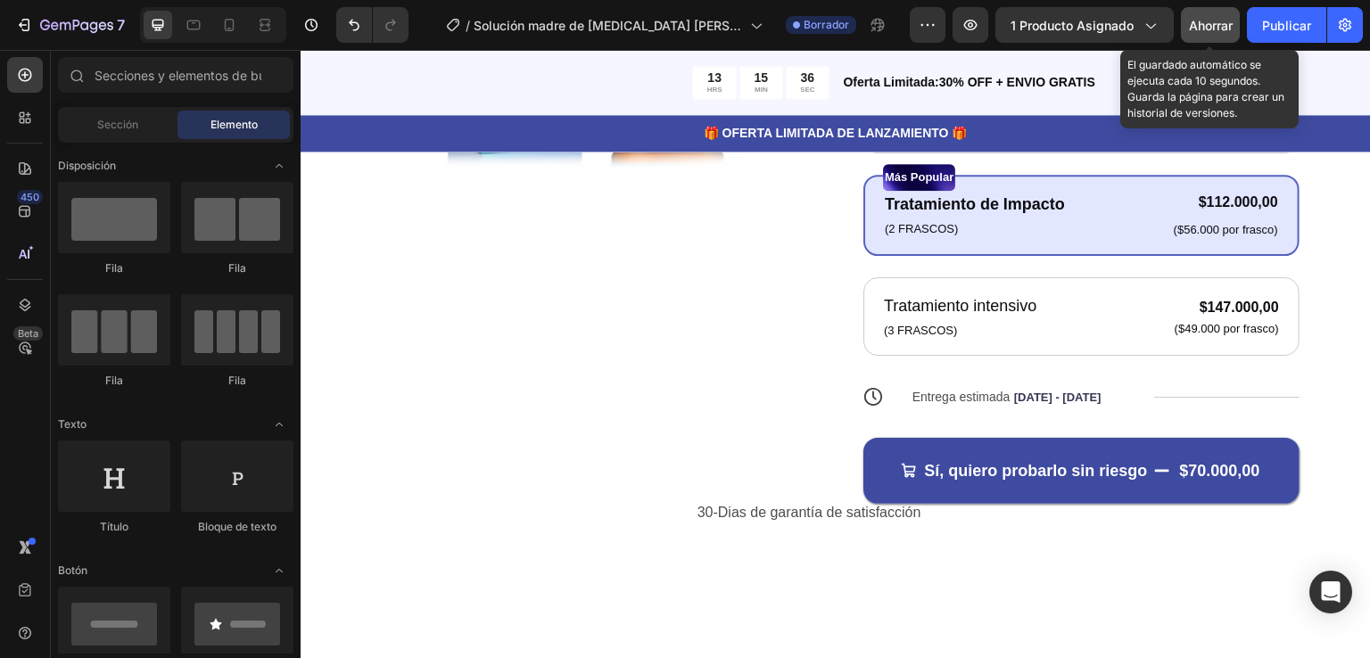
click at [1197, 21] on font "Ahorrar" at bounding box center [1211, 25] width 44 height 15
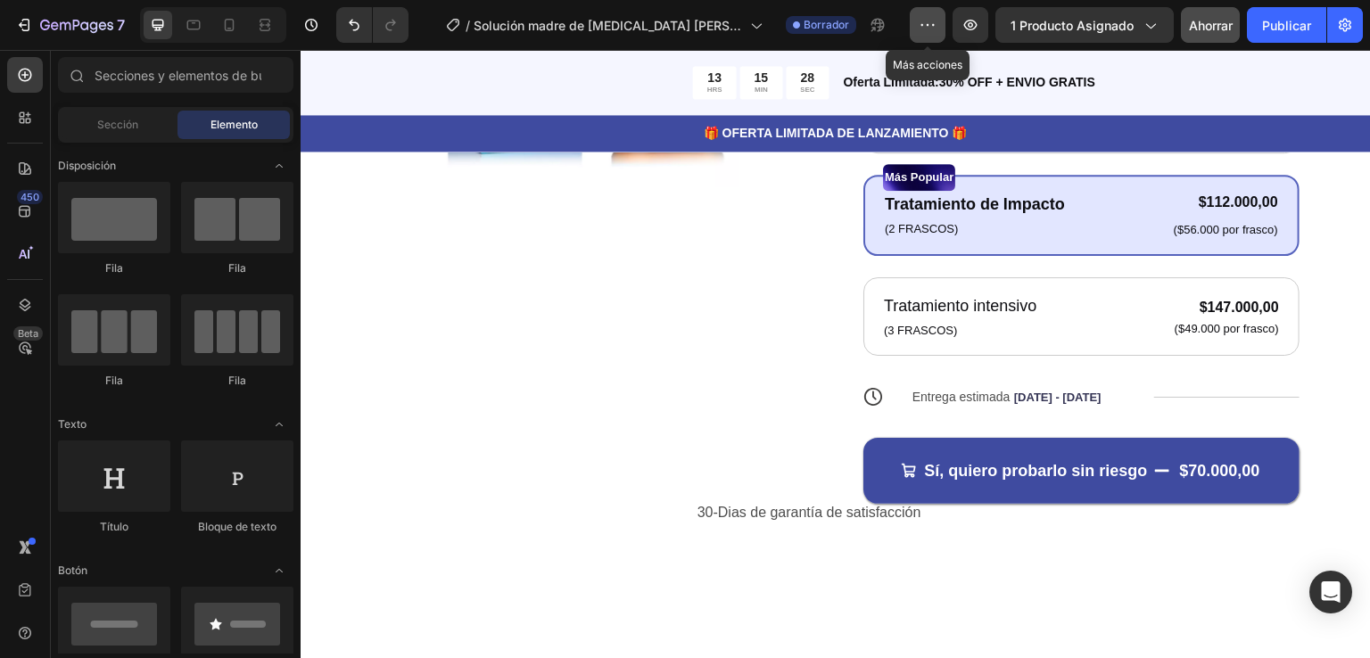
click at [924, 20] on icon "button" at bounding box center [927, 25] width 18 height 18
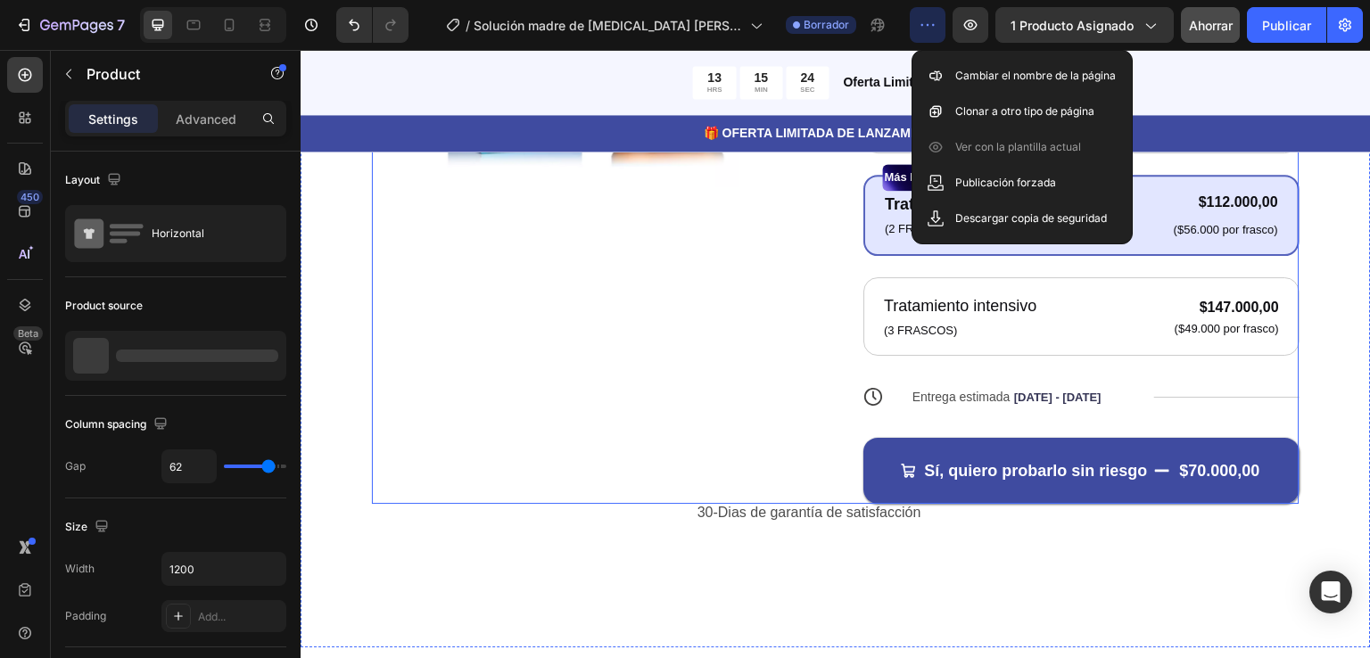
click at [710, 251] on div "Product Images" at bounding box center [590, 114] width 436 height 780
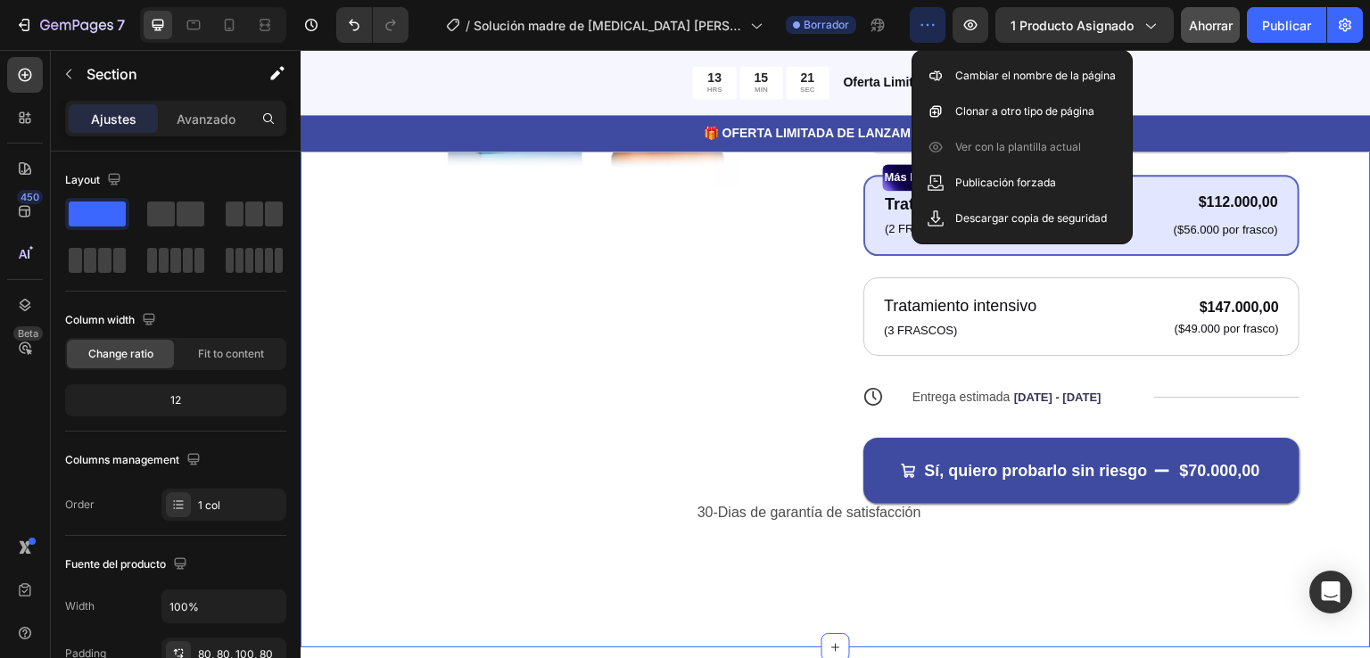
click at [1324, 210] on div "Product Images Icon Icon Icon Icon Icon Icon List 122,000+ Mujeres Felices Text…" at bounding box center [836, 150] width 1070 height 995
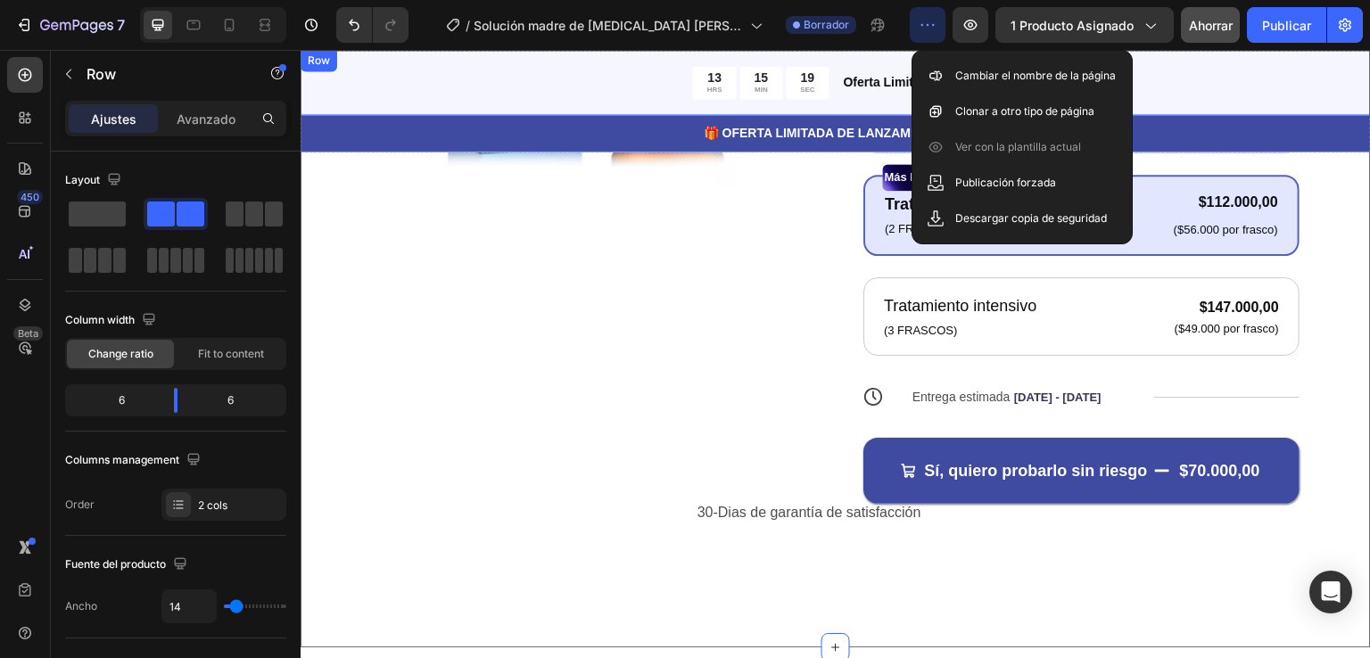
click at [1148, 70] on div "Oferta Limitada:30% OFF + ENVIO GRATIS Text Block" at bounding box center [1106, 82] width 529 height 33
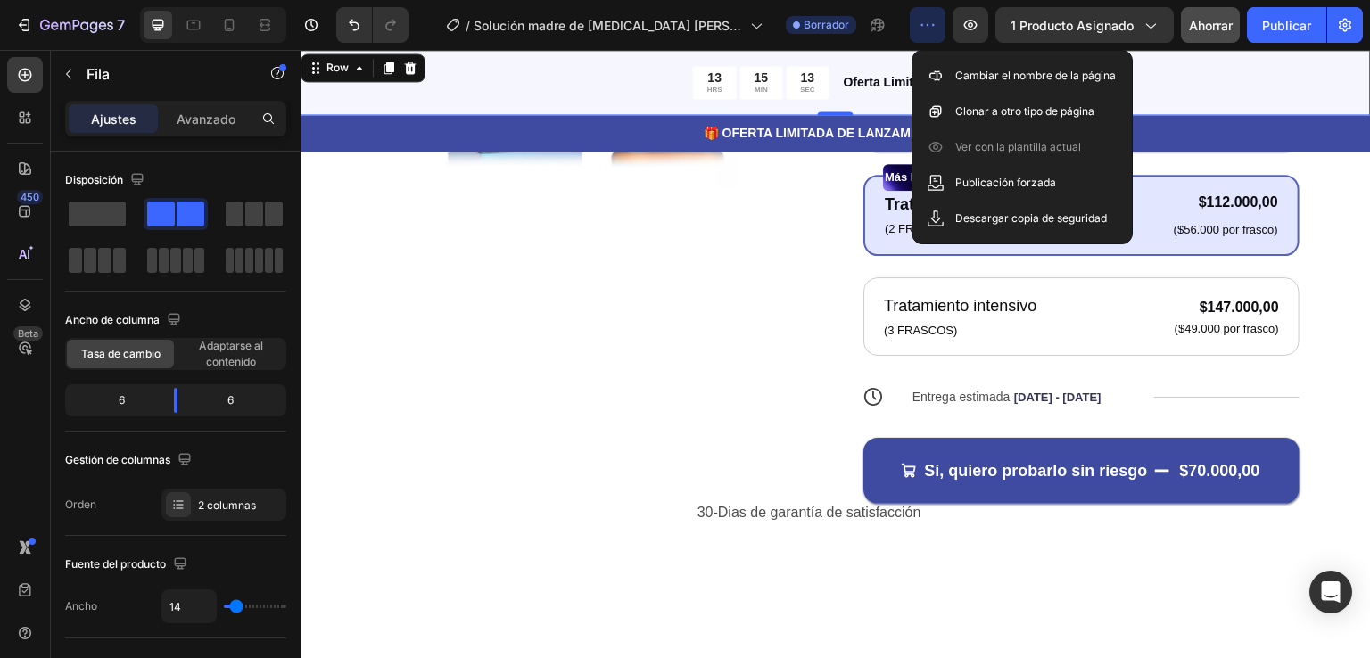
click at [928, 25] on icon "button" at bounding box center [928, 25] width 3 height 2
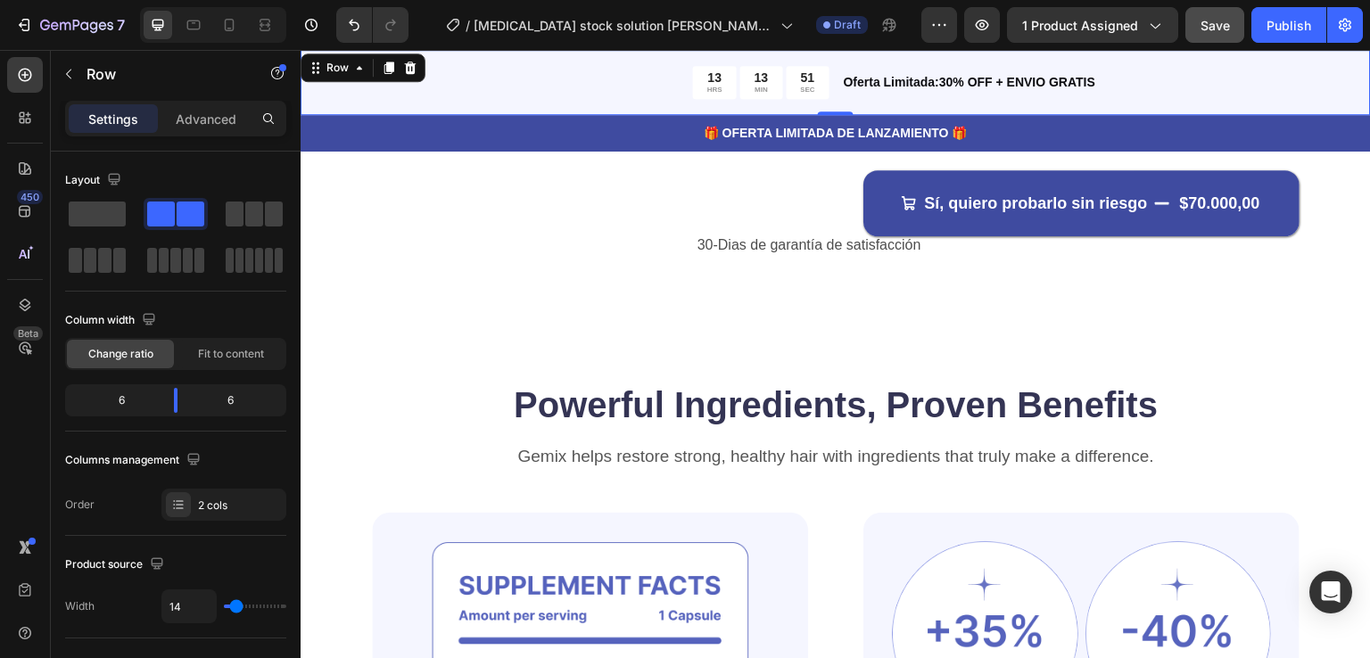
scroll to position [892, 0]
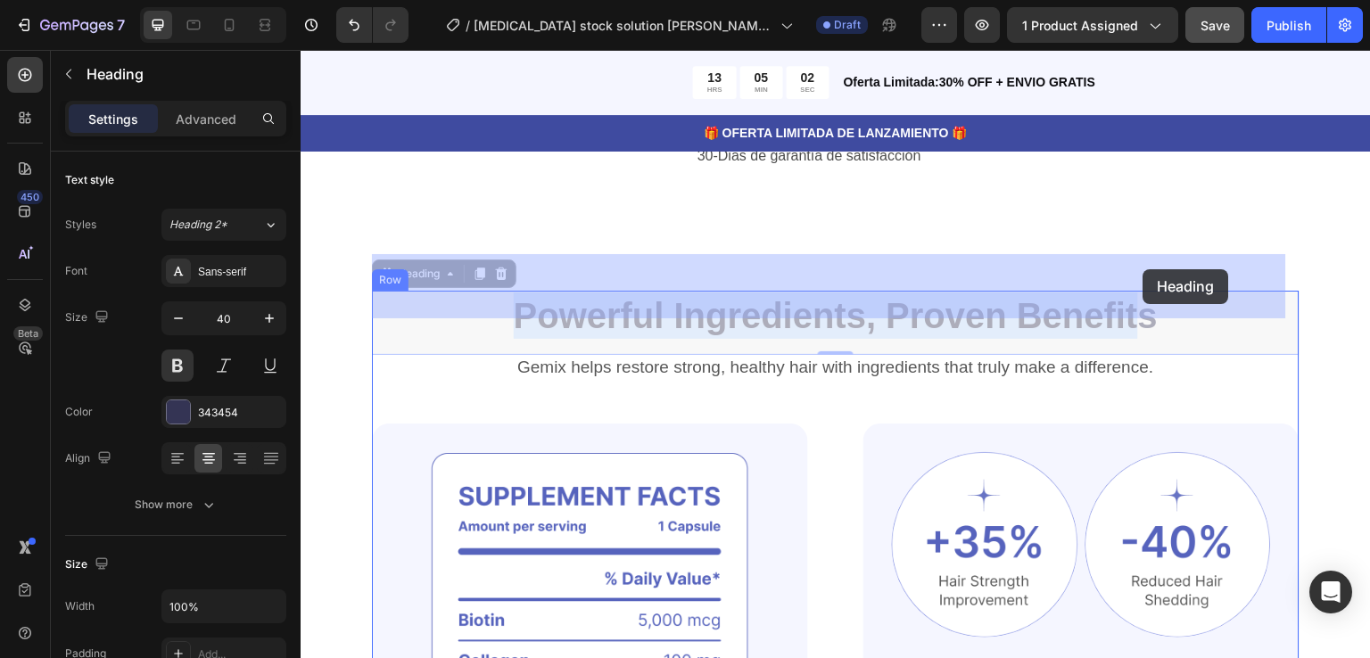
drag, startPoint x: 504, startPoint y: 277, endPoint x: 1125, endPoint y: 268, distance: 621.6
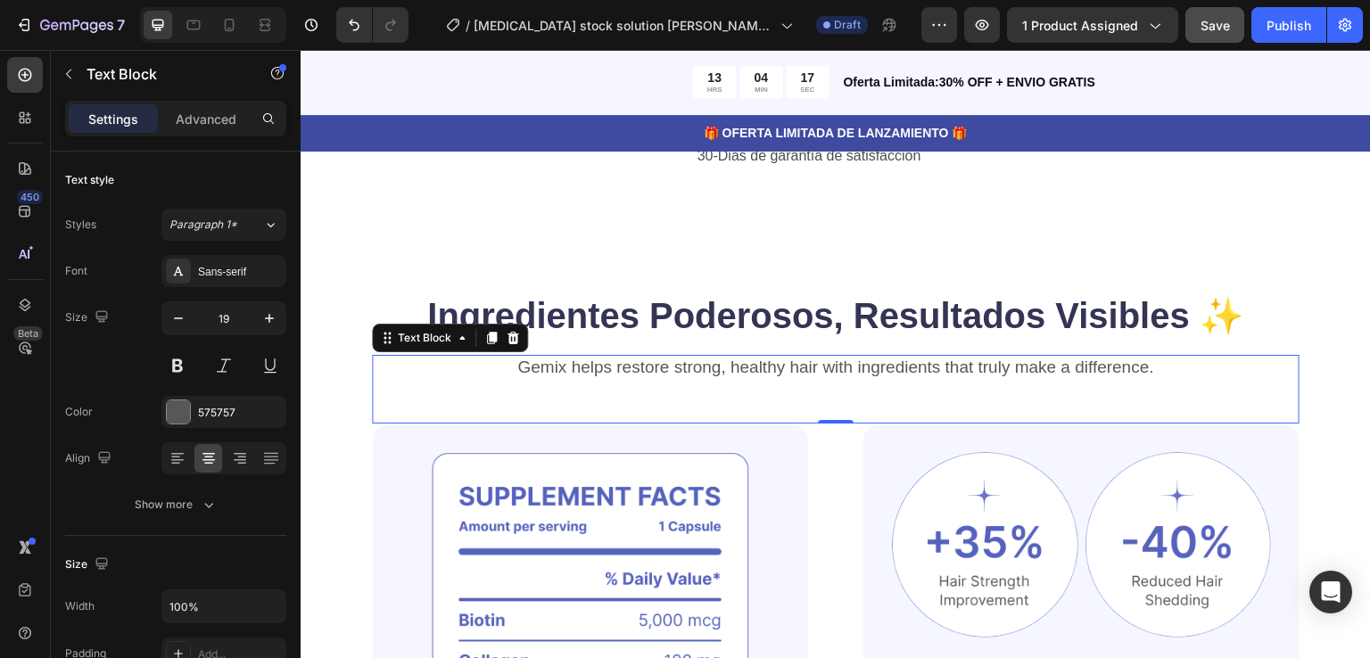
click at [1150, 357] on p "Gemix helps restore strong, healthy hair with ingredients that truly make a dif…" at bounding box center [836, 368] width 924 height 22
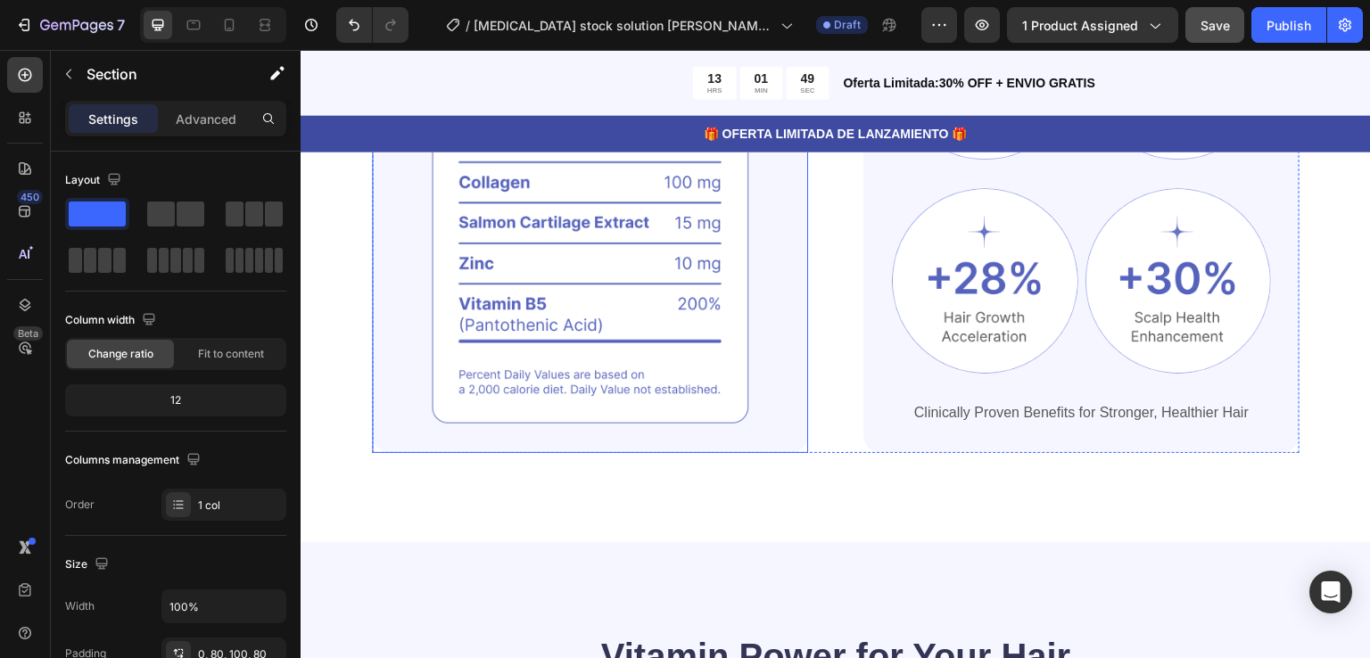
scroll to position [1352, 0]
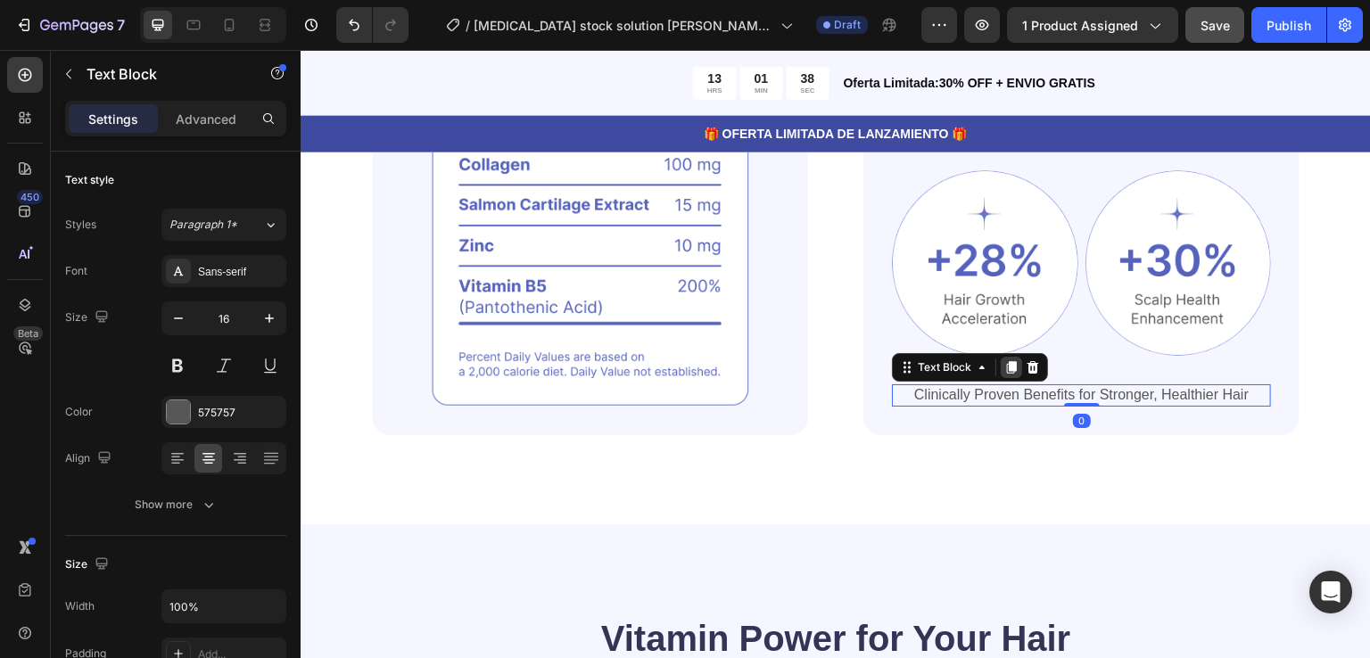
click at [1007, 362] on icon at bounding box center [1012, 368] width 10 height 12
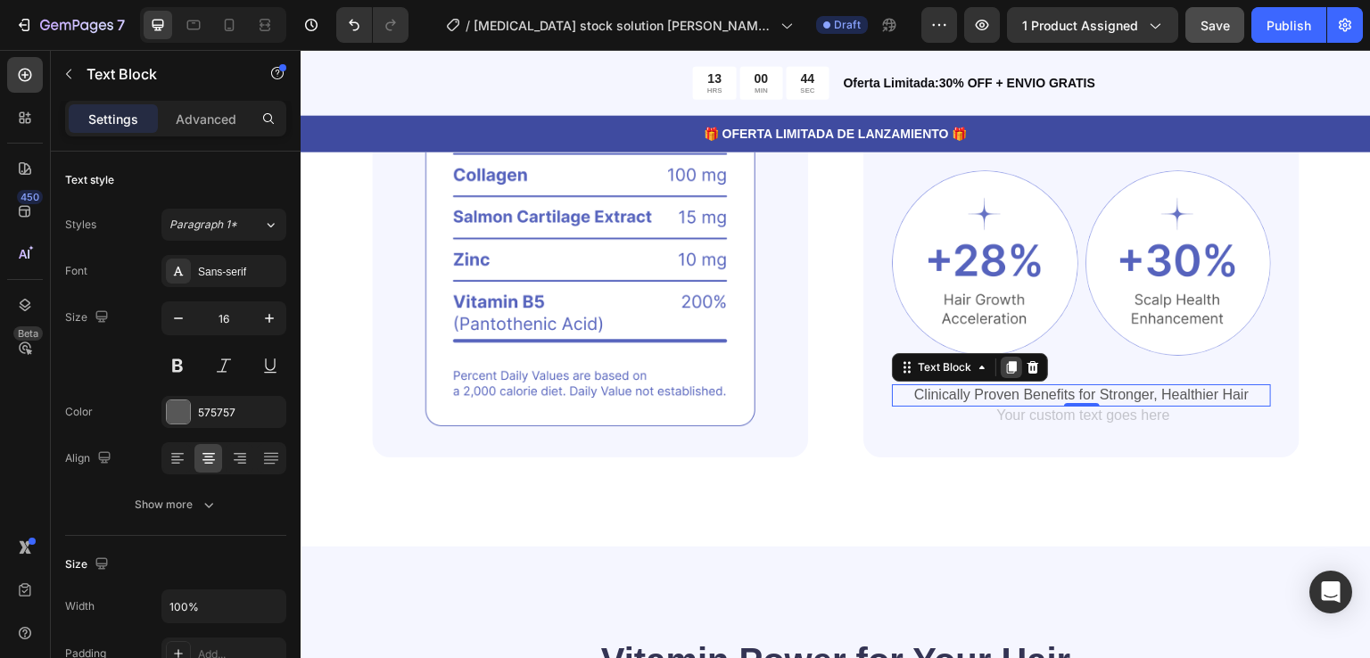
click at [1007, 362] on icon at bounding box center [1012, 368] width 10 height 12
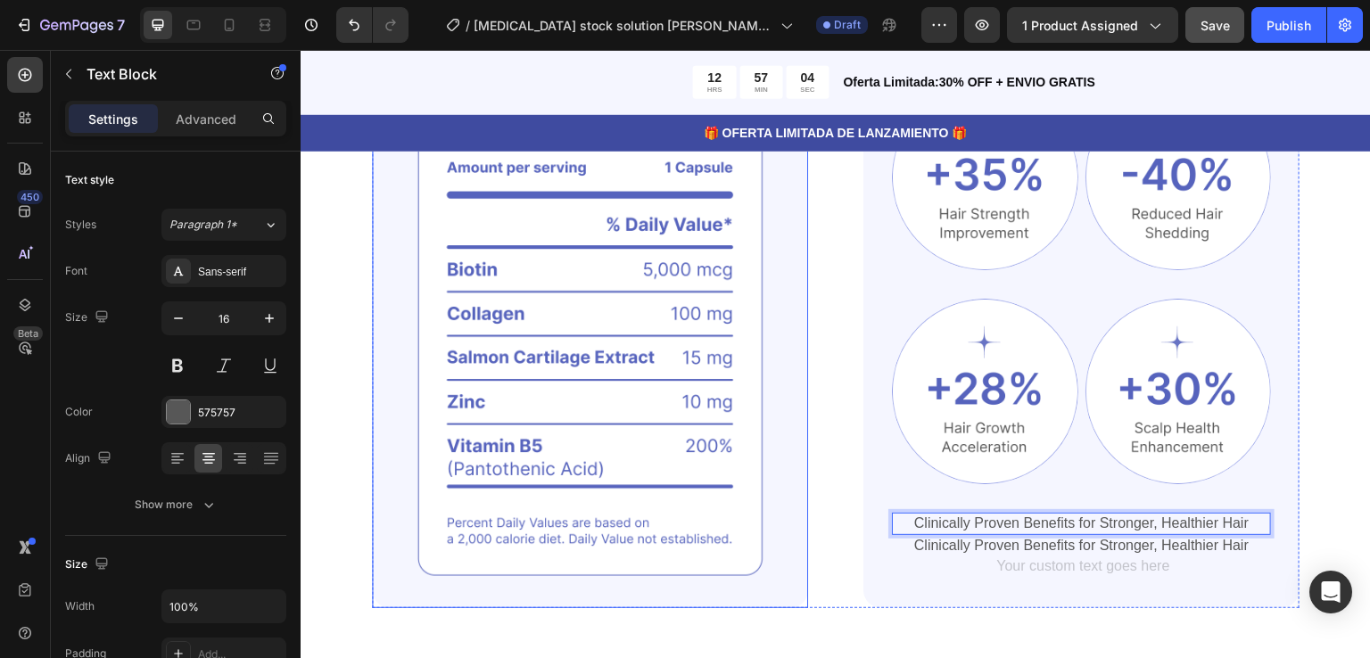
scroll to position [1225, 0]
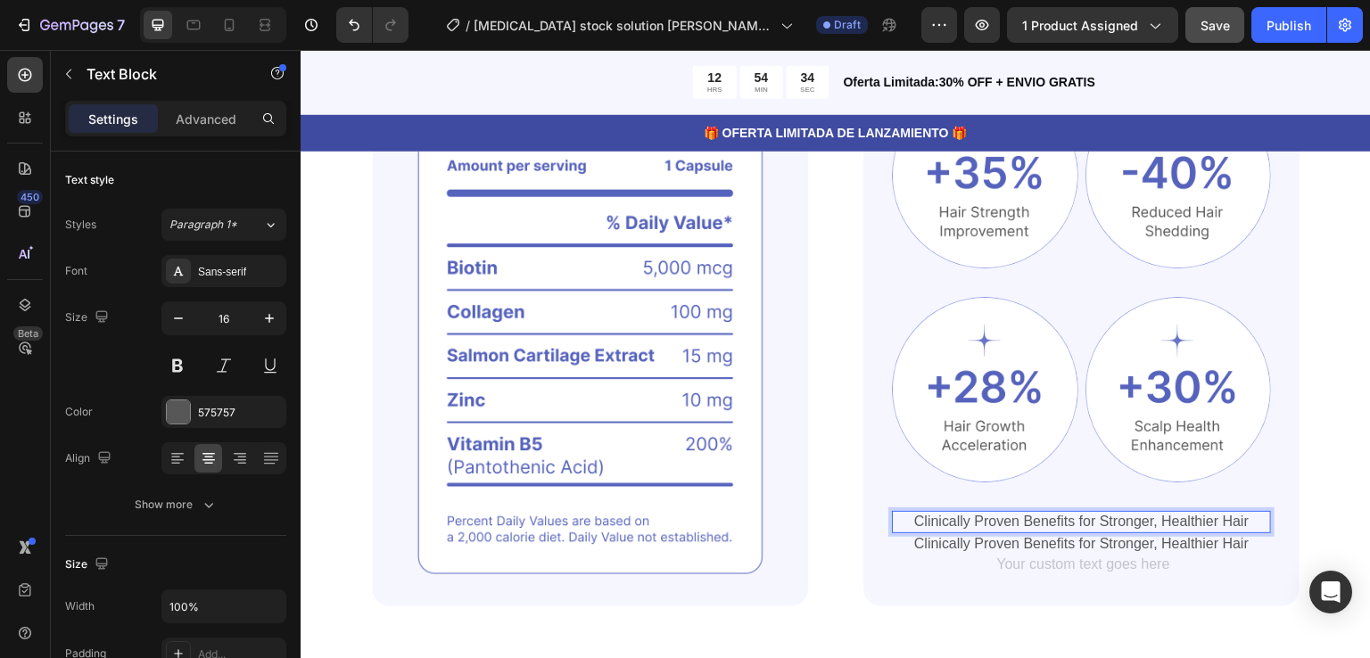
click at [1240, 513] on p "Clinically Proven Benefits for Stronger, Healthier Hair" at bounding box center [1081, 522] width 375 height 19
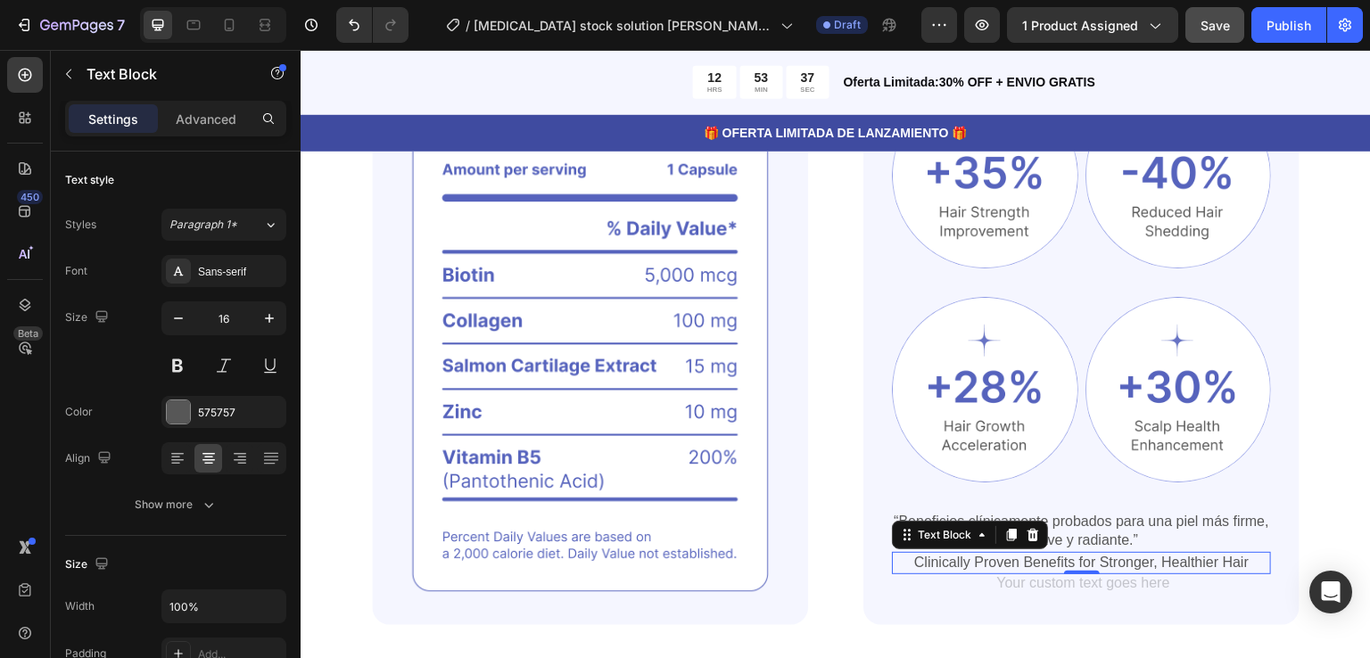
click at [1246, 555] on p "Clinically Proven Benefits for Stronger, Healthier Hair" at bounding box center [1081, 563] width 375 height 19
click at [1027, 529] on icon at bounding box center [1033, 535] width 12 height 12
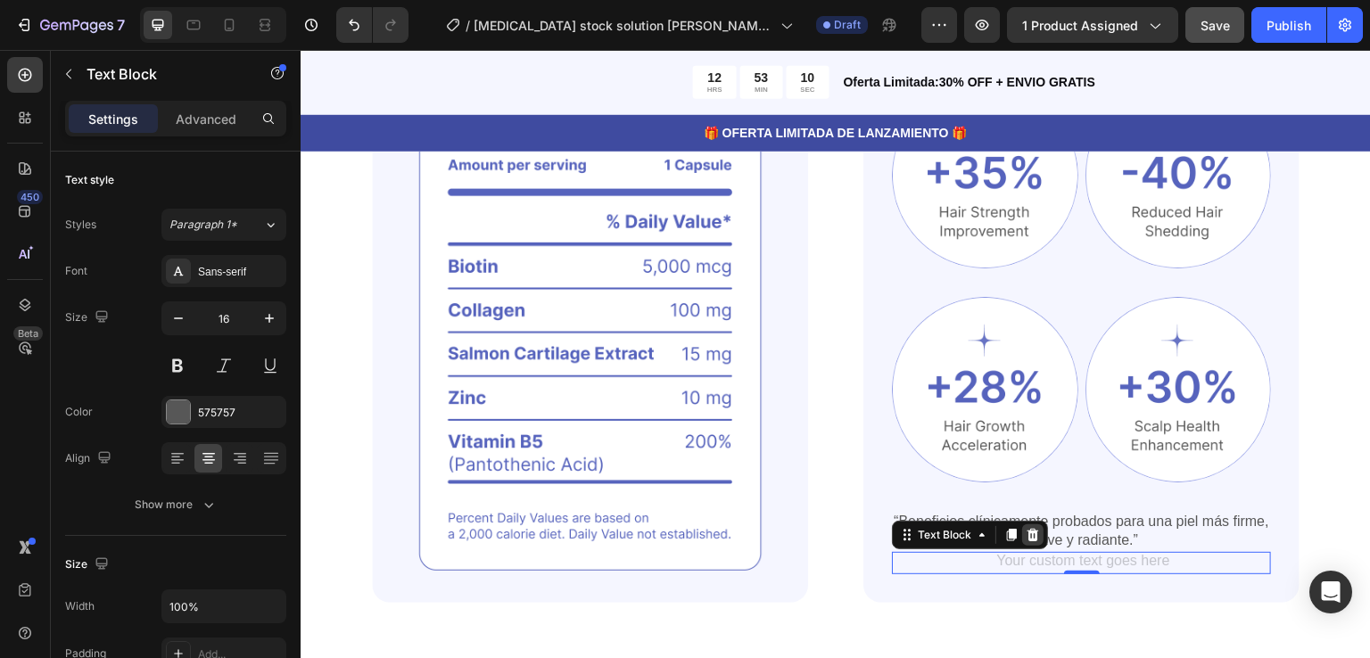
click at [1029, 530] on icon at bounding box center [1033, 535] width 12 height 12
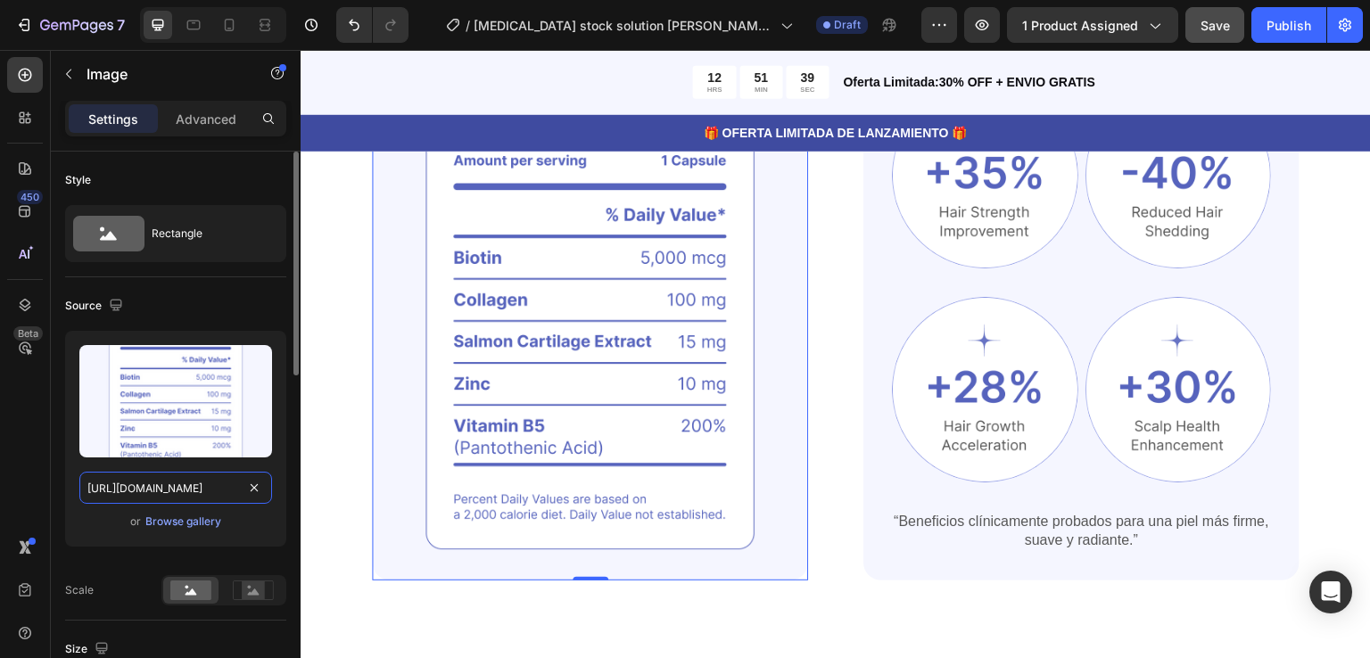
click at [167, 489] on input "[URL][DOMAIN_NAME]" at bounding box center [175, 488] width 193 height 32
click at [180, 490] on input "[URL][DOMAIN_NAME]" at bounding box center [175, 488] width 193 height 32
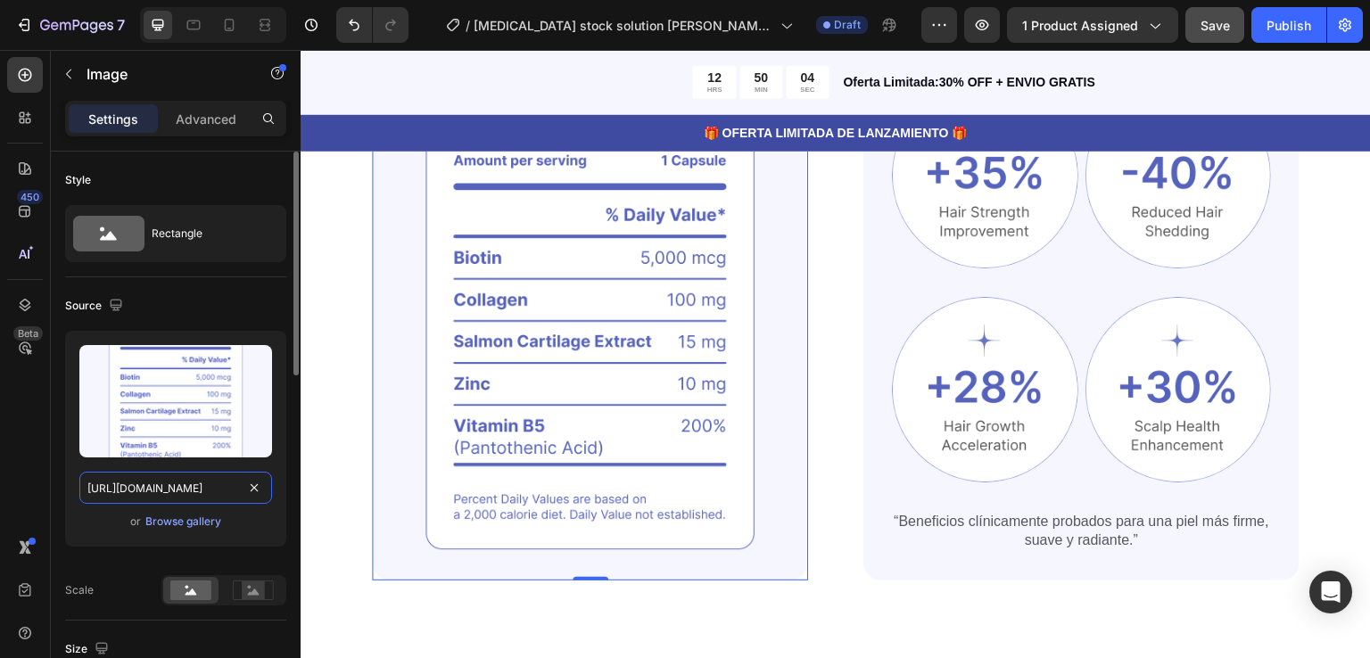
click at [231, 488] on input "[URL][DOMAIN_NAME]" at bounding box center [175, 488] width 193 height 32
click at [164, 490] on input "[URL][DOMAIN_NAME]" at bounding box center [175, 488] width 193 height 32
click at [170, 489] on input "[URL][DOMAIN_NAME]" at bounding box center [175, 488] width 193 height 32
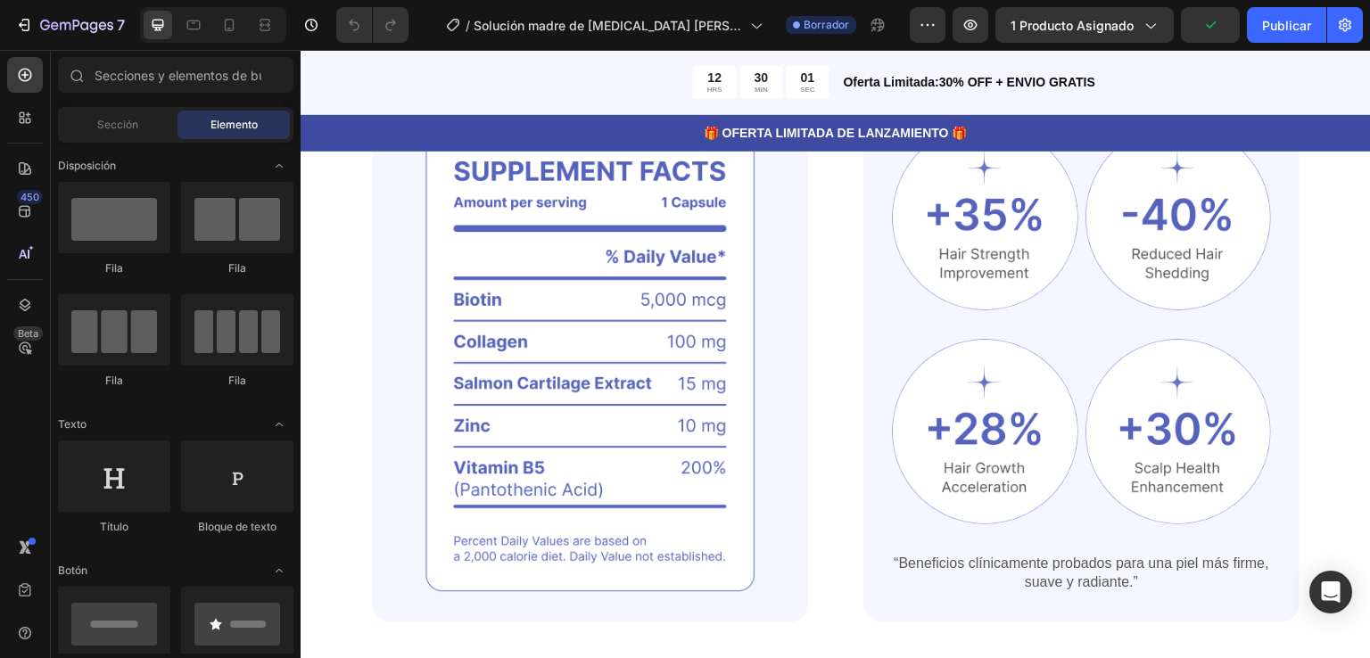
scroll to position [1198, 0]
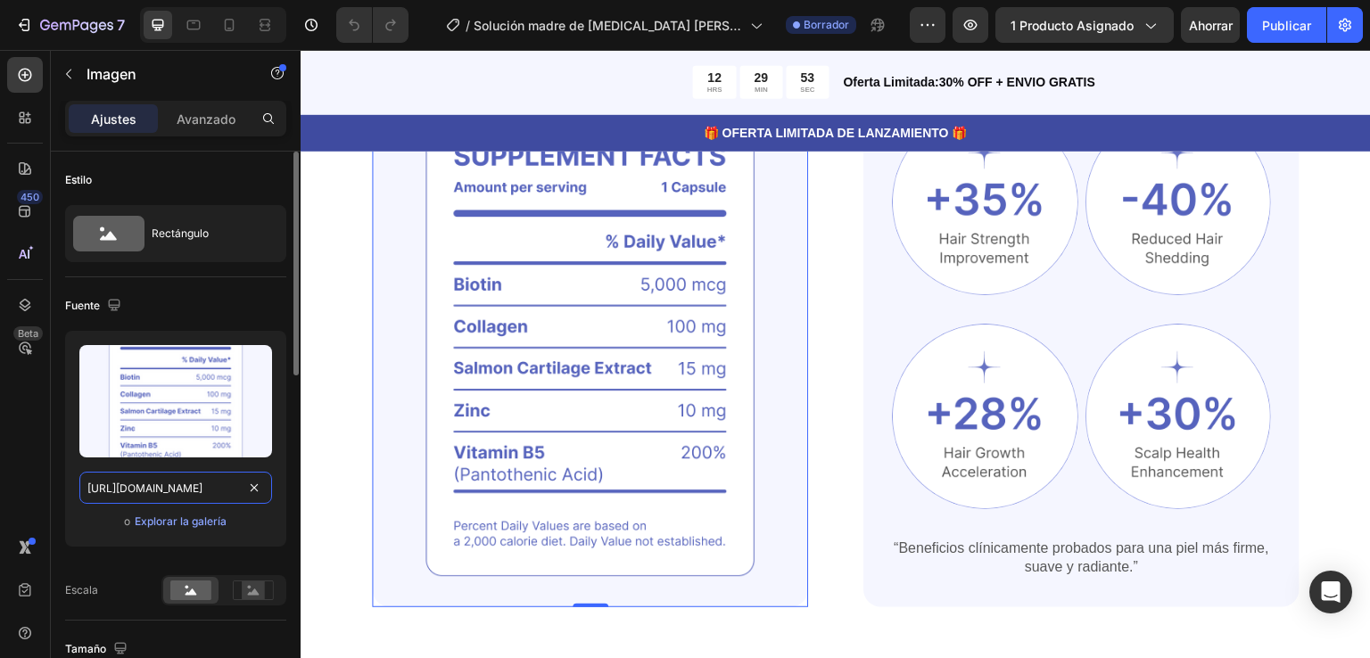
click at [159, 483] on input "[URL][DOMAIN_NAME]" at bounding box center [175, 488] width 193 height 32
click at [171, 521] on font "Explorar la galería" at bounding box center [181, 521] width 92 height 13
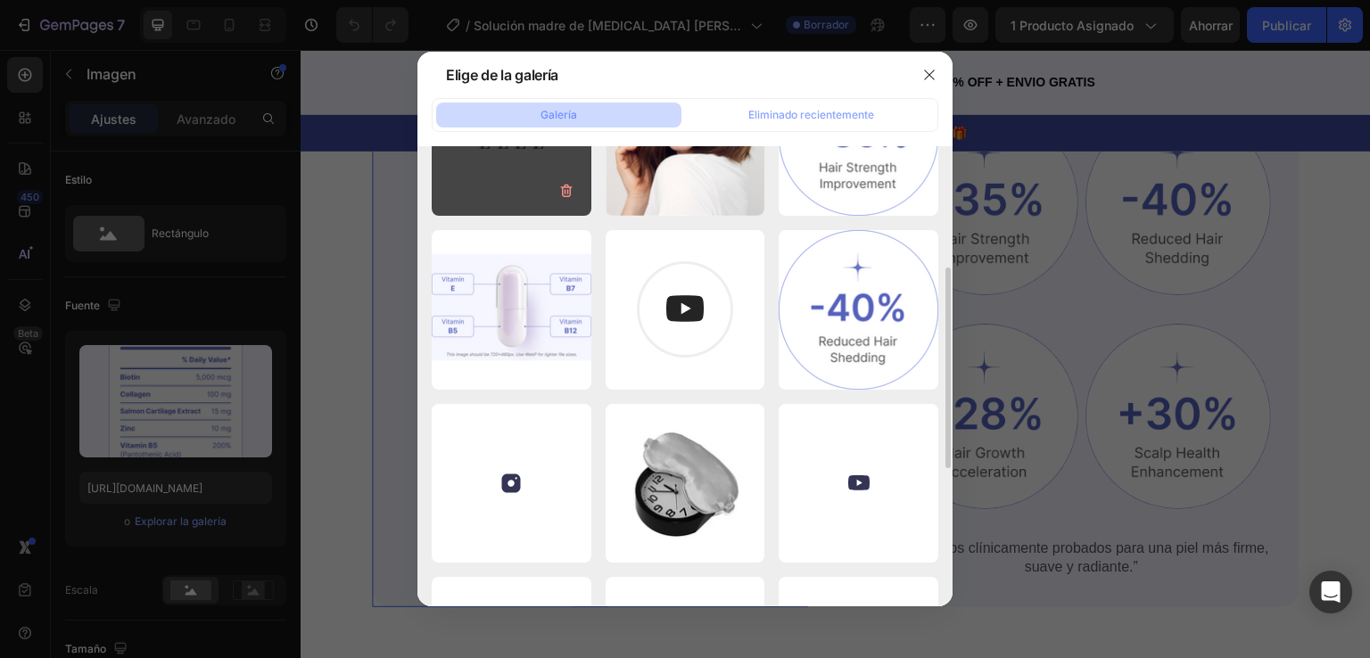
scroll to position [0, 0]
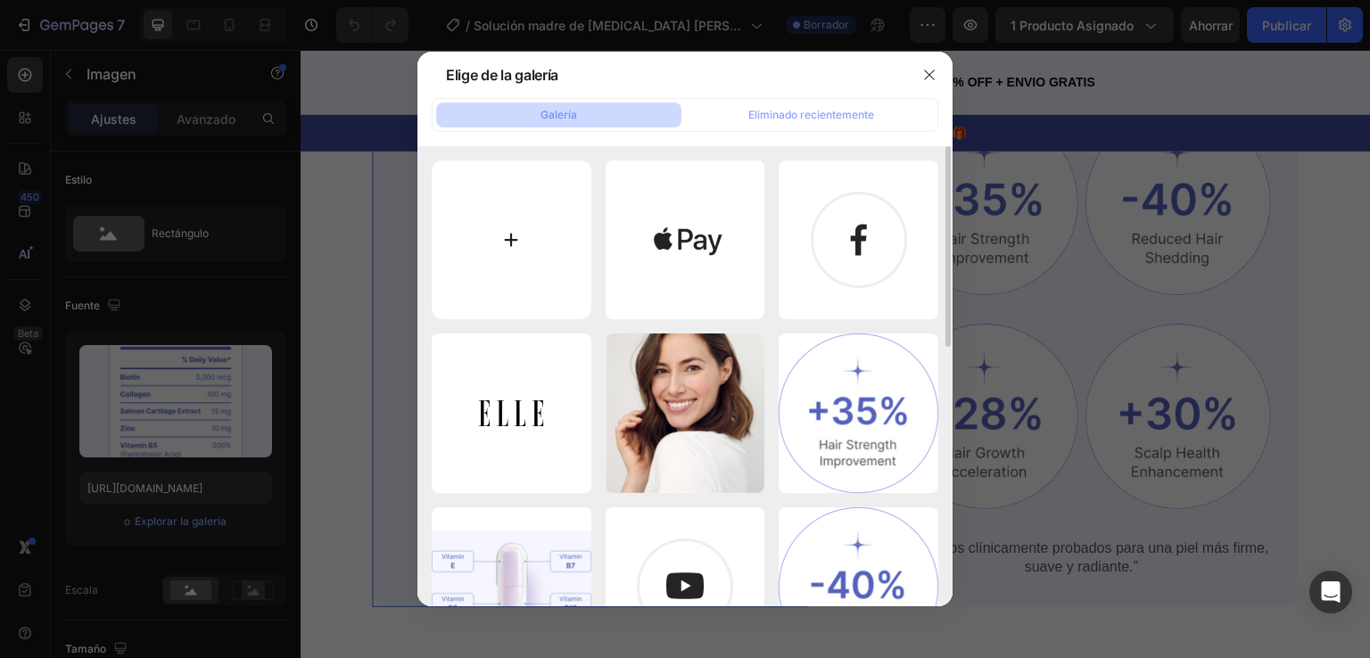
click at [510, 234] on input "file" at bounding box center [512, 241] width 160 height 160
click at [929, 70] on icon "button" at bounding box center [929, 75] width 14 height 14
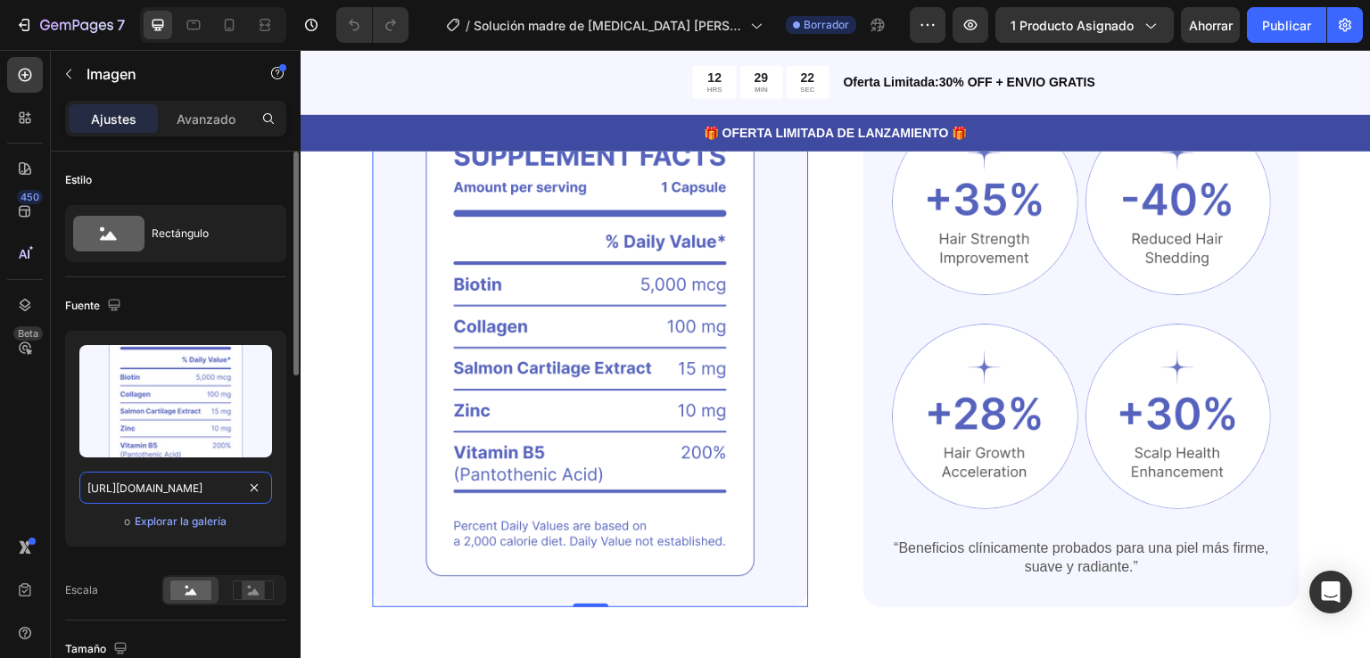
click at [168, 490] on input "[URL][DOMAIN_NAME]" at bounding box center [175, 488] width 193 height 32
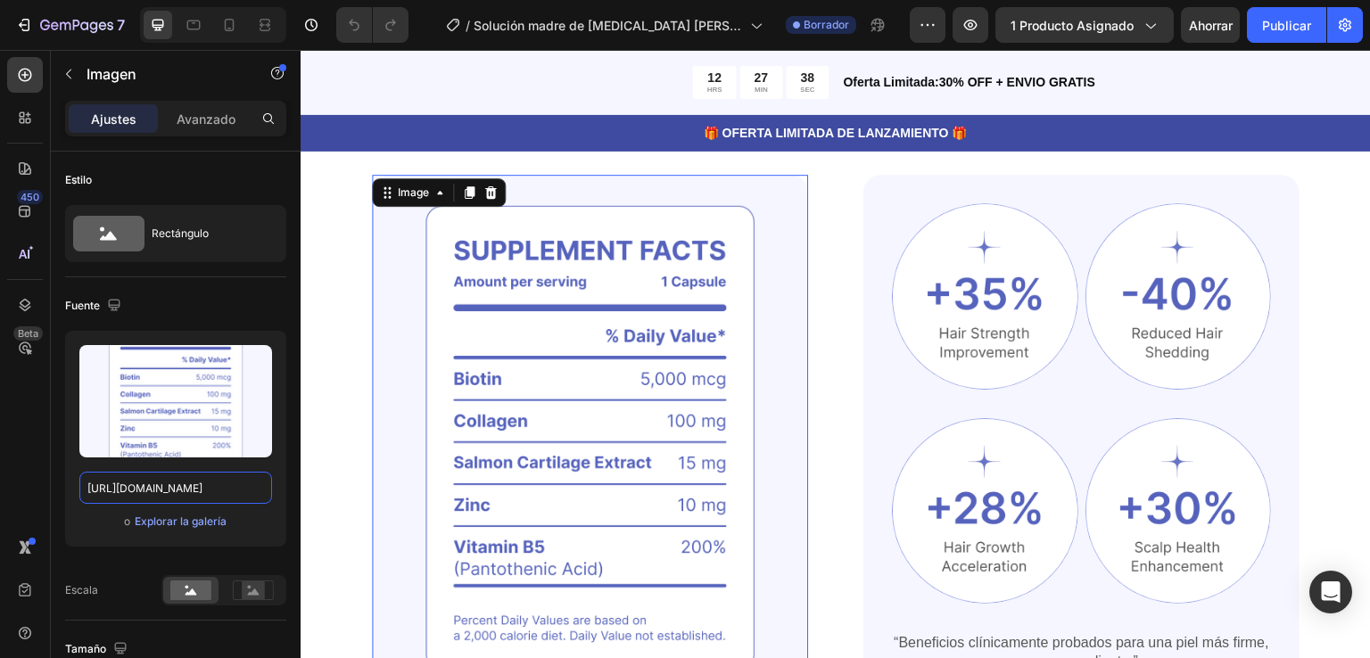
scroll to position [1098, 0]
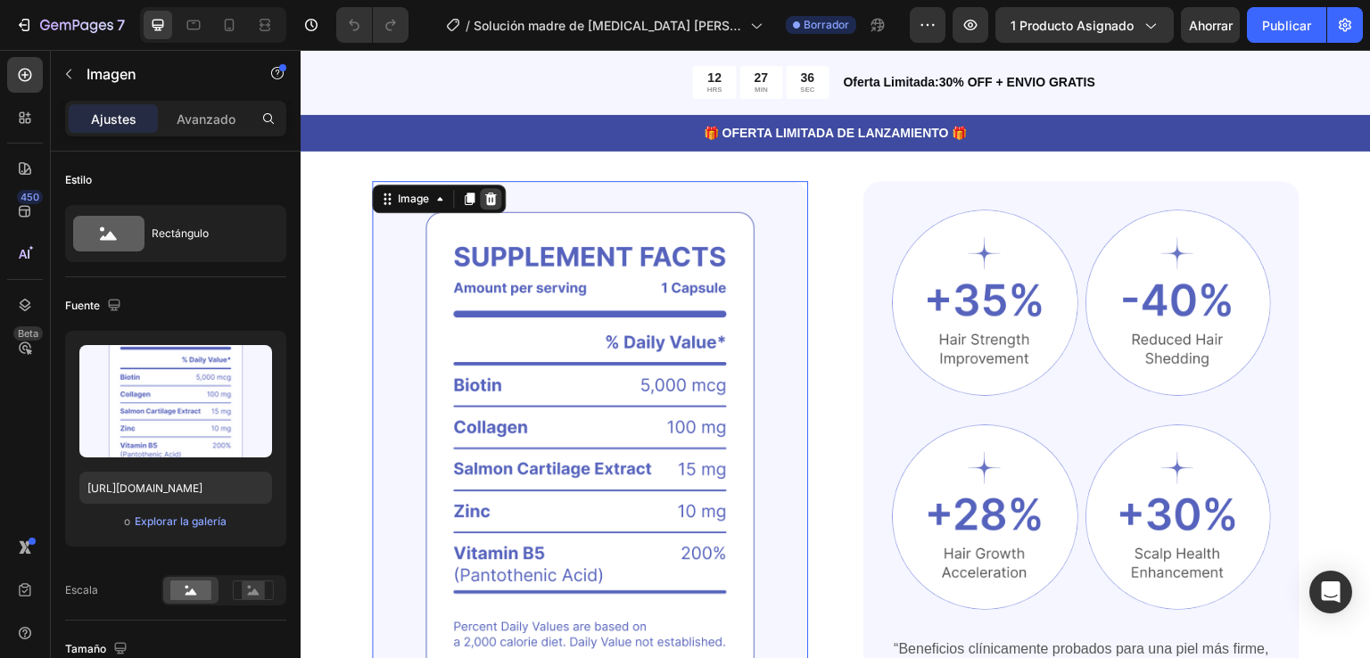
click at [490, 198] on icon at bounding box center [491, 199] width 12 height 12
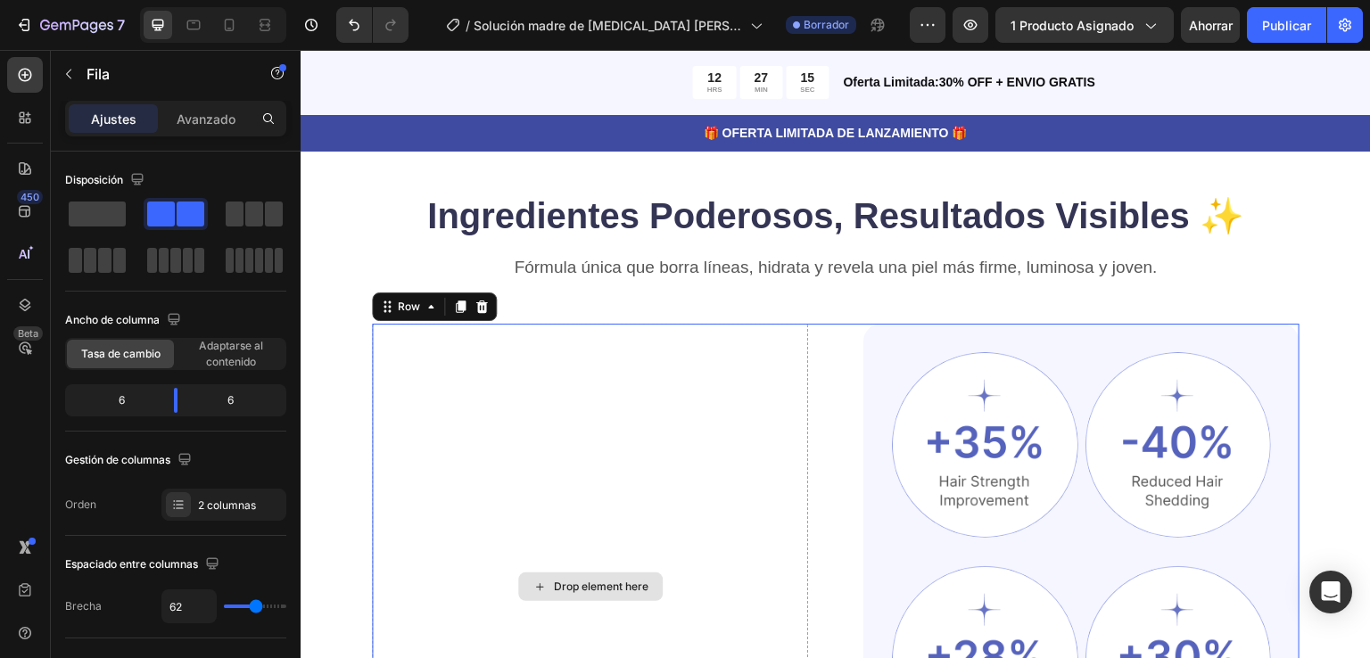
scroll to position [992, 0]
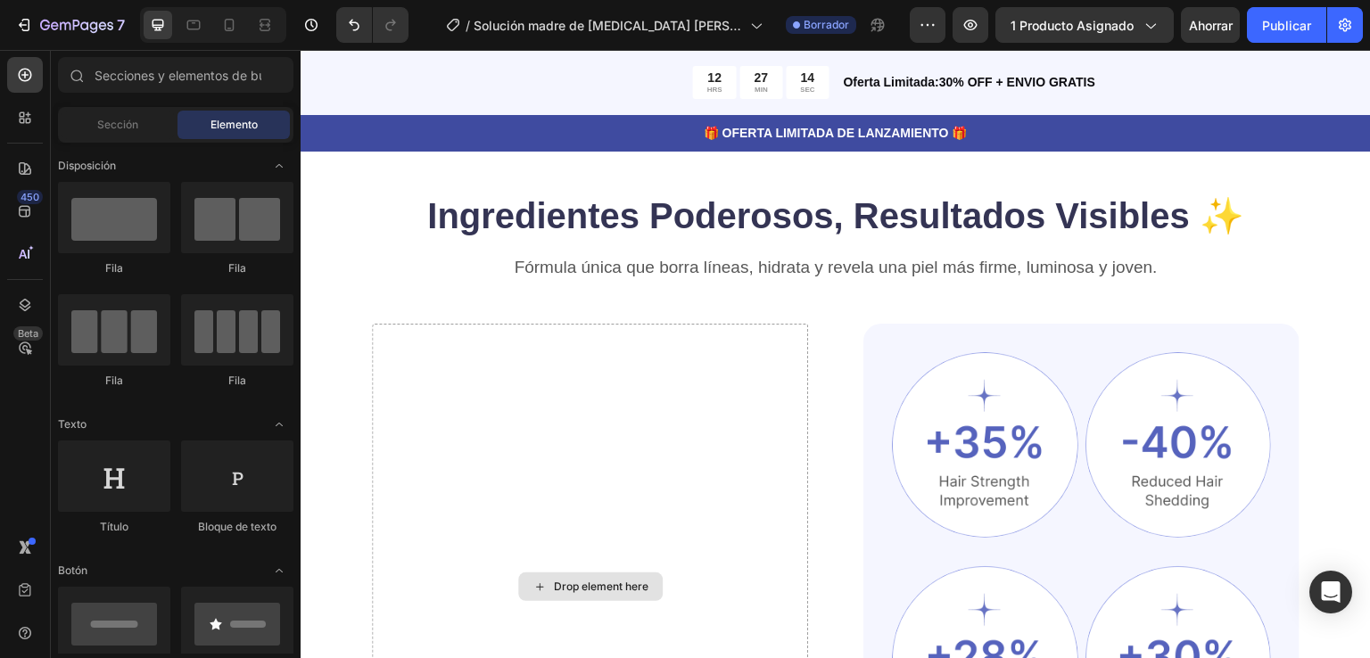
click at [563, 580] on div "Drop element here" at bounding box center [601, 587] width 95 height 14
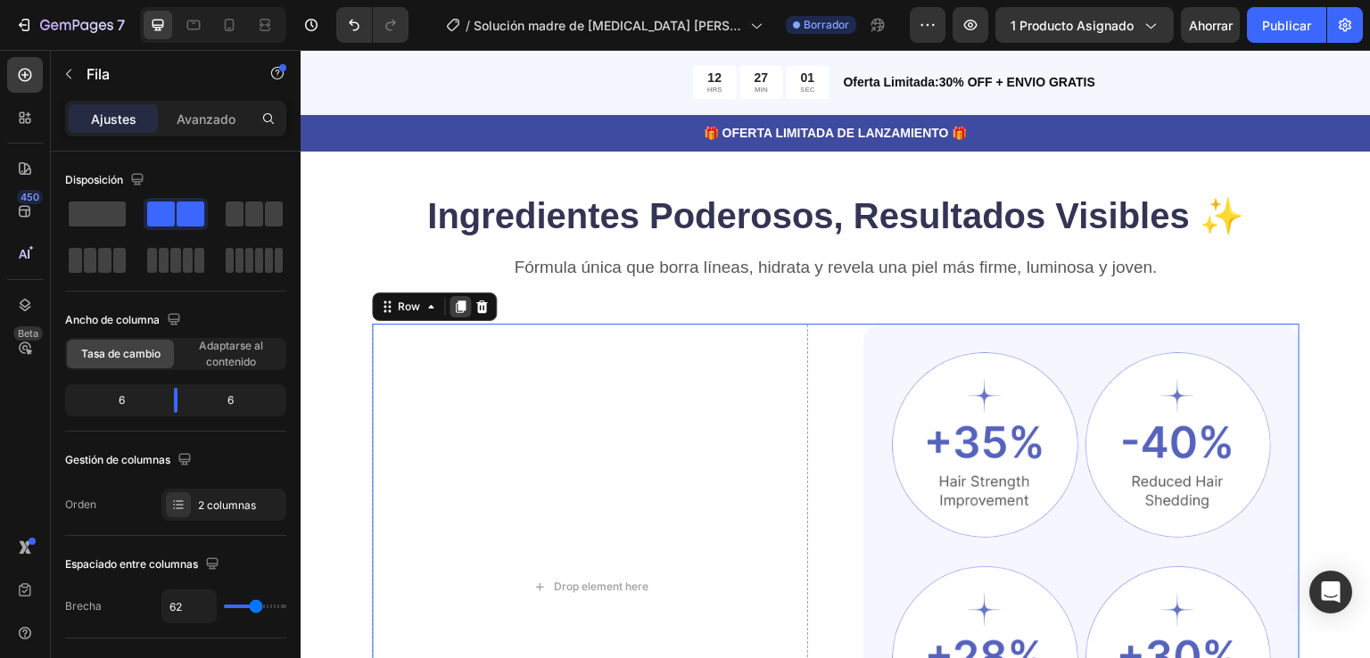
click at [459, 301] on icon at bounding box center [461, 307] width 10 height 12
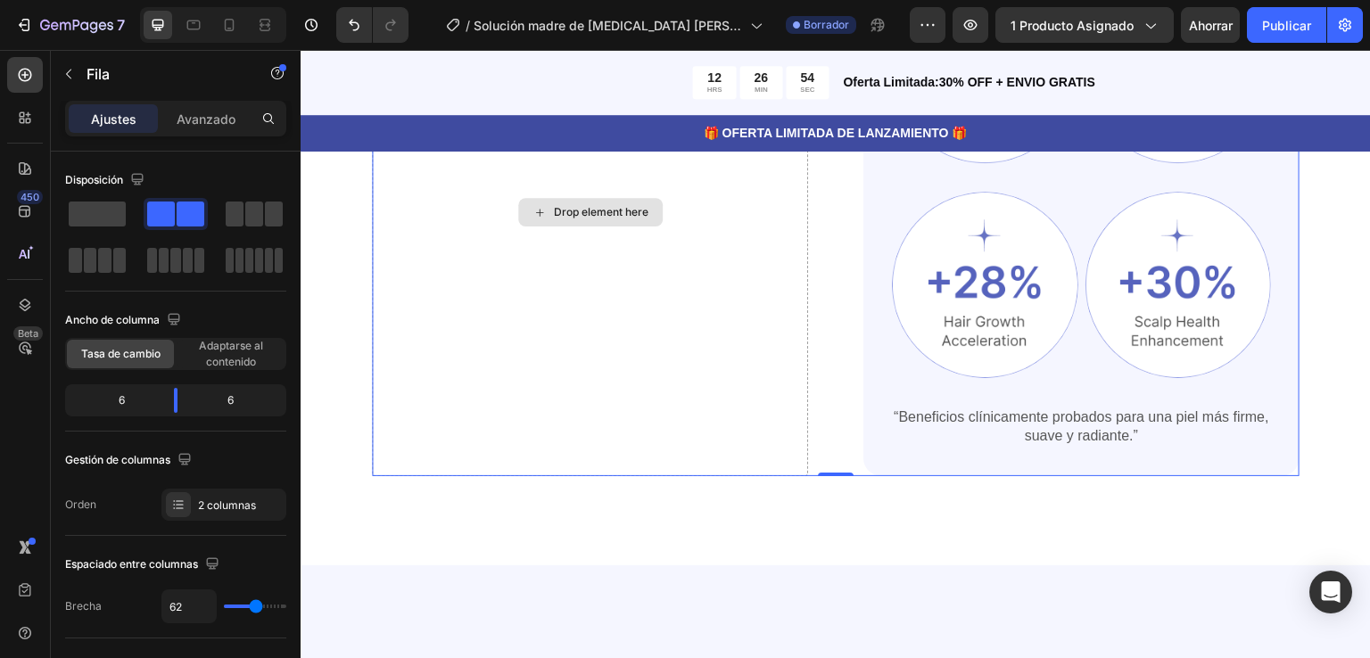
scroll to position [1873, 0]
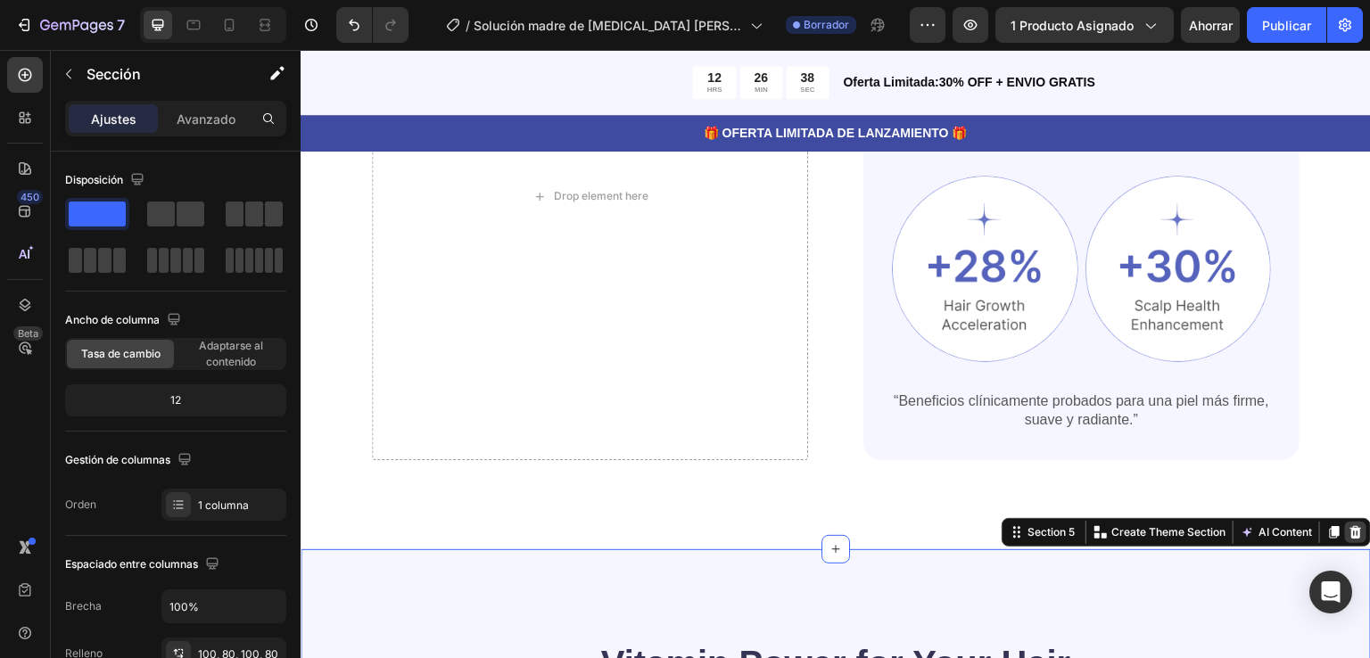
click at [1348, 525] on icon at bounding box center [1355, 532] width 14 height 14
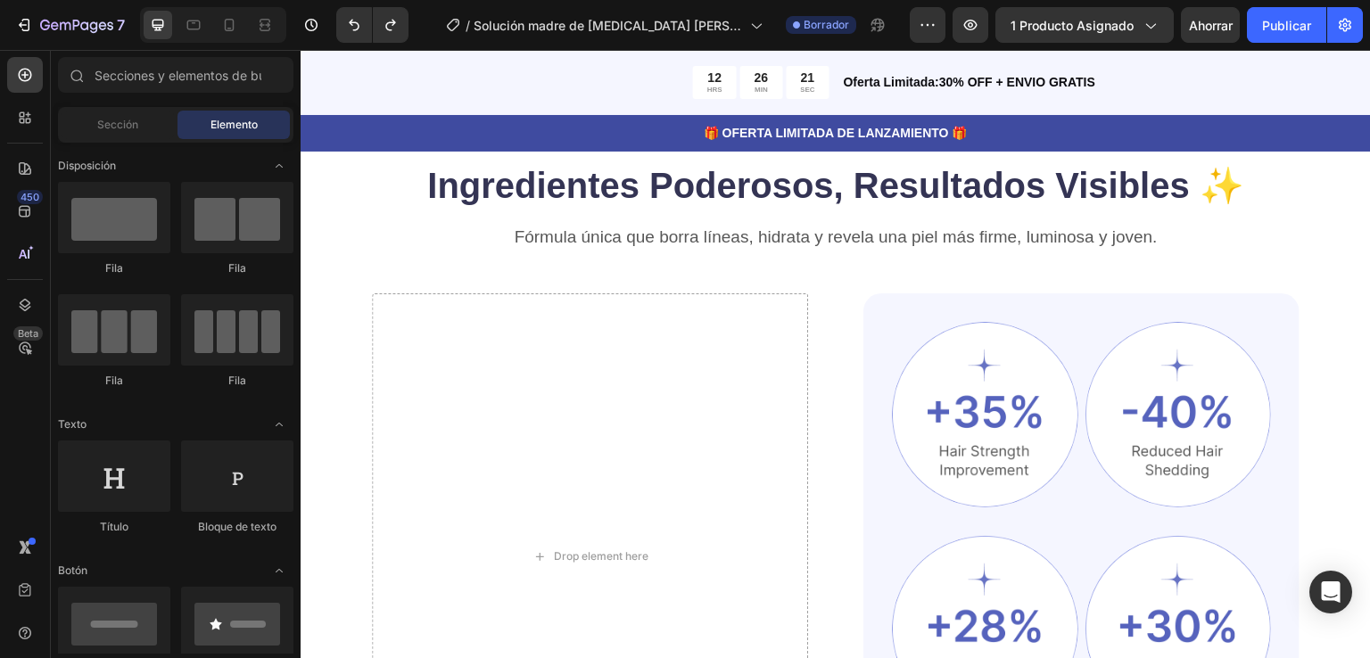
scroll to position [1021, 0]
click at [1058, 537] on div at bounding box center [985, 630] width 186 height 186
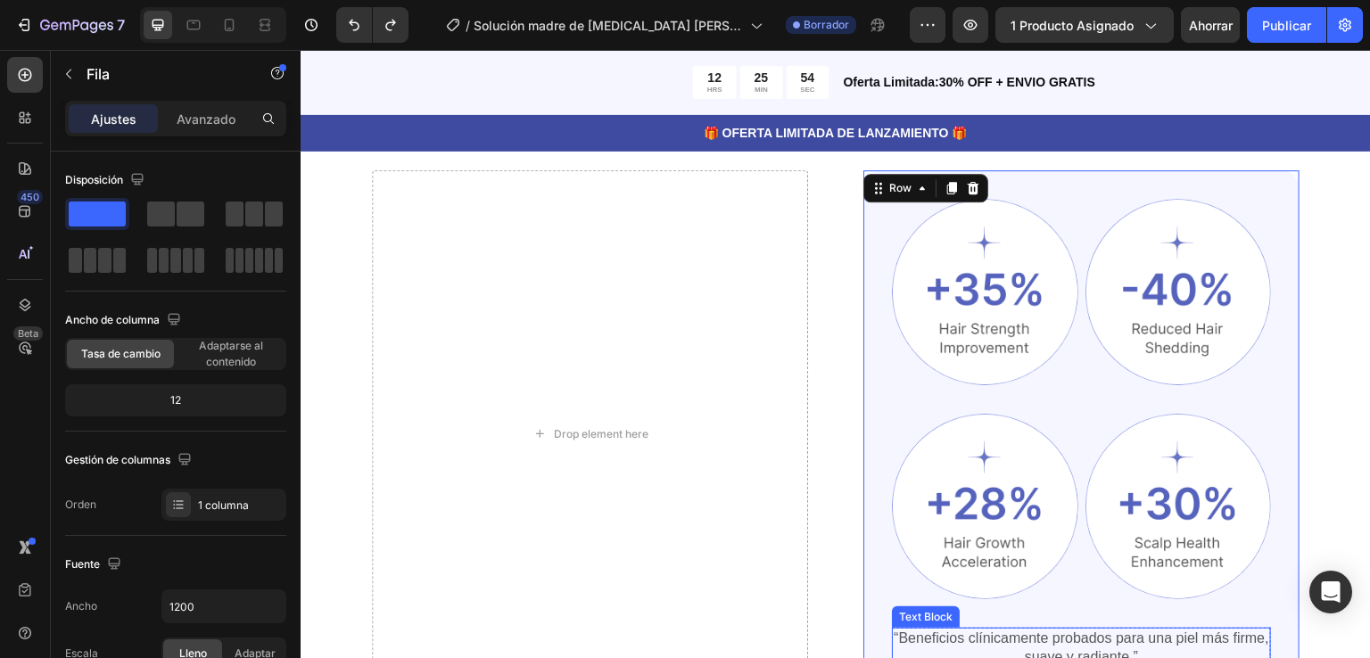
scroll to position [1105, 0]
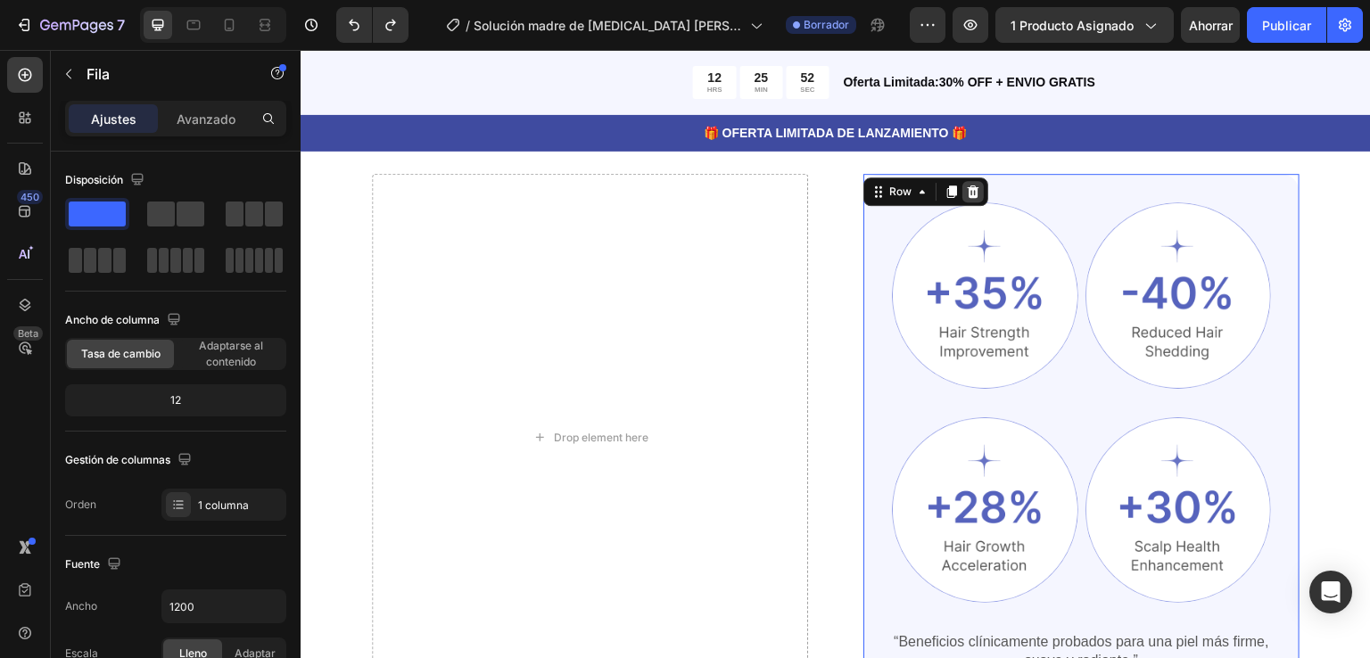
click at [968, 191] on icon at bounding box center [974, 191] width 12 height 12
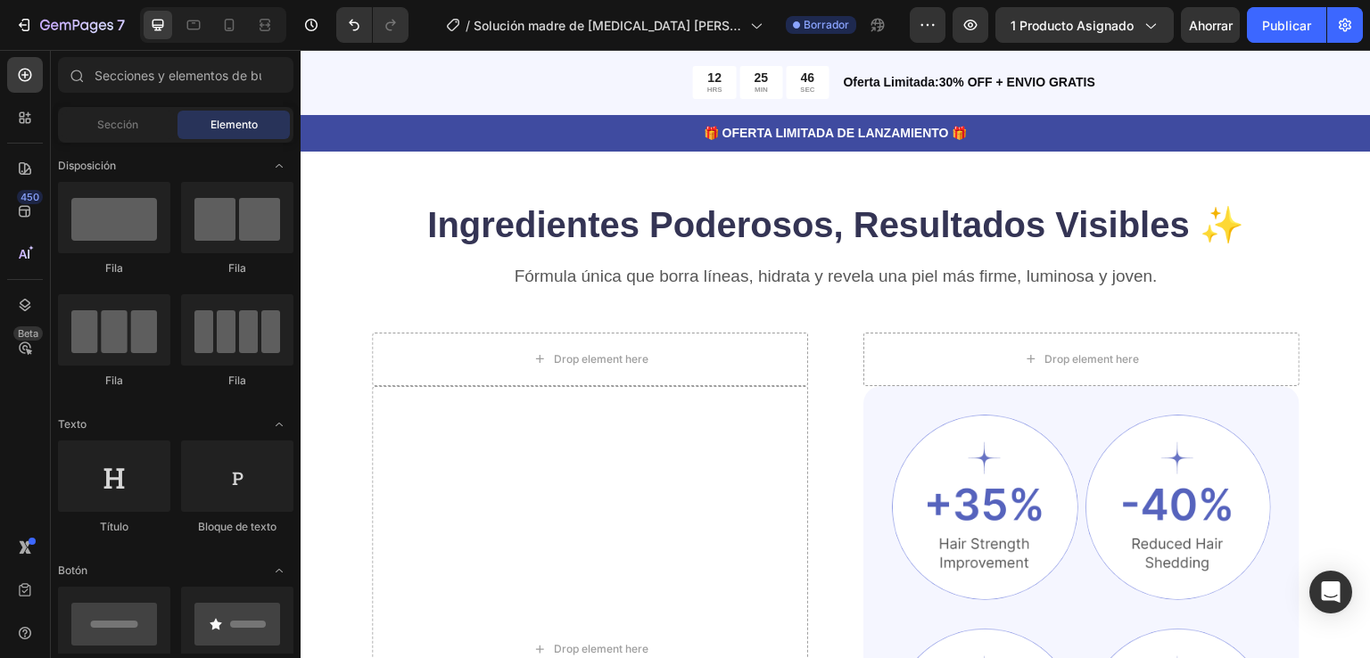
scroll to position [982, 0]
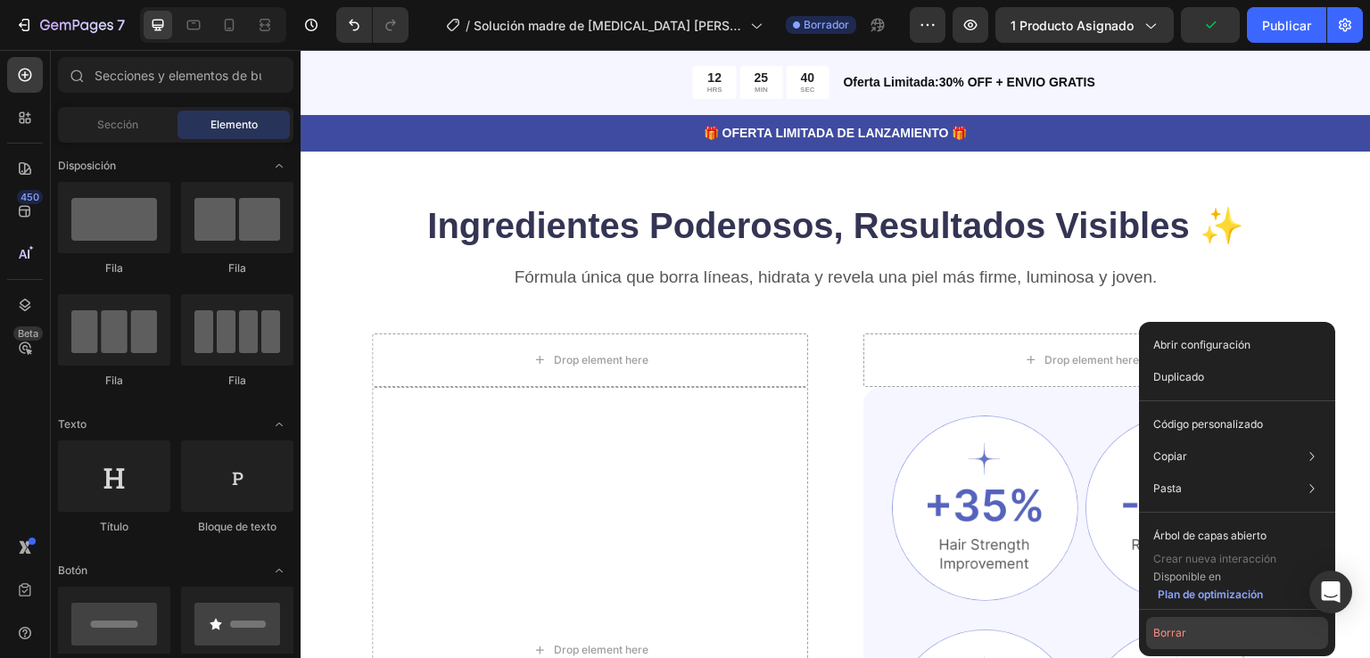
click at [1177, 630] on font "Borrar" at bounding box center [1169, 632] width 33 height 13
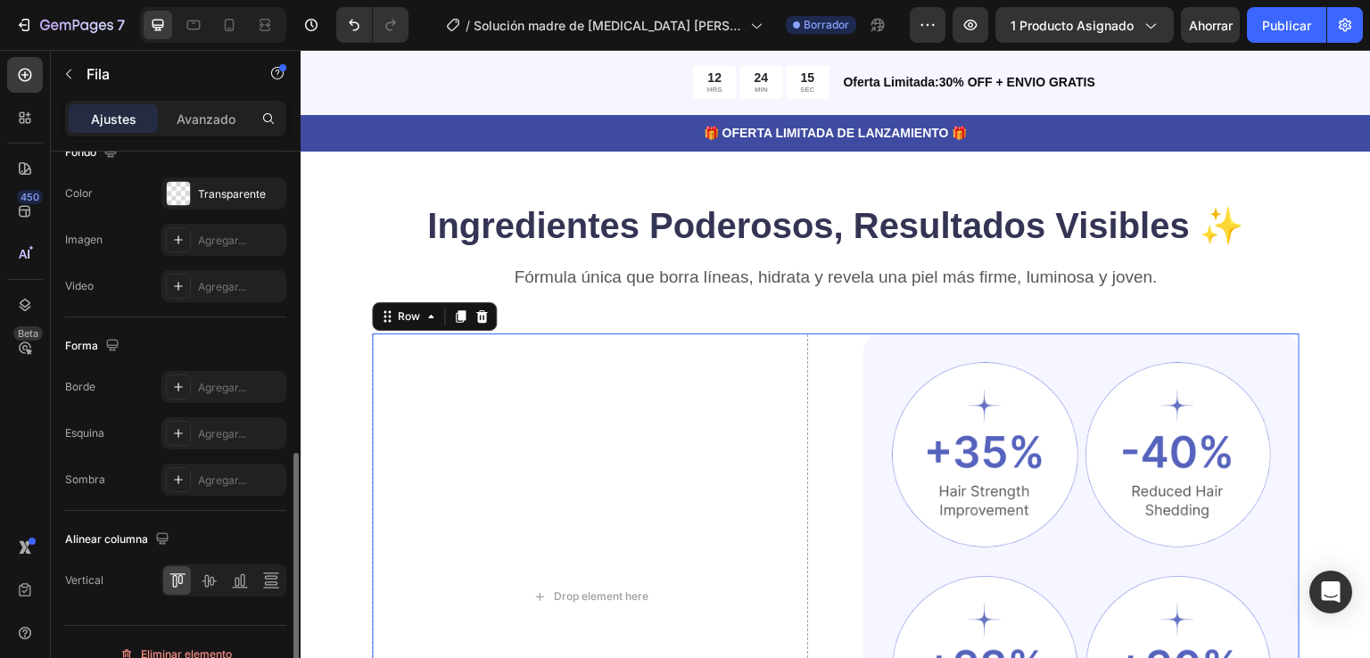
scroll to position [731, 0]
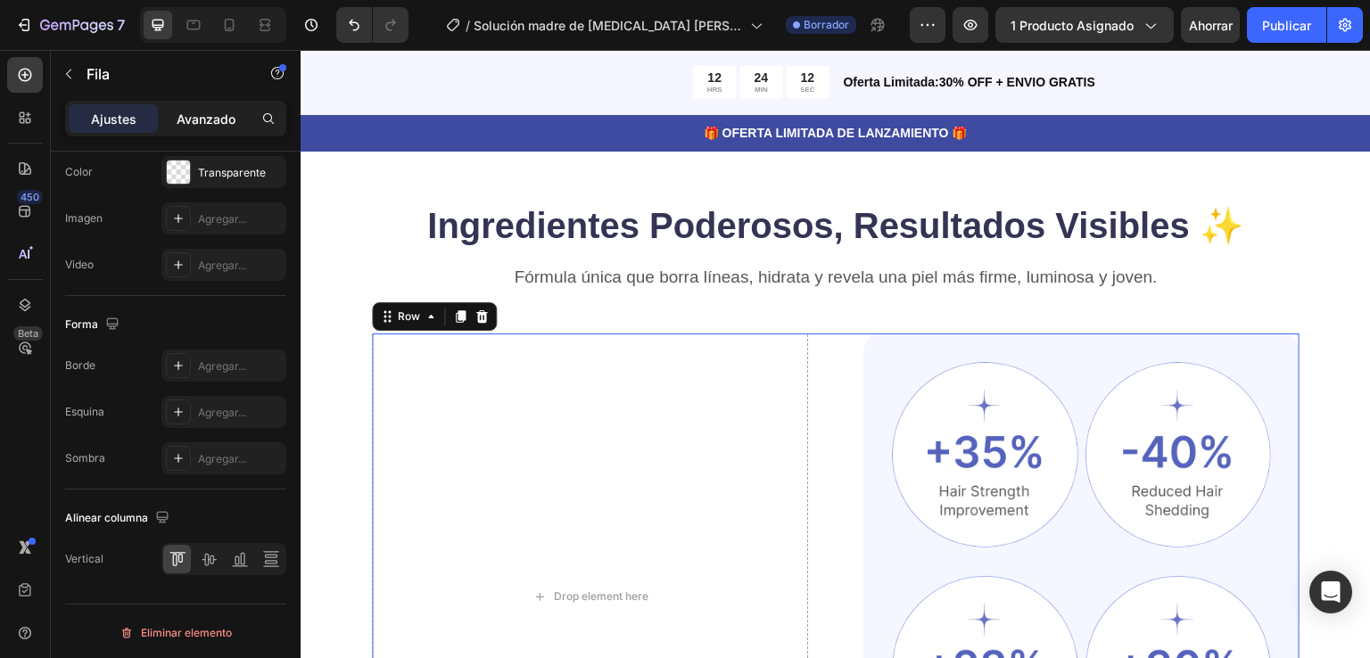
click at [217, 113] on font "Avanzado" at bounding box center [206, 118] width 59 height 15
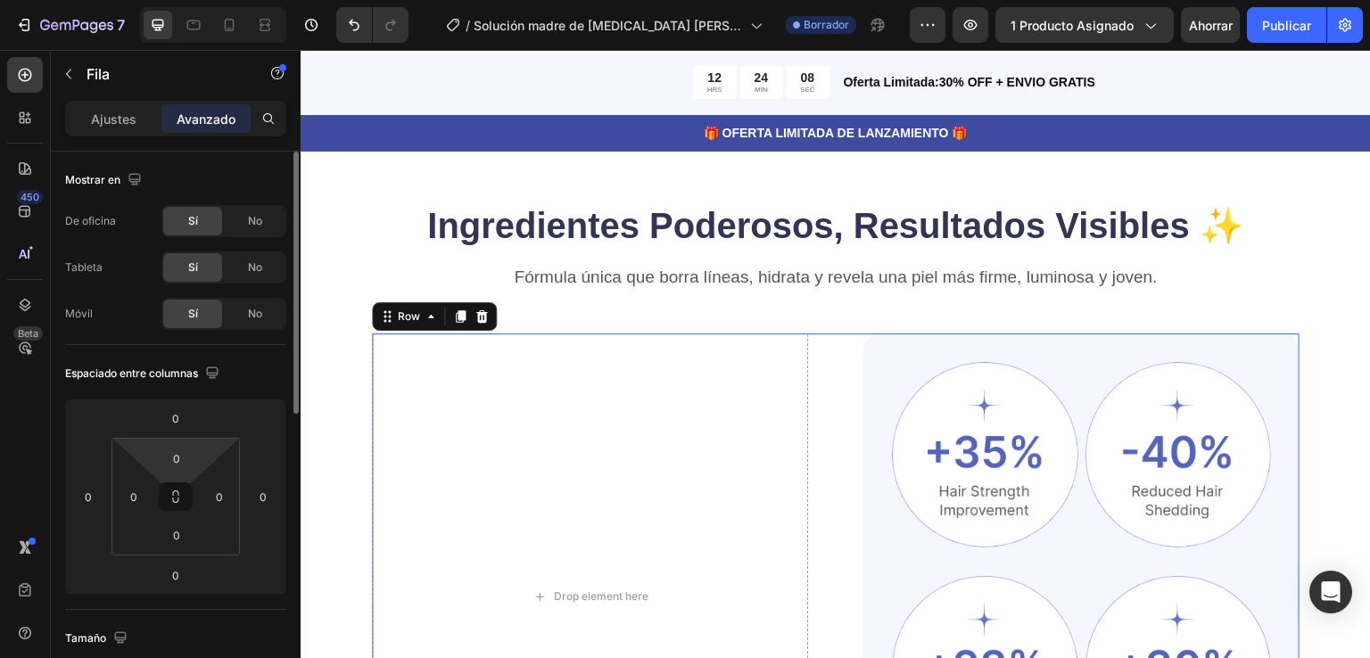
scroll to position [0, 0]
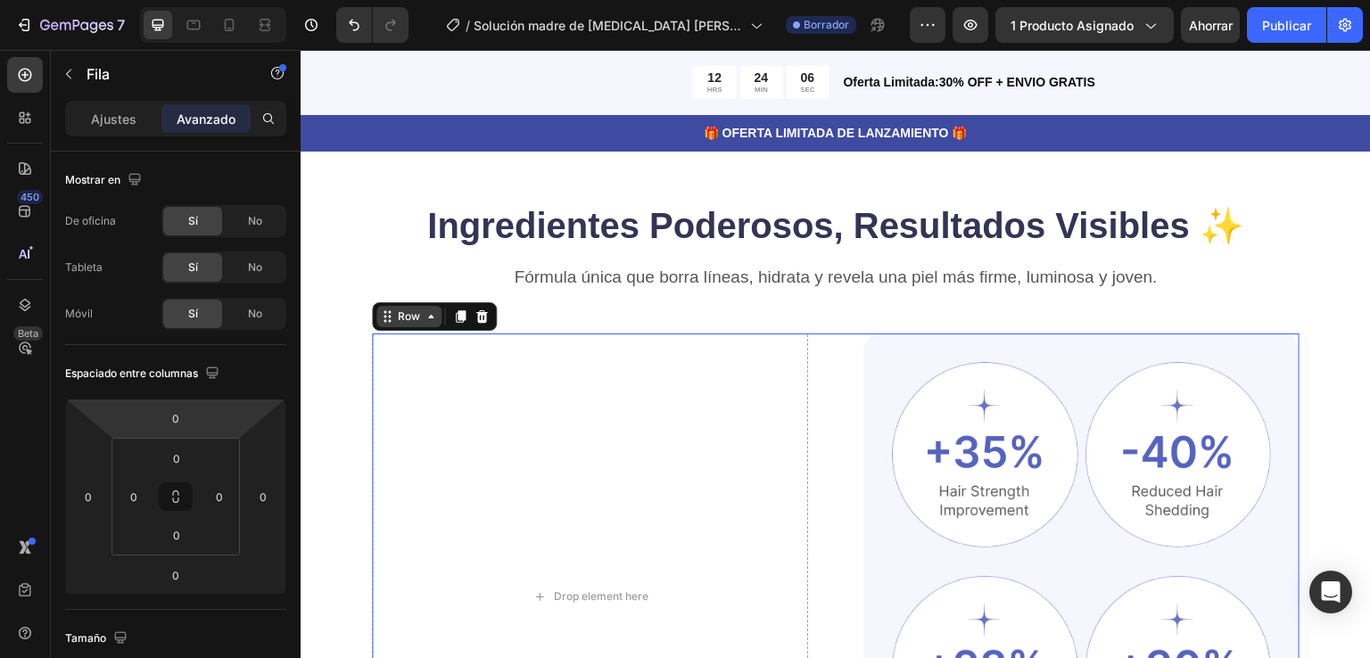
click at [410, 309] on div "Row" at bounding box center [408, 317] width 29 height 16
click at [126, 116] on font "Ajustes" at bounding box center [113, 118] width 45 height 15
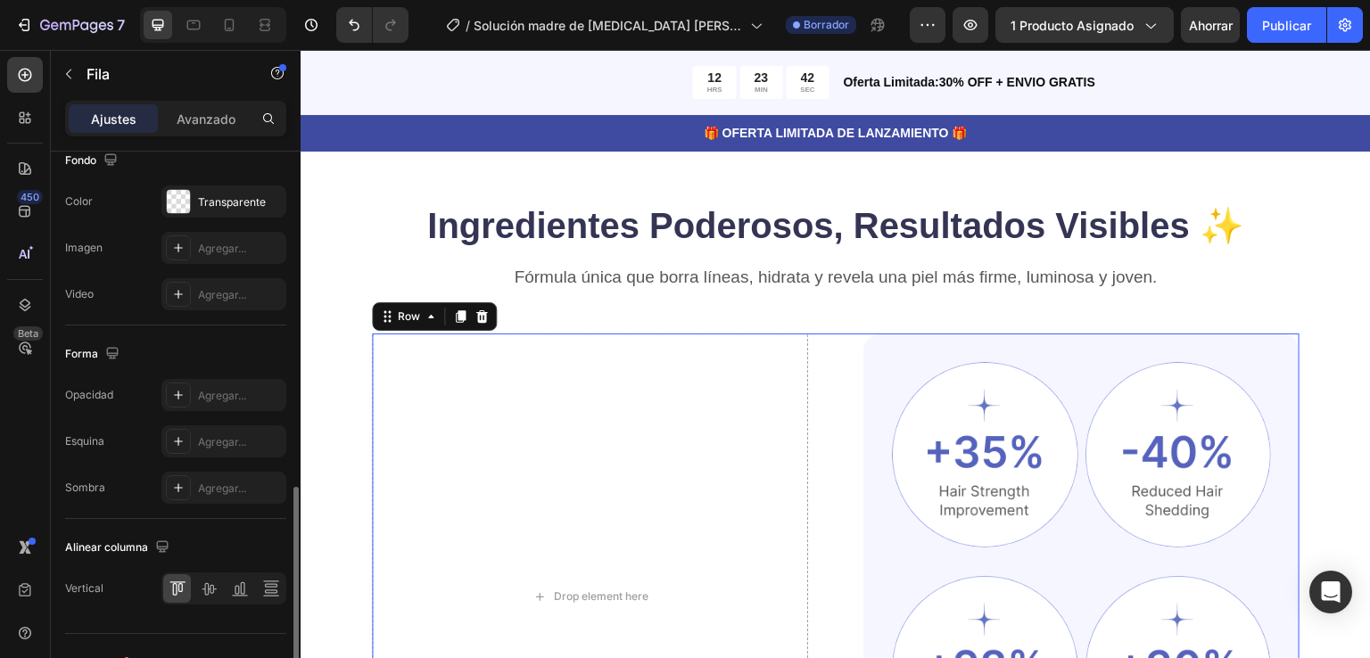
scroll to position [731, 0]
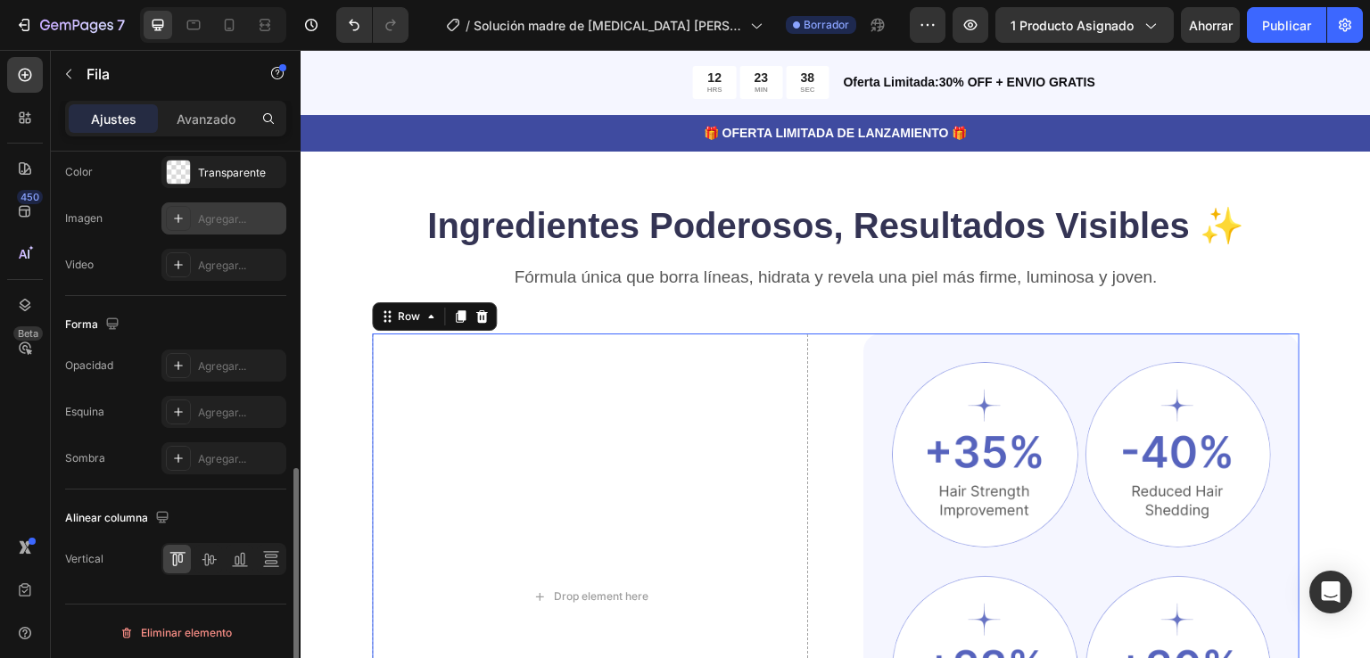
click at [209, 214] on font "Agregar..." at bounding box center [222, 218] width 48 height 13
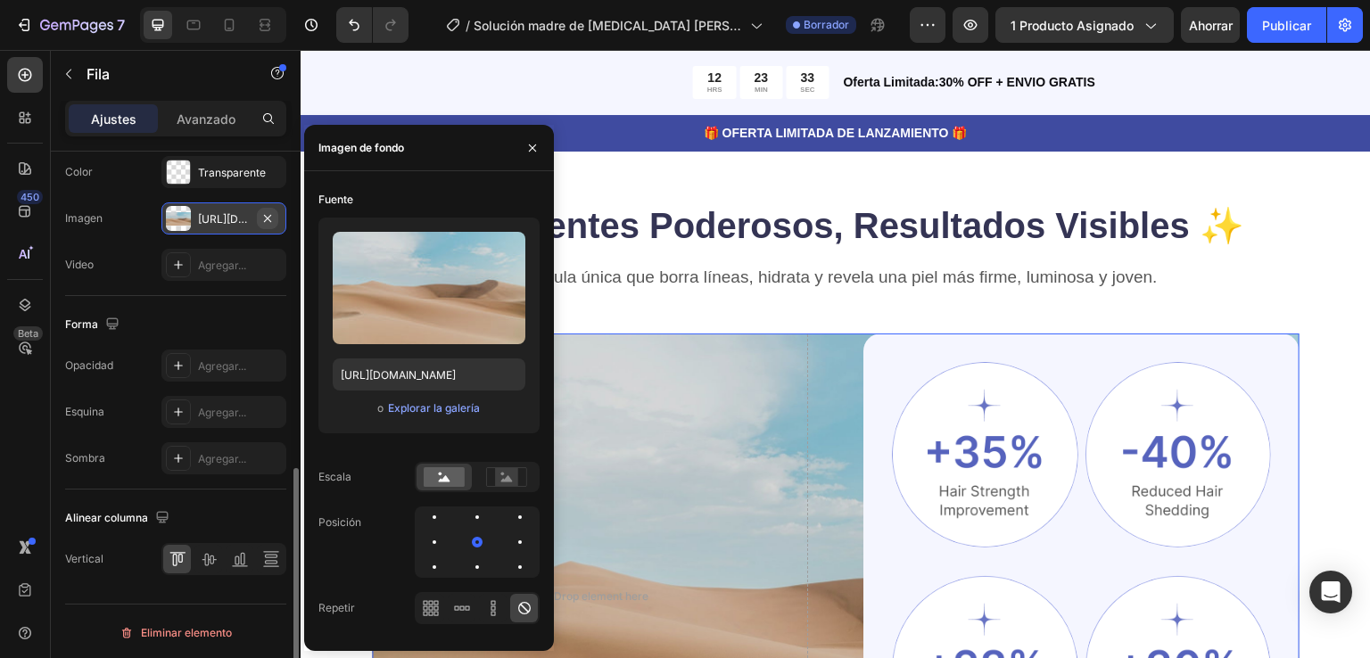
click at [267, 211] on icon "button" at bounding box center [267, 218] width 14 height 14
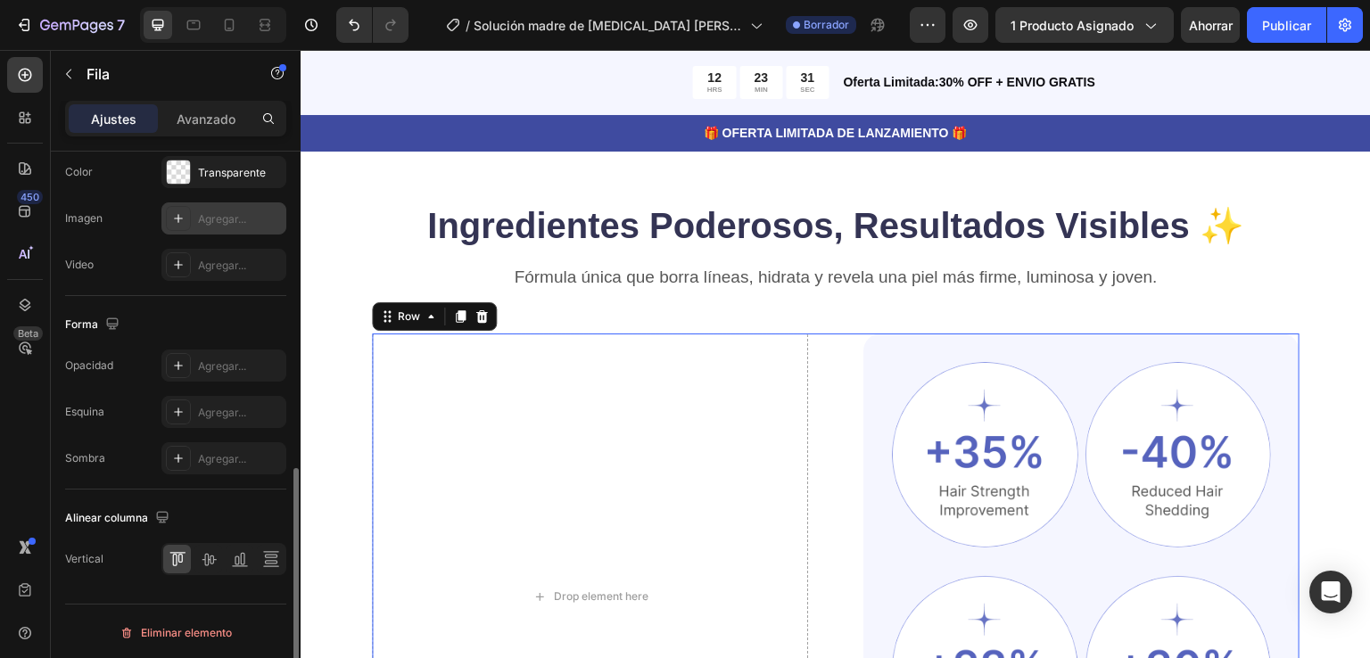
click at [213, 216] on font "Agregar..." at bounding box center [222, 218] width 48 height 13
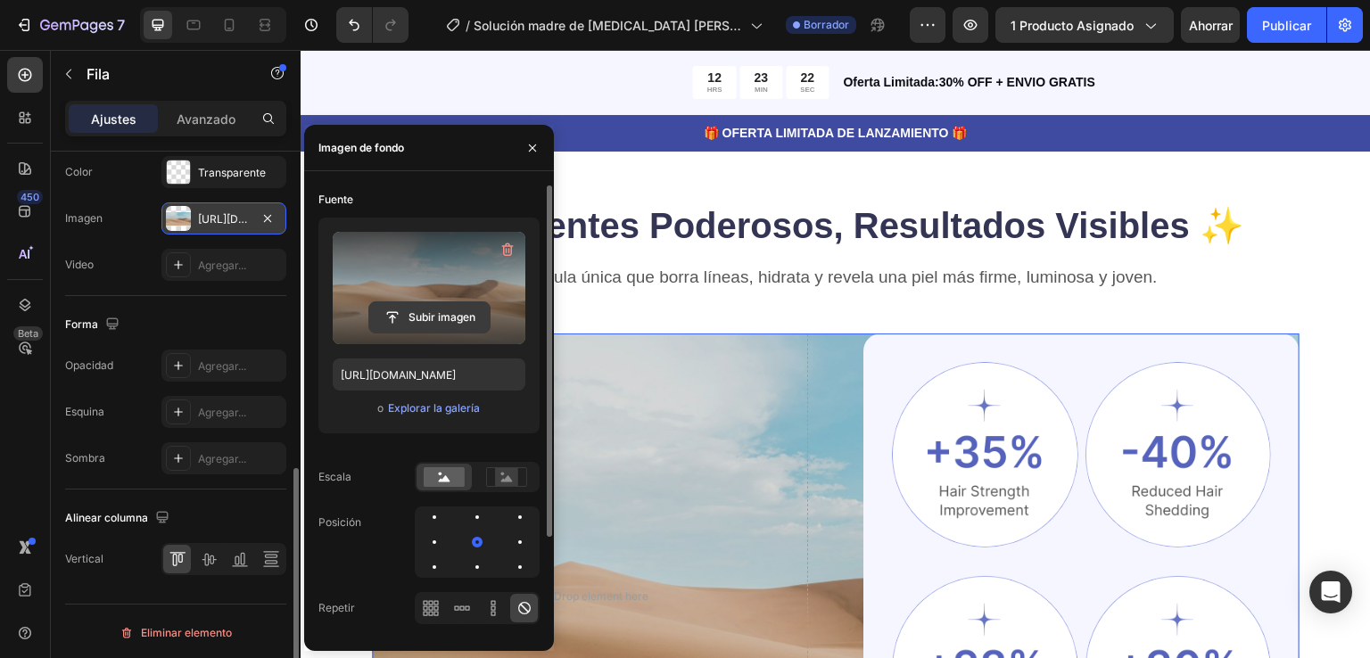
click at [420, 310] on input "file" at bounding box center [429, 317] width 120 height 30
click at [436, 280] on label at bounding box center [429, 288] width 193 height 112
click at [436, 302] on input "file" at bounding box center [429, 317] width 120 height 30
click at [406, 314] on input "file" at bounding box center [429, 317] width 120 height 30
click at [416, 311] on input "file" at bounding box center [429, 317] width 120 height 30
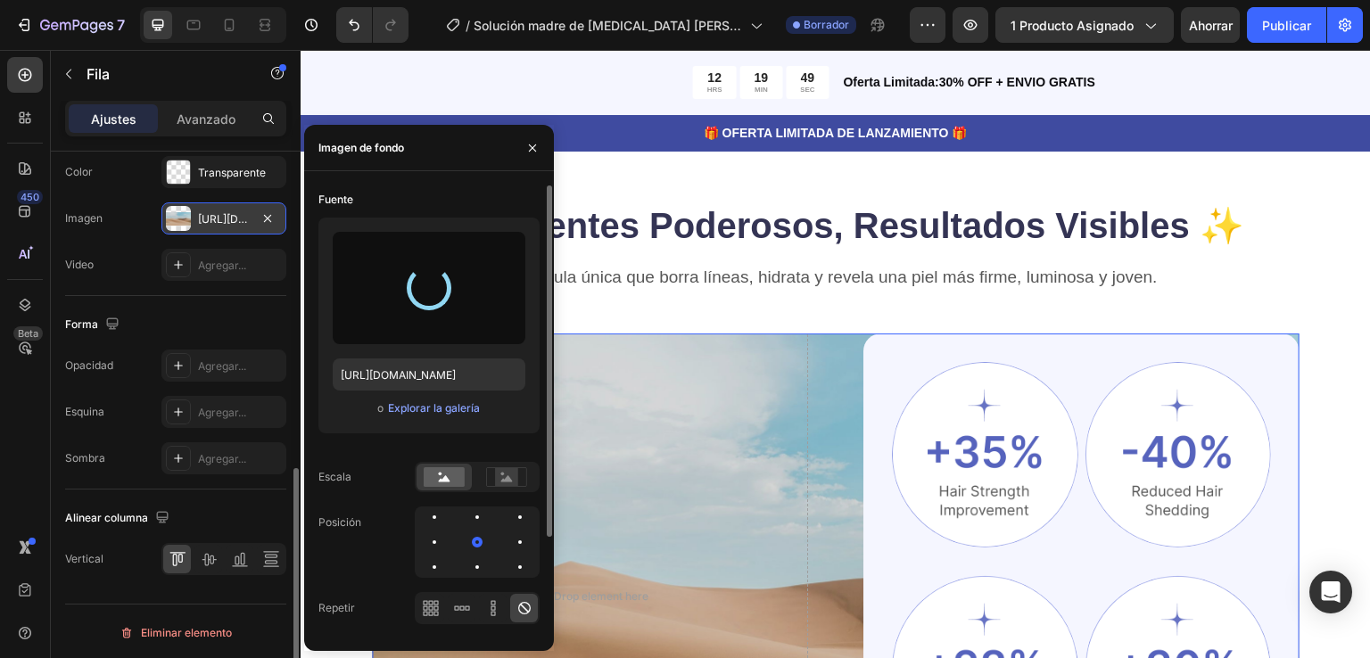
type input "[URL][DOMAIN_NAME]"
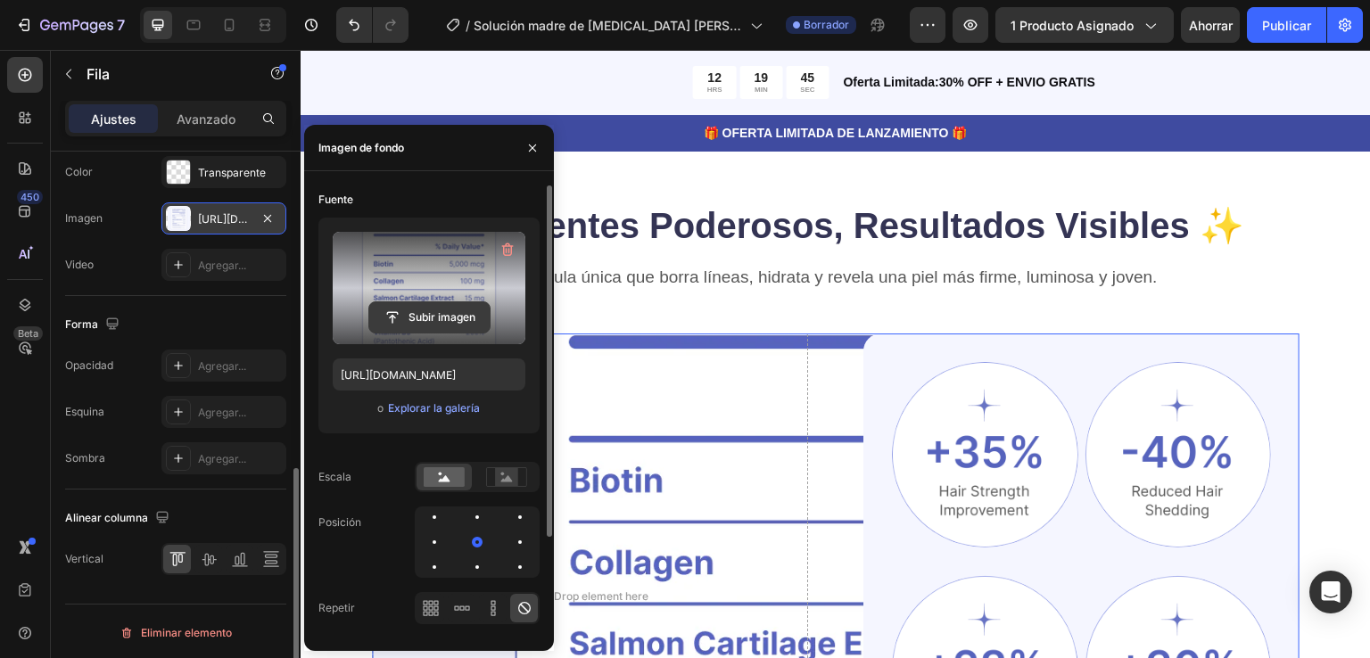
click at [444, 319] on input "file" at bounding box center [429, 317] width 120 height 30
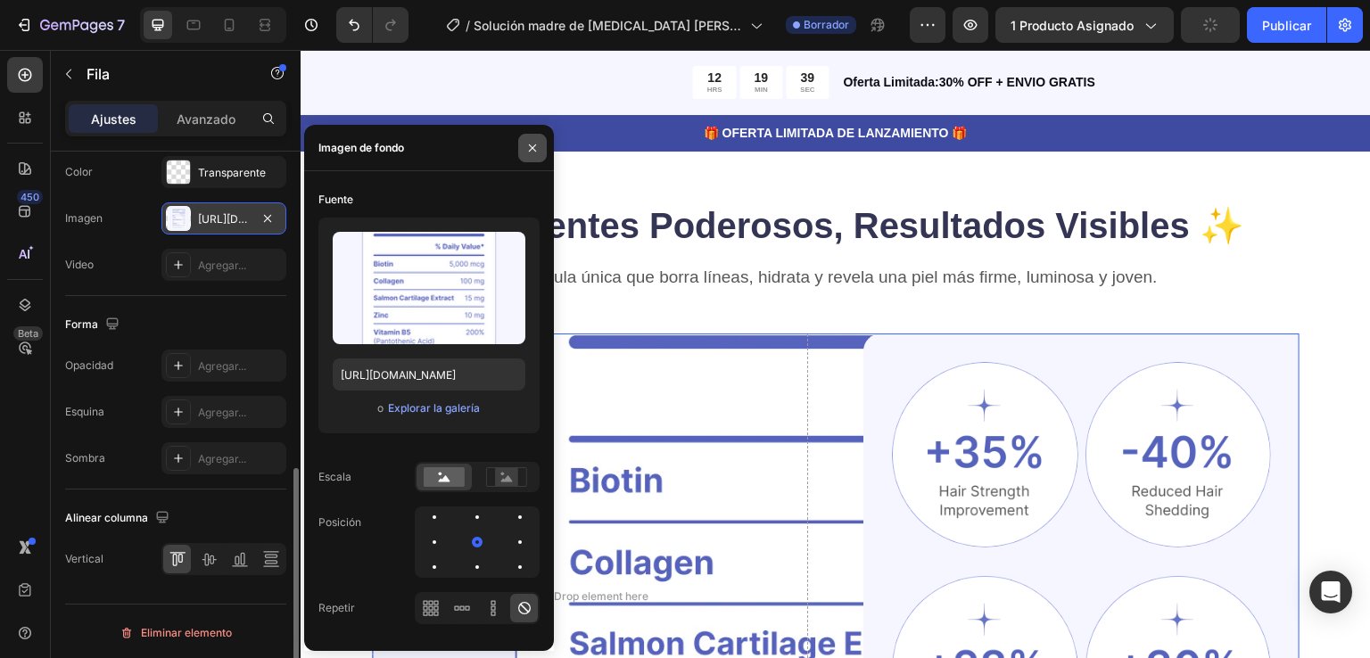
click at [531, 145] on icon "button" at bounding box center [532, 147] width 7 height 7
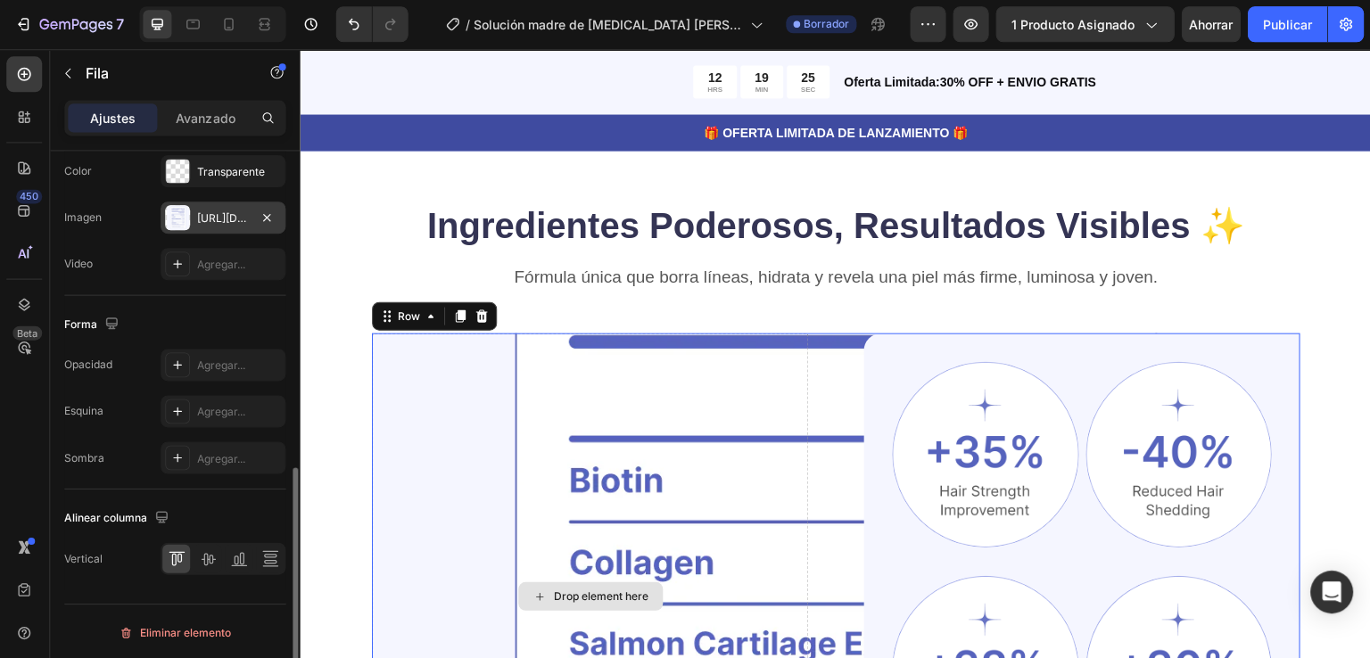
scroll to position [0, 0]
click at [184, 209] on div at bounding box center [178, 218] width 25 height 25
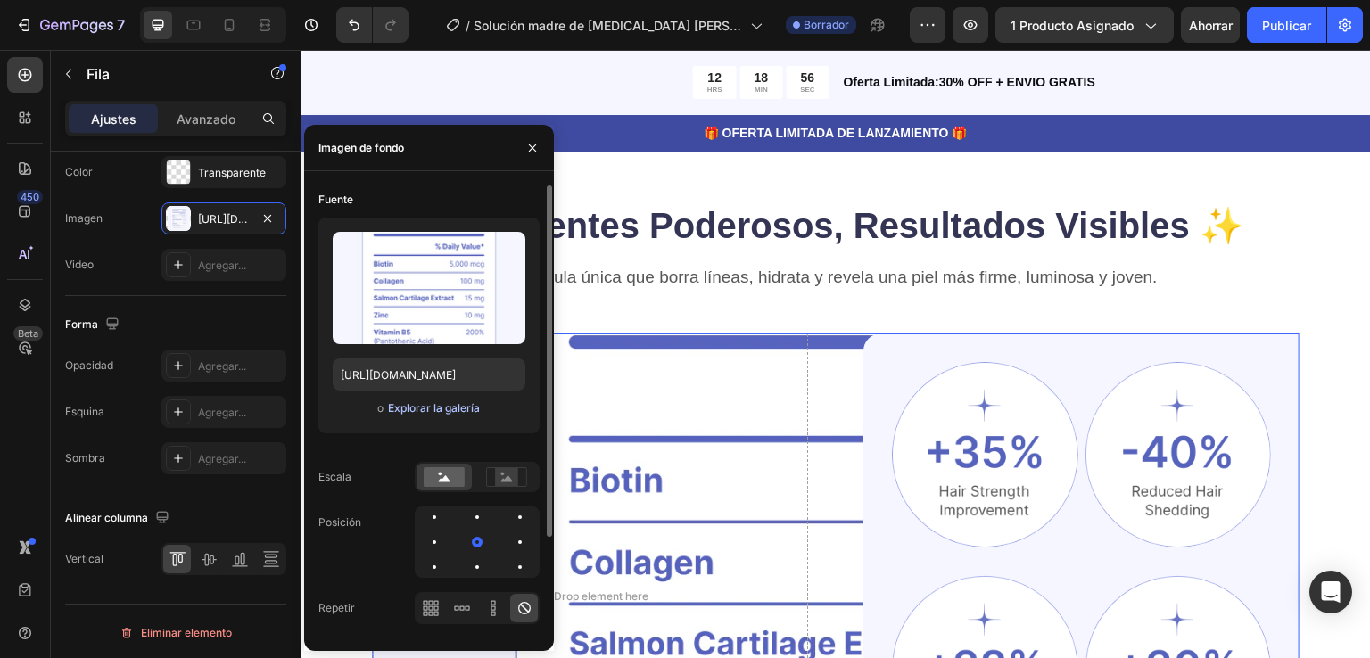
click at [433, 411] on font "Explorar la galería" at bounding box center [434, 407] width 92 height 13
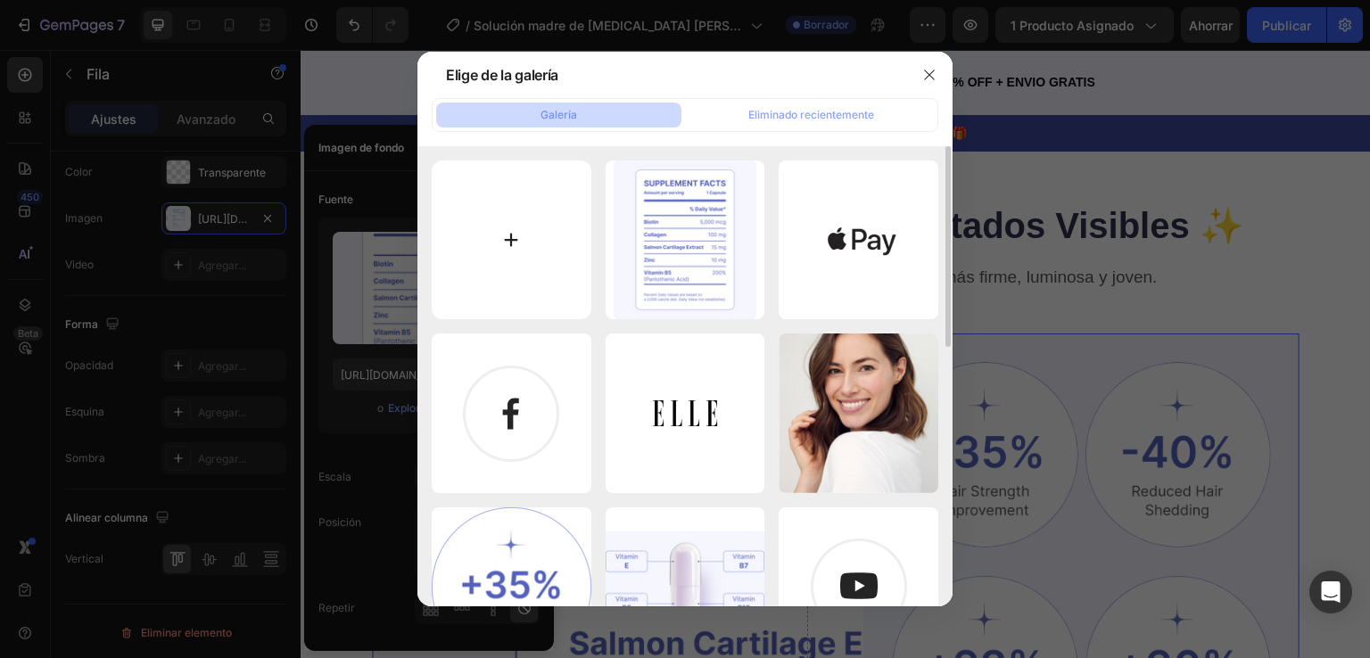
click at [510, 240] on input "file" at bounding box center [512, 241] width 160 height 160
type input "C:\fakepath\[MEDICAL_DATA] 2.webp"
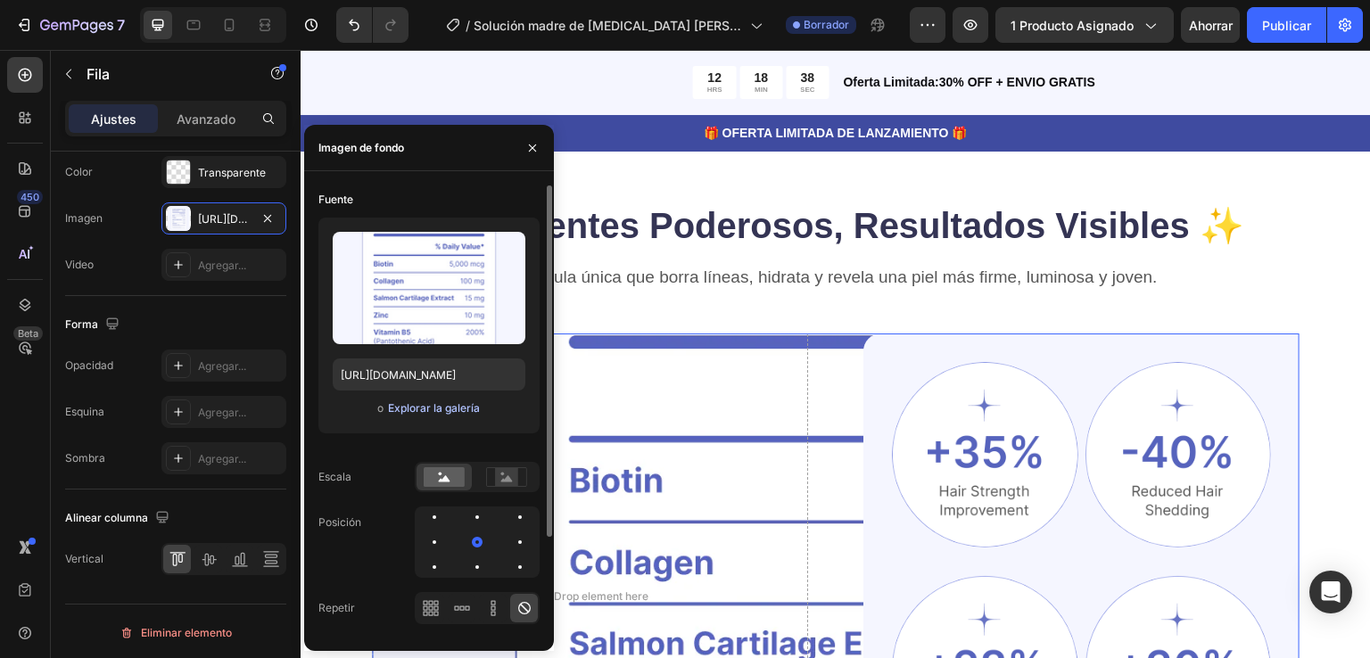
click at [422, 405] on font "Explorar la galería" at bounding box center [434, 407] width 92 height 13
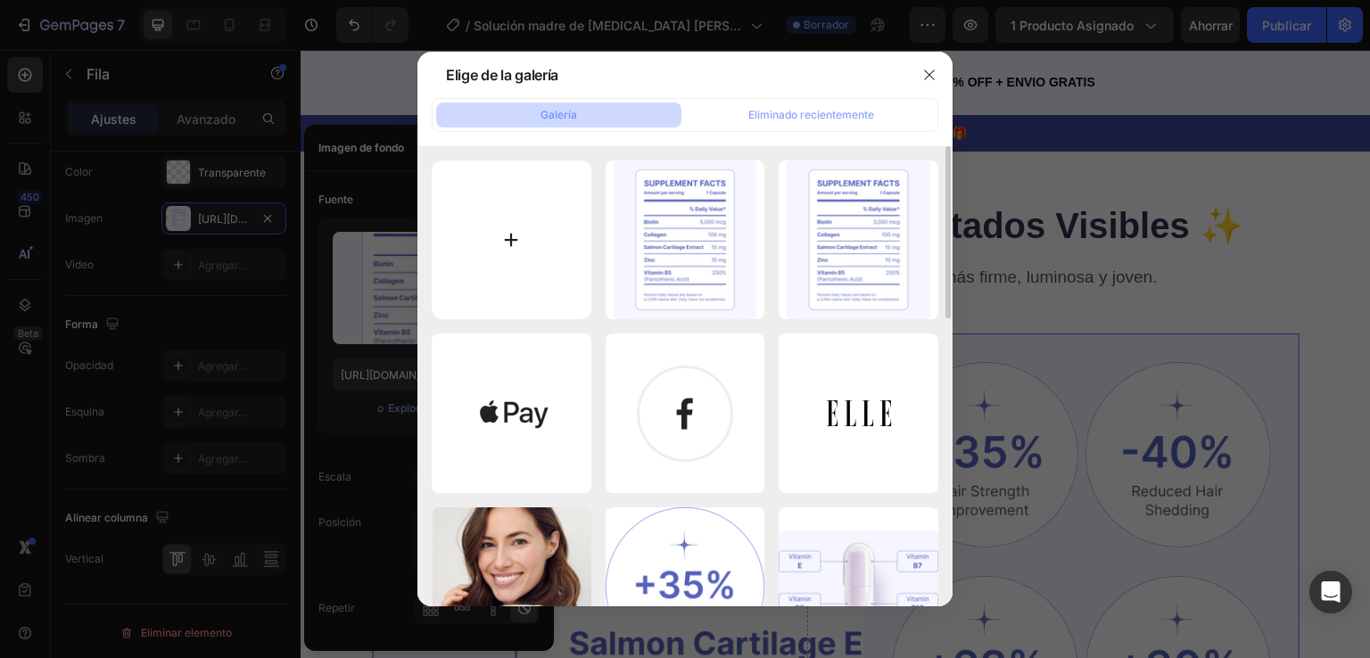
click at [509, 245] on input "file" at bounding box center [512, 241] width 160 height 160
type input "C:\fakepath\botx 2.png"
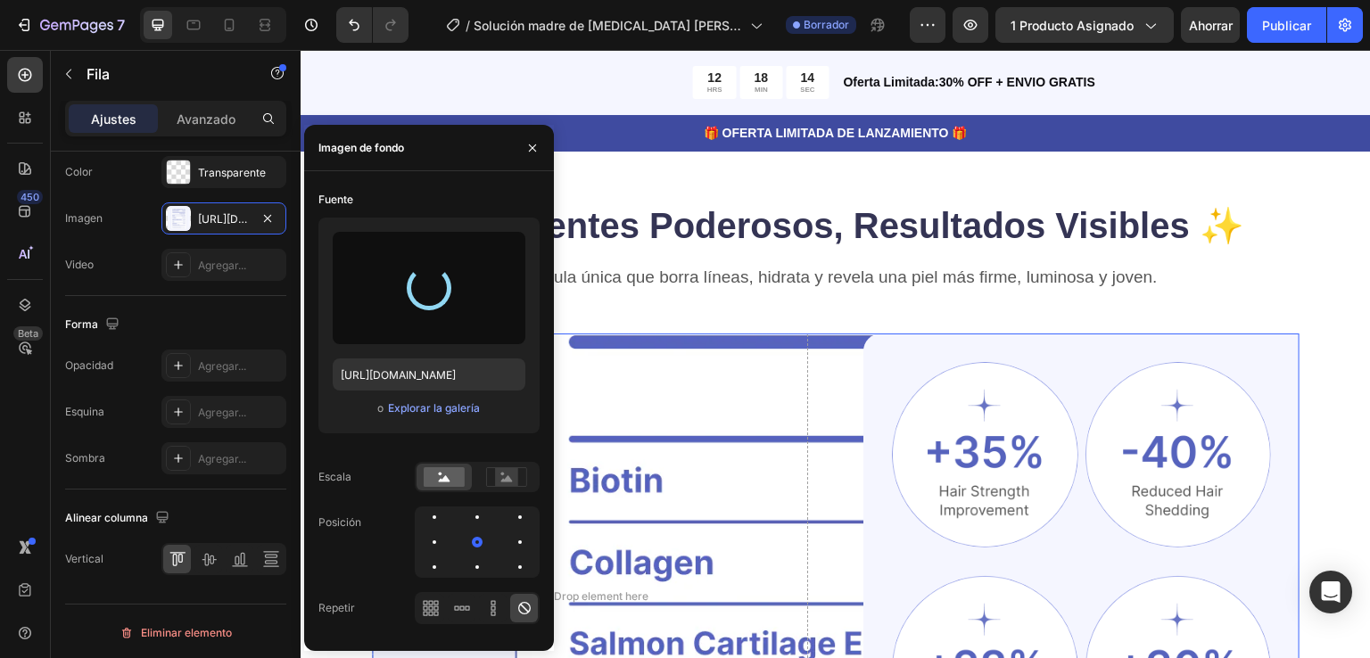
type input "[URL][DOMAIN_NAME]"
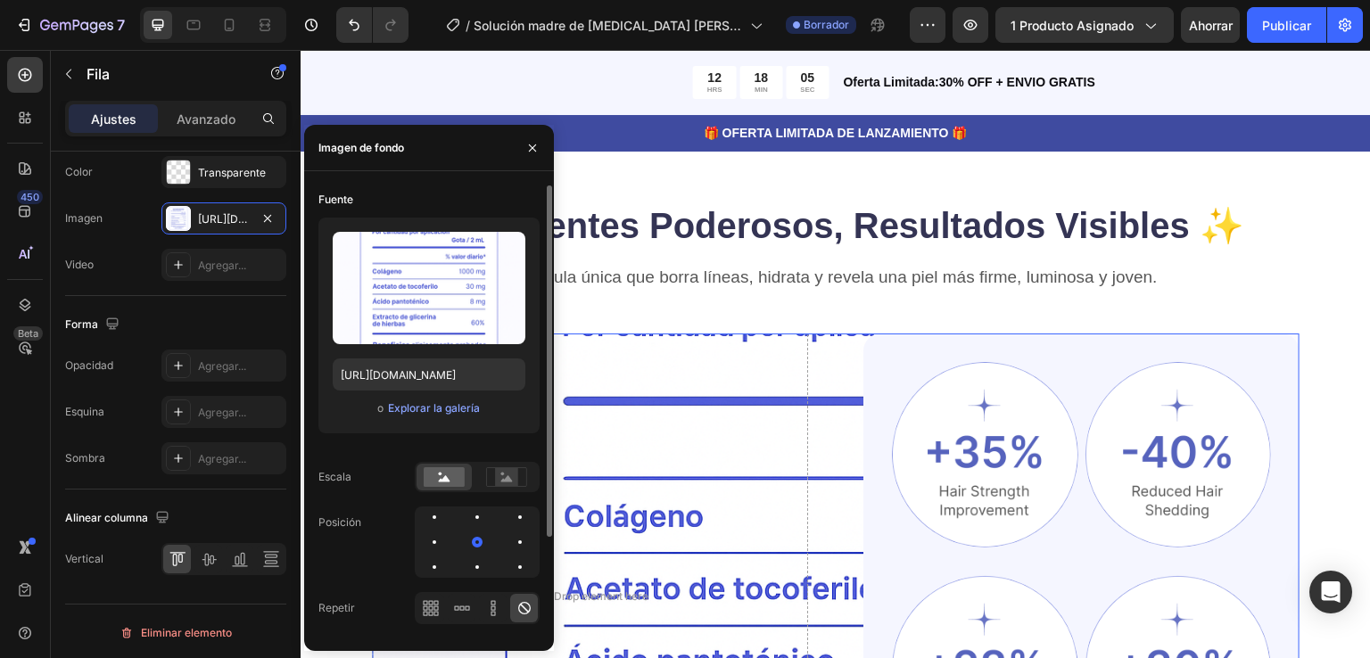
click at [346, 202] on font "Fuente" at bounding box center [335, 199] width 35 height 13
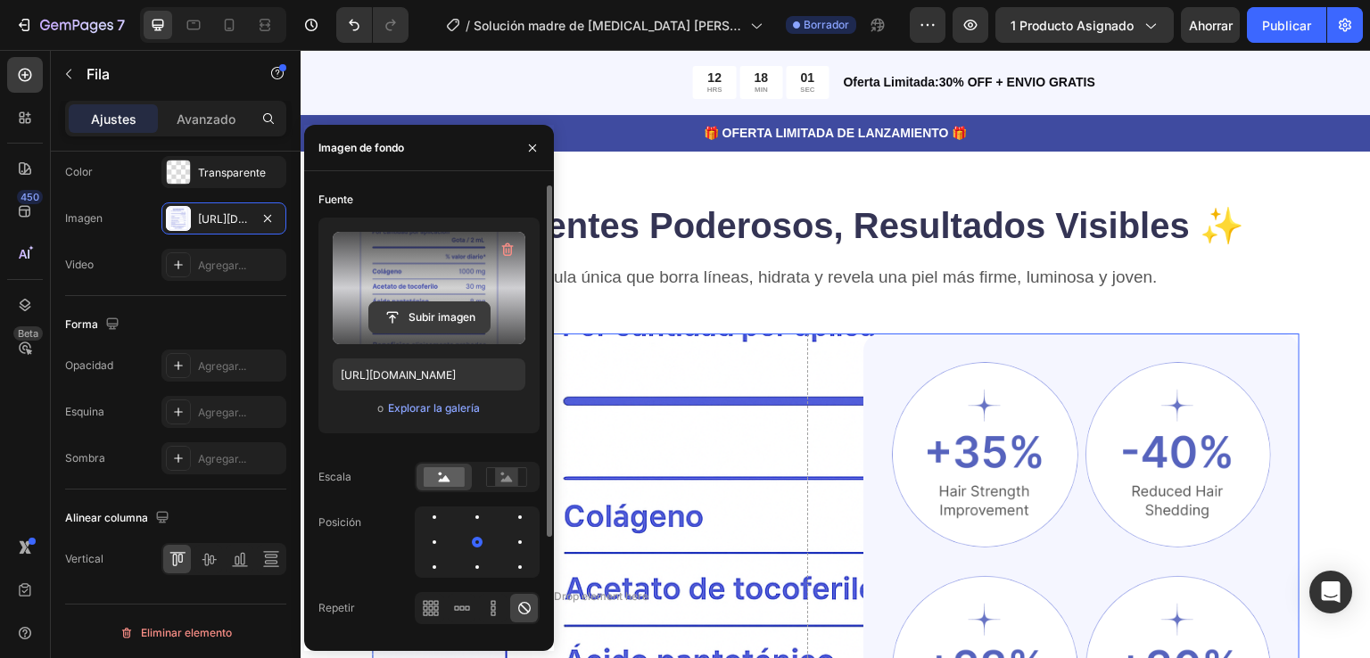
click at [409, 316] on input "file" at bounding box center [429, 317] width 120 height 30
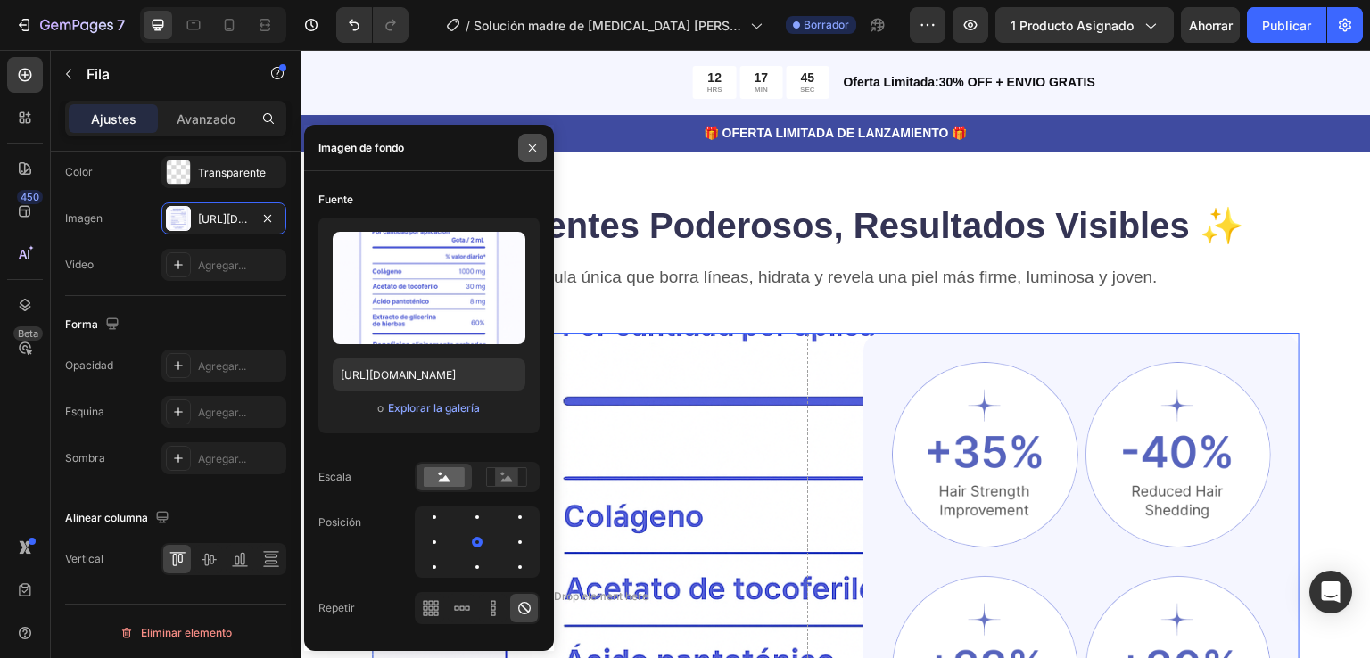
click at [525, 150] on icon "button" at bounding box center [532, 148] width 14 height 14
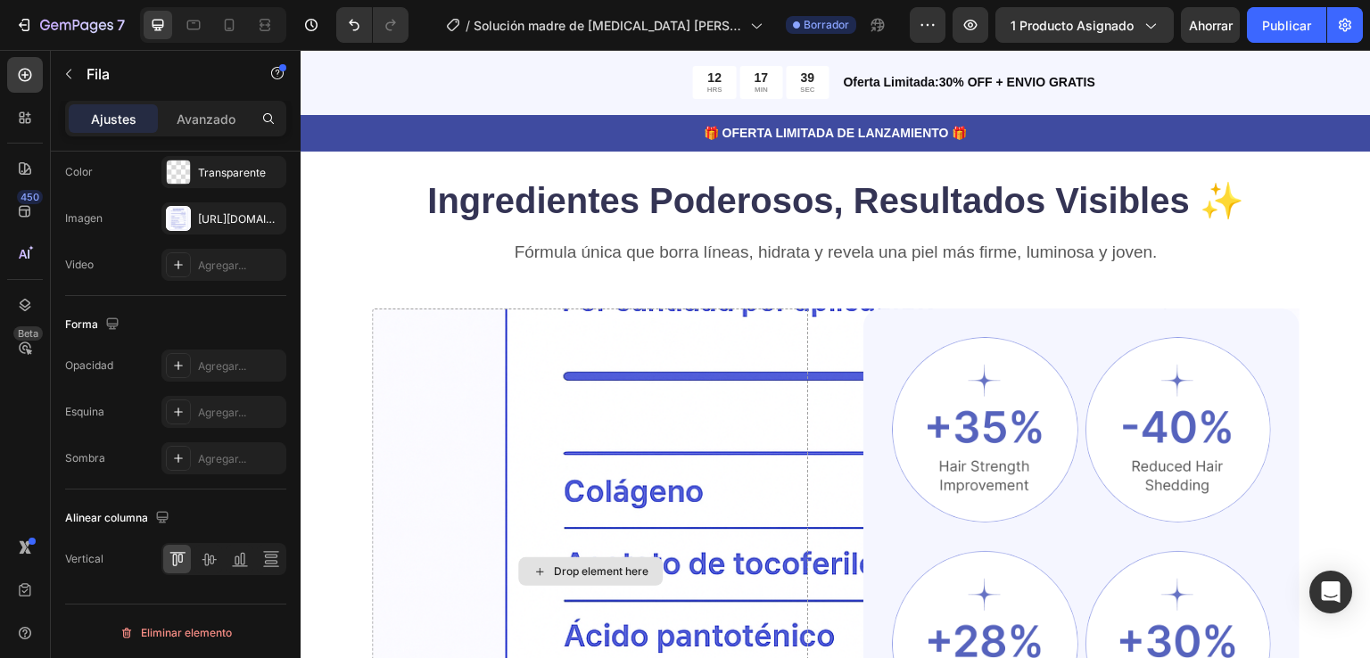
scroll to position [1002, 0]
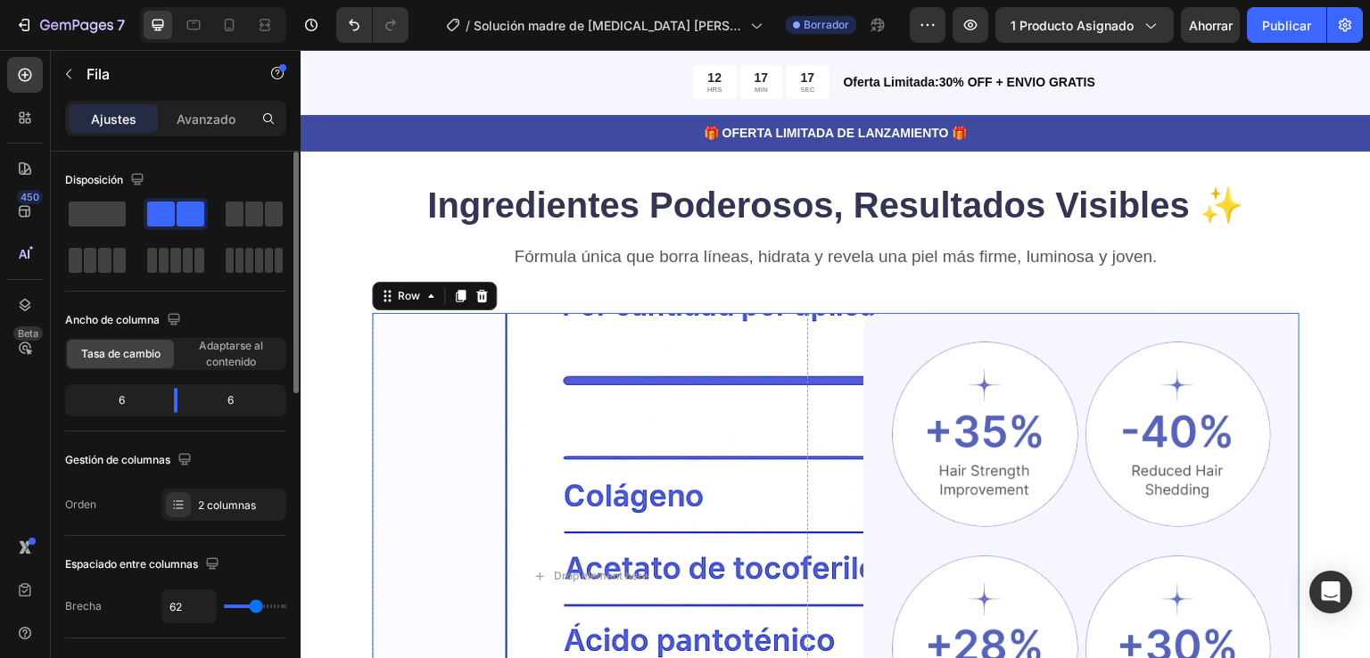
click at [103, 399] on div "6" at bounding box center [114, 400] width 91 height 25
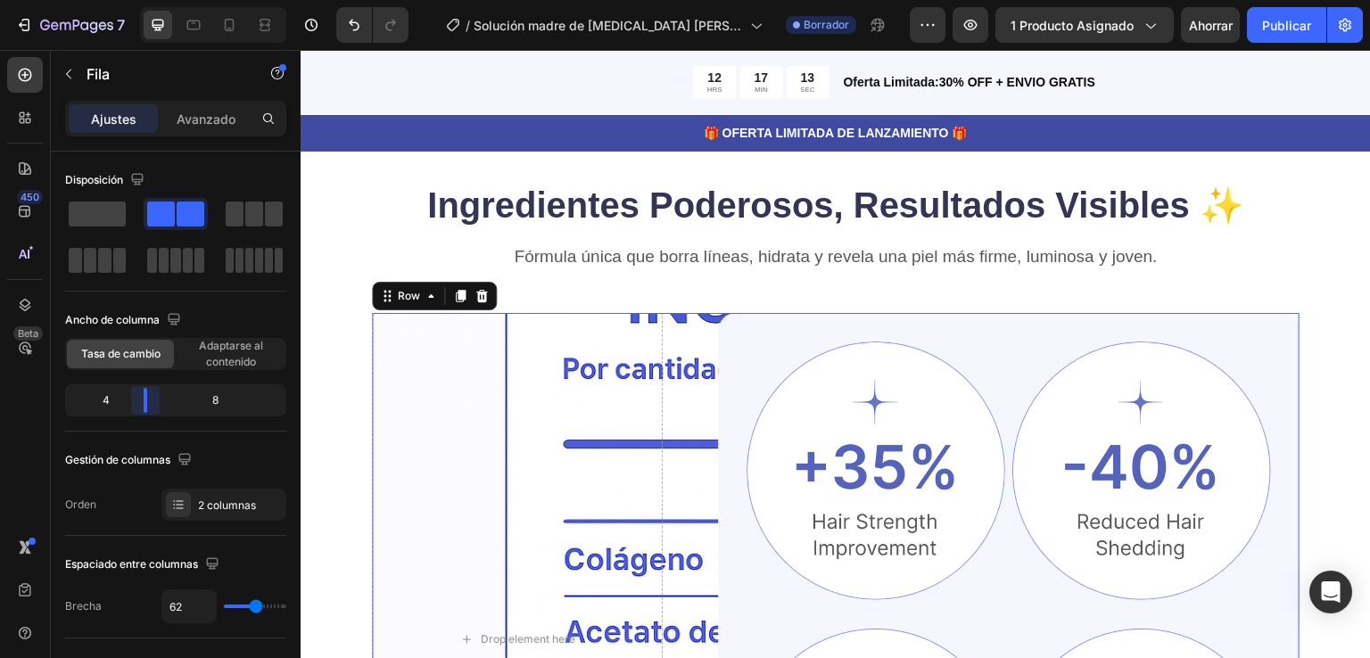
drag, startPoint x: 175, startPoint y: 402, endPoint x: 136, endPoint y: 399, distance: 39.4
click at [136, 0] on body "7 Version history / Solución madre de [MEDICAL_DATA] [PERSON_NAME] antiarrugas …" at bounding box center [685, 0] width 1370 height 0
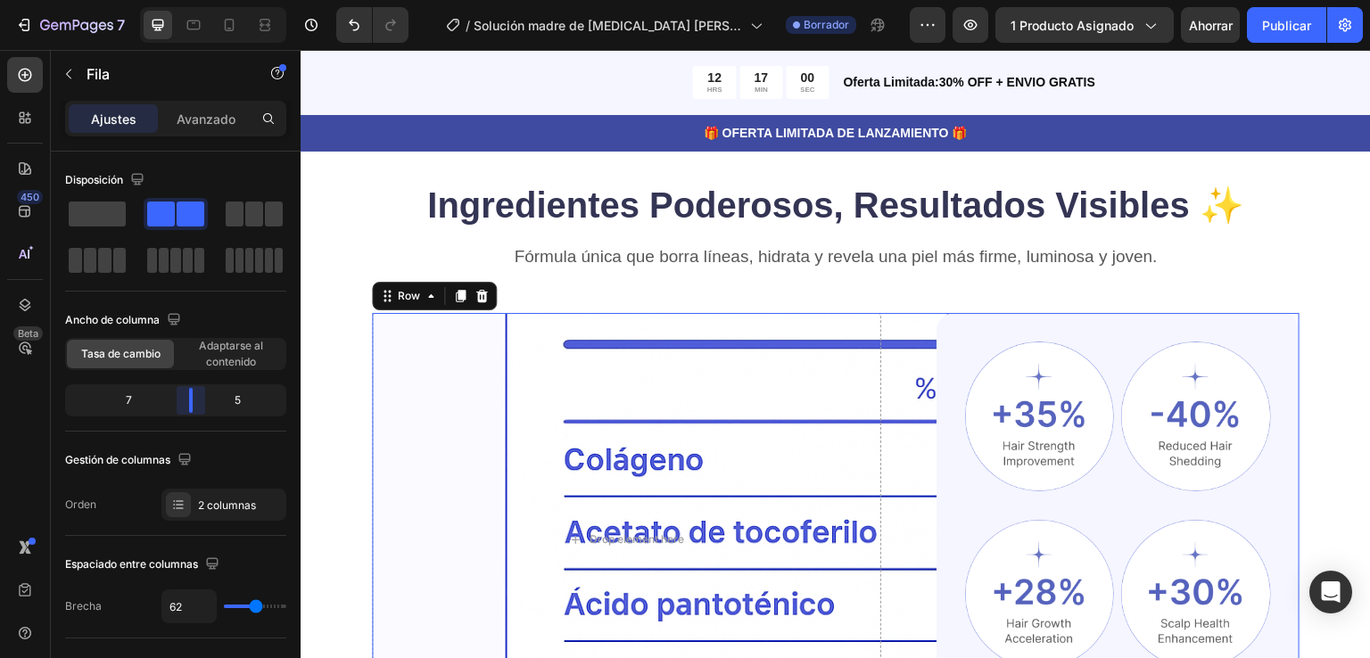
drag, startPoint x: 136, startPoint y: 399, endPoint x: 194, endPoint y: 399, distance: 58.9
click at [194, 0] on body "7 Version history / Solución madre de [MEDICAL_DATA] [PERSON_NAME] antiarrugas …" at bounding box center [685, 0] width 1370 height 0
click at [618, 399] on div "Drop element here" at bounding box center [626, 540] width 509 height 454
click at [770, 420] on div "Drop element here" at bounding box center [626, 540] width 509 height 454
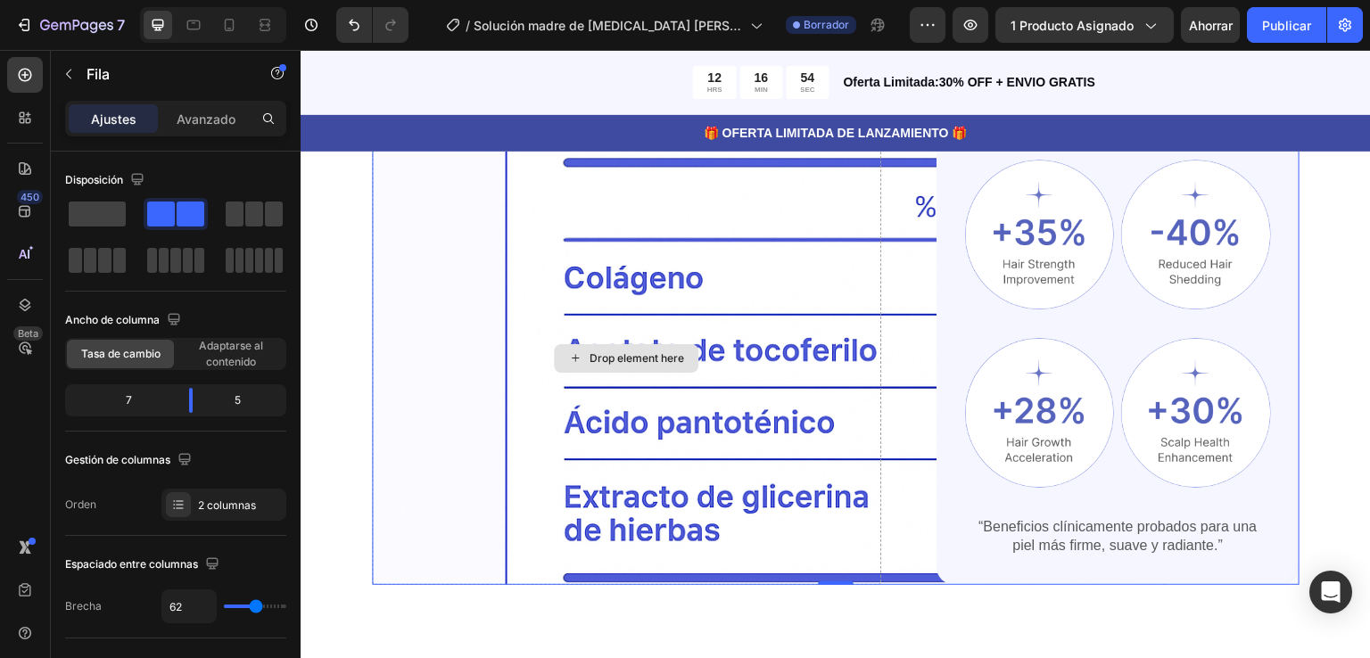
scroll to position [1166, 0]
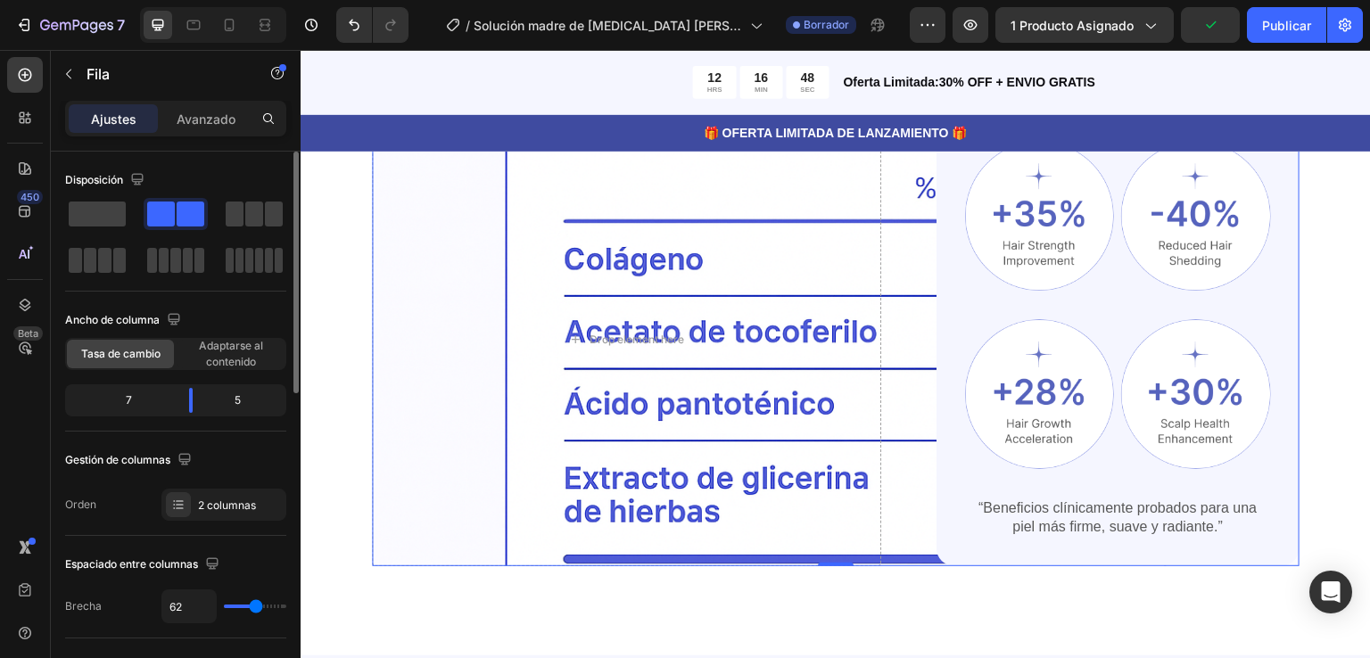
click at [177, 211] on span at bounding box center [191, 214] width 28 height 25
click at [95, 216] on span at bounding box center [97, 214] width 57 height 25
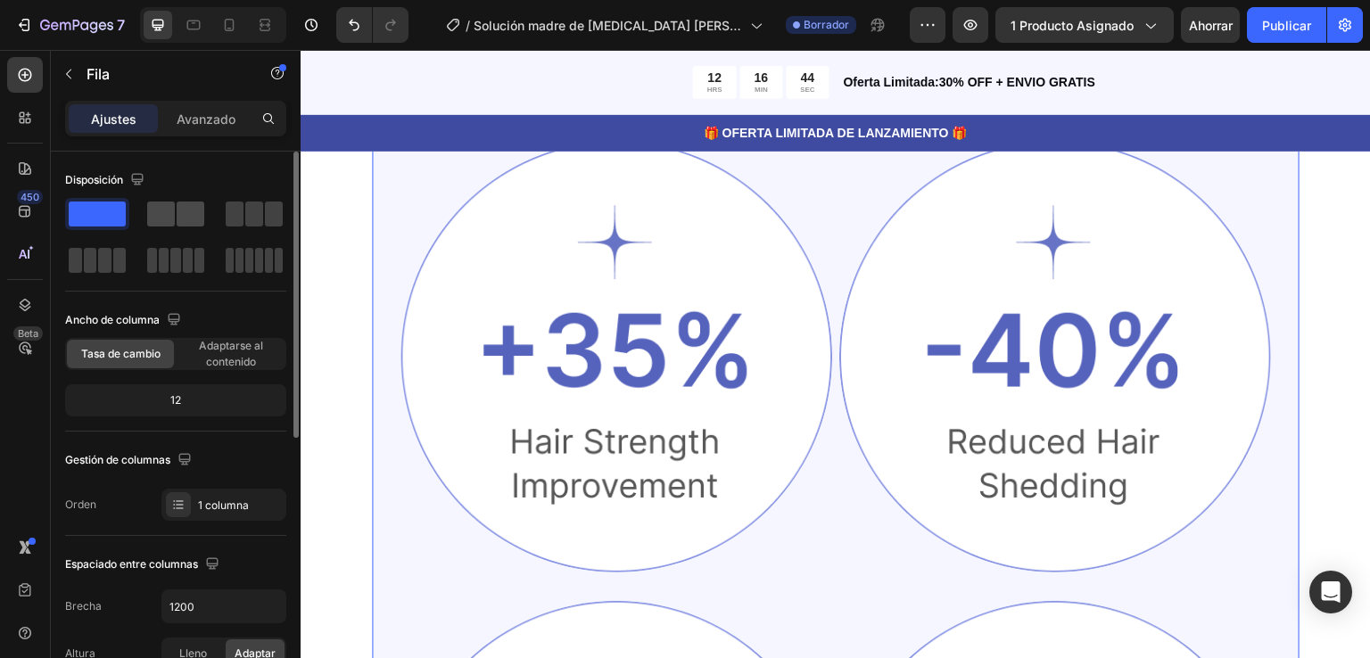
click at [177, 218] on span at bounding box center [191, 214] width 28 height 25
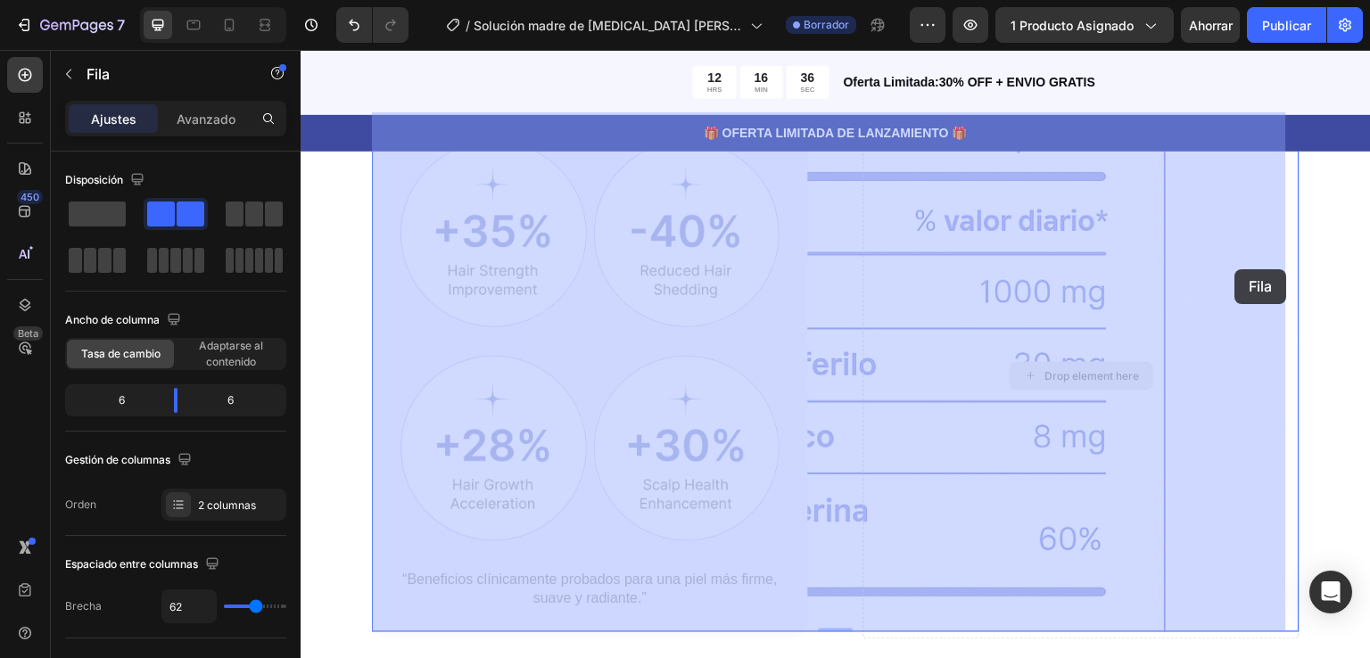
drag, startPoint x: 1153, startPoint y: 276, endPoint x: 1234, endPoint y: 273, distance: 81.2
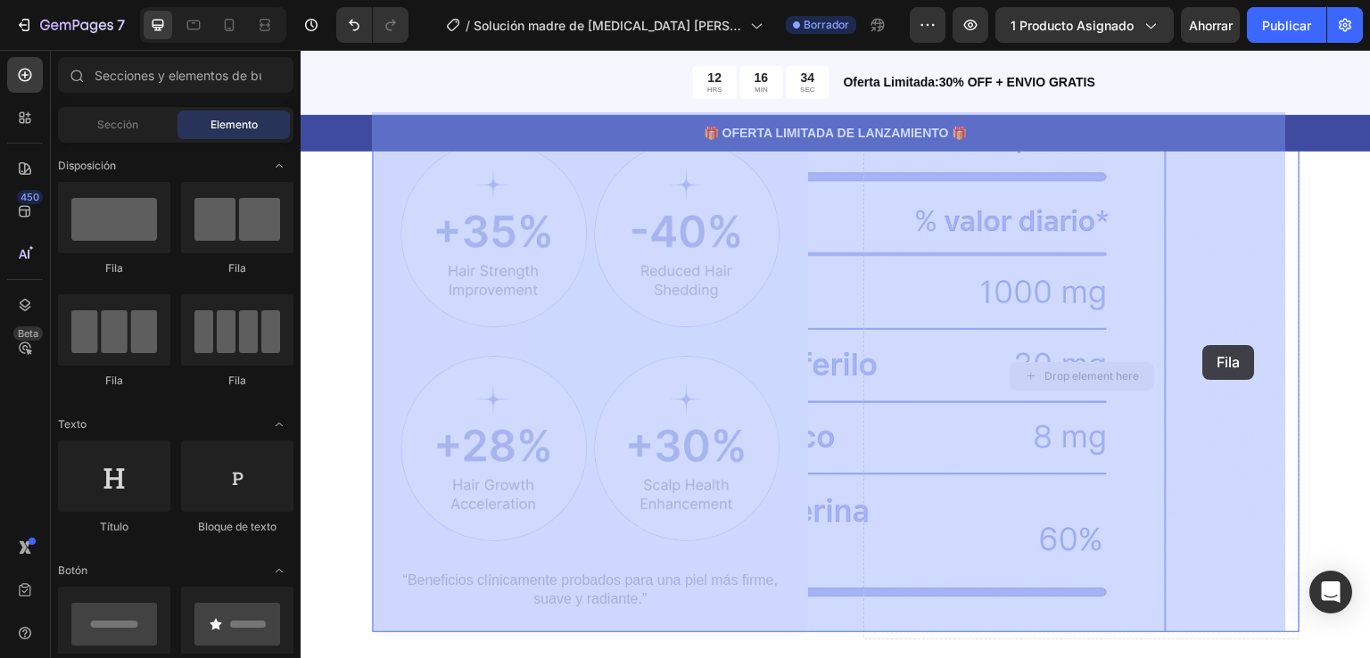
drag, startPoint x: 1103, startPoint y: 375, endPoint x: 1199, endPoint y: 345, distance: 100.7
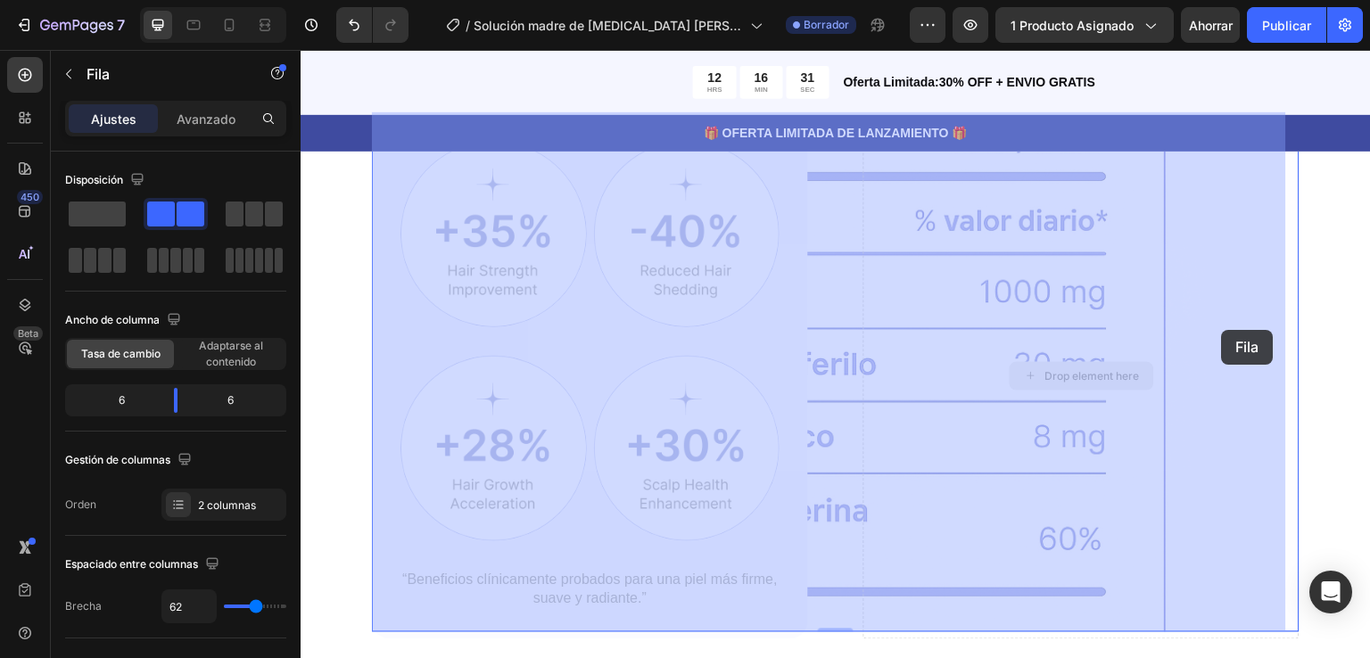
drag, startPoint x: 1182, startPoint y: 345, endPoint x: 1216, endPoint y: 330, distance: 37.1
drag, startPoint x: 1101, startPoint y: 339, endPoint x: 546, endPoint y: 295, distance: 557.3
drag, startPoint x: 857, startPoint y: 308, endPoint x: 410, endPoint y: 309, distance: 446.8
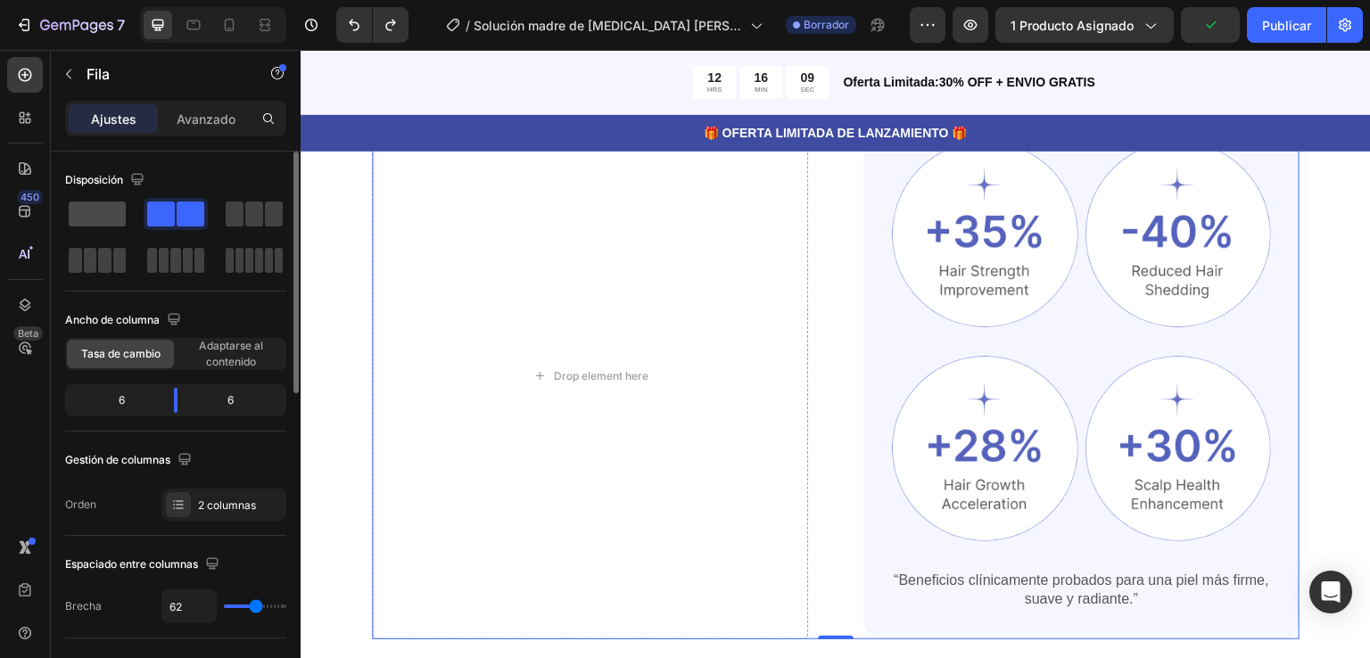
click at [105, 213] on span at bounding box center [97, 214] width 57 height 25
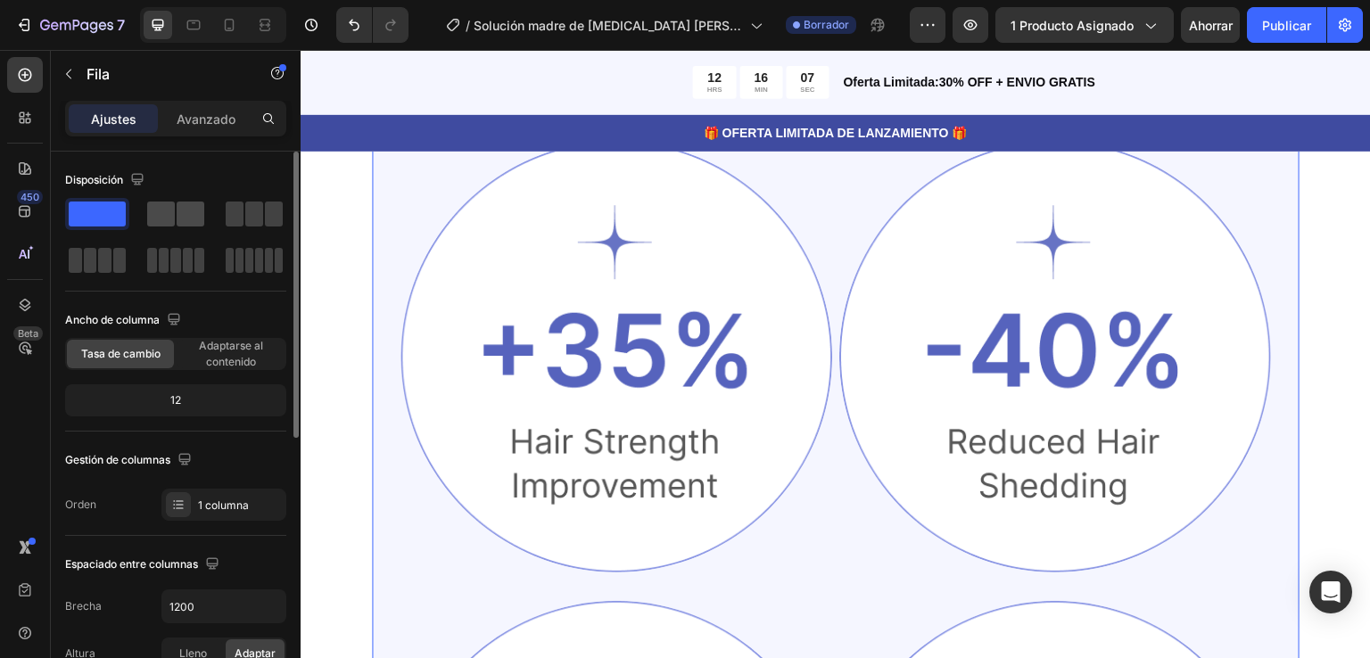
click at [167, 213] on span at bounding box center [161, 214] width 28 height 25
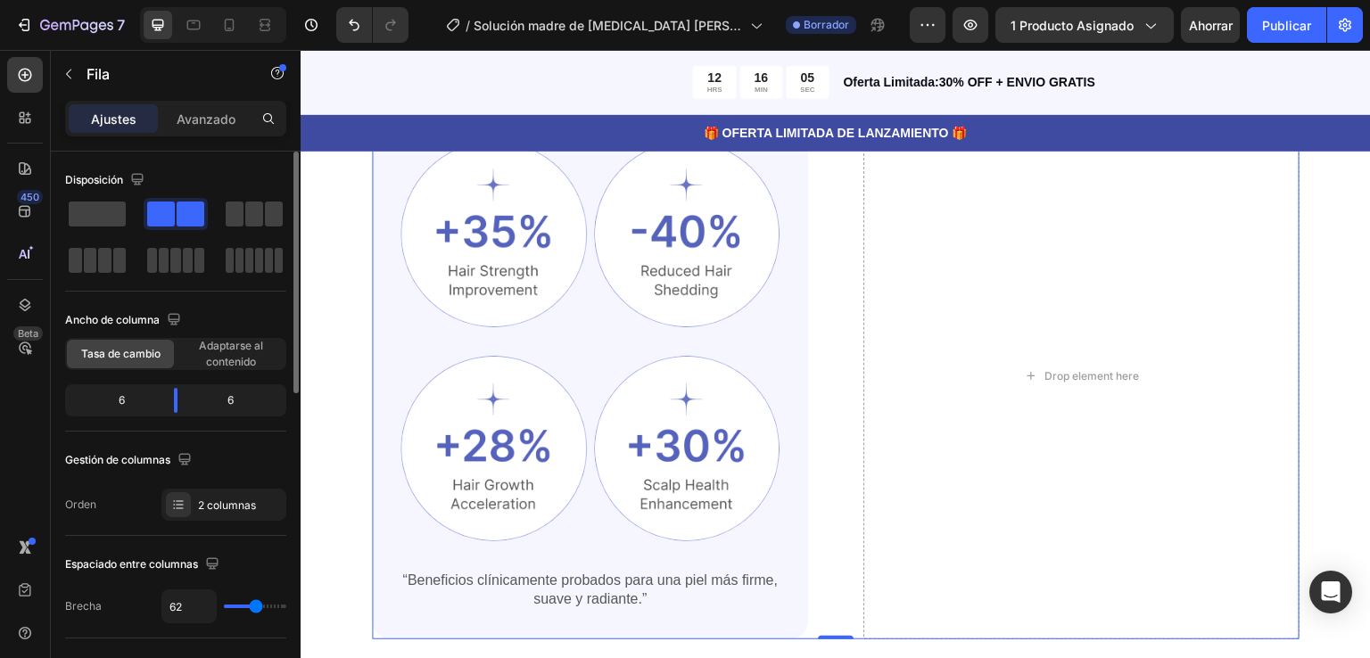
click at [177, 213] on span at bounding box center [191, 214] width 28 height 25
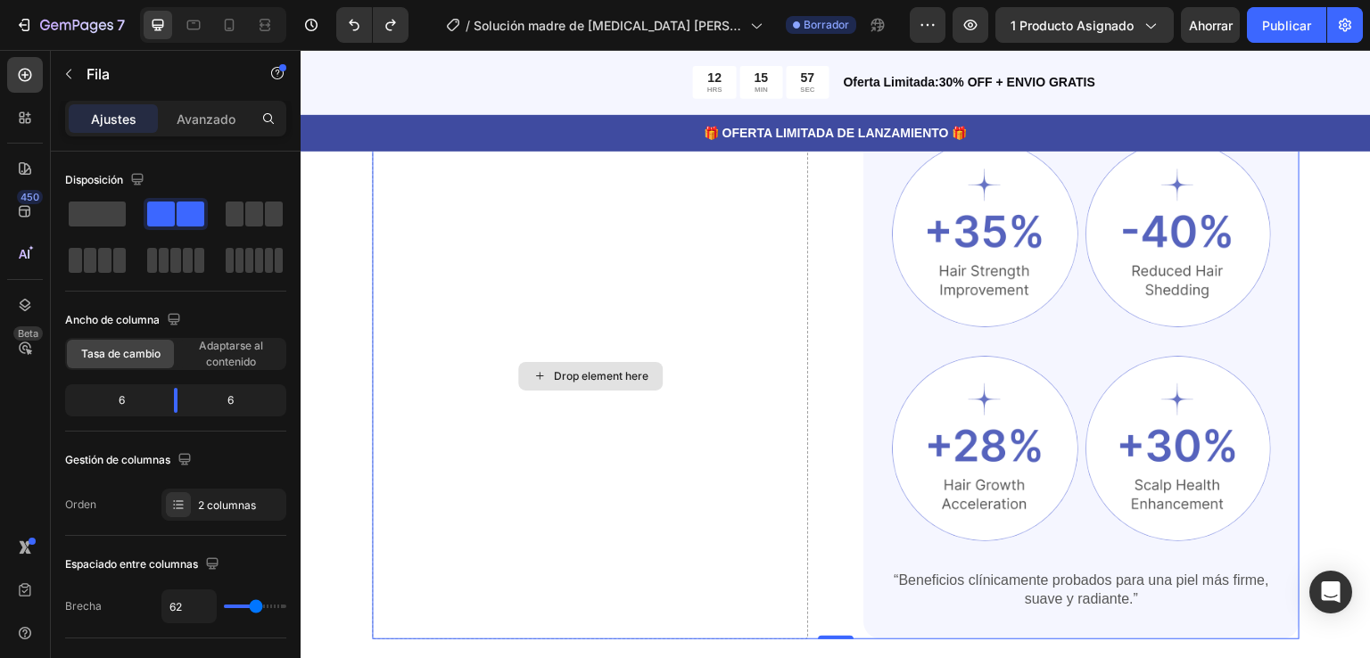
click at [751, 309] on div "Drop element here" at bounding box center [590, 375] width 436 height 527
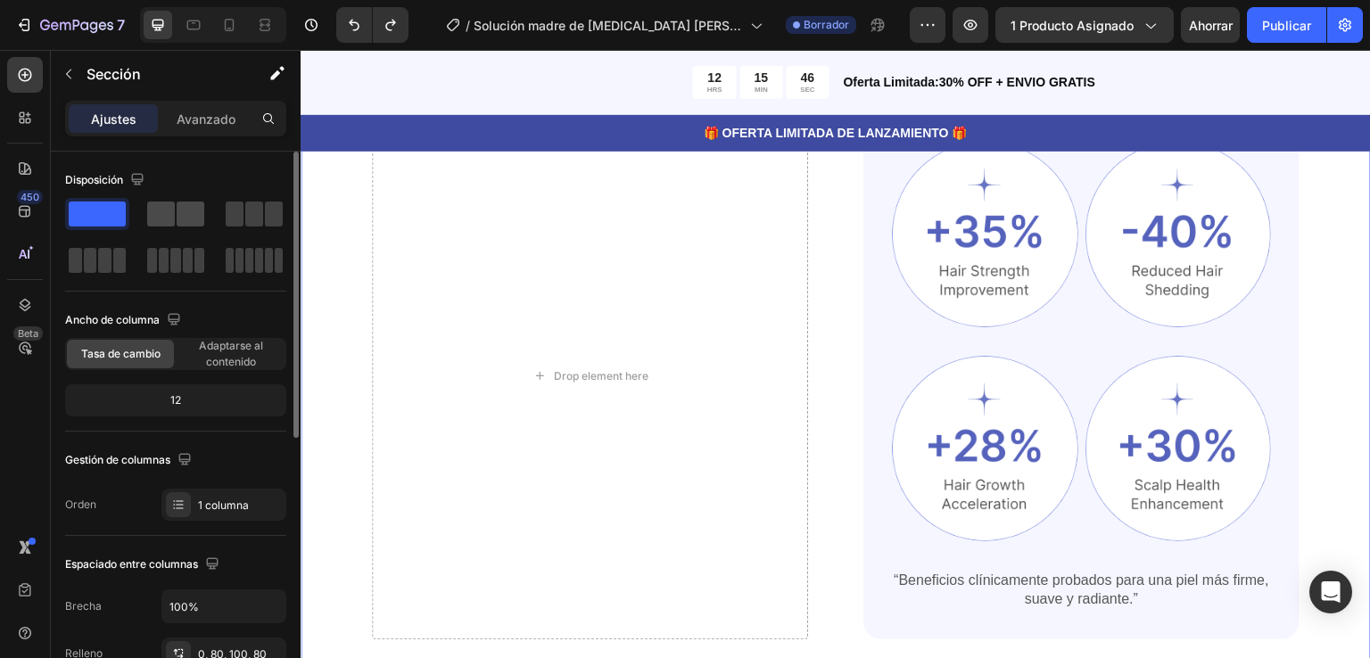
click at [183, 212] on span at bounding box center [191, 214] width 28 height 25
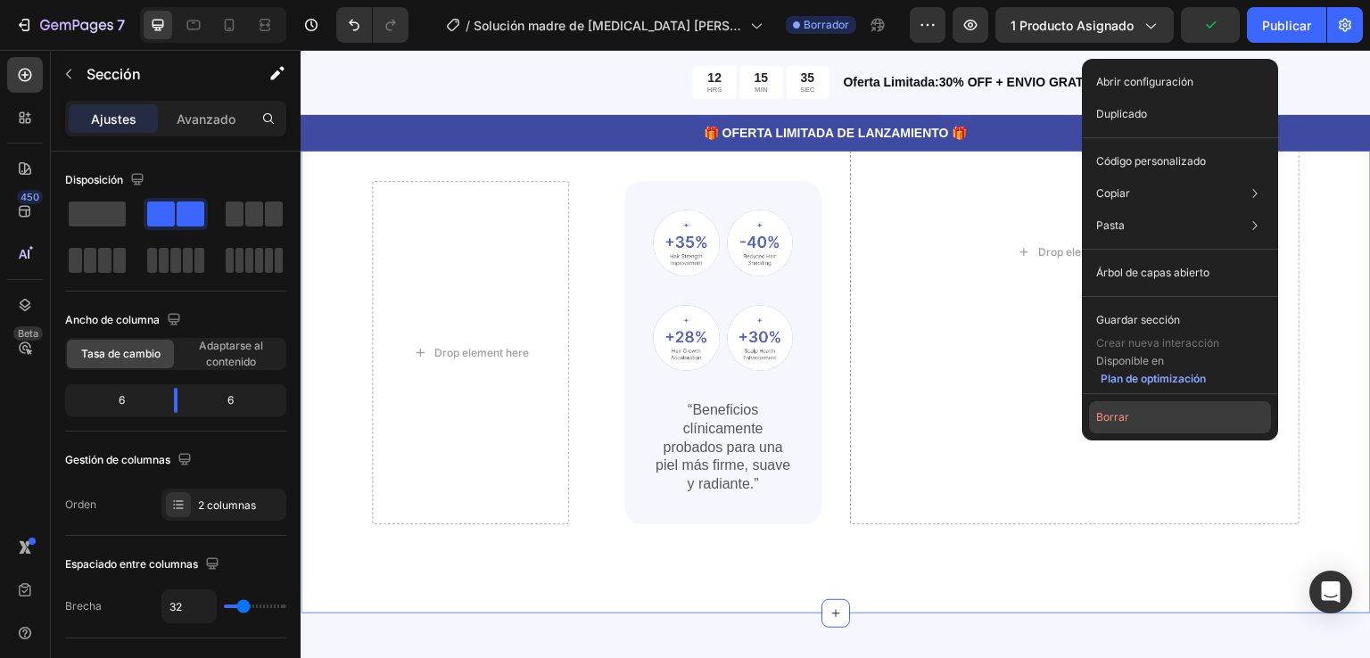
click at [1113, 420] on font "Borrar" at bounding box center [1112, 416] width 33 height 13
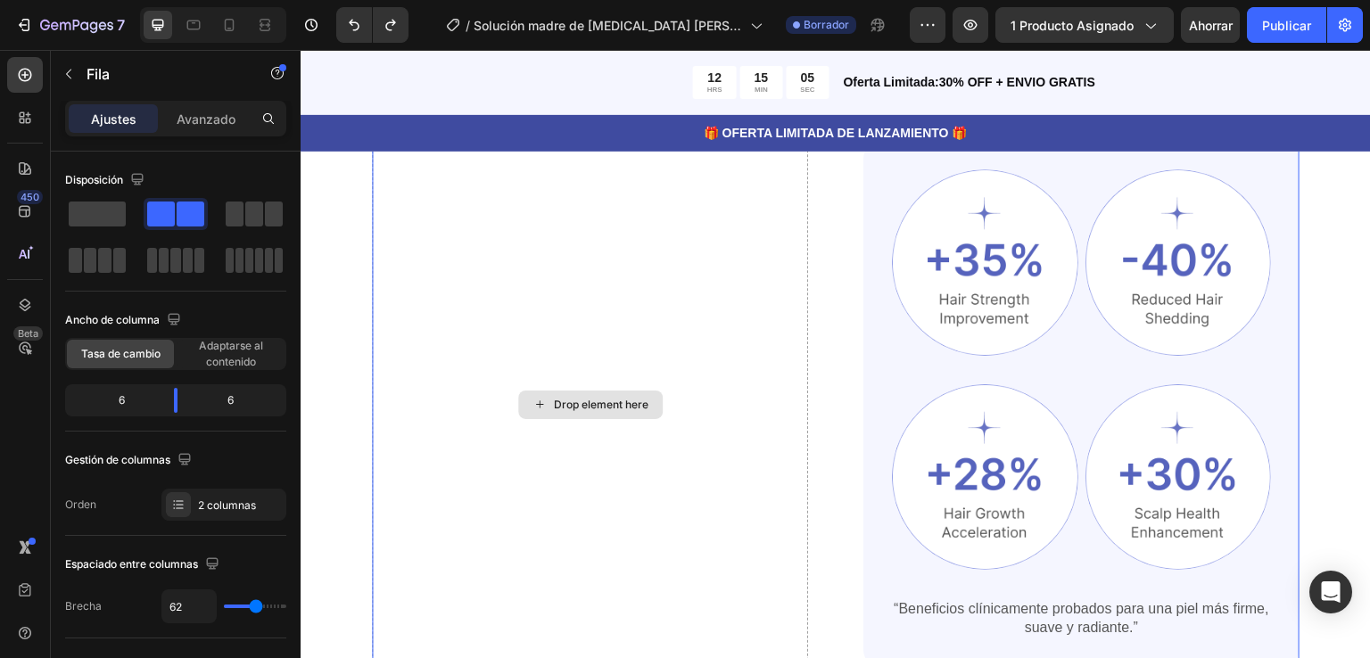
scroll to position [1256, 0]
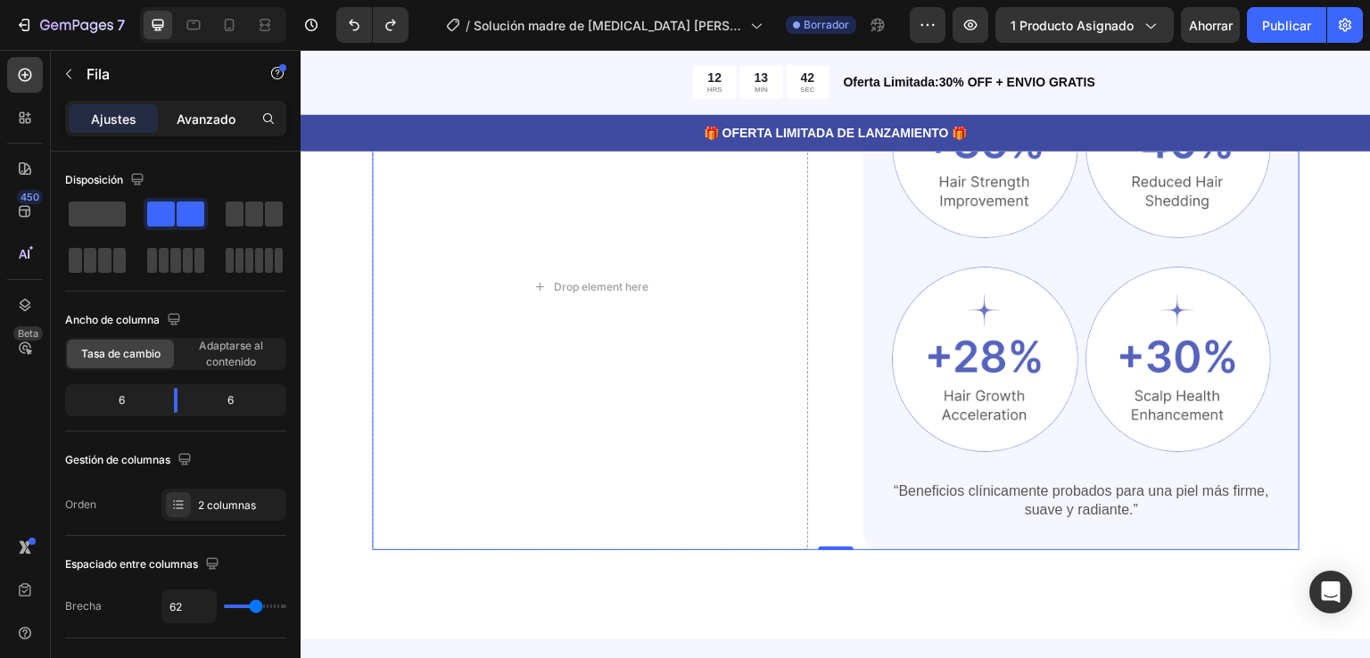
click at [190, 125] on font "Avanzado" at bounding box center [206, 118] width 59 height 15
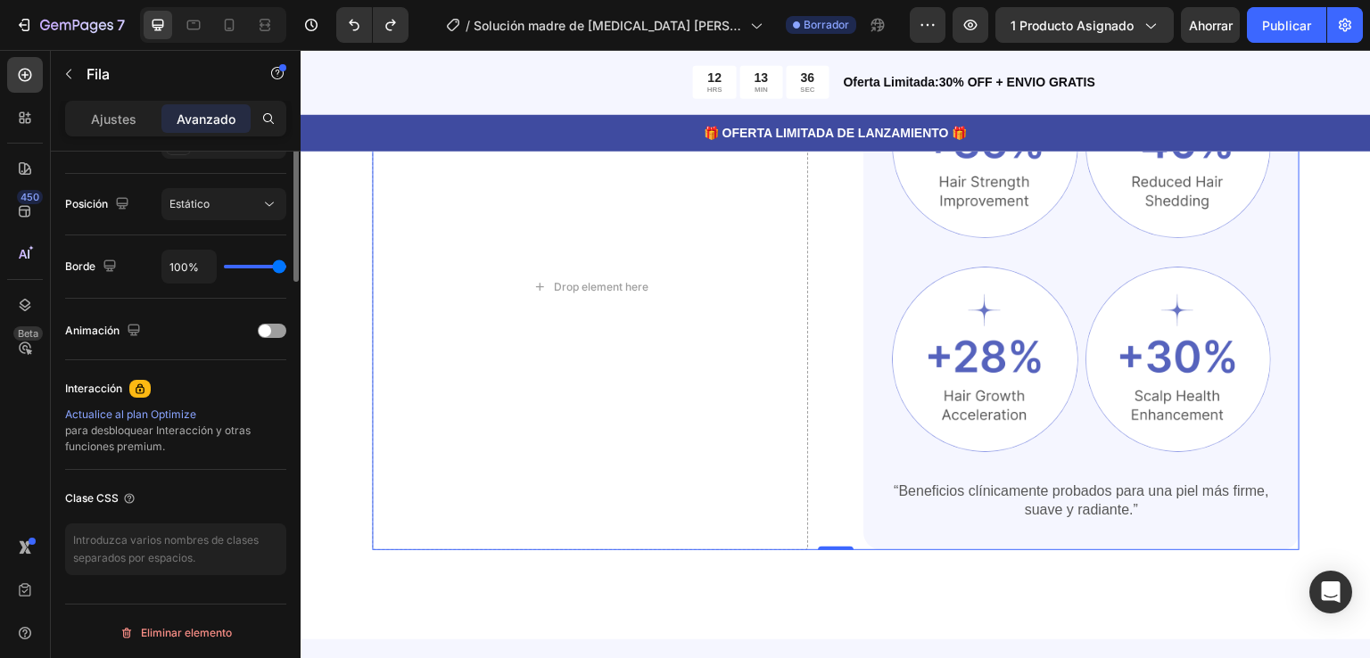
scroll to position [0, 0]
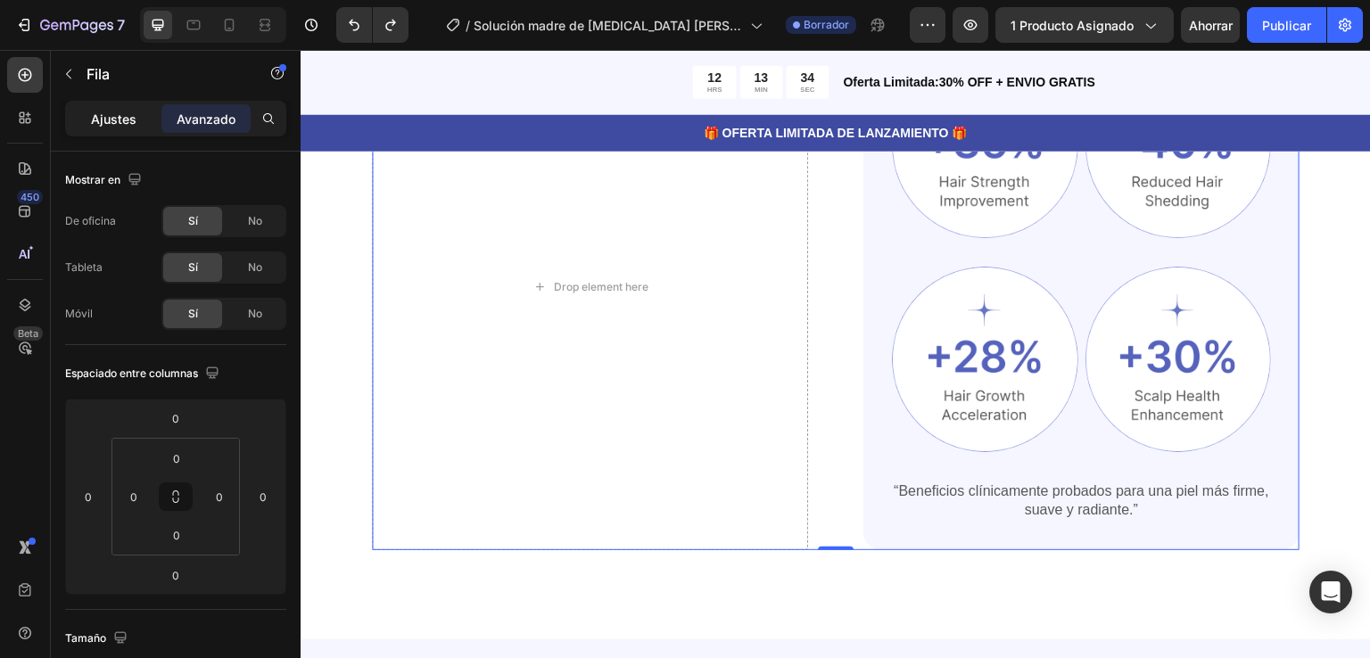
click at [109, 121] on font "Ajustes" at bounding box center [113, 118] width 45 height 15
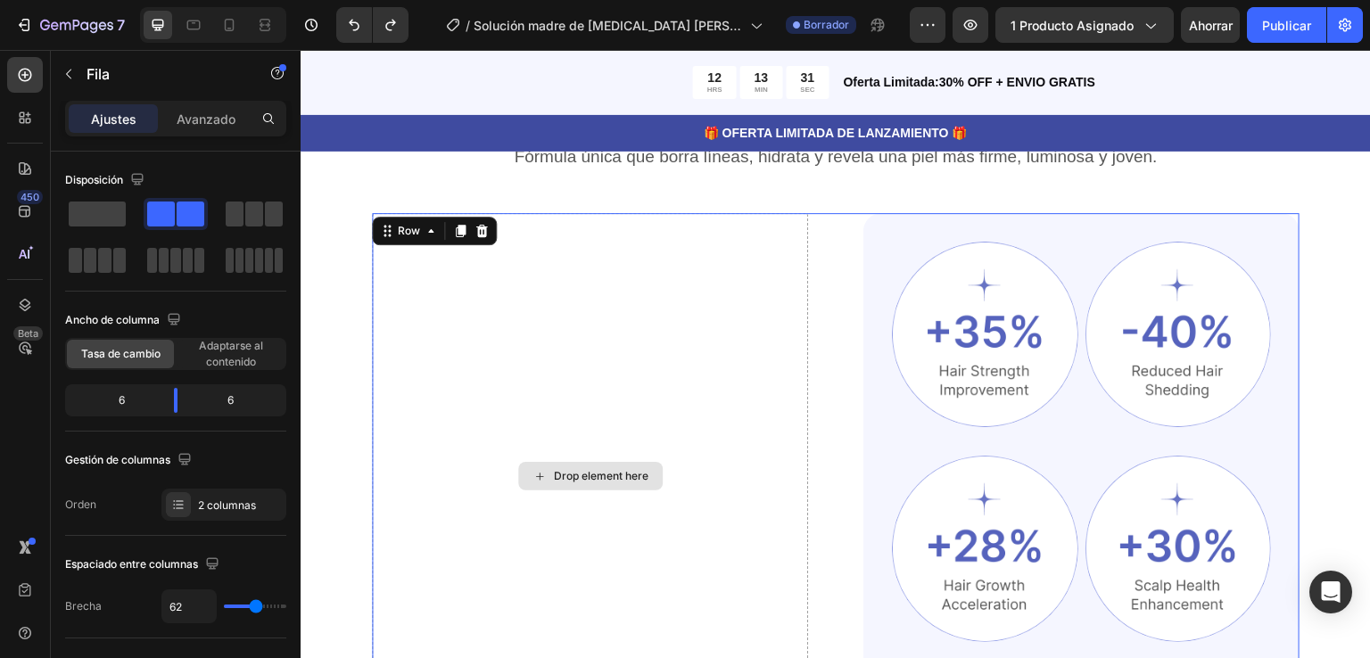
scroll to position [1084, 0]
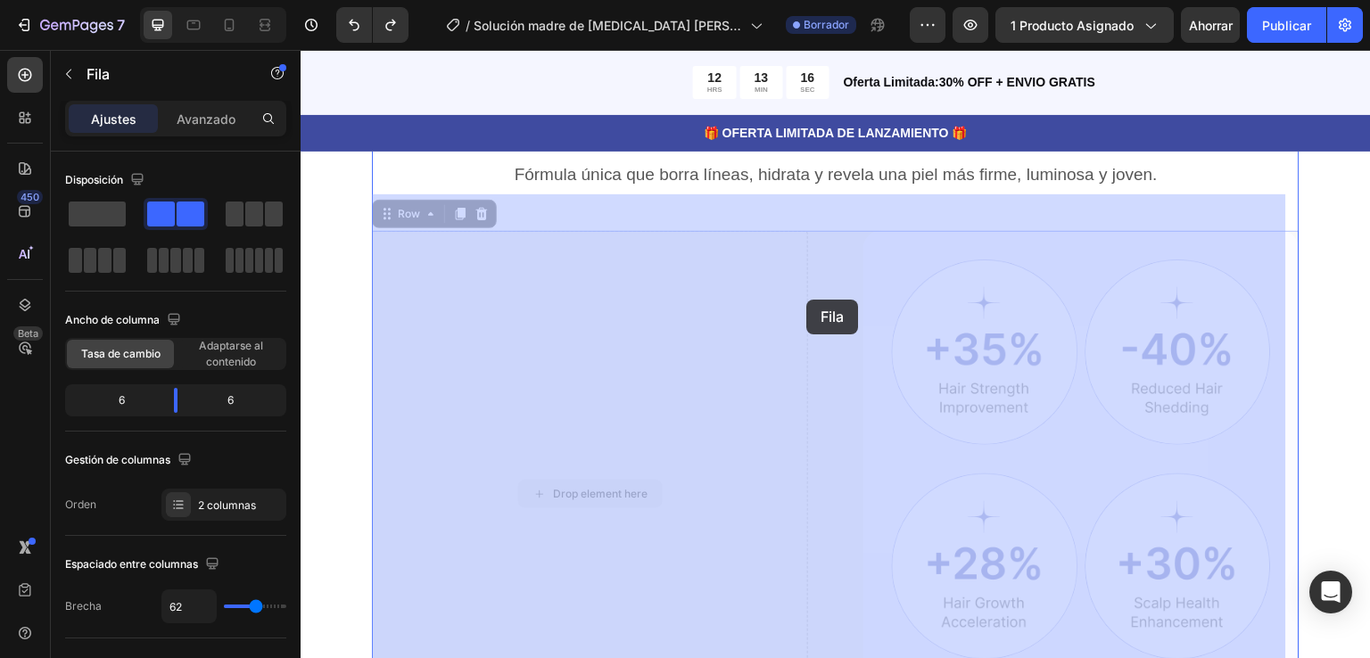
drag, startPoint x: 797, startPoint y: 301, endPoint x: 806, endPoint y: 300, distance: 9.1
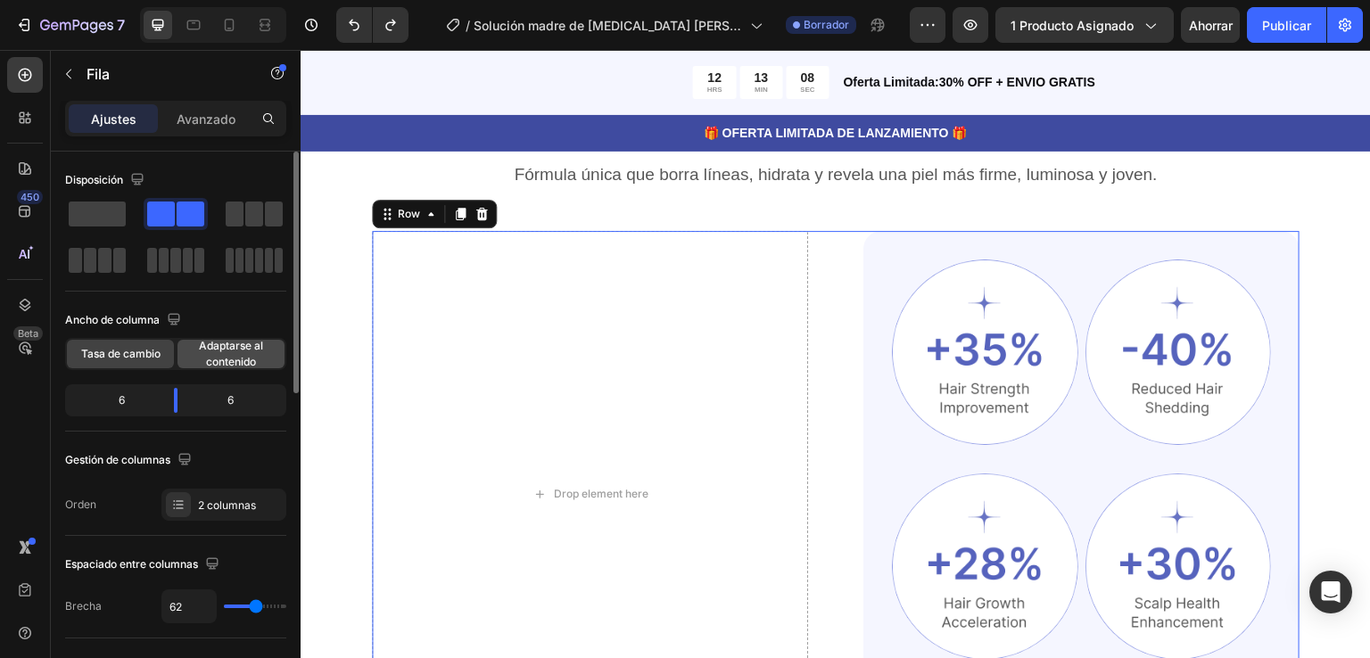
click at [253, 354] on font "Adaptarse al contenido" at bounding box center [231, 353] width 64 height 29
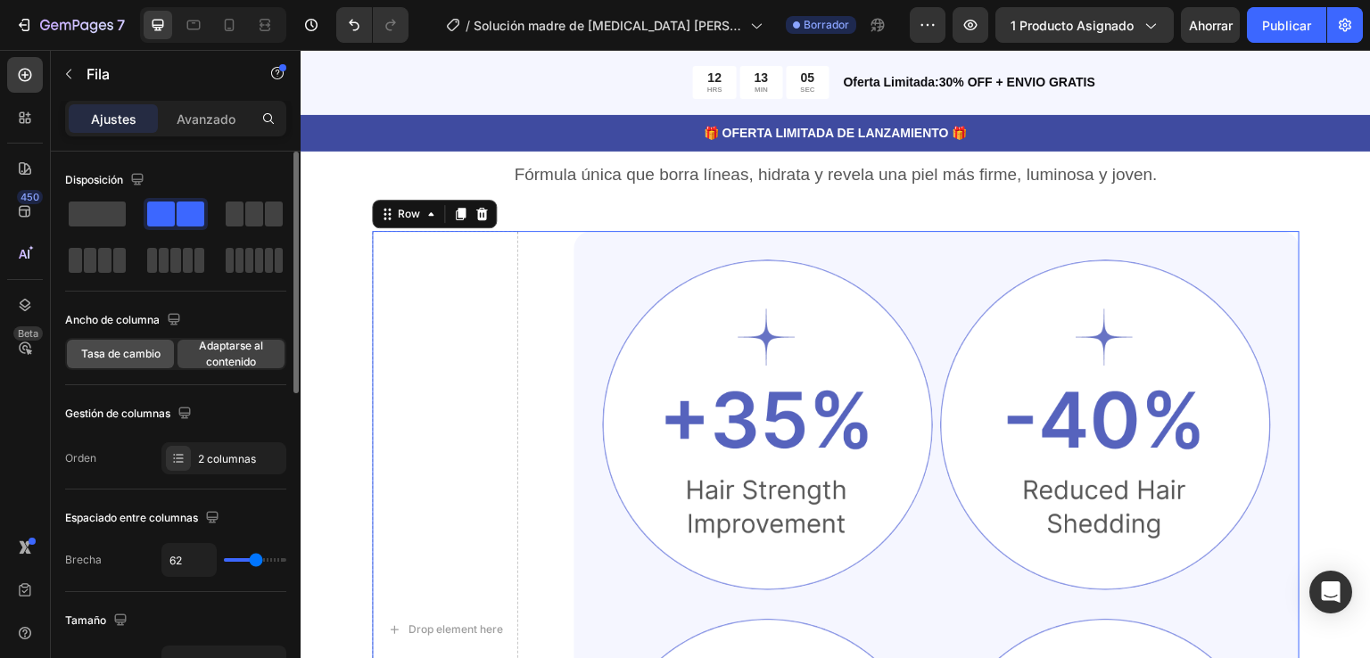
click at [111, 347] on font "Tasa de cambio" at bounding box center [120, 353] width 79 height 13
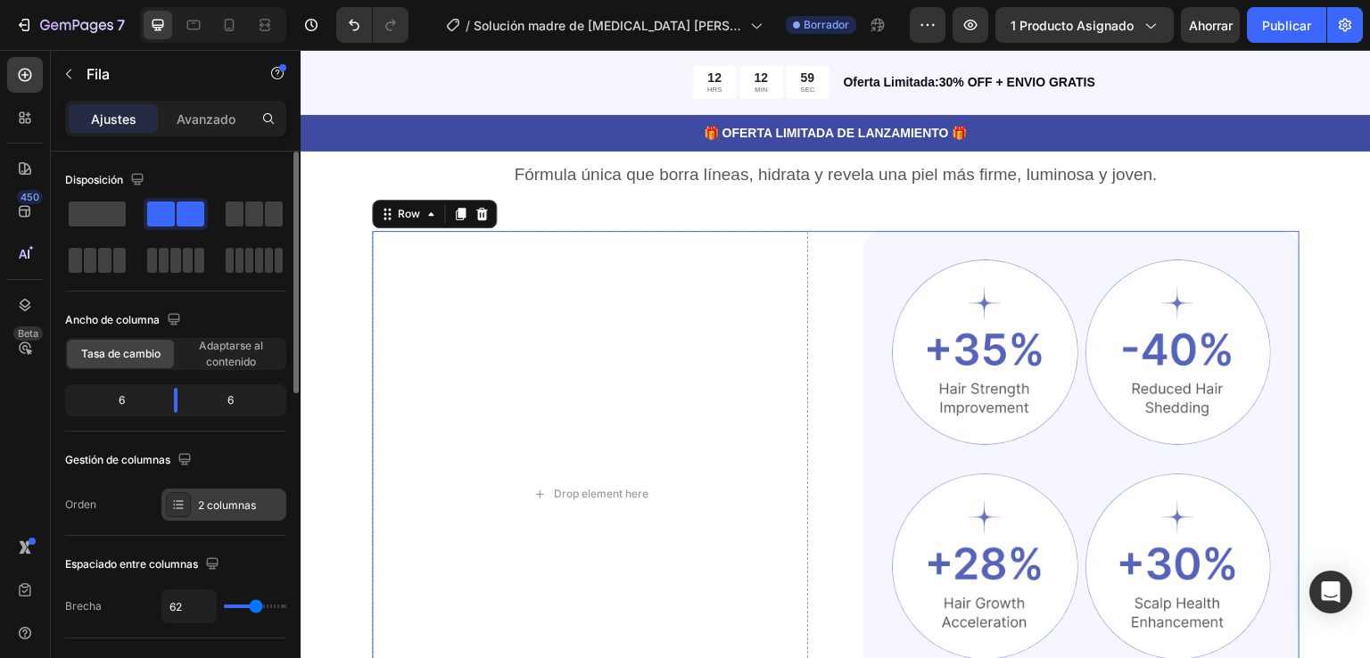
click at [220, 508] on font "2 columnas" at bounding box center [227, 504] width 58 height 13
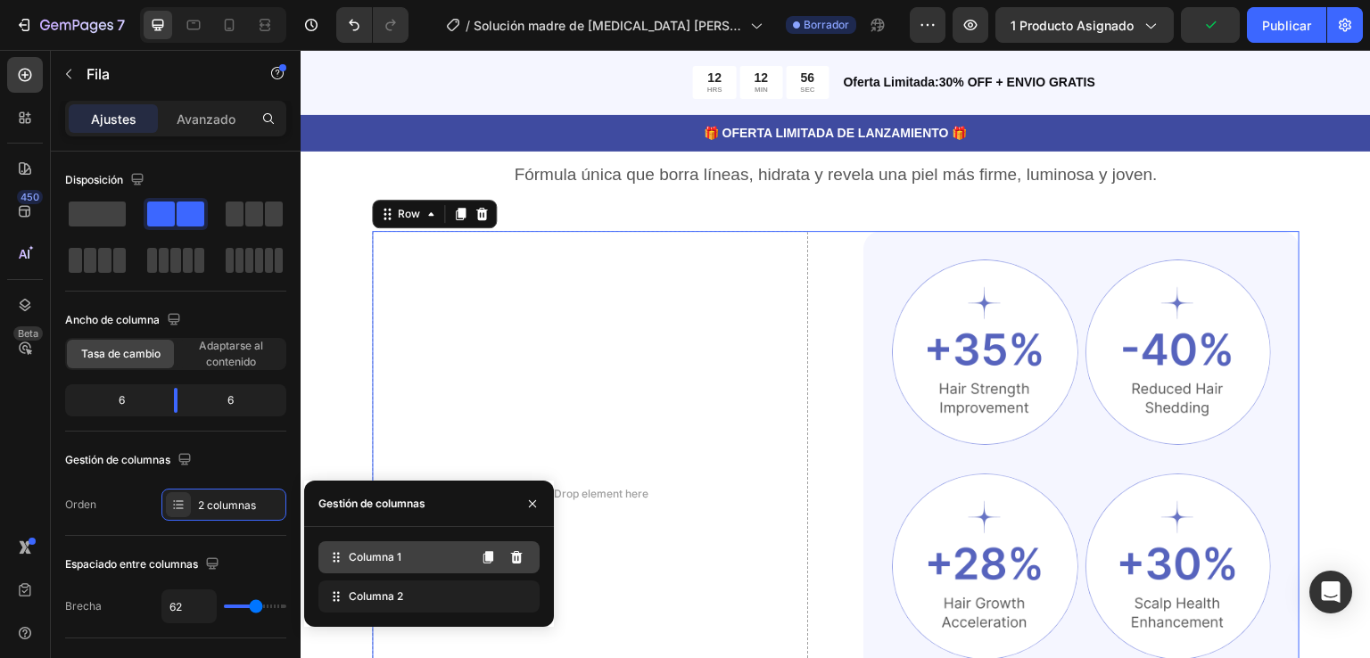
click at [378, 562] on font "Columna 1" at bounding box center [375, 556] width 53 height 13
drag, startPoint x: 642, startPoint y: 609, endPoint x: 507, endPoint y: 421, distance: 231.4
click at [534, 504] on icon "button" at bounding box center [532, 504] width 14 height 14
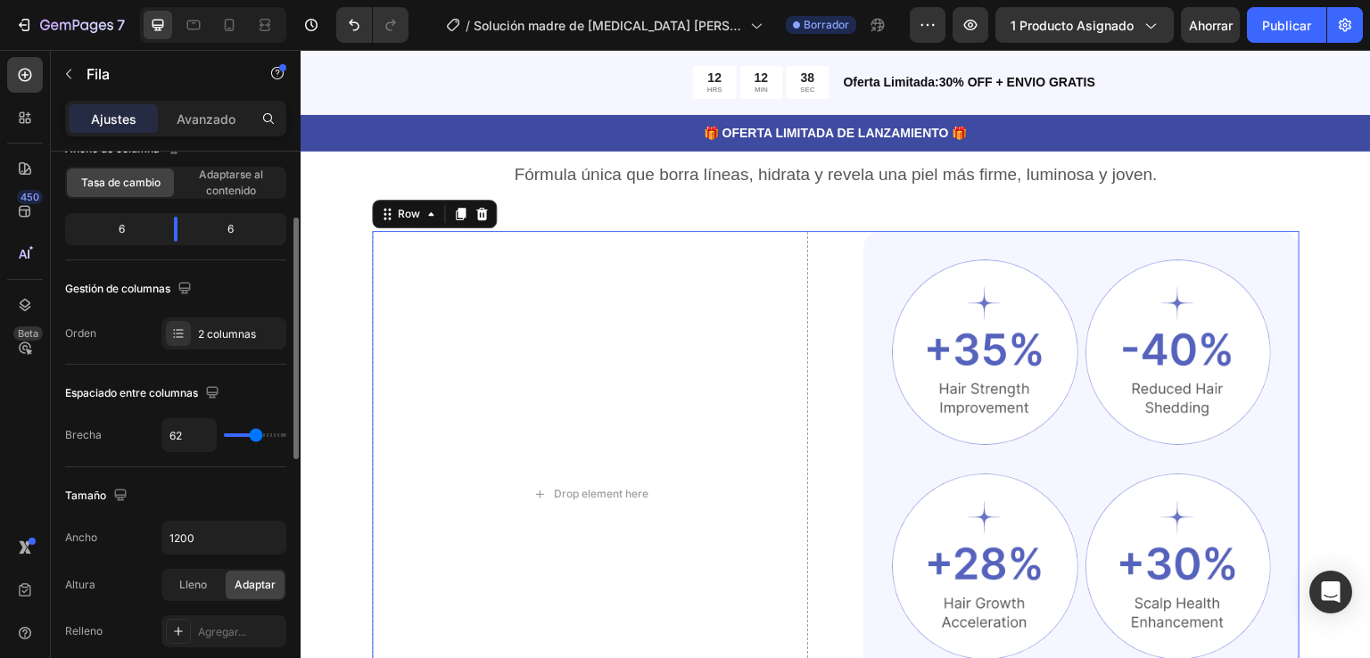
scroll to position [178, 0]
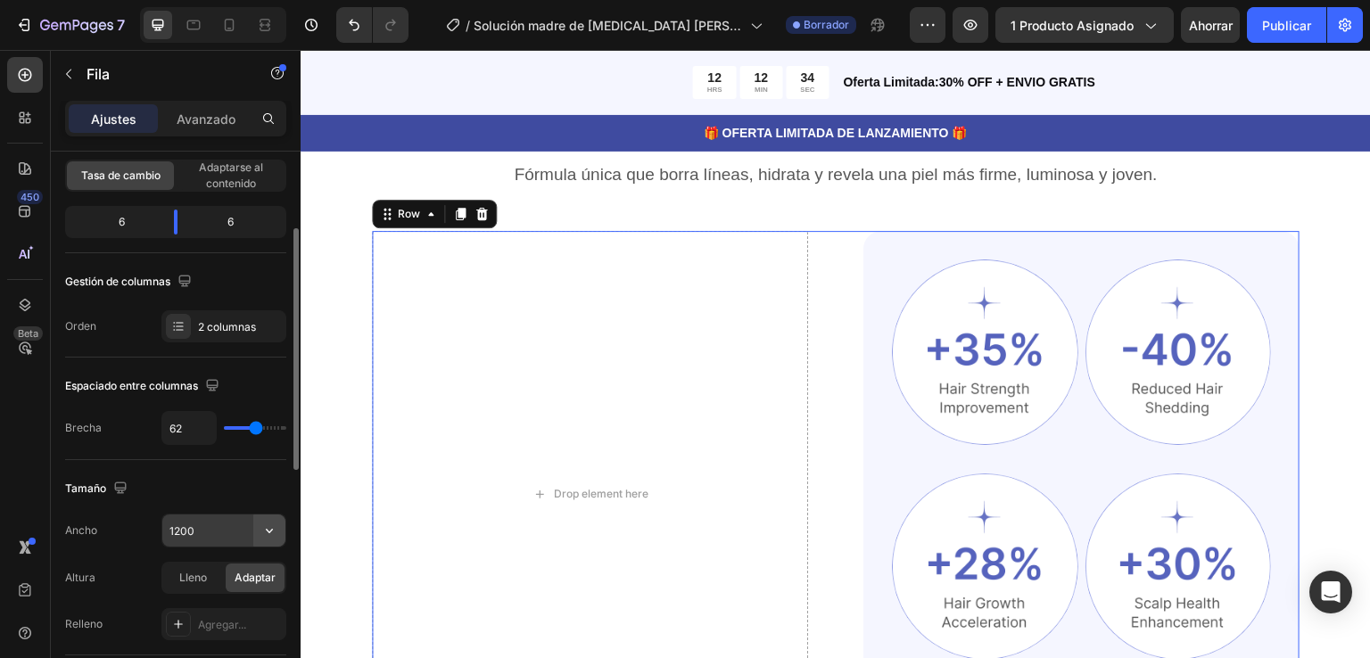
click at [269, 526] on icon "button" at bounding box center [269, 531] width 18 height 18
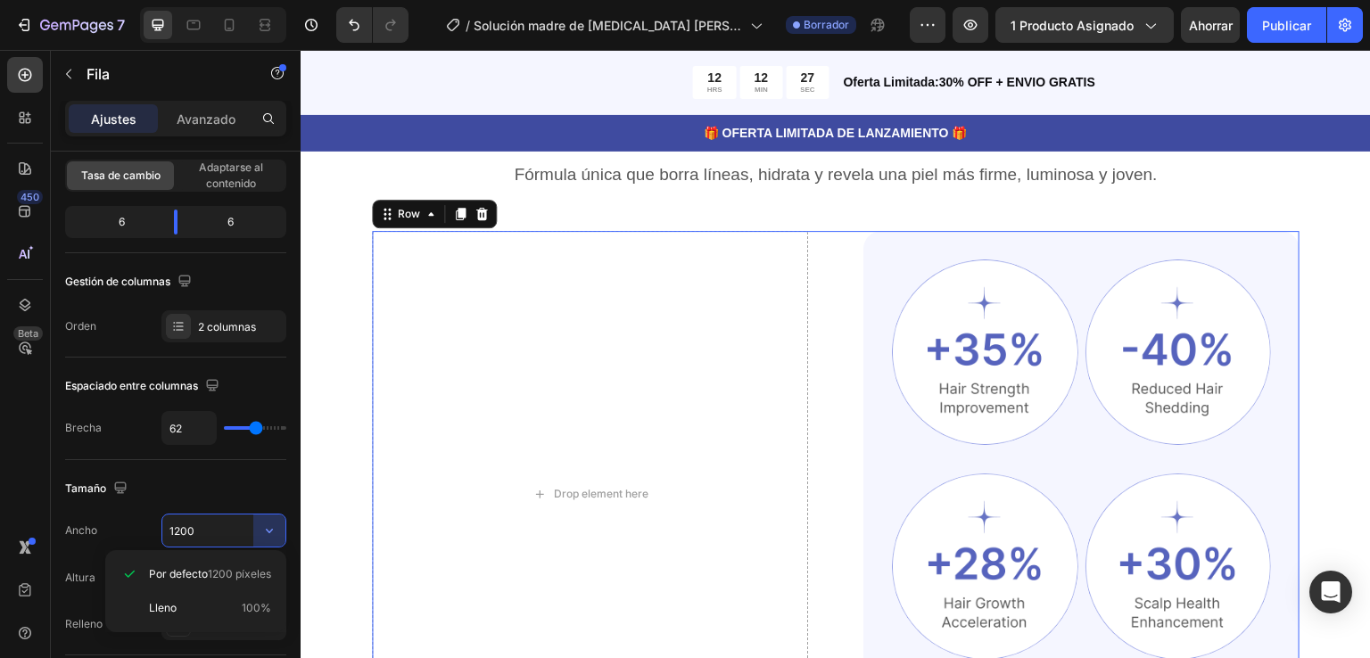
click at [4, 473] on div "450 Beta" at bounding box center [25, 354] width 51 height 608
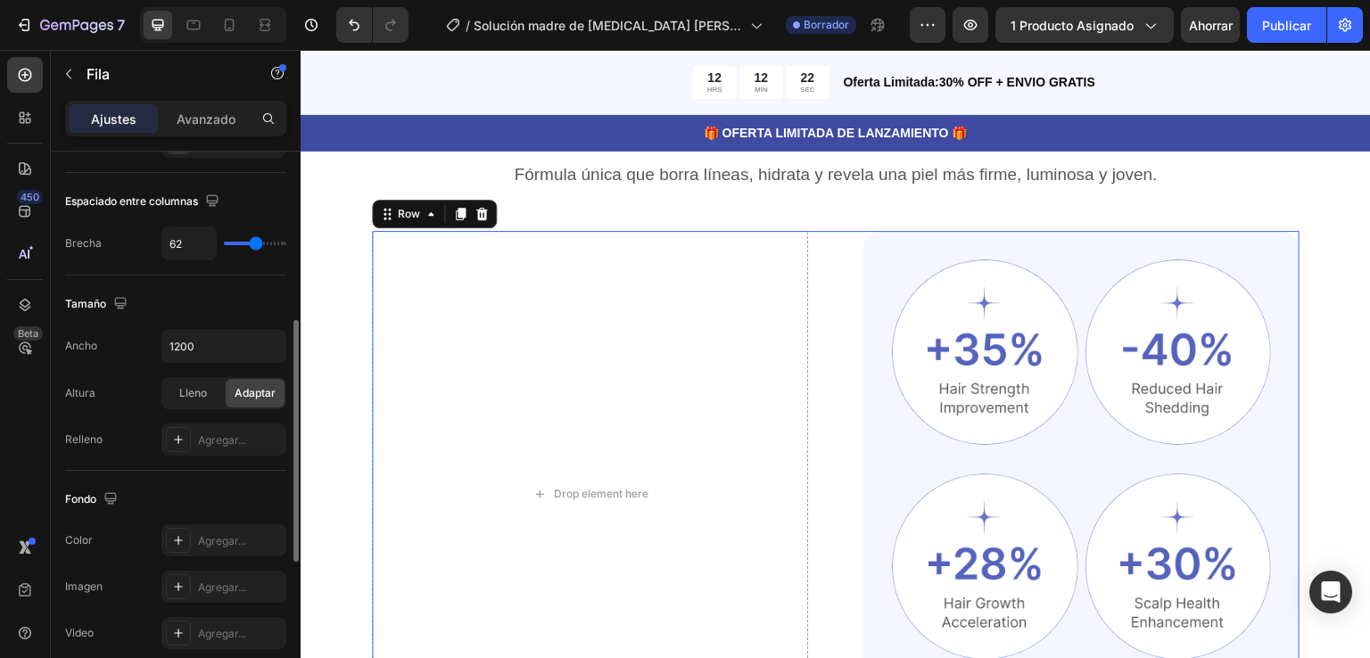
scroll to position [423, 0]
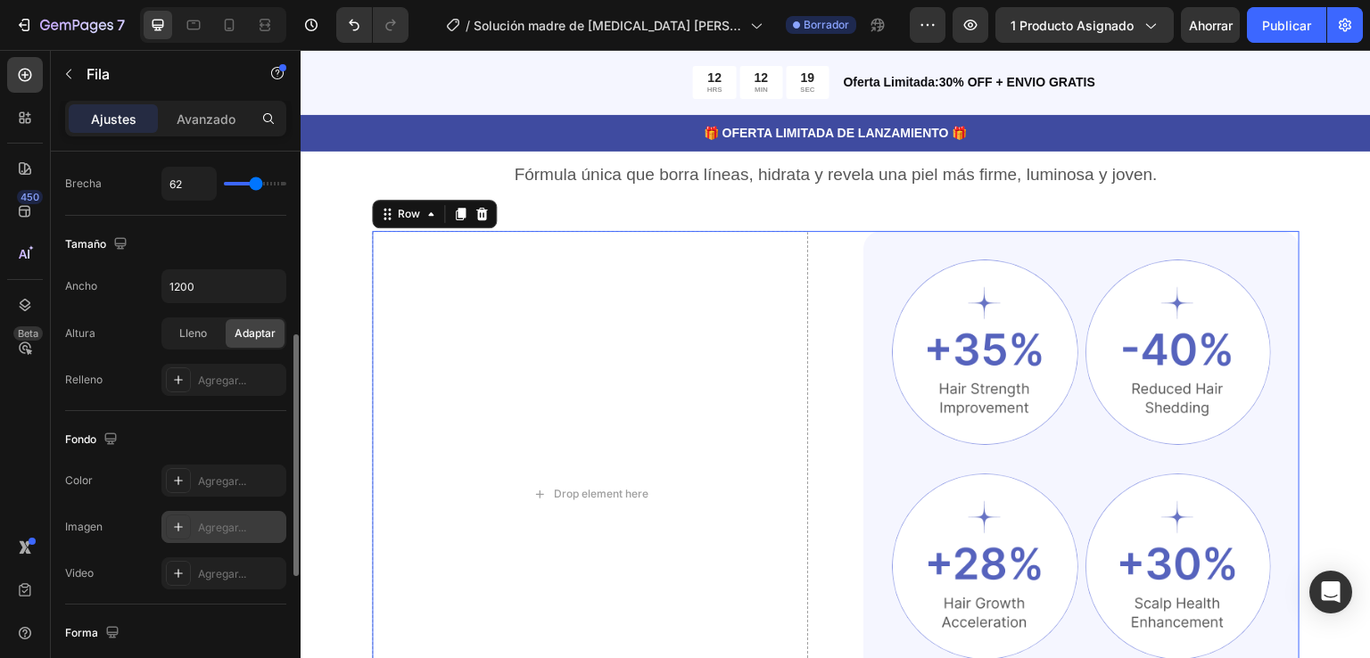
click at [194, 525] on div "Agregar..." at bounding box center [223, 527] width 125 height 32
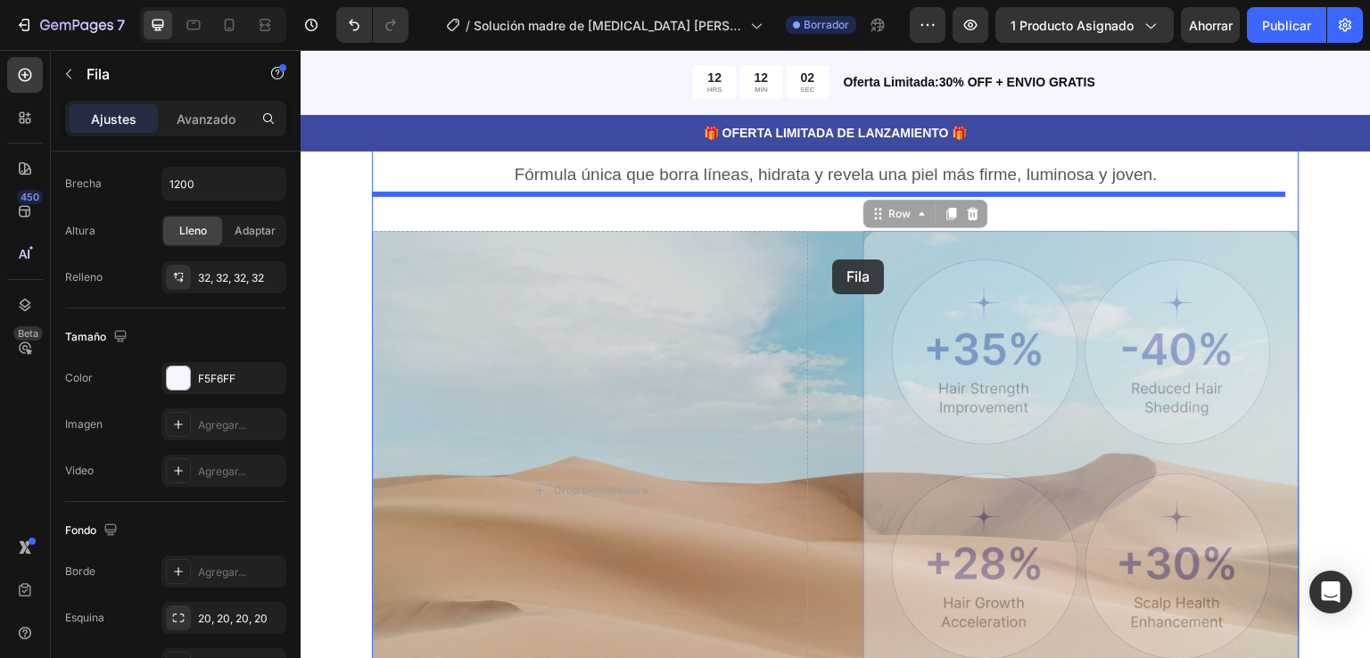
drag, startPoint x: 1283, startPoint y: 228, endPoint x: 832, endPoint y: 259, distance: 452.3
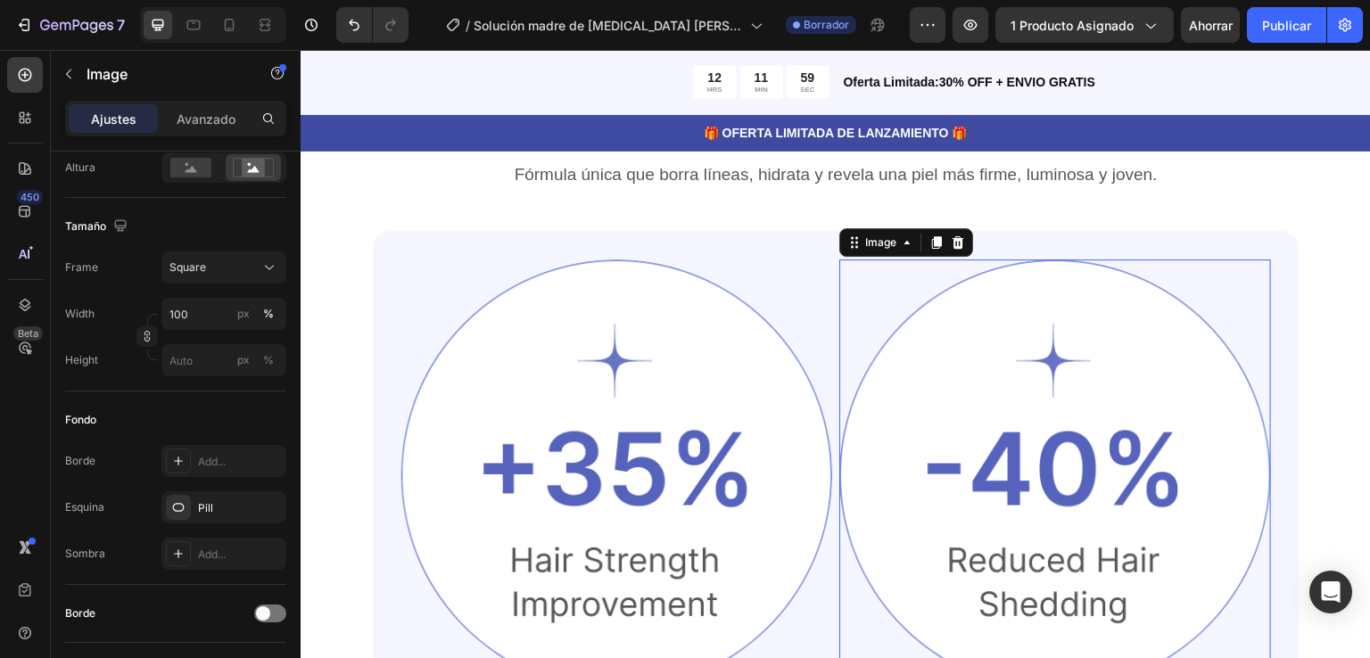
scroll to position [0, 0]
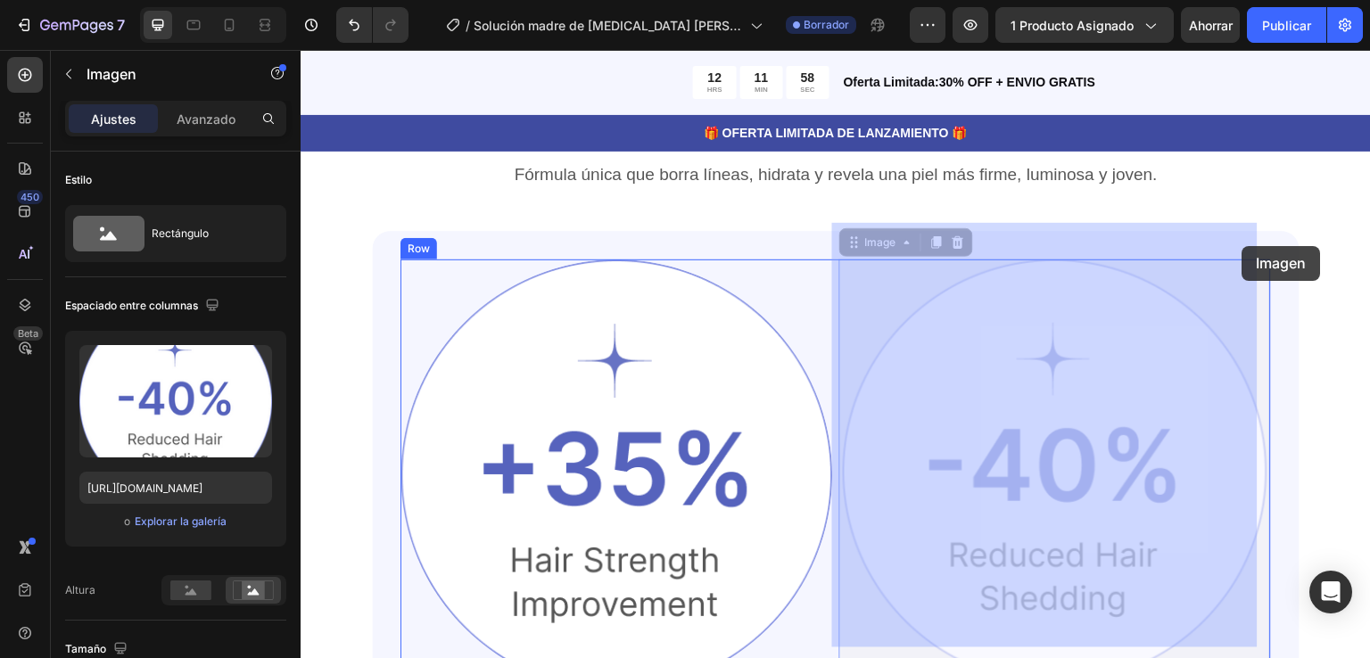
drag, startPoint x: 832, startPoint y: 259, endPoint x: 1242, endPoint y: 246, distance: 410.4
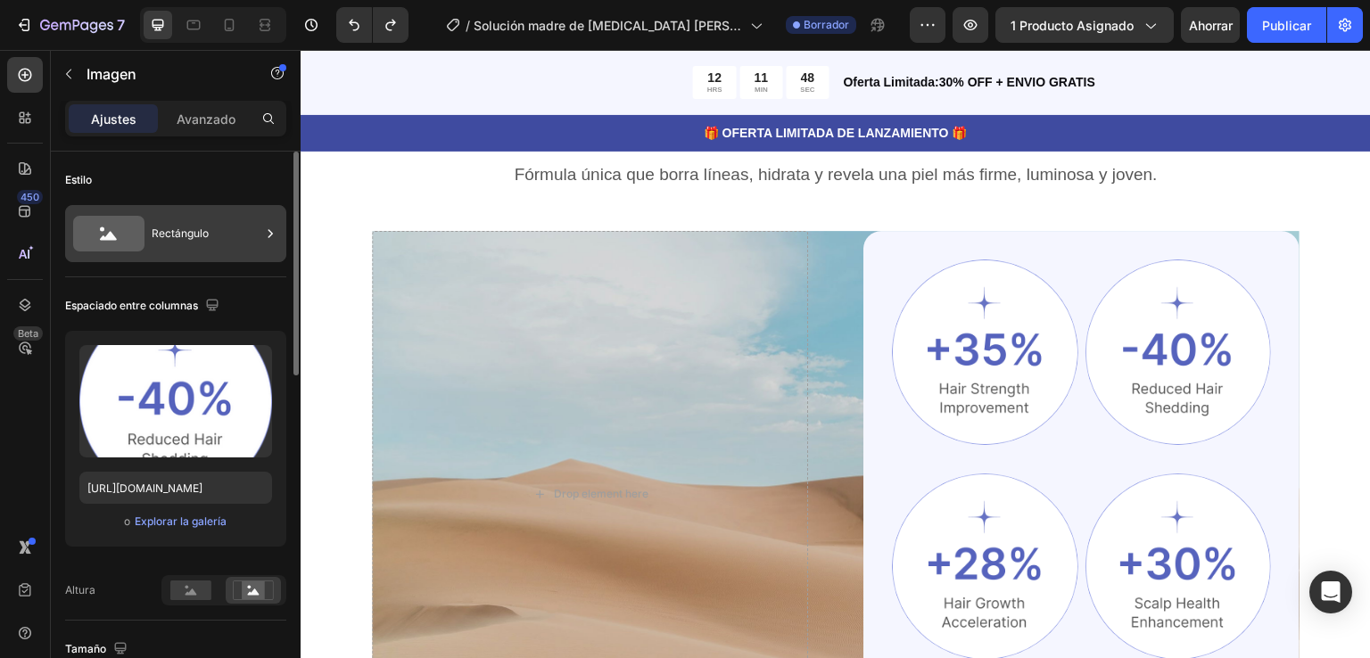
click at [180, 223] on div "Rectángulo" at bounding box center [206, 233] width 109 height 41
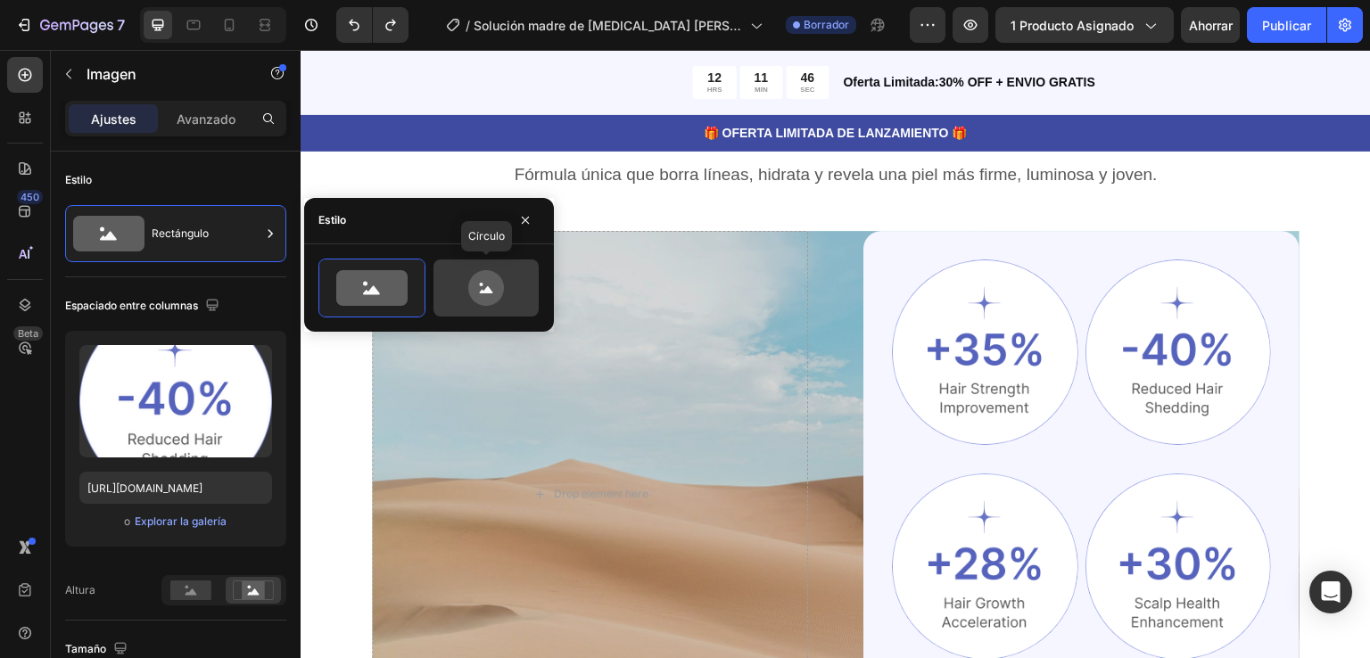
click at [444, 282] on icon at bounding box center [486, 288] width 84 height 36
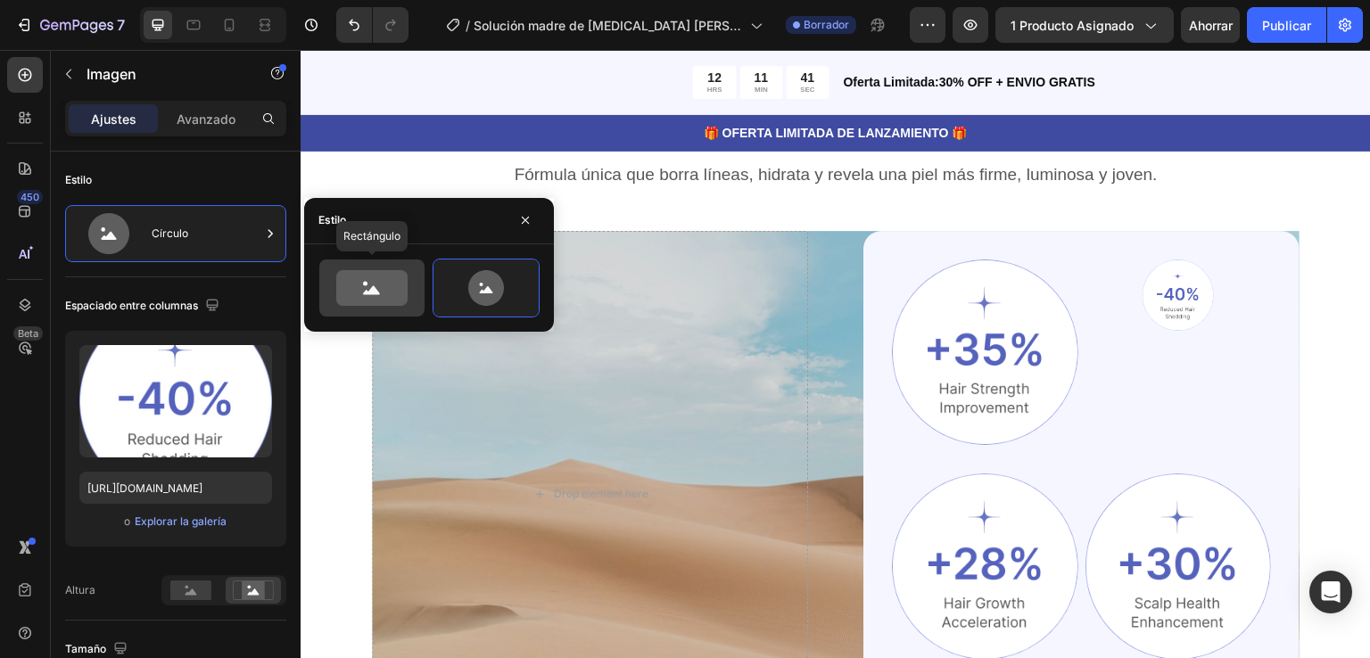
click at [394, 284] on icon at bounding box center [371, 288] width 71 height 36
type input "100"
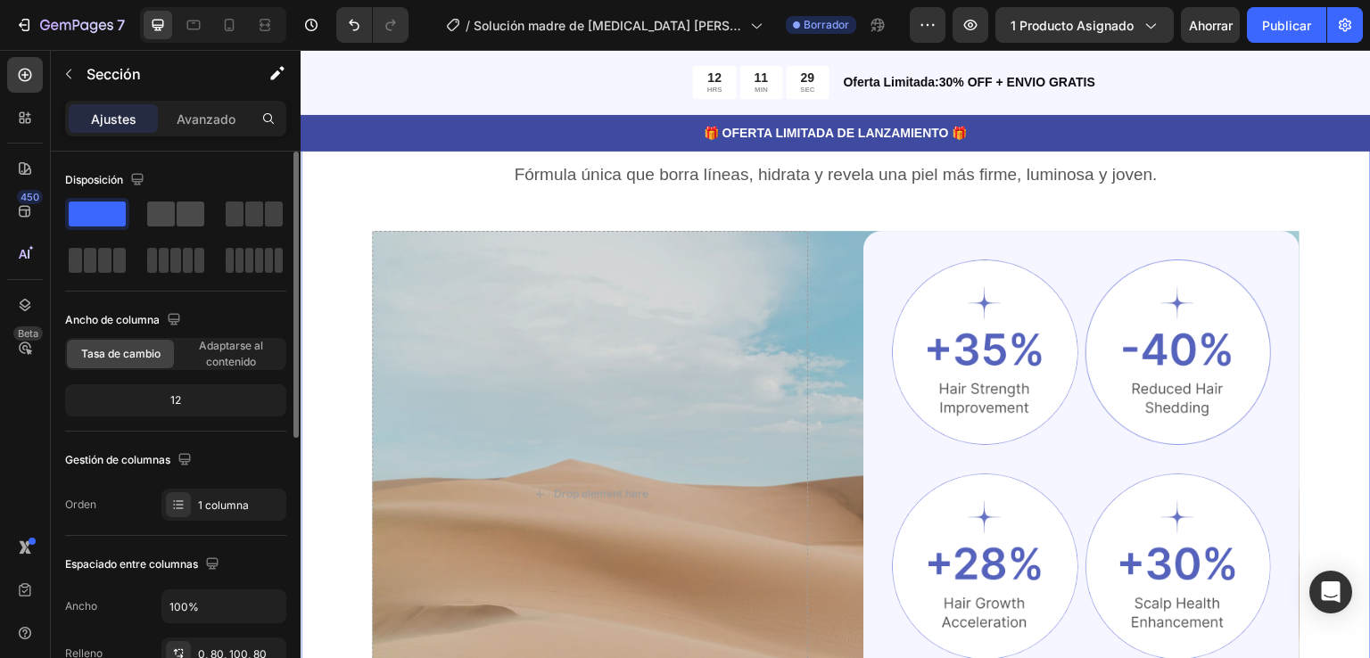
click at [190, 216] on span at bounding box center [191, 214] width 28 height 25
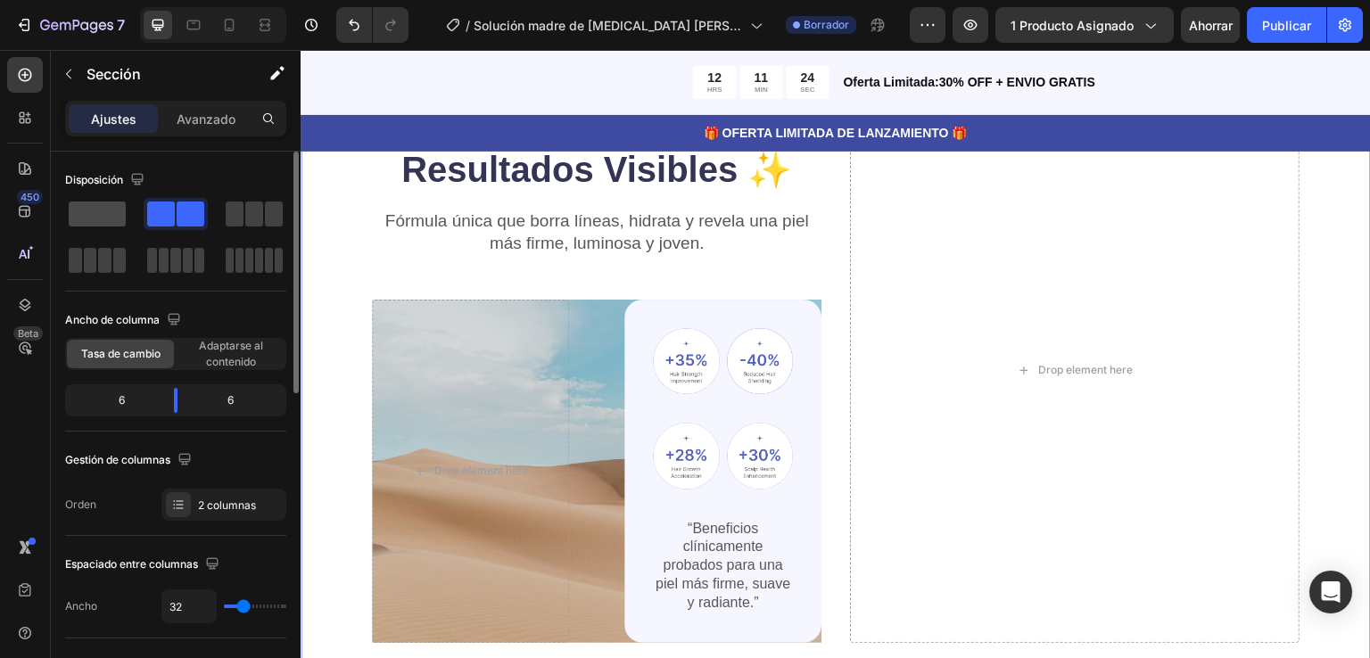
click at [103, 212] on span at bounding box center [97, 214] width 57 height 25
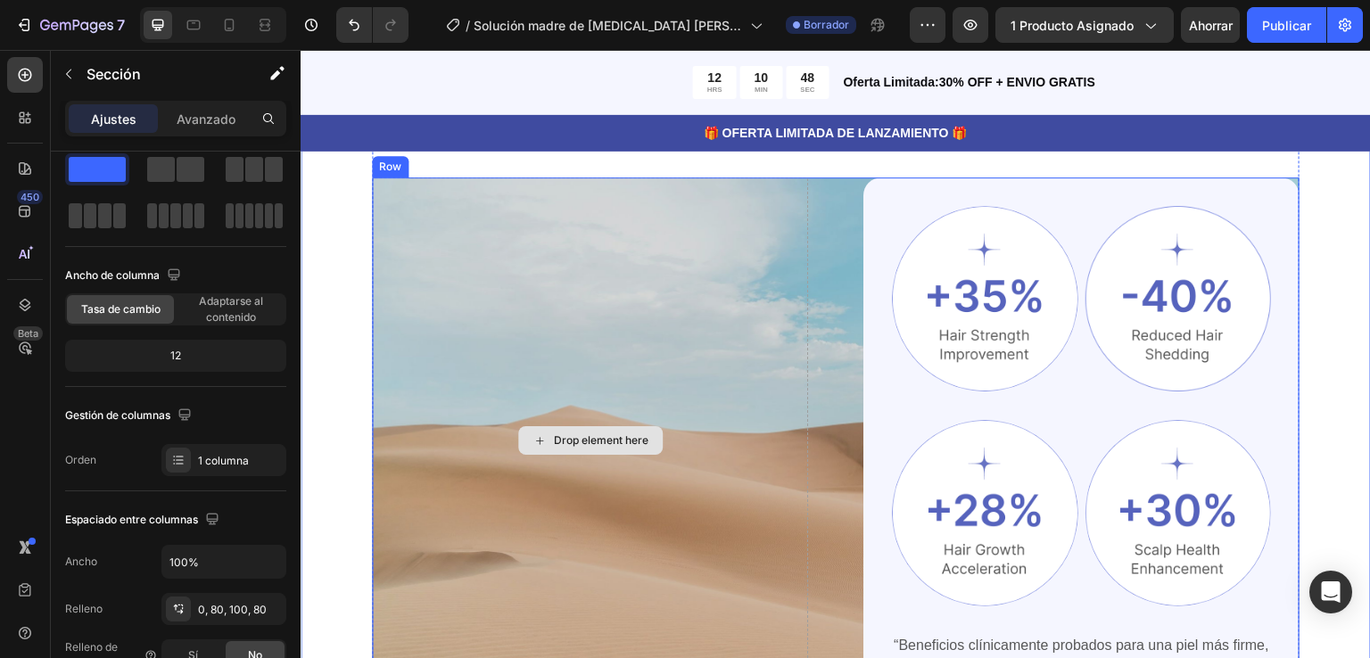
scroll to position [1020, 0]
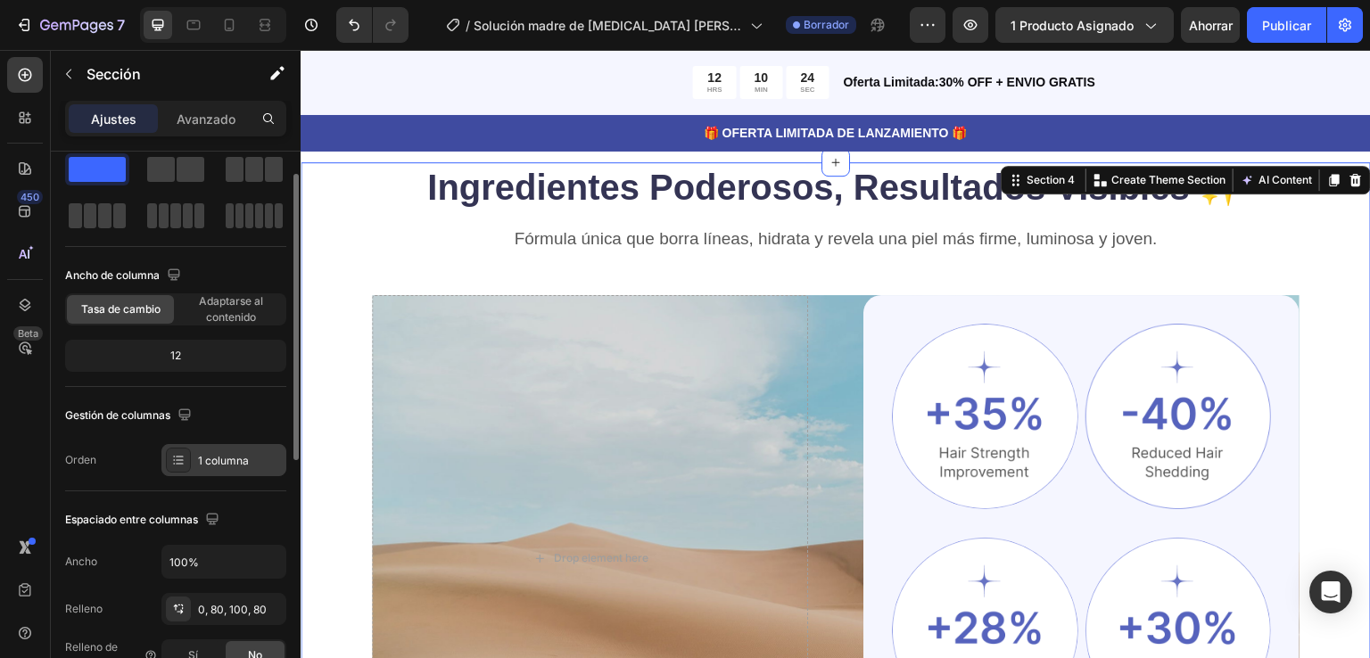
click at [215, 459] on font "1 columna" at bounding box center [223, 460] width 51 height 13
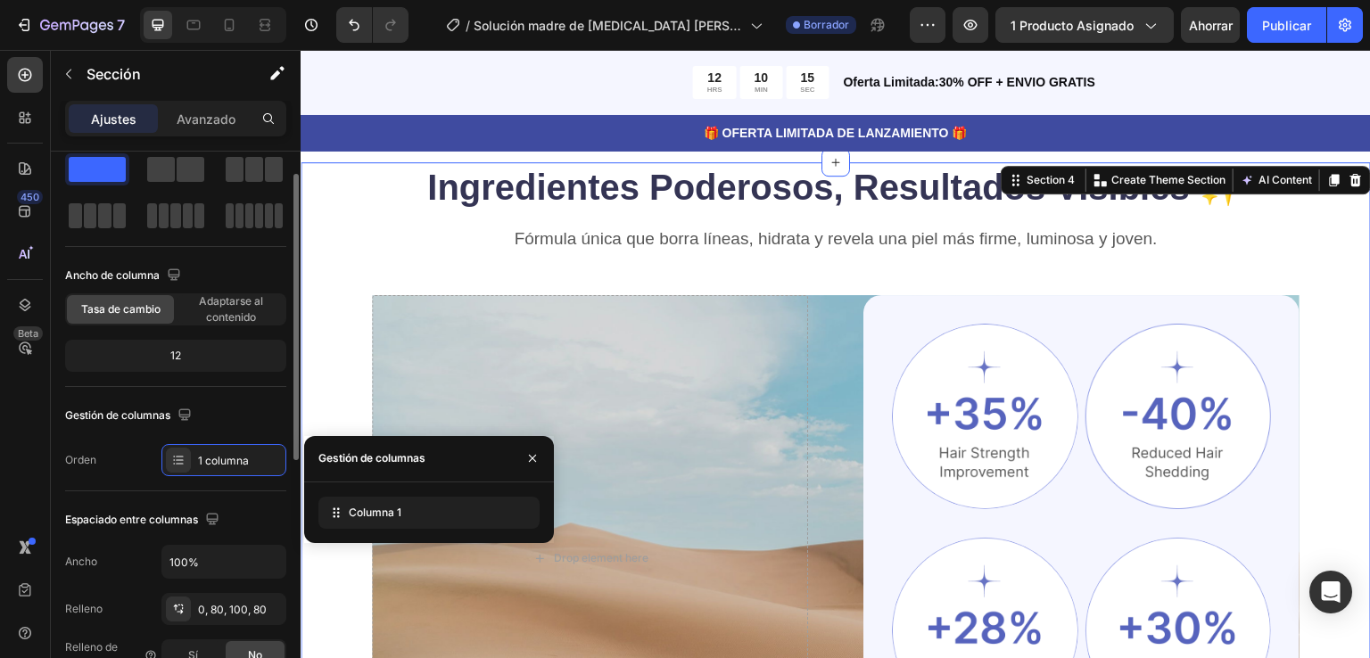
click at [232, 497] on div "Espaciado entre columnas Ancho 100% Relleno 0, 80, 100, 80 Relleno de página Sí…" at bounding box center [175, 588] width 221 height 195
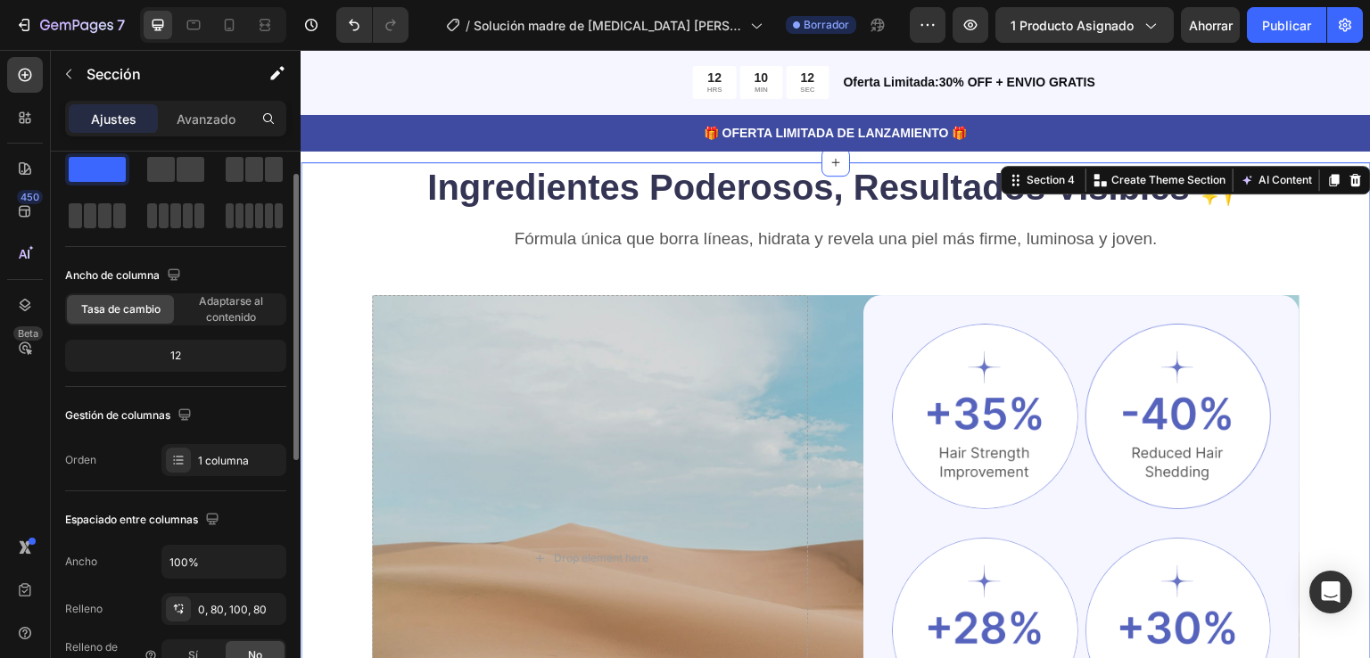
click at [187, 350] on div "12" at bounding box center [176, 355] width 214 height 25
click at [180, 351] on font "12" at bounding box center [175, 355] width 11 height 13
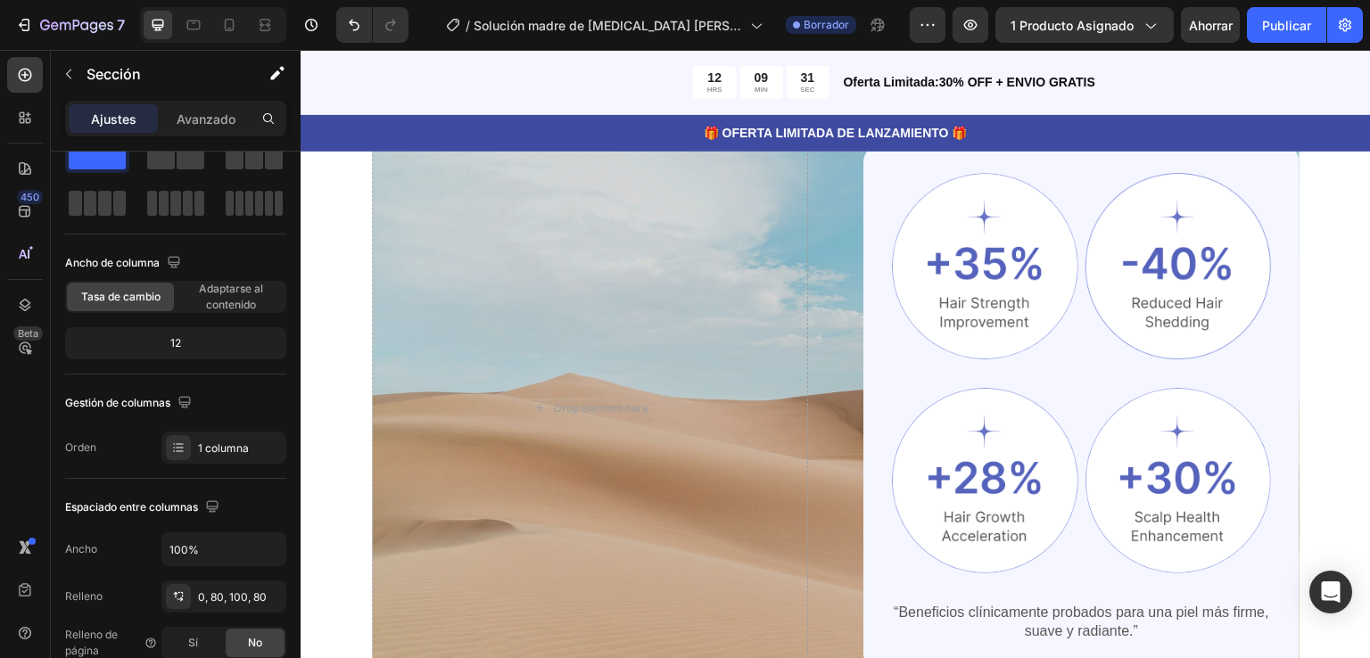
scroll to position [1137, 0]
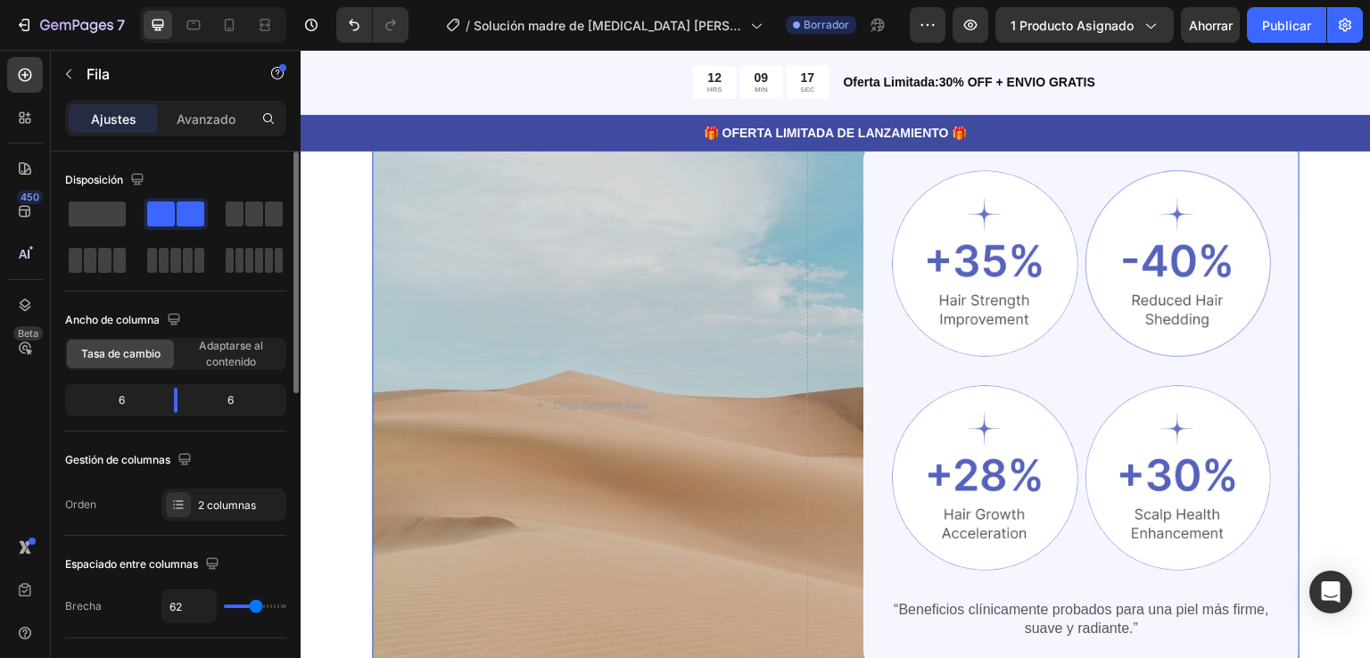
type input "96"
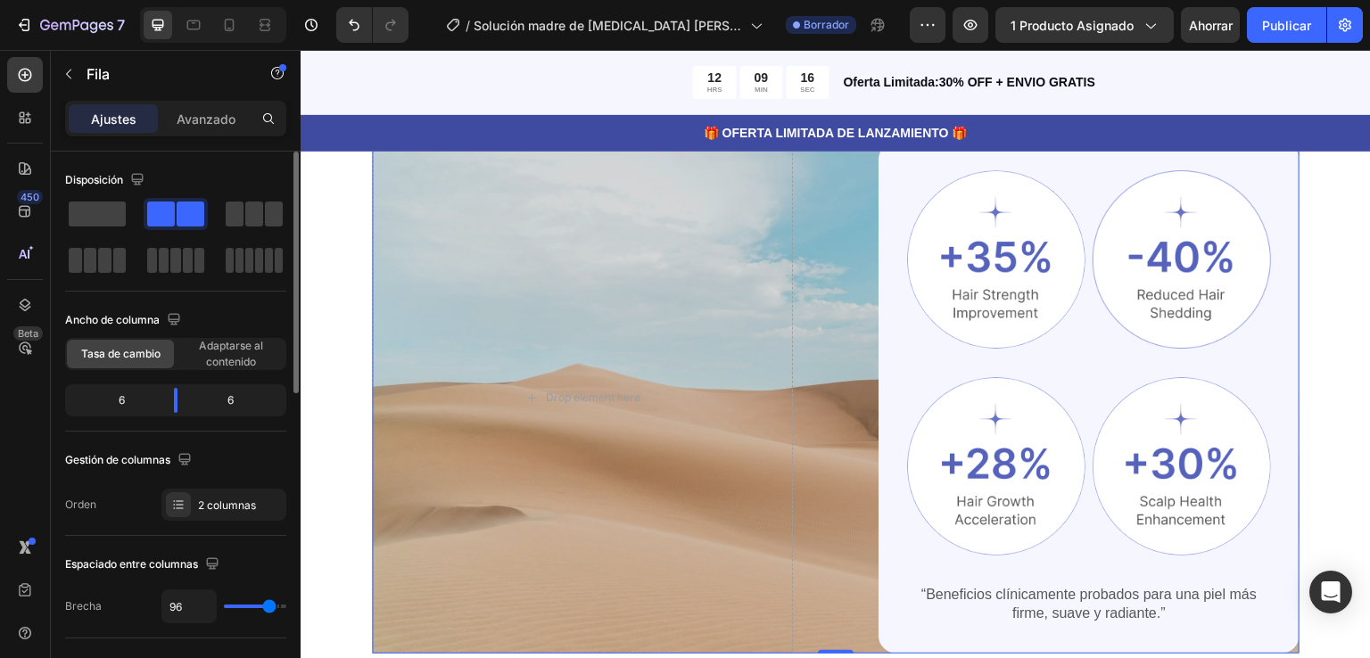
type input "96"
click at [269, 605] on input "range" at bounding box center [255, 607] width 62 height 4
type input "120"
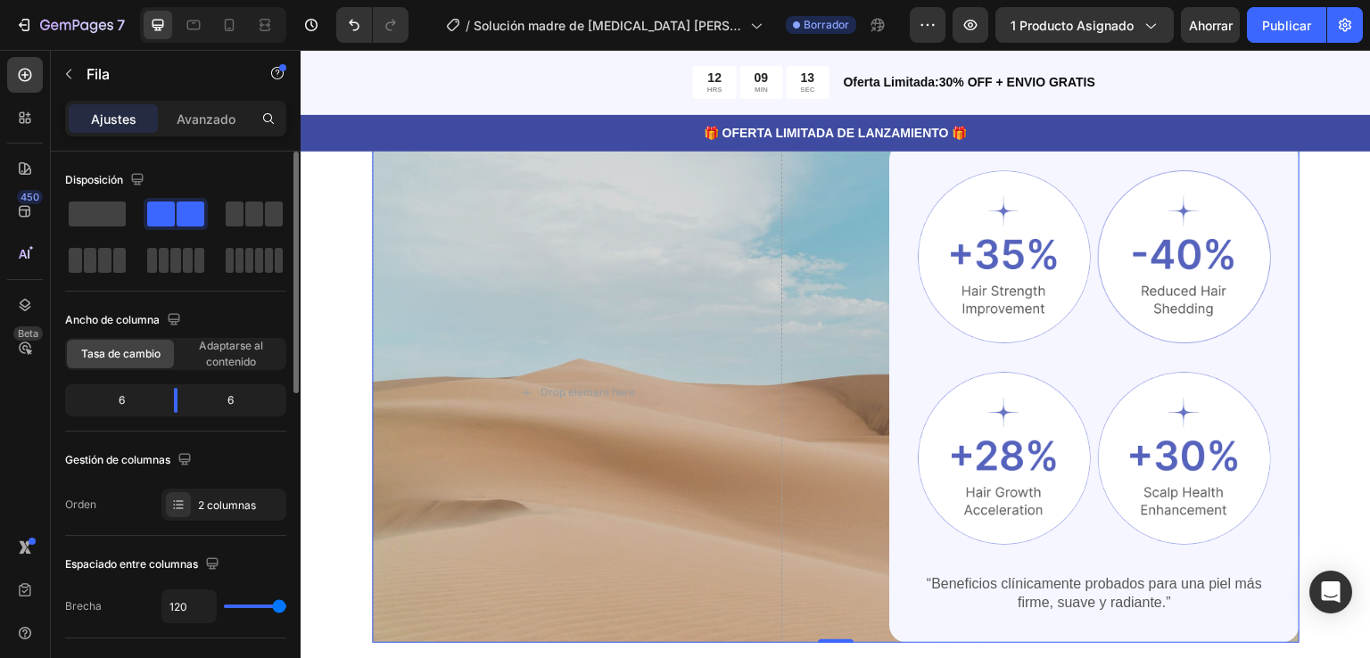
type input "120"
click at [282, 605] on input "range" at bounding box center [255, 607] width 62 height 4
type input "56"
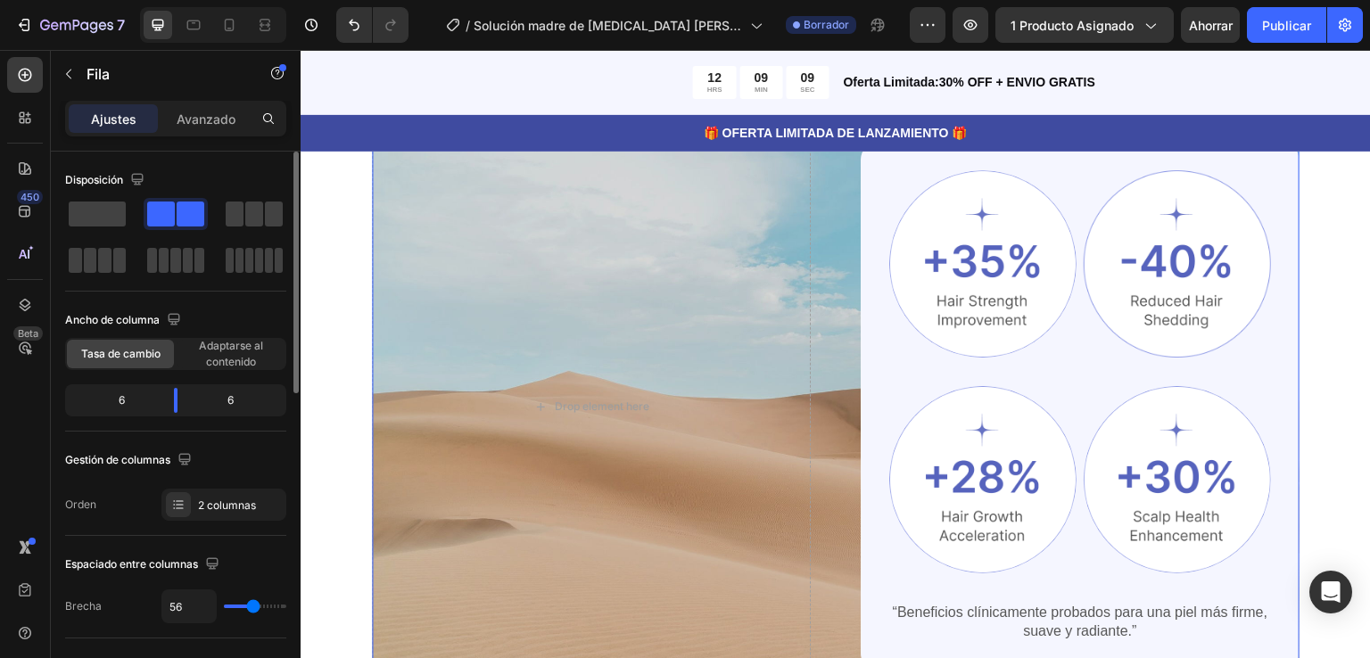
type input "56"
click at [253, 605] on input "range" at bounding box center [255, 607] width 62 height 4
click at [249, 605] on input "range" at bounding box center [255, 607] width 62 height 4
type input "32"
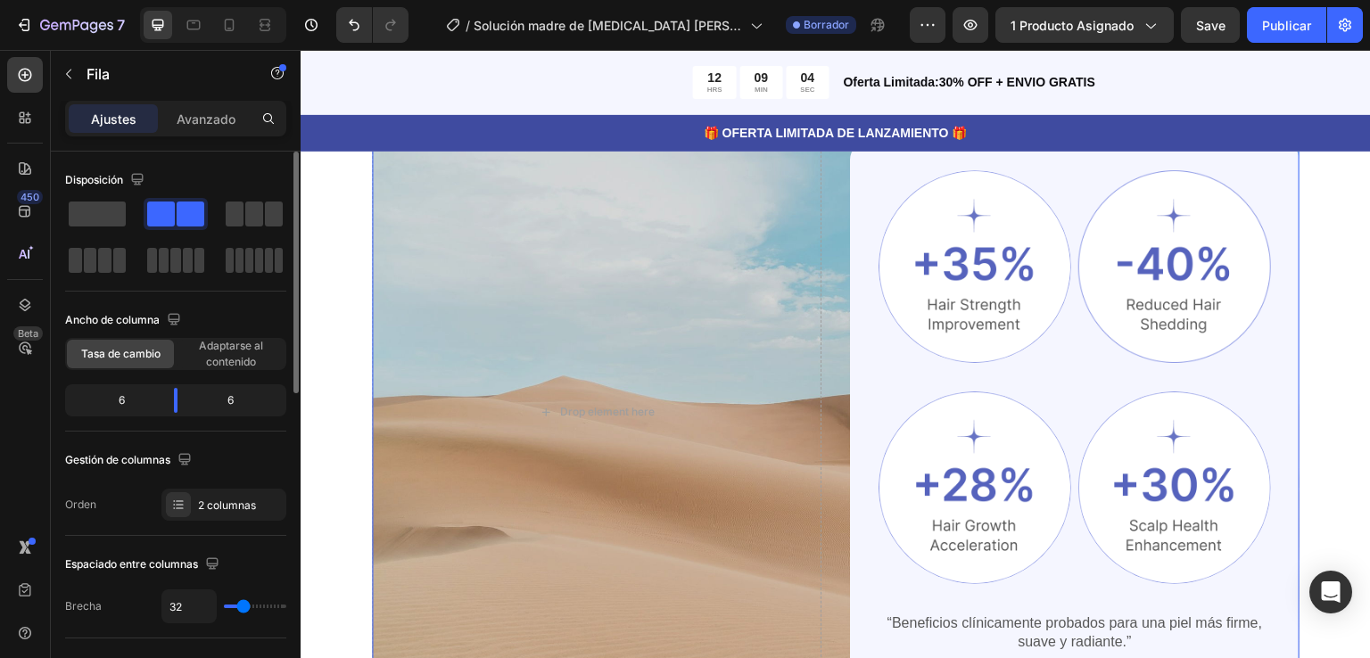
type input "32"
click at [243, 605] on input "range" at bounding box center [255, 607] width 62 height 4
type input "50"
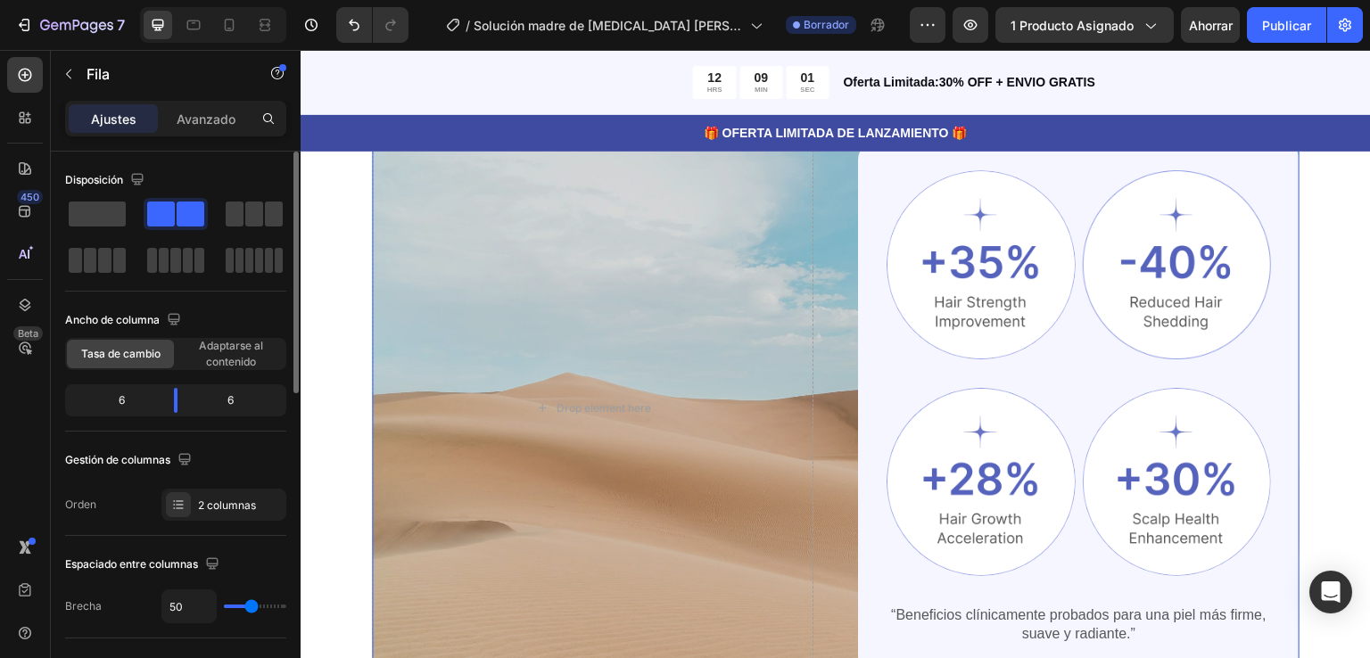
type input "50"
click at [251, 605] on input "range" at bounding box center [255, 607] width 62 height 4
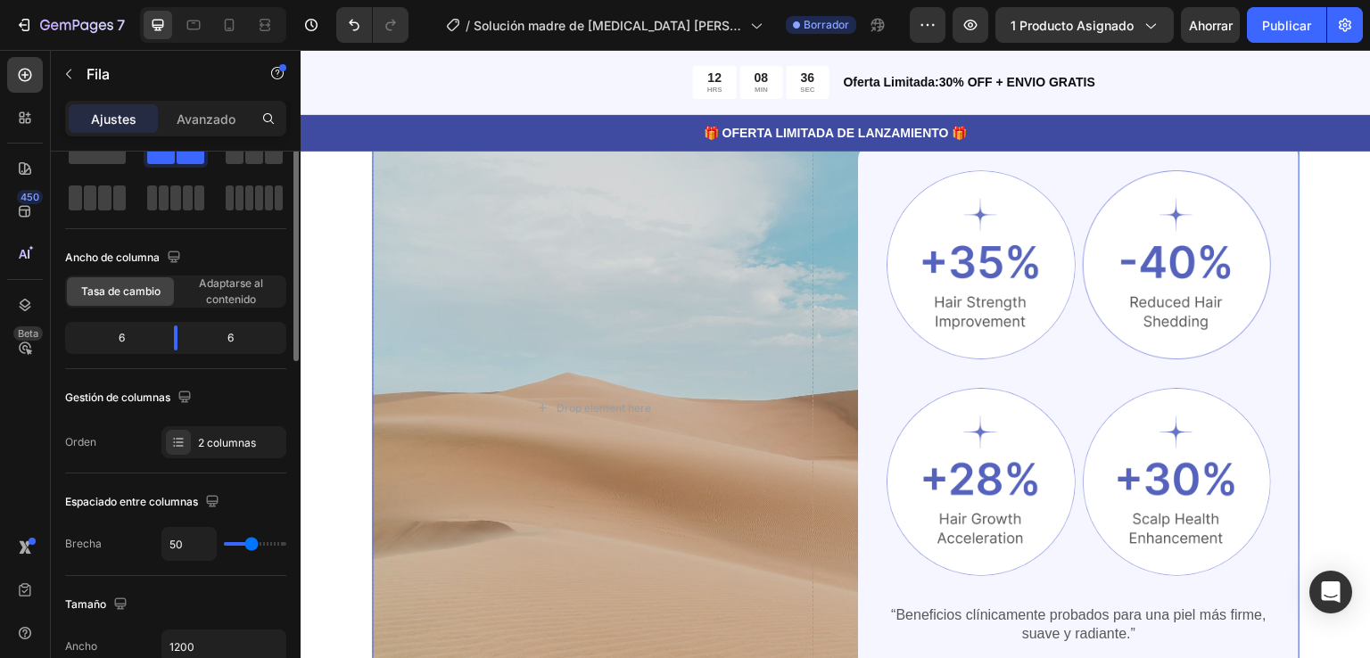
scroll to position [0, 0]
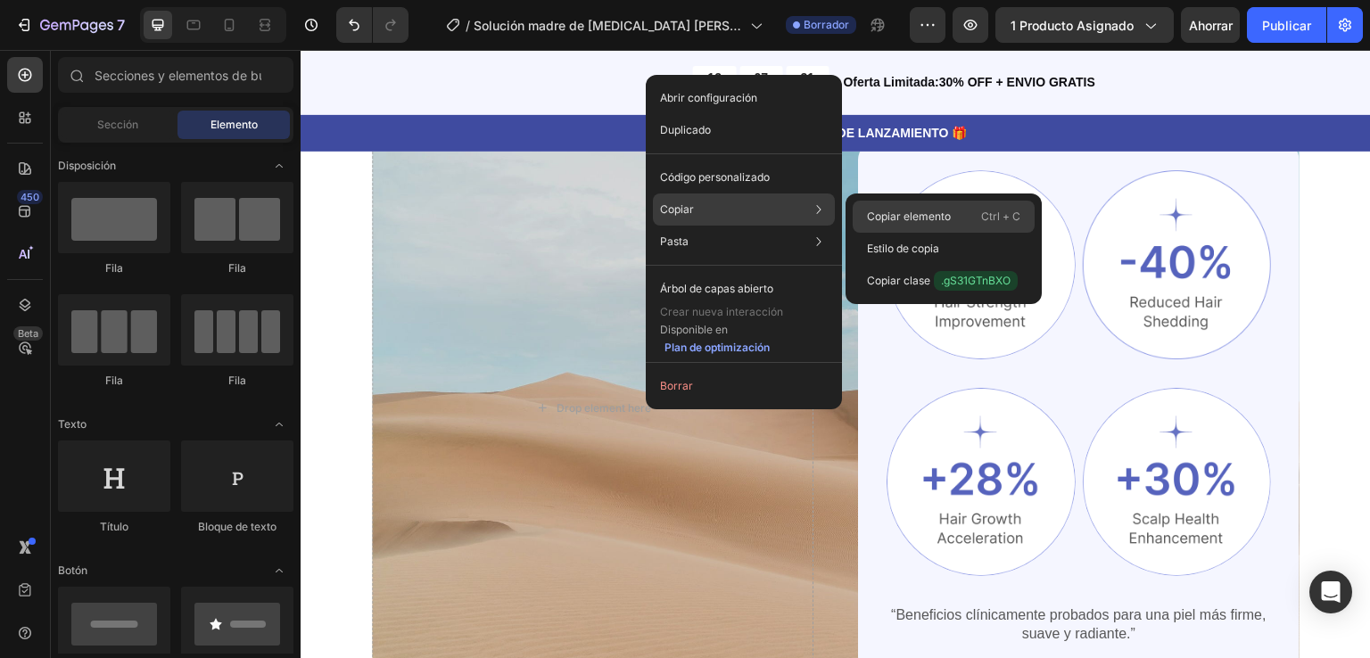
click at [885, 211] on font "Copiar elemento" at bounding box center [909, 216] width 84 height 13
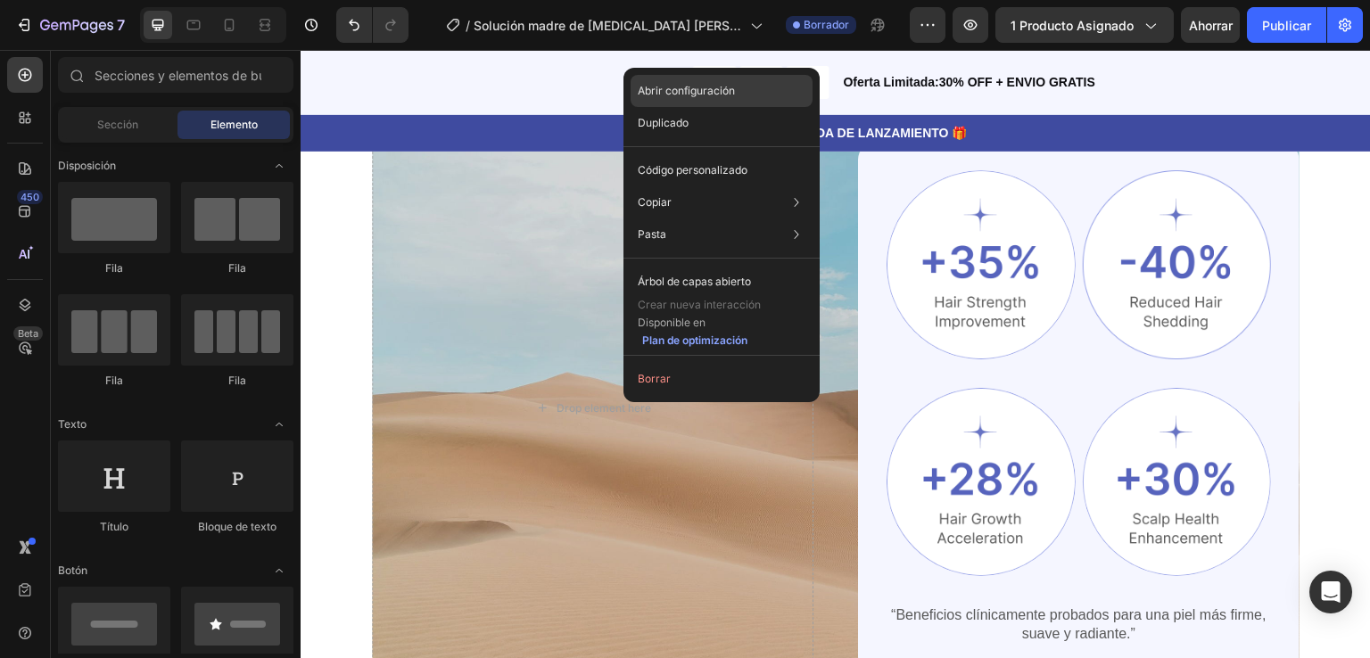
click at [690, 88] on font "Abrir configuración" at bounding box center [686, 90] width 97 height 13
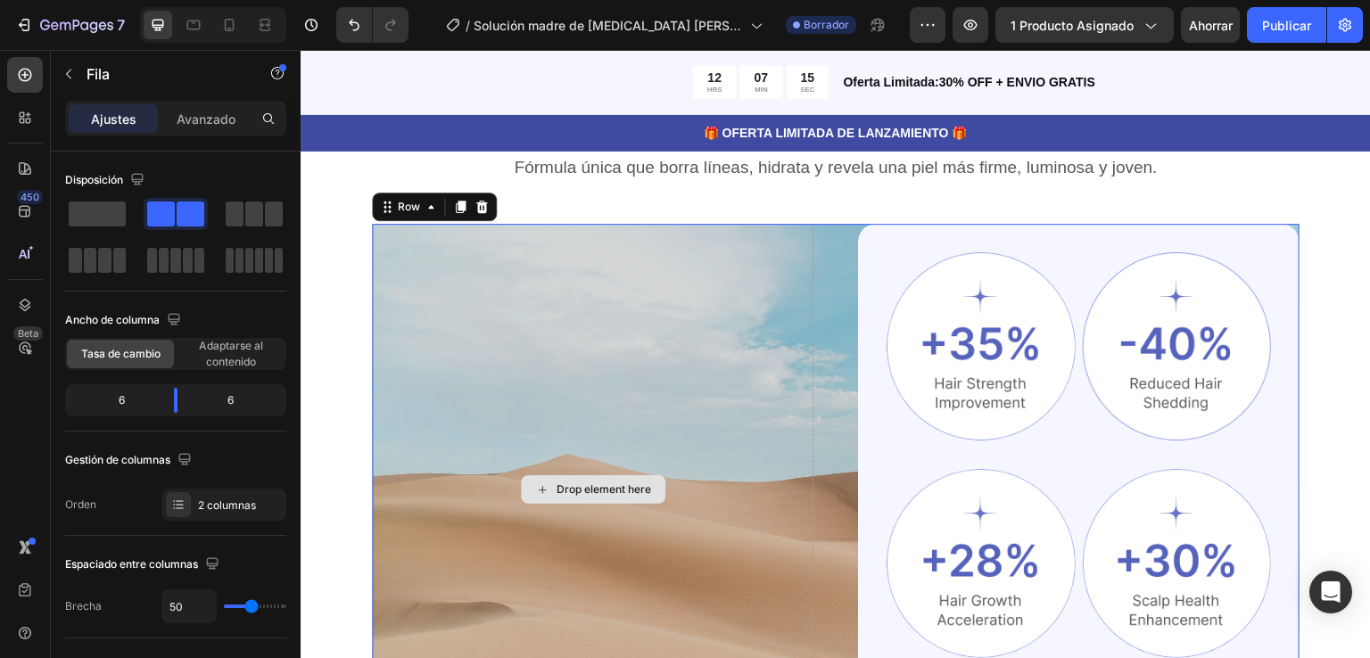
scroll to position [1056, 0]
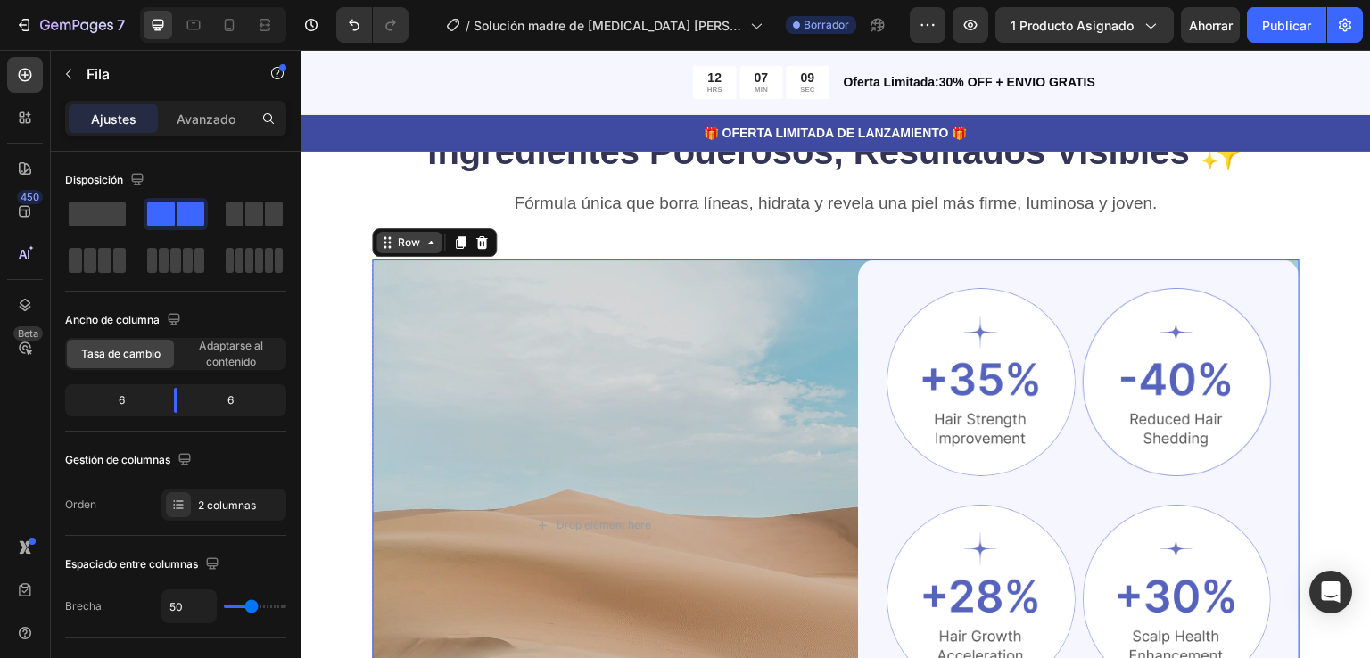
click at [432, 232] on div "Row" at bounding box center [408, 242] width 65 height 21
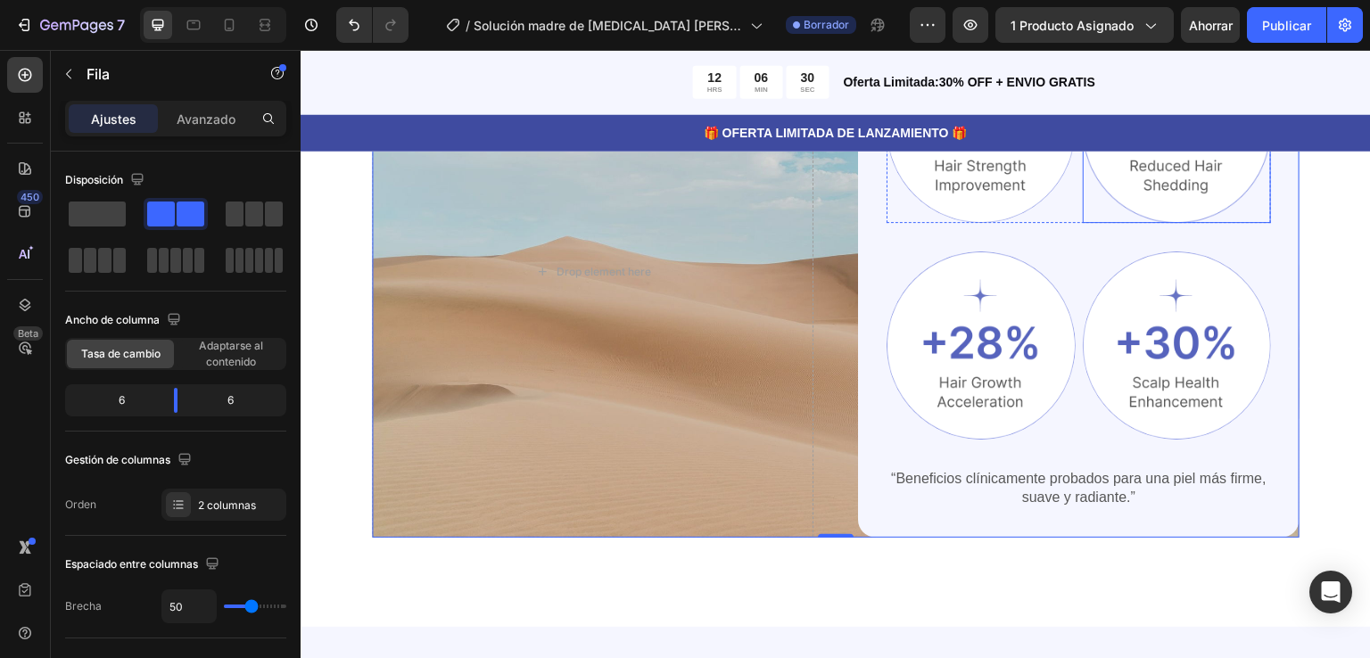
scroll to position [1268, 0]
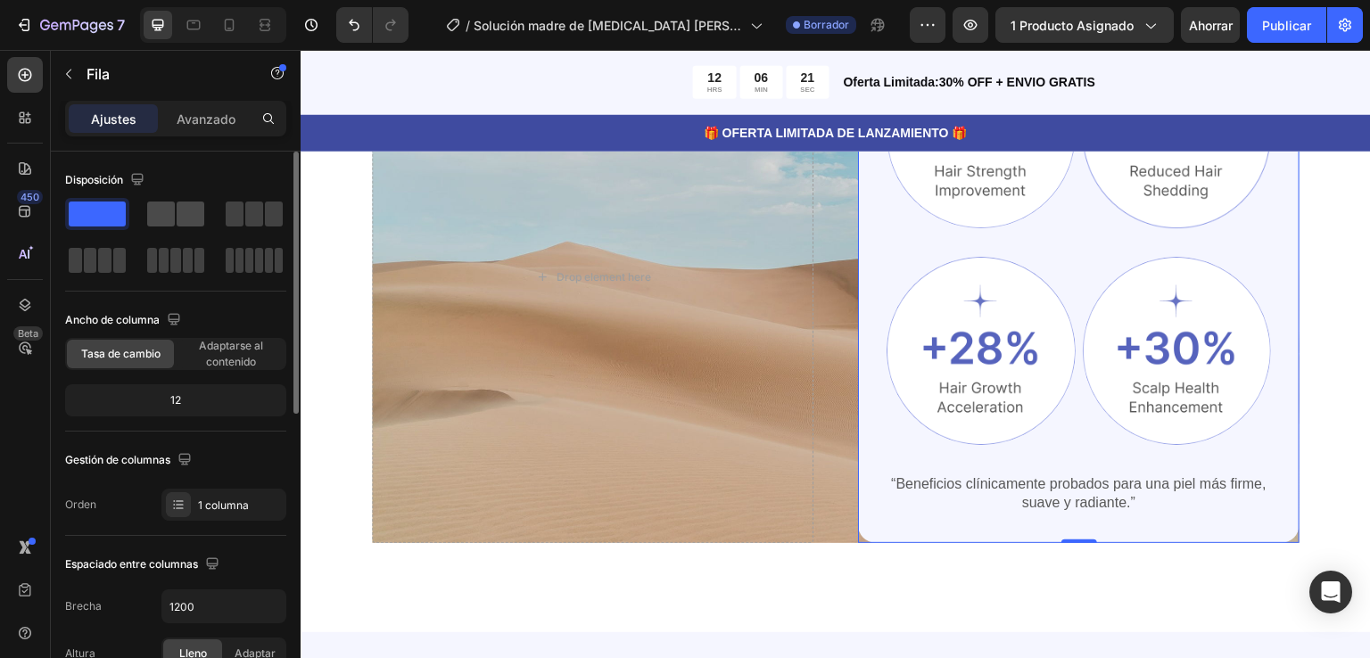
click at [168, 222] on span at bounding box center [161, 214] width 28 height 25
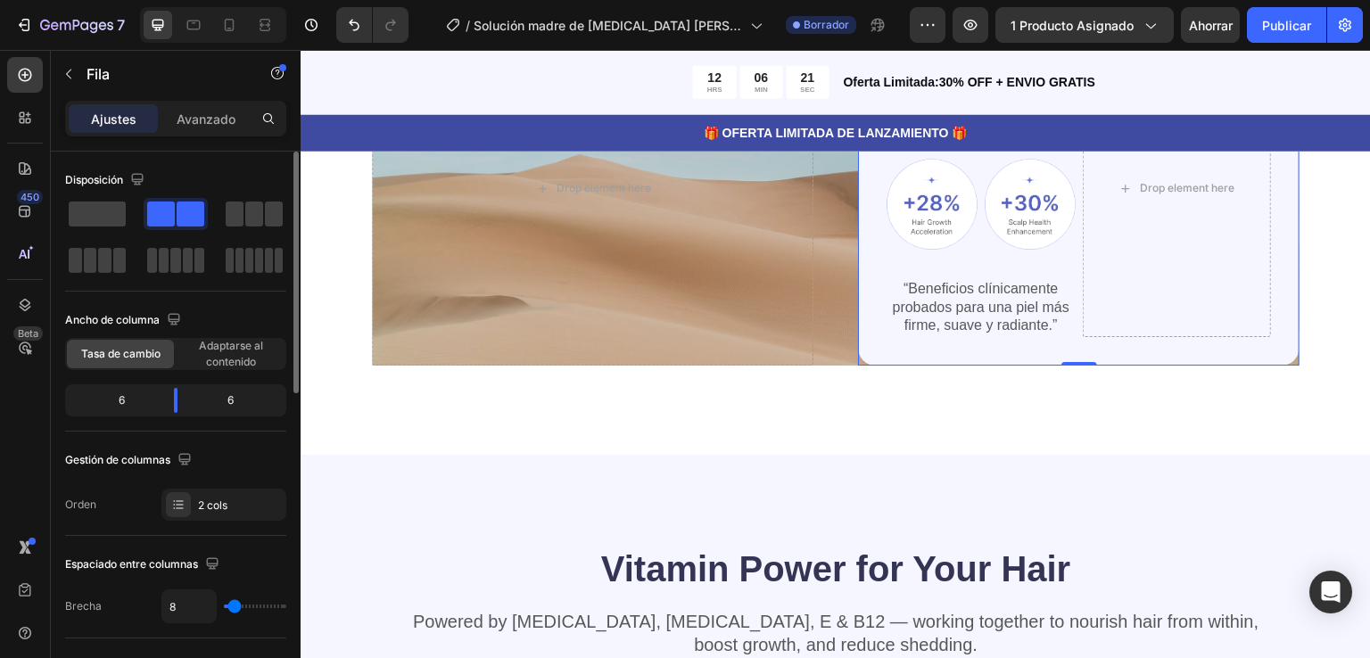
scroll to position [1181, 0]
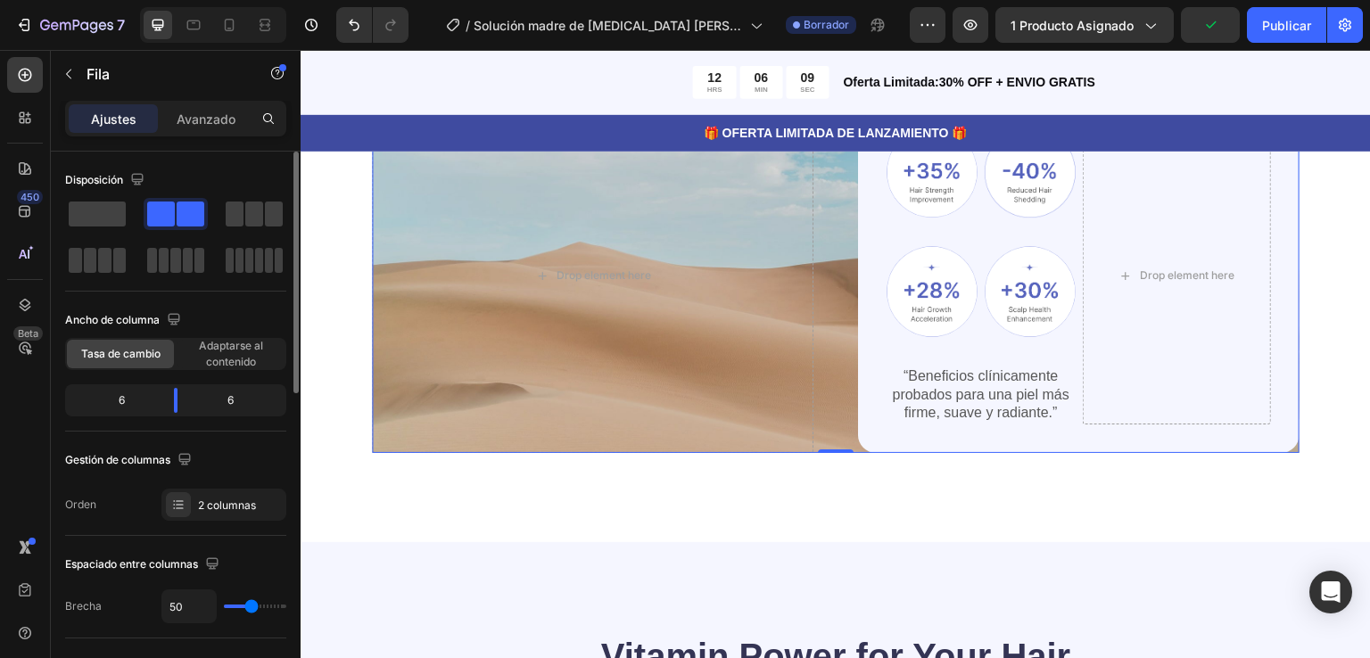
click at [177, 220] on span at bounding box center [191, 214] width 28 height 25
click at [95, 218] on span at bounding box center [97, 214] width 57 height 25
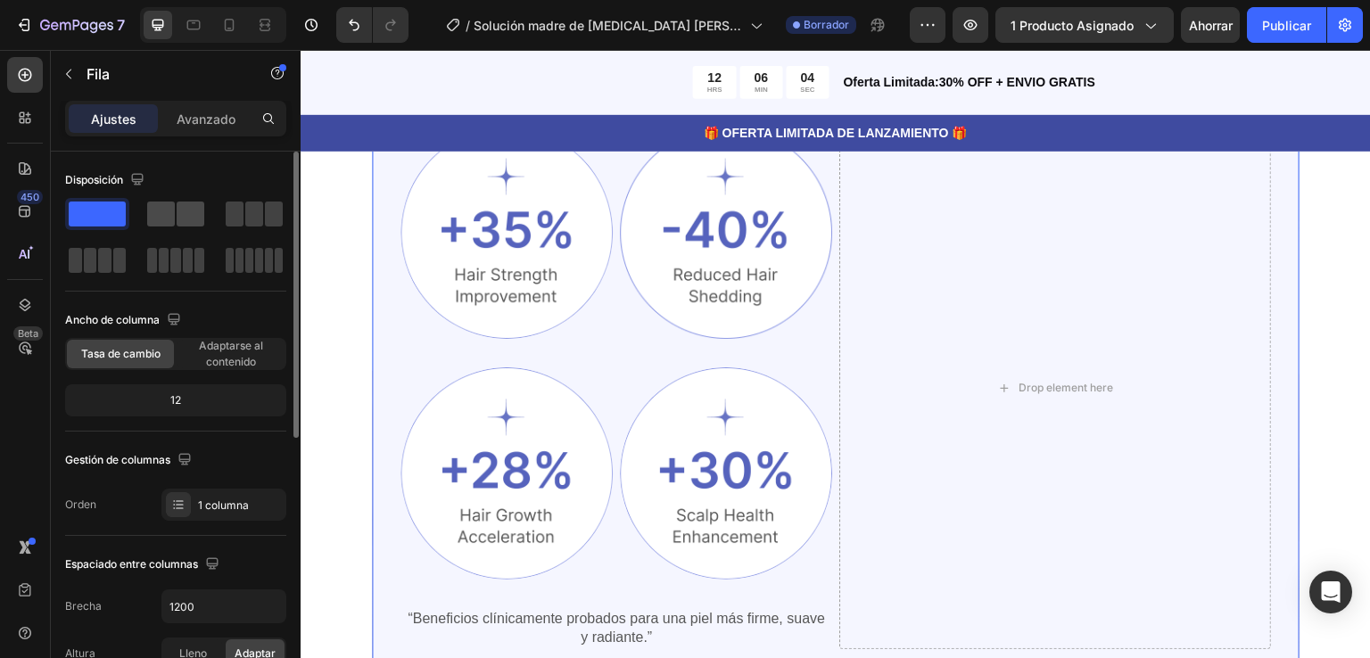
click at [161, 223] on span at bounding box center [161, 214] width 28 height 25
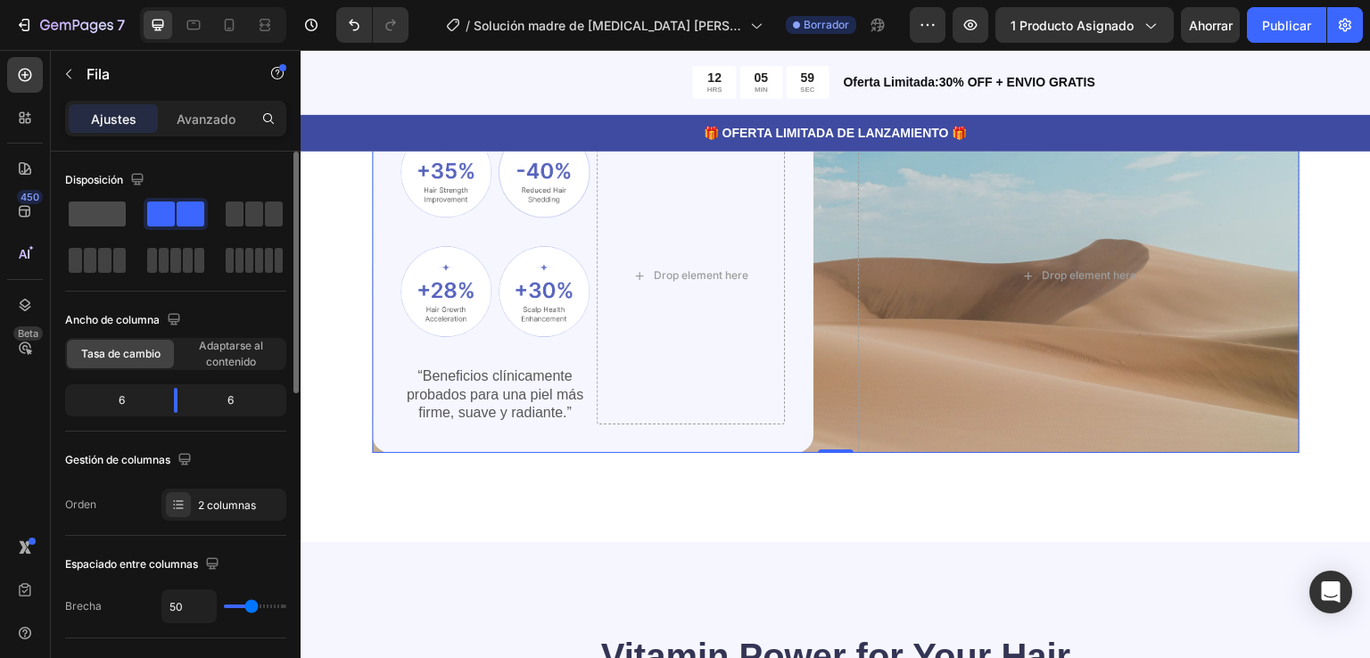
click at [100, 209] on span at bounding box center [97, 214] width 57 height 25
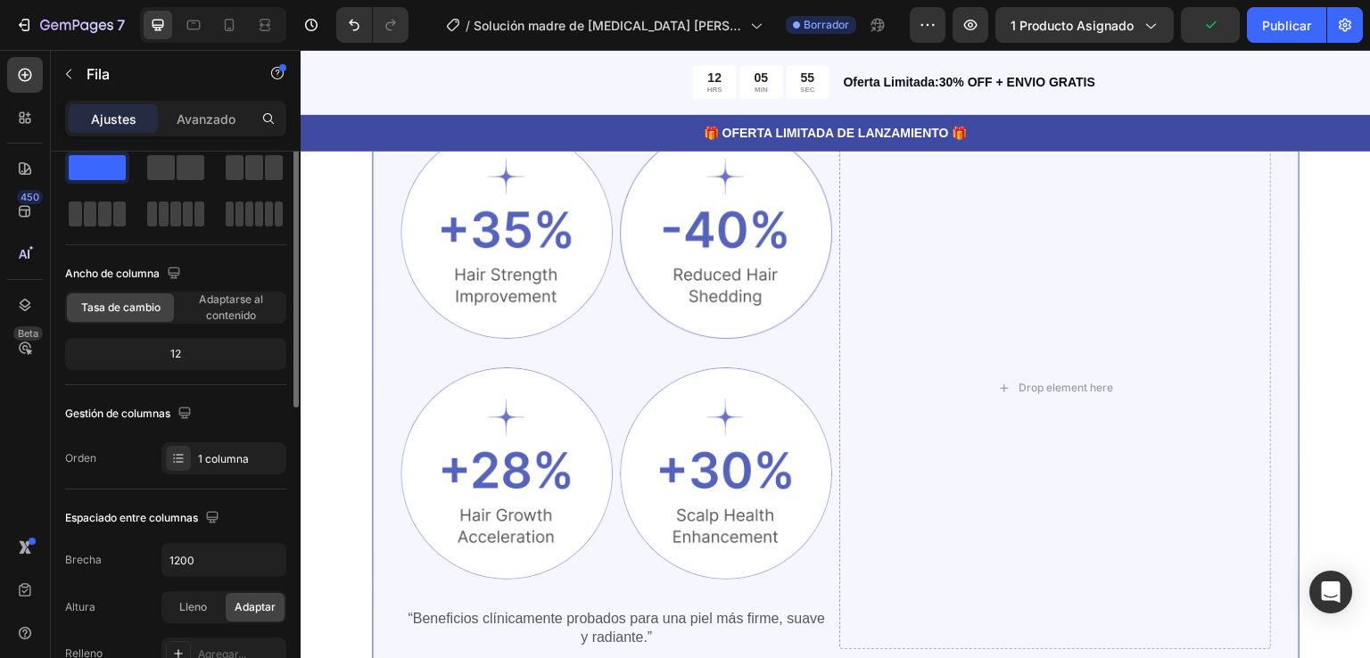
scroll to position [0, 0]
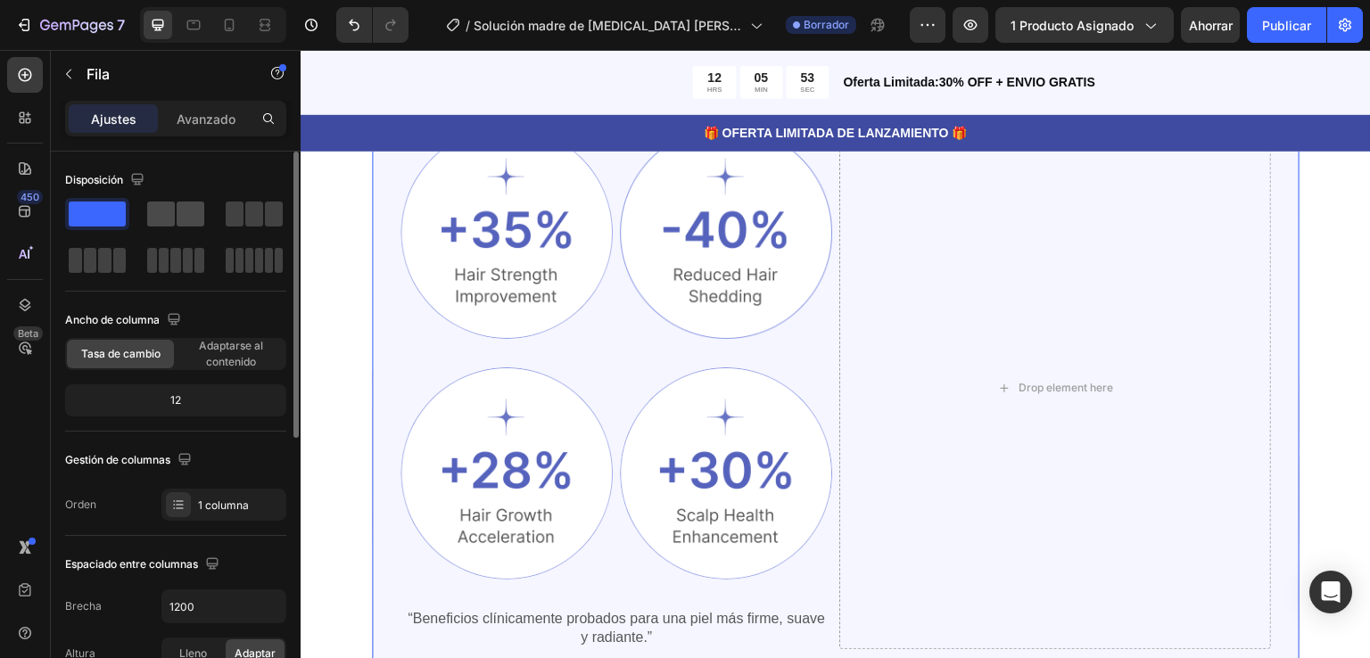
click at [161, 216] on span at bounding box center [161, 214] width 28 height 25
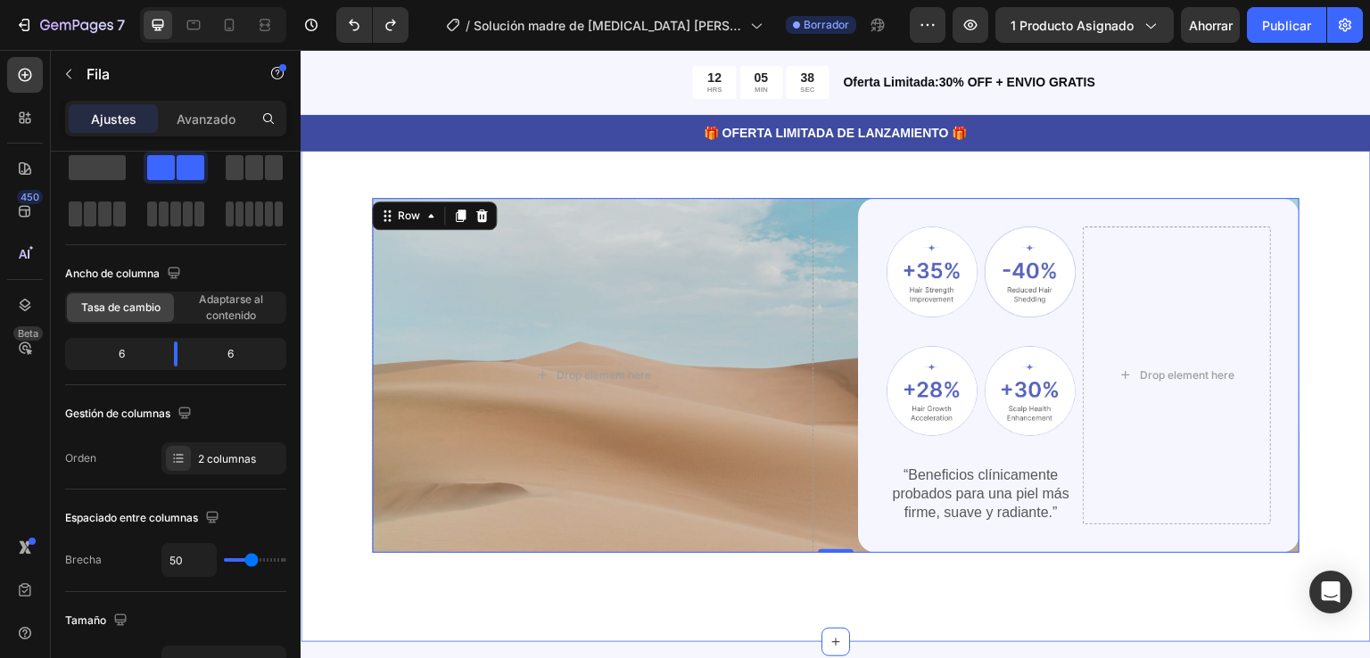
scroll to position [1036, 0]
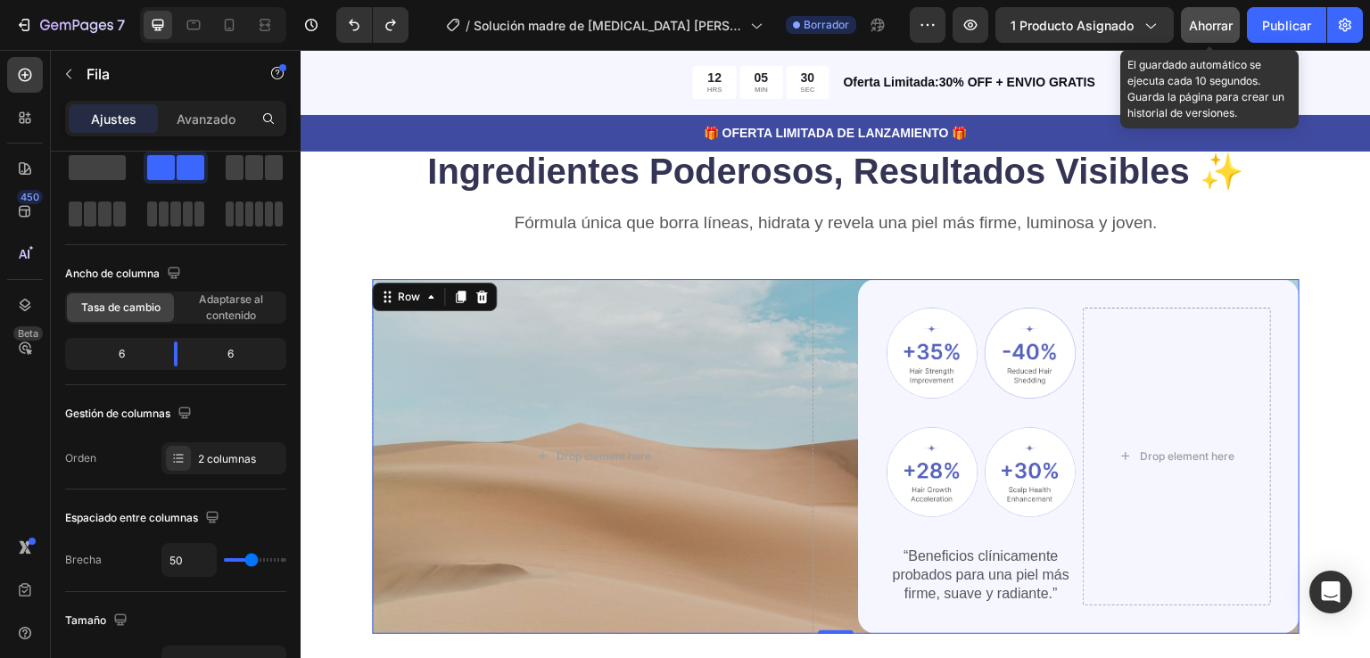
click at [1194, 28] on font "Ahorrar" at bounding box center [1211, 25] width 44 height 15
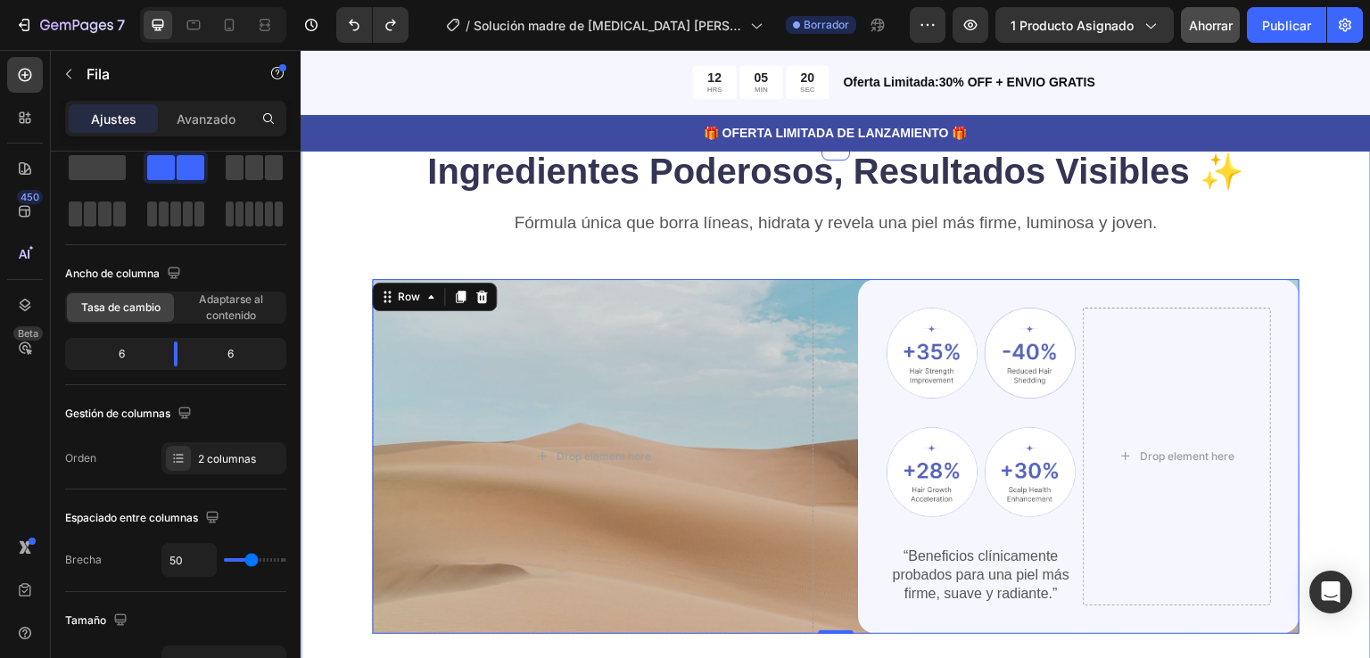
click at [1181, 7] on button "Ahorrar" at bounding box center [1210, 25] width 59 height 36
click at [1181, 7] on button "button" at bounding box center [1210, 25] width 59 height 36
click at [1181, 7] on button "Ahorrar" at bounding box center [1210, 25] width 59 height 36
